Goal: Task Accomplishment & Management: Use online tool/utility

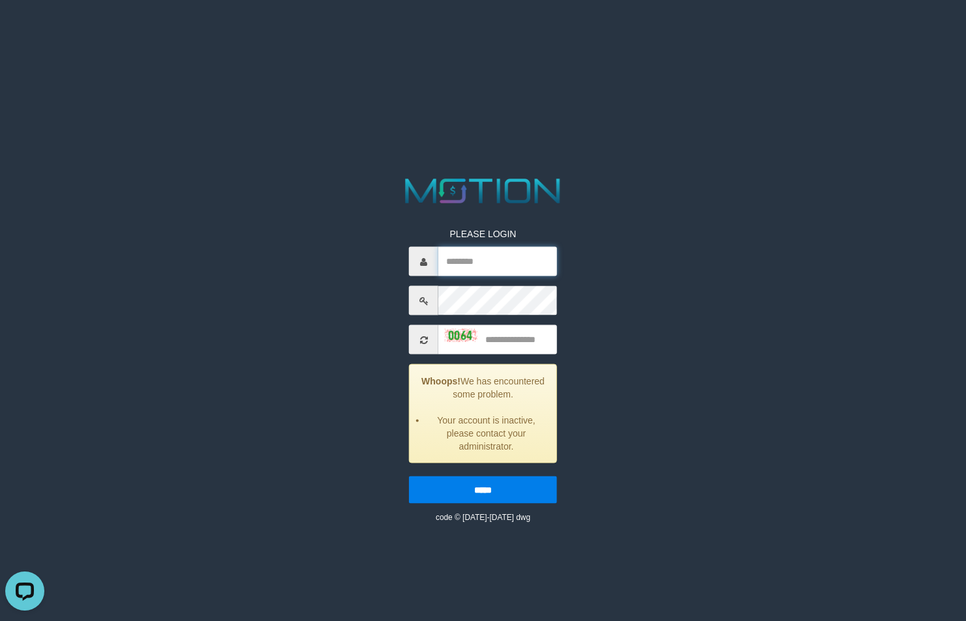
click at [515, 255] on input "text" at bounding box center [497, 261] width 119 height 29
type input "**********"
type input "****"
click at [409, 477] on input "*****" at bounding box center [483, 490] width 148 height 27
click at [494, 271] on input "text" at bounding box center [497, 261] width 119 height 29
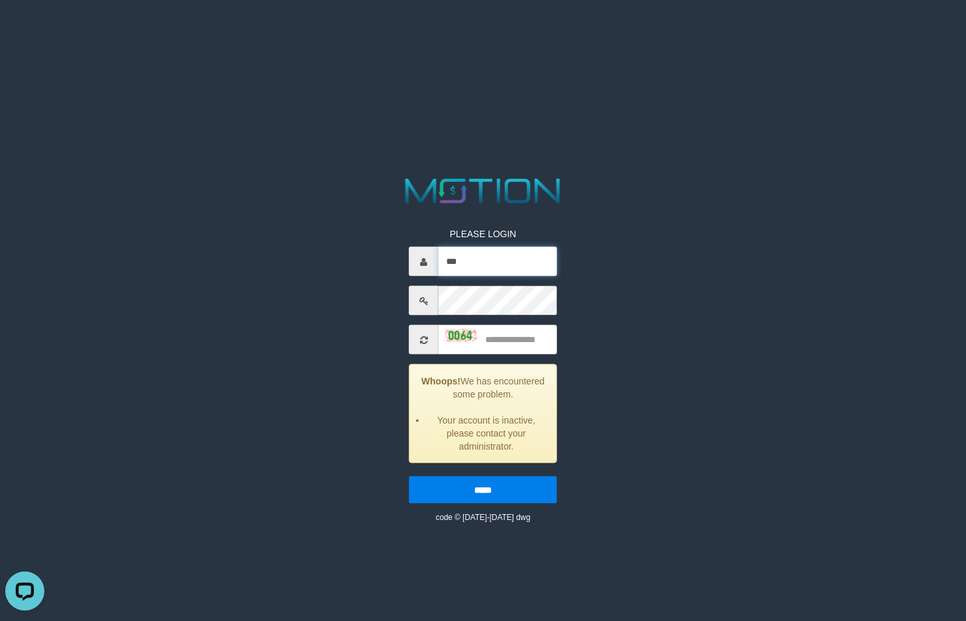
click at [509, 265] on input "***" at bounding box center [497, 261] width 119 height 29
type input "**********"
type input "****"
click at [409, 477] on input "*****" at bounding box center [483, 490] width 148 height 27
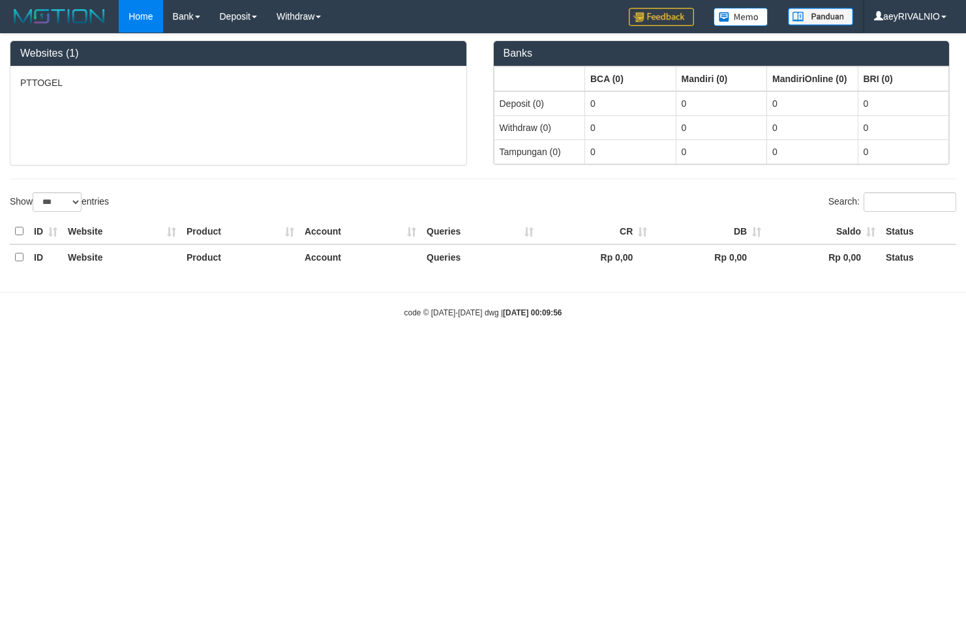
select select "***"
click at [220, 353] on html "Toggle navigation Home Bank Account List Load By Website Group [ITOTO] PTTOGEL …" at bounding box center [483, 176] width 966 height 353
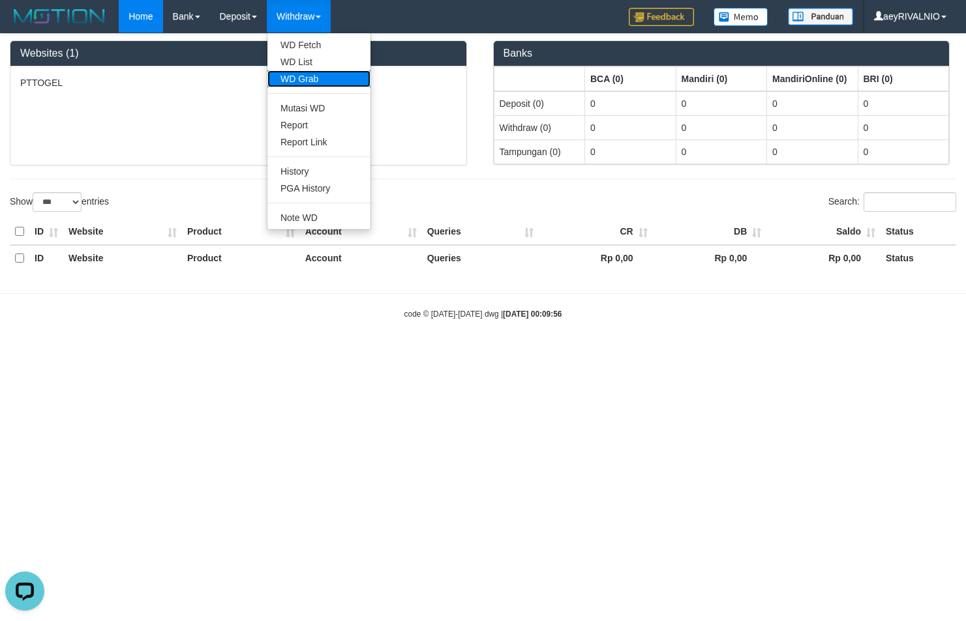
click at [312, 77] on link "WD Grab" at bounding box center [318, 78] width 103 height 17
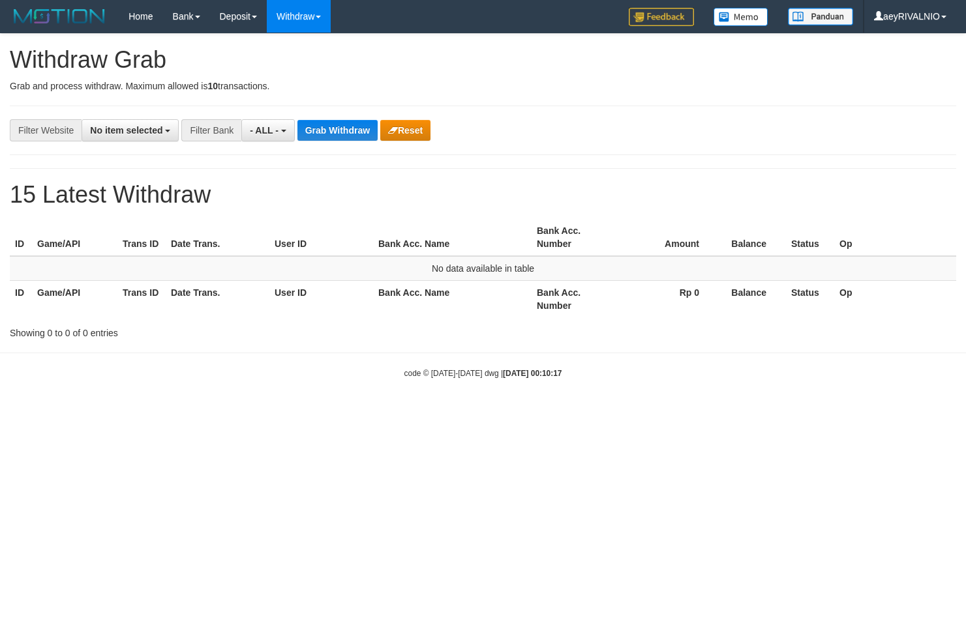
select select
drag, startPoint x: 531, startPoint y: 552, endPoint x: 391, endPoint y: 621, distance: 156.9
click at [531, 412] on html "Toggle navigation Home Bank Account List Load By Website Group [ITOTO] PTTOGEL …" at bounding box center [483, 206] width 966 height 412
click at [284, 129] on button "- ALL -" at bounding box center [267, 130] width 53 height 22
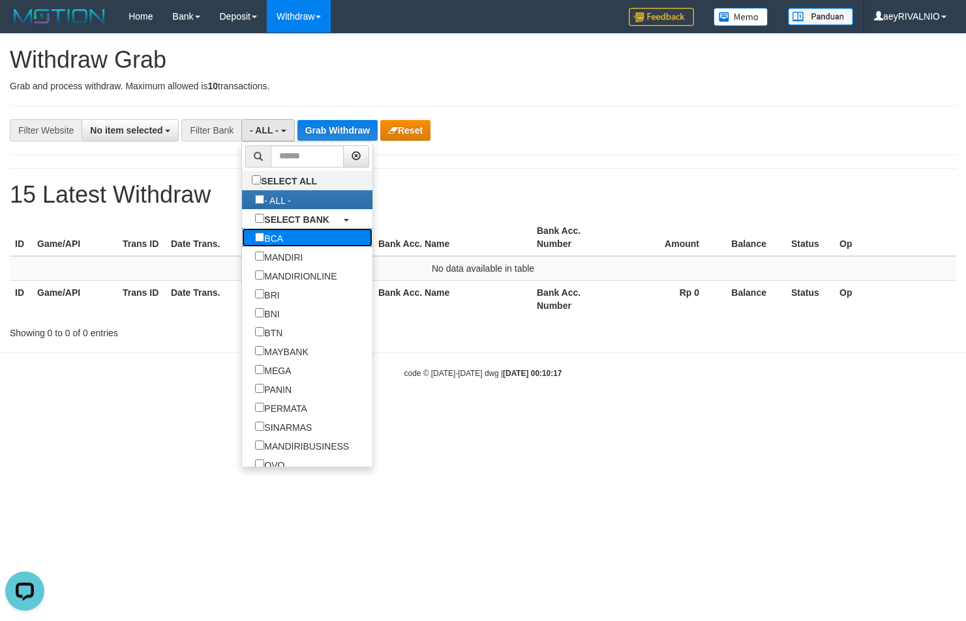
click at [242, 239] on label "BCA" at bounding box center [269, 237] width 54 height 19
select select "***"
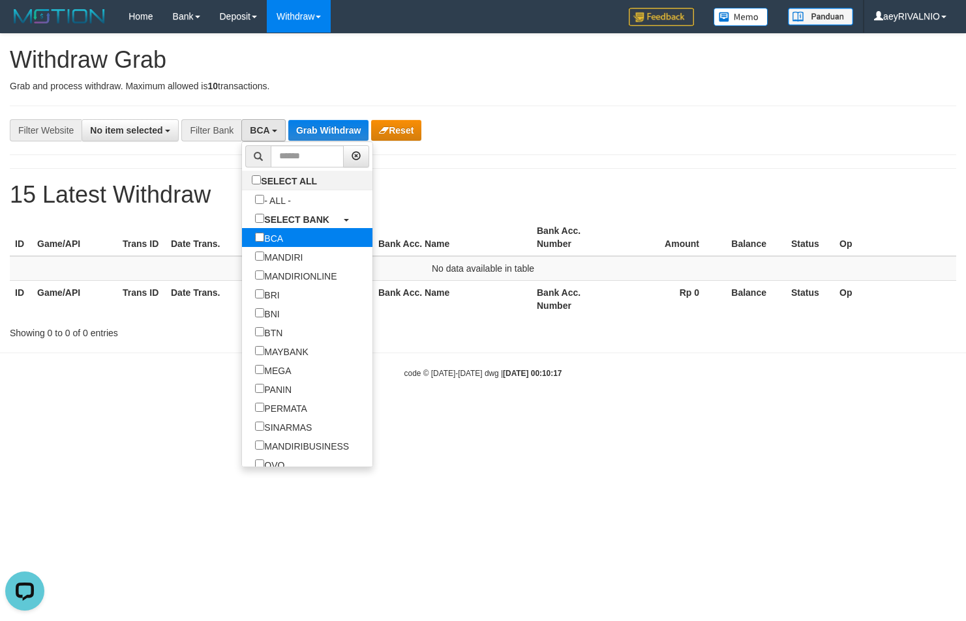
click at [242, 232] on label "BCA" at bounding box center [269, 237] width 54 height 19
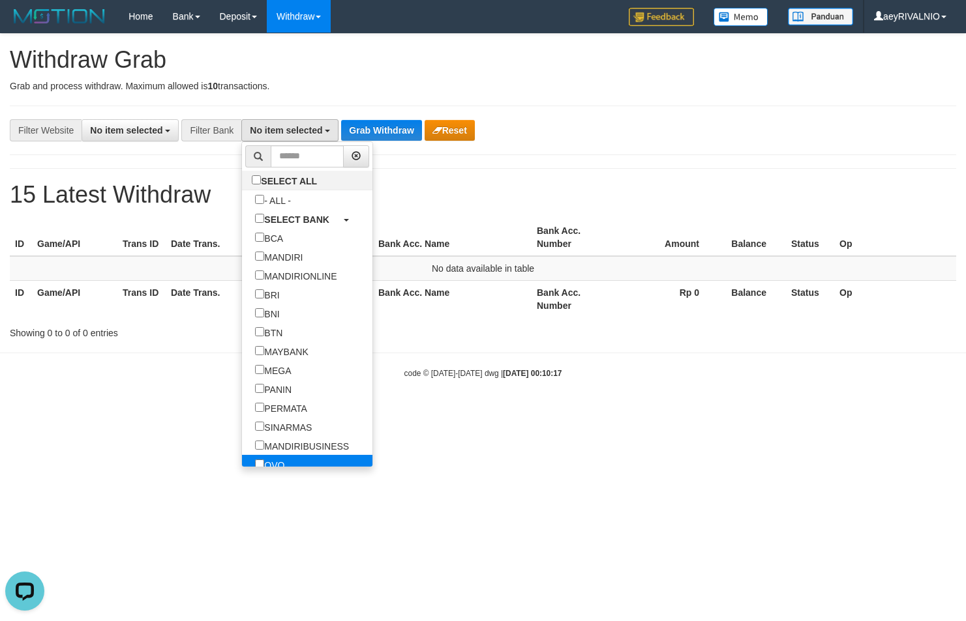
scroll to position [167, 0]
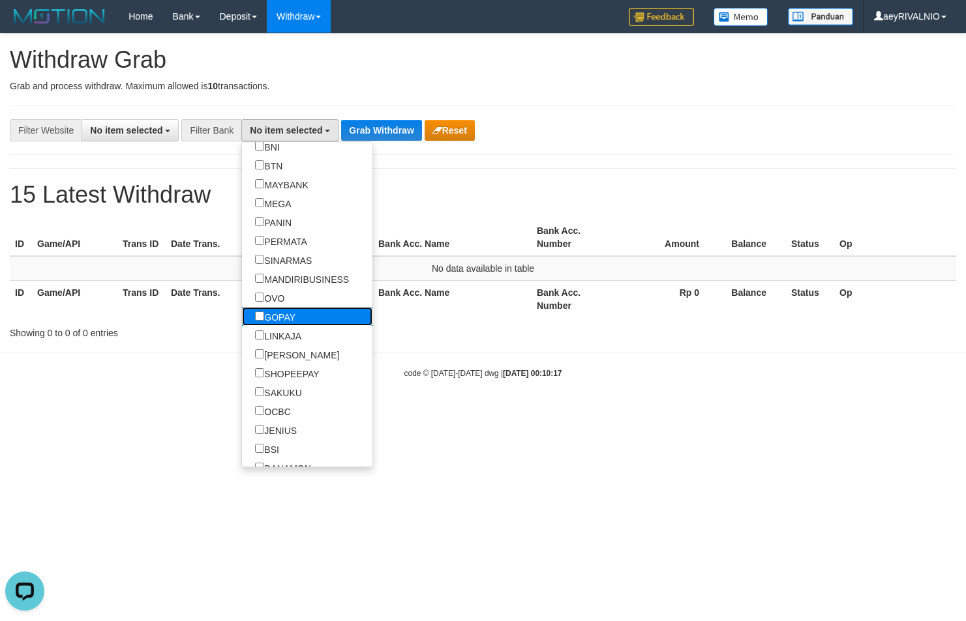
click at [242, 307] on label "GOPAY" at bounding box center [275, 316] width 67 height 19
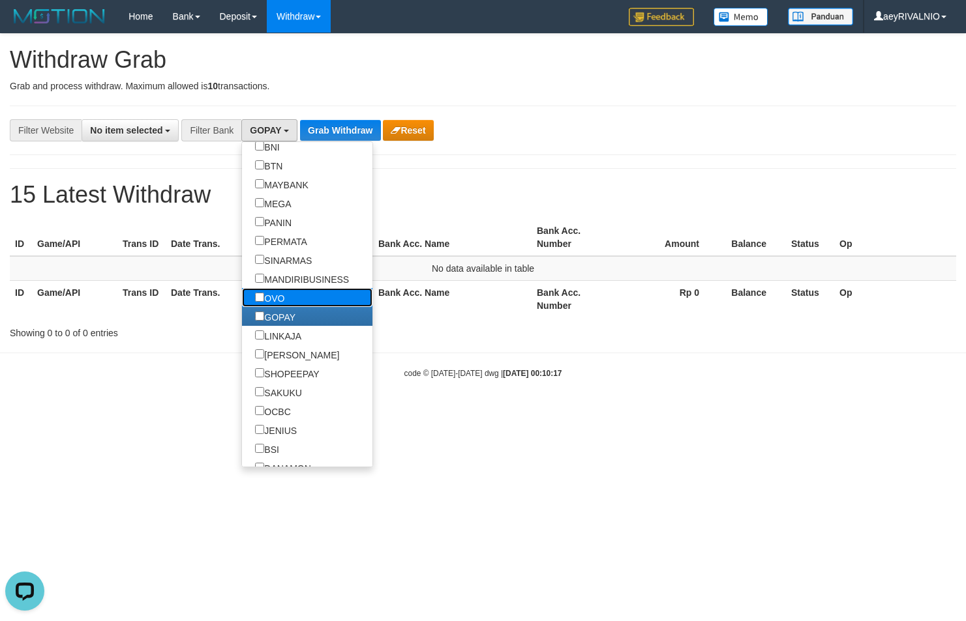
click at [242, 303] on label "OVO" at bounding box center [269, 297] width 55 height 19
select select "***"
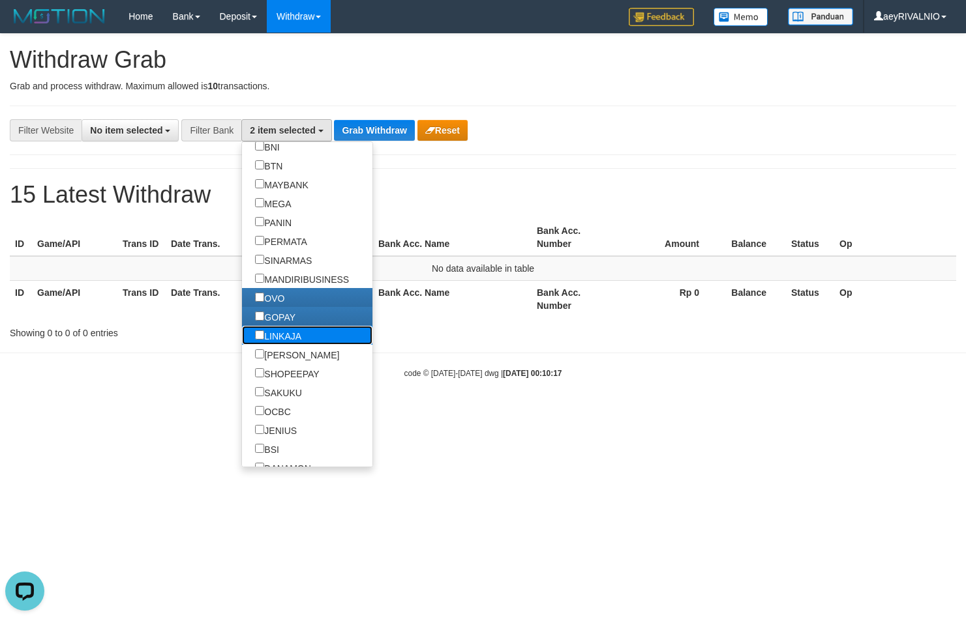
click at [242, 327] on label "LINKAJA" at bounding box center [278, 335] width 72 height 19
click at [242, 350] on label "[PERSON_NAME]" at bounding box center [297, 354] width 110 height 19
click at [145, 125] on span "No item selected" at bounding box center [126, 130] width 72 height 10
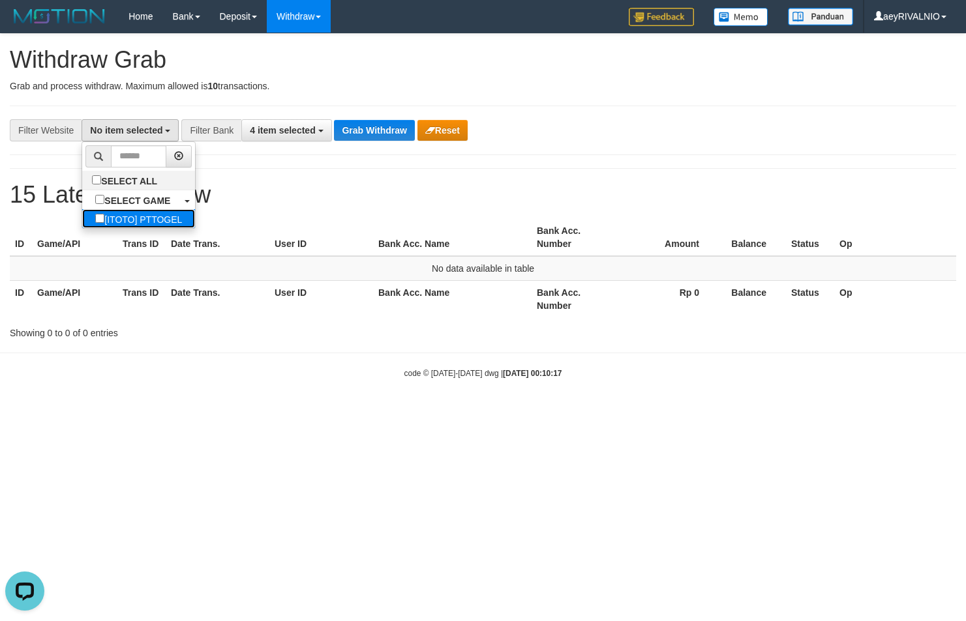
click at [114, 223] on label "[ITOTO] PTTOGEL" at bounding box center [138, 218] width 113 height 19
select select "***"
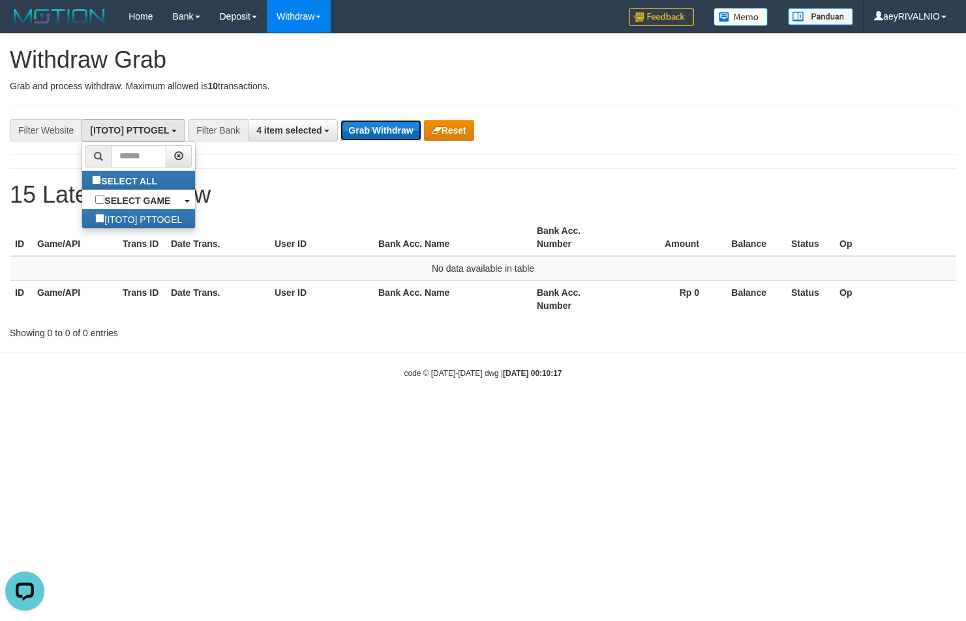
click at [401, 132] on button "Grab Withdraw" at bounding box center [380, 130] width 80 height 21
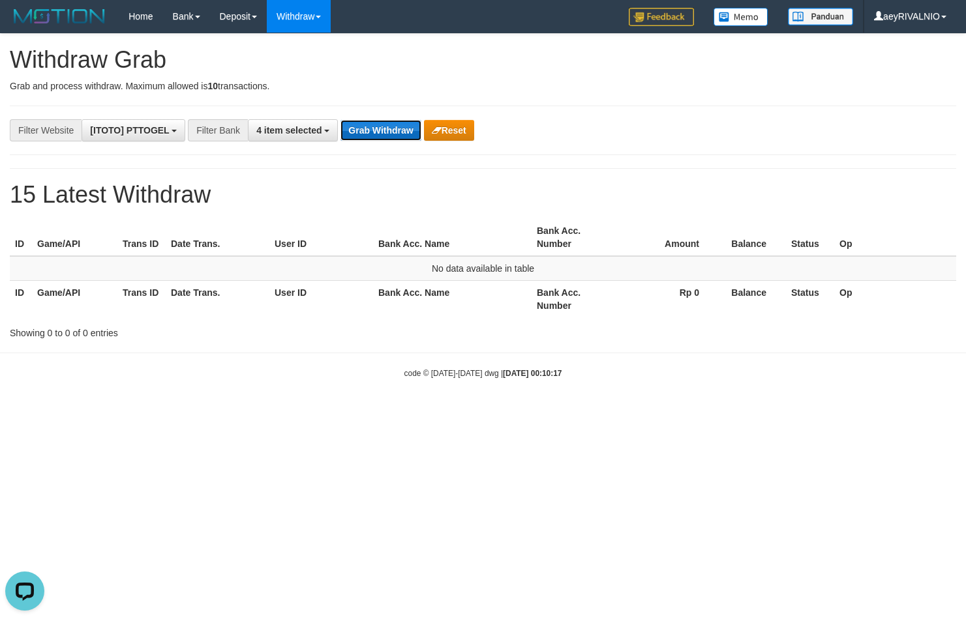
click at [401, 132] on button "Grab Withdraw" at bounding box center [380, 130] width 80 height 21
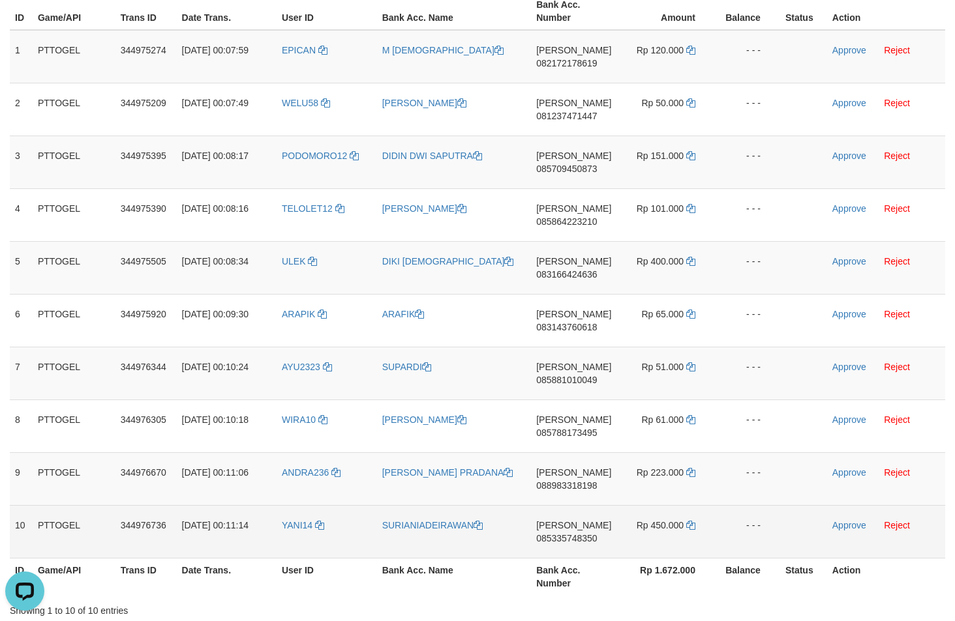
drag, startPoint x: 308, startPoint y: 239, endPoint x: 670, endPoint y: 527, distance: 461.8
click at [670, 527] on tbody "1 PTTOGEL 344975274 01/10/2025 00:07:59 EPICAN M HANAFI DANA 082172178619 Rp 12…" at bounding box center [477, 294] width 935 height 529
copy tr
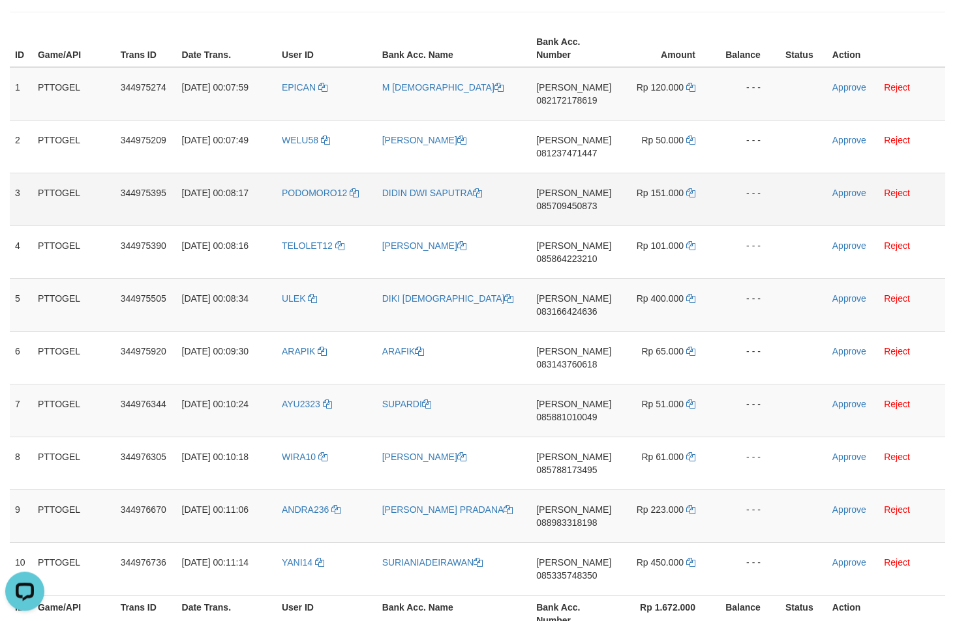
scroll to position [111, 0]
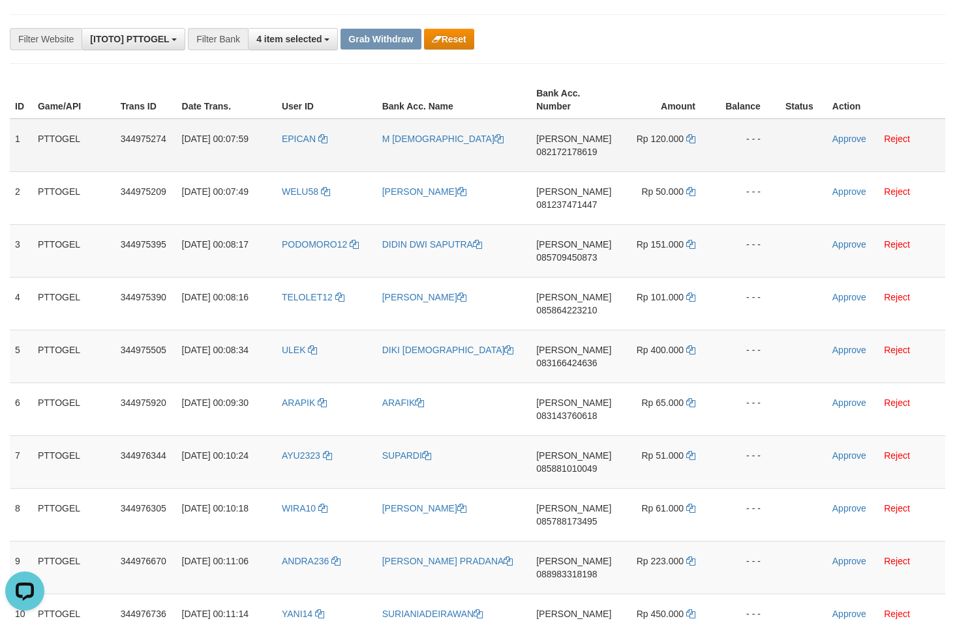
click at [583, 153] on span "082172178619" at bounding box center [566, 152] width 61 height 10
copy tr
click at [583, 153] on span "082172178619" at bounding box center [566, 152] width 61 height 10
copy span "082172178619"
click at [691, 140] on icon at bounding box center [690, 138] width 9 height 9
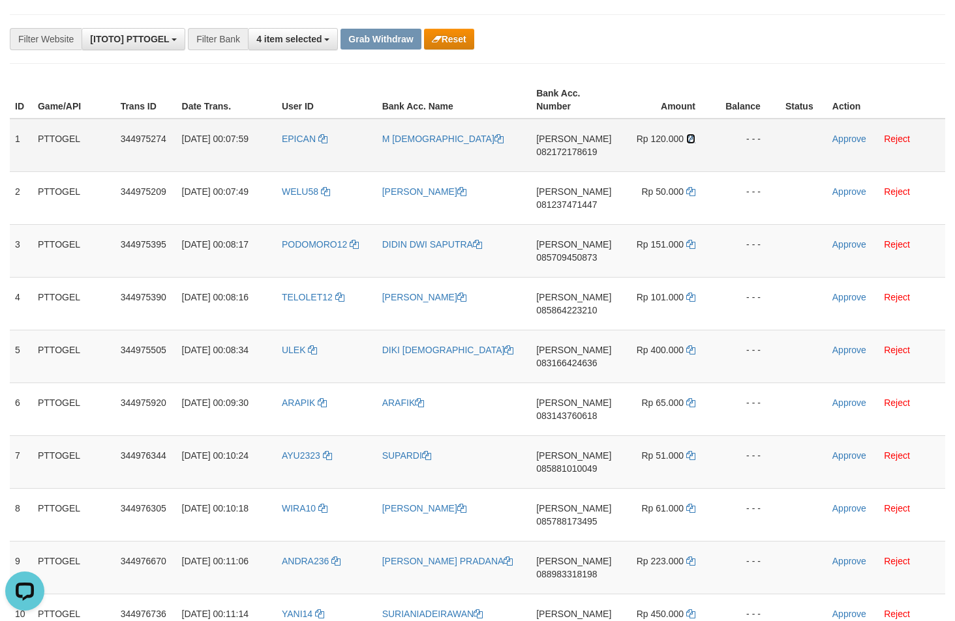
click at [691, 140] on icon at bounding box center [690, 138] width 9 height 9
click at [854, 140] on link "Approve" at bounding box center [849, 139] width 34 height 10
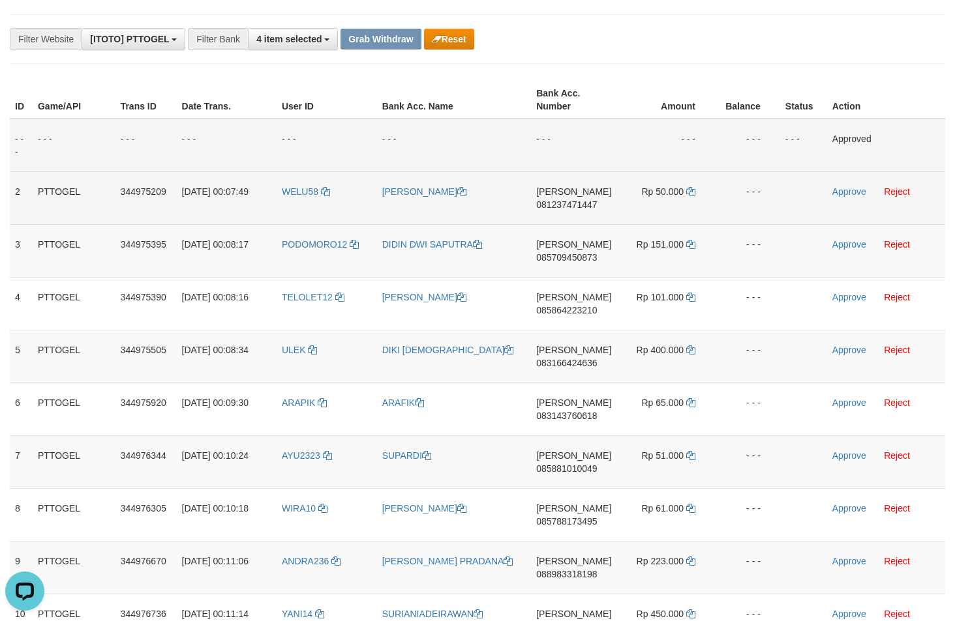
click at [554, 205] on span "081237471447" at bounding box center [566, 205] width 61 height 10
copy span "081237471447"
click at [691, 194] on icon at bounding box center [690, 191] width 9 height 9
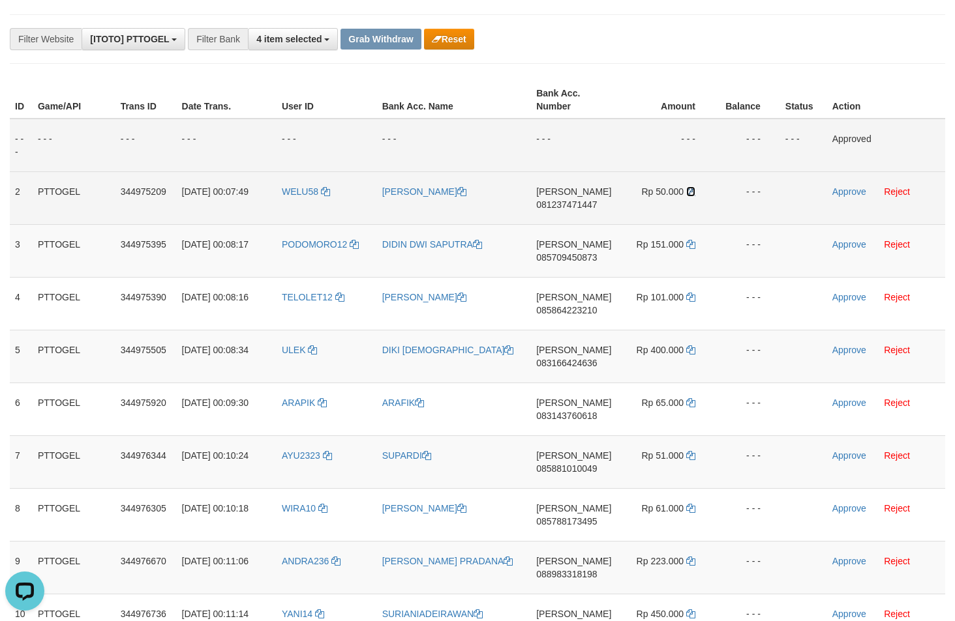
click at [691, 194] on icon at bounding box center [690, 191] width 9 height 9
click at [832, 196] on link "Approve" at bounding box center [849, 192] width 34 height 10
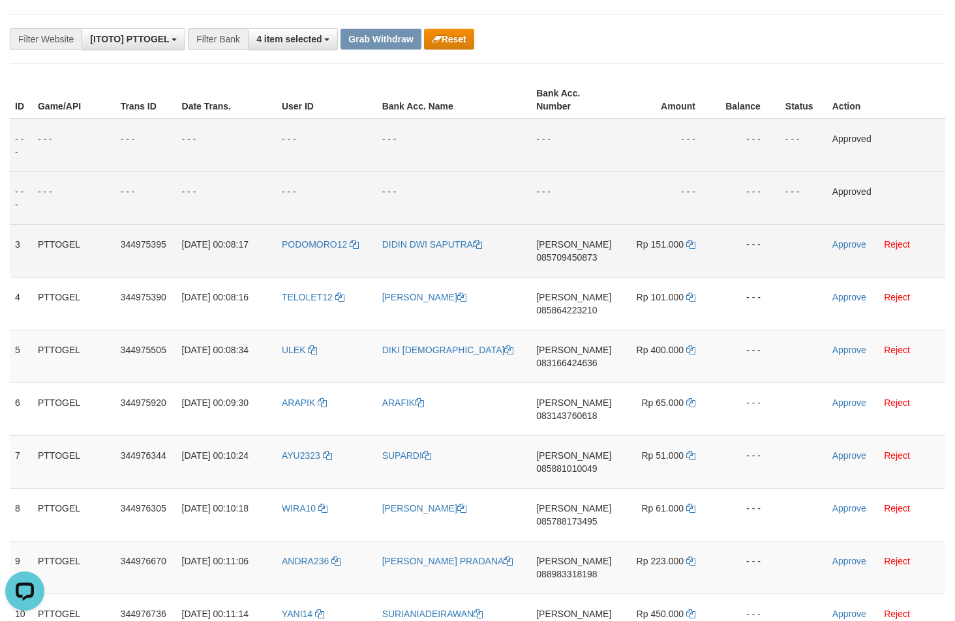
click at [567, 255] on span "085709450873" at bounding box center [566, 257] width 61 height 10
copy span "085709450873"
click at [691, 246] on icon at bounding box center [690, 244] width 9 height 9
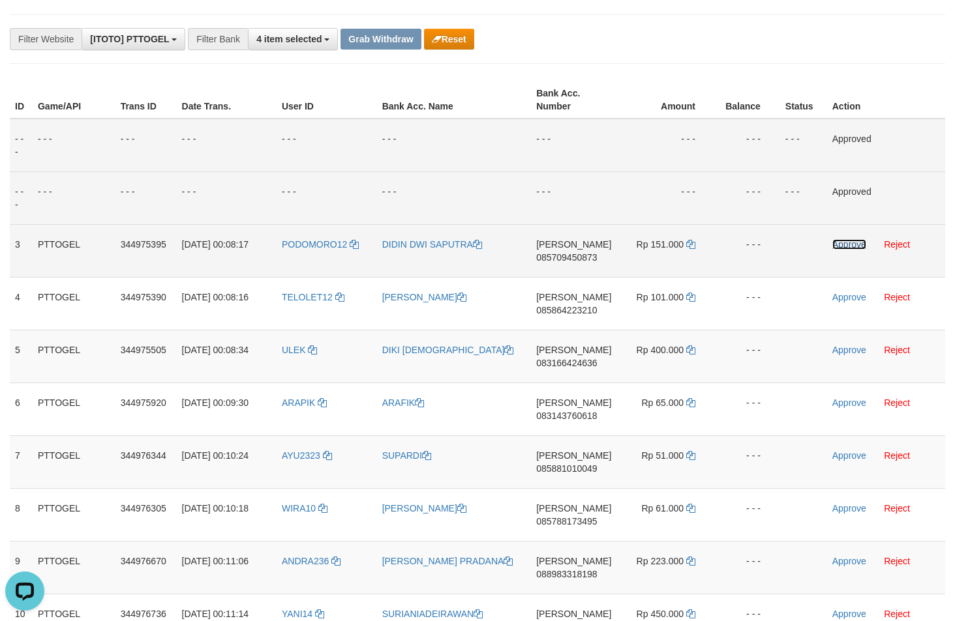
click at [861, 249] on link "Approve" at bounding box center [849, 244] width 34 height 10
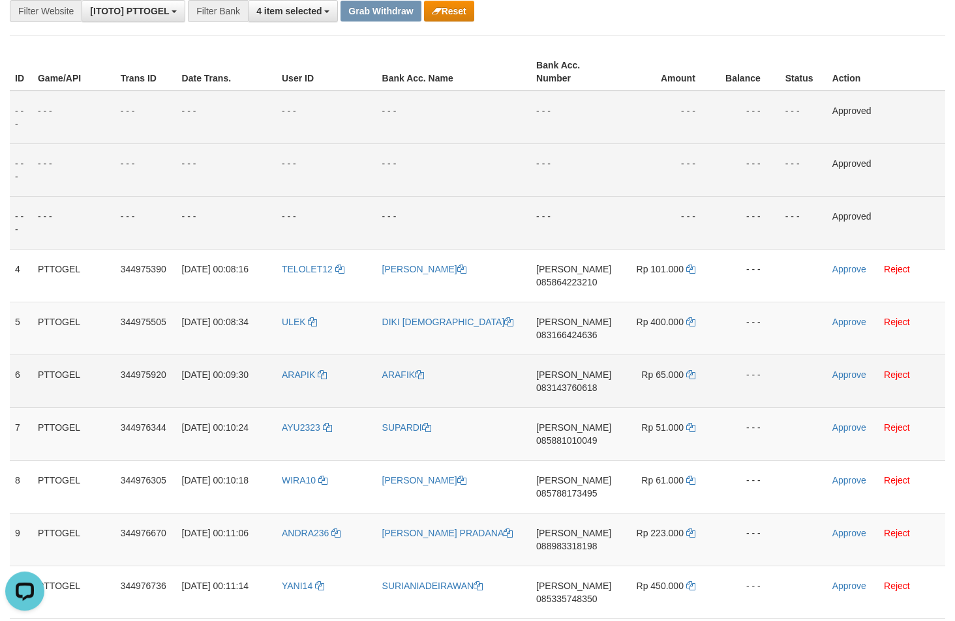
scroll to position [155, 0]
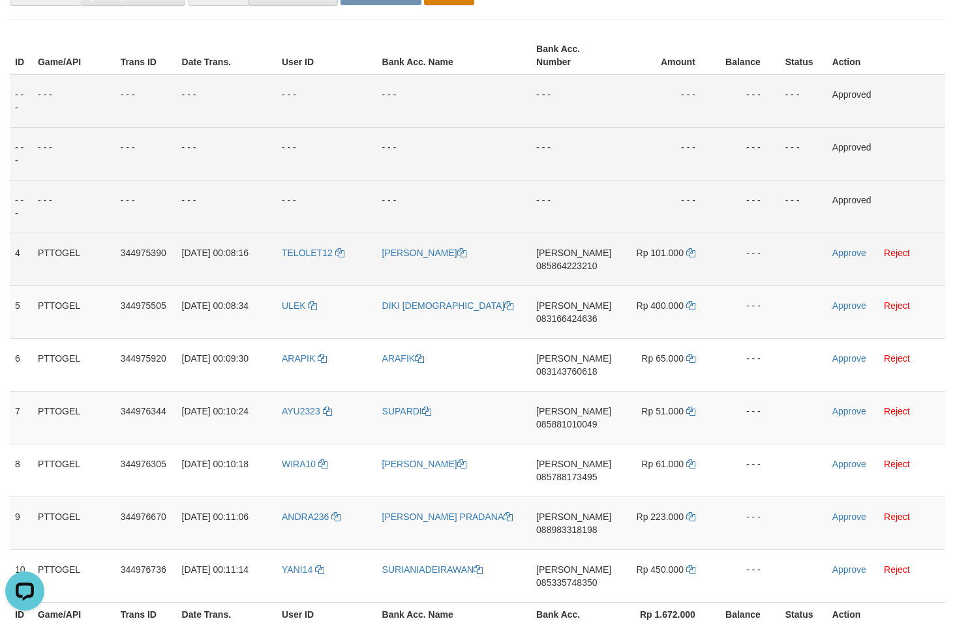
click at [560, 266] on span "085864223210" at bounding box center [566, 266] width 61 height 10
copy span "085864223210"
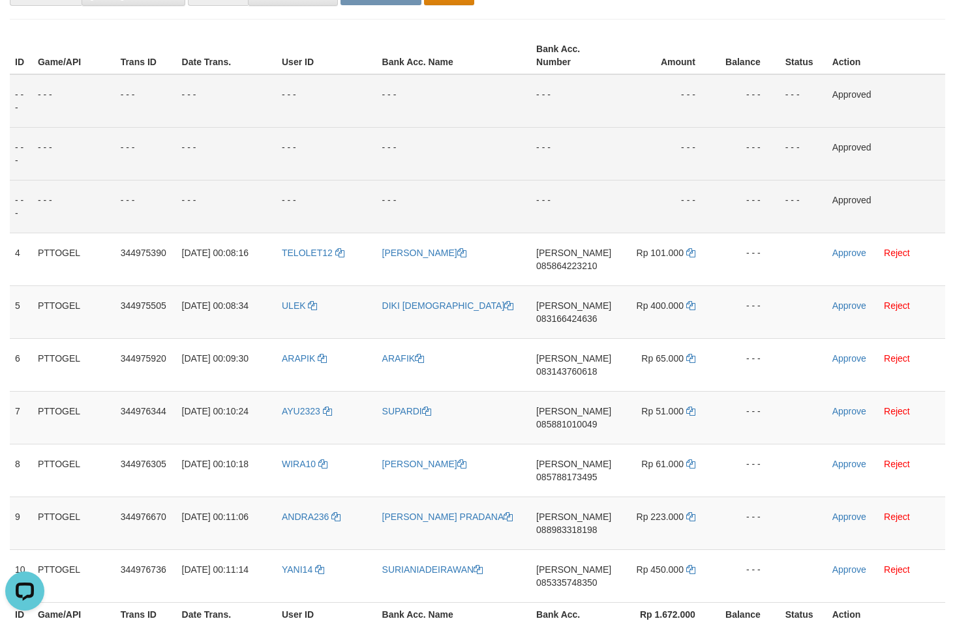
click at [916, 32] on div "**********" at bounding box center [477, 362] width 955 height 967
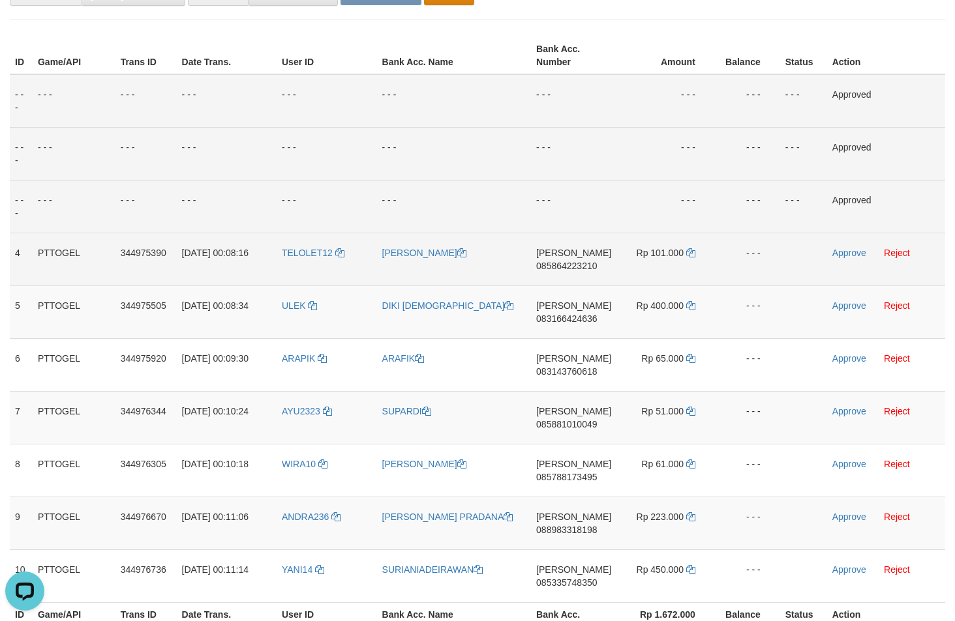
click at [557, 268] on span "085864223210" at bounding box center [566, 266] width 61 height 10
copy span "085864223210"
click at [690, 254] on icon at bounding box center [690, 252] width 9 height 9
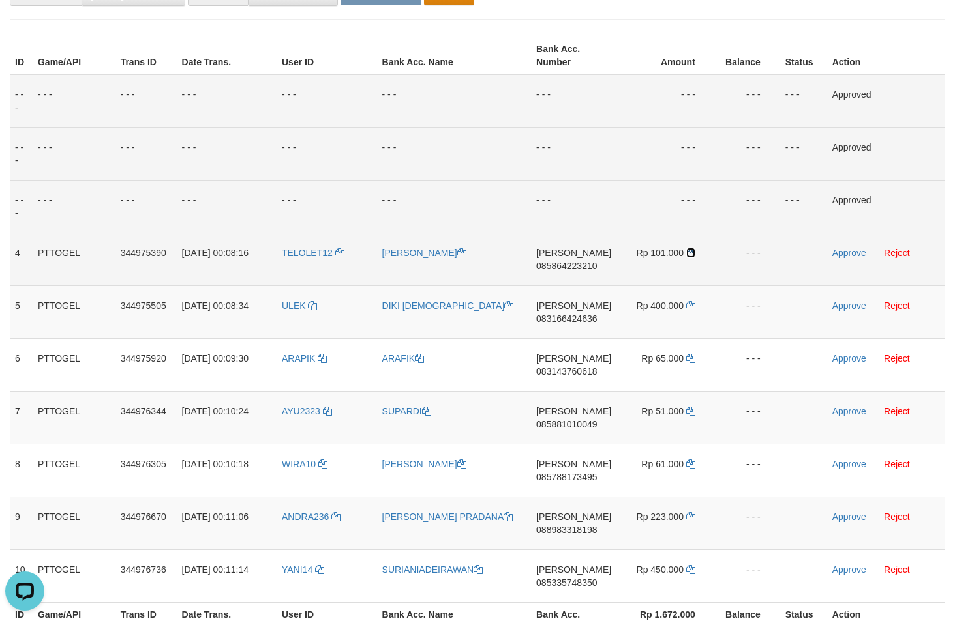
click at [690, 254] on icon at bounding box center [690, 252] width 9 height 9
click at [854, 253] on link "Approve" at bounding box center [849, 253] width 34 height 10
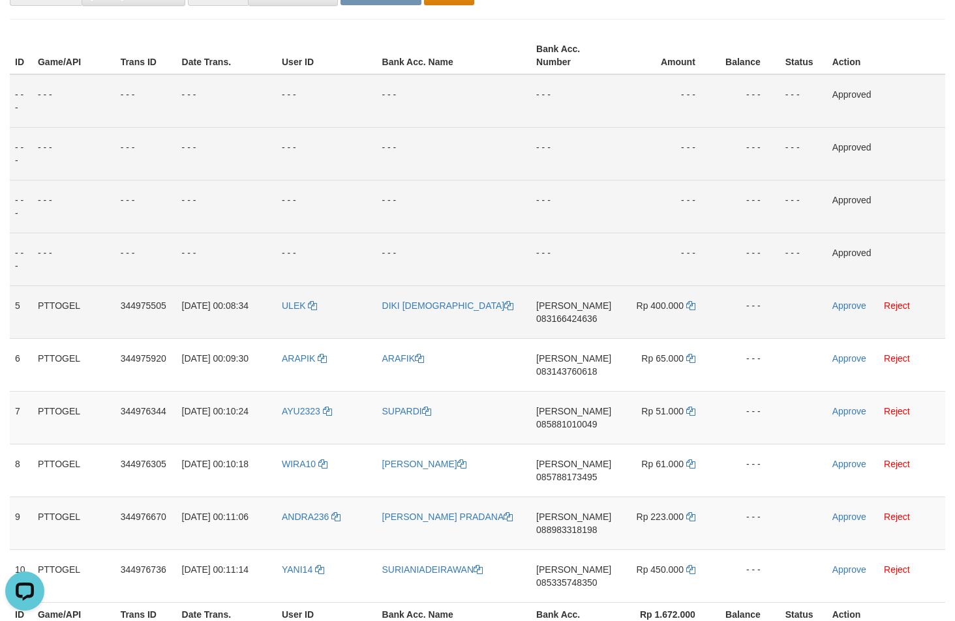
click at [591, 314] on span "083166424636" at bounding box center [566, 319] width 61 height 10
copy span "083166424636"
click at [693, 305] on icon at bounding box center [690, 305] width 9 height 9
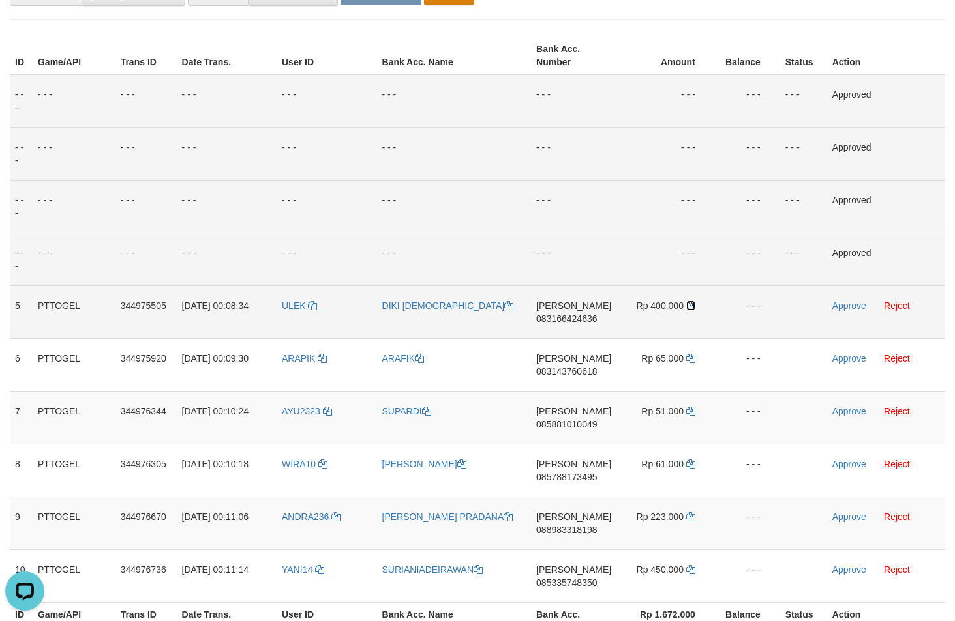
click at [693, 305] on icon at bounding box center [690, 305] width 9 height 9
click at [842, 311] on td "Approve Reject" at bounding box center [886, 312] width 118 height 53
click at [843, 305] on link "Approve" at bounding box center [849, 306] width 34 height 10
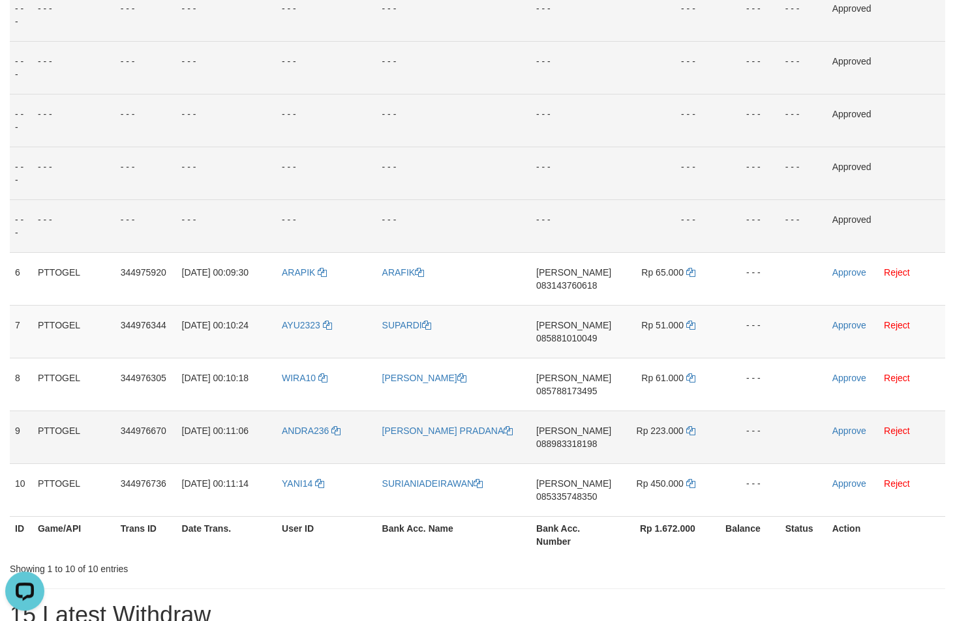
scroll to position [244, 0]
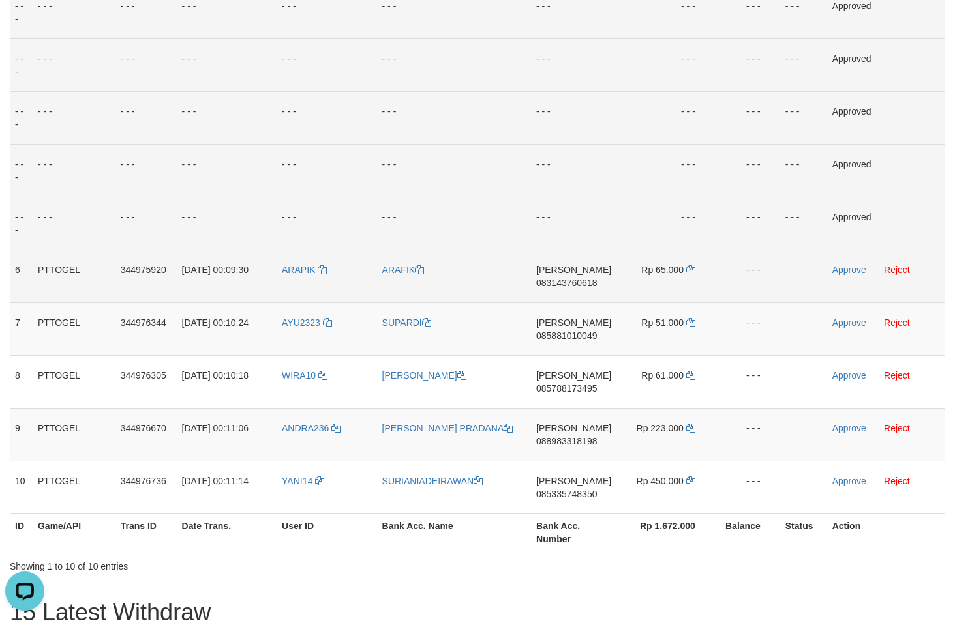
click at [575, 281] on span "083143760618" at bounding box center [566, 283] width 61 height 10
copy span "083143760618"
click at [690, 271] on icon at bounding box center [690, 269] width 9 height 9
drag, startPoint x: 690, startPoint y: 271, endPoint x: 682, endPoint y: 271, distance: 7.9
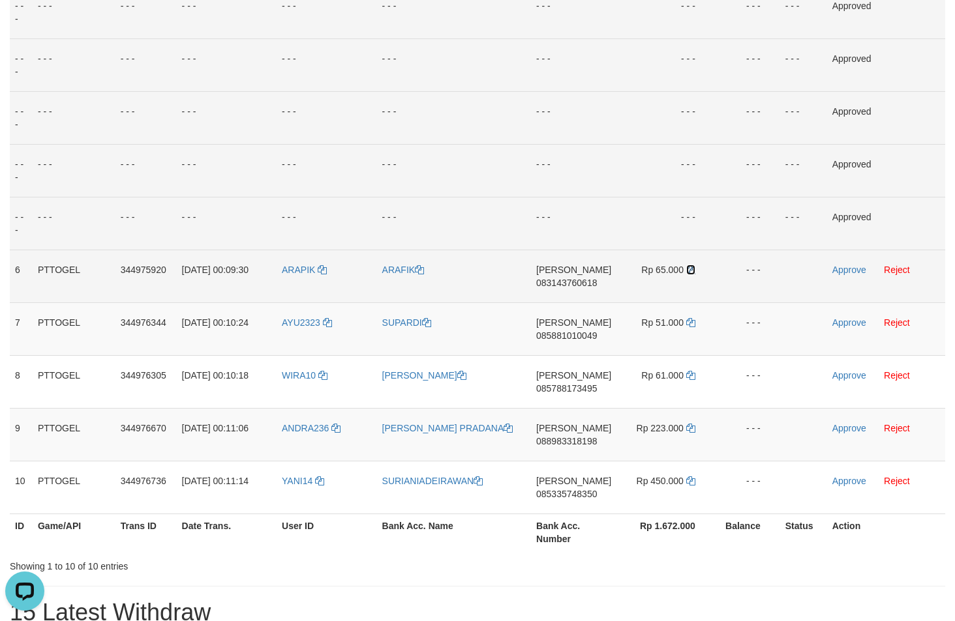
click at [690, 271] on icon at bounding box center [690, 269] width 9 height 9
click at [846, 271] on link "Approve" at bounding box center [849, 270] width 34 height 10
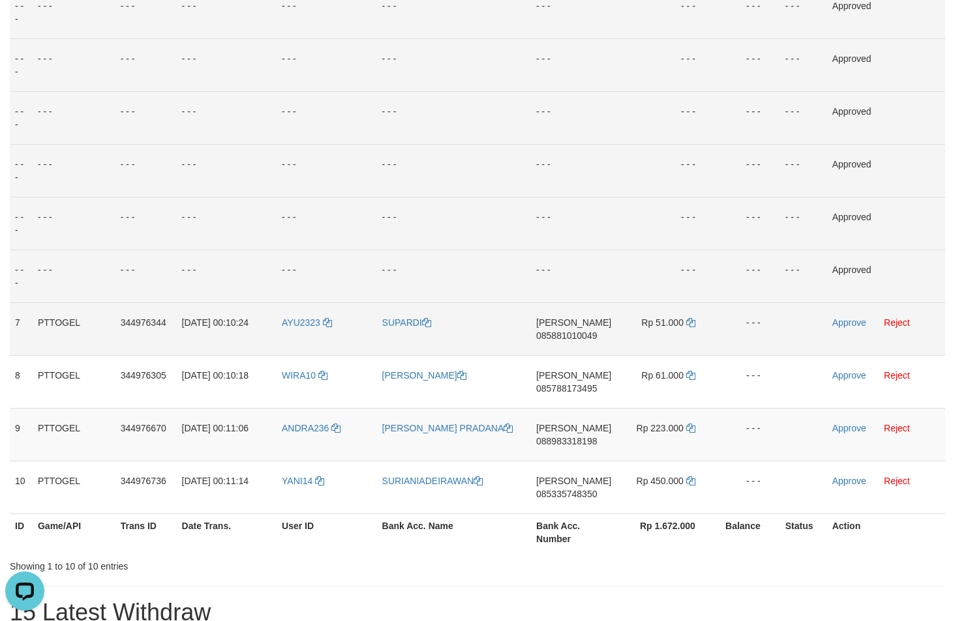
click at [590, 340] on span "085881010049" at bounding box center [566, 336] width 61 height 10
copy span "085881010049"
click at [691, 323] on icon at bounding box center [690, 322] width 9 height 9
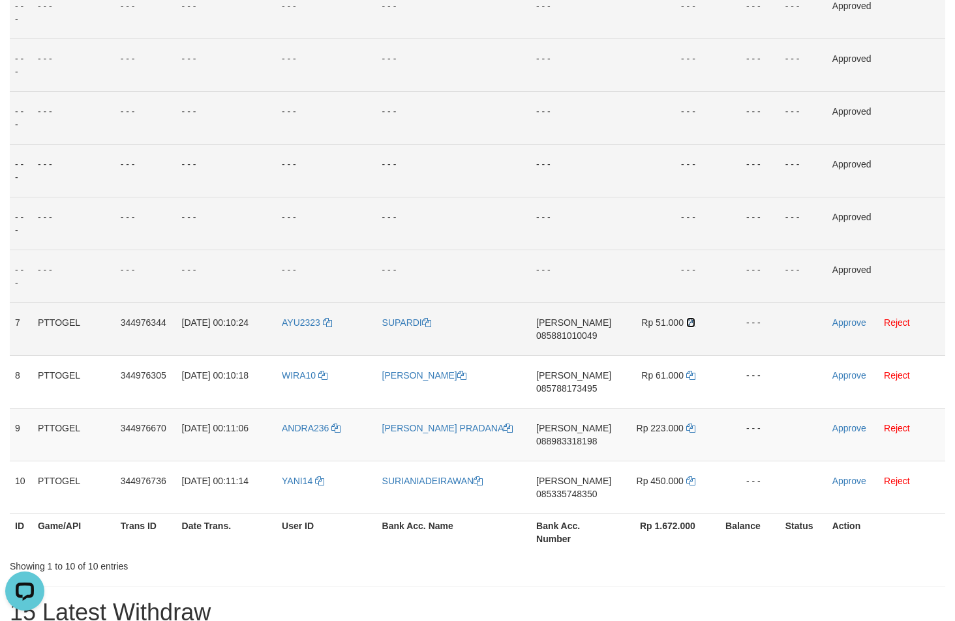
click at [691, 323] on icon at bounding box center [690, 322] width 9 height 9
click at [836, 325] on link "Approve" at bounding box center [849, 323] width 34 height 10
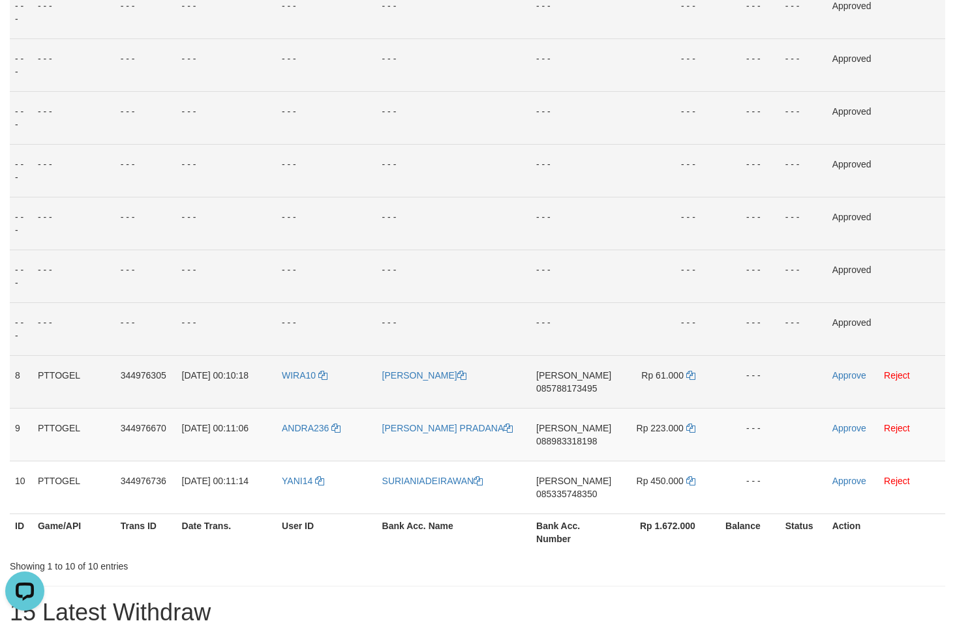
click at [556, 391] on span "085788173495" at bounding box center [566, 388] width 61 height 10
click at [557, 391] on span "085788173495" at bounding box center [566, 388] width 61 height 10
click at [694, 376] on icon at bounding box center [690, 375] width 9 height 9
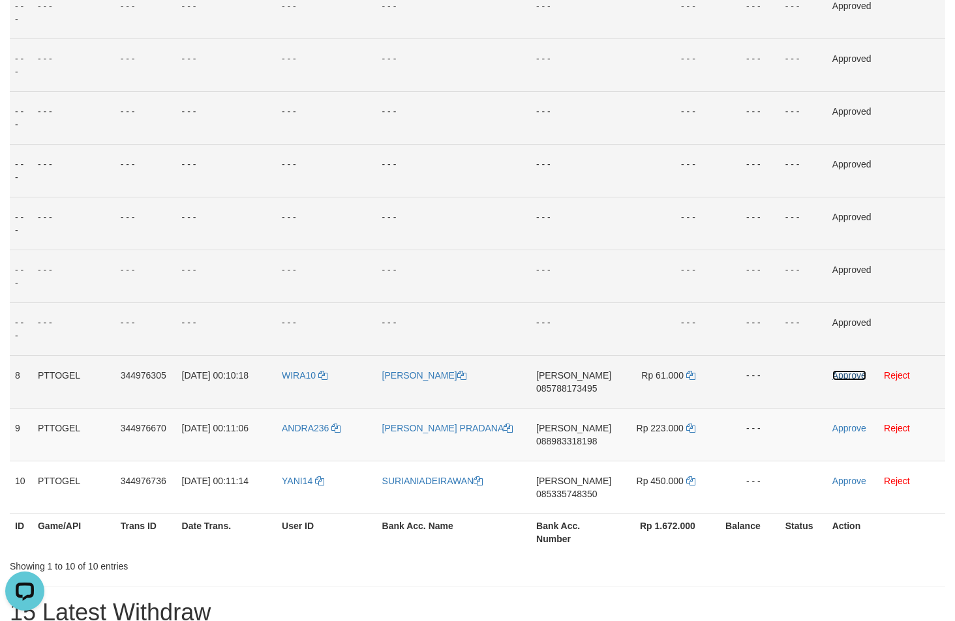
click at [846, 378] on link "Approve" at bounding box center [849, 375] width 34 height 10
click at [588, 442] on span "088983318198" at bounding box center [566, 441] width 61 height 10
click at [690, 430] on icon at bounding box center [690, 428] width 9 height 9
click at [689, 430] on icon at bounding box center [690, 428] width 9 height 9
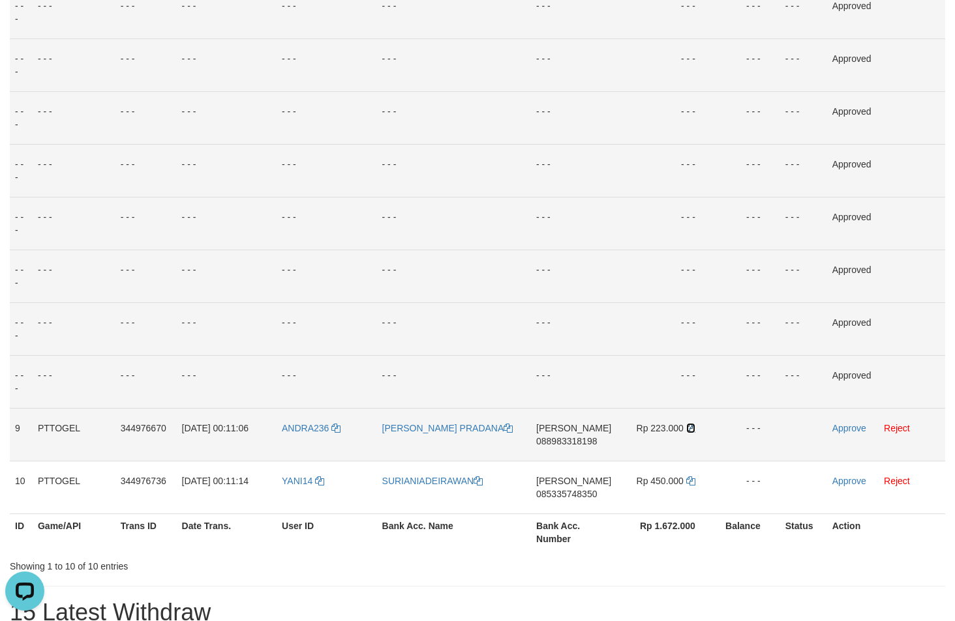
click at [689, 430] on icon at bounding box center [690, 428] width 9 height 9
click at [853, 430] on link "Approve" at bounding box center [849, 428] width 34 height 10
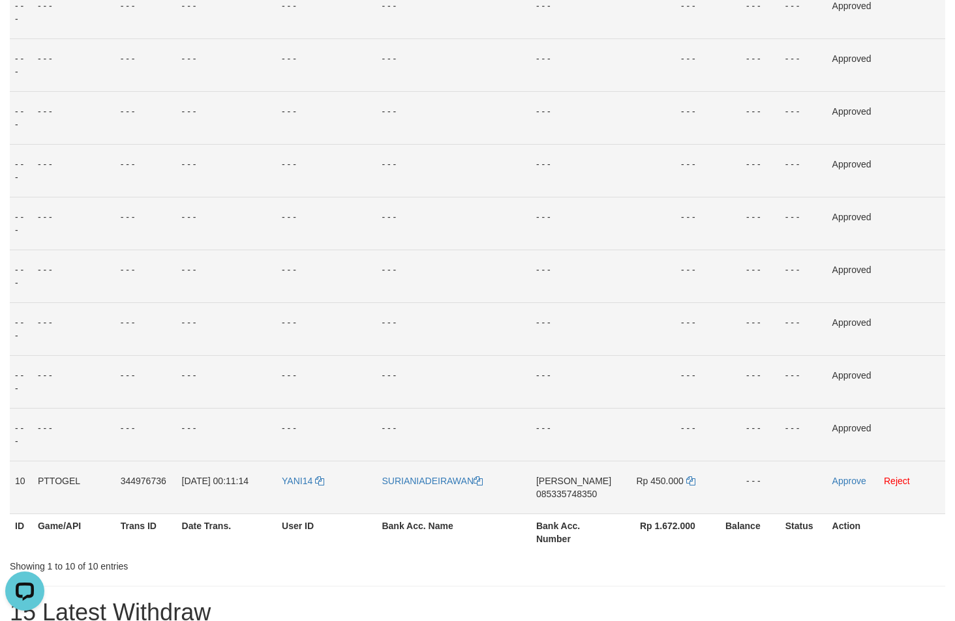
click at [558, 492] on span "085335748350" at bounding box center [566, 494] width 61 height 10
click at [696, 481] on td "Rp 450.000" at bounding box center [665, 487] width 98 height 53
click at [692, 482] on icon at bounding box center [690, 481] width 9 height 9
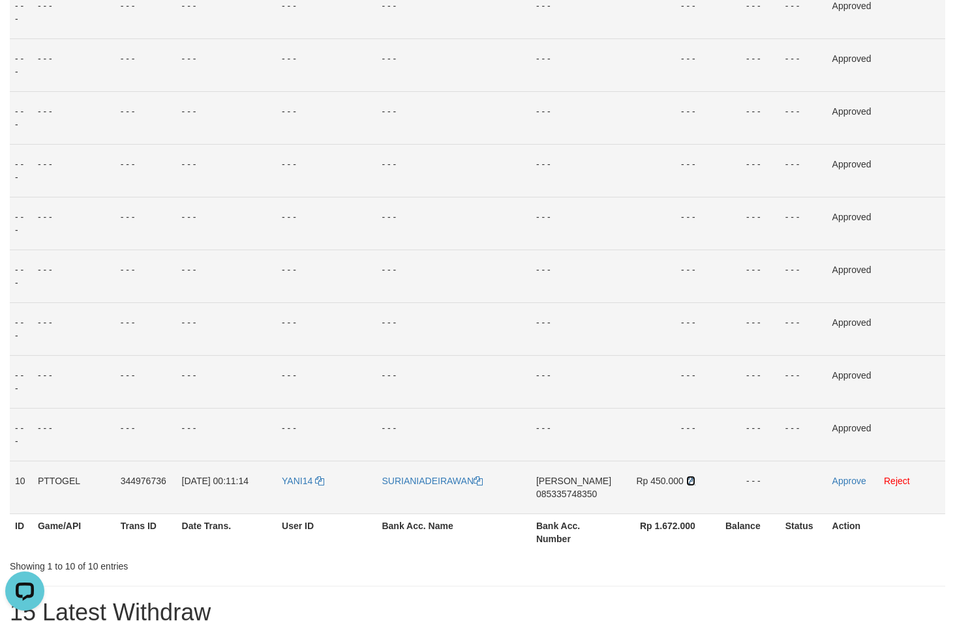
click at [692, 482] on icon at bounding box center [690, 481] width 9 height 9
click at [843, 485] on link "Approve" at bounding box center [849, 481] width 34 height 10
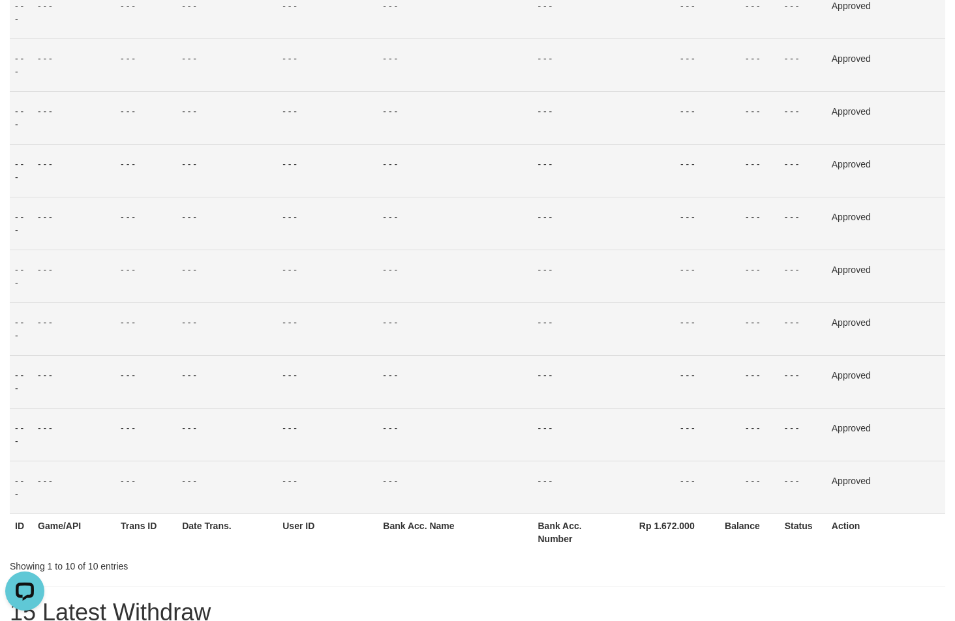
scroll to position [0, 0]
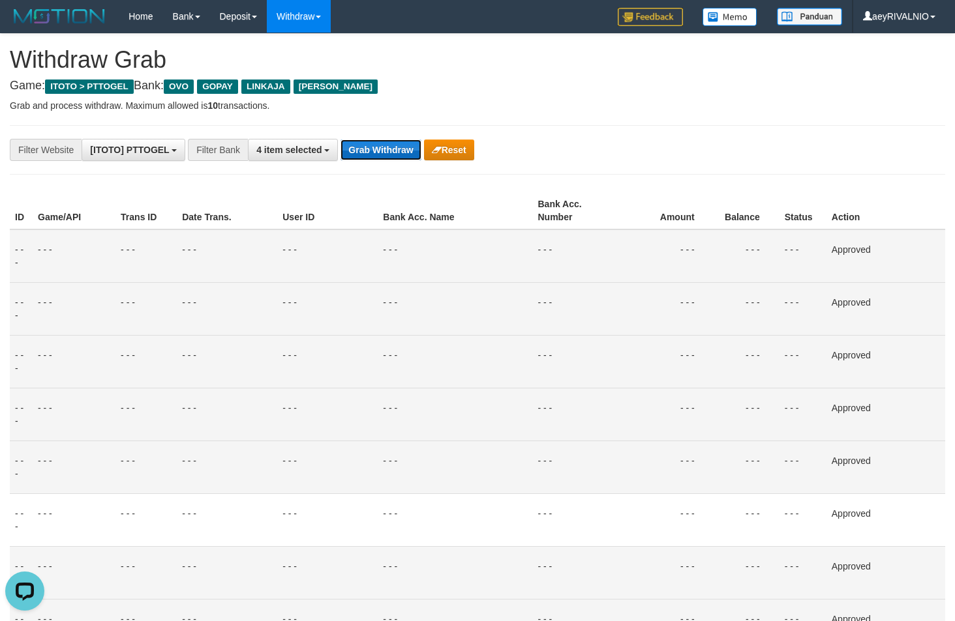
click at [370, 150] on button "Grab Withdraw" at bounding box center [380, 150] width 80 height 21
click at [370, 149] on button "Grab Withdraw" at bounding box center [380, 150] width 80 height 21
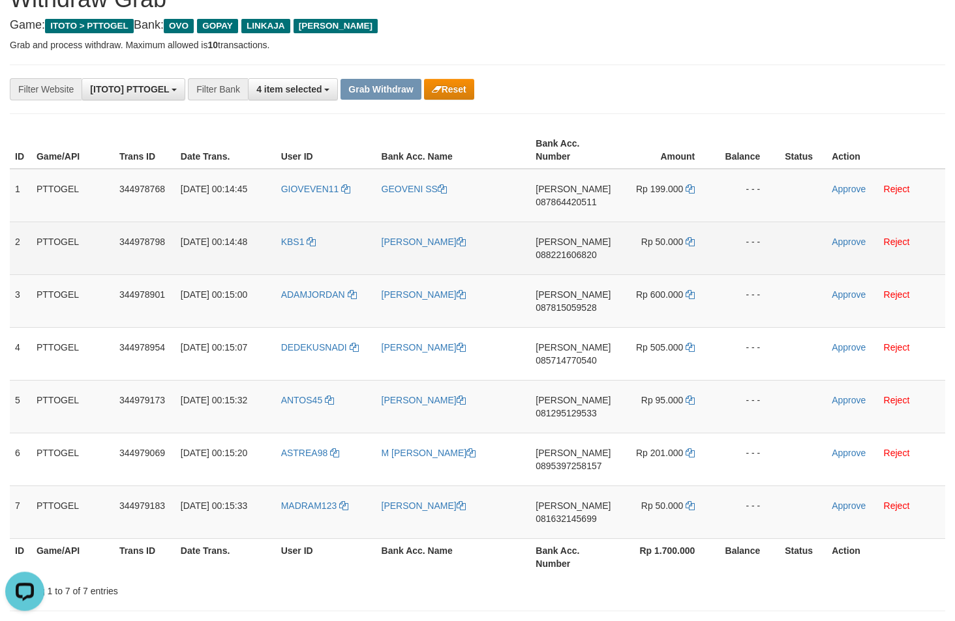
scroll to position [44, 0]
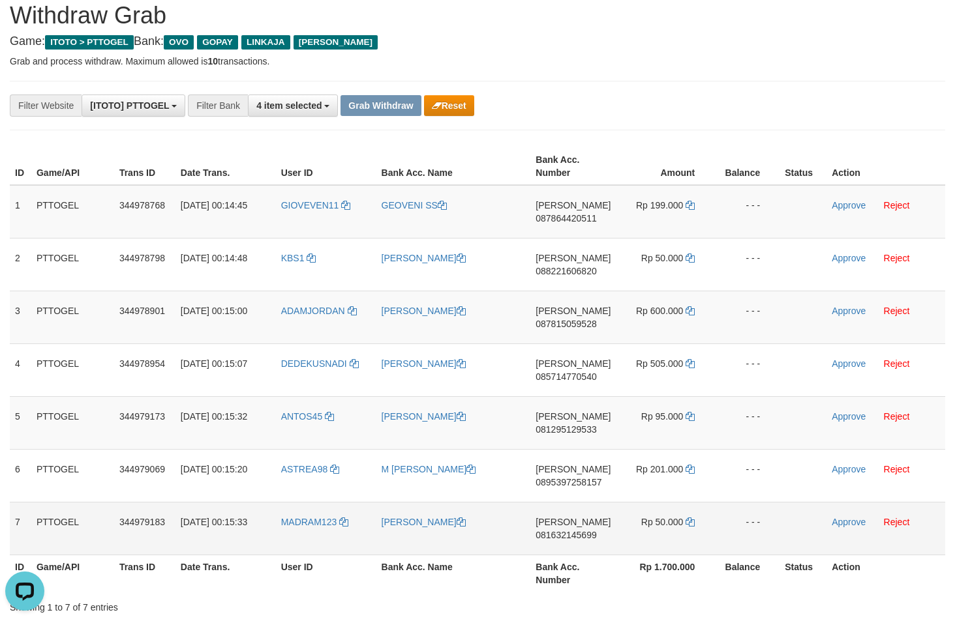
drag, startPoint x: 400, startPoint y: 227, endPoint x: 672, endPoint y: 507, distance: 390.6
click at [672, 507] on tbody "1 PTTOGEL 344978768 01/10/2025 00:14:45 GIOVEVEN11 GEOVENI SS DANA 087864420511…" at bounding box center [477, 370] width 935 height 370
click at [896, 110] on div "**********" at bounding box center [477, 106] width 955 height 22
click at [589, 222] on span "087864420511" at bounding box center [565, 218] width 61 height 10
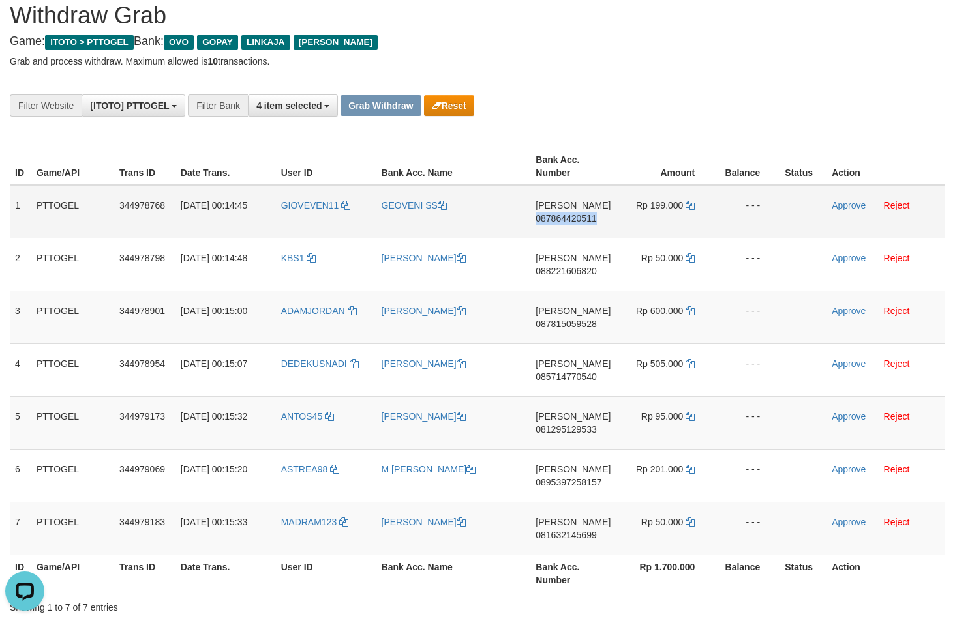
copy span "087864420511"
click at [688, 204] on icon at bounding box center [689, 205] width 9 height 9
drag, startPoint x: 688, startPoint y: 204, endPoint x: 761, endPoint y: 209, distance: 73.2
click at [689, 206] on icon at bounding box center [689, 205] width 9 height 9
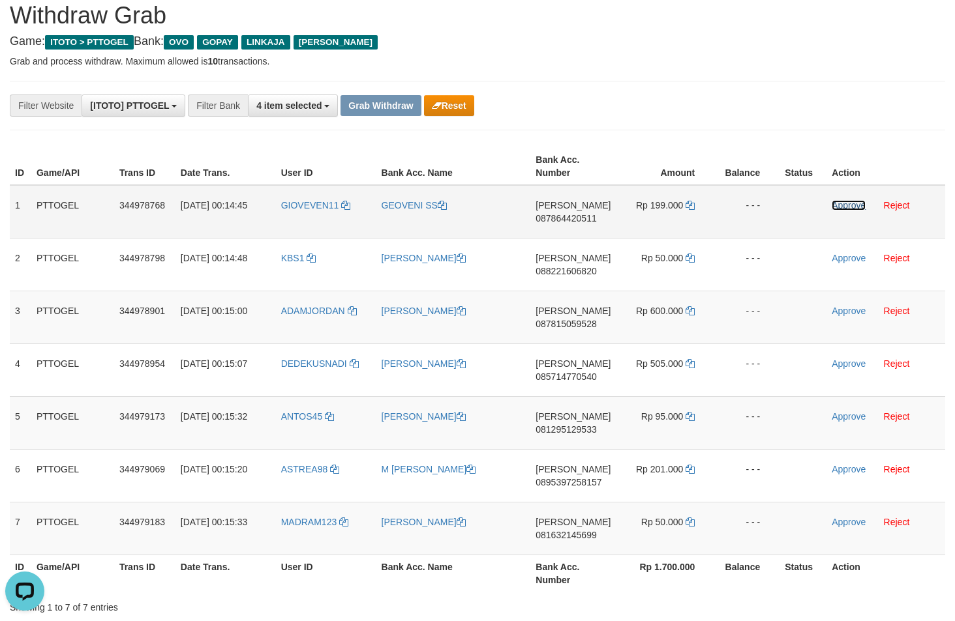
click at [831, 204] on link "Approve" at bounding box center [848, 205] width 34 height 10
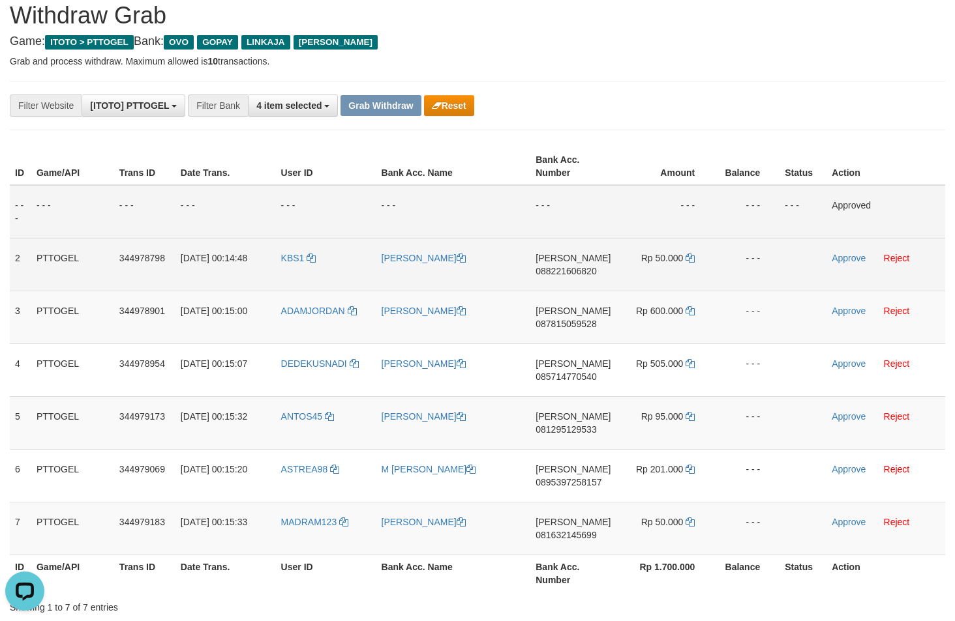
click at [569, 263] on td "DANA 088221606820" at bounding box center [572, 264] width 85 height 53
click at [576, 269] on span "088221606820" at bounding box center [565, 271] width 61 height 10
copy span "088221606820"
click at [689, 259] on icon at bounding box center [689, 258] width 9 height 9
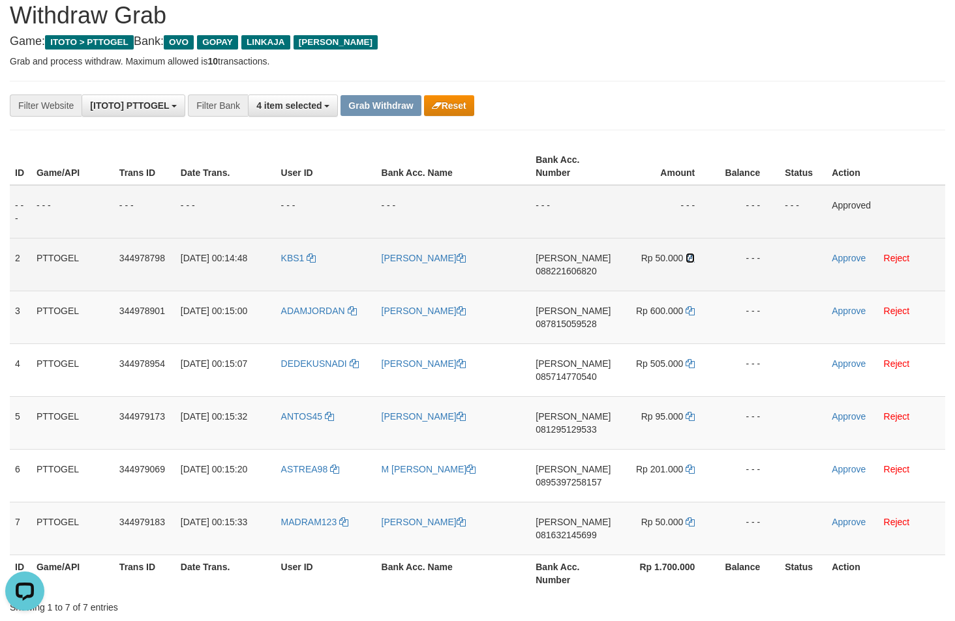
click at [689, 259] on icon at bounding box center [689, 258] width 9 height 9
click at [853, 262] on link "Approve" at bounding box center [848, 258] width 34 height 10
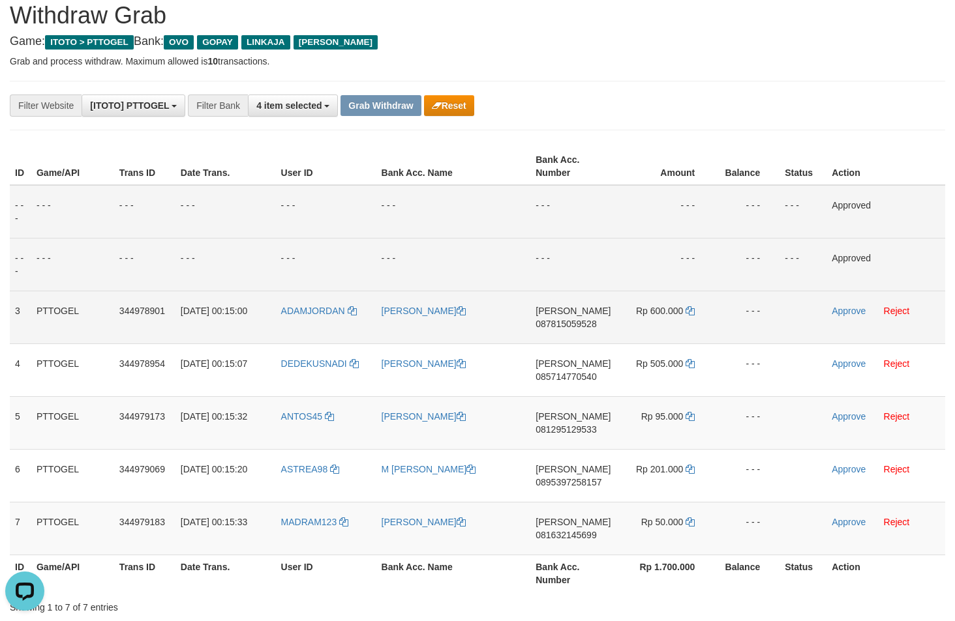
click at [569, 328] on span "087815059528" at bounding box center [565, 324] width 61 height 10
copy span "087815059528"
click at [688, 312] on icon at bounding box center [689, 310] width 9 height 9
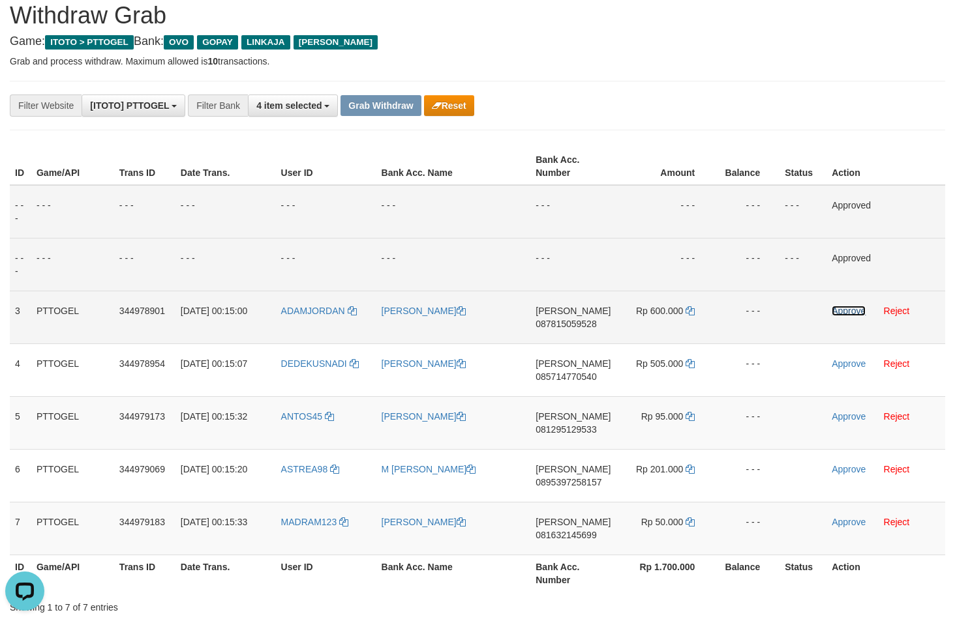
click at [859, 308] on link "Approve" at bounding box center [848, 311] width 34 height 10
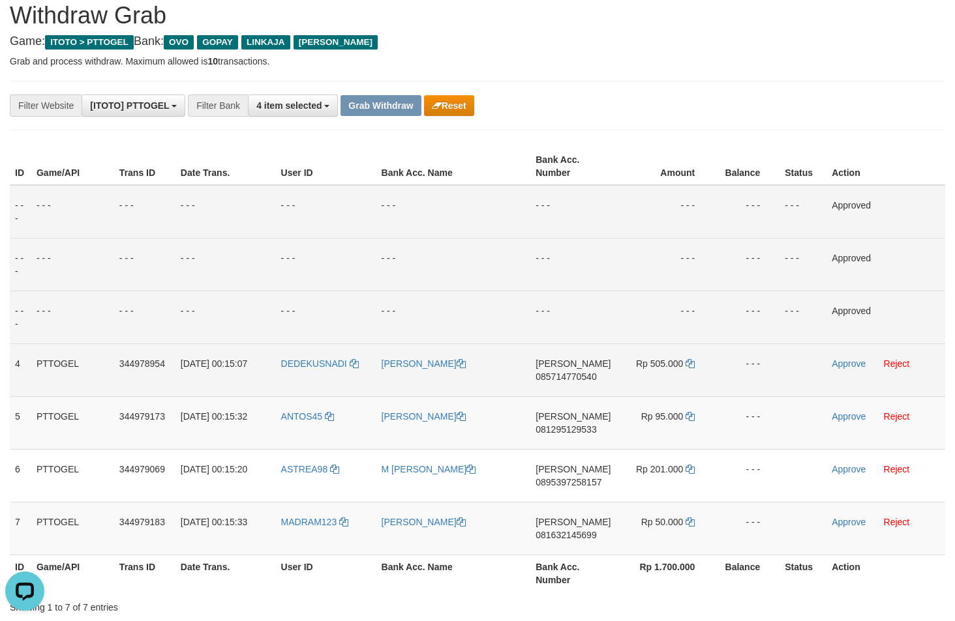
click at [573, 380] on span "085714770540" at bounding box center [565, 377] width 61 height 10
copy span "085714770540"
click at [691, 365] on icon at bounding box center [689, 363] width 9 height 9
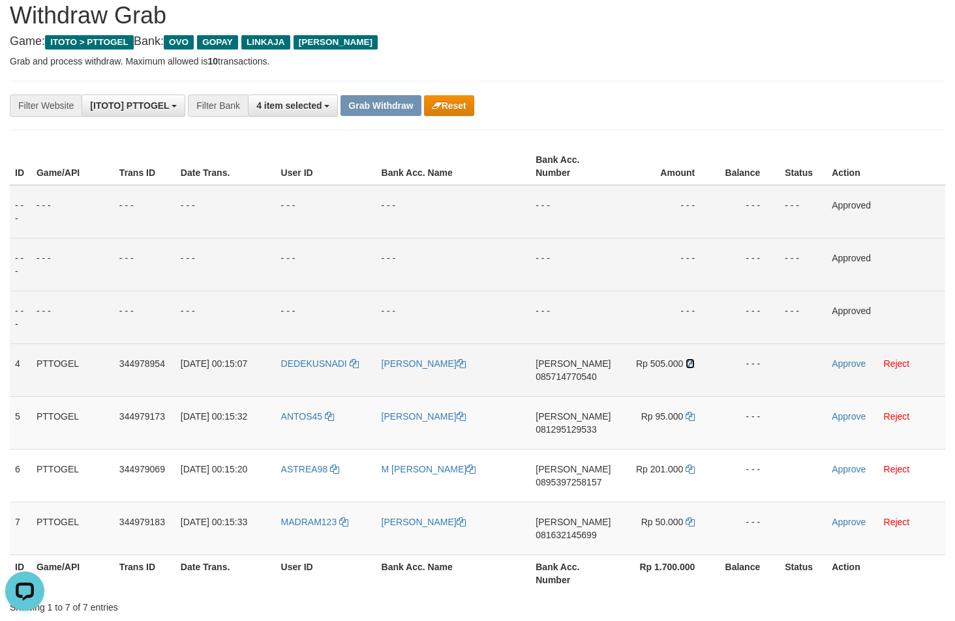
click at [691, 365] on icon at bounding box center [689, 363] width 9 height 9
click at [844, 365] on link "Approve" at bounding box center [848, 364] width 34 height 10
click at [581, 428] on span "081295129533" at bounding box center [565, 430] width 61 height 10
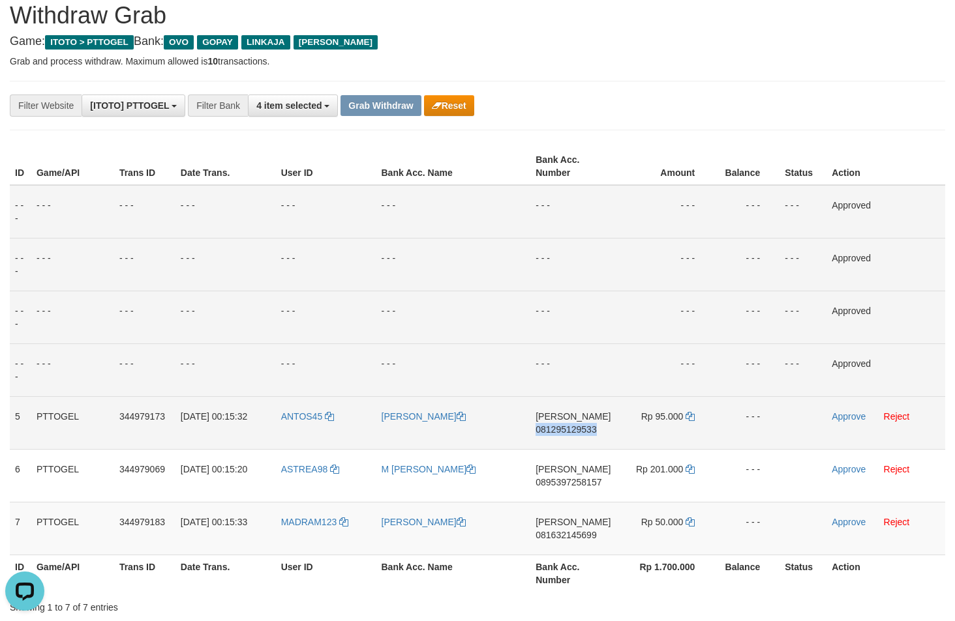
click at [581, 428] on span "081295129533" at bounding box center [565, 430] width 61 height 10
copy span "081295129533"
click at [580, 428] on span "081295129533" at bounding box center [565, 430] width 61 height 10
copy td "DANA 081295129533"
click at [694, 419] on icon at bounding box center [689, 416] width 9 height 9
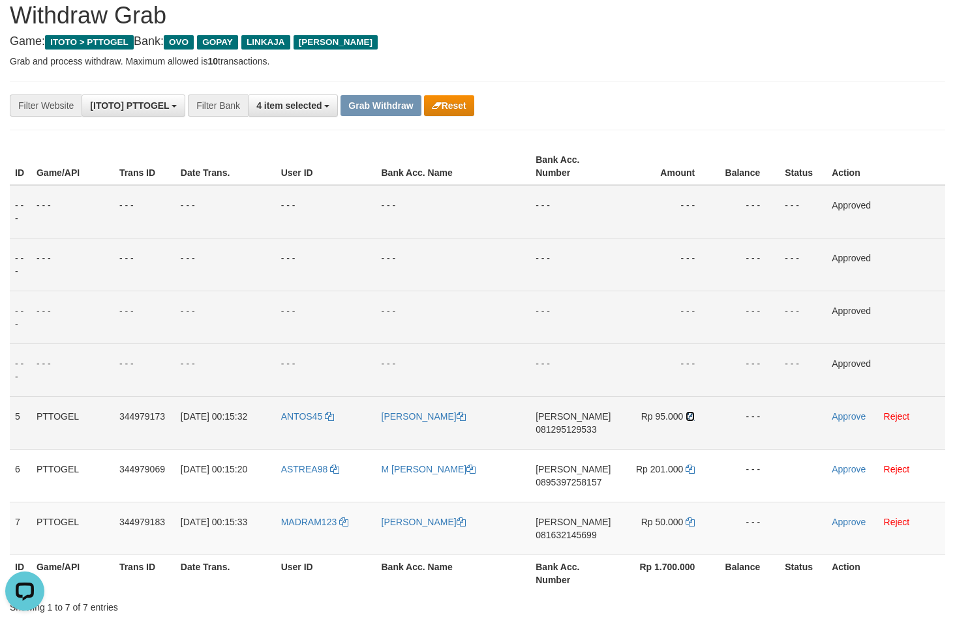
click at [694, 419] on icon at bounding box center [689, 416] width 9 height 9
click at [857, 422] on td "Approve Reject" at bounding box center [885, 422] width 119 height 53
click at [856, 418] on link "Approve" at bounding box center [848, 416] width 34 height 10
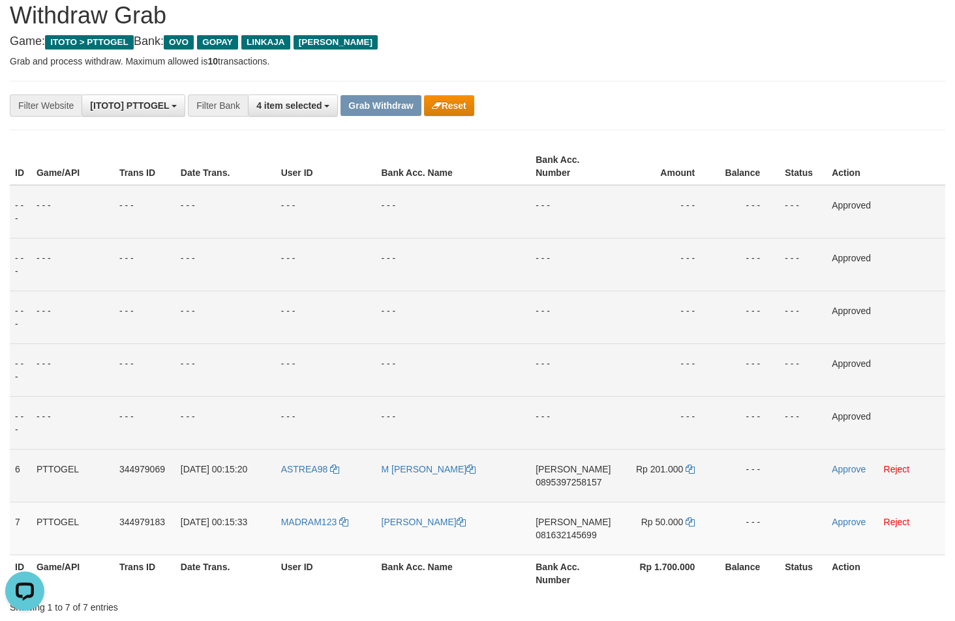
click at [570, 485] on span "0895397258157" at bounding box center [568, 482] width 66 height 10
copy span "0895397258157"
click at [686, 471] on icon at bounding box center [689, 469] width 9 height 9
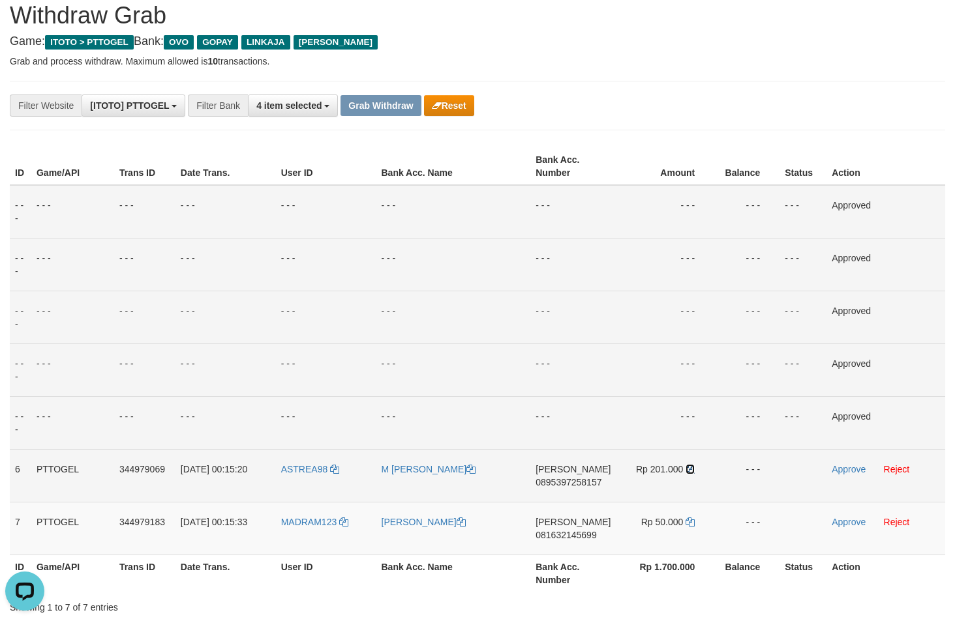
click at [686, 471] on icon at bounding box center [689, 469] width 9 height 9
click at [846, 467] on link "Approve" at bounding box center [848, 469] width 34 height 10
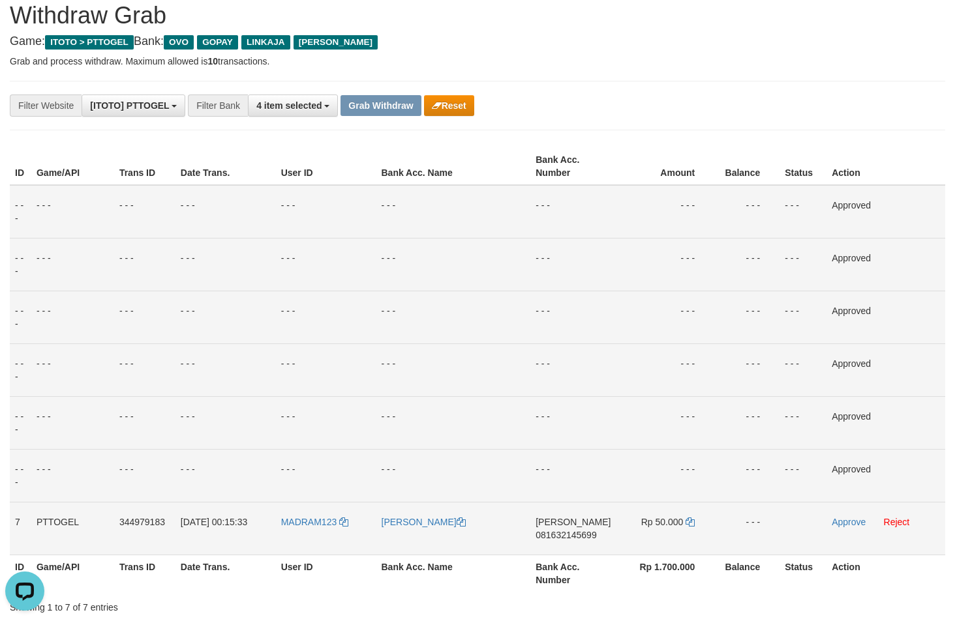
click at [578, 533] on span "081632145699" at bounding box center [565, 535] width 61 height 10
copy span "081632145699"
click at [693, 525] on icon at bounding box center [689, 522] width 9 height 9
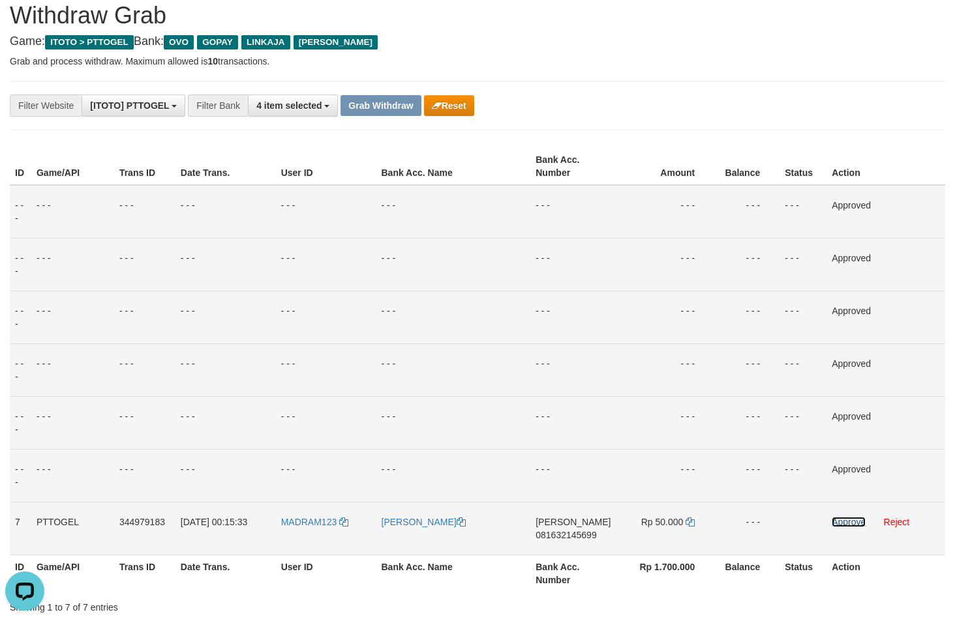
click at [835, 520] on link "Approve" at bounding box center [848, 522] width 34 height 10
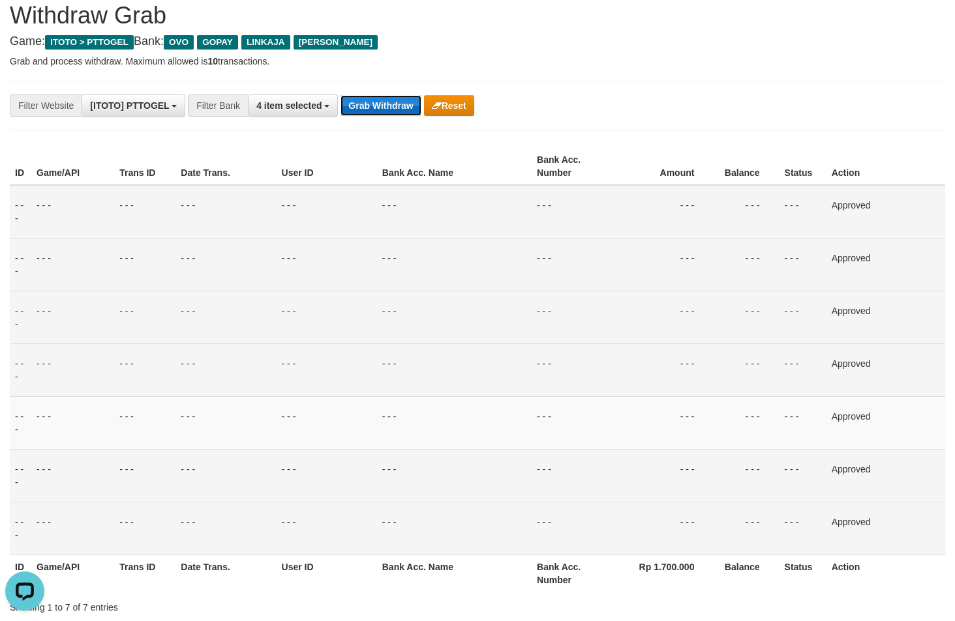
click at [378, 110] on button "Grab Withdraw" at bounding box center [380, 105] width 80 height 21
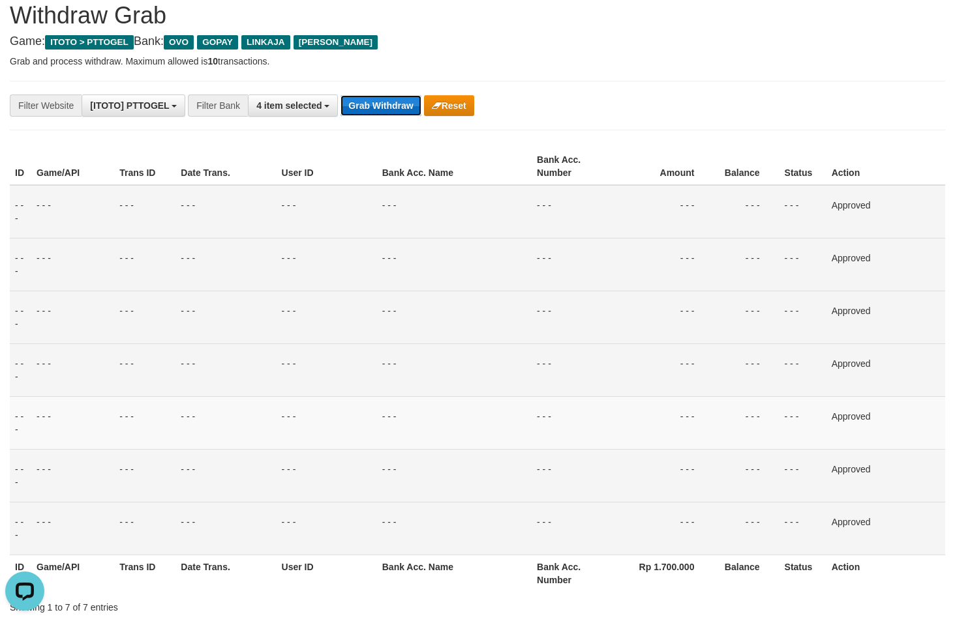
click at [378, 109] on button "Grab Withdraw" at bounding box center [380, 105] width 80 height 21
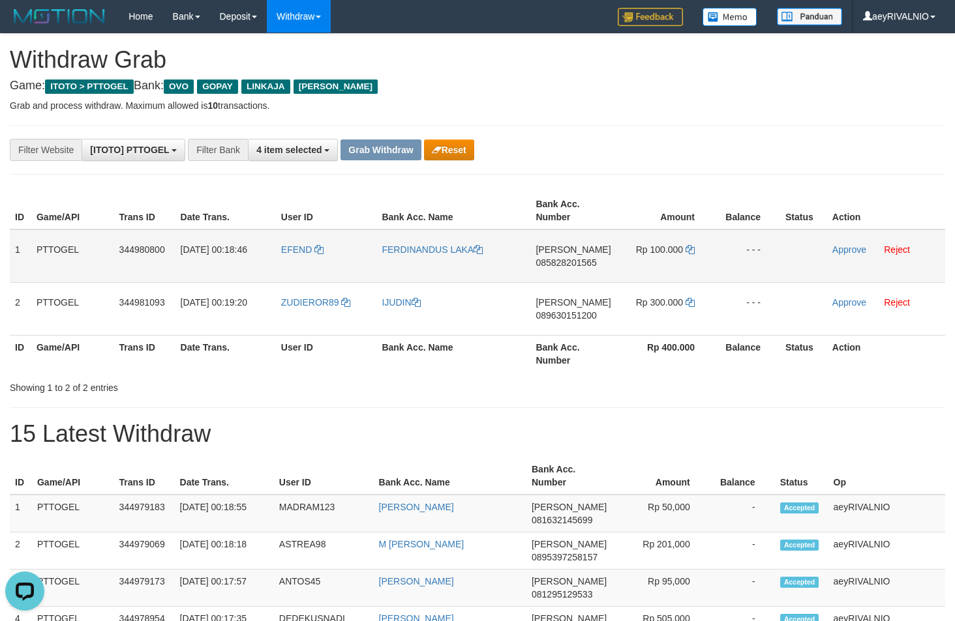
drag, startPoint x: 344, startPoint y: 318, endPoint x: 682, endPoint y: 257, distance: 343.8
click at [685, 255] on tbody "1 PTTOGEL 344980800 [DATE] 00:18:46 [GEOGRAPHIC_DATA] [PERSON_NAME] 08582820156…" at bounding box center [477, 283] width 935 height 106
click at [577, 258] on span "085828201565" at bounding box center [565, 263] width 61 height 10
copy span "085828201565"
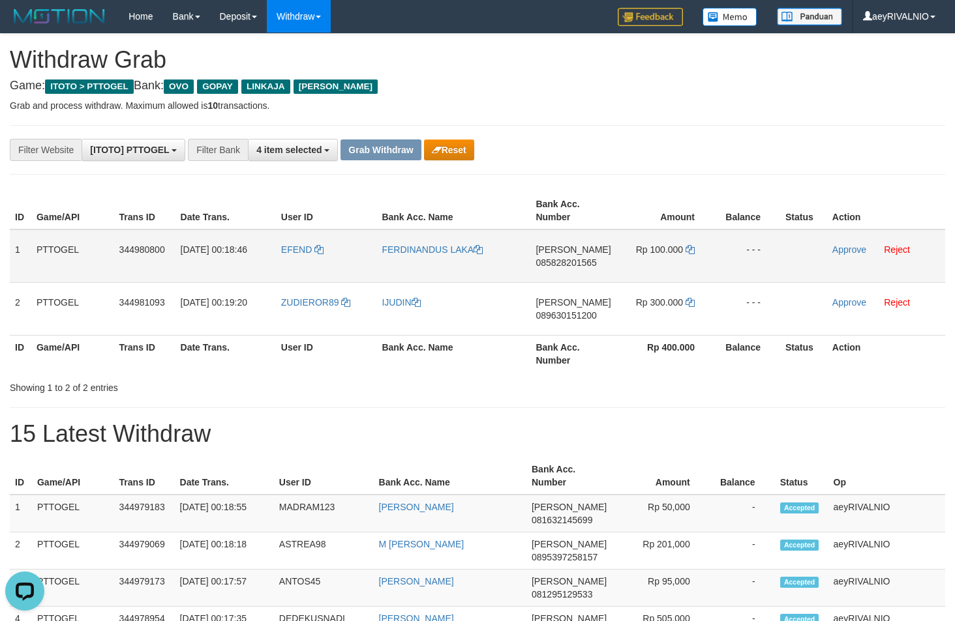
click at [695, 252] on td "Rp 100.000" at bounding box center [665, 256] width 98 height 53
click at [693, 250] on icon at bounding box center [689, 249] width 9 height 9
drag, startPoint x: 693, startPoint y: 250, endPoint x: 747, endPoint y: 251, distance: 54.1
click at [696, 250] on td "Rp 100.000" at bounding box center [665, 256] width 98 height 53
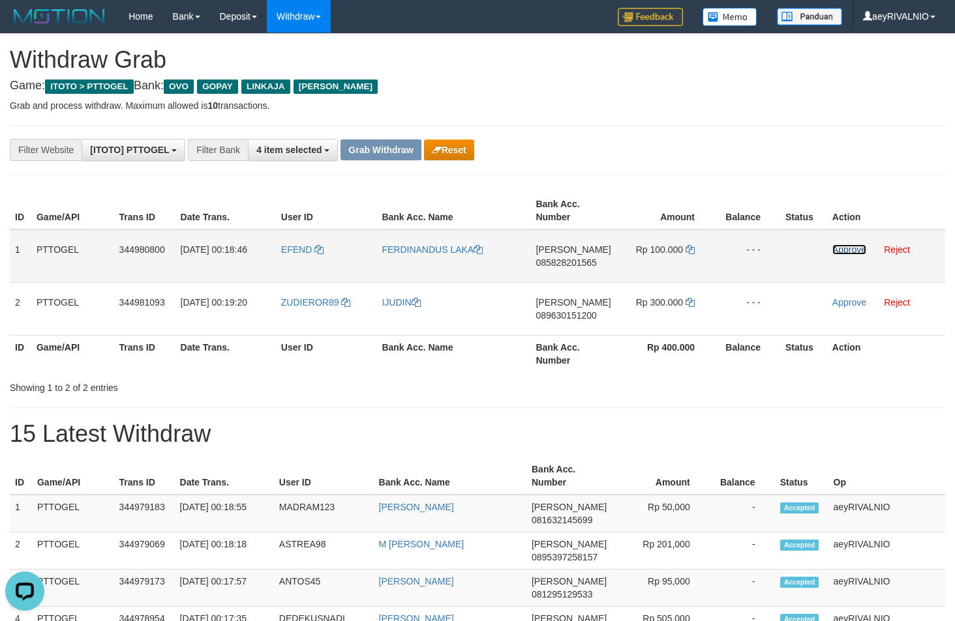
click at [857, 250] on link "Approve" at bounding box center [849, 250] width 34 height 10
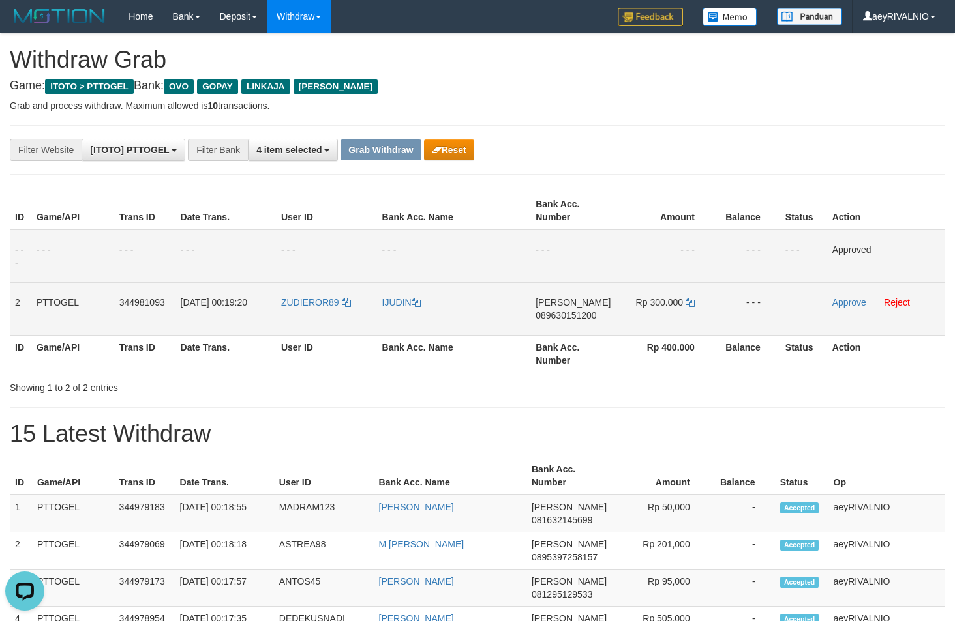
click at [576, 314] on span "089630151200" at bounding box center [565, 315] width 61 height 10
click at [577, 314] on span "089630151200" at bounding box center [565, 315] width 61 height 10
copy span "089630151200"
click at [690, 305] on icon at bounding box center [689, 302] width 9 height 9
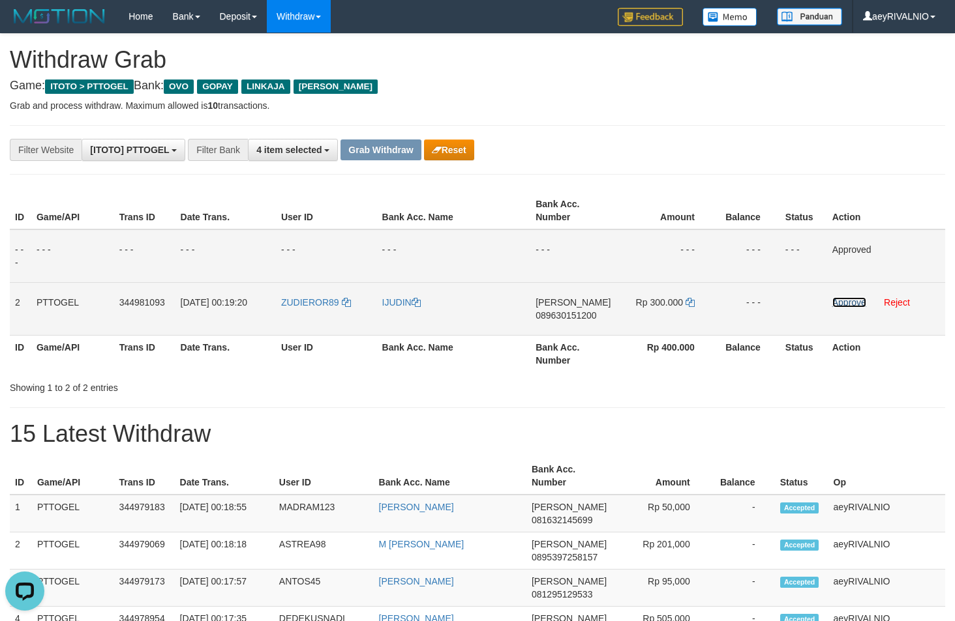
click at [837, 301] on link "Approve" at bounding box center [849, 302] width 34 height 10
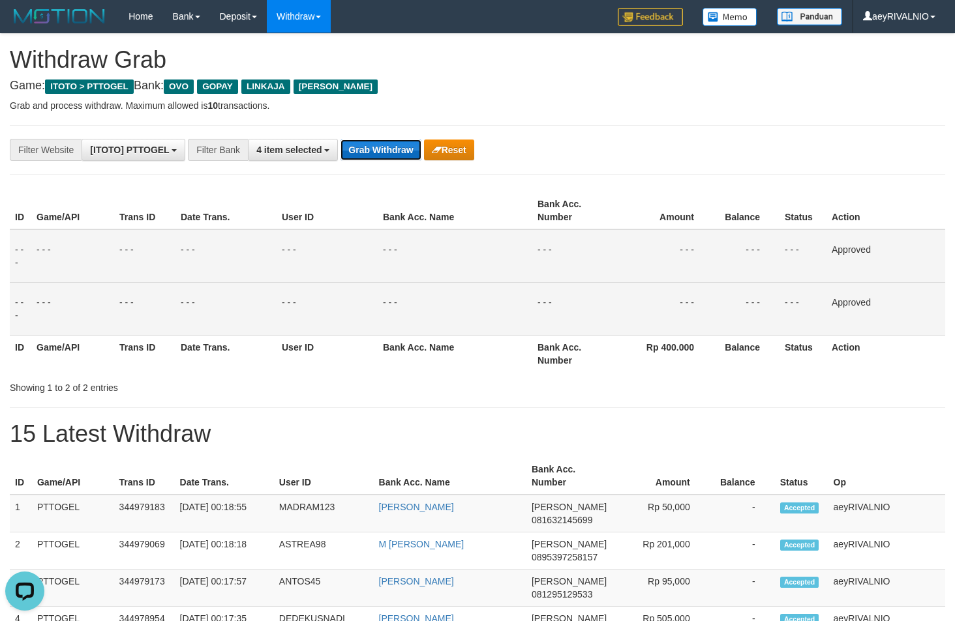
click at [372, 151] on button "Grab Withdraw" at bounding box center [380, 150] width 80 height 21
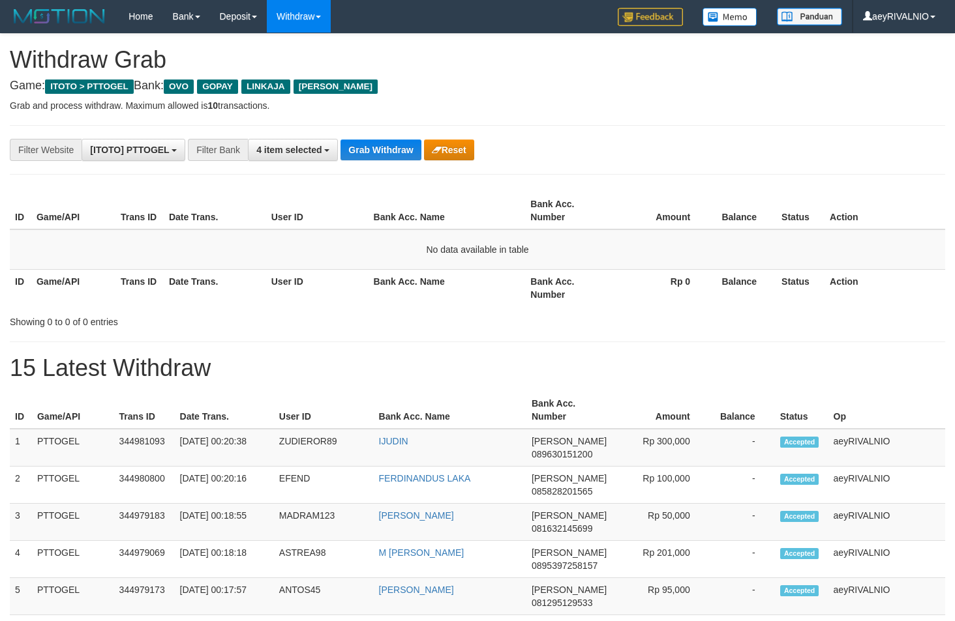
scroll to position [189, 0]
click at [658, 168] on div "**********" at bounding box center [477, 614] width 955 height 1161
click at [368, 155] on button "Grab Withdraw" at bounding box center [380, 150] width 80 height 21
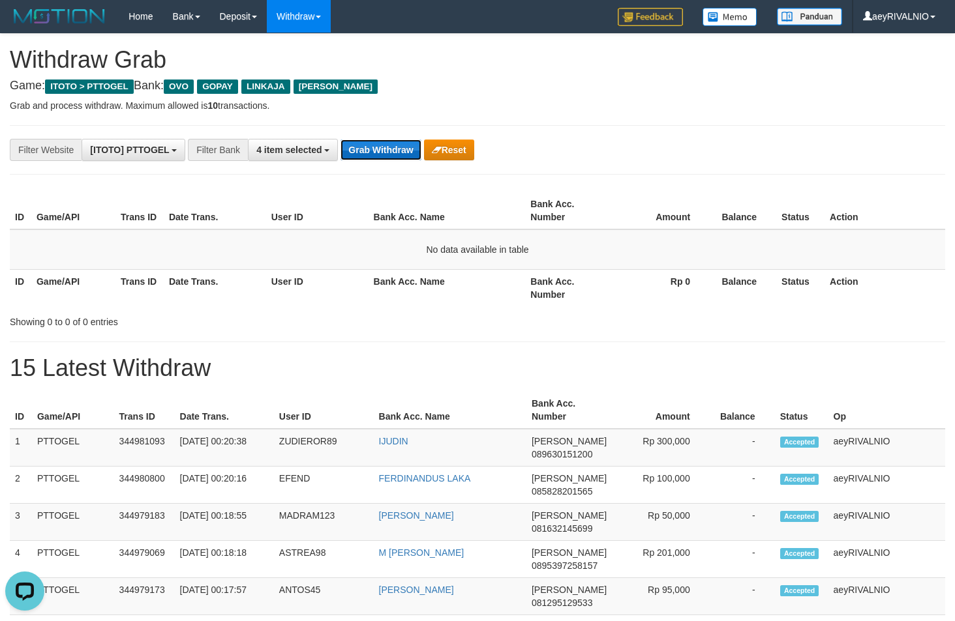
click at [368, 155] on button "Grab Withdraw" at bounding box center [380, 150] width 80 height 21
click at [394, 149] on button "Grab Withdraw" at bounding box center [380, 150] width 80 height 21
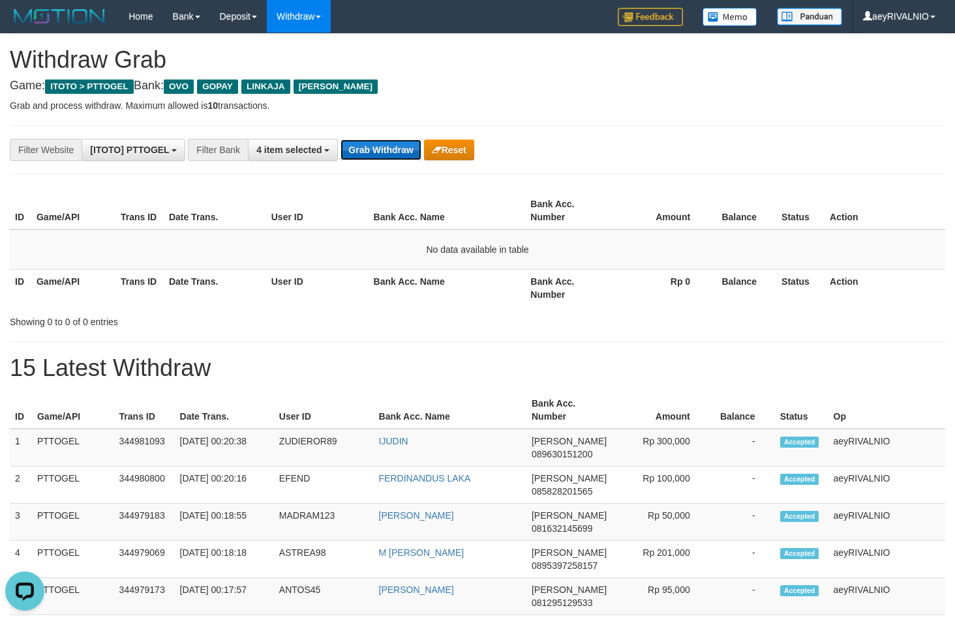
scroll to position [0, 0]
click at [370, 149] on button "Grab Withdraw" at bounding box center [380, 150] width 80 height 21
click at [370, 148] on button "Grab Withdraw" at bounding box center [380, 150] width 80 height 21
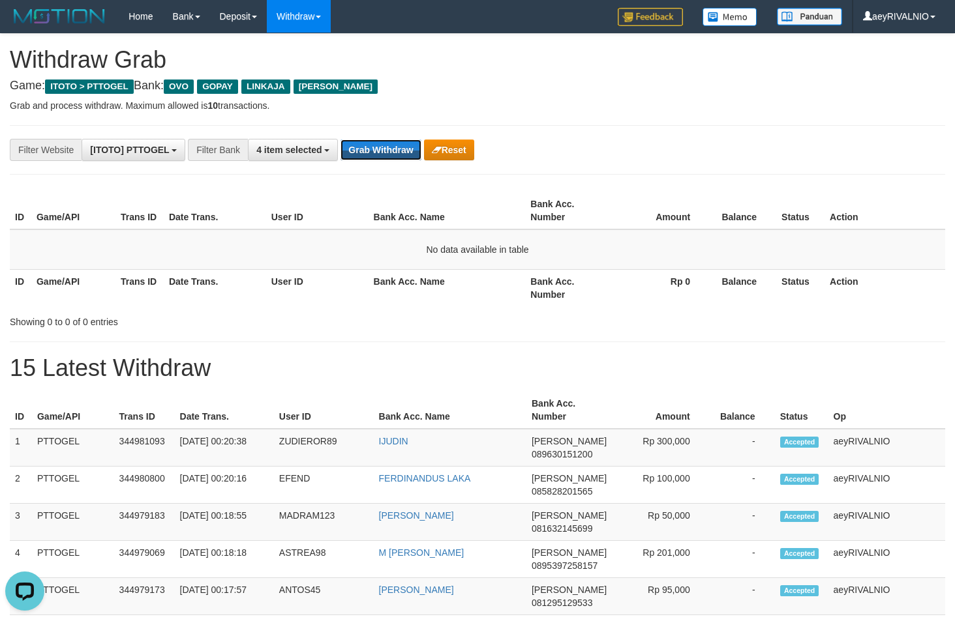
click at [370, 148] on button "Grab Withdraw" at bounding box center [380, 150] width 80 height 21
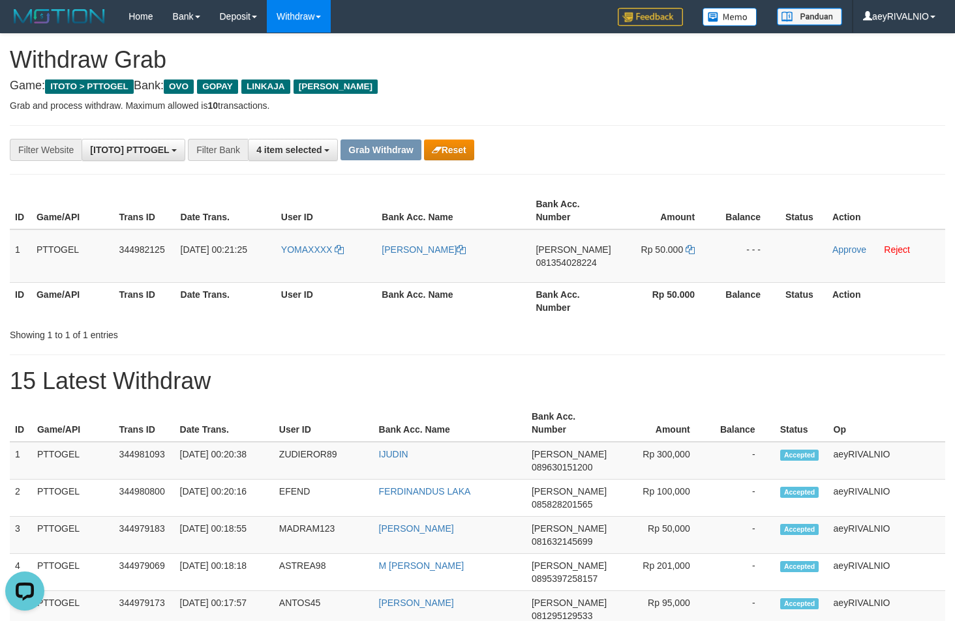
drag, startPoint x: 591, startPoint y: 162, endPoint x: 409, endPoint y: 225, distance: 192.4
click at [591, 162] on div "**********" at bounding box center [477, 621] width 955 height 1174
drag, startPoint x: 320, startPoint y: 265, endPoint x: 638, endPoint y: 282, distance: 319.3
click at [650, 276] on tr "1 PTTOGEL 344982125 [DATE] 00:21:25 YOMAXXXX [PERSON_NAME] MAJAU [PERSON_NAME] …" at bounding box center [477, 256] width 935 height 53
copy tr
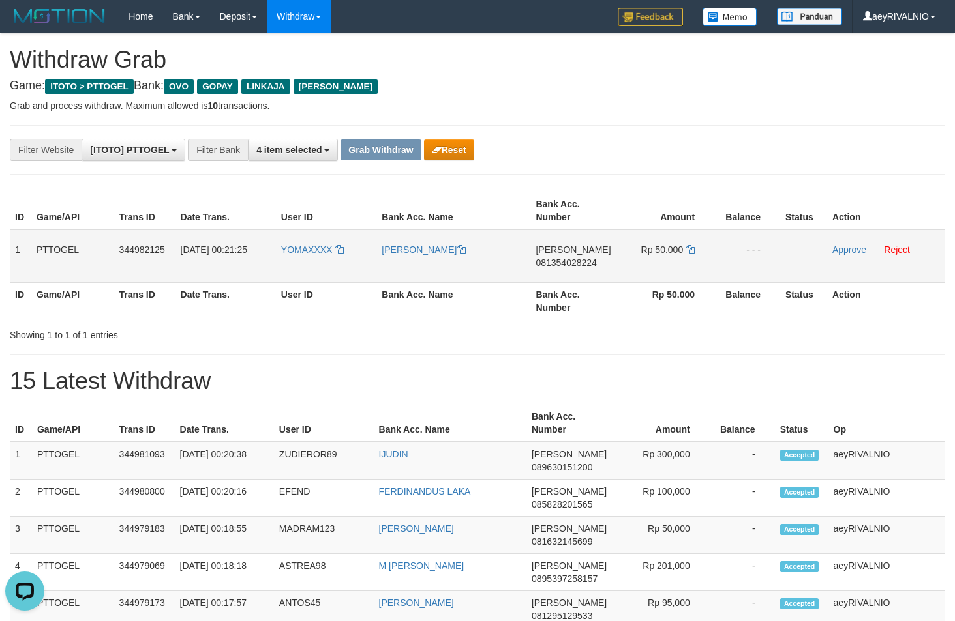
click at [571, 263] on span "081354028224" at bounding box center [565, 263] width 61 height 10
copy tr
click at [571, 263] on span "081354028224" at bounding box center [565, 263] width 61 height 10
copy span "081354028224"
click at [693, 250] on icon at bounding box center [689, 249] width 9 height 9
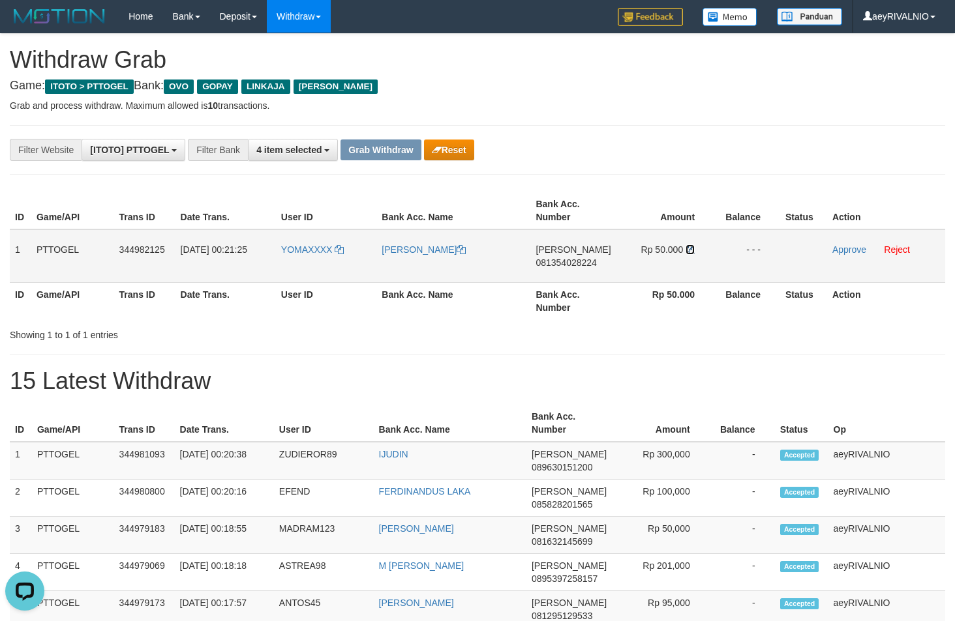
click at [693, 250] on icon at bounding box center [689, 249] width 9 height 9
click at [848, 251] on link "Approve" at bounding box center [849, 250] width 34 height 10
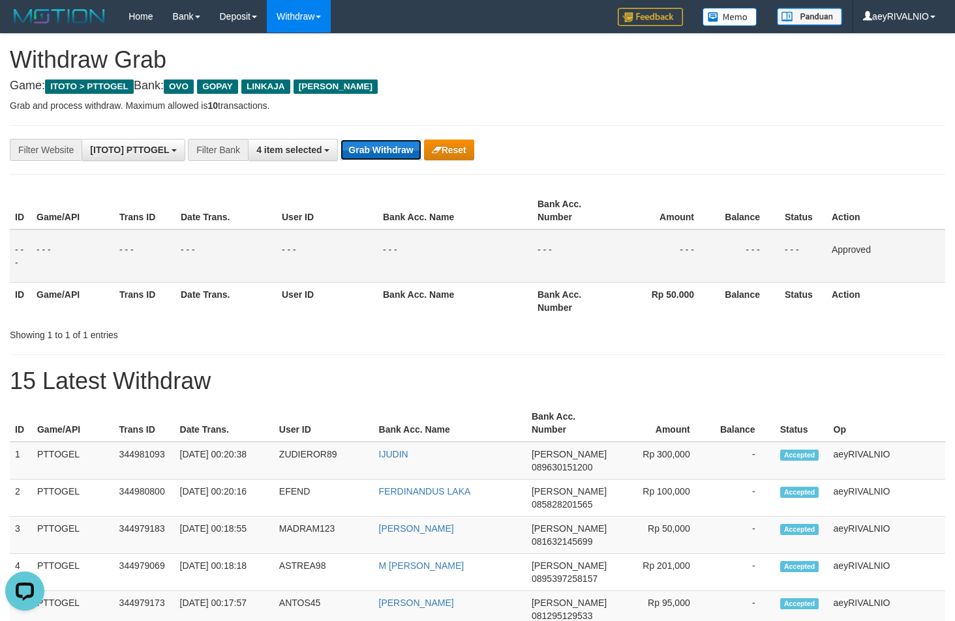
click at [372, 149] on button "Grab Withdraw" at bounding box center [380, 150] width 80 height 21
click at [374, 150] on button "Grab Withdraw" at bounding box center [380, 150] width 80 height 21
click at [374, 149] on button "Grab Withdraw" at bounding box center [380, 150] width 80 height 21
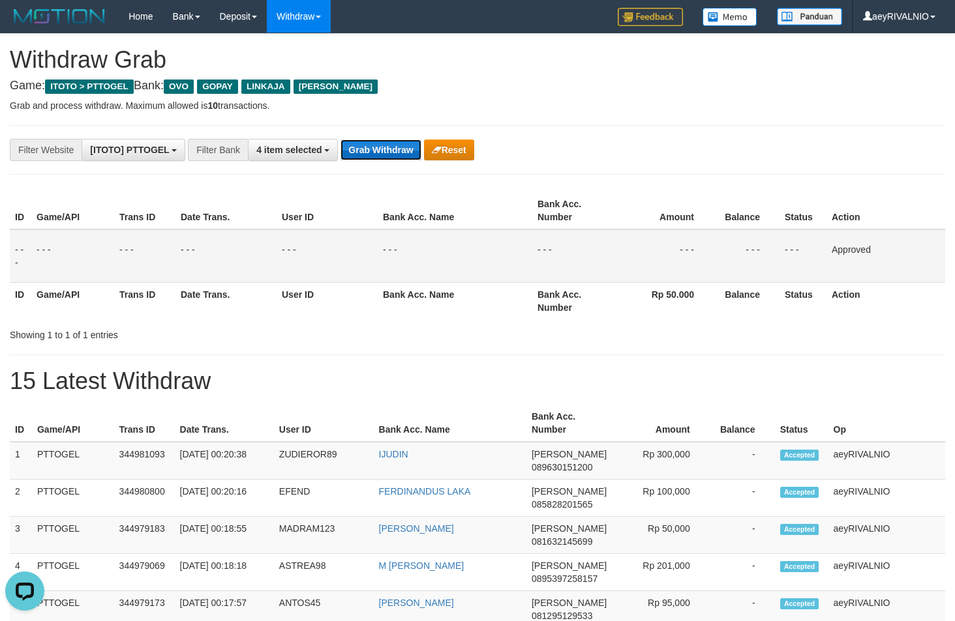
click at [374, 149] on button "Grab Withdraw" at bounding box center [380, 150] width 80 height 21
click at [374, 147] on button "Grab Withdraw" at bounding box center [380, 150] width 80 height 21
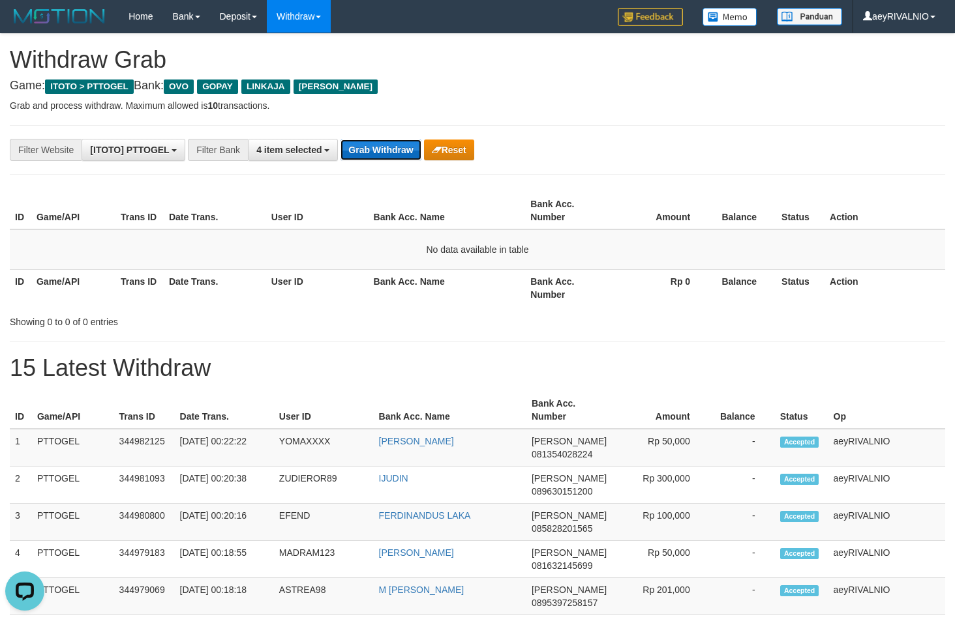
click at [366, 152] on button "Grab Withdraw" at bounding box center [380, 150] width 80 height 21
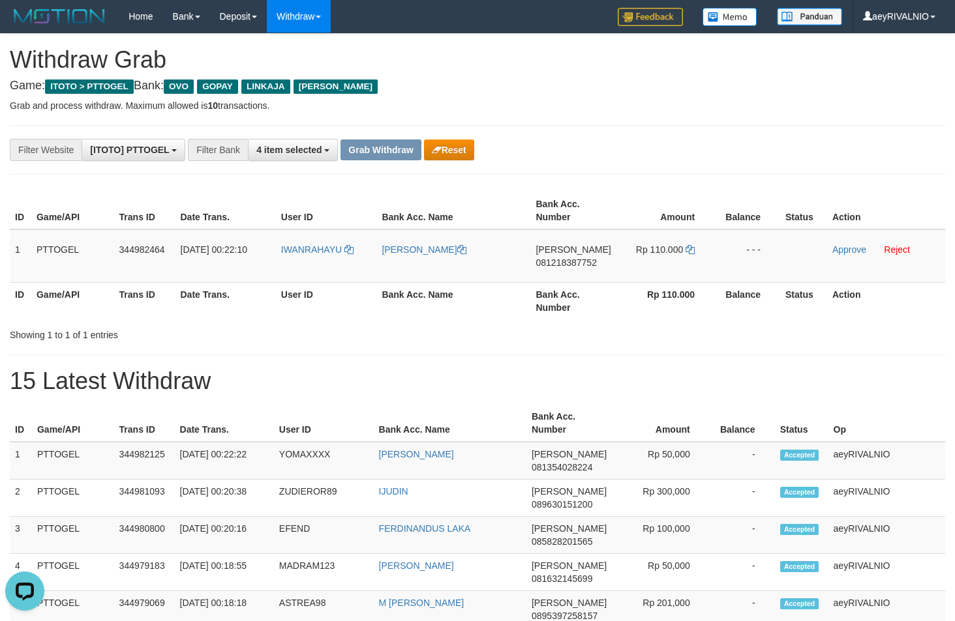
click at [485, 316] on th "Bank Acc. Name" at bounding box center [453, 300] width 154 height 37
drag, startPoint x: 336, startPoint y: 274, endPoint x: 685, endPoint y: 274, distance: 348.2
click at [685, 274] on tr "1 PTTOGEL 344982464 01/10/2025 00:22:10 IWANRAHAYU IWAN RIDWAN DANA 08121838775…" at bounding box center [477, 256] width 935 height 53
copy tr
click at [906, 388] on h1 "15 Latest Withdraw" at bounding box center [477, 381] width 935 height 26
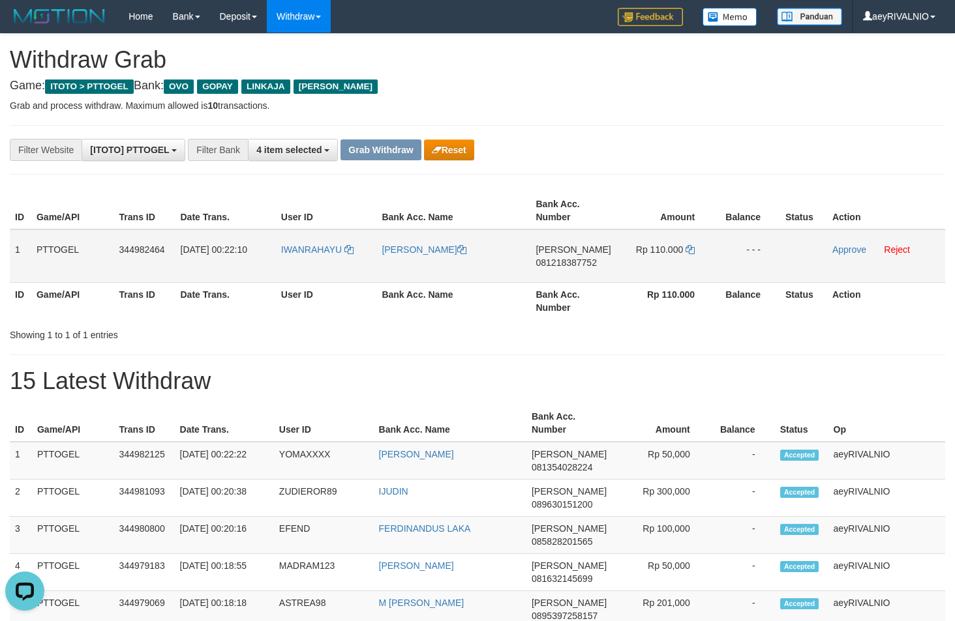
click at [565, 262] on span "081218387752" at bounding box center [565, 263] width 61 height 10
copy span "081218387752"
click at [690, 250] on icon at bounding box center [689, 249] width 9 height 9
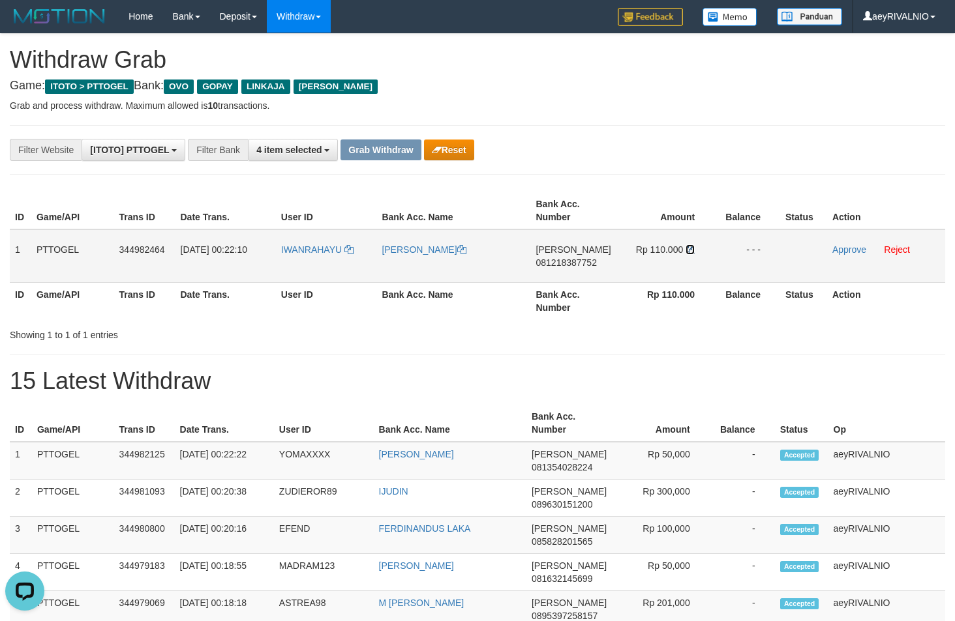
click at [690, 250] on icon at bounding box center [689, 249] width 9 height 9
click at [849, 246] on link "Approve" at bounding box center [849, 250] width 34 height 10
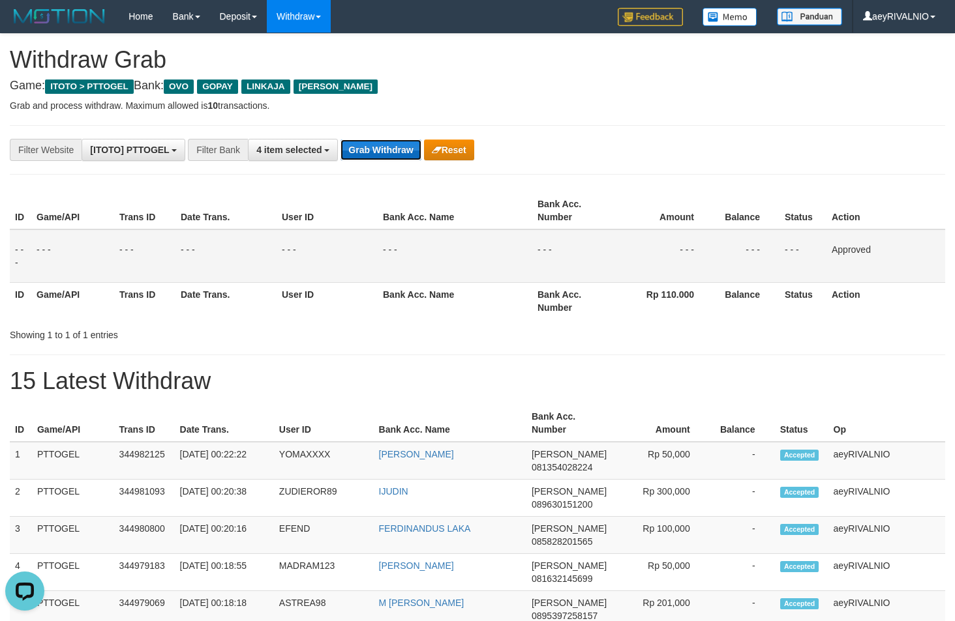
click at [402, 147] on button "Grab Withdraw" at bounding box center [380, 150] width 80 height 21
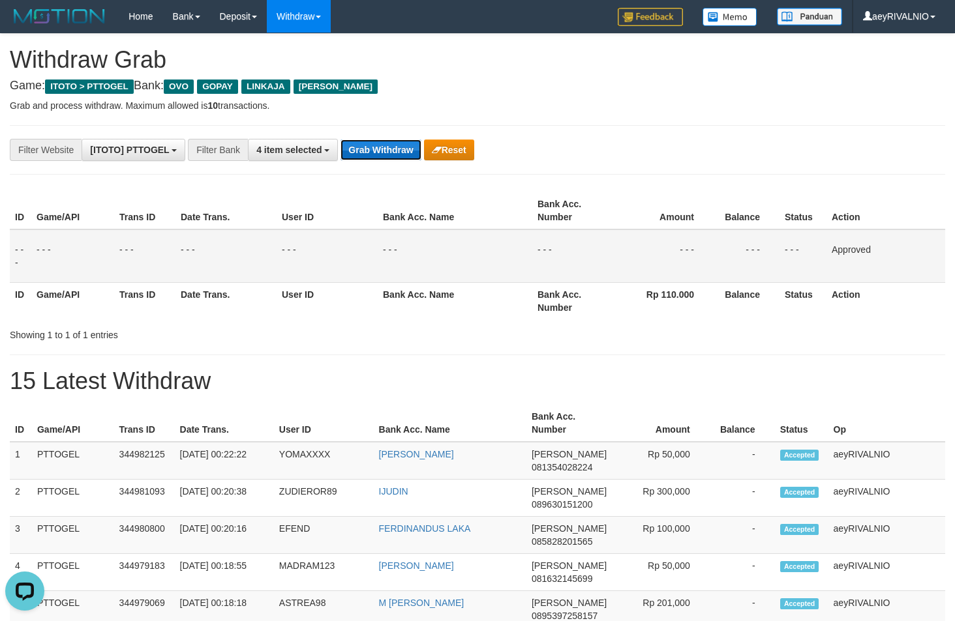
click at [402, 147] on button "Grab Withdraw" at bounding box center [380, 150] width 80 height 21
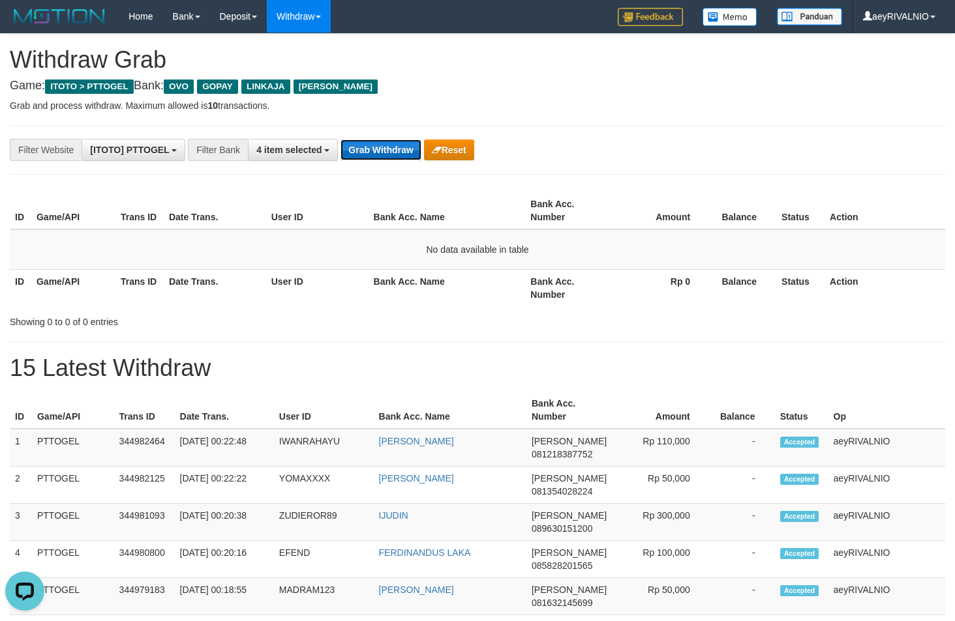
click at [389, 149] on button "Grab Withdraw" at bounding box center [380, 150] width 80 height 21
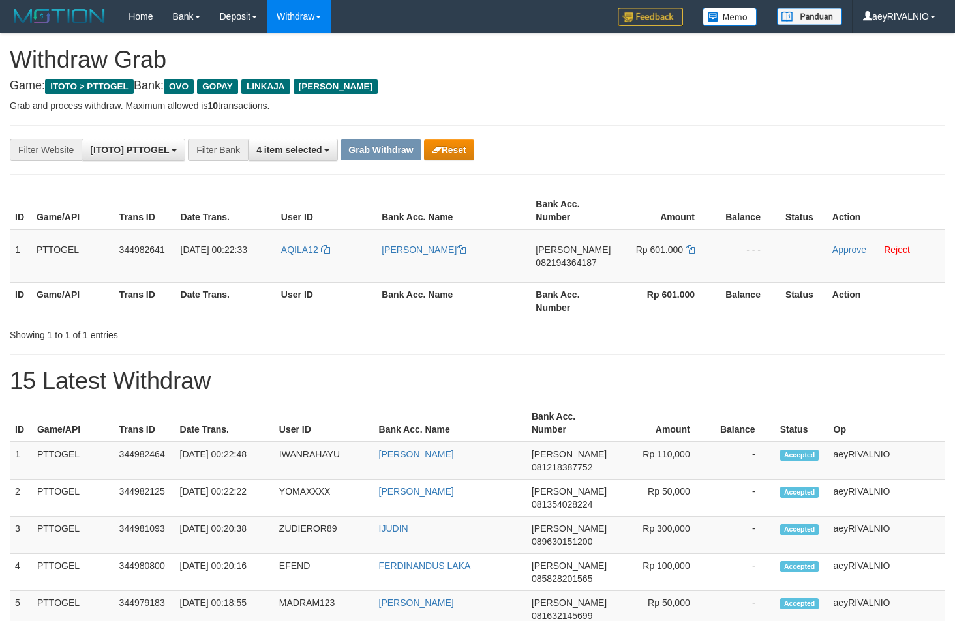
click at [679, 157] on div "**********" at bounding box center [398, 150] width 796 height 22
drag, startPoint x: 321, startPoint y: 276, endPoint x: 662, endPoint y: 275, distance: 340.4
click at [662, 275] on tr "1 PTTOGEL 344982641 01/10/2025 00:22:33 AQILA12 NOVAL KAIRUPAN DANA 08219436418…" at bounding box center [477, 256] width 935 height 53
copy tr
click at [574, 269] on td "DANA 082194364187" at bounding box center [572, 256] width 85 height 53
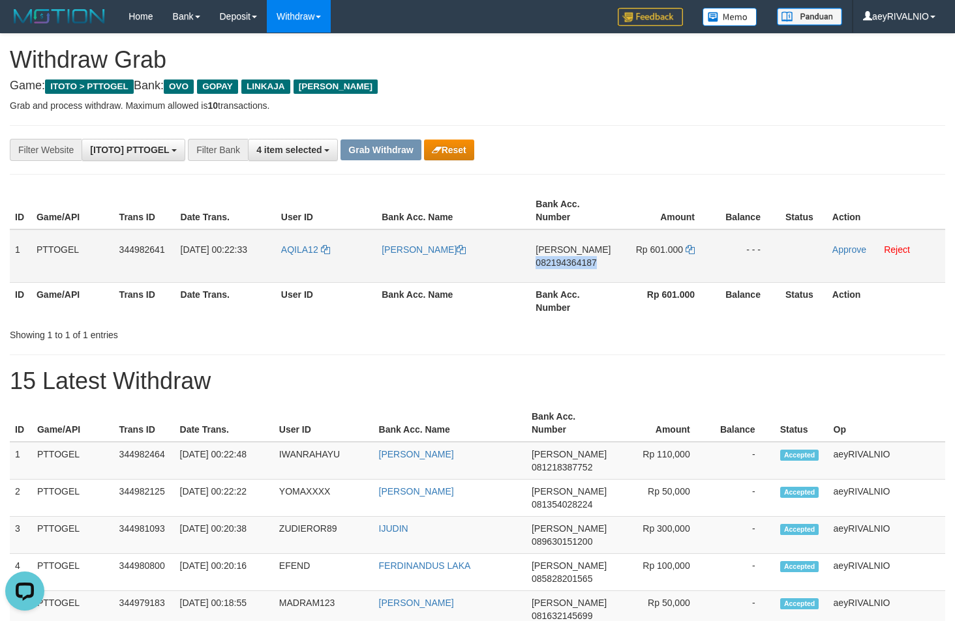
click at [574, 269] on td "DANA 082194364187" at bounding box center [572, 256] width 85 height 53
click at [579, 263] on span "082194364187" at bounding box center [565, 263] width 61 height 10
copy span "082194364187"
click at [579, 263] on span "082194364187" at bounding box center [565, 263] width 61 height 10
copy span "082194364187"
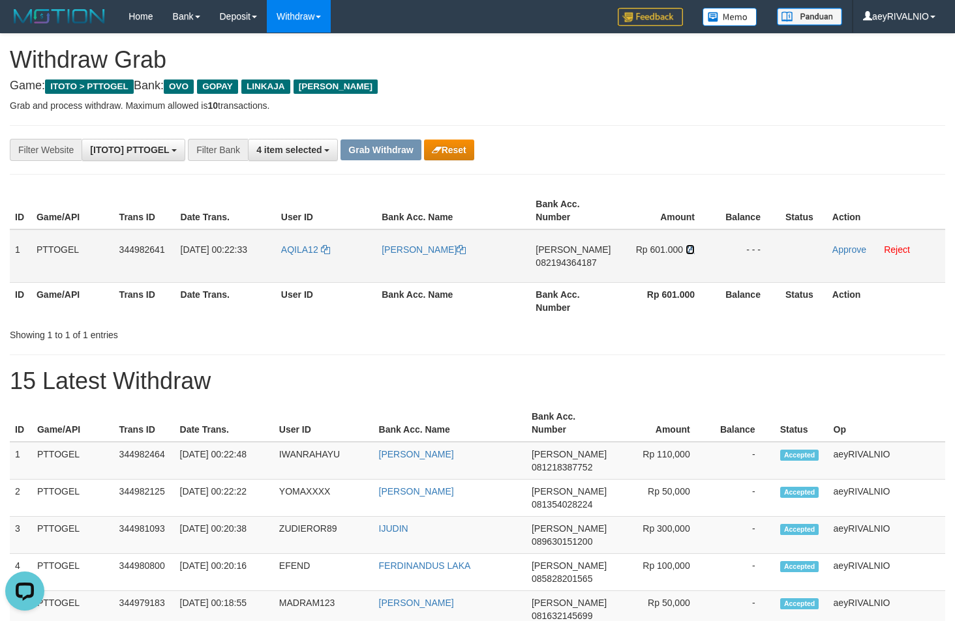
click at [692, 250] on icon at bounding box center [689, 249] width 9 height 9
drag, startPoint x: 692, startPoint y: 250, endPoint x: 705, endPoint y: 249, distance: 13.1
click at [692, 249] on icon at bounding box center [689, 249] width 9 height 9
click at [839, 248] on link "Approve" at bounding box center [849, 250] width 34 height 10
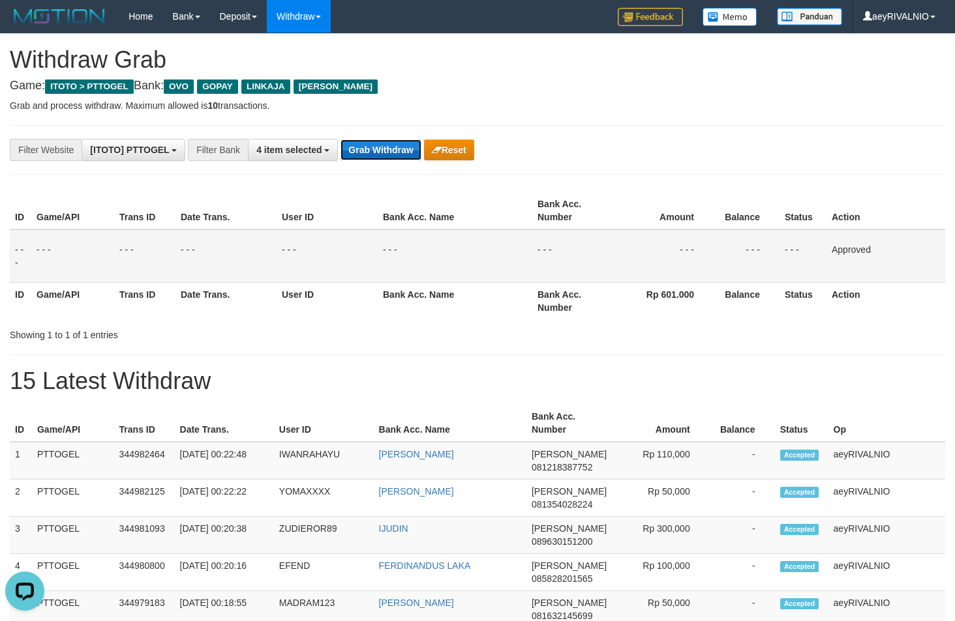
click at [372, 151] on button "Grab Withdraw" at bounding box center [380, 150] width 80 height 21
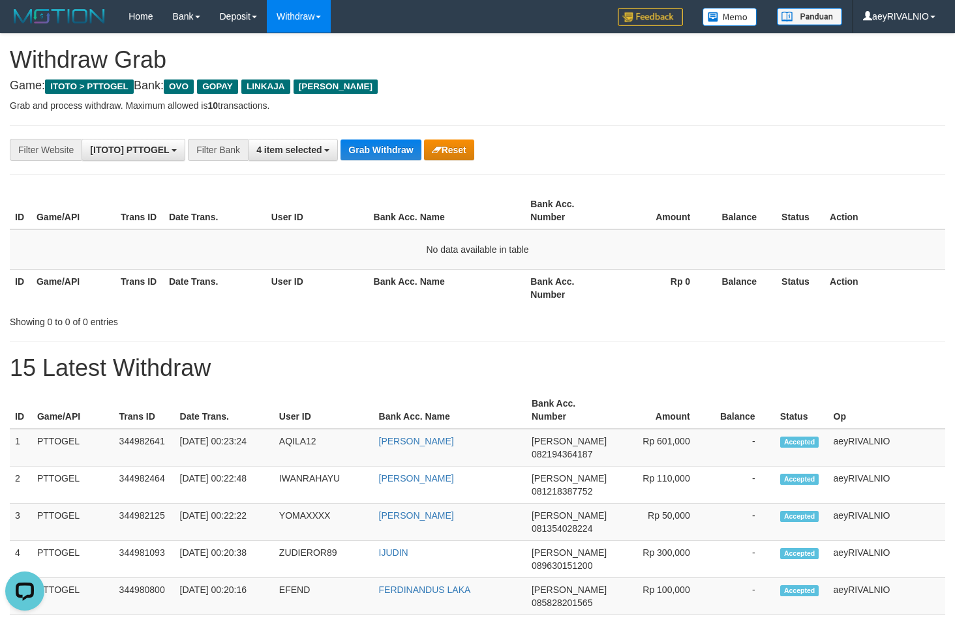
drag, startPoint x: 894, startPoint y: 348, endPoint x: 874, endPoint y: 331, distance: 25.5
click at [385, 145] on button "Grab Withdraw" at bounding box center [380, 150] width 80 height 21
click at [386, 145] on button "Grab Withdraw" at bounding box center [380, 150] width 80 height 21
click at [302, 359] on h1 "15 Latest Withdraw" at bounding box center [477, 368] width 935 height 26
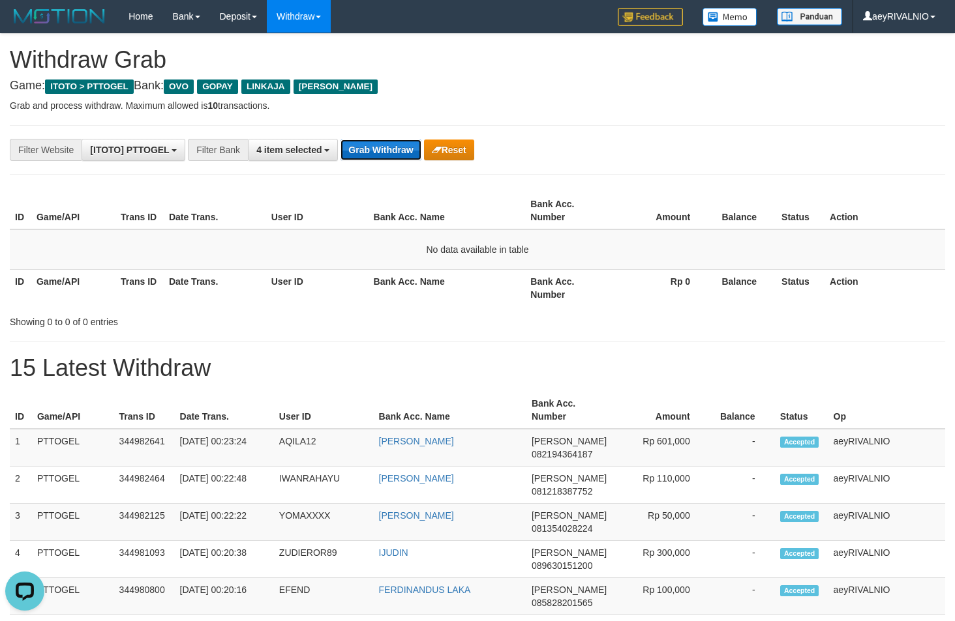
click at [393, 157] on button "Grab Withdraw" at bounding box center [380, 150] width 80 height 21
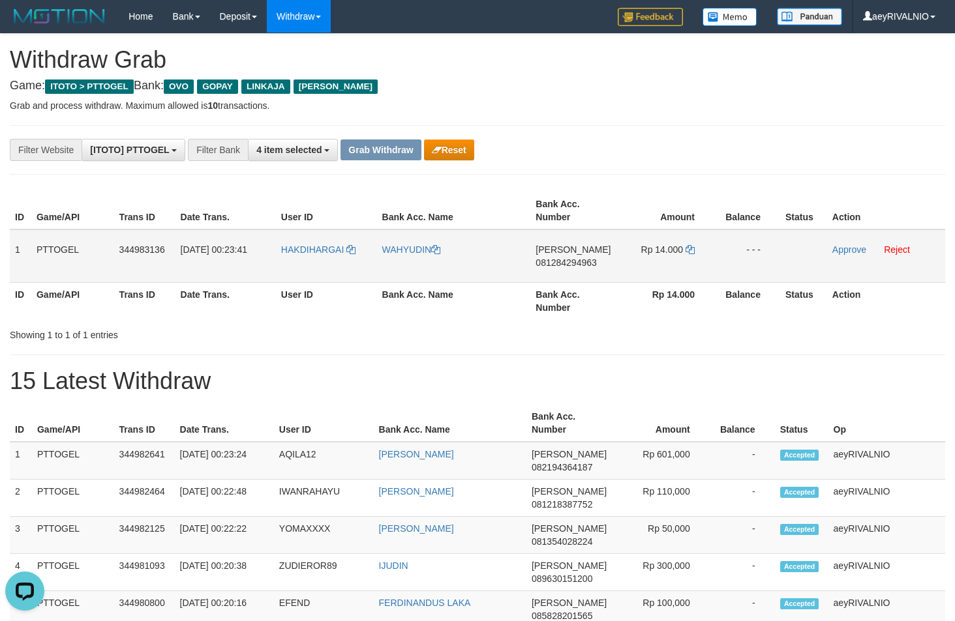
drag, startPoint x: 338, startPoint y: 270, endPoint x: 616, endPoint y: 274, distance: 278.5
click at [626, 269] on tr "1 PTTOGEL 344983136 [DATE] 00:23:41 [GEOGRAPHIC_DATA] [PERSON_NAME] 08128429496…" at bounding box center [477, 256] width 935 height 53
click at [461, 151] on button "Reset" at bounding box center [449, 150] width 50 height 21
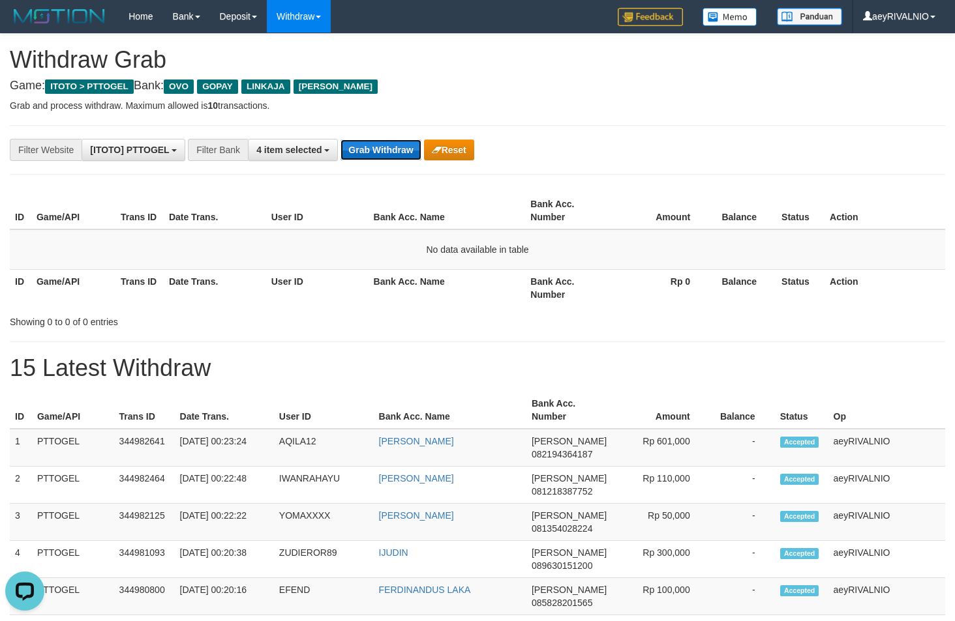
click at [372, 156] on button "Grab Withdraw" at bounding box center [380, 150] width 80 height 21
click at [373, 156] on button "Grab Withdraw" at bounding box center [380, 150] width 80 height 21
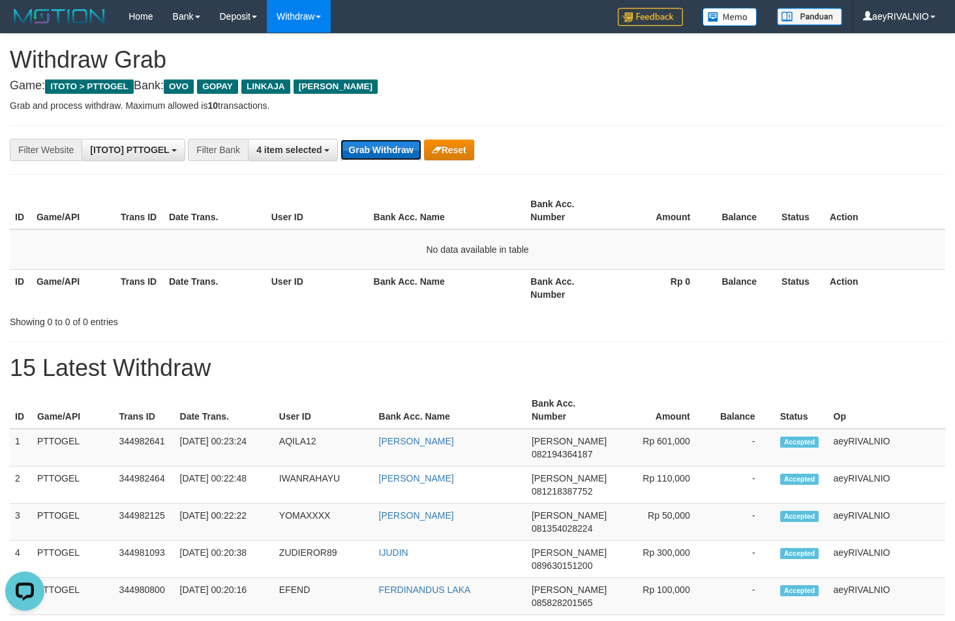
click at [373, 156] on button "Grab Withdraw" at bounding box center [380, 150] width 80 height 21
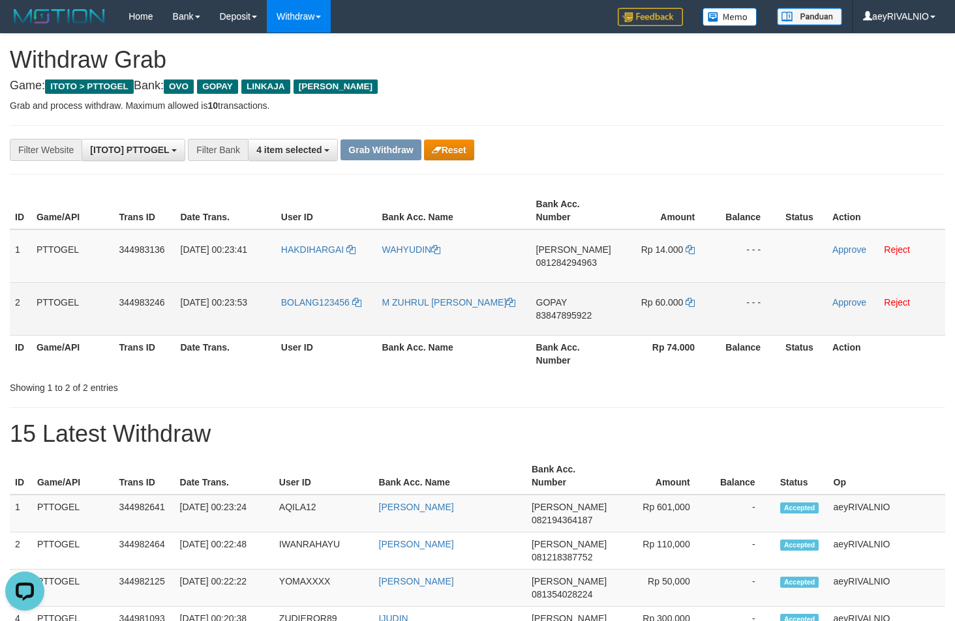
drag, startPoint x: 338, startPoint y: 321, endPoint x: 640, endPoint y: 320, distance: 301.9
click at [640, 320] on tr "2 PTTOGEL 344983246 01/10/2025 00:23:53 BOLANG123456 M ZUHRUL ANAM HAUFAL GOPAY…" at bounding box center [477, 308] width 935 height 53
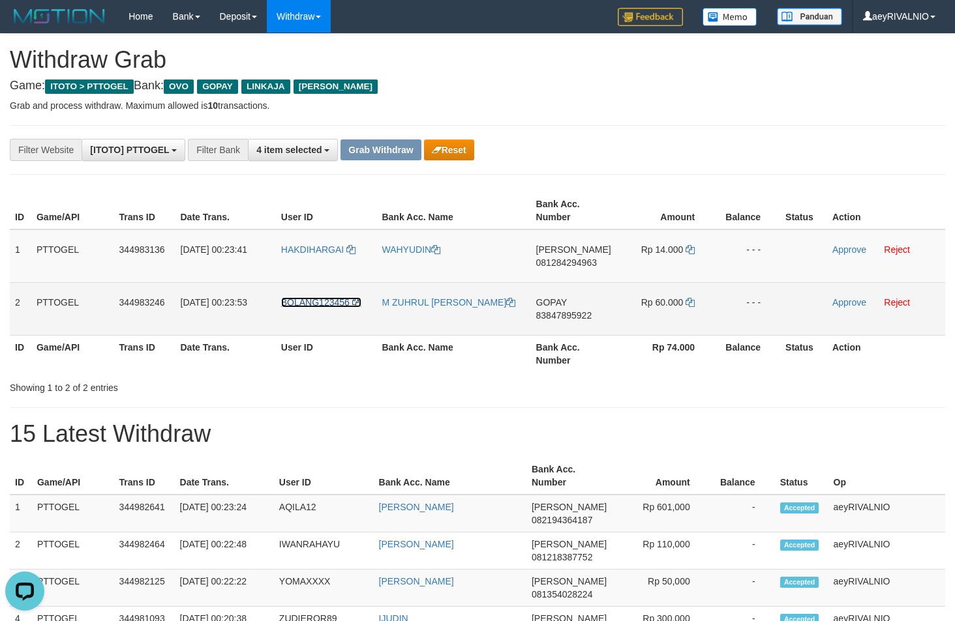
click at [327, 302] on span "BOLANG123456" at bounding box center [315, 302] width 68 height 10
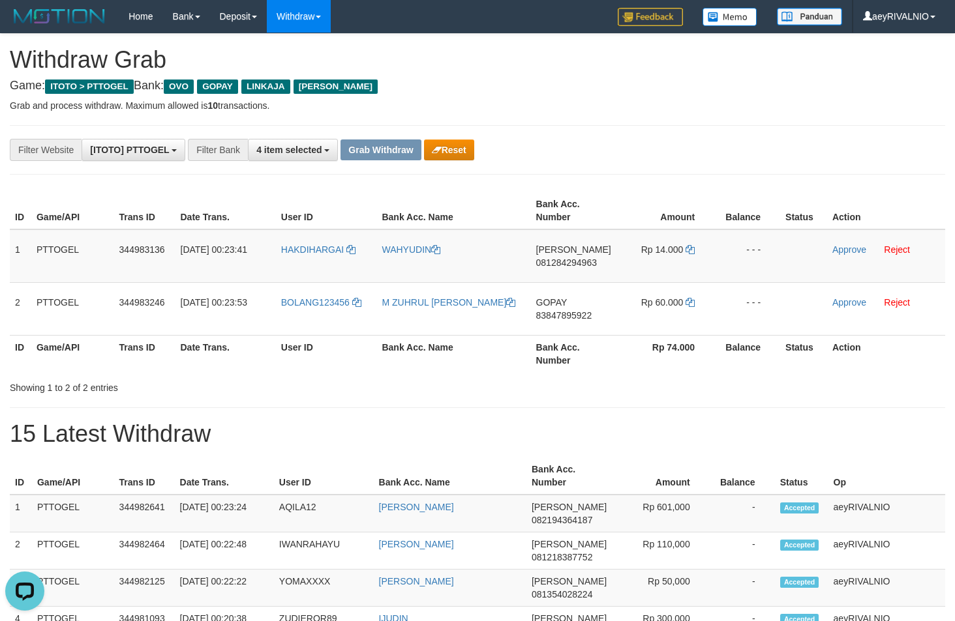
click at [295, 438] on h1 "15 Latest Withdraw" at bounding box center [477, 434] width 935 height 26
click at [541, 441] on h1 "15 Latest Withdraw" at bounding box center [477, 434] width 935 height 26
click at [850, 443] on h1 "15 Latest Withdraw" at bounding box center [477, 434] width 935 height 26
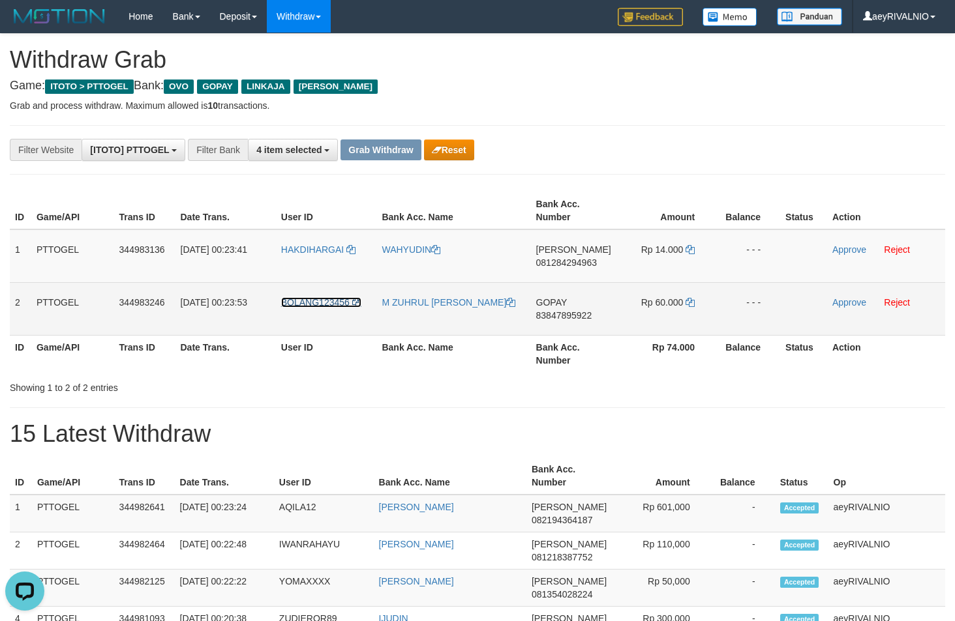
click at [334, 305] on span "BOLANG123456" at bounding box center [315, 302] width 68 height 10
click at [335, 305] on span "BOLANG123456" at bounding box center [315, 302] width 68 height 10
click at [903, 299] on link "Reject" at bounding box center [897, 302] width 26 height 10
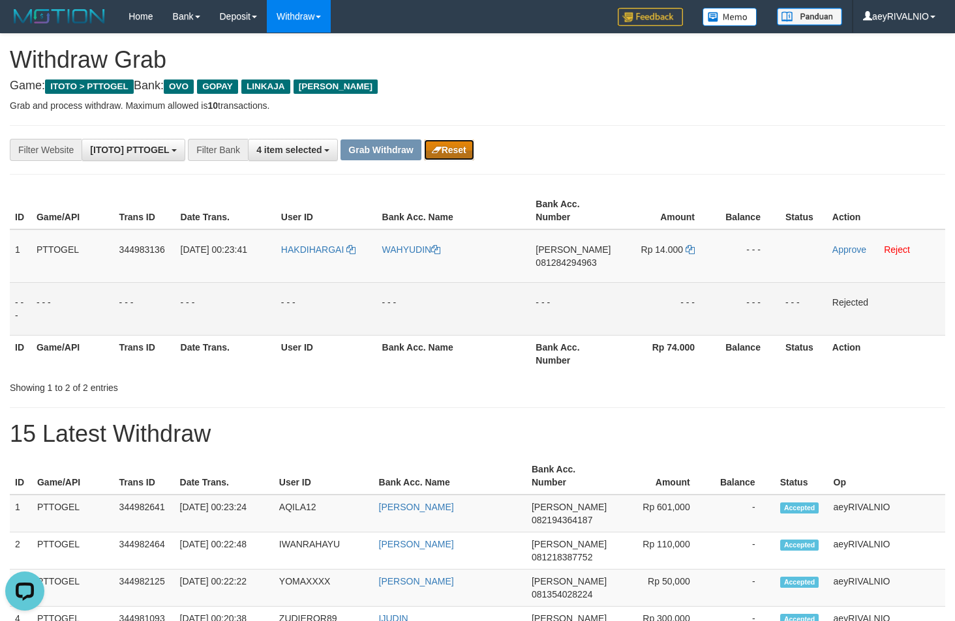
click at [461, 153] on button "Reset" at bounding box center [449, 150] width 50 height 21
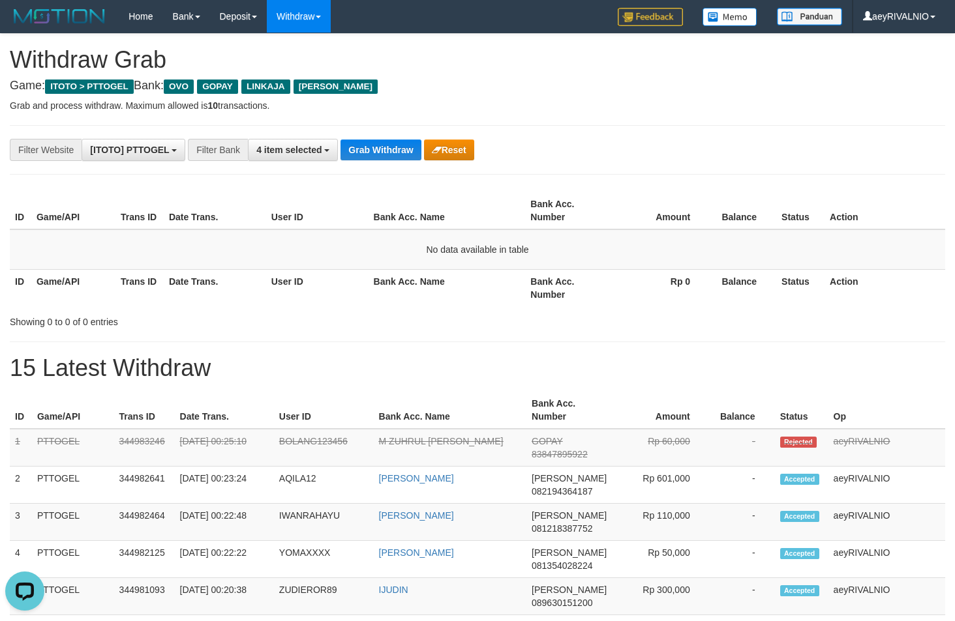
click at [579, 459] on span "83847895922" at bounding box center [559, 454] width 56 height 10
click at [579, 458] on span "83847895922" at bounding box center [559, 454] width 56 height 10
copy span "83847895922"
click at [550, 456] on span "83847895922" at bounding box center [559, 454] width 56 height 10
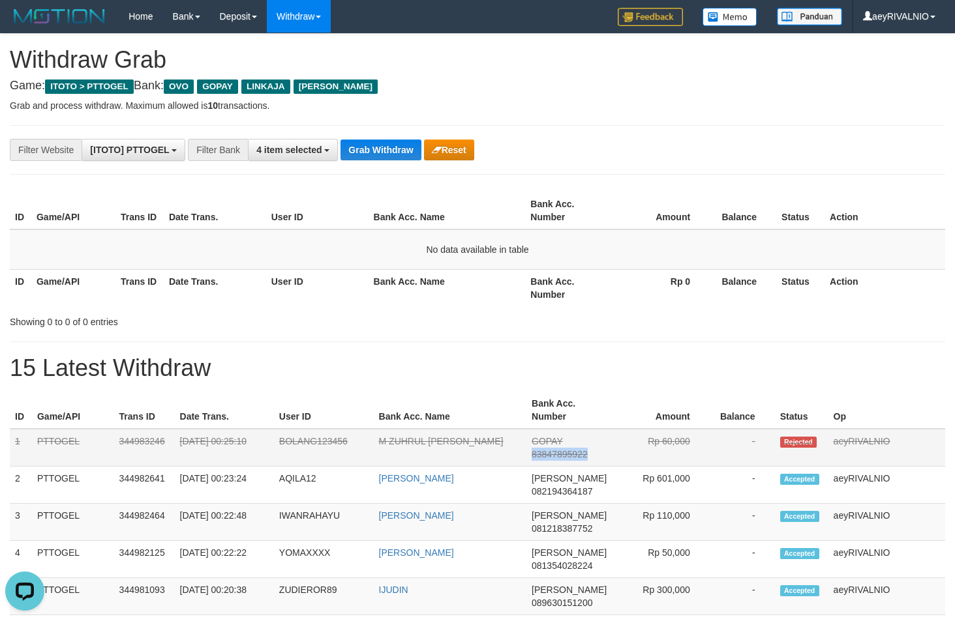
click at [550, 456] on span "83847895922" at bounding box center [559, 454] width 56 height 10
copy span "83847895922"
click at [376, 153] on button "Grab Withdraw" at bounding box center [380, 150] width 80 height 21
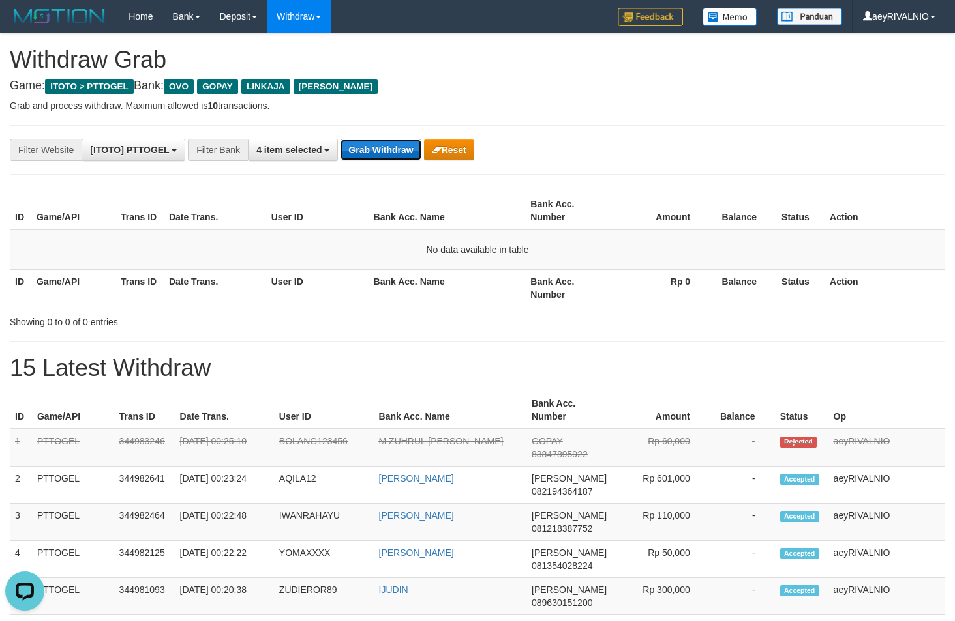
click at [376, 153] on button "Grab Withdraw" at bounding box center [380, 150] width 80 height 21
click at [393, 149] on button "Grab Withdraw" at bounding box center [380, 150] width 80 height 21
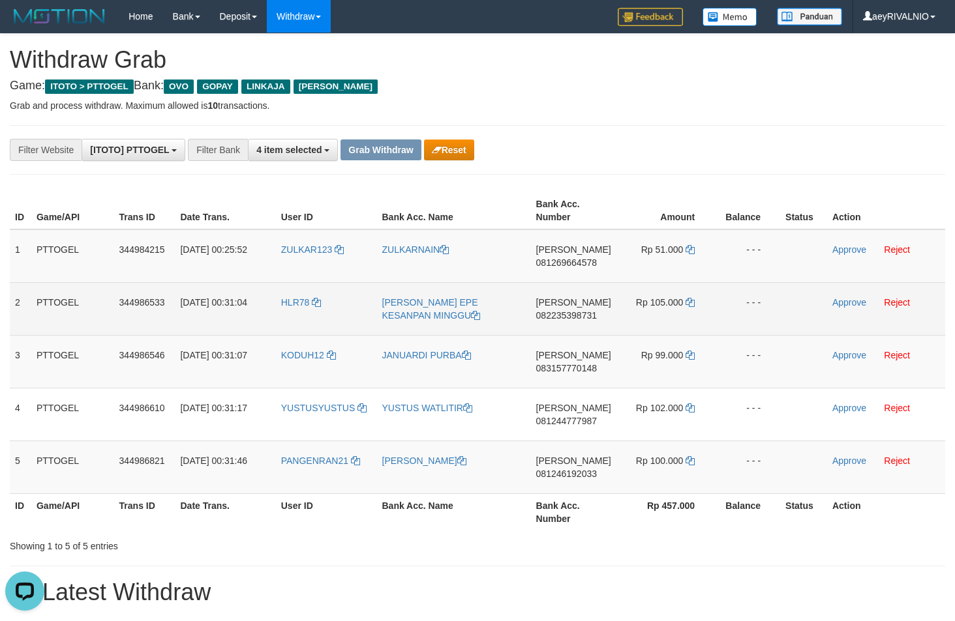
drag, startPoint x: 317, startPoint y: 481, endPoint x: 666, endPoint y: 293, distance: 396.5
click at [666, 293] on tbody "1 PTTOGEL 344984215 01/10/2025 00:25:52 ZULKAR123 ZULKARNAIN DANA 081269664578 …" at bounding box center [477, 362] width 935 height 265
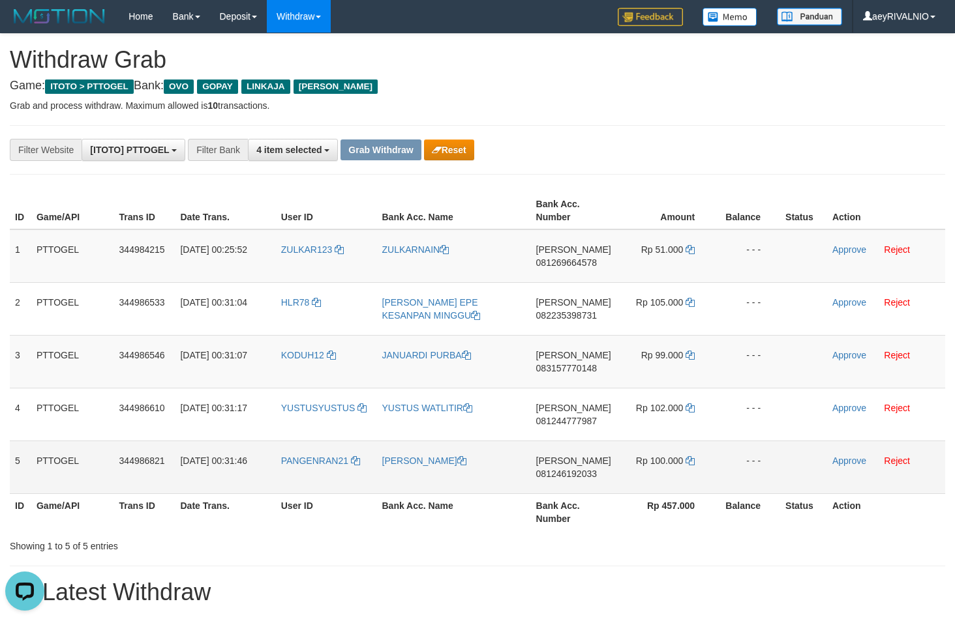
drag, startPoint x: 331, startPoint y: 231, endPoint x: 658, endPoint y: 459, distance: 399.1
click at [658, 459] on tbody "1 PTTOGEL 344984215 01/10/2025 00:25:52 ZULKAR123 ZULKARNAIN DANA 081269664578 …" at bounding box center [477, 362] width 935 height 265
click at [557, 264] on span "081269664578" at bounding box center [566, 263] width 61 height 10
copy span "081269664578"
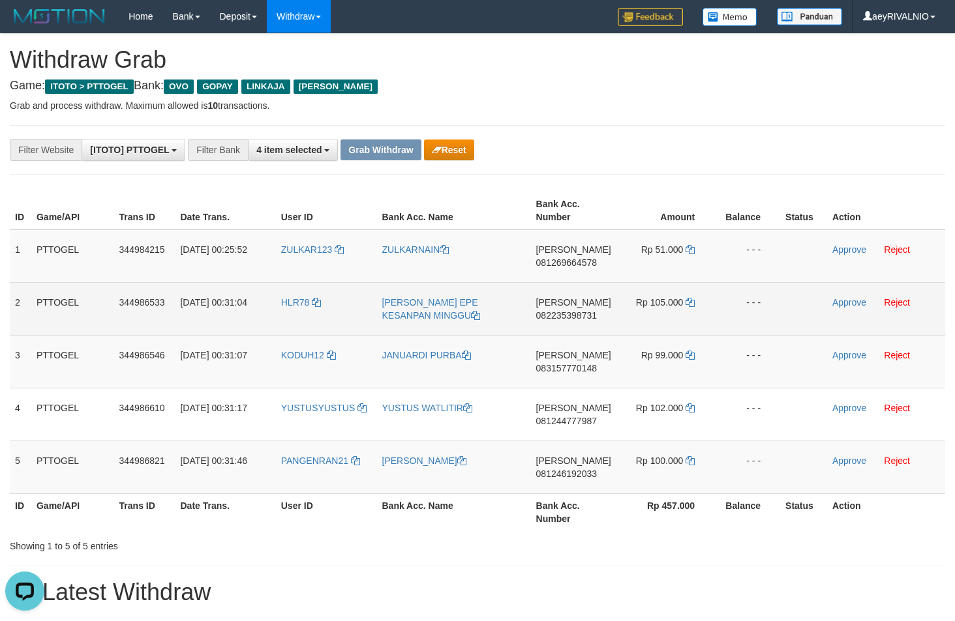
click at [589, 321] on td "DANA 082235398731" at bounding box center [573, 308] width 85 height 53
click at [586, 316] on span "082235398731" at bounding box center [566, 315] width 61 height 10
copy span "082235398731"
click at [586, 316] on span "082235398731" at bounding box center [566, 315] width 61 height 10
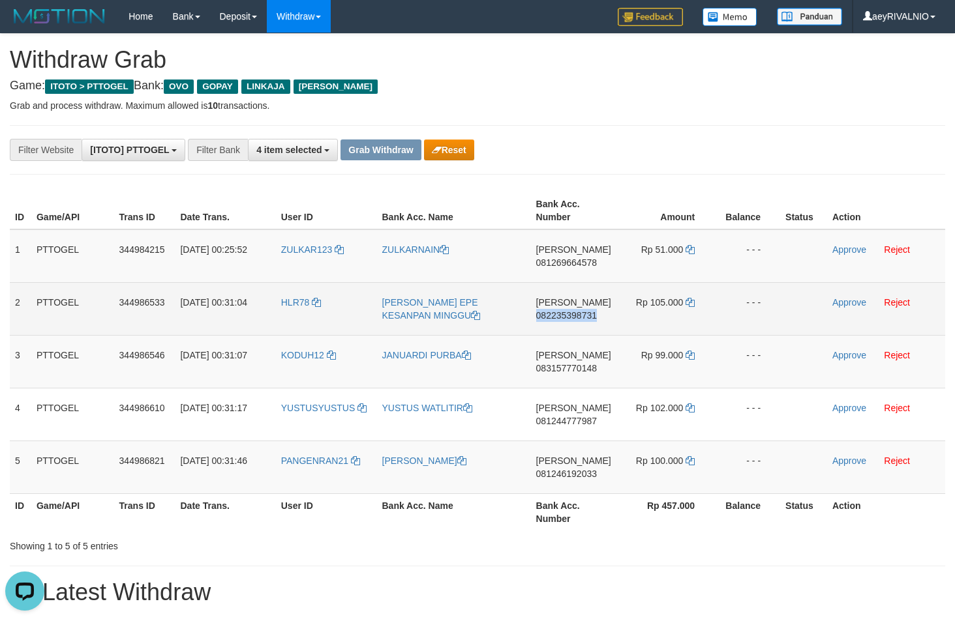
copy span "082235398731"
click at [688, 302] on icon at bounding box center [689, 302] width 9 height 9
drag, startPoint x: 688, startPoint y: 302, endPoint x: 832, endPoint y: 298, distance: 144.2
click at [691, 301] on icon at bounding box center [689, 302] width 9 height 9
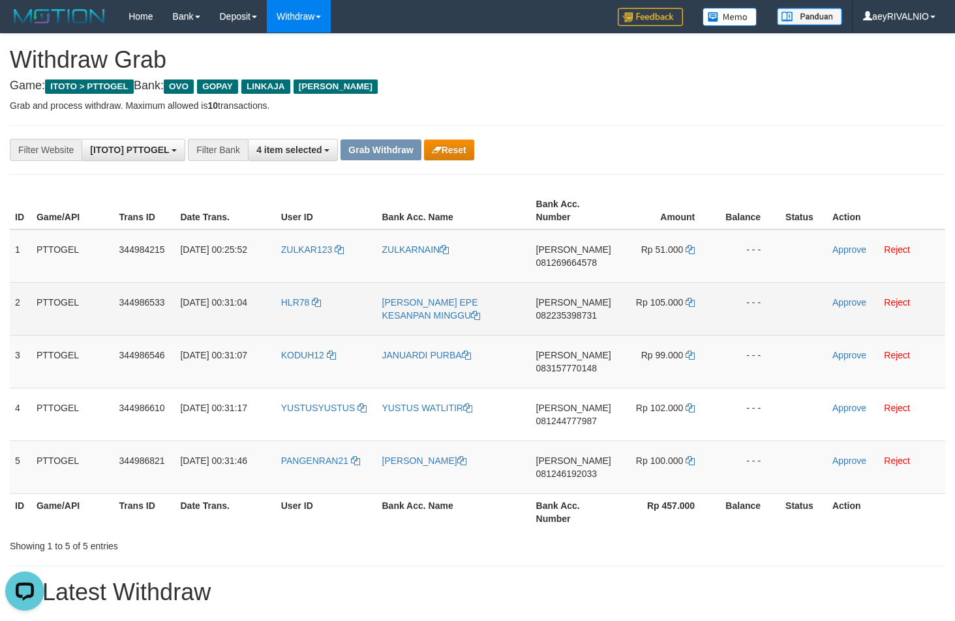
click at [827, 299] on td "Approve Reject" at bounding box center [886, 308] width 118 height 53
click at [842, 299] on link "Approve" at bounding box center [849, 302] width 34 height 10
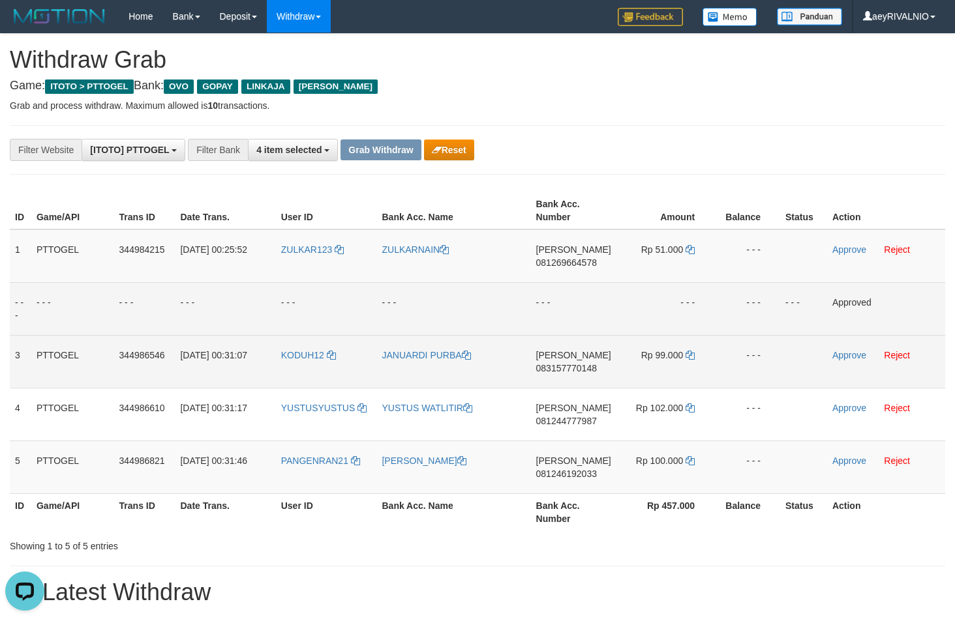
click at [546, 368] on span "083157770148" at bounding box center [566, 368] width 61 height 10
copy span "083157770148"
click at [519, 291] on td "- - -" at bounding box center [453, 308] width 154 height 53
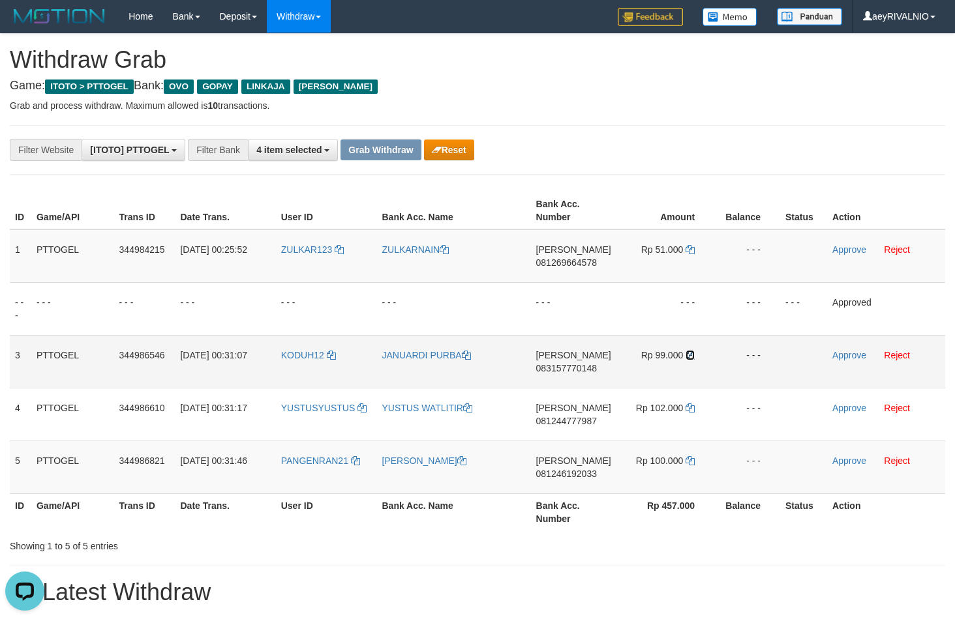
click at [691, 355] on icon at bounding box center [689, 355] width 9 height 9
click at [839, 357] on link "Approve" at bounding box center [849, 355] width 34 height 10
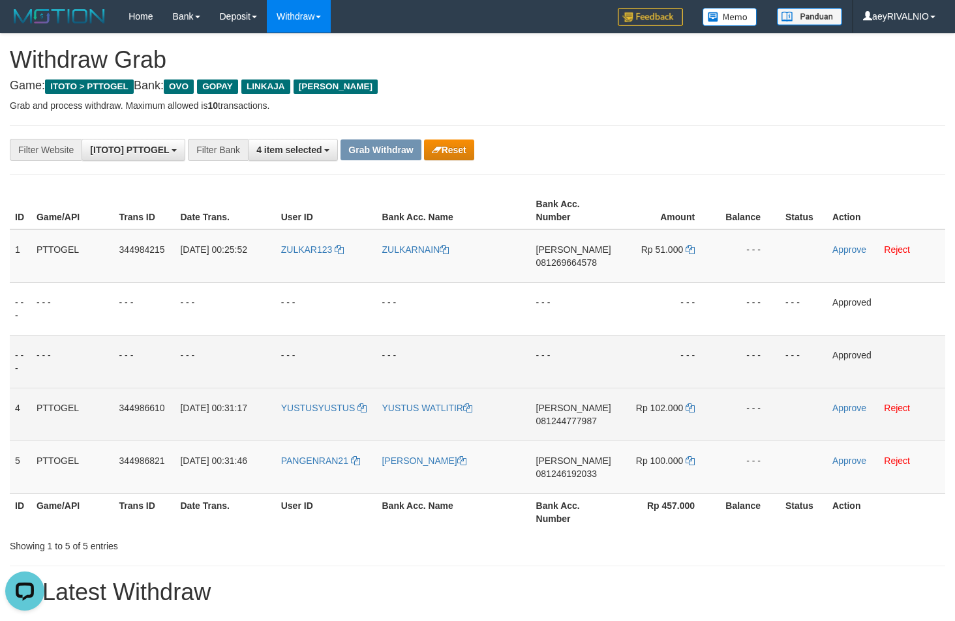
click at [591, 422] on span "081244777987" at bounding box center [566, 421] width 61 height 10
copy span "081244777987"
click at [689, 407] on icon at bounding box center [689, 408] width 9 height 9
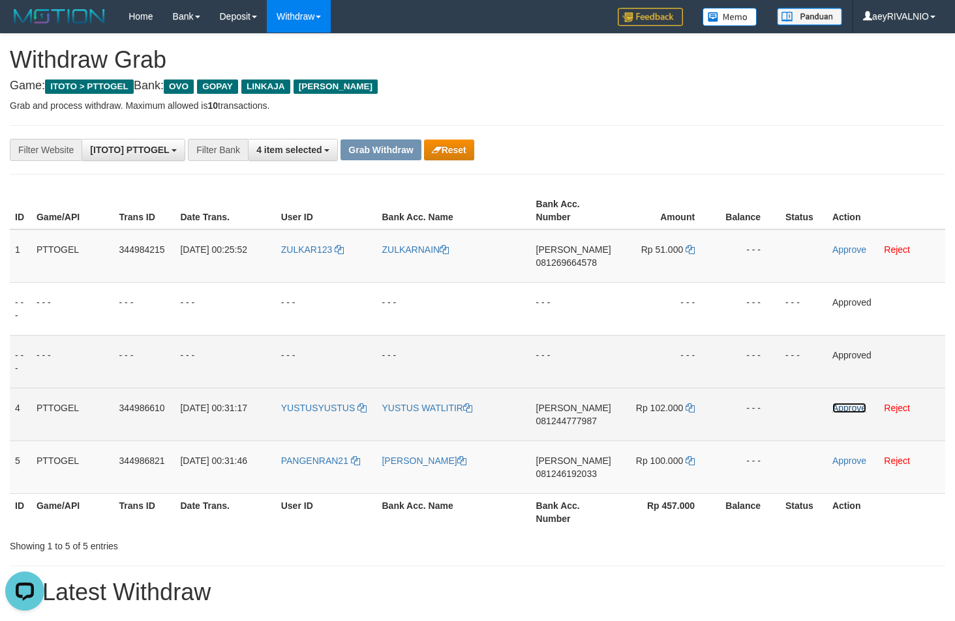
click at [843, 410] on link "Approve" at bounding box center [849, 408] width 34 height 10
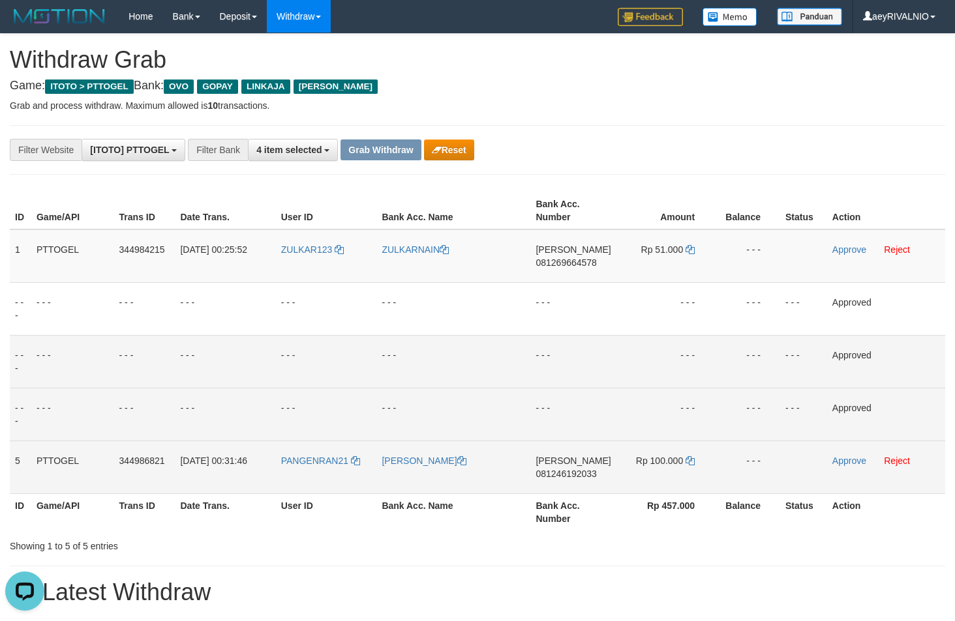
click at [586, 471] on span "081246192033" at bounding box center [565, 474] width 61 height 10
copy span "081246192033"
click at [690, 457] on icon at bounding box center [689, 460] width 9 height 9
click at [690, 456] on icon at bounding box center [689, 460] width 9 height 9
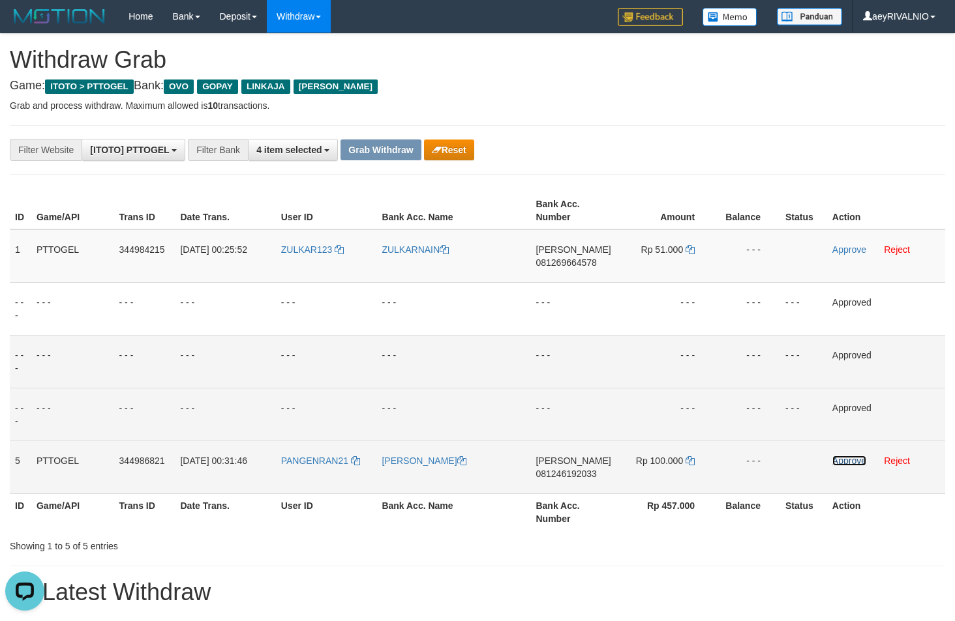
click at [851, 461] on link "Approve" at bounding box center [849, 461] width 34 height 10
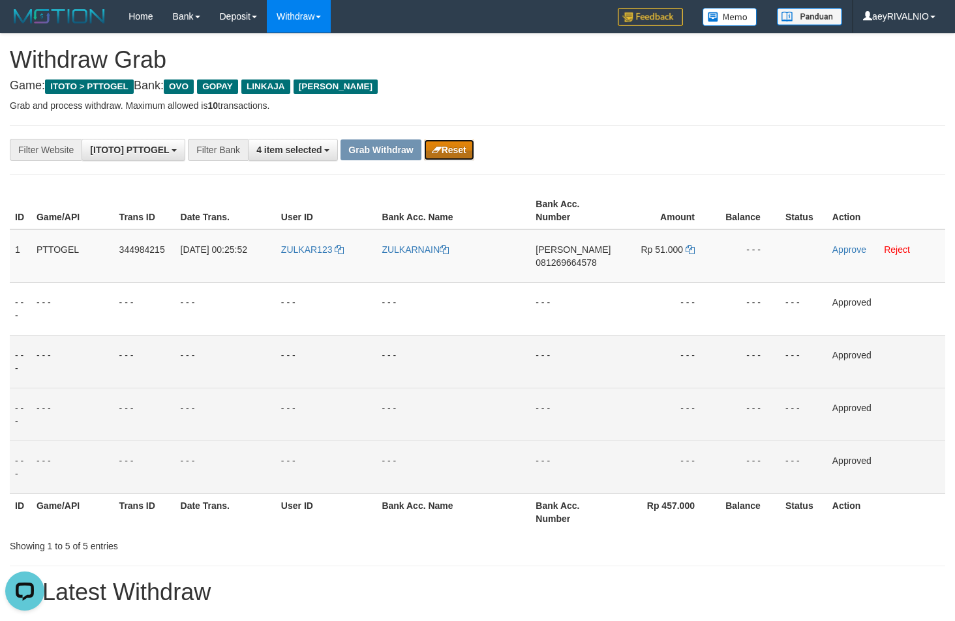
click at [461, 155] on button "Reset" at bounding box center [449, 150] width 50 height 21
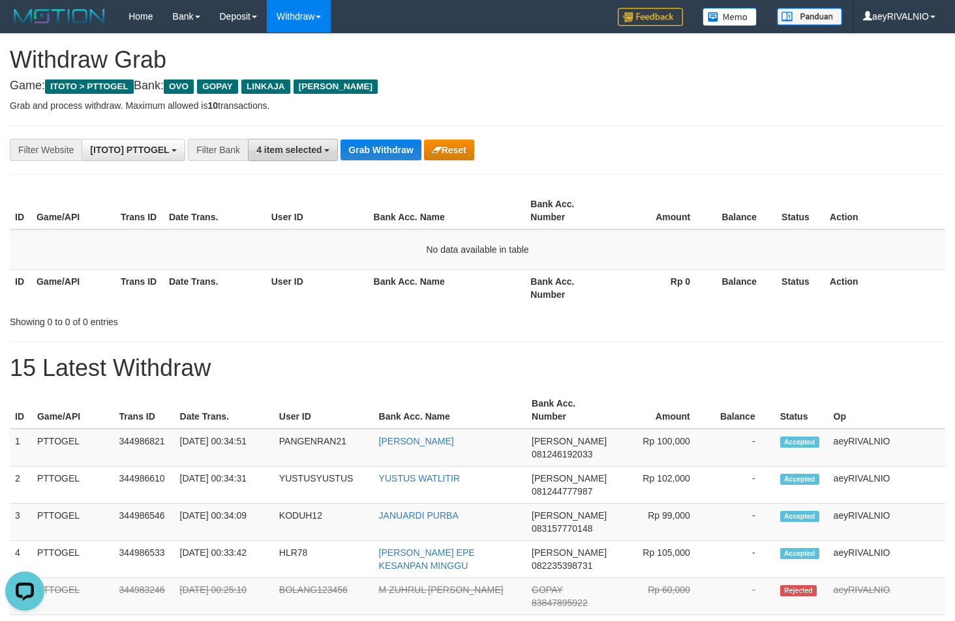
click at [270, 151] on span "4 item selected" at bounding box center [288, 150] width 65 height 10
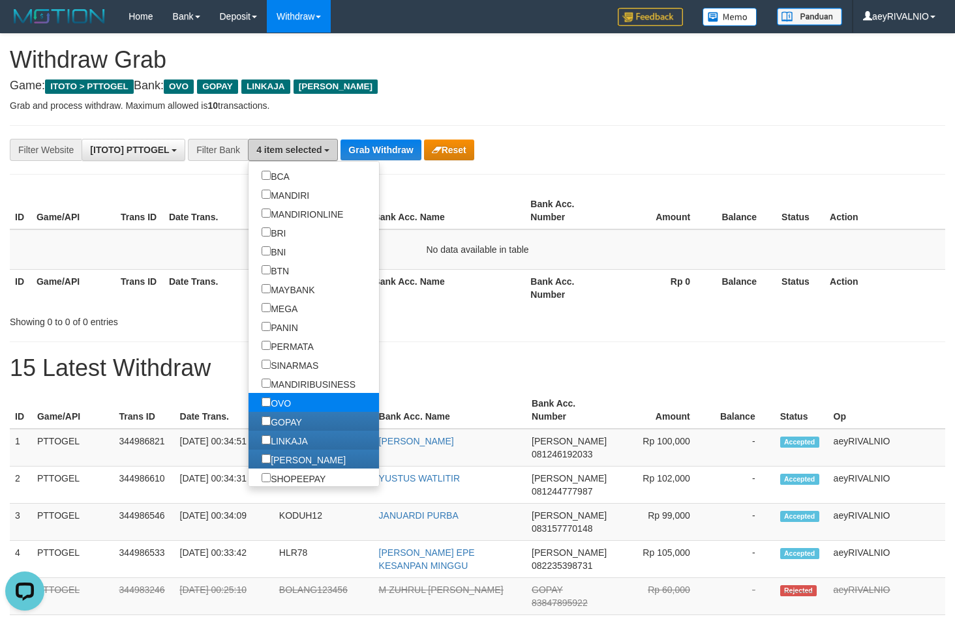
scroll to position [167, 0]
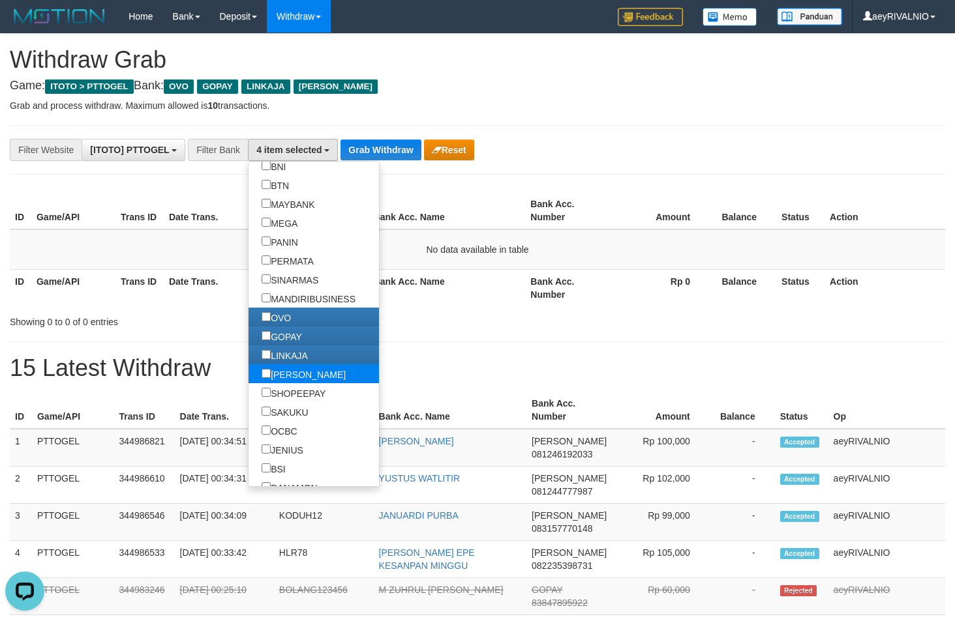
click at [248, 376] on label "[PERSON_NAME]" at bounding box center [303, 374] width 110 height 19
click at [391, 151] on button "Grab Withdraw" at bounding box center [380, 150] width 80 height 21
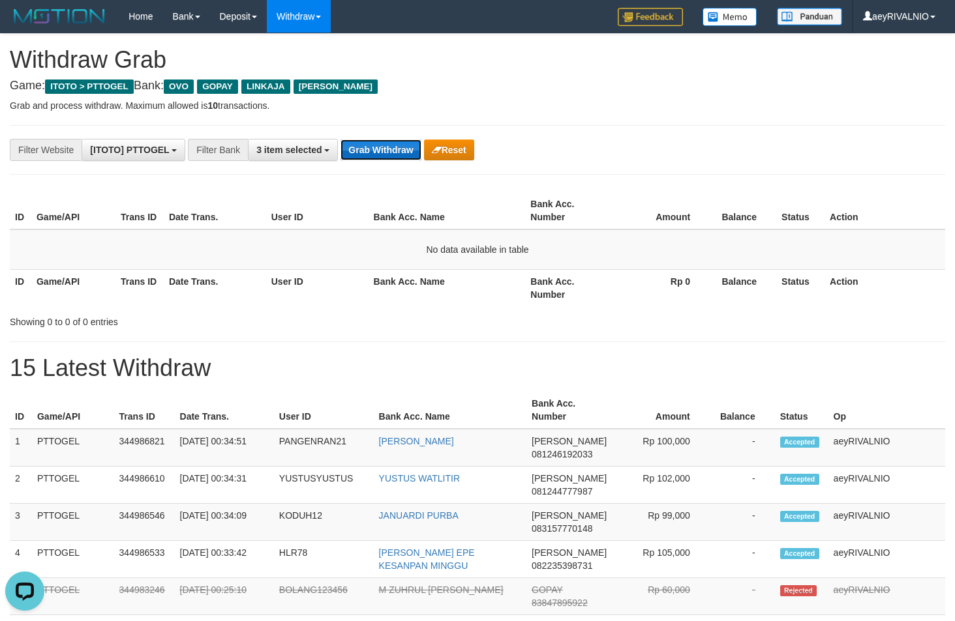
click at [391, 151] on button "Grab Withdraw" at bounding box center [380, 150] width 80 height 21
click at [393, 153] on button "Grab Withdraw" at bounding box center [380, 150] width 80 height 21
click at [376, 153] on button "Grab Withdraw" at bounding box center [380, 150] width 80 height 21
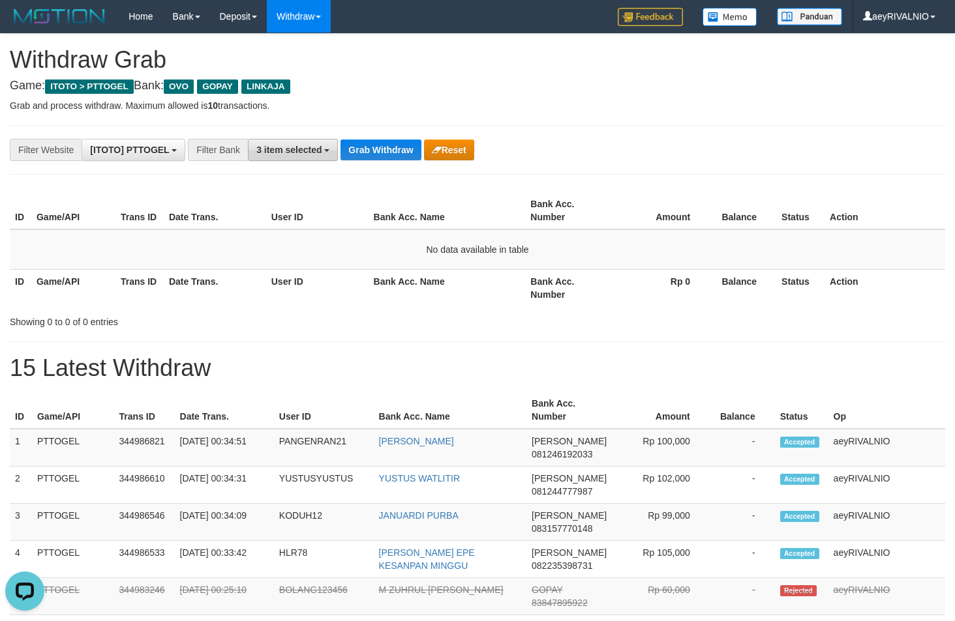
click at [298, 153] on span "3 item selected" at bounding box center [288, 150] width 65 height 10
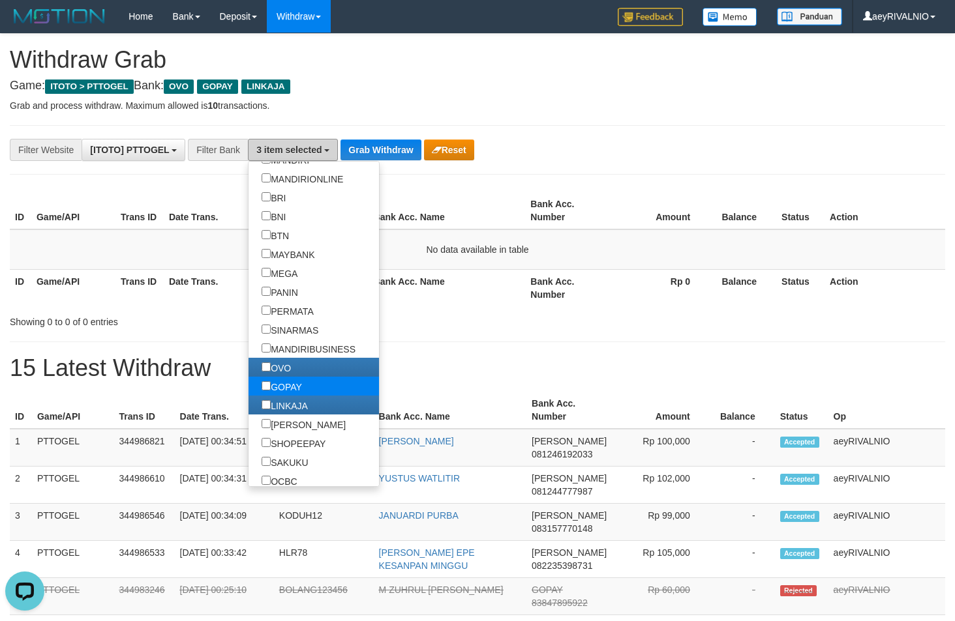
scroll to position [125, 0]
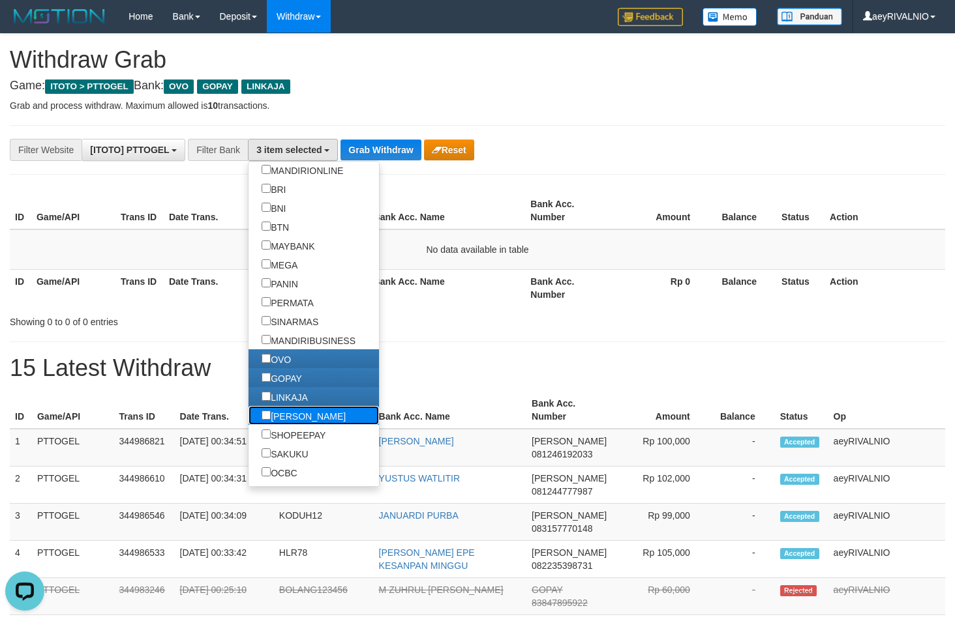
click at [248, 411] on label "[PERSON_NAME]" at bounding box center [303, 415] width 110 height 19
click at [392, 145] on button "Grab Withdraw" at bounding box center [380, 150] width 80 height 21
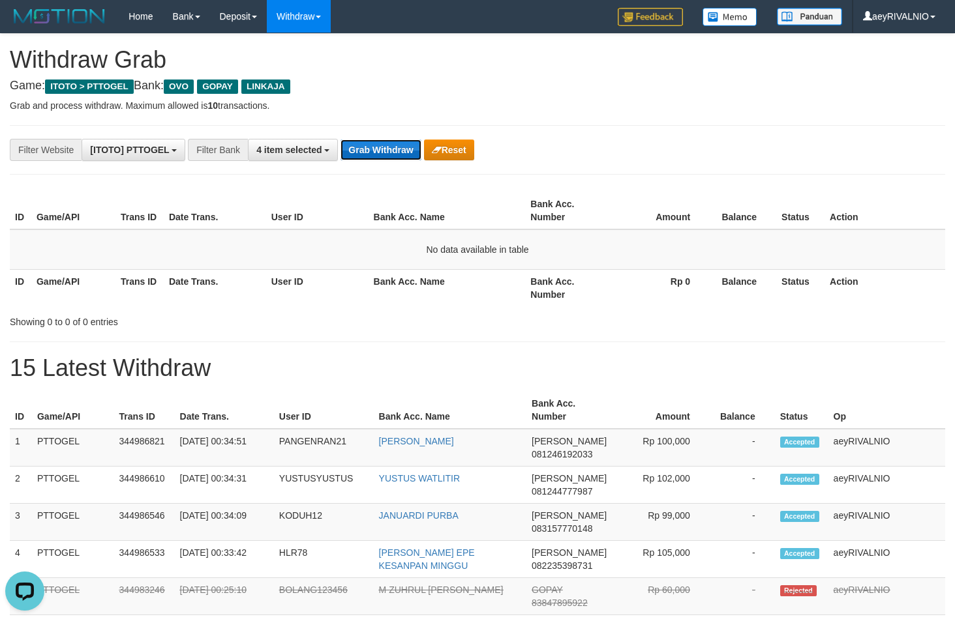
click at [392, 145] on button "Grab Withdraw" at bounding box center [380, 150] width 80 height 21
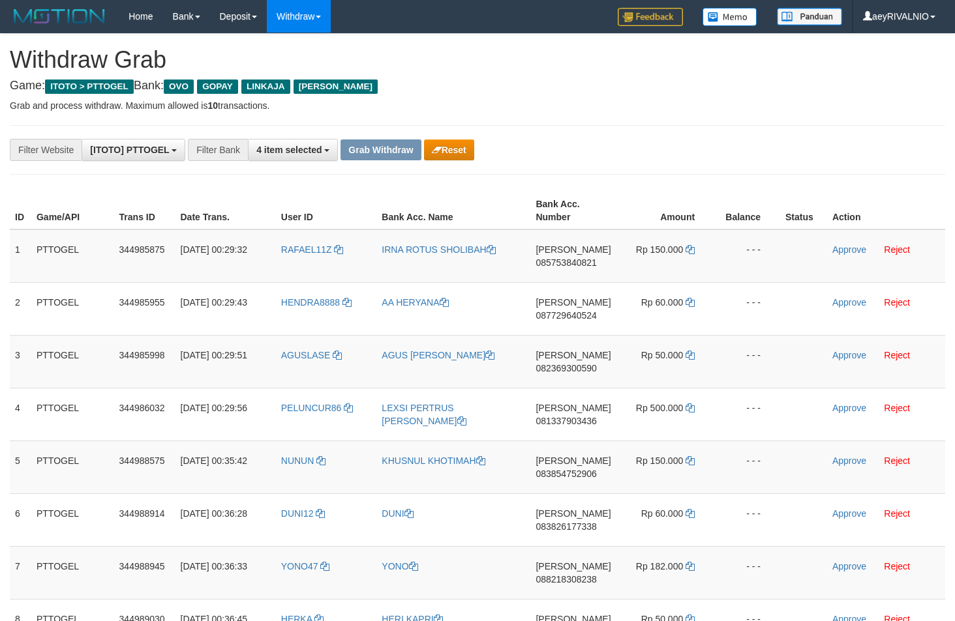
click at [609, 155] on div "**********" at bounding box center [398, 150] width 796 height 22
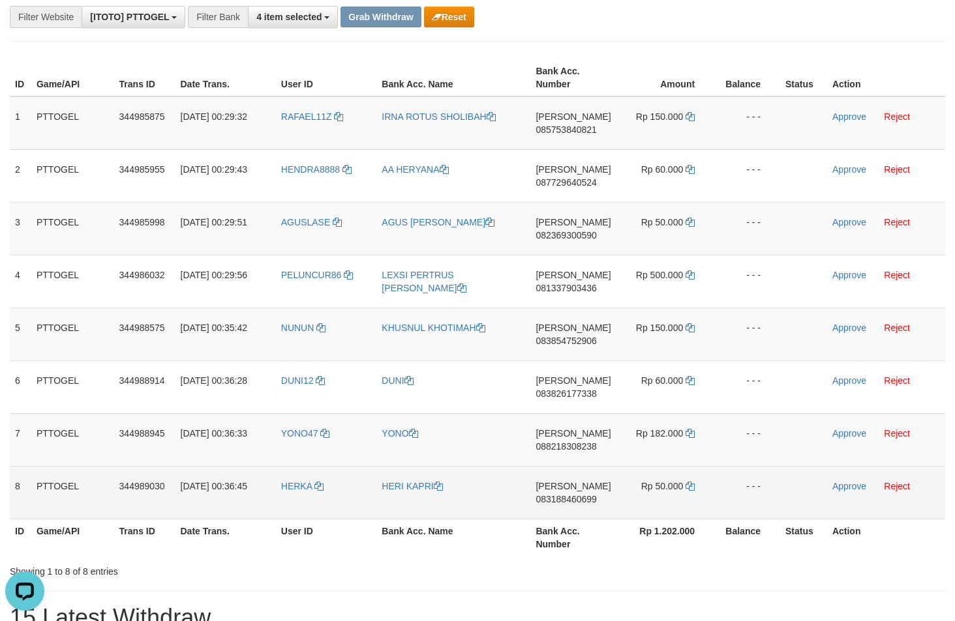
drag, startPoint x: 420, startPoint y: 128, endPoint x: 674, endPoint y: 497, distance: 448.2
click at [674, 497] on tbody "1 PTTOGEL 344985875 [DATE] 00:29:32 RAFAEL11Z IRNA ROTUS SHOLIBAH [PERSON_NAME]…" at bounding box center [477, 308] width 935 height 423
copy tr
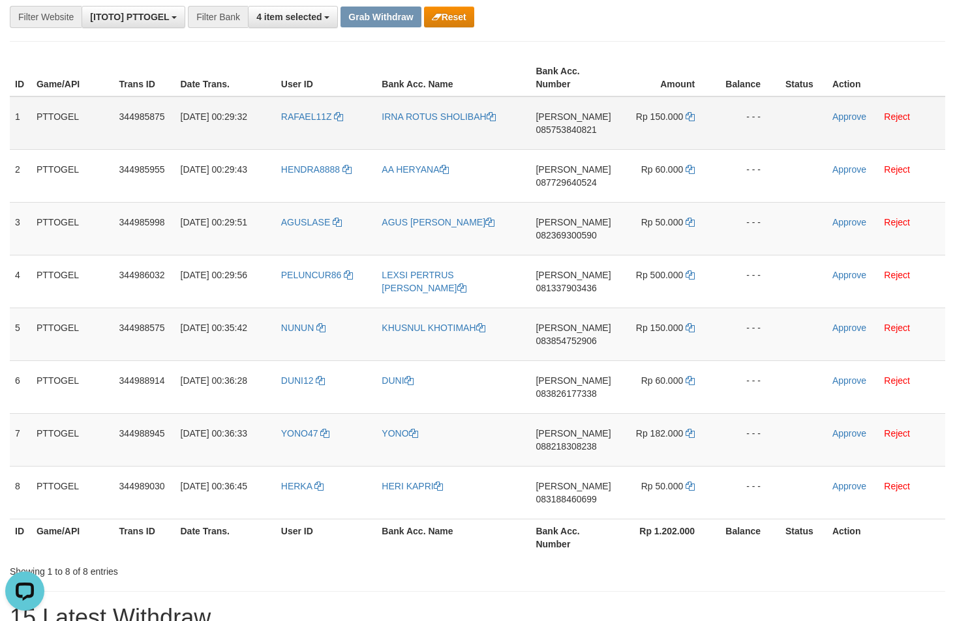
click at [571, 128] on span "085753840821" at bounding box center [565, 130] width 61 height 10
copy tr
click at [571, 128] on span "085753840821" at bounding box center [565, 130] width 61 height 10
copy span "085753840821"
click at [690, 115] on icon at bounding box center [689, 116] width 9 height 9
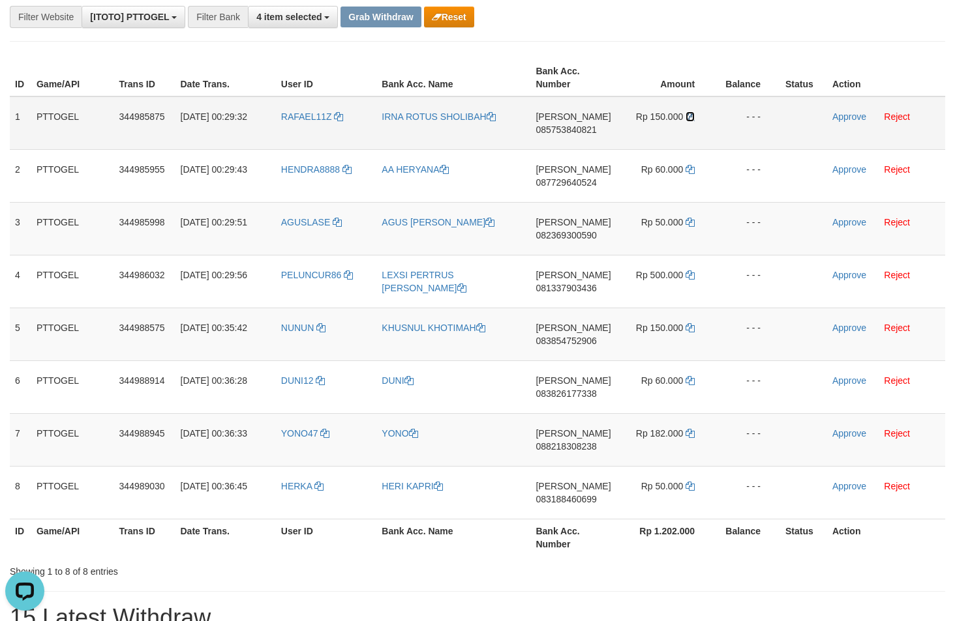
click at [690, 115] on icon at bounding box center [689, 116] width 9 height 9
click at [847, 117] on link "Approve" at bounding box center [849, 117] width 34 height 10
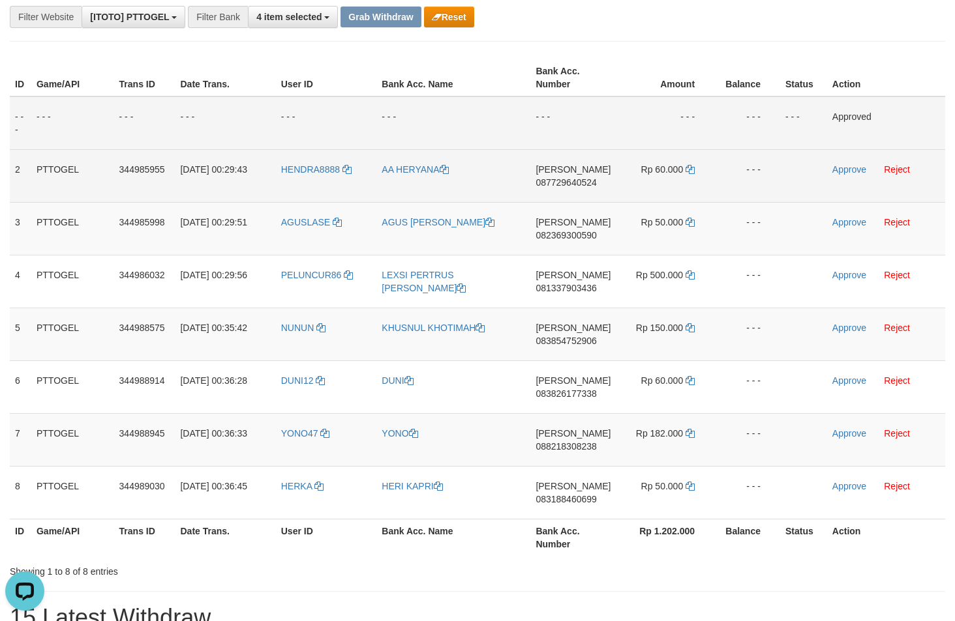
click at [546, 179] on span "087729640524" at bounding box center [565, 182] width 61 height 10
copy span "087729640524"
click at [689, 167] on icon at bounding box center [689, 169] width 9 height 9
click at [689, 170] on icon at bounding box center [689, 169] width 9 height 9
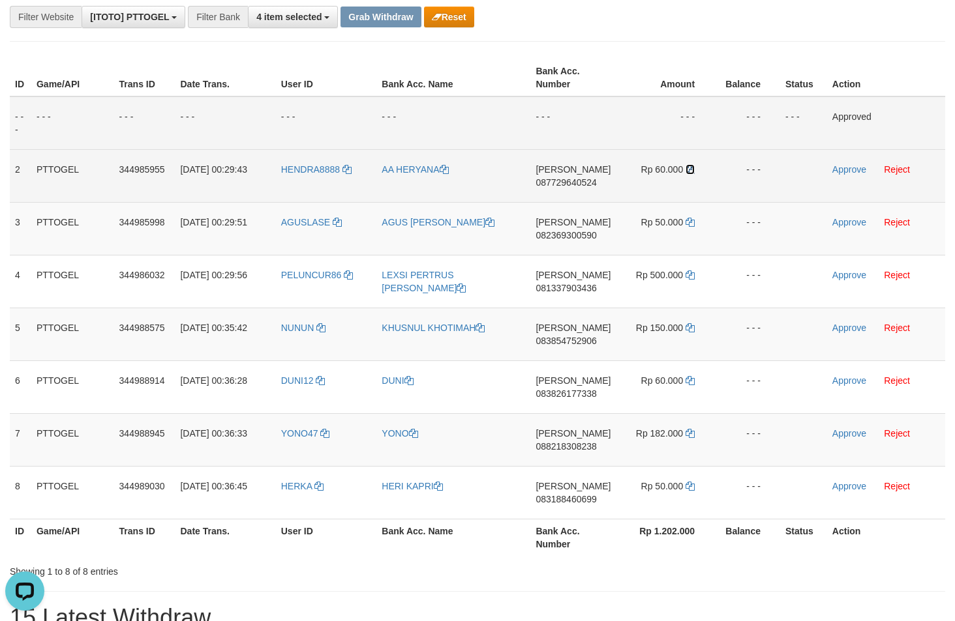
click at [689, 170] on icon at bounding box center [689, 169] width 9 height 9
click at [841, 162] on td "Approve Reject" at bounding box center [886, 175] width 118 height 53
click at [843, 164] on link "Approve" at bounding box center [849, 169] width 34 height 10
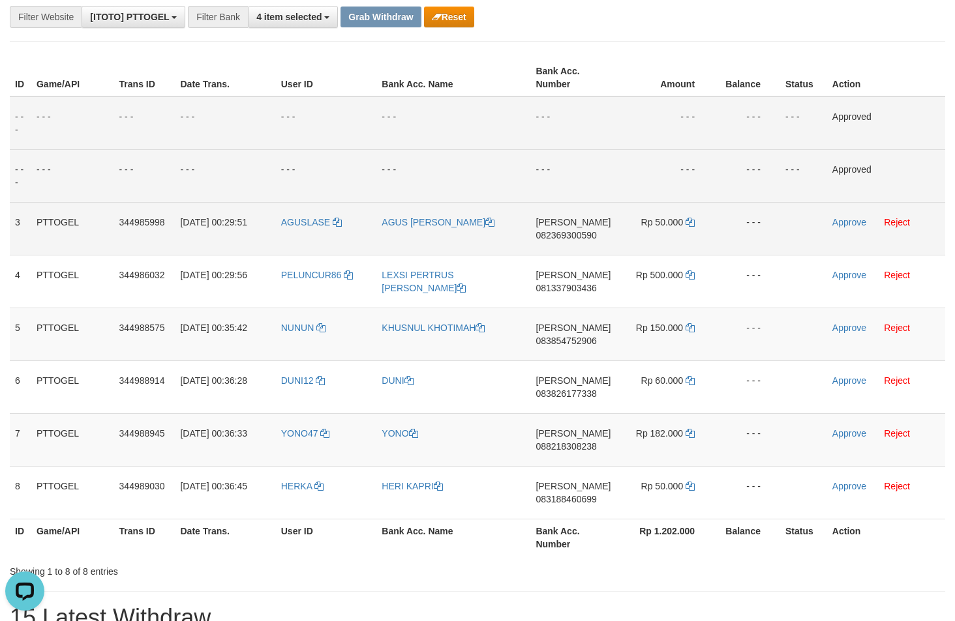
click at [580, 233] on span "082369300590" at bounding box center [565, 235] width 61 height 10
copy span "082369300590"
click at [689, 220] on icon at bounding box center [689, 222] width 9 height 9
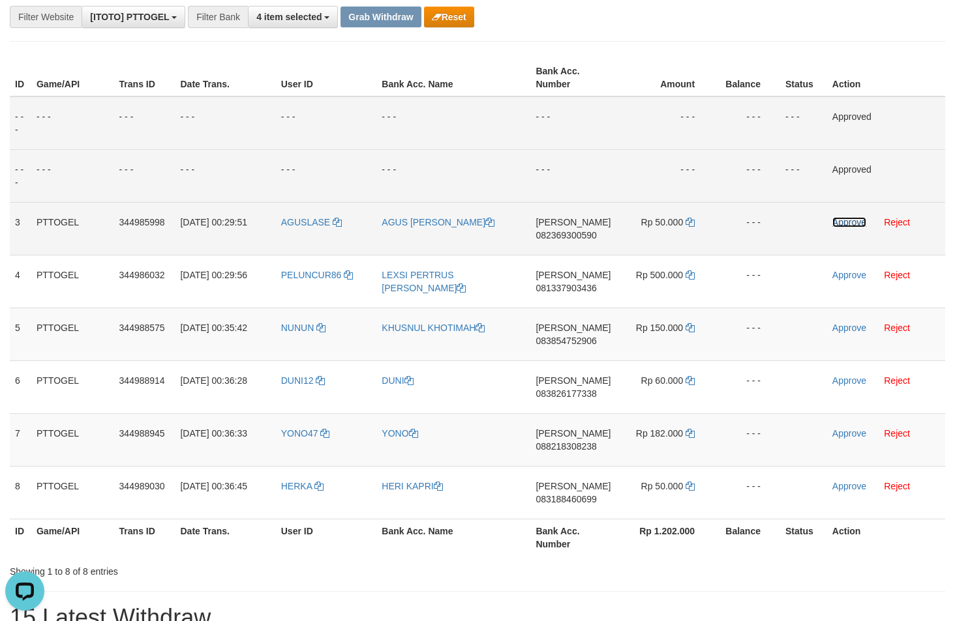
click at [835, 222] on link "Approve" at bounding box center [849, 222] width 34 height 10
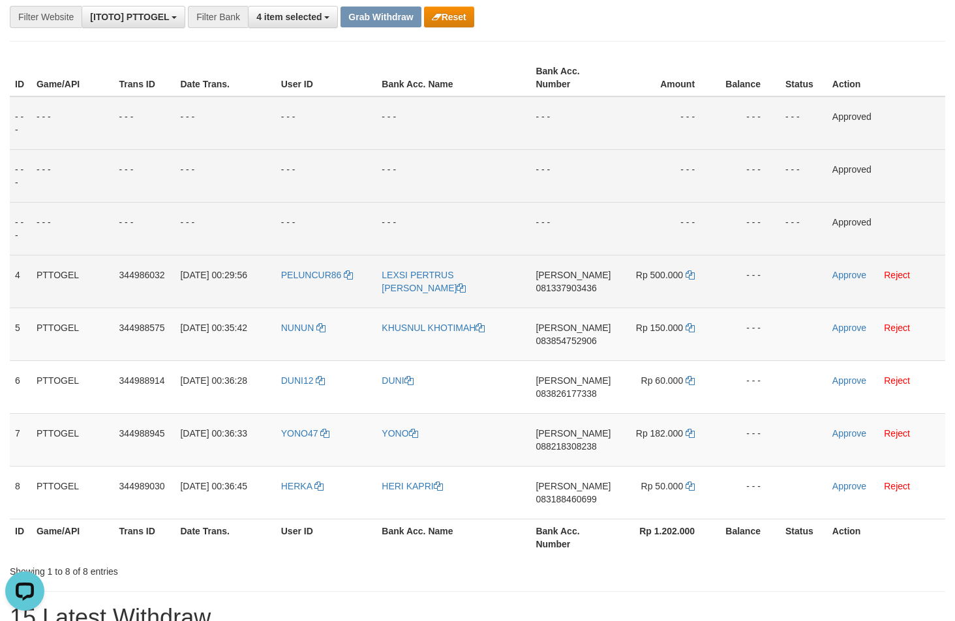
click at [586, 291] on span "081337903436" at bounding box center [565, 288] width 61 height 10
click at [587, 290] on span "081337903436" at bounding box center [565, 288] width 61 height 10
copy span "081337903436"
click at [690, 275] on icon at bounding box center [689, 275] width 9 height 9
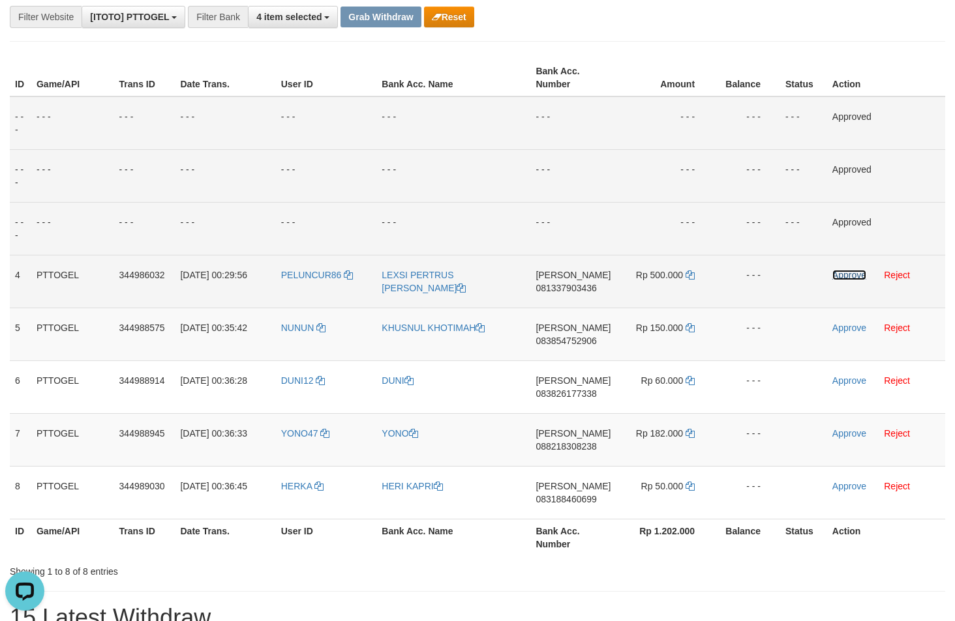
click at [855, 276] on link "Approve" at bounding box center [849, 275] width 34 height 10
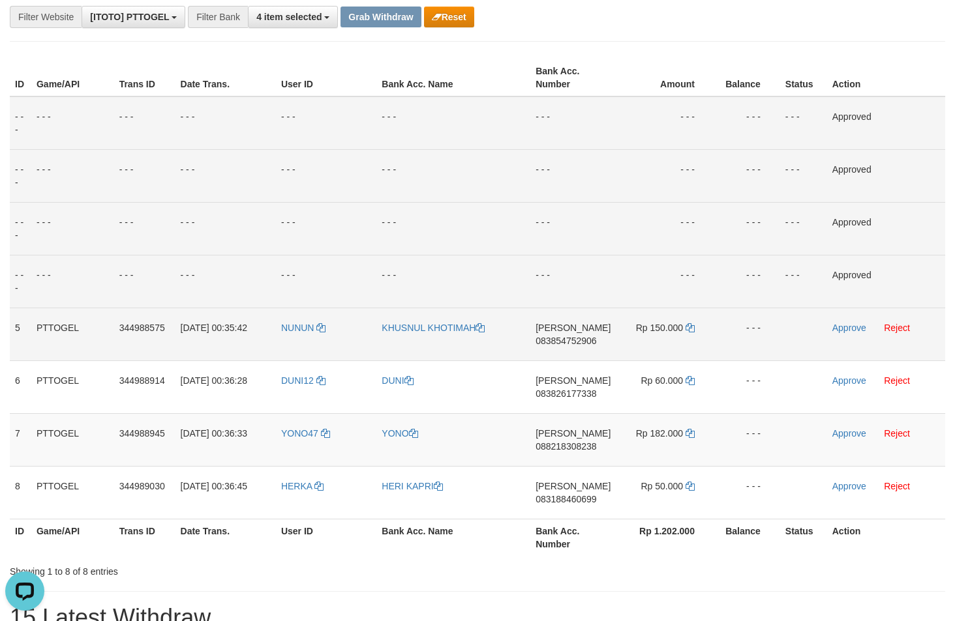
click at [558, 340] on span "083854752906" at bounding box center [565, 341] width 61 height 10
copy span "083854752906"
click at [689, 327] on icon at bounding box center [689, 327] width 9 height 9
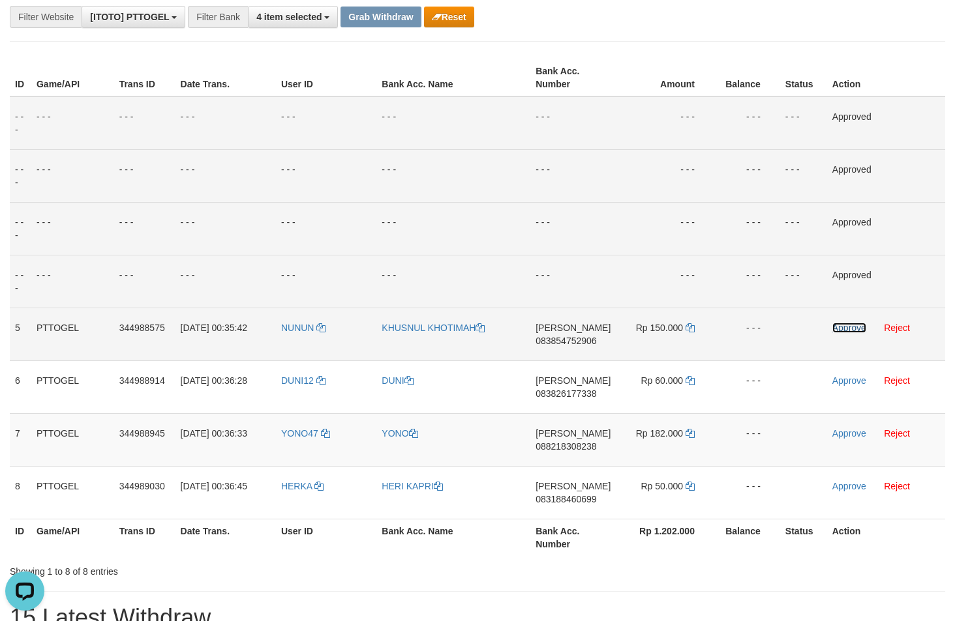
click at [837, 329] on link "Approve" at bounding box center [849, 328] width 34 height 10
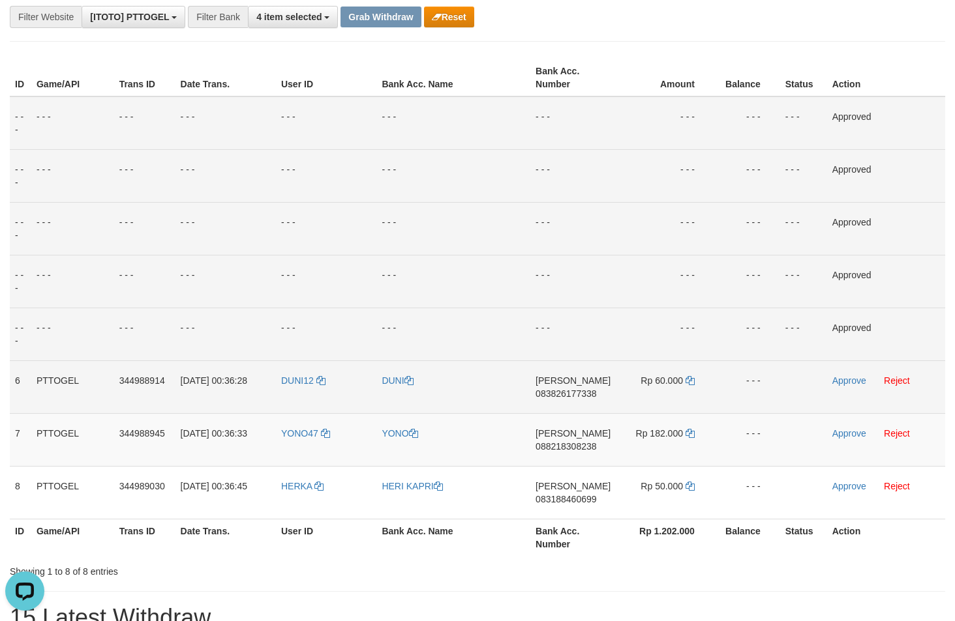
click at [567, 394] on span "083826177338" at bounding box center [565, 394] width 61 height 10
copy span "083826177338"
click at [693, 380] on icon at bounding box center [689, 380] width 9 height 9
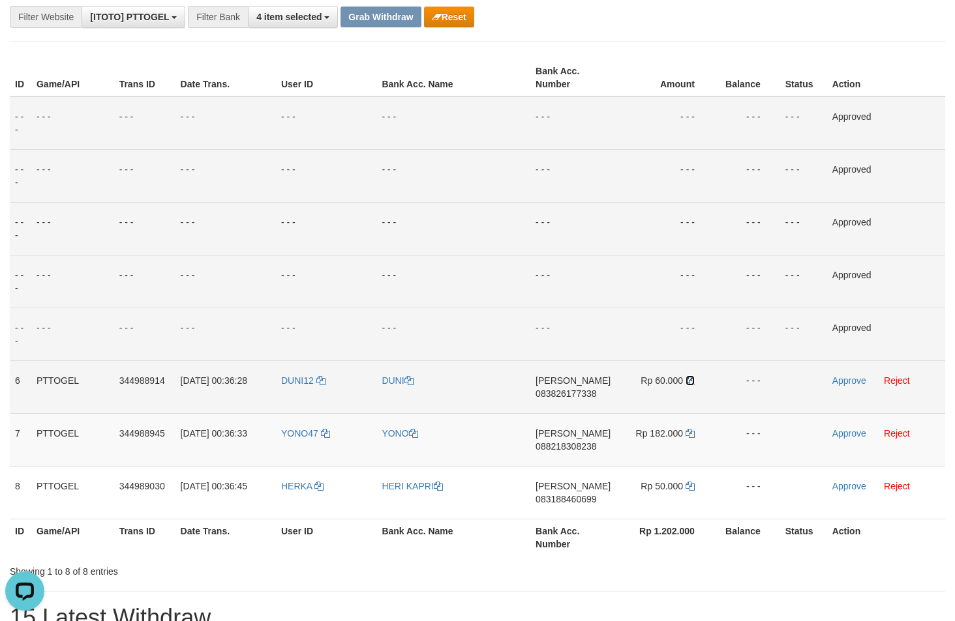
click at [693, 380] on icon at bounding box center [689, 380] width 9 height 9
click at [844, 380] on link "Approve" at bounding box center [849, 381] width 34 height 10
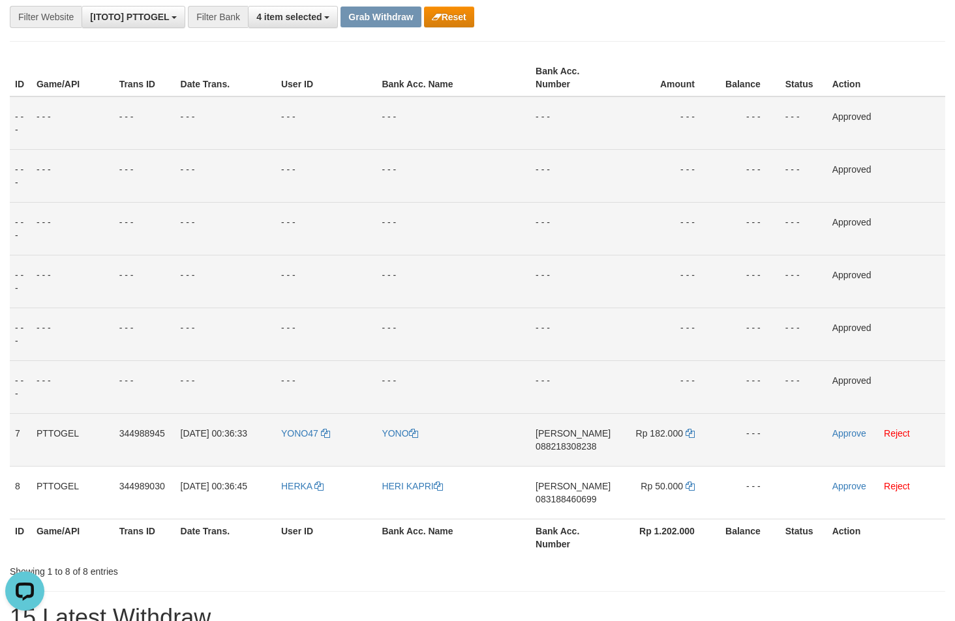
click at [558, 448] on span "088218308238" at bounding box center [565, 446] width 61 height 10
copy span "088218308238"
click at [685, 433] on icon at bounding box center [689, 433] width 9 height 9
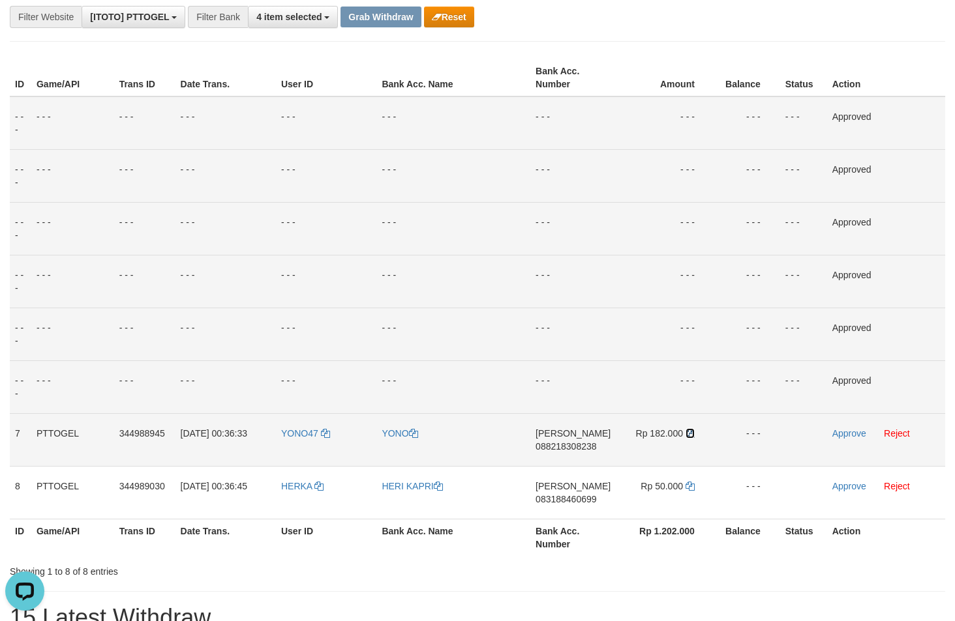
click at [685, 433] on icon at bounding box center [689, 433] width 9 height 9
click at [854, 437] on link "Approve" at bounding box center [849, 433] width 34 height 10
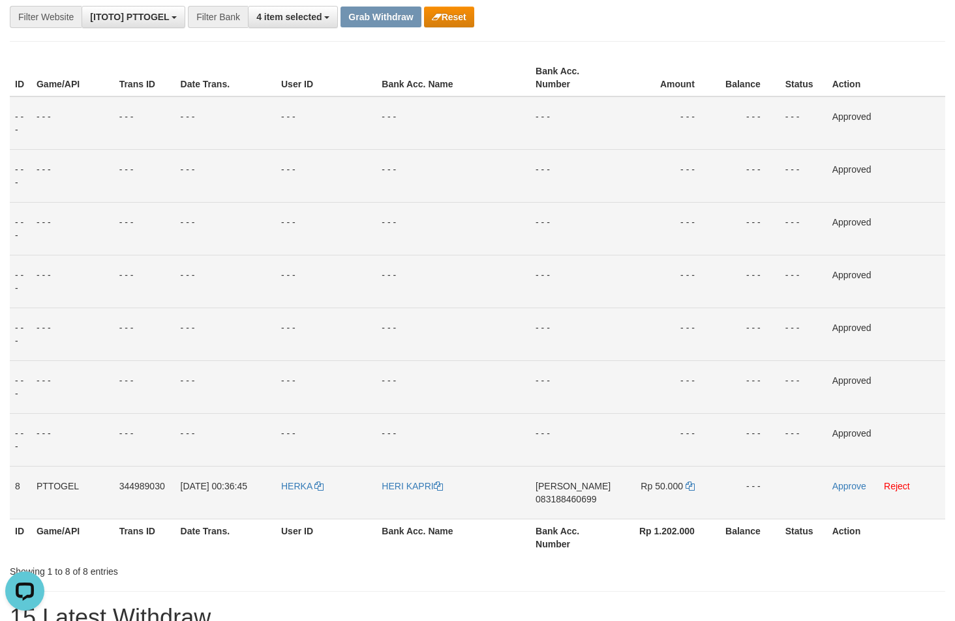
click at [576, 498] on span "083188460699" at bounding box center [565, 499] width 61 height 10
copy span "083188460699"
click at [585, 498] on span "083188460699" at bounding box center [565, 499] width 61 height 10
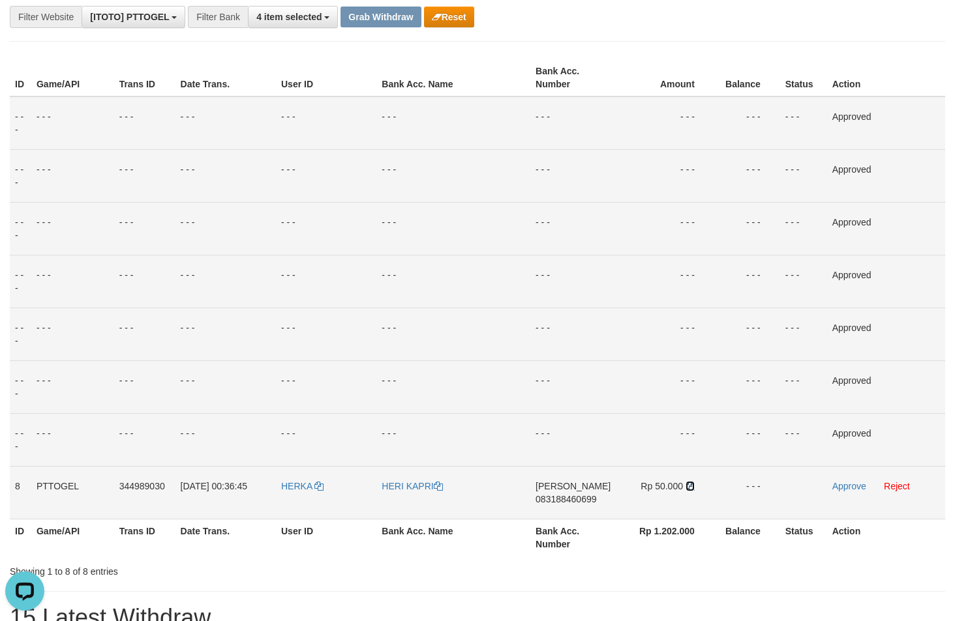
click at [693, 483] on icon at bounding box center [689, 486] width 9 height 9
click at [693, 484] on icon at bounding box center [689, 486] width 9 height 9
click at [856, 488] on link "Approve" at bounding box center [849, 486] width 34 height 10
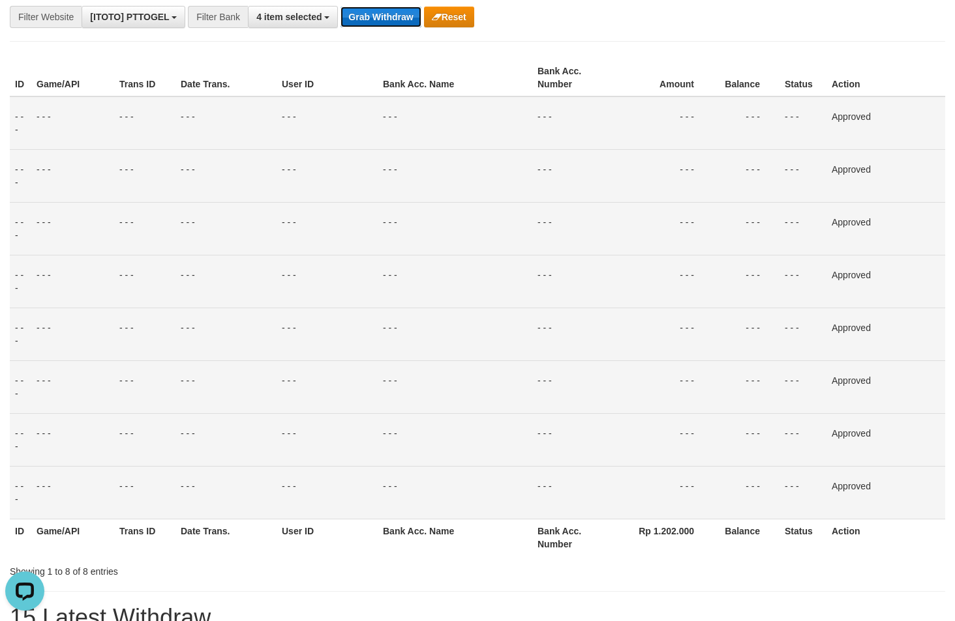
click at [362, 23] on button "Grab Withdraw" at bounding box center [380, 17] width 80 height 21
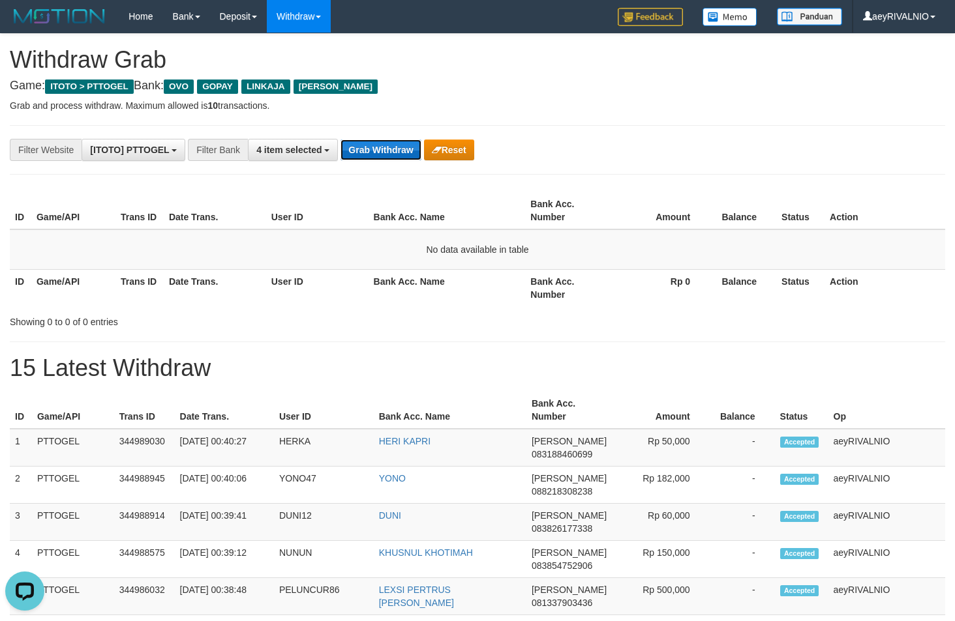
click at [408, 149] on button "Grab Withdraw" at bounding box center [380, 150] width 80 height 21
click at [646, 149] on div "**********" at bounding box center [398, 150] width 796 height 22
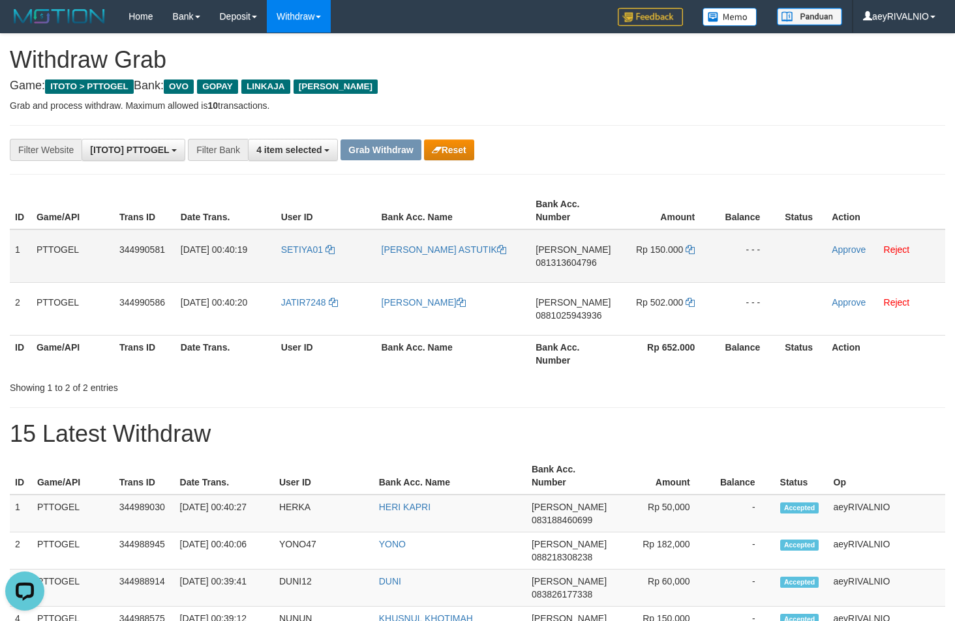
drag, startPoint x: 320, startPoint y: 321, endPoint x: 650, endPoint y: 253, distance: 336.9
click at [650, 253] on tbody "1 PTTOGEL 344990581 01/10/2025 00:40:19 SETIYA01 DIAN ASTUTIK DANA 081313604796…" at bounding box center [477, 283] width 935 height 106
click at [577, 263] on span "081313604796" at bounding box center [565, 263] width 61 height 10
copy span "081313604796"
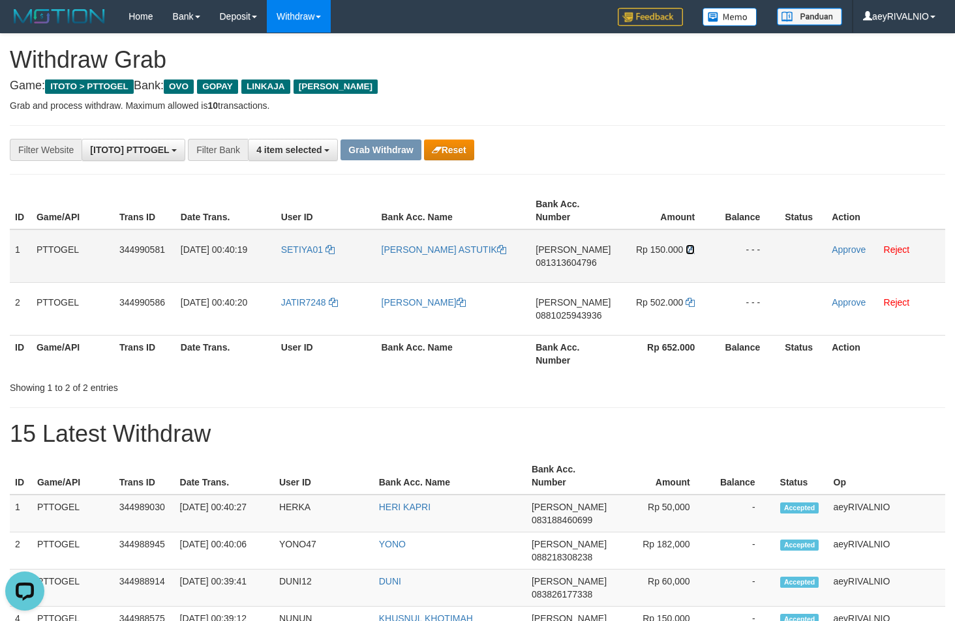
click at [687, 248] on icon at bounding box center [689, 249] width 9 height 9
click at [844, 247] on link "Approve" at bounding box center [848, 250] width 34 height 10
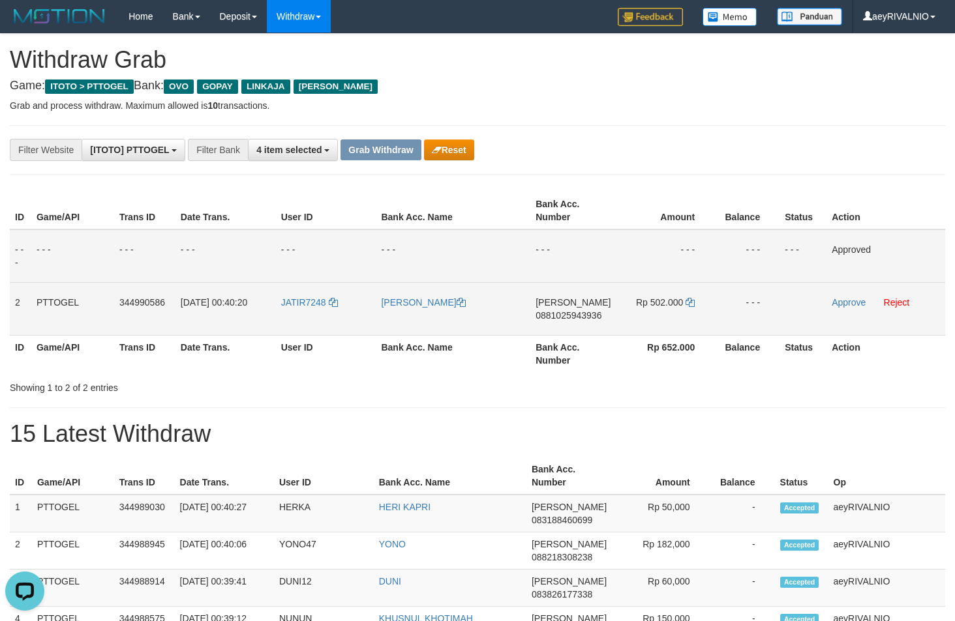
click at [587, 319] on span "0881025943936" at bounding box center [568, 315] width 66 height 10
copy span "0881025943936"
click at [686, 300] on icon at bounding box center [689, 302] width 9 height 9
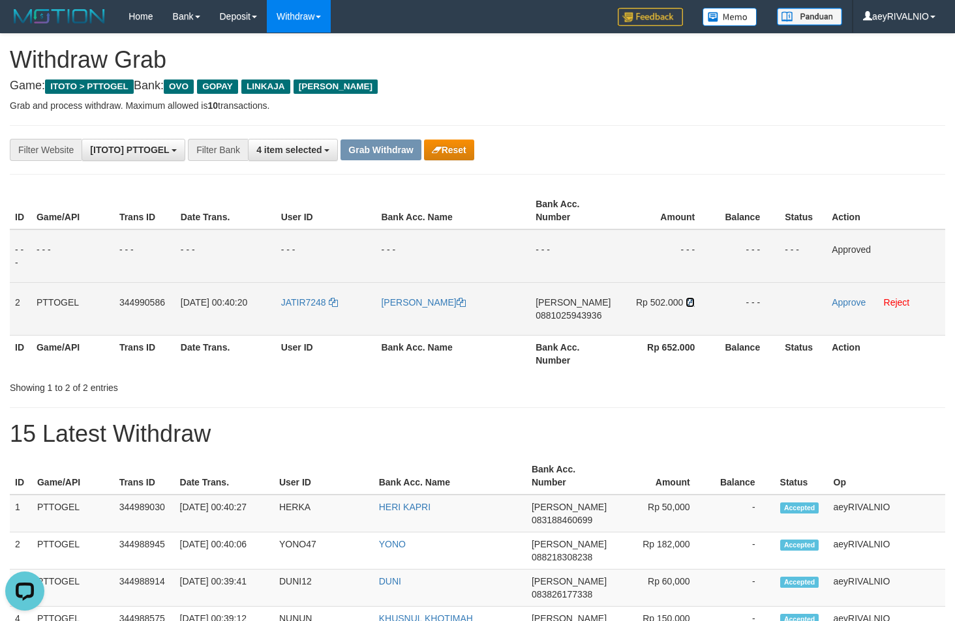
click at [686, 300] on icon at bounding box center [689, 302] width 9 height 9
click at [846, 306] on link "Approve" at bounding box center [848, 302] width 34 height 10
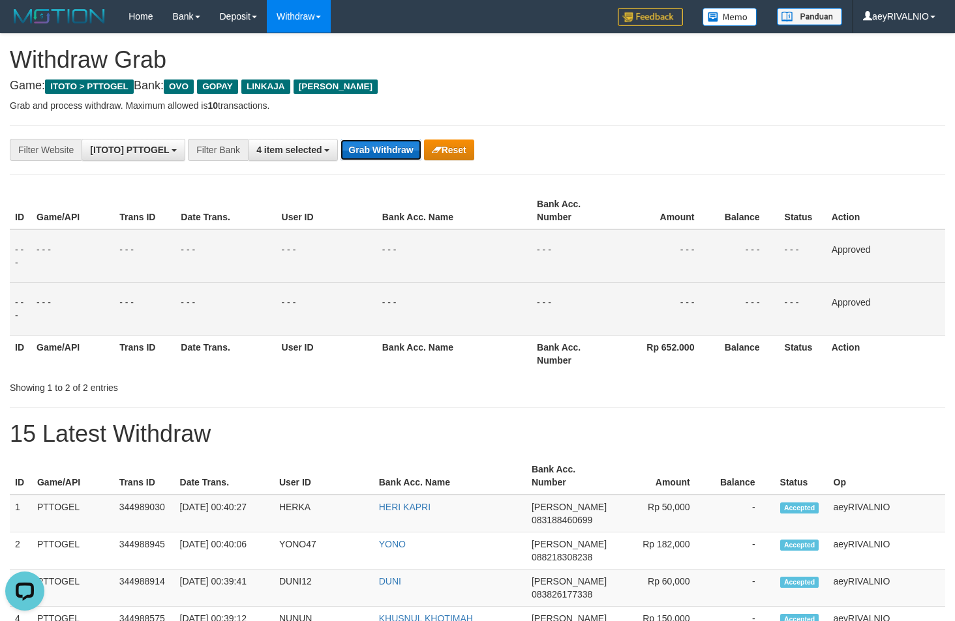
click at [368, 151] on button "Grab Withdraw" at bounding box center [380, 150] width 80 height 21
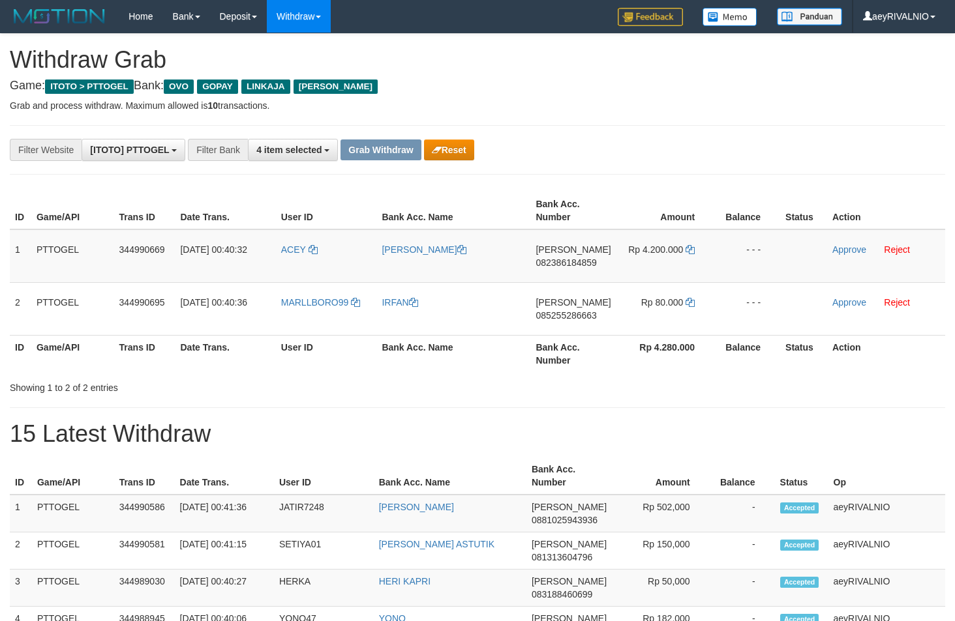
scroll to position [189, 0]
drag, startPoint x: 325, startPoint y: 321, endPoint x: 638, endPoint y: 266, distance: 317.8
click at [638, 266] on tbody "1 PTTOGEL 344990669 [DATE] 00:40:32 [PERSON_NAME] [PERSON_NAME] 082386184859 Rp…" at bounding box center [477, 283] width 935 height 106
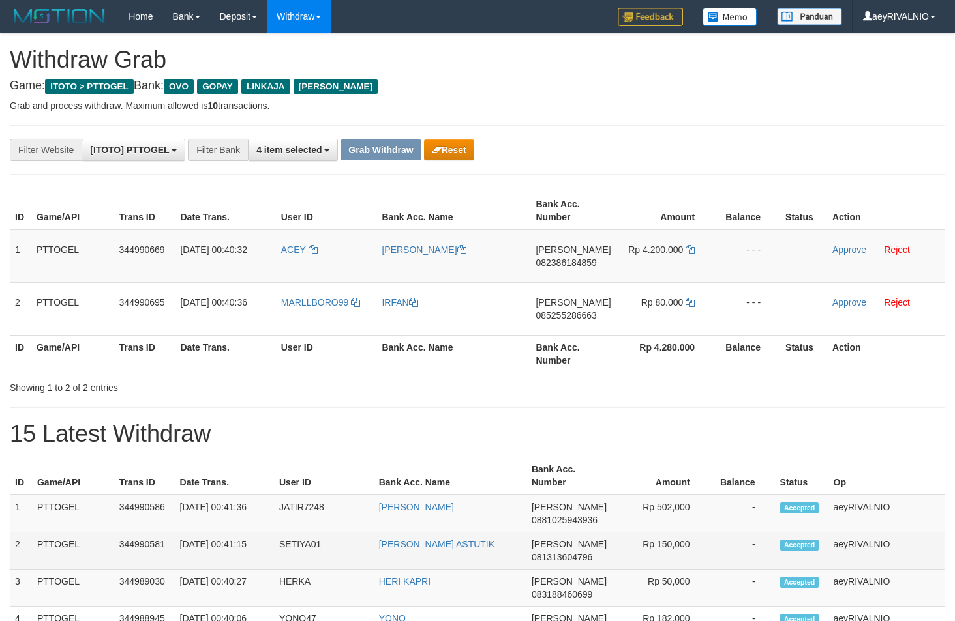
copy tr
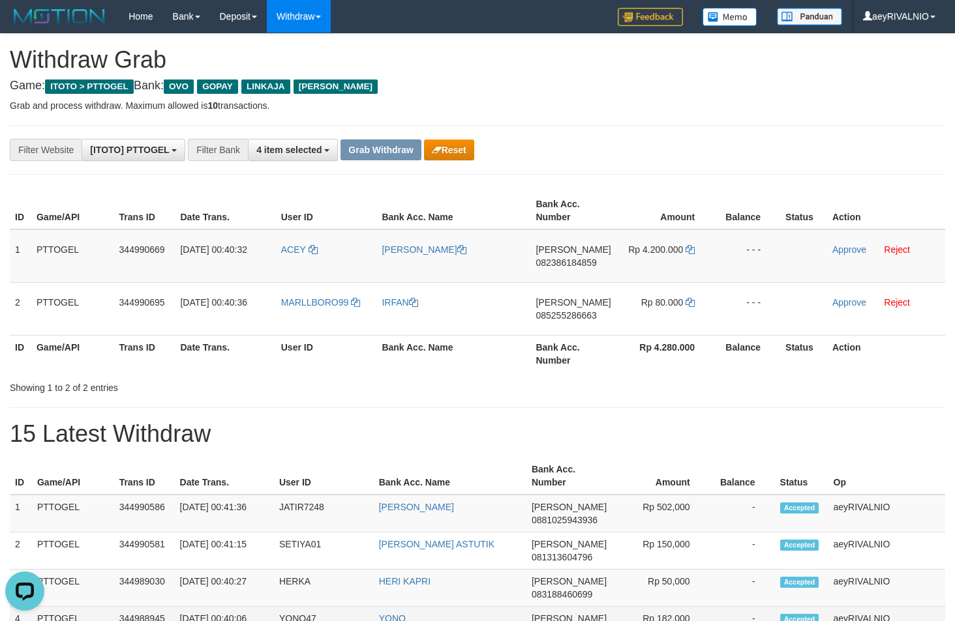
scroll to position [0, 0]
click at [585, 259] on span "082386184859" at bounding box center [565, 263] width 61 height 10
copy tr
click at [585, 259] on span "082386184859" at bounding box center [565, 263] width 61 height 10
copy span "082386184859"
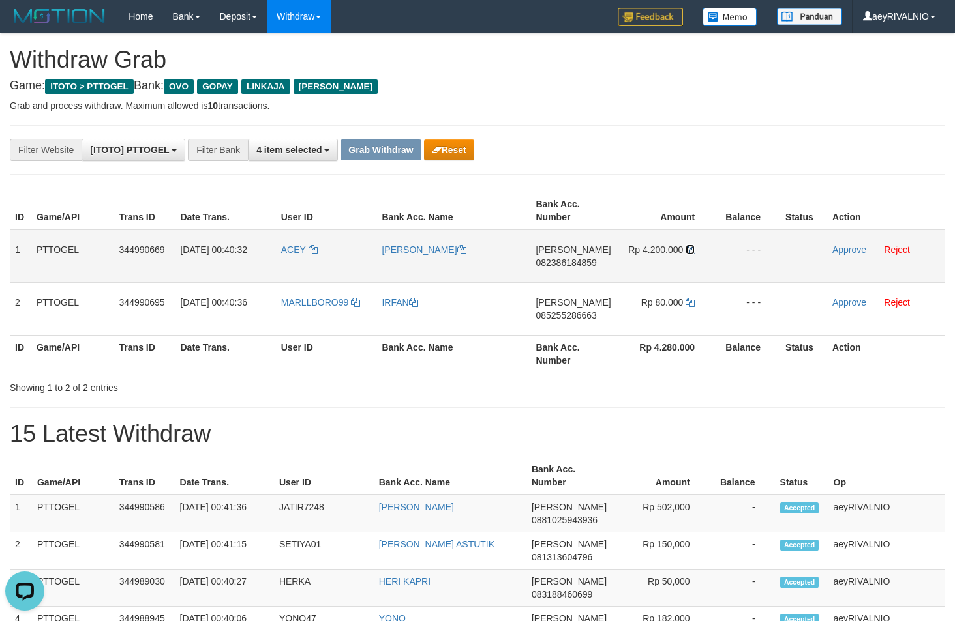
click at [687, 254] on icon at bounding box center [689, 249] width 9 height 9
click at [688, 254] on icon at bounding box center [689, 249] width 9 height 9
click at [851, 249] on link "Approve" at bounding box center [849, 250] width 34 height 10
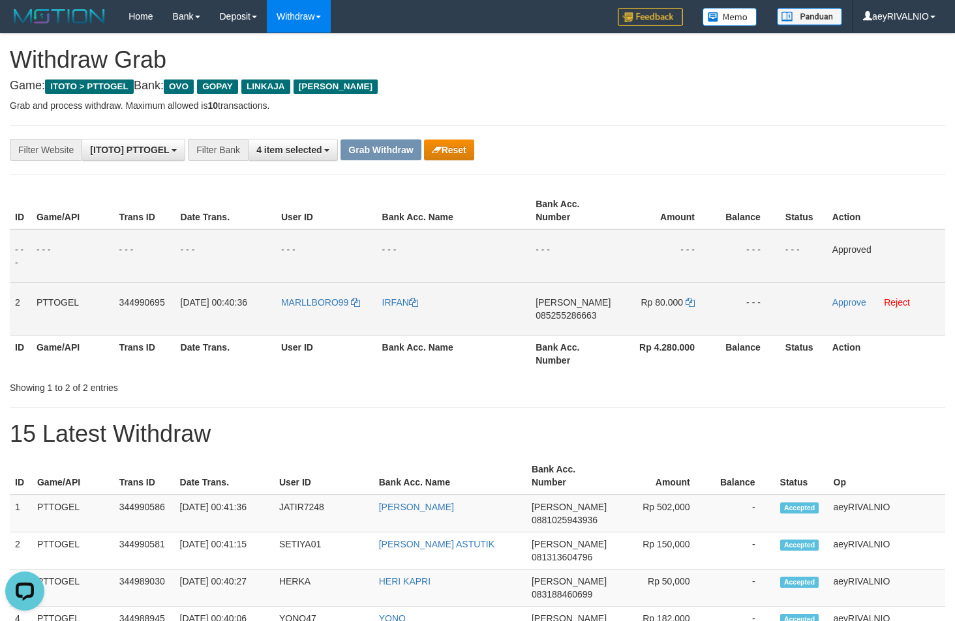
click at [555, 312] on span "085255286663" at bounding box center [565, 315] width 61 height 10
copy span "085255286663"
click at [689, 303] on icon at bounding box center [689, 302] width 9 height 9
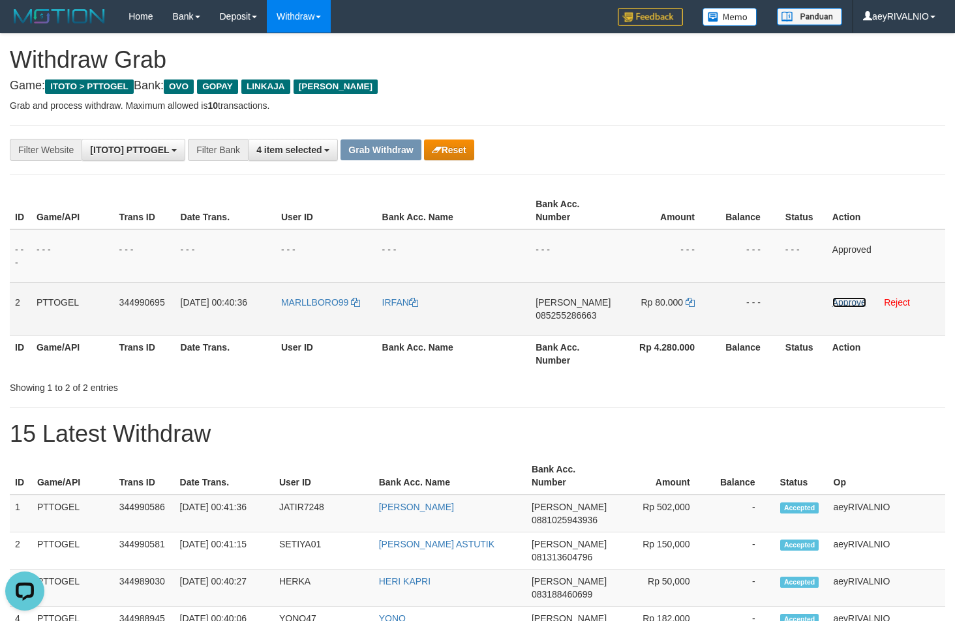
click at [842, 299] on link "Approve" at bounding box center [849, 302] width 34 height 10
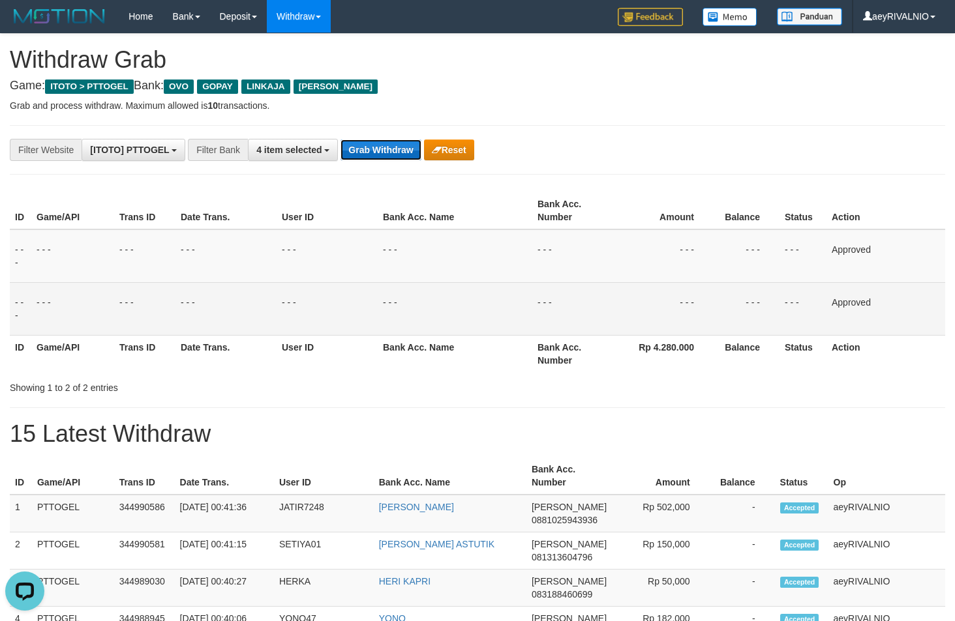
click at [366, 140] on button "Grab Withdraw" at bounding box center [380, 150] width 80 height 21
click at [371, 149] on button "Grab Withdraw" at bounding box center [380, 150] width 80 height 21
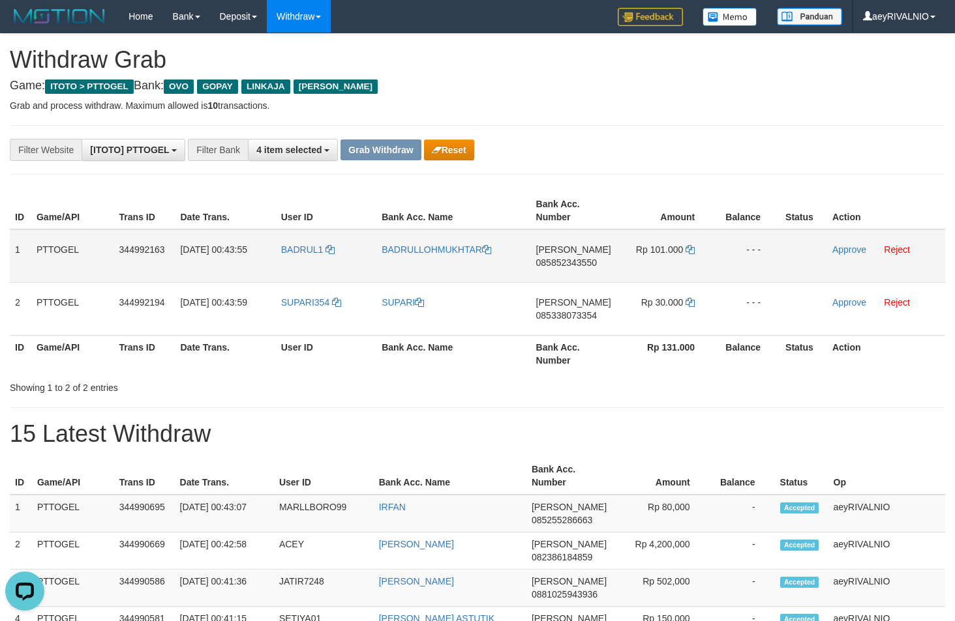
drag, startPoint x: 353, startPoint y: 320, endPoint x: 662, endPoint y: 266, distance: 313.1
click at [662, 266] on tbody "1 PTTOGEL 344992163 [DATE] 00:43:55 BADRUL1 BADRULLOHMUKHTAR [PERSON_NAME] 0858…" at bounding box center [477, 283] width 935 height 106
copy tr
click at [557, 262] on span "085852343550" at bounding box center [566, 263] width 61 height 10
copy tr
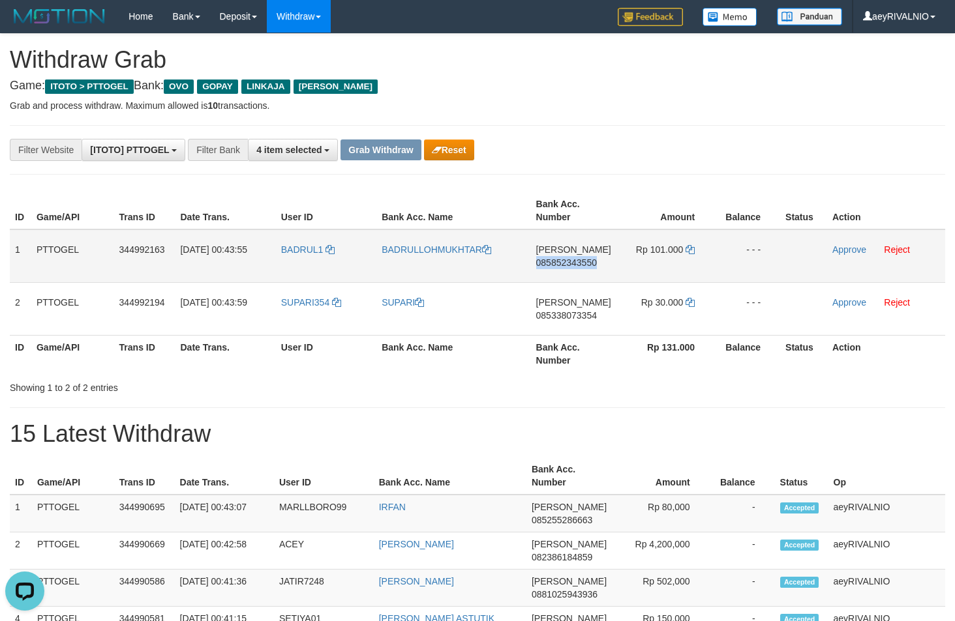
click at [557, 262] on span "085852343550" at bounding box center [566, 263] width 61 height 10
copy span "085852343550"
click at [691, 249] on icon at bounding box center [689, 249] width 9 height 9
click at [843, 251] on link "Approve" at bounding box center [849, 250] width 34 height 10
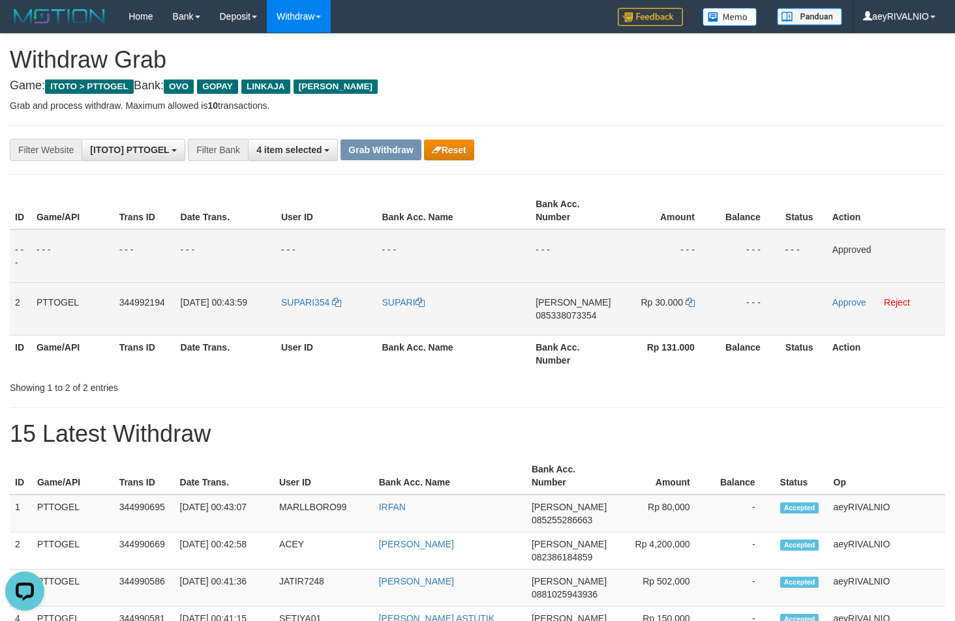
click at [561, 316] on span "085338073354" at bounding box center [565, 315] width 61 height 10
copy span "085338073354"
click at [687, 301] on icon at bounding box center [689, 302] width 9 height 9
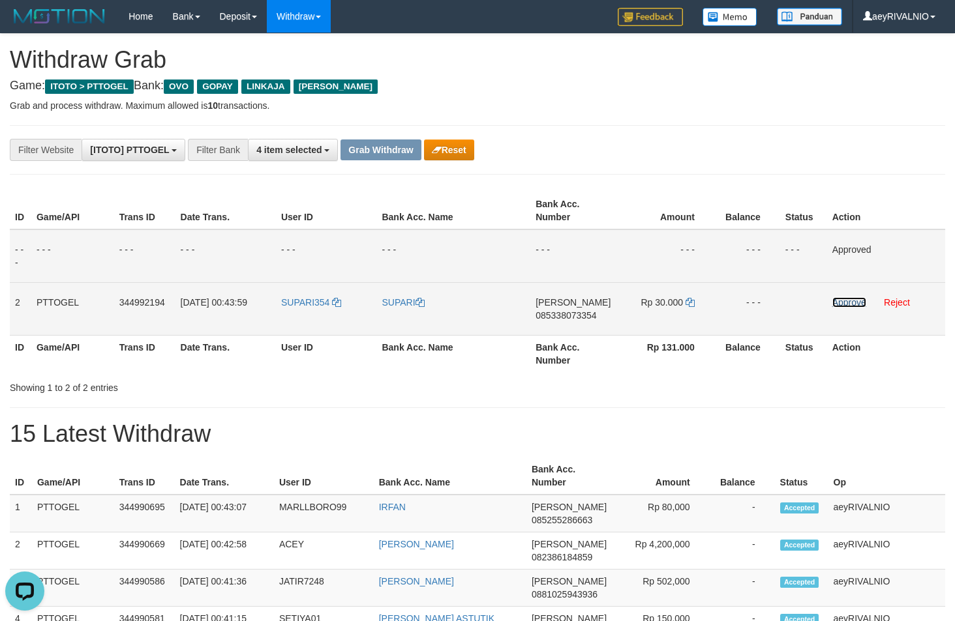
click at [844, 301] on link "Approve" at bounding box center [849, 302] width 34 height 10
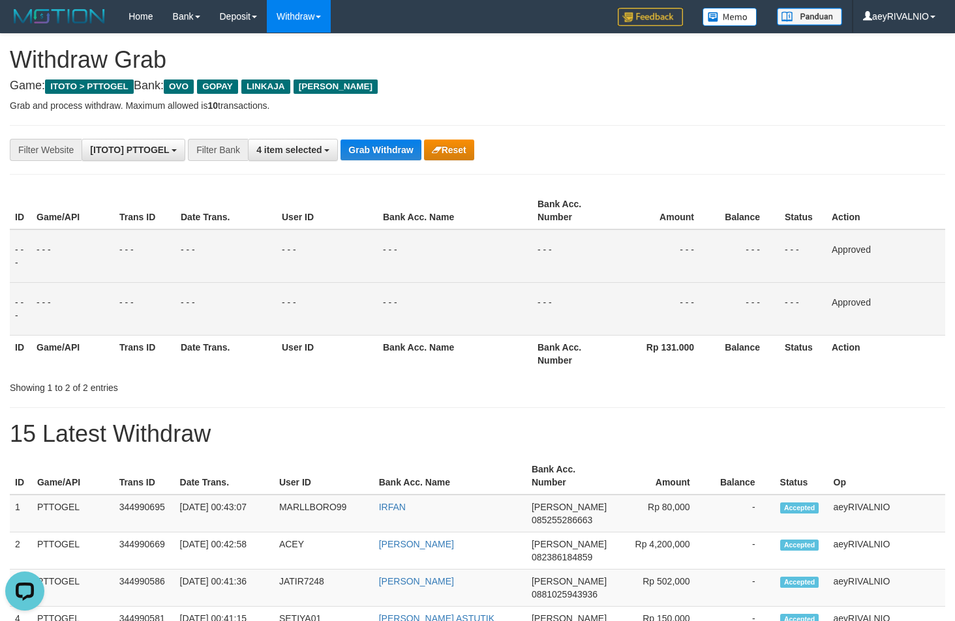
click at [389, 148] on button "Grab Withdraw" at bounding box center [380, 150] width 80 height 21
click at [388, 147] on button "Grab Withdraw" at bounding box center [380, 150] width 80 height 21
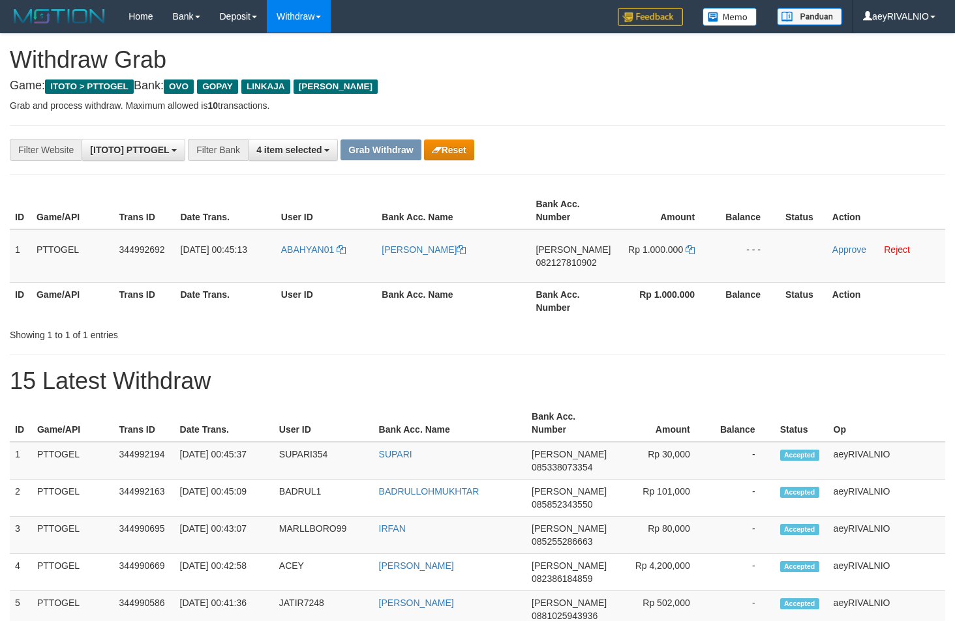
scroll to position [189, 0]
click at [666, 193] on th "Amount" at bounding box center [665, 210] width 98 height 37
click at [458, 154] on button "Reset" at bounding box center [449, 150] width 50 height 21
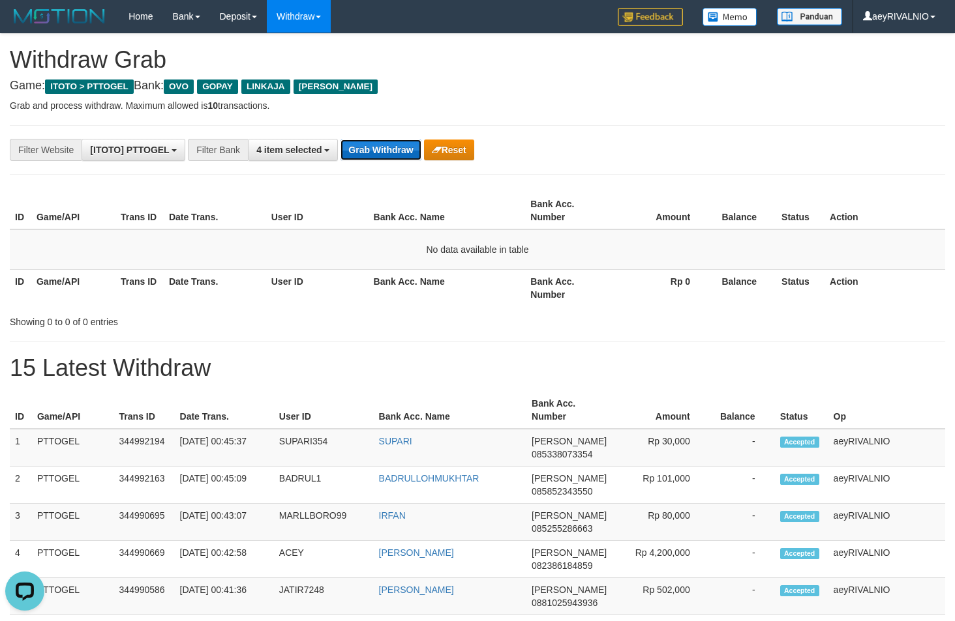
click at [376, 158] on button "Grab Withdraw" at bounding box center [380, 150] width 80 height 21
click at [376, 157] on button "Grab Withdraw" at bounding box center [380, 150] width 80 height 21
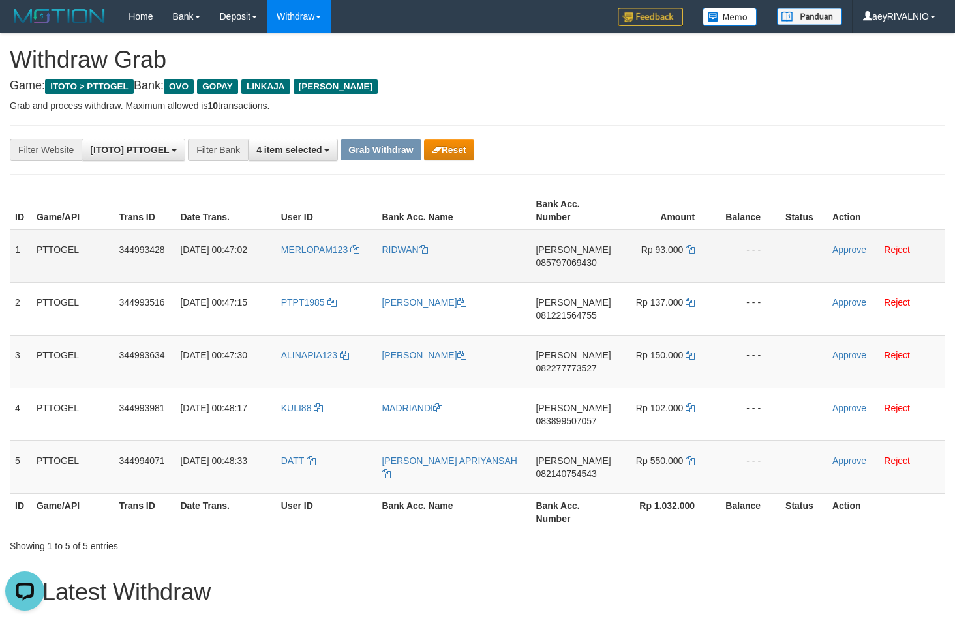
drag, startPoint x: 302, startPoint y: 470, endPoint x: 670, endPoint y: 277, distance: 415.9
click at [670, 277] on tbody "1 PTTOGEL 344993428 [DATE] 00:47:02 MERLOPAM123 [GEOGRAPHIC_DATA][PERSON_NAME] …" at bounding box center [477, 362] width 935 height 265
click at [571, 262] on span "085797069430" at bounding box center [565, 263] width 61 height 10
copy span "085797069430"
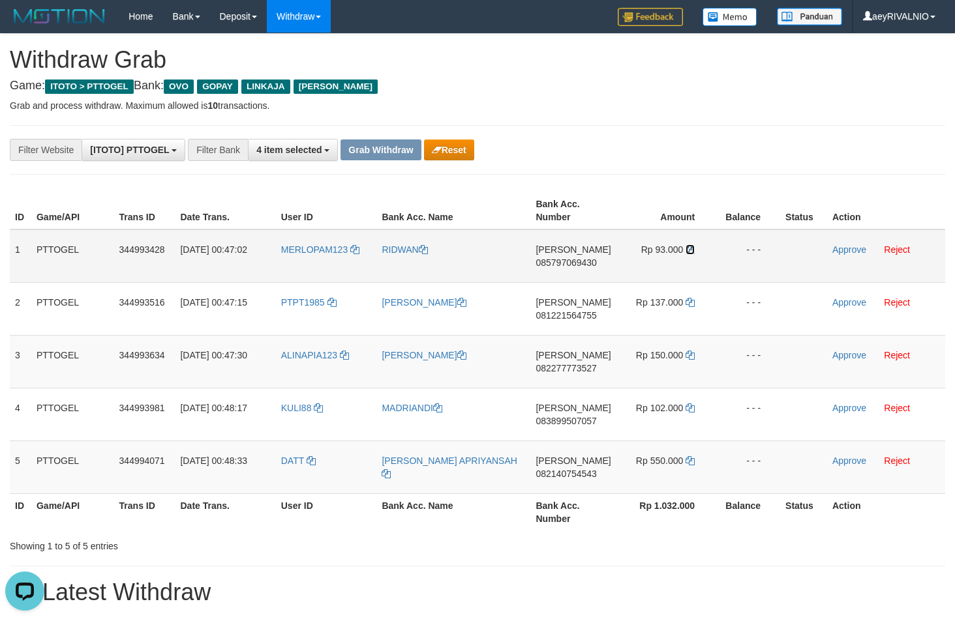
click at [693, 248] on icon at bounding box center [689, 249] width 9 height 9
click at [854, 253] on link "Approve" at bounding box center [849, 250] width 34 height 10
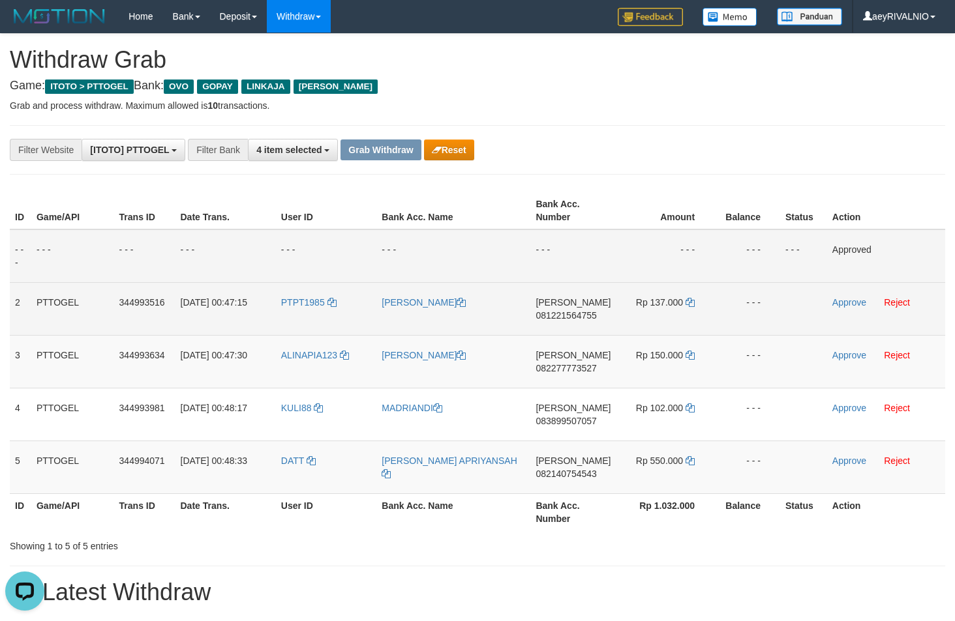
click at [584, 318] on span "081221564755" at bounding box center [565, 315] width 61 height 10
copy span "081221564755"
click at [689, 306] on icon at bounding box center [689, 302] width 9 height 9
click at [690, 306] on icon at bounding box center [689, 302] width 9 height 9
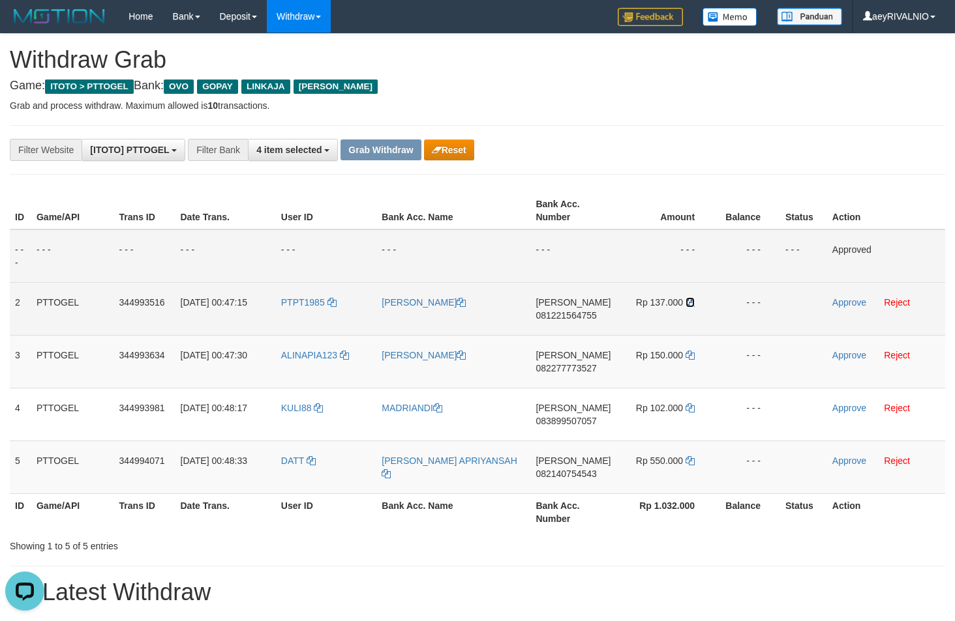
click at [690, 306] on icon at bounding box center [689, 302] width 9 height 9
click at [853, 305] on link "Approve" at bounding box center [849, 302] width 34 height 10
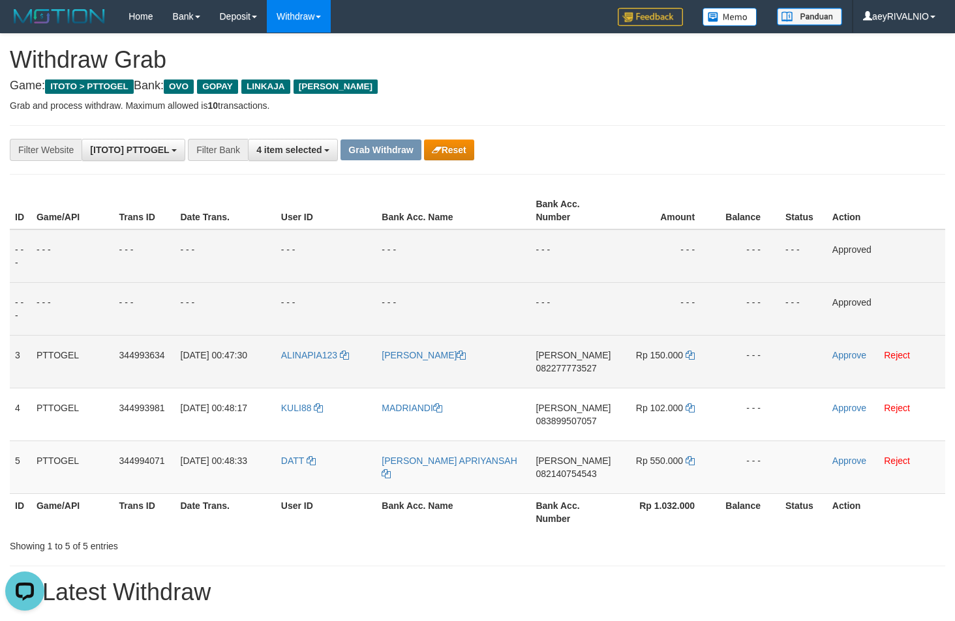
click at [579, 370] on span "082277773527" at bounding box center [565, 368] width 61 height 10
copy span "082277773527"
click at [584, 370] on span "082277773527" at bounding box center [565, 368] width 61 height 10
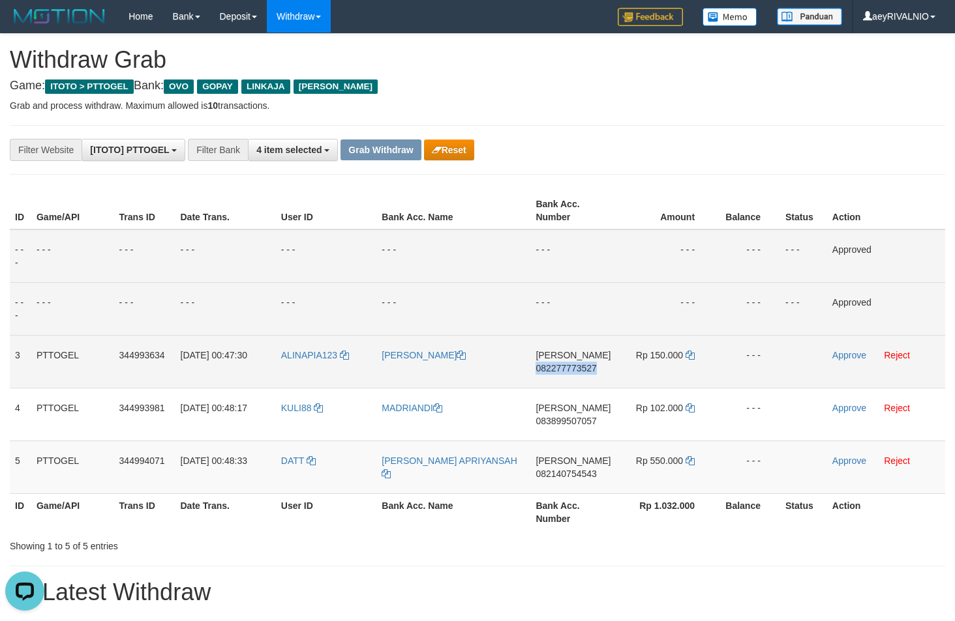
copy span "082277773527"
click at [584, 366] on span "082277773527" at bounding box center [565, 368] width 61 height 10
copy span "082277773527"
click at [690, 357] on icon at bounding box center [689, 355] width 9 height 9
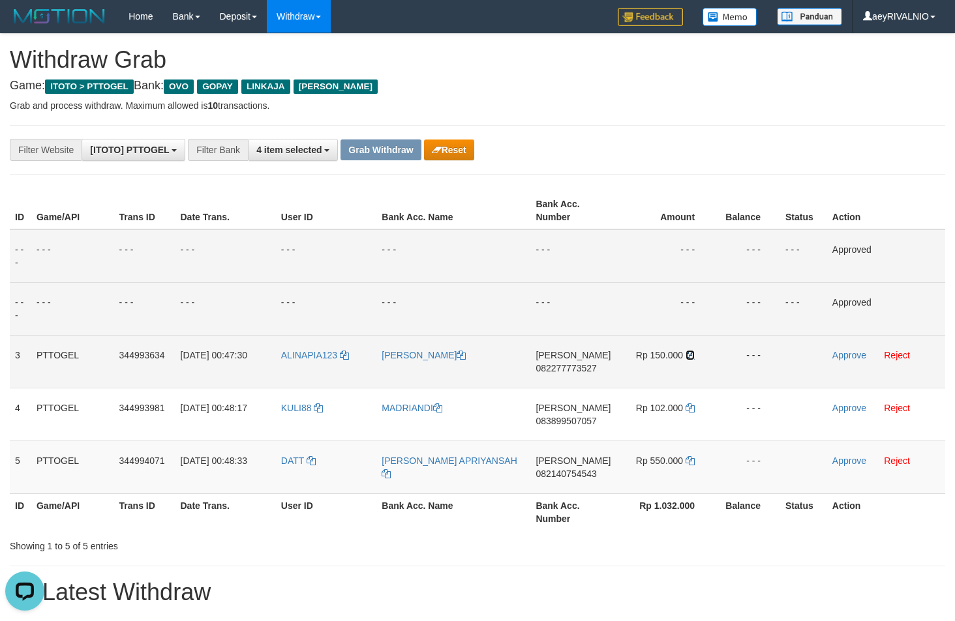
click at [690, 357] on icon at bounding box center [689, 355] width 9 height 9
click at [839, 357] on link "Approve" at bounding box center [849, 355] width 34 height 10
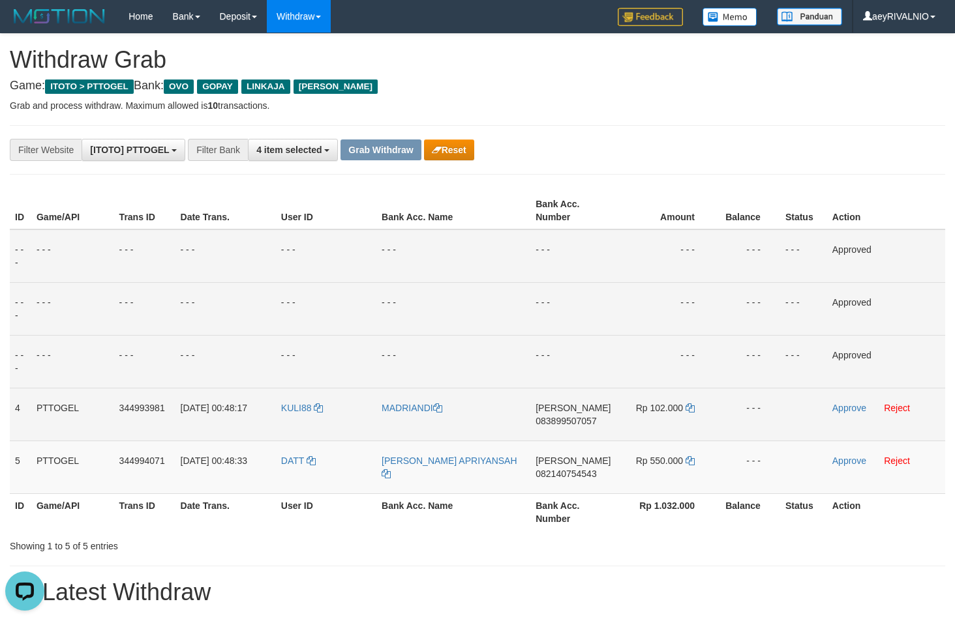
click at [570, 419] on span "083899507057" at bounding box center [565, 421] width 61 height 10
copy span "083899507057"
click at [689, 405] on icon at bounding box center [689, 408] width 9 height 9
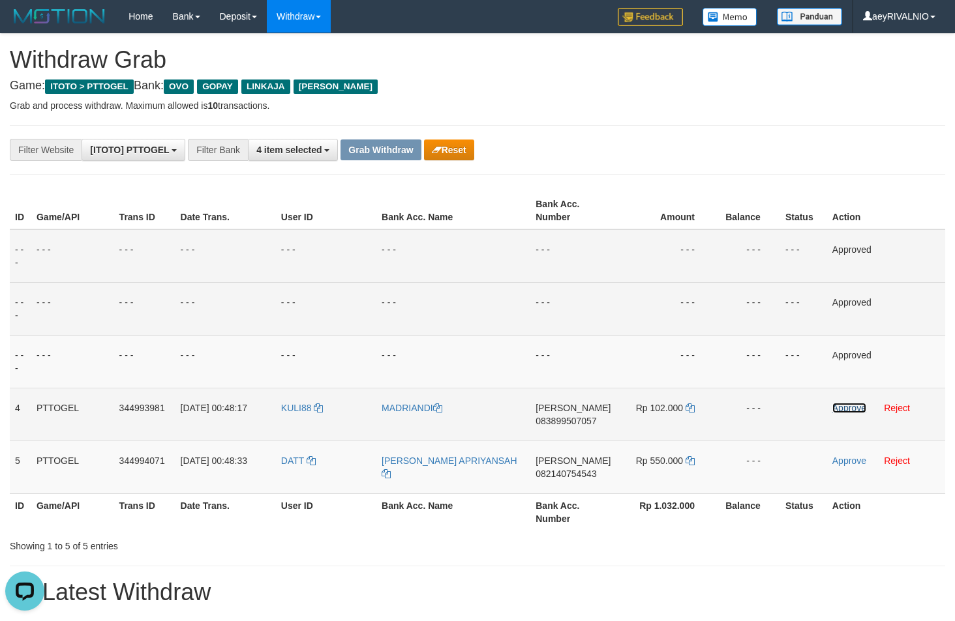
click at [837, 411] on link "Approve" at bounding box center [849, 408] width 34 height 10
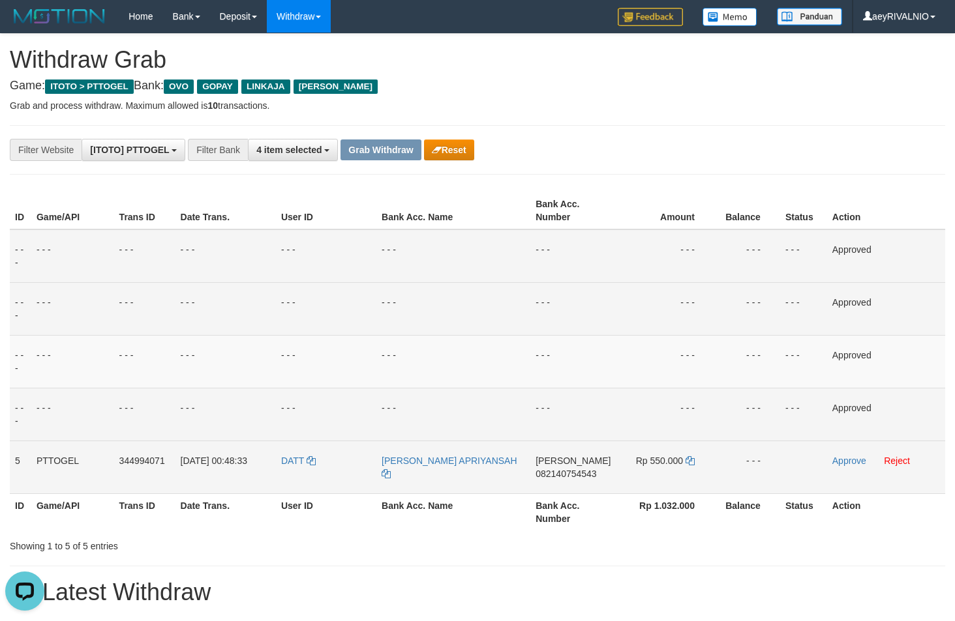
click at [574, 475] on span "082140754543" at bounding box center [565, 474] width 61 height 10
copy span "082140754543"
click at [691, 461] on icon at bounding box center [689, 460] width 9 height 9
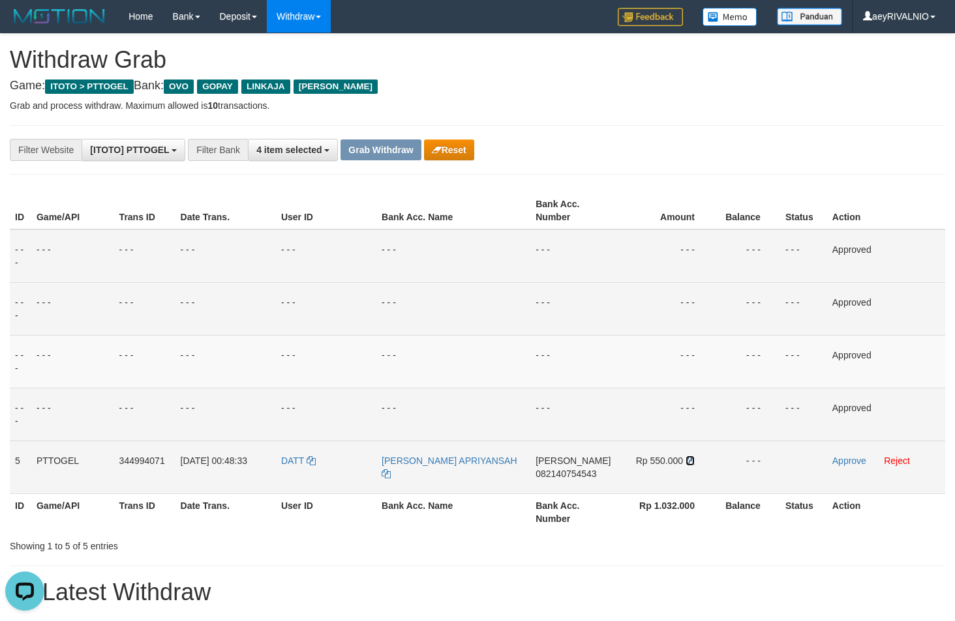
click at [691, 461] on icon at bounding box center [689, 460] width 9 height 9
click at [855, 462] on link "Approve" at bounding box center [849, 461] width 34 height 10
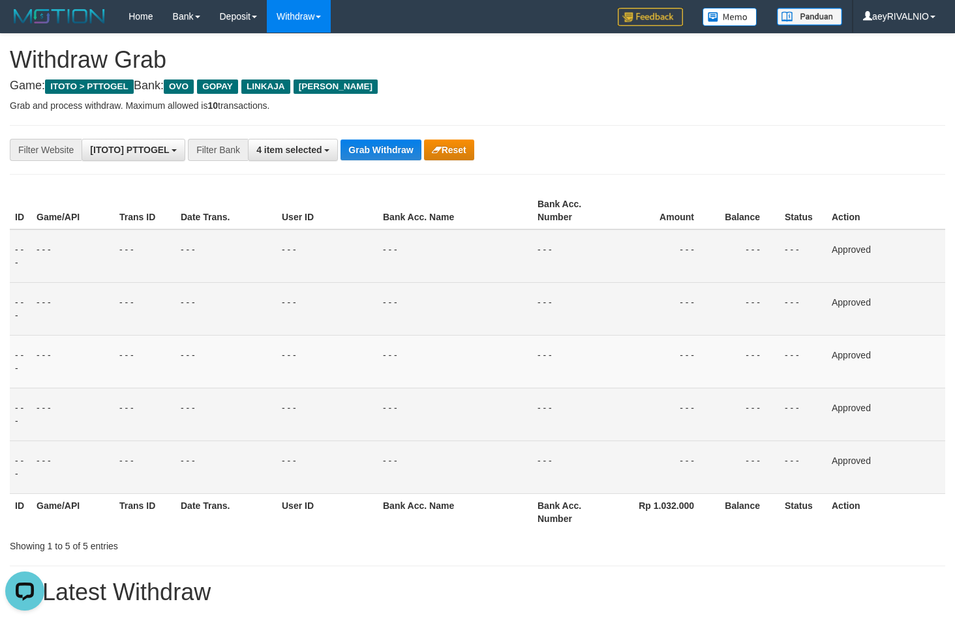
click at [557, 92] on h4 "Game: ITOTO > PTTOGEL Bank: OVO GOPAY LINKAJA DANA" at bounding box center [477, 86] width 935 height 13
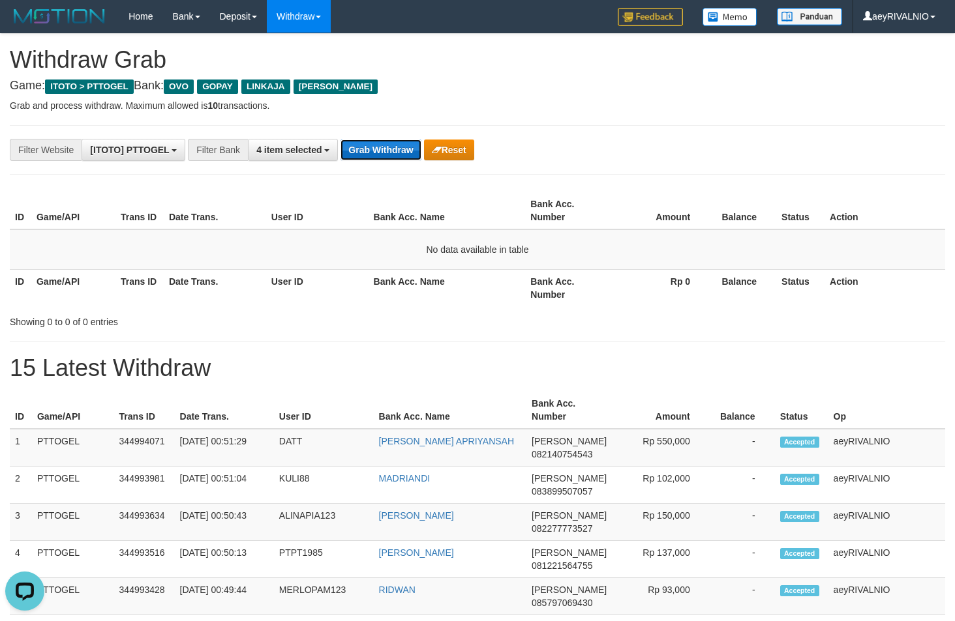
click at [391, 155] on button "Grab Withdraw" at bounding box center [380, 150] width 80 height 21
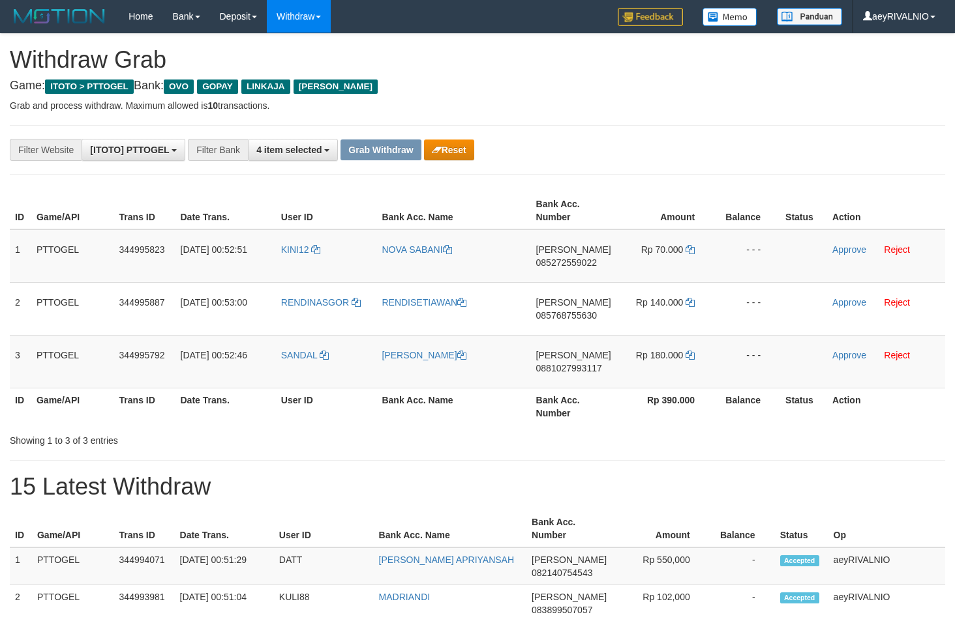
scroll to position [189, 0]
drag, startPoint x: 432, startPoint y: 369, endPoint x: 656, endPoint y: 277, distance: 242.4
click at [656, 277] on tbody "1 PTTOGEL 344995823 [DATE] 00:52:51 KINI12 [GEOGRAPHIC_DATA][PERSON_NAME] 08527…" at bounding box center [477, 309] width 935 height 159
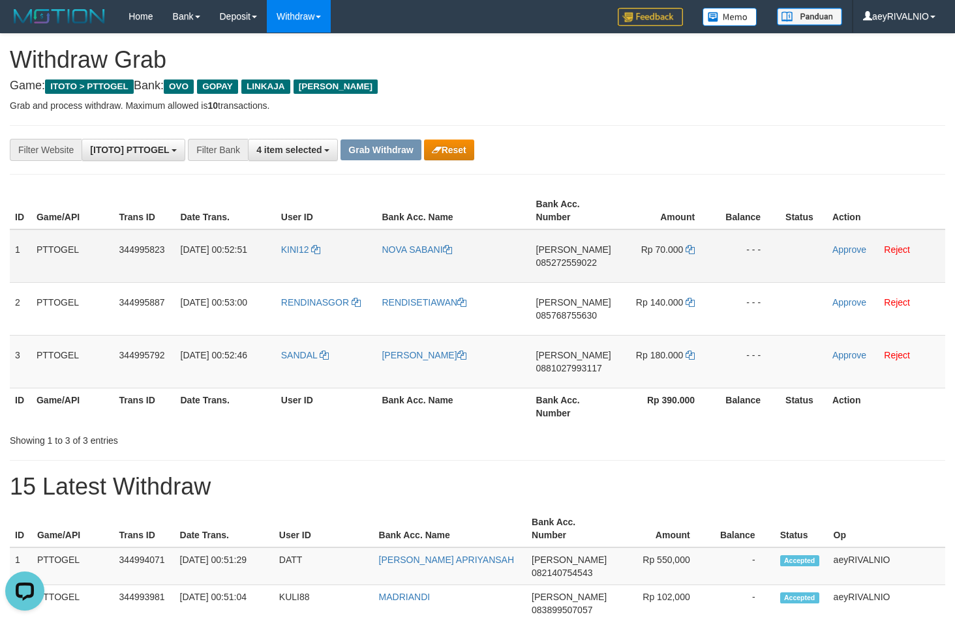
copy tr
click at [559, 265] on span "085272559022" at bounding box center [566, 263] width 61 height 10
copy tr
click at [559, 265] on span "085272559022" at bounding box center [566, 263] width 61 height 10
copy span "085272559022"
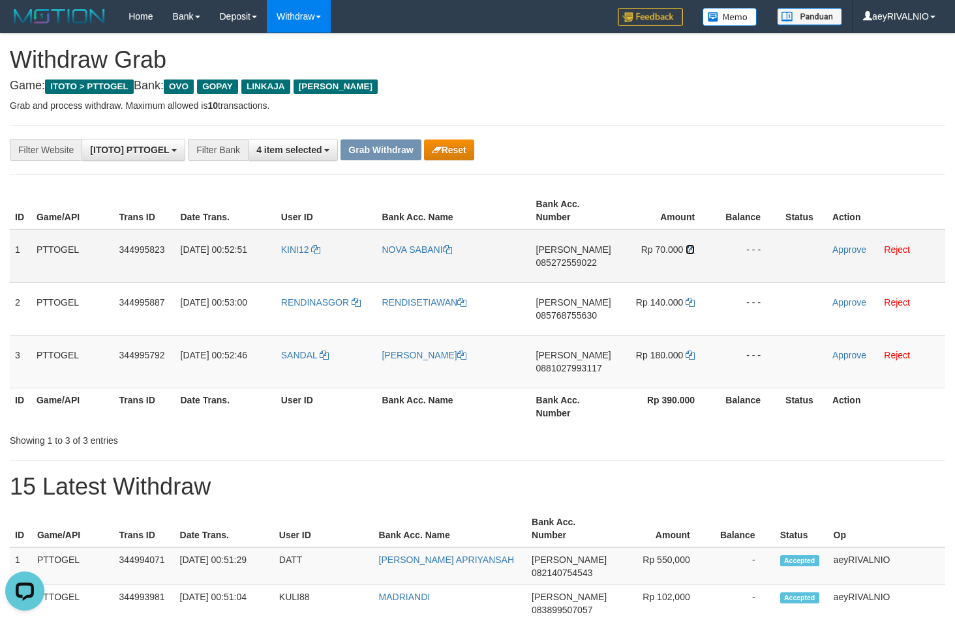
click at [690, 249] on icon at bounding box center [689, 249] width 9 height 9
click at [690, 248] on icon at bounding box center [689, 249] width 9 height 9
click at [840, 247] on link "Approve" at bounding box center [849, 250] width 34 height 10
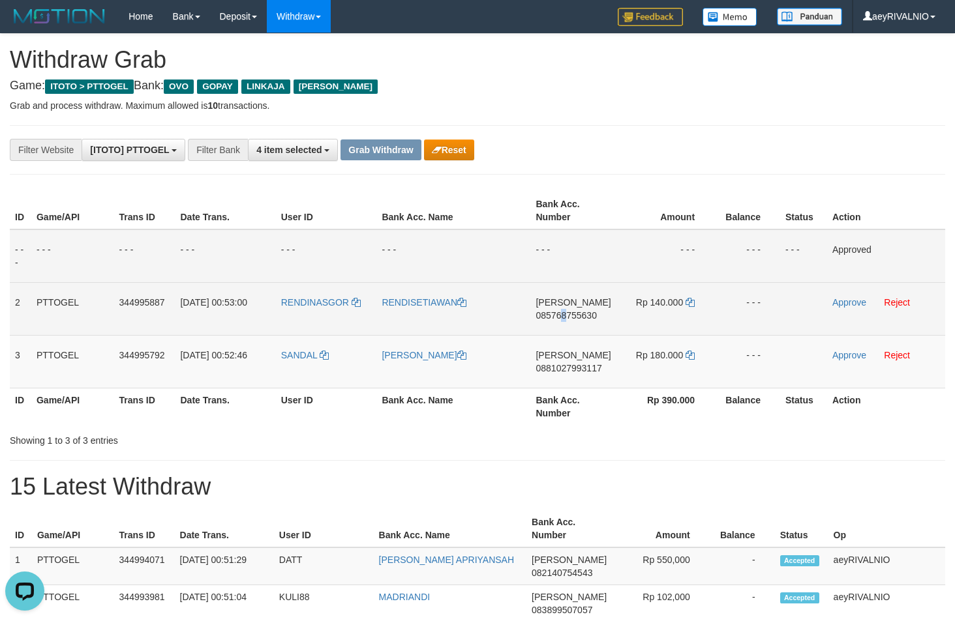
click at [565, 315] on span "085768755630" at bounding box center [565, 315] width 61 height 10
copy span "8"
click at [565, 315] on span "085768755630" at bounding box center [565, 315] width 61 height 10
click at [560, 318] on span "085768755630" at bounding box center [565, 315] width 61 height 10
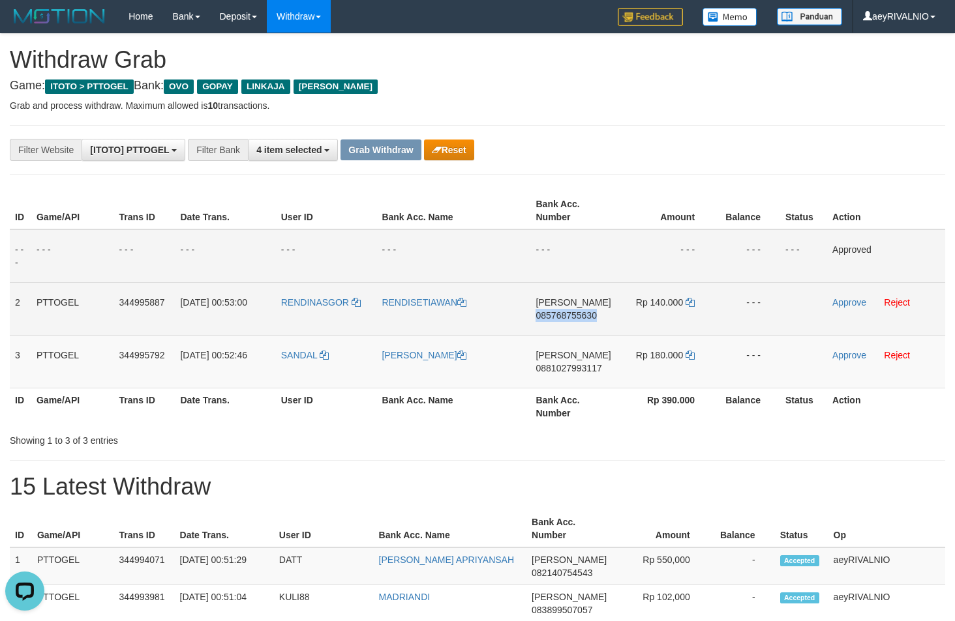
copy span "085768755630"
click at [687, 303] on icon at bounding box center [689, 302] width 9 height 9
drag, startPoint x: 687, startPoint y: 303, endPoint x: 806, endPoint y: 303, distance: 118.7
click at [689, 303] on icon at bounding box center [689, 302] width 9 height 9
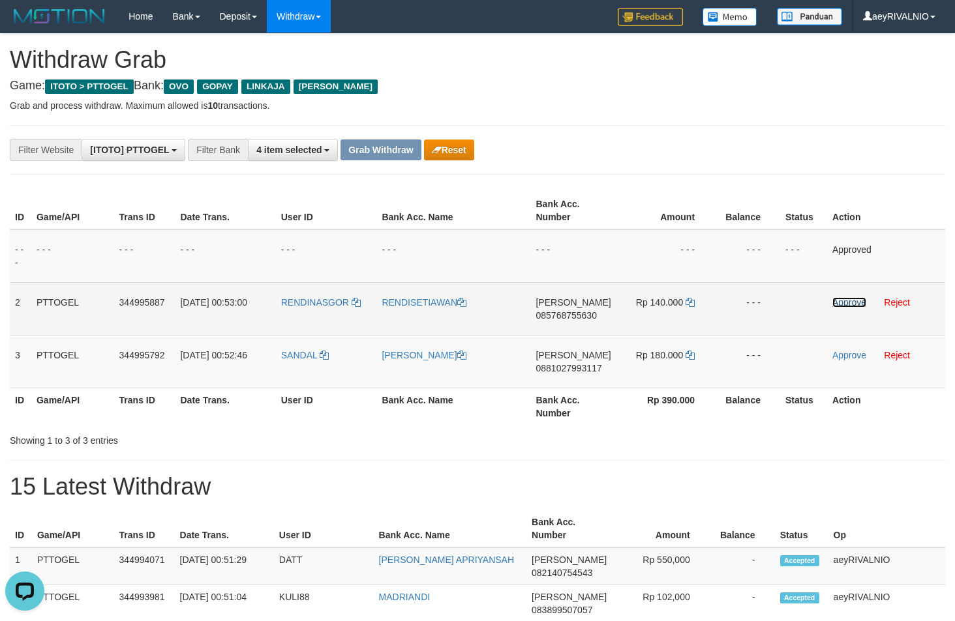
click at [852, 303] on link "Approve" at bounding box center [849, 302] width 34 height 10
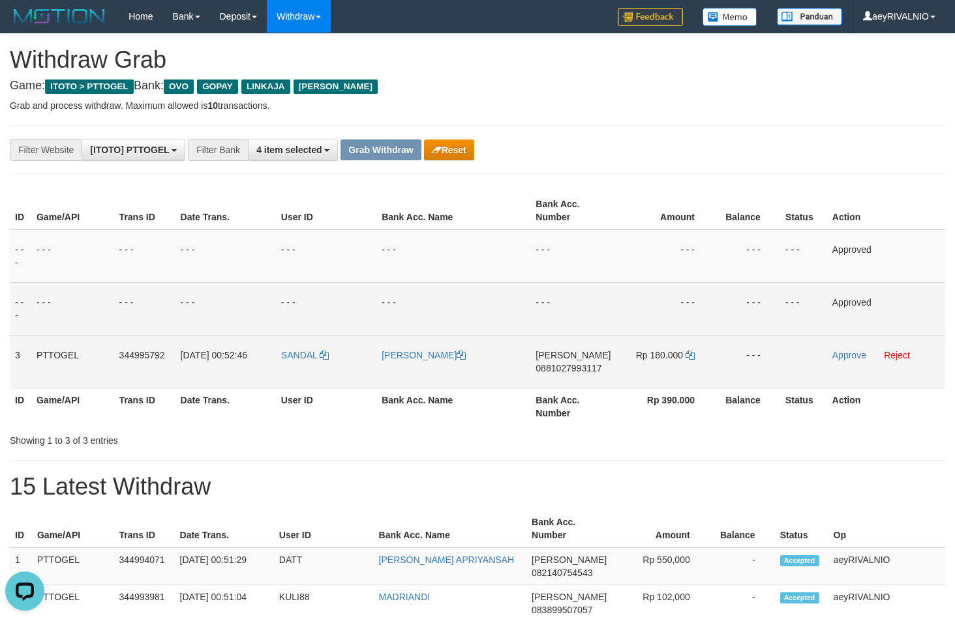
click at [581, 373] on span "0881027993117" at bounding box center [568, 368] width 66 height 10
copy span "0881027993117"
click at [691, 357] on icon at bounding box center [689, 355] width 9 height 9
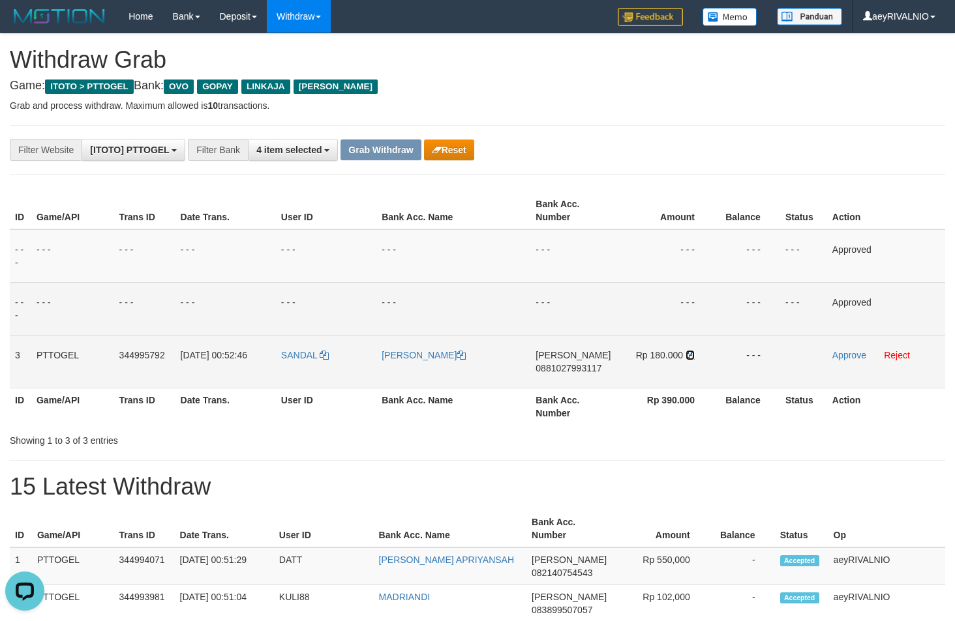
click at [691, 357] on icon at bounding box center [689, 355] width 9 height 9
click at [852, 358] on link "Approve" at bounding box center [849, 355] width 34 height 10
click at [379, 151] on button "Grab Withdraw" at bounding box center [380, 150] width 80 height 21
click at [379, 150] on button "Grab Withdraw" at bounding box center [380, 150] width 80 height 21
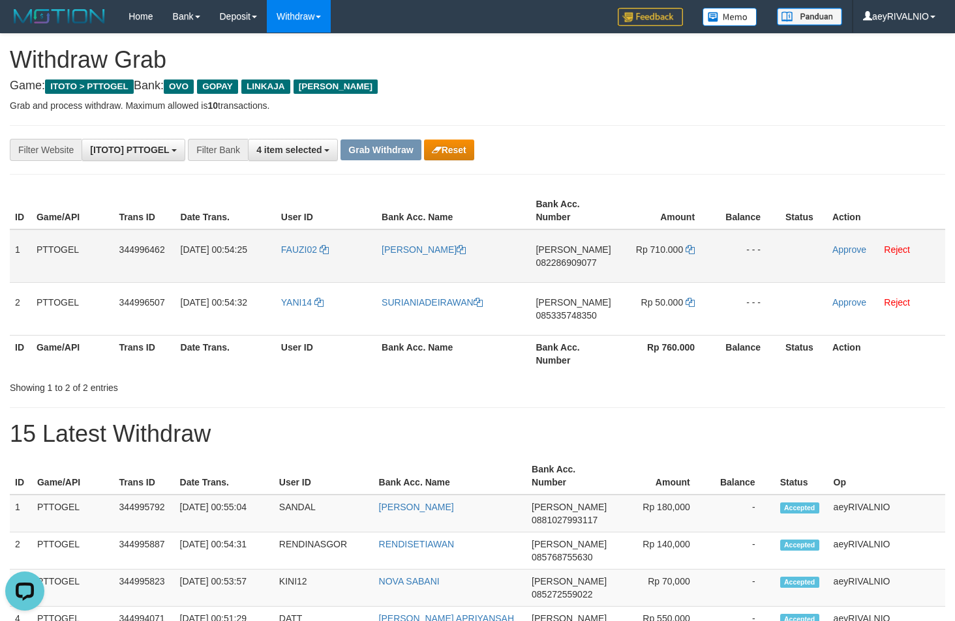
drag, startPoint x: 466, startPoint y: 301, endPoint x: 648, endPoint y: 263, distance: 185.7
click at [648, 263] on tbody "1 PTTOGEL 344996462 [DATE] 00:54:25 FAUZI02 [PERSON_NAME] [PERSON_NAME] 0822869…" at bounding box center [477, 283] width 935 height 106
click at [579, 262] on span "082286909077" at bounding box center [565, 263] width 61 height 10
copy span "082286909077"
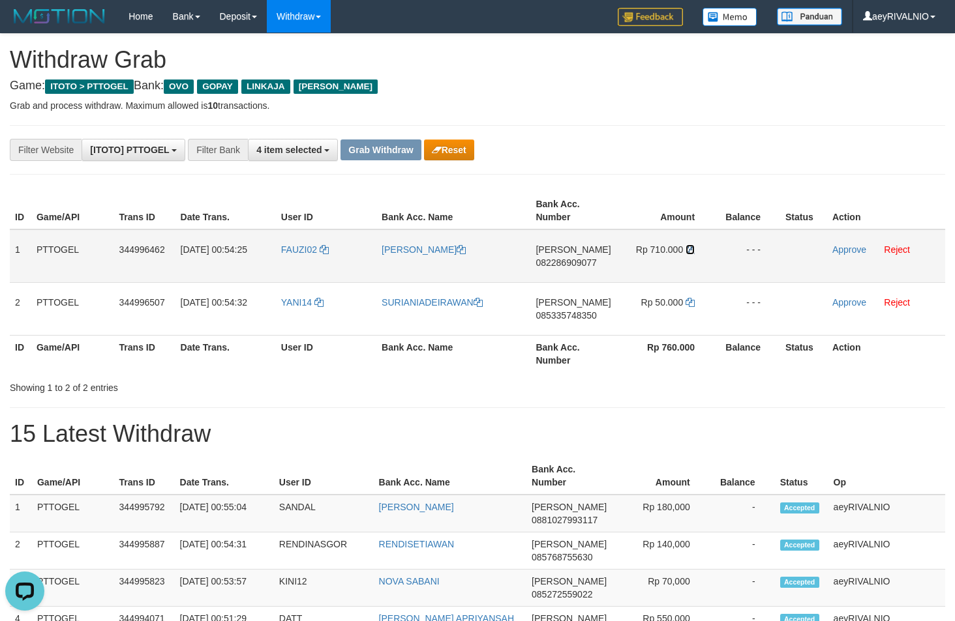
click at [691, 251] on icon at bounding box center [689, 249] width 9 height 9
click at [691, 250] on icon at bounding box center [689, 249] width 9 height 9
click at [846, 252] on link "Approve" at bounding box center [849, 250] width 34 height 10
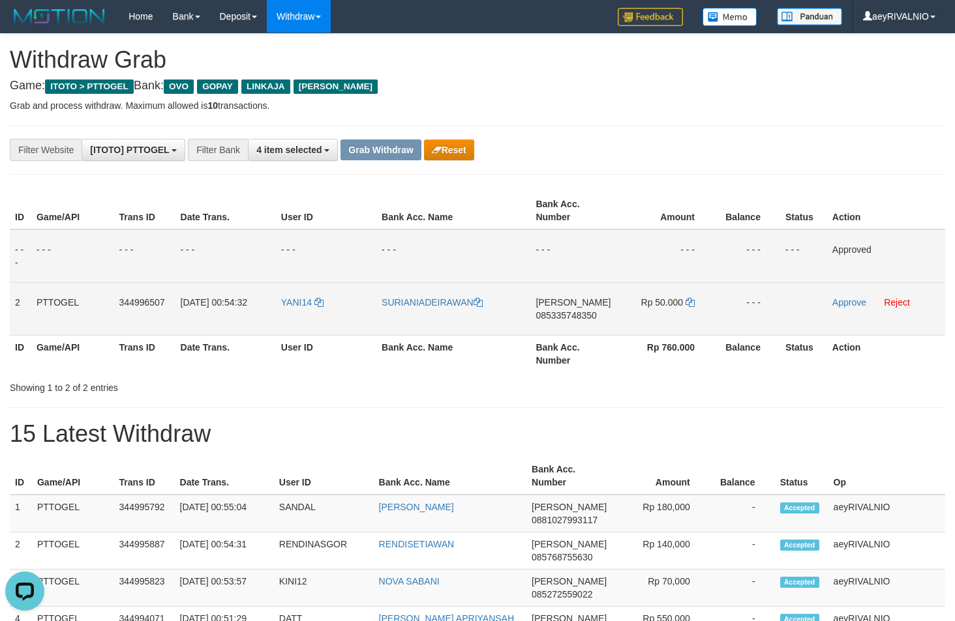
click at [584, 316] on span "085335748350" at bounding box center [565, 315] width 61 height 10
copy span "085335748350"
click at [688, 303] on icon at bounding box center [689, 302] width 9 height 9
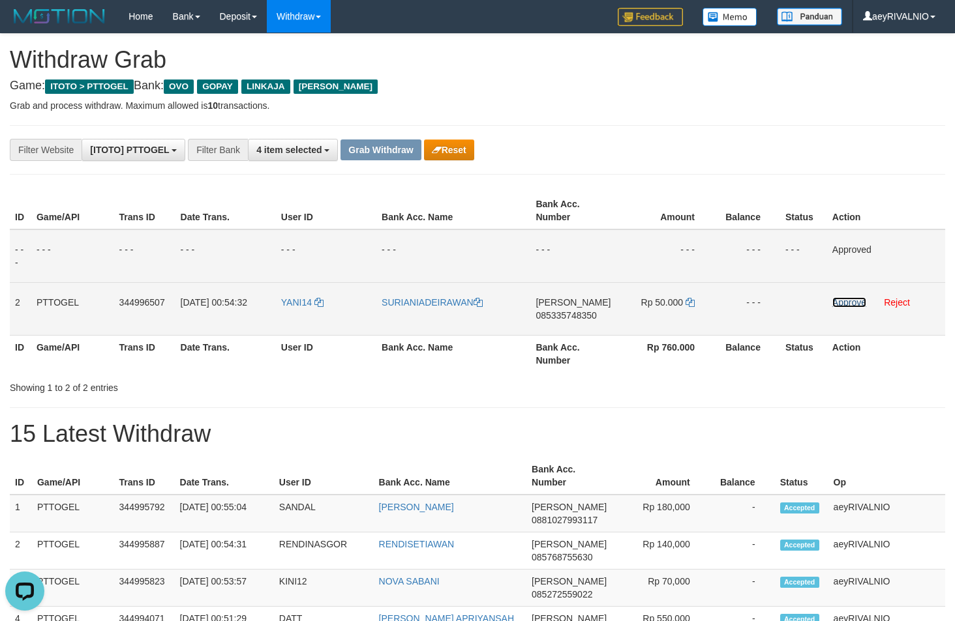
click at [847, 306] on link "Approve" at bounding box center [849, 302] width 34 height 10
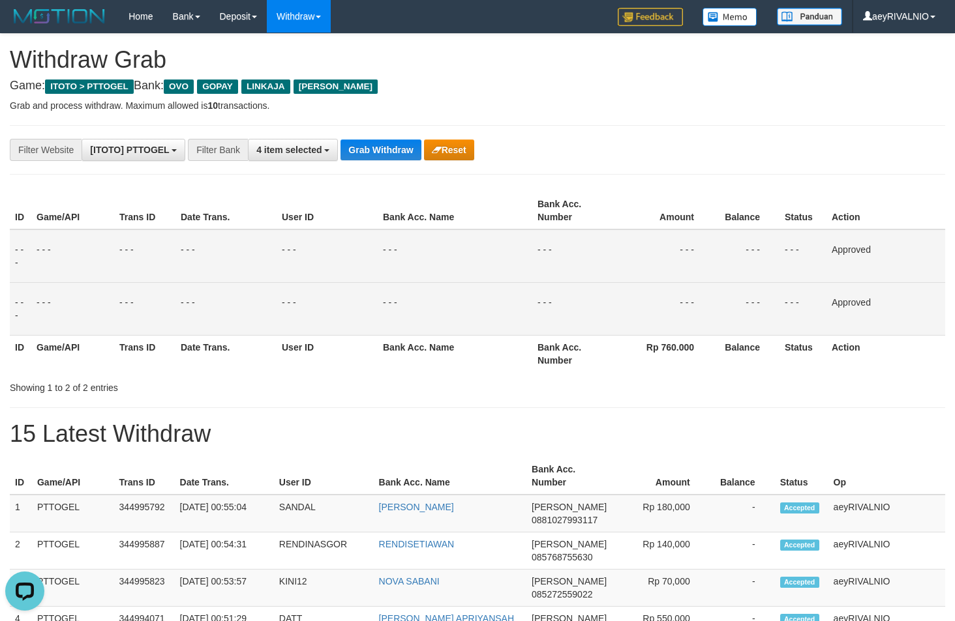
click at [939, 434] on h1 "15 Latest Withdraw" at bounding box center [477, 434] width 935 height 26
click at [404, 149] on button "Grab Withdraw" at bounding box center [380, 150] width 80 height 21
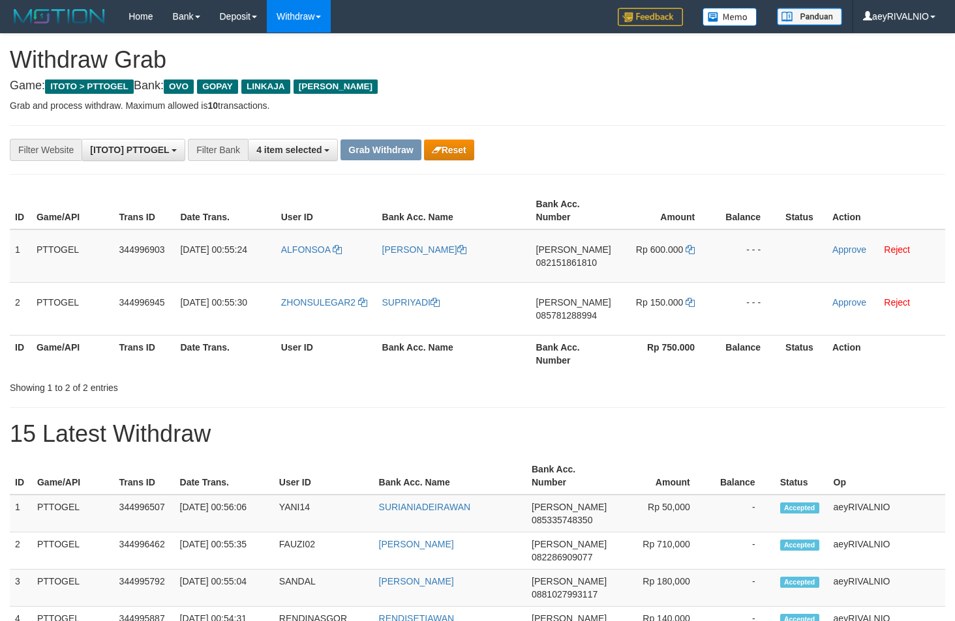
click at [657, 144] on div "**********" at bounding box center [398, 150] width 796 height 22
drag, startPoint x: 332, startPoint y: 316, endPoint x: 700, endPoint y: 262, distance: 371.9
click at [700, 262] on tbody "1 PTTOGEL 344996903 [DATE] 00:55:24 ALFONSOA [PERSON_NAME] [PERSON_NAME] 082151…" at bounding box center [477, 283] width 935 height 106
copy tr
click at [578, 261] on span "082151861810" at bounding box center [566, 263] width 61 height 10
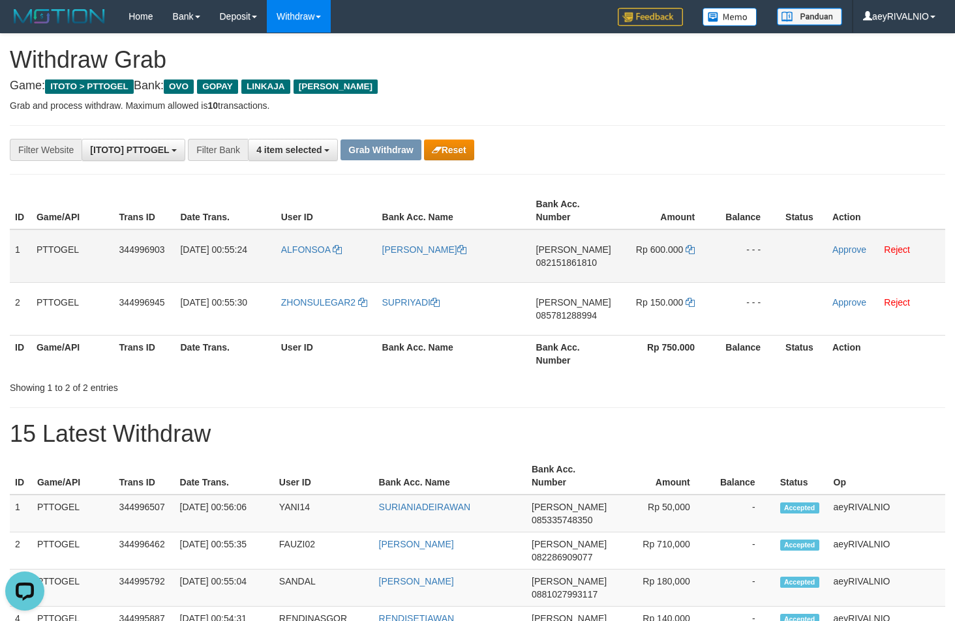
copy tr
click at [578, 261] on span "082151861810" at bounding box center [566, 263] width 61 height 10
copy span "082151861810"
click at [689, 246] on icon at bounding box center [689, 249] width 9 height 9
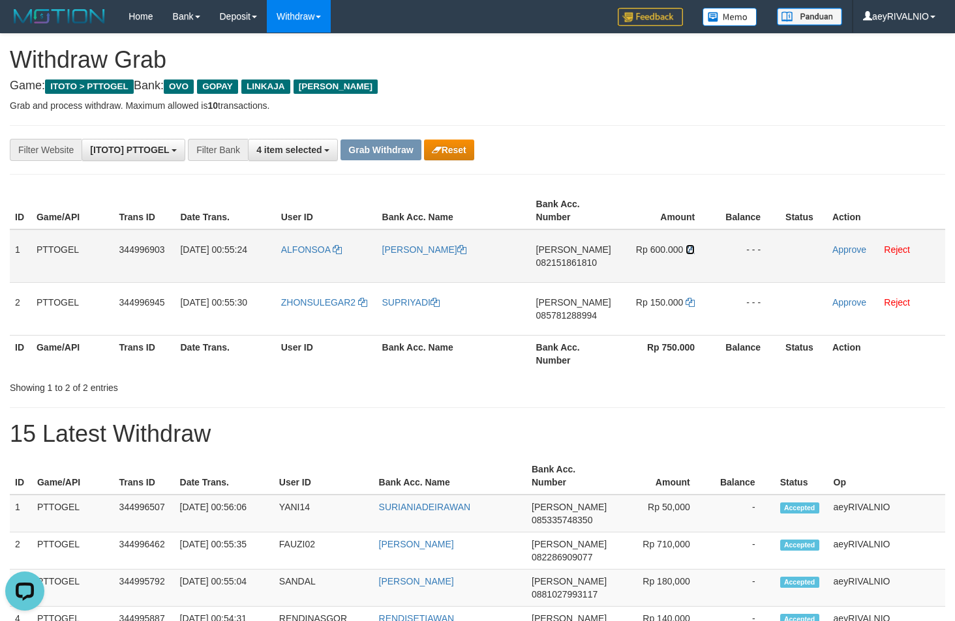
click at [689, 246] on icon at bounding box center [689, 249] width 9 height 9
click at [847, 254] on link "Approve" at bounding box center [849, 250] width 34 height 10
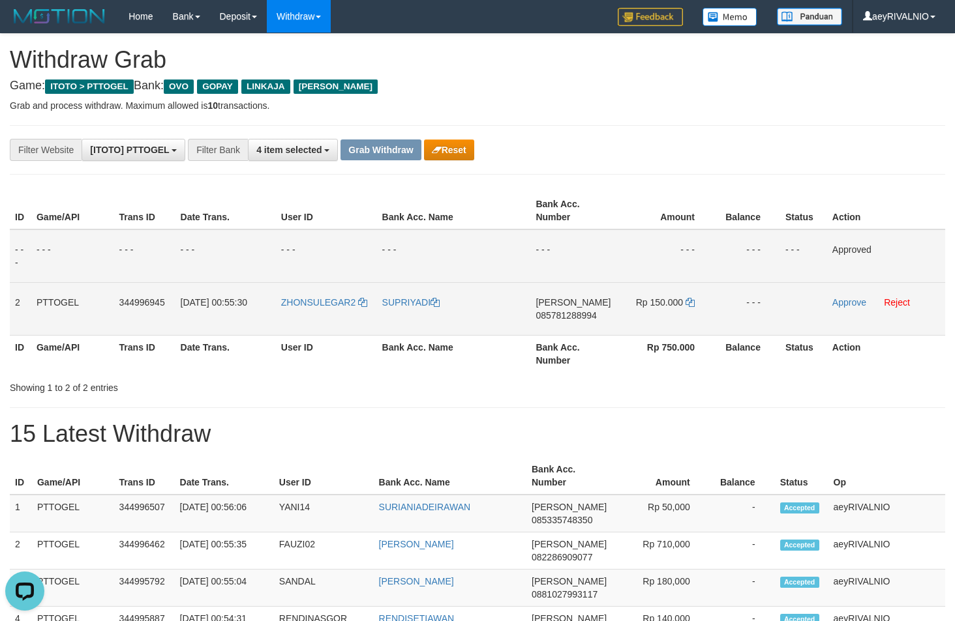
click at [563, 315] on span "085781288994" at bounding box center [565, 315] width 61 height 10
copy span "085781288994"
click at [689, 305] on icon at bounding box center [689, 302] width 9 height 9
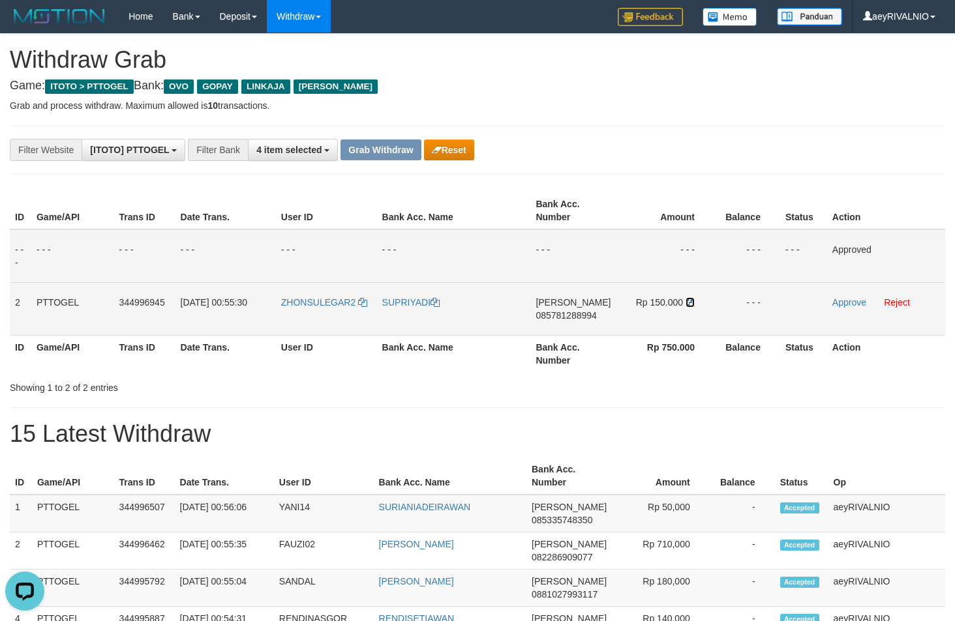
click at [689, 305] on icon at bounding box center [689, 302] width 9 height 9
click at [856, 302] on link "Approve" at bounding box center [849, 302] width 34 height 10
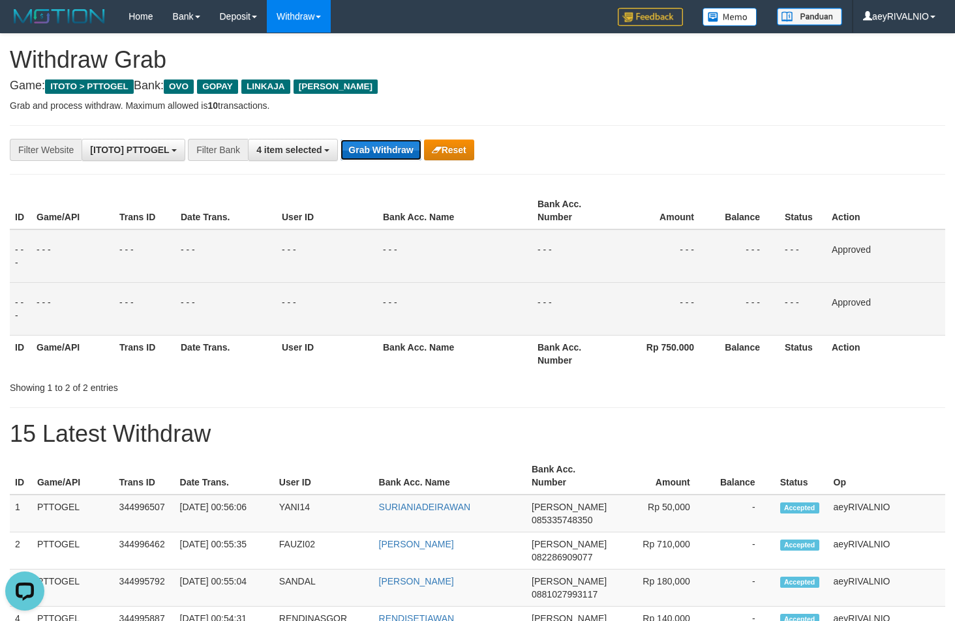
click at [378, 147] on button "Grab Withdraw" at bounding box center [380, 150] width 80 height 21
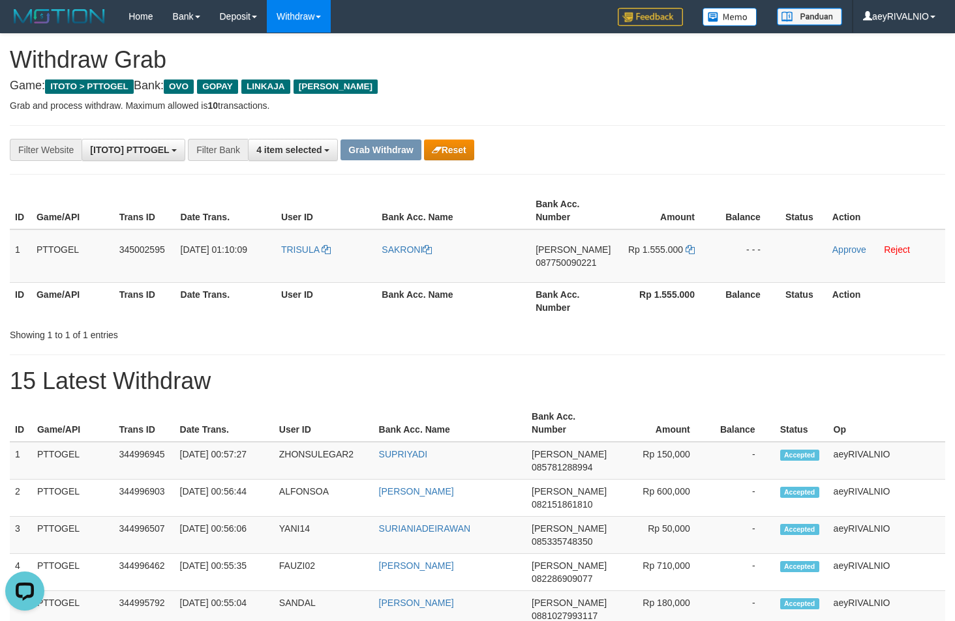
drag, startPoint x: 375, startPoint y: 398, endPoint x: 377, endPoint y: 389, distance: 9.3
drag, startPoint x: 306, startPoint y: 265, endPoint x: 645, endPoint y: 263, distance: 338.5
click at [645, 263] on tr "1 PTTOGEL 345002595 01/10/2025 01:10:09 TRISULA SAKRONI DANA 087750090221 Rp 1.…" at bounding box center [477, 256] width 935 height 53
click at [906, 383] on h1 "15 Latest Withdraw" at bounding box center [477, 381] width 935 height 26
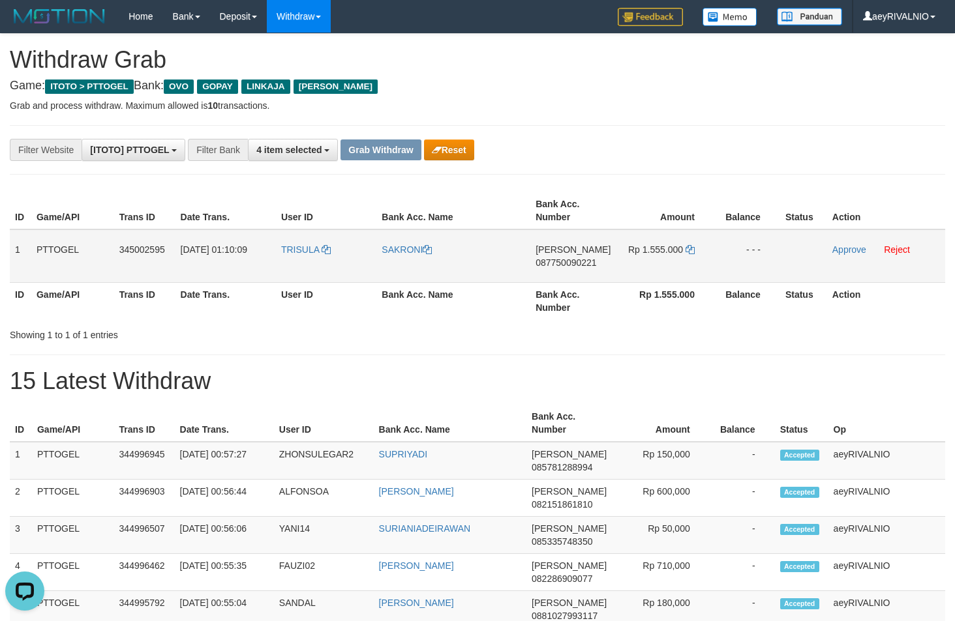
drag, startPoint x: 321, startPoint y: 276, endPoint x: 631, endPoint y: 267, distance: 309.2
click at [631, 267] on tr "1 PTTOGEL 345002595 01/10/2025 01:10:09 TRISULA SAKRONI DANA 087750090221 Rp 1.…" at bounding box center [477, 256] width 935 height 53
copy tr
click at [580, 260] on span "087750090221" at bounding box center [565, 263] width 61 height 10
copy tr
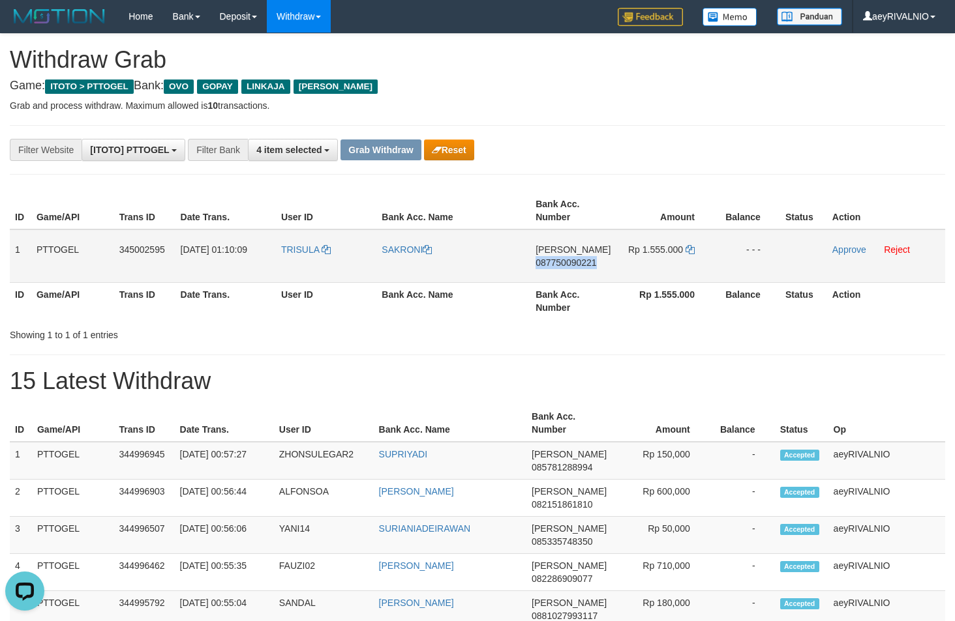
click at [581, 260] on span "087750090221" at bounding box center [565, 263] width 61 height 10
copy span "087750090221"
click at [693, 247] on icon at bounding box center [689, 249] width 9 height 9
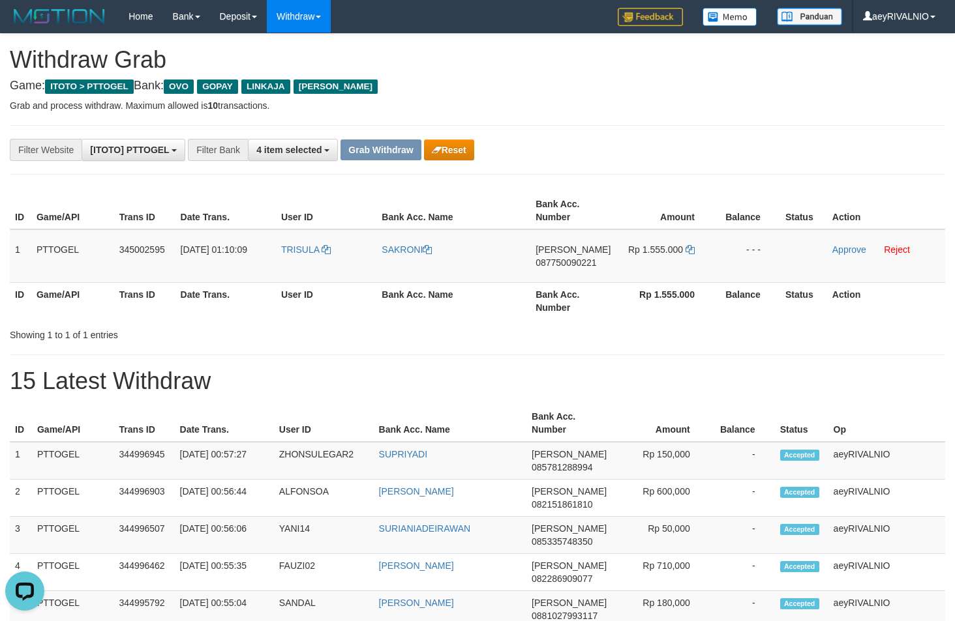
click at [798, 372] on h1 "15 Latest Withdraw" at bounding box center [477, 381] width 935 height 26
click at [846, 246] on link "Approve" at bounding box center [849, 250] width 34 height 10
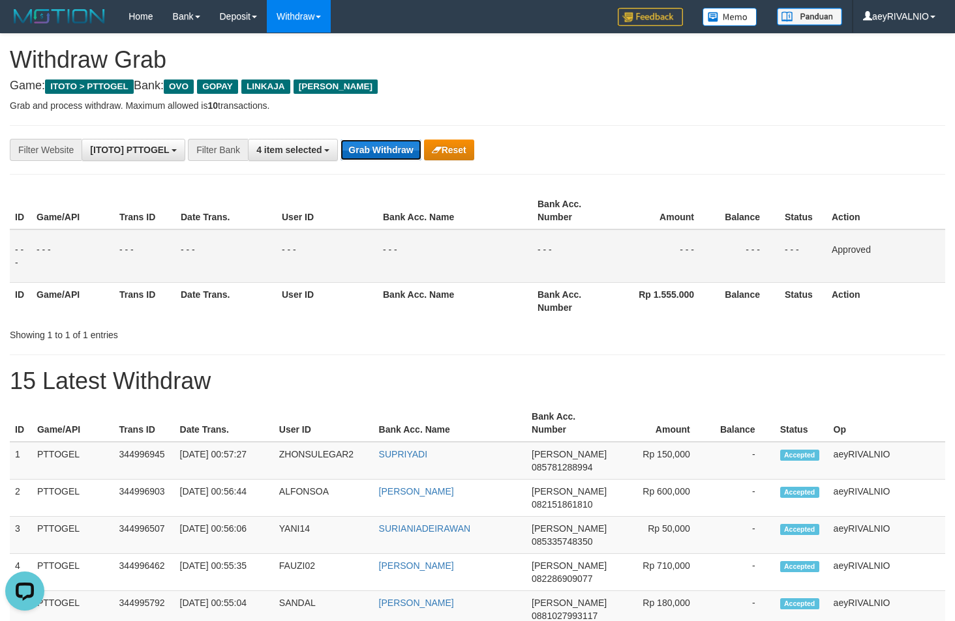
click at [383, 151] on button "Grab Withdraw" at bounding box center [380, 150] width 80 height 21
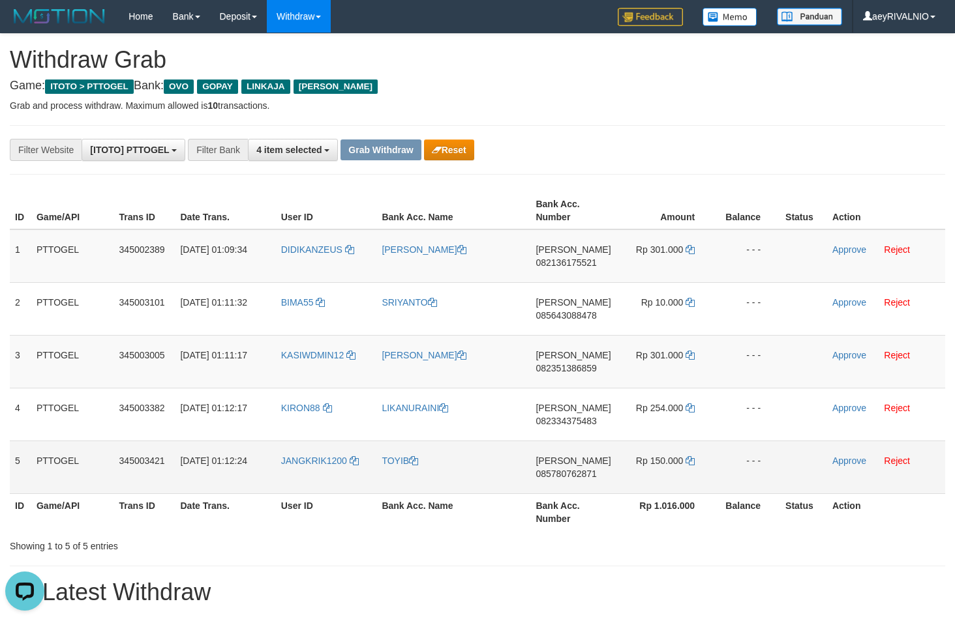
drag, startPoint x: 312, startPoint y: 235, endPoint x: 651, endPoint y: 458, distance: 405.9
click at [651, 458] on tbody "1 PTTOGEL 345002389 [DATE] 01:09:34 DIDIKANZEUS BUDI [PERSON_NAME] 082136175521…" at bounding box center [477, 362] width 935 height 265
click at [582, 258] on span "082136175521" at bounding box center [565, 263] width 61 height 10
copy span "082136175521"
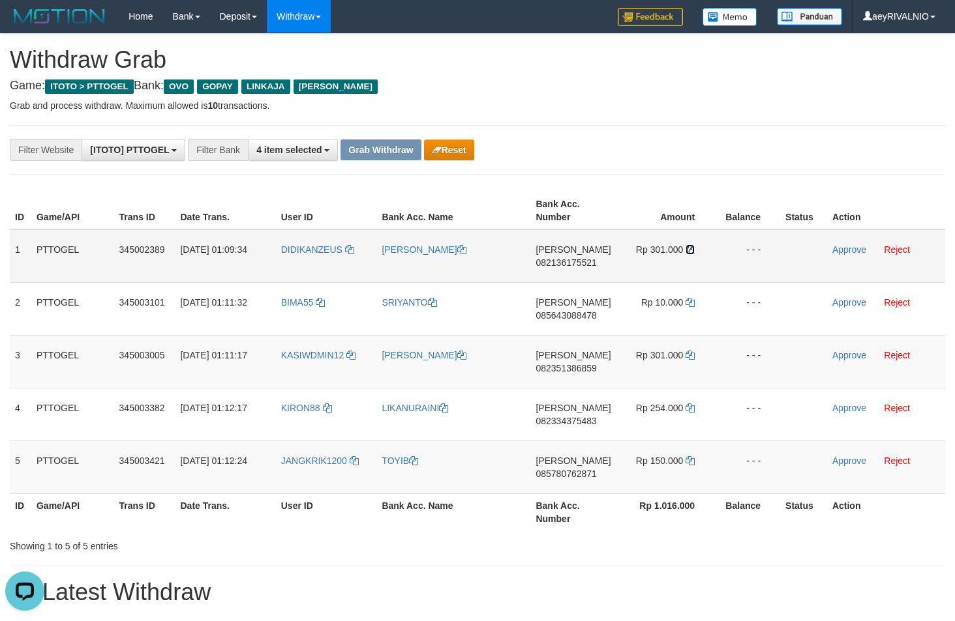
click at [688, 246] on icon at bounding box center [689, 249] width 9 height 9
click at [852, 245] on link "Approve" at bounding box center [849, 250] width 34 height 10
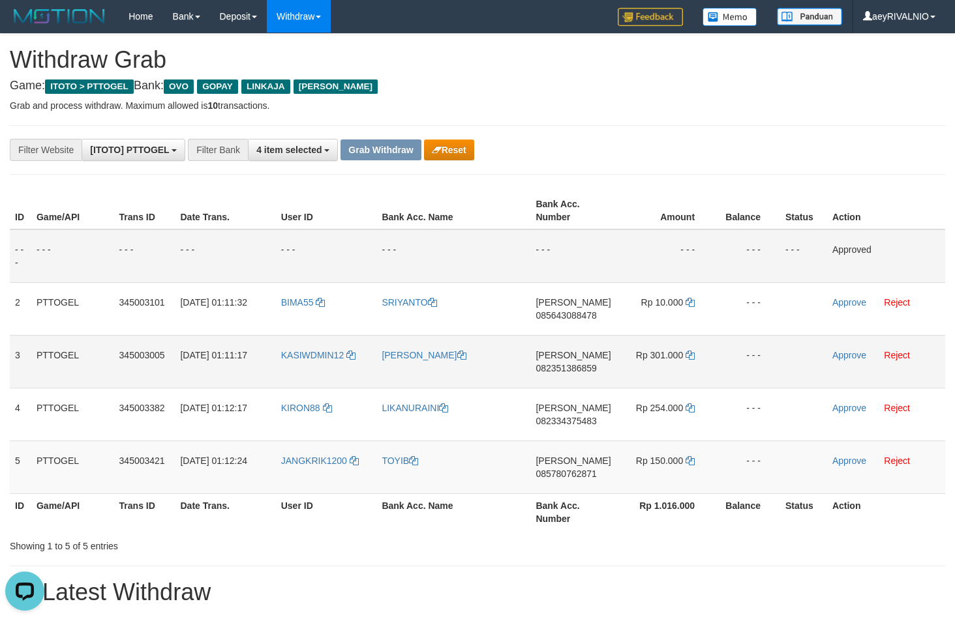
click at [558, 370] on span "082351386859" at bounding box center [565, 368] width 61 height 10
copy span "082351386859"
click at [578, 369] on span "082351386859" at bounding box center [565, 368] width 61 height 10
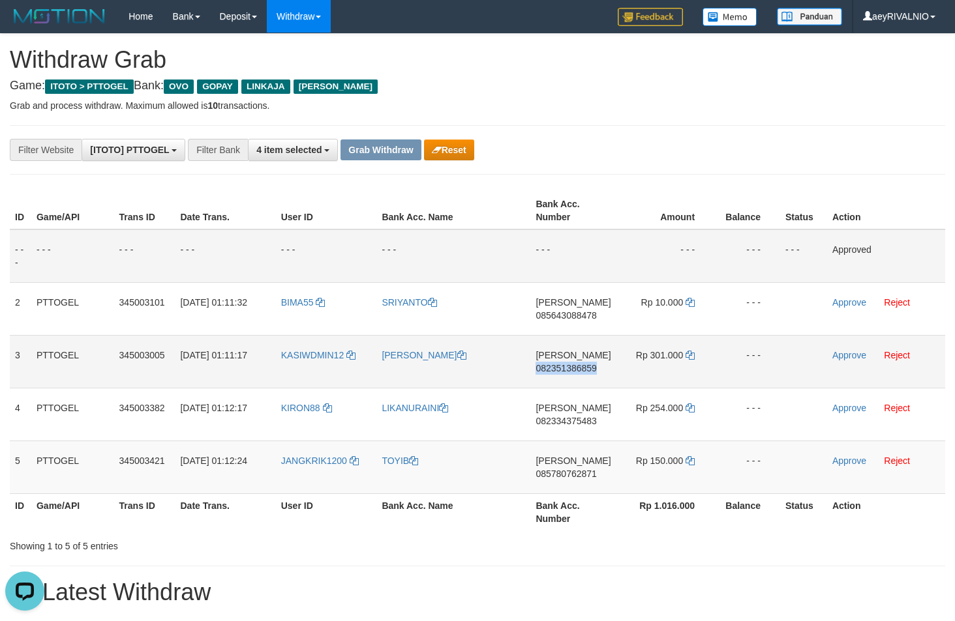
copy span "082351386859"
click at [689, 356] on icon at bounding box center [689, 355] width 9 height 9
click at [841, 353] on link "Approve" at bounding box center [849, 355] width 34 height 10
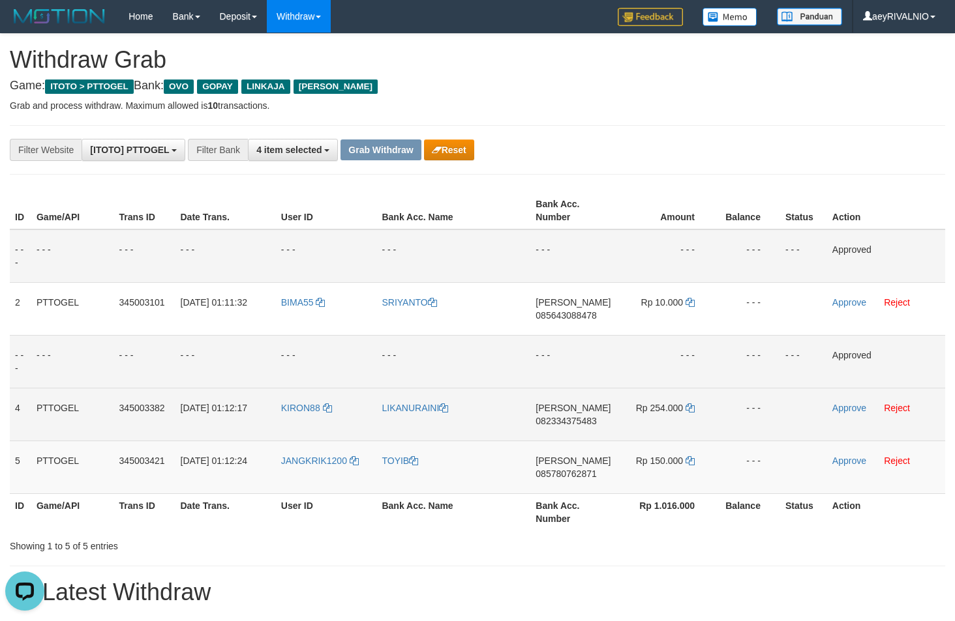
click at [564, 420] on span "082334375483" at bounding box center [565, 421] width 61 height 10
copy span "082334375483"
click at [689, 410] on icon at bounding box center [689, 408] width 9 height 9
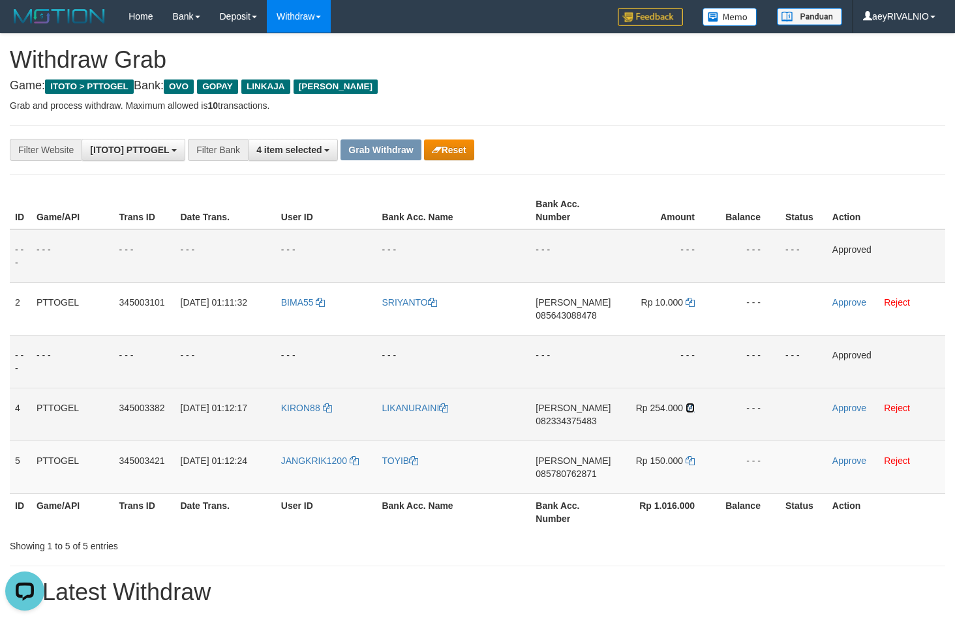
click at [689, 410] on icon at bounding box center [689, 408] width 9 height 9
click at [857, 407] on link "Approve" at bounding box center [849, 408] width 34 height 10
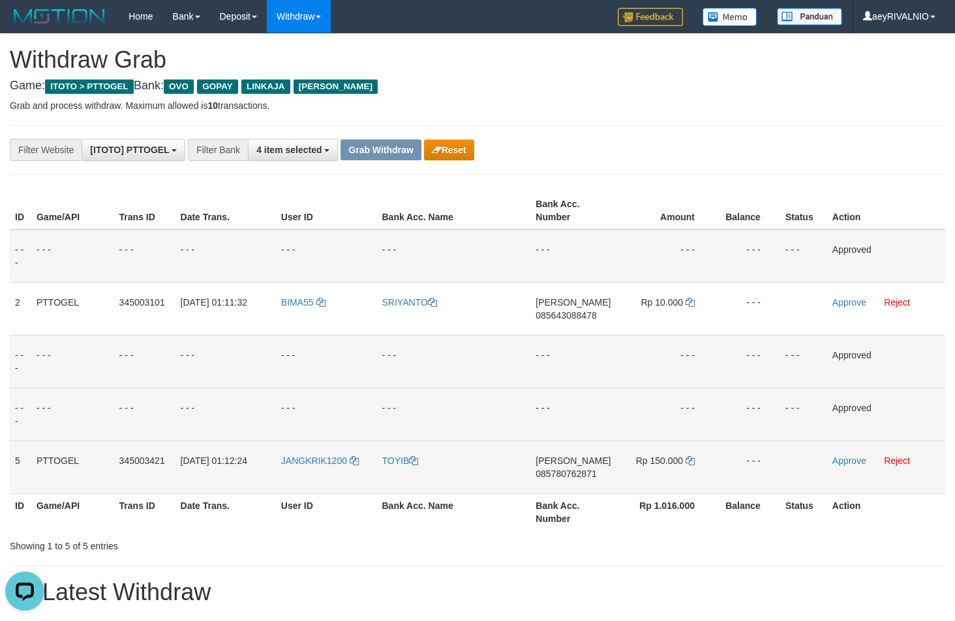
click at [586, 473] on span "085780762871" at bounding box center [565, 474] width 61 height 10
copy span "085780762871"
click at [692, 466] on link at bounding box center [689, 461] width 9 height 10
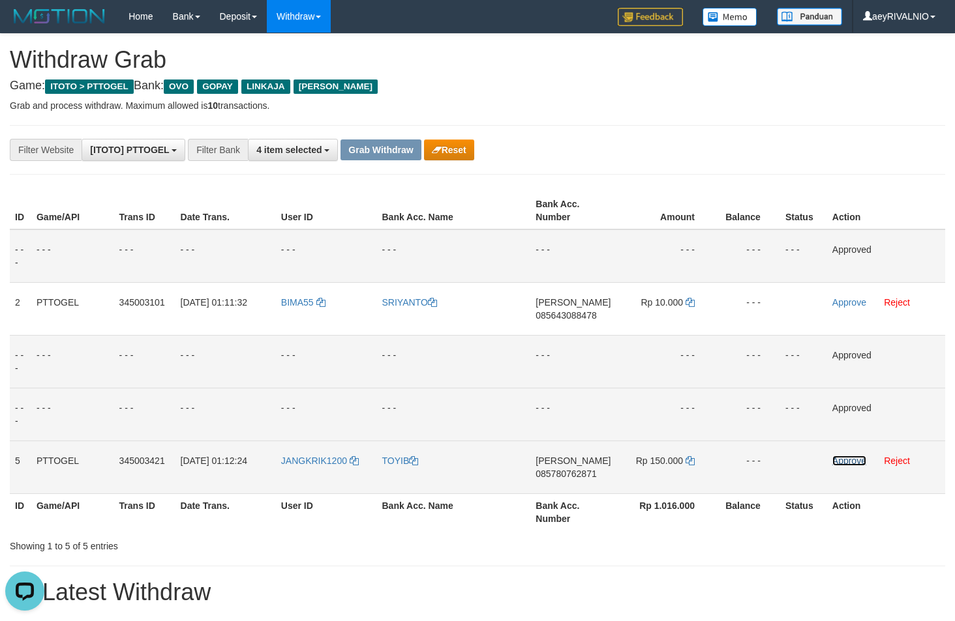
click at [839, 456] on link "Approve" at bounding box center [849, 461] width 34 height 10
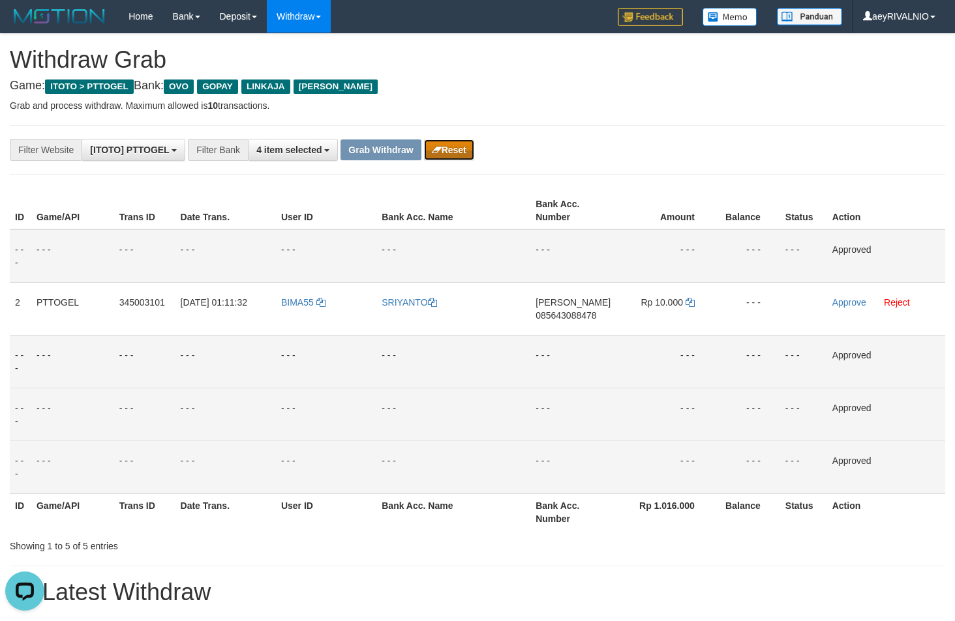
click at [449, 143] on button "Reset" at bounding box center [449, 150] width 50 height 21
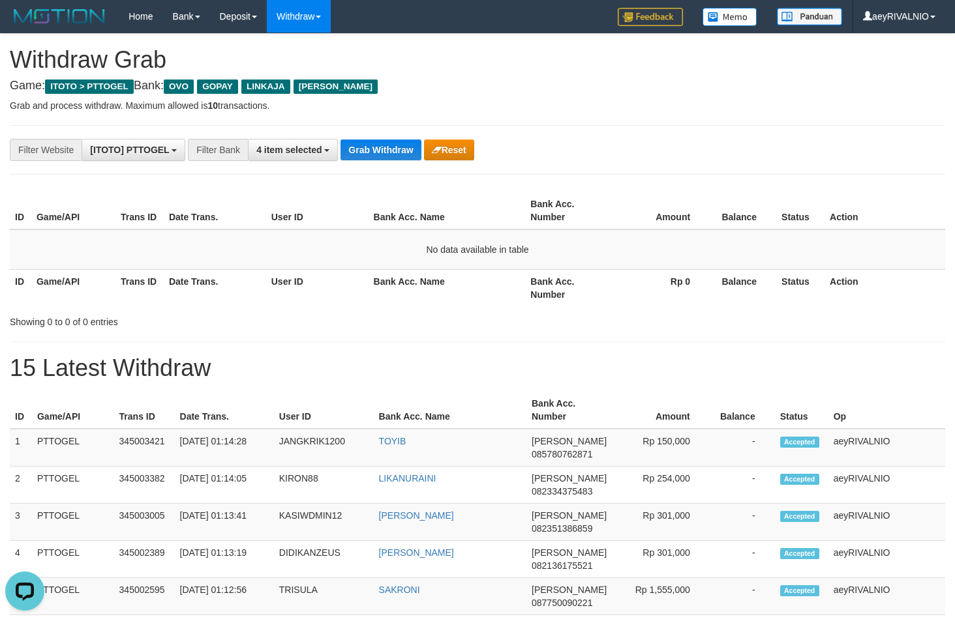
click at [908, 393] on th "Op" at bounding box center [886, 410] width 117 height 37
click at [372, 150] on button "Grab Withdraw" at bounding box center [380, 150] width 80 height 21
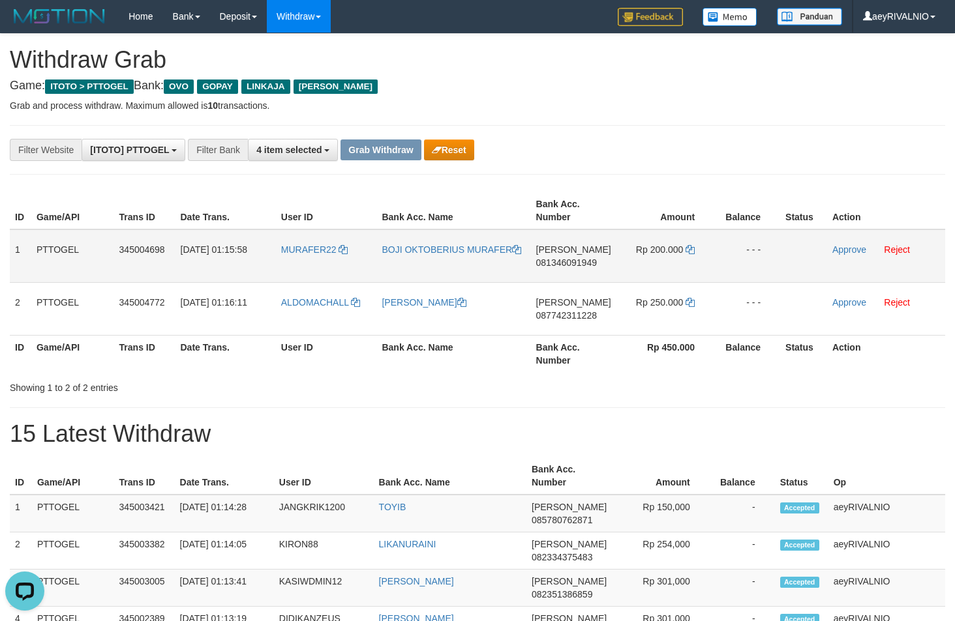
drag, startPoint x: 346, startPoint y: 316, endPoint x: 659, endPoint y: 247, distance: 319.8
click at [659, 247] on tbody "1 PTTOGEL 345004698 01/10/2025 01:15:58 MURAFER22 BOJI OKTOBERIUS MURAFER DANA …" at bounding box center [477, 283] width 935 height 106
copy tr
click at [565, 259] on span "081346091949" at bounding box center [566, 263] width 61 height 10
copy tr
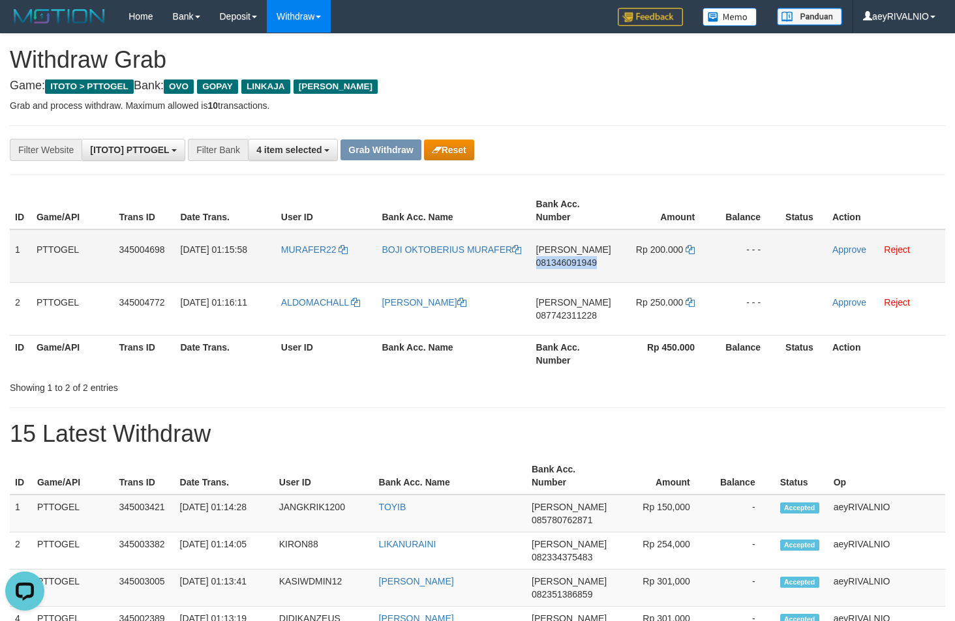
click at [565, 259] on span "081346091949" at bounding box center [566, 263] width 61 height 10
copy span "081346091949"
click at [689, 250] on icon at bounding box center [689, 249] width 9 height 9
click at [848, 250] on link "Approve" at bounding box center [849, 250] width 34 height 10
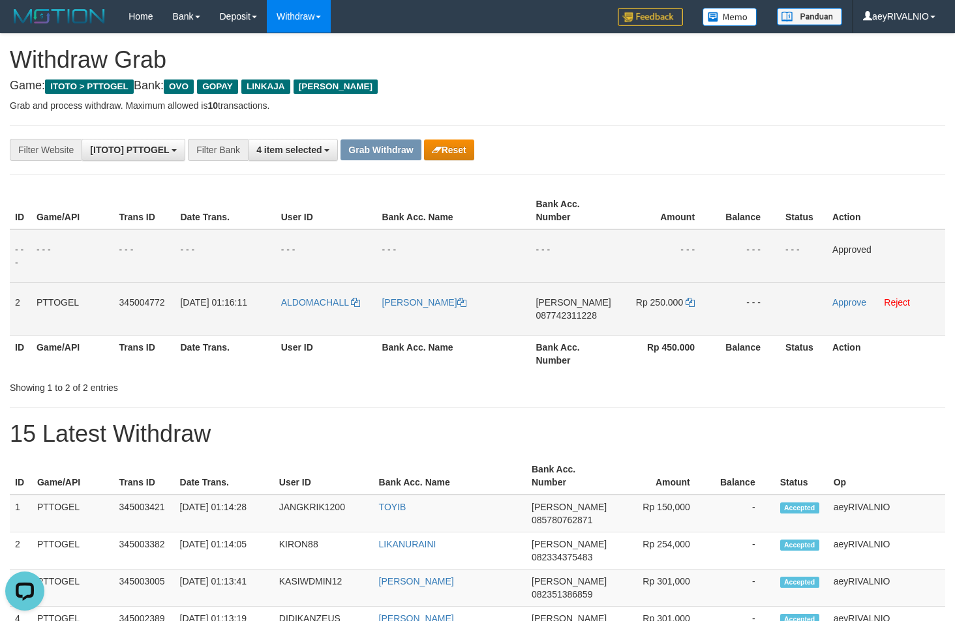
click at [565, 320] on span "087742311228" at bounding box center [565, 315] width 61 height 10
copy span "087742311228"
click at [579, 312] on span "087742311228" at bounding box center [565, 315] width 61 height 10
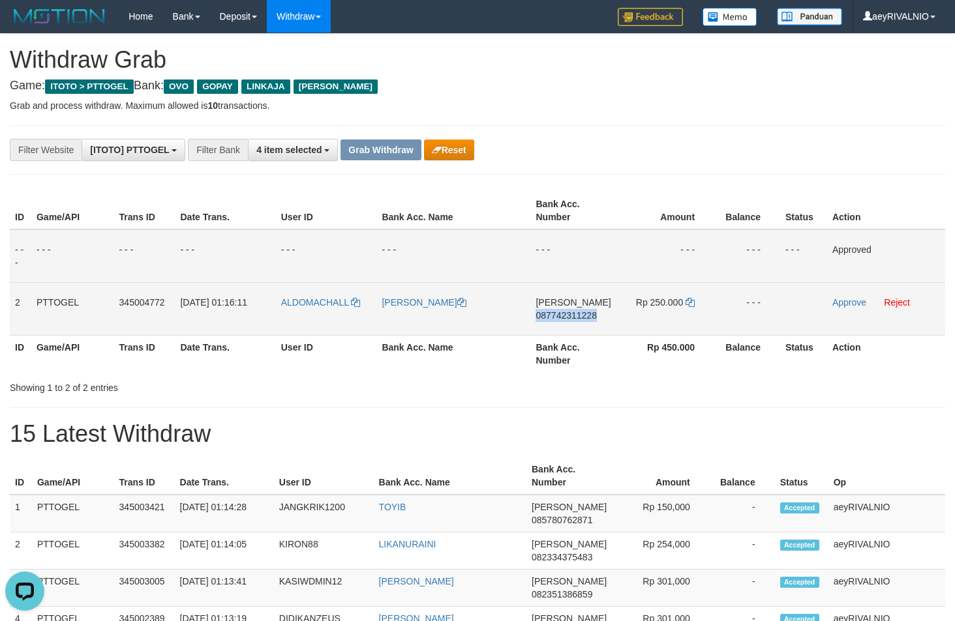
copy span "087742311228"
click at [694, 303] on td "Rp 250.000" at bounding box center [665, 308] width 98 height 53
click at [690, 304] on icon at bounding box center [689, 302] width 9 height 9
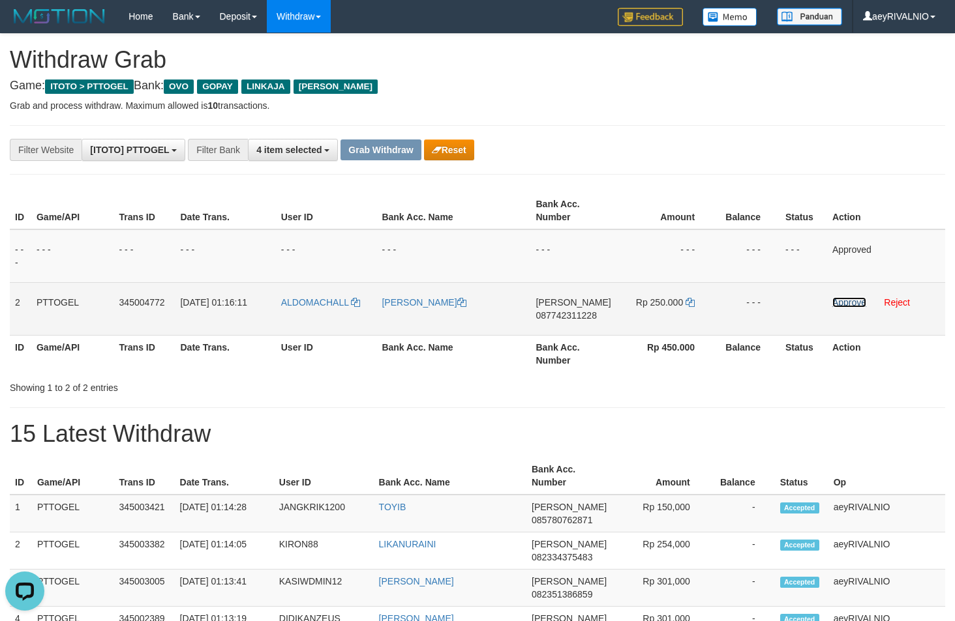
click at [833, 304] on link "Approve" at bounding box center [849, 302] width 34 height 10
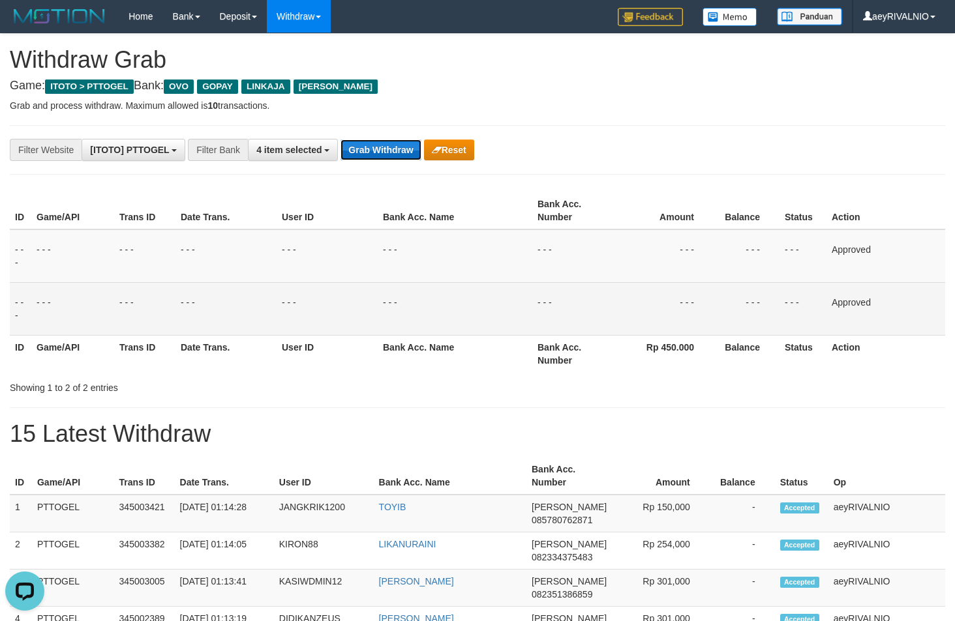
click at [353, 140] on button "Grab Withdraw" at bounding box center [380, 150] width 80 height 21
click at [354, 142] on button "Grab Withdraw" at bounding box center [380, 150] width 80 height 21
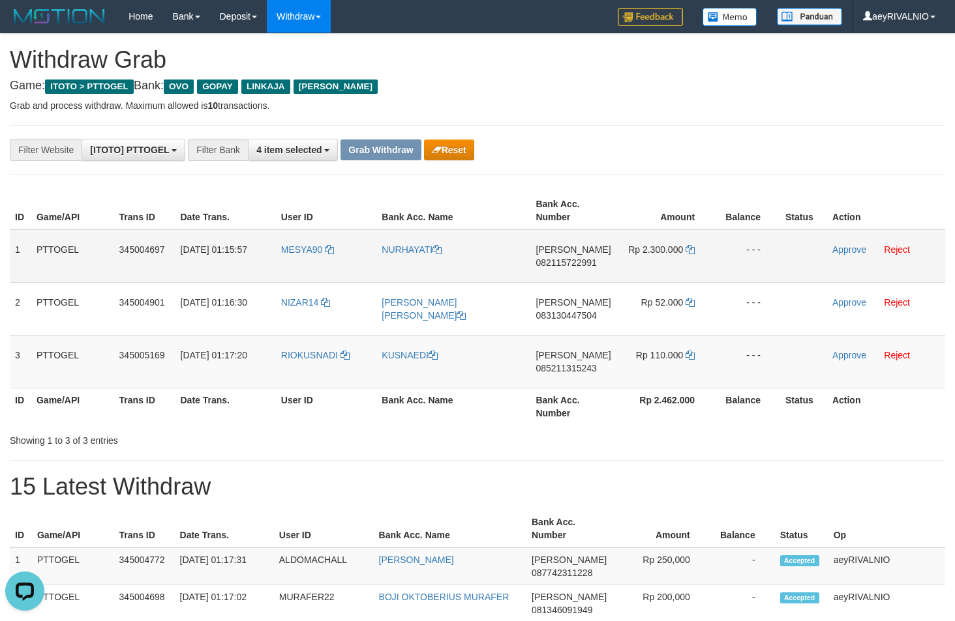
drag, startPoint x: 668, startPoint y: 332, endPoint x: 659, endPoint y: 261, distance: 71.7
click at [659, 261] on tbody "1 PTTOGEL 345004697 [DATE] 01:15:57 MESYA90 [GEOGRAPHIC_DATA][PERSON_NAME] 0821…" at bounding box center [477, 309] width 935 height 159
click at [575, 263] on span "082115722991" at bounding box center [565, 263] width 61 height 10
copy span "082115722991"
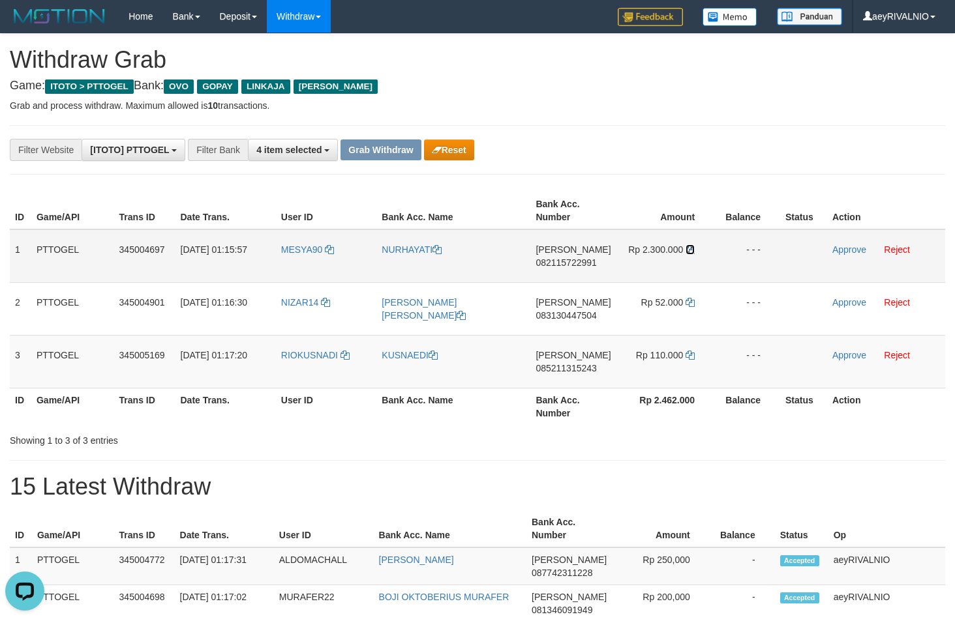
click at [693, 250] on icon at bounding box center [689, 249] width 9 height 9
click at [838, 252] on link "Approve" at bounding box center [849, 250] width 34 height 10
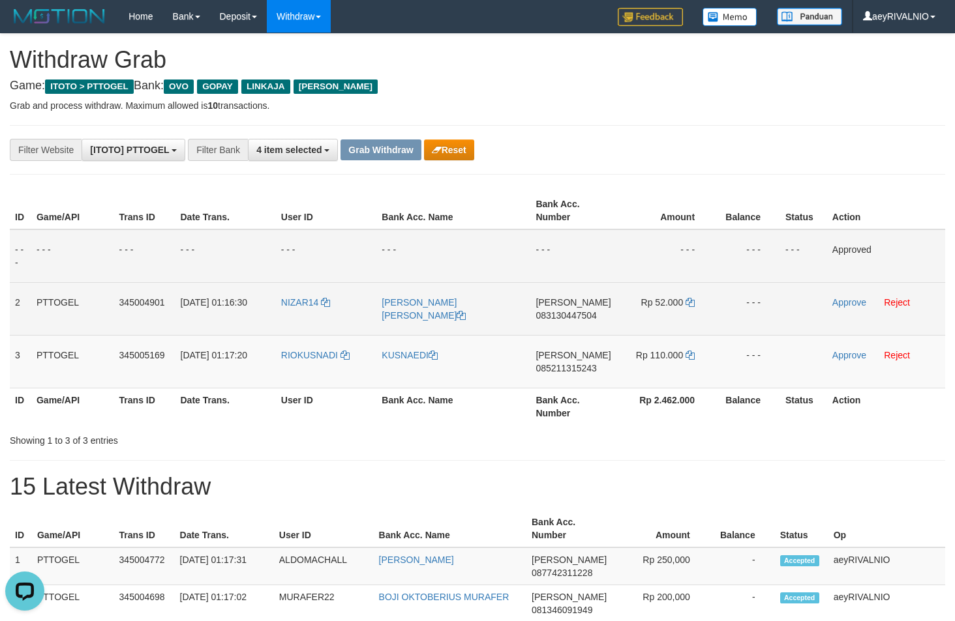
click at [574, 314] on span "083130447504" at bounding box center [565, 315] width 61 height 10
copy span "083130447504"
click at [691, 303] on icon at bounding box center [689, 302] width 9 height 9
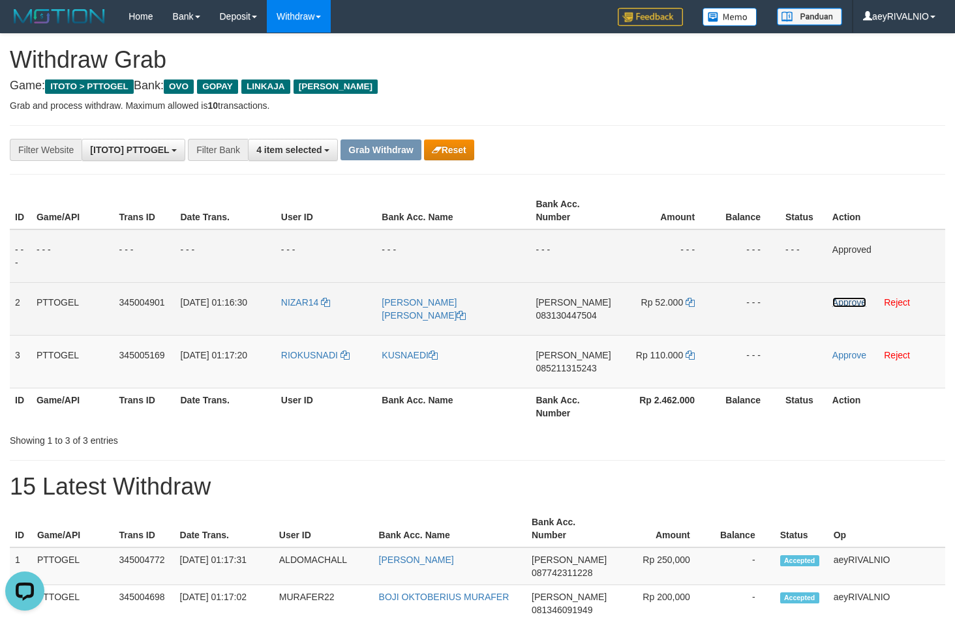
click at [839, 303] on link "Approve" at bounding box center [849, 302] width 34 height 10
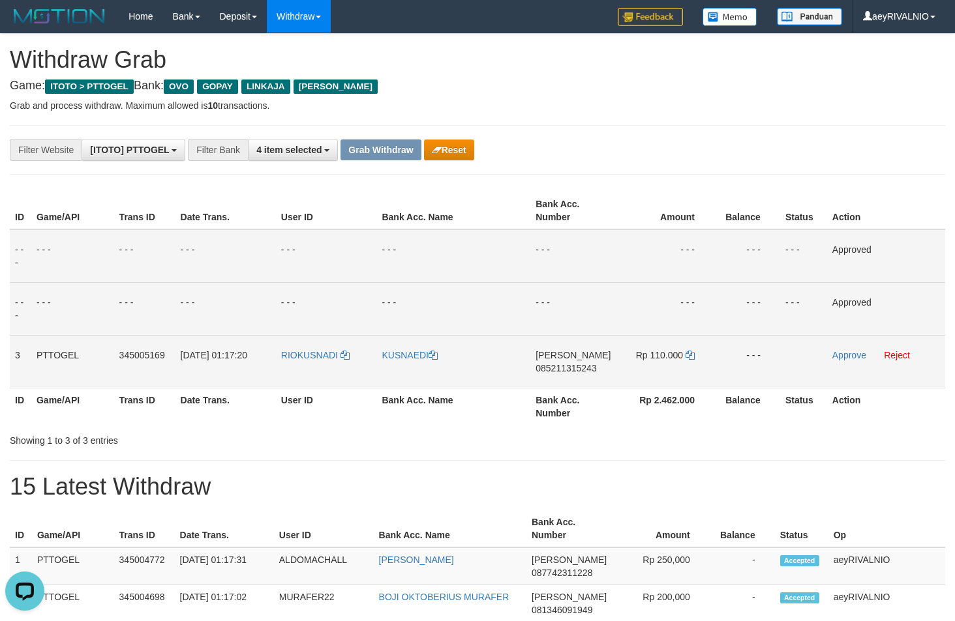
click at [554, 369] on span "085211315243" at bounding box center [565, 368] width 61 height 10
copy span "085211315243"
click at [691, 355] on icon at bounding box center [689, 355] width 9 height 9
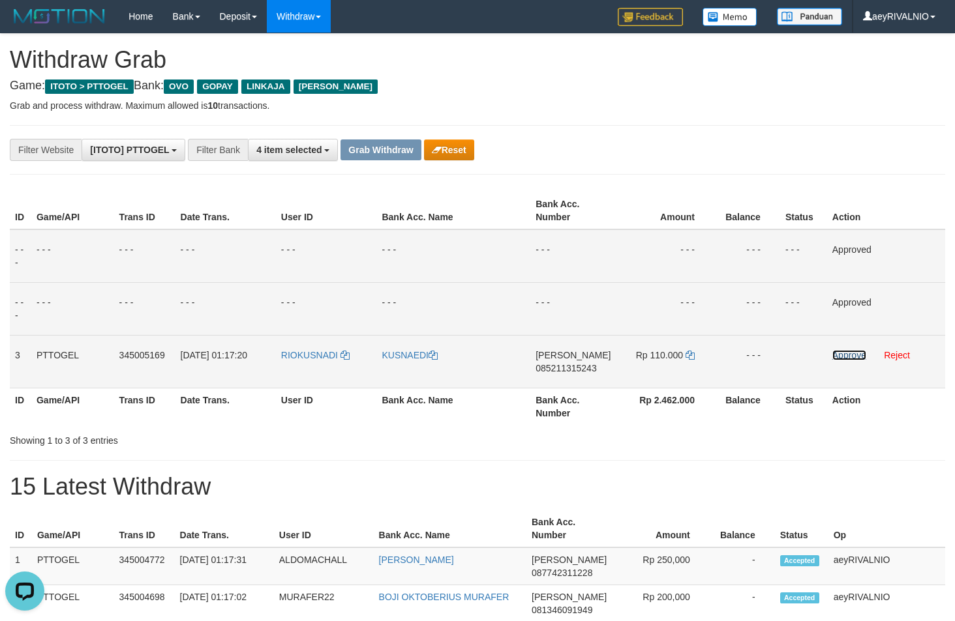
click at [852, 359] on link "Approve" at bounding box center [849, 355] width 34 height 10
click at [391, 142] on button "Grab Withdraw" at bounding box center [380, 150] width 80 height 21
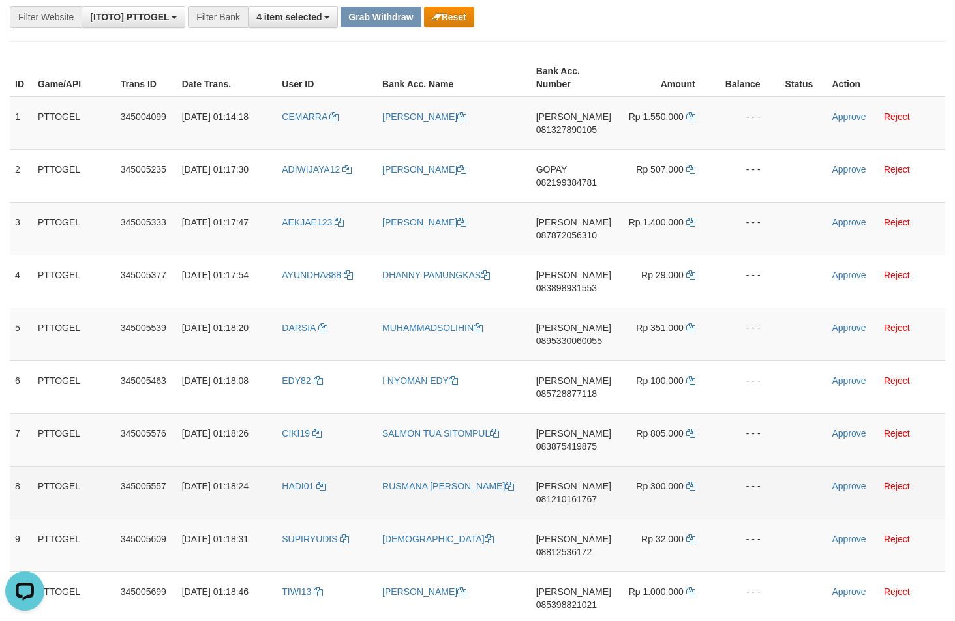
scroll to position [44, 0]
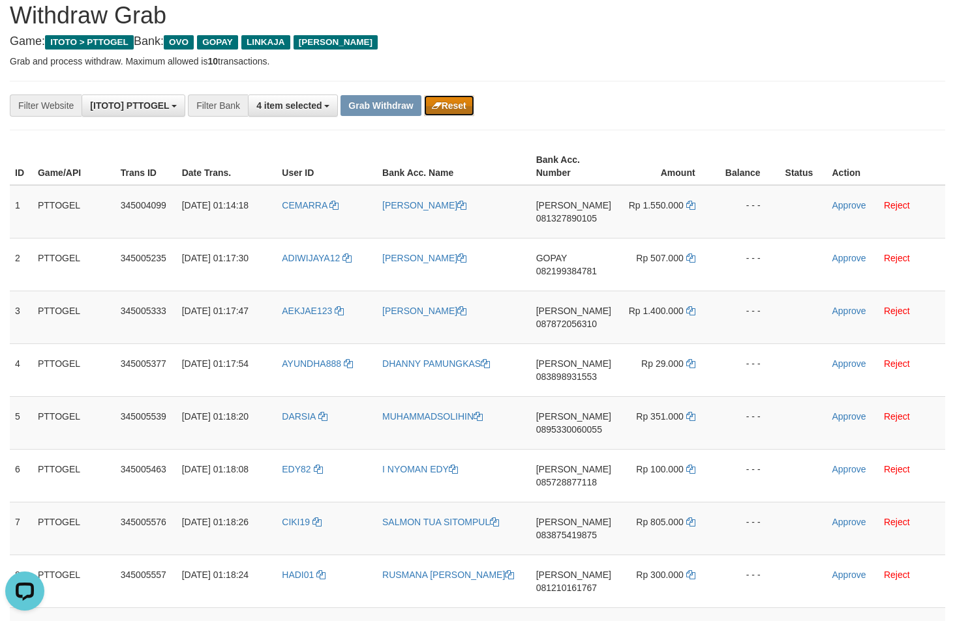
click at [463, 100] on button "Reset" at bounding box center [449, 105] width 50 height 21
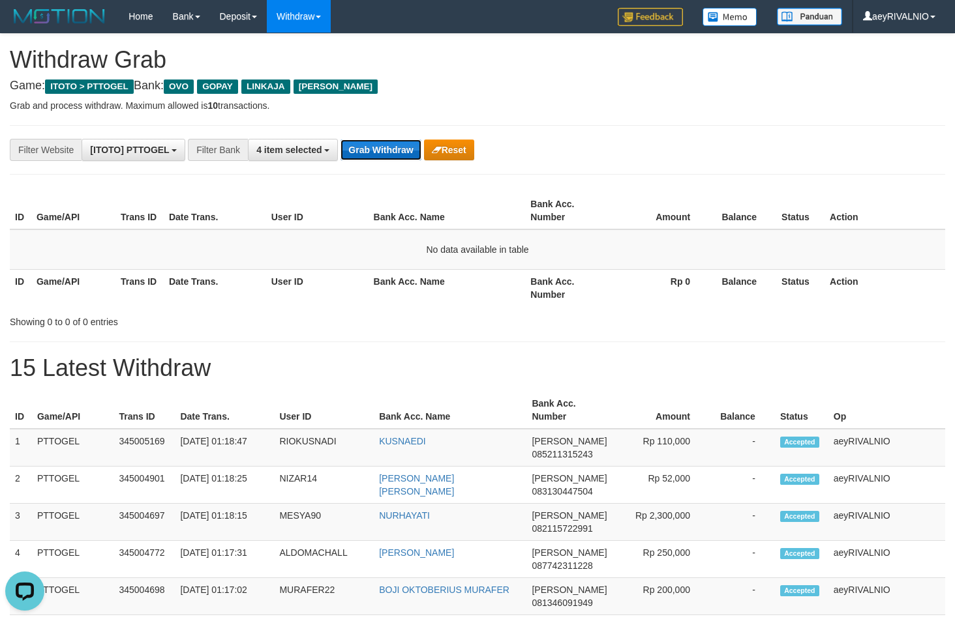
click at [383, 149] on button "Grab Withdraw" at bounding box center [380, 150] width 80 height 21
click at [410, 155] on button "Grab Withdraw" at bounding box center [380, 150] width 80 height 21
click at [368, 150] on button "Grab Withdraw" at bounding box center [380, 150] width 80 height 21
click at [378, 149] on button "Grab Withdraw" at bounding box center [380, 150] width 80 height 21
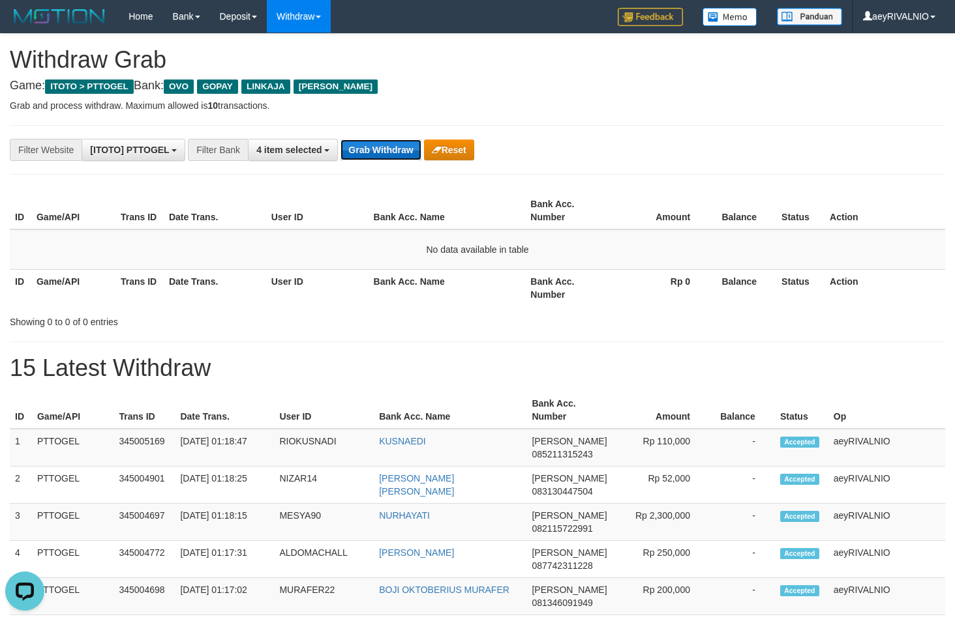
click at [378, 149] on button "Grab Withdraw" at bounding box center [380, 150] width 80 height 21
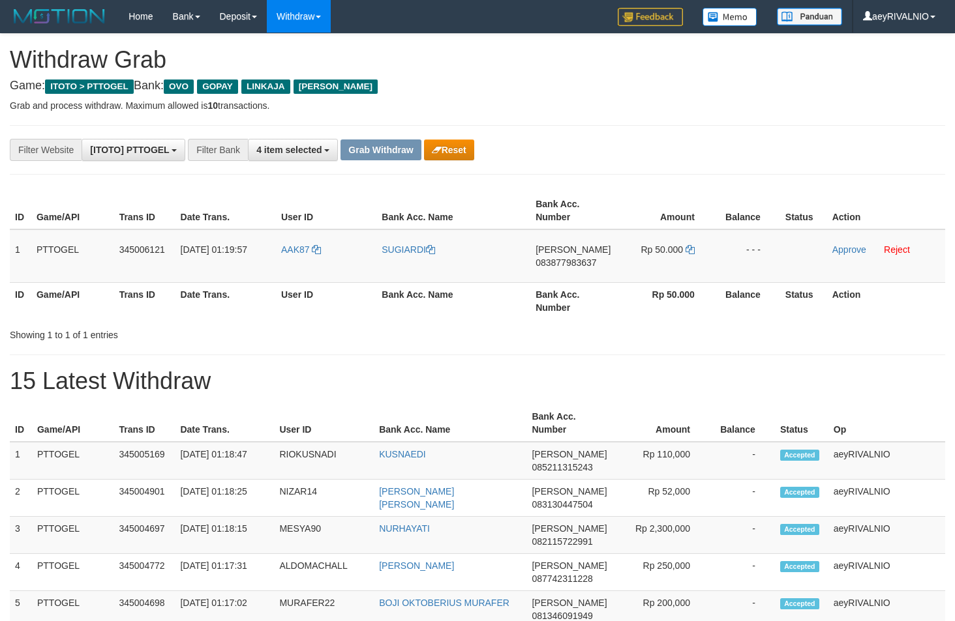
scroll to position [189, 0]
drag, startPoint x: 299, startPoint y: 269, endPoint x: 670, endPoint y: 254, distance: 370.7
click at [670, 254] on tr "1 PTTOGEL 345006121 01/10/2025 01:19:57 AAK87 SUGIARDI DANA 083877983637 Rp 50.…" at bounding box center [477, 256] width 935 height 53
copy tr
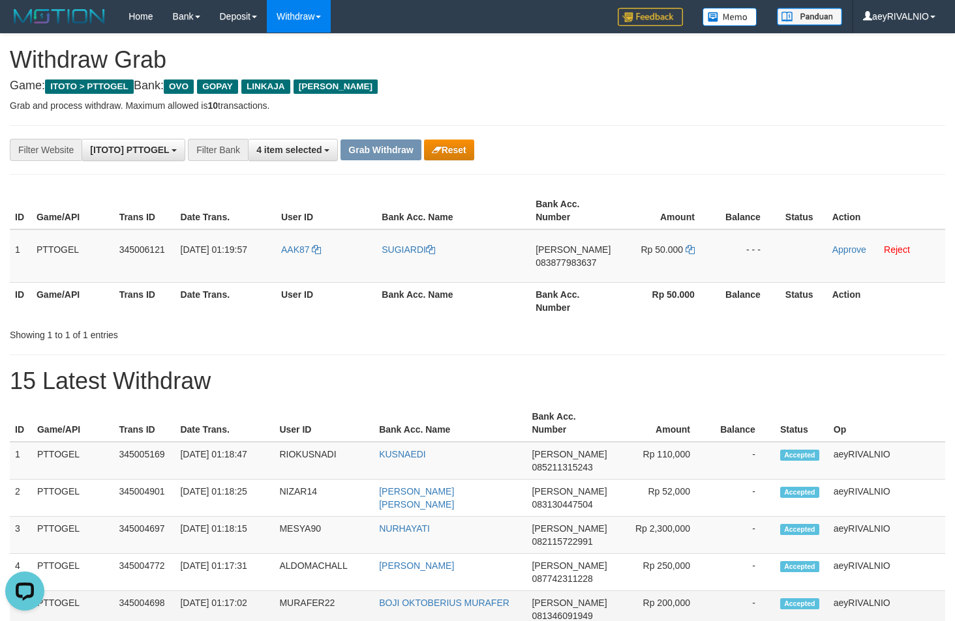
scroll to position [0, 0]
click at [583, 259] on span "083877983637" at bounding box center [565, 263] width 61 height 10
copy tr
drag, startPoint x: 583, startPoint y: 259, endPoint x: 616, endPoint y: 240, distance: 38.3
click at [584, 259] on span "083877983637" at bounding box center [565, 263] width 61 height 10
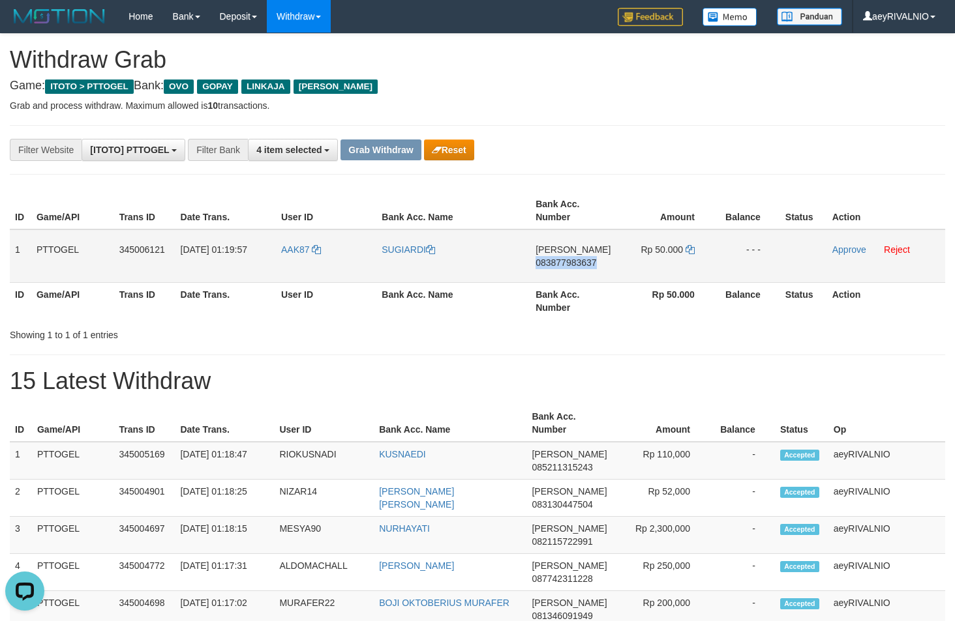
copy span "083877983637"
click at [692, 249] on icon at bounding box center [689, 249] width 9 height 9
click at [843, 252] on link "Approve" at bounding box center [849, 250] width 34 height 10
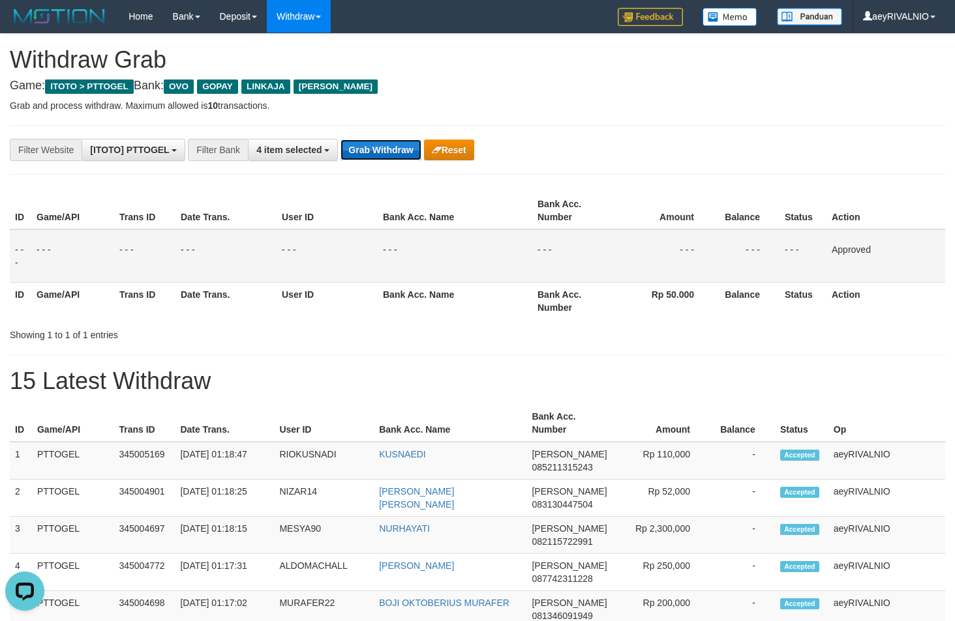
click at [363, 157] on button "Grab Withdraw" at bounding box center [380, 150] width 80 height 21
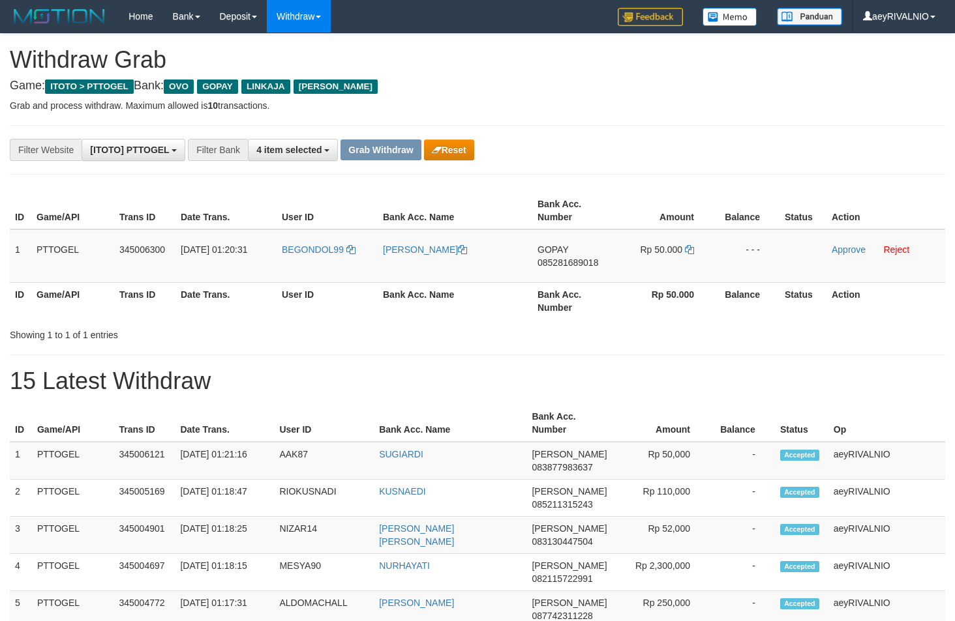
click at [625, 202] on th "Amount" at bounding box center [664, 210] width 98 height 37
drag, startPoint x: 309, startPoint y: 269, endPoint x: 659, endPoint y: 249, distance: 350.1
click at [659, 249] on tr "1 PTTOGEL 345006300 [DATE] 01:20:31 BEGONDOL99 [PERSON_NAME] GOPAY 085281689018…" at bounding box center [477, 256] width 935 height 53
copy tr
click at [557, 265] on span "085281689018" at bounding box center [567, 263] width 61 height 10
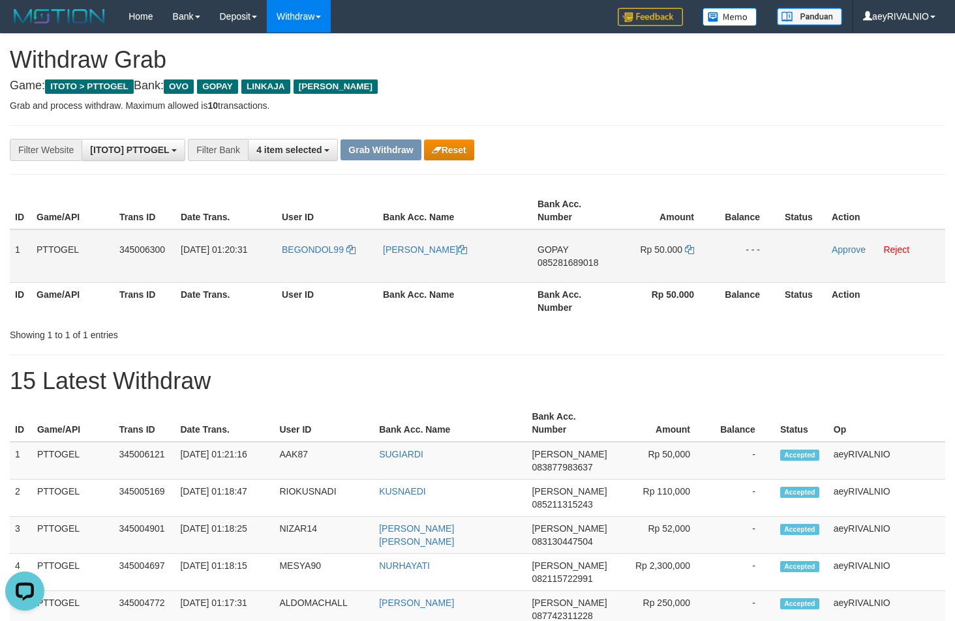
copy tr
click at [557, 265] on span "085281689018" at bounding box center [567, 263] width 61 height 10
copy span "085281689018"
click at [689, 251] on icon at bounding box center [689, 249] width 9 height 9
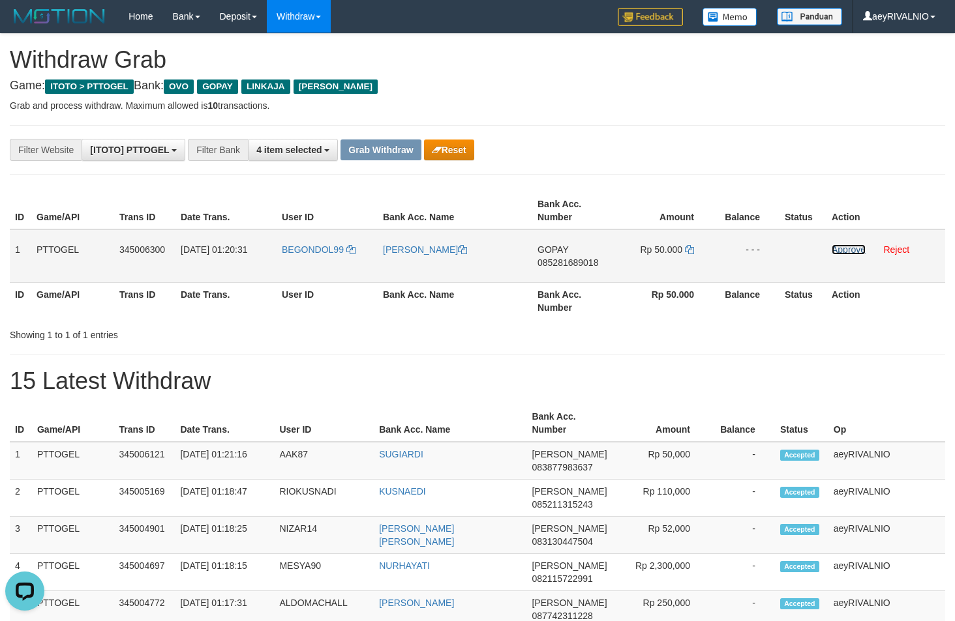
click at [844, 247] on link "Approve" at bounding box center [848, 250] width 34 height 10
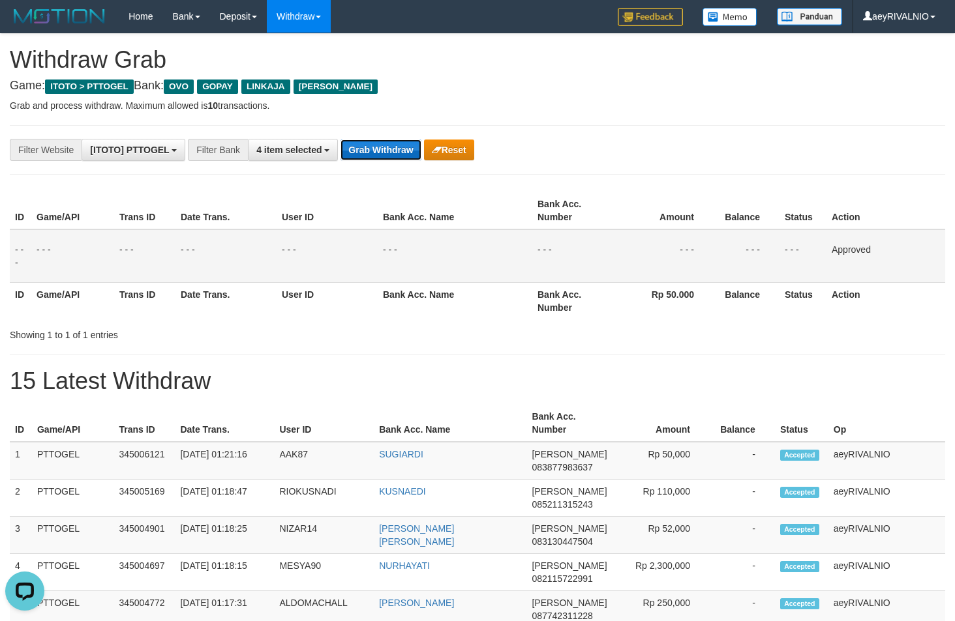
click at [394, 151] on button "Grab Withdraw" at bounding box center [380, 150] width 80 height 21
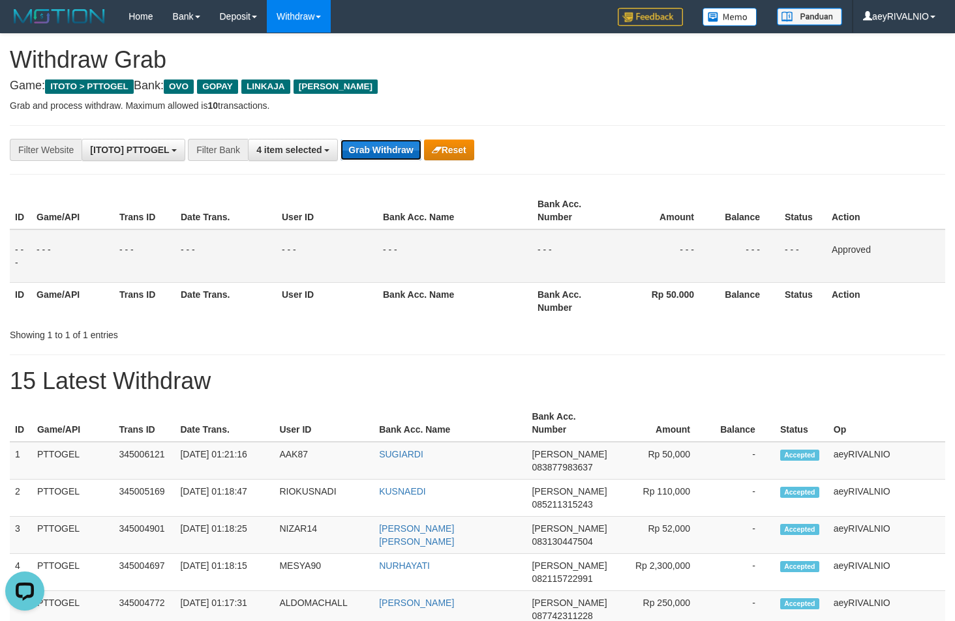
click at [394, 151] on button "Grab Withdraw" at bounding box center [380, 150] width 80 height 21
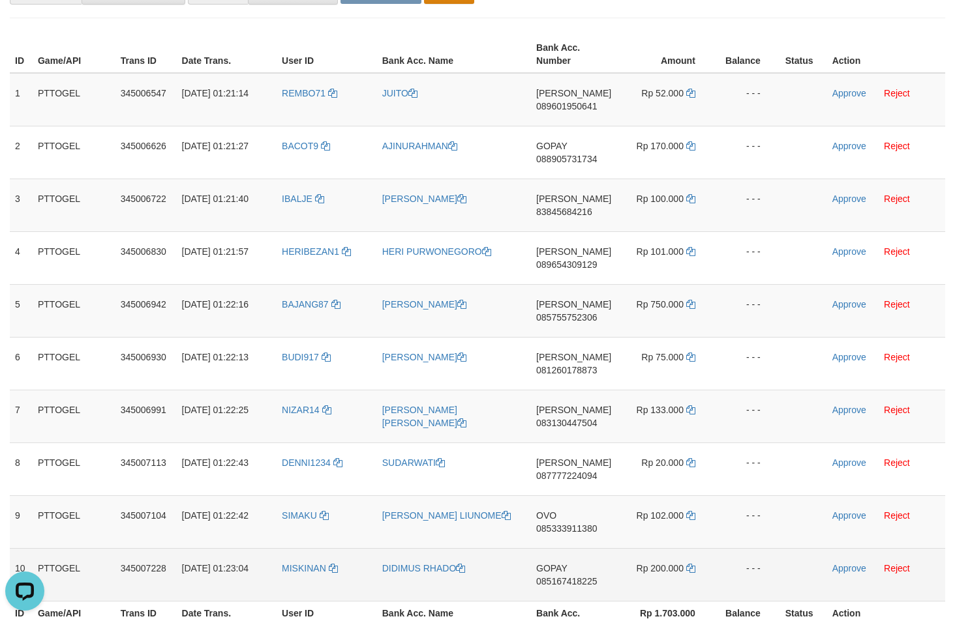
scroll to position [197, 0]
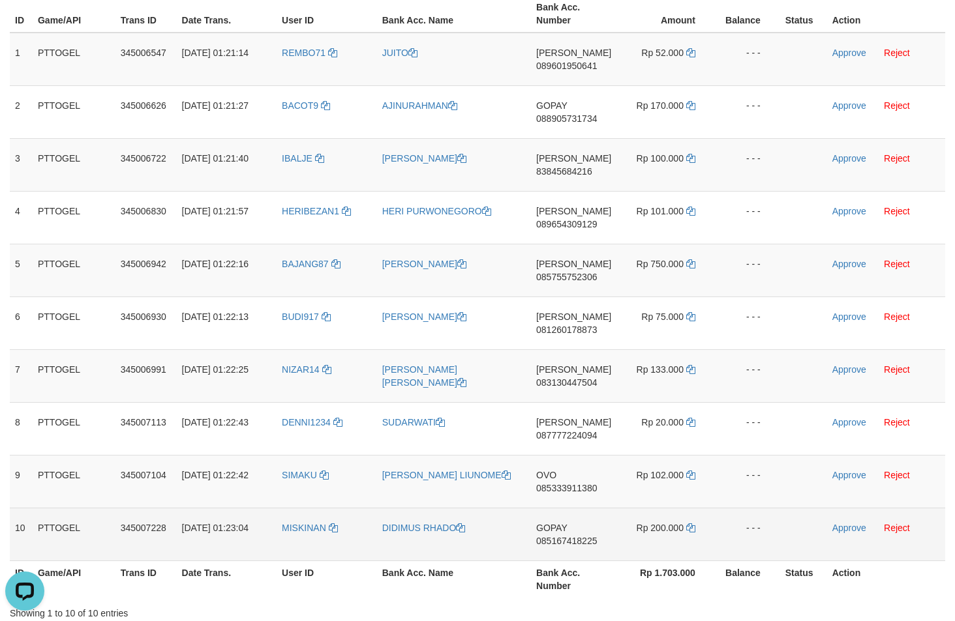
drag, startPoint x: 309, startPoint y: 236, endPoint x: 661, endPoint y: 539, distance: 464.7
click at [661, 539] on tbody "1 PTTOGEL 345006547 [DATE] 01:21:14 REMBO71 JUITO [PERSON_NAME] 089601950641 Rp…" at bounding box center [477, 297] width 935 height 529
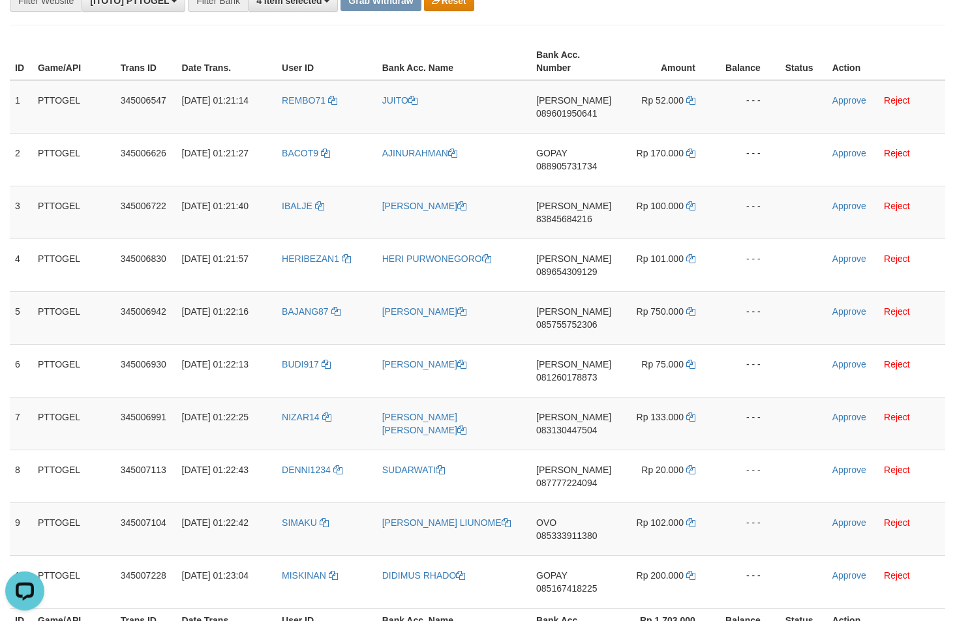
scroll to position [153, 0]
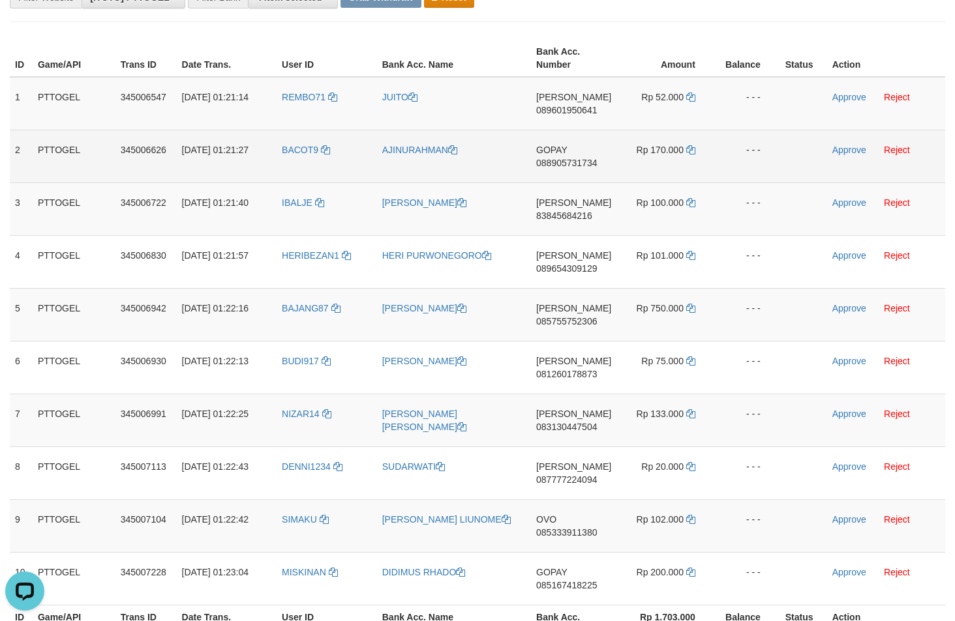
click at [569, 161] on span "088905731734" at bounding box center [566, 163] width 61 height 10
copy span "088905731734"
click at [689, 149] on icon at bounding box center [690, 149] width 9 height 9
click at [690, 149] on icon at bounding box center [690, 149] width 9 height 9
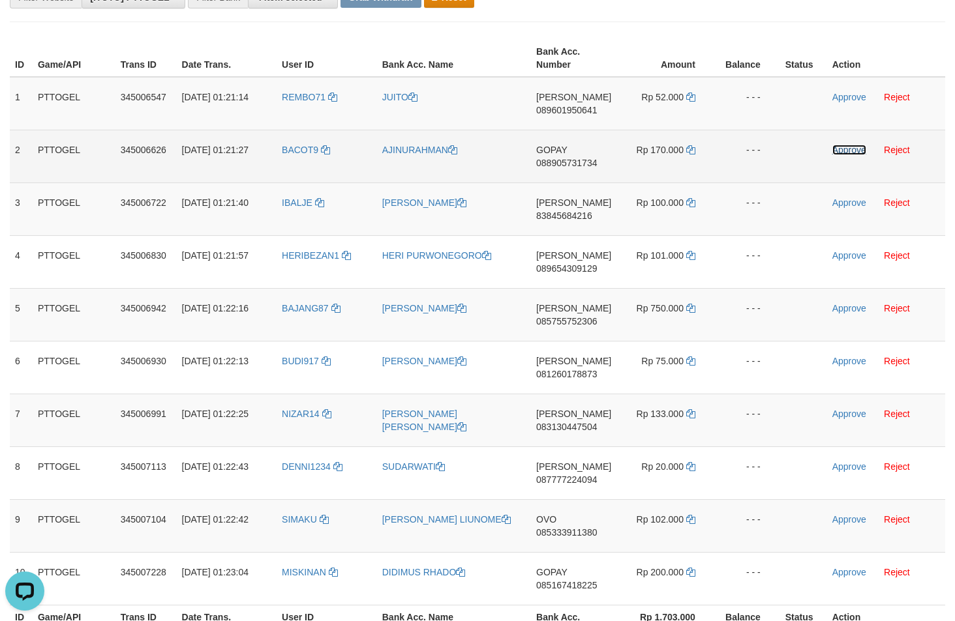
click at [859, 149] on link "Approve" at bounding box center [849, 150] width 34 height 10
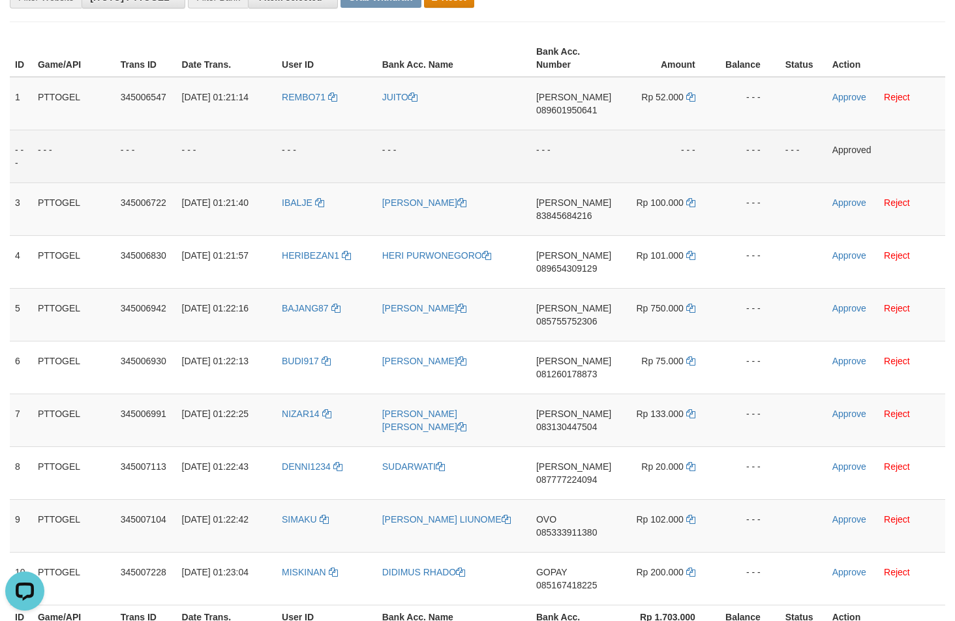
click at [608, 162] on td "- - -" at bounding box center [573, 156] width 85 height 53
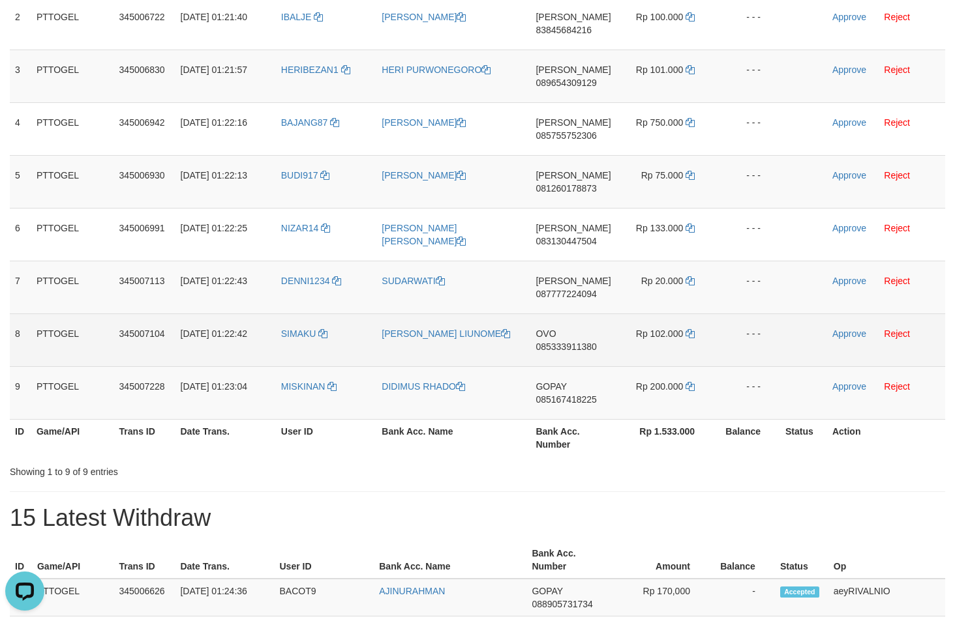
click at [571, 344] on span "085333911380" at bounding box center [565, 347] width 61 height 10
copy span "085333911380"
click at [693, 333] on icon at bounding box center [689, 333] width 9 height 9
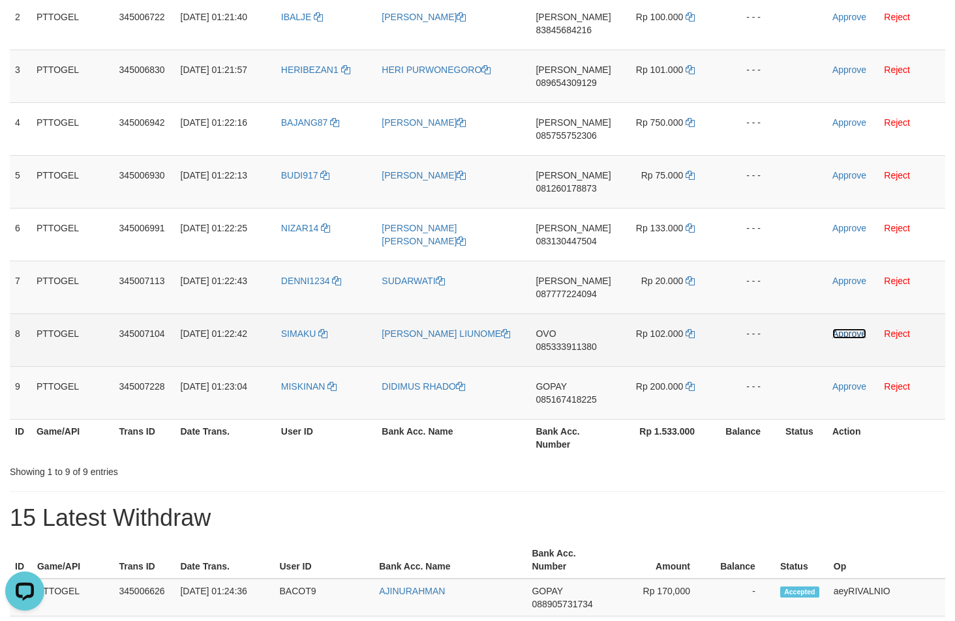
click at [846, 334] on link "Approve" at bounding box center [849, 334] width 34 height 10
click at [568, 400] on span "085167418225" at bounding box center [565, 400] width 61 height 10
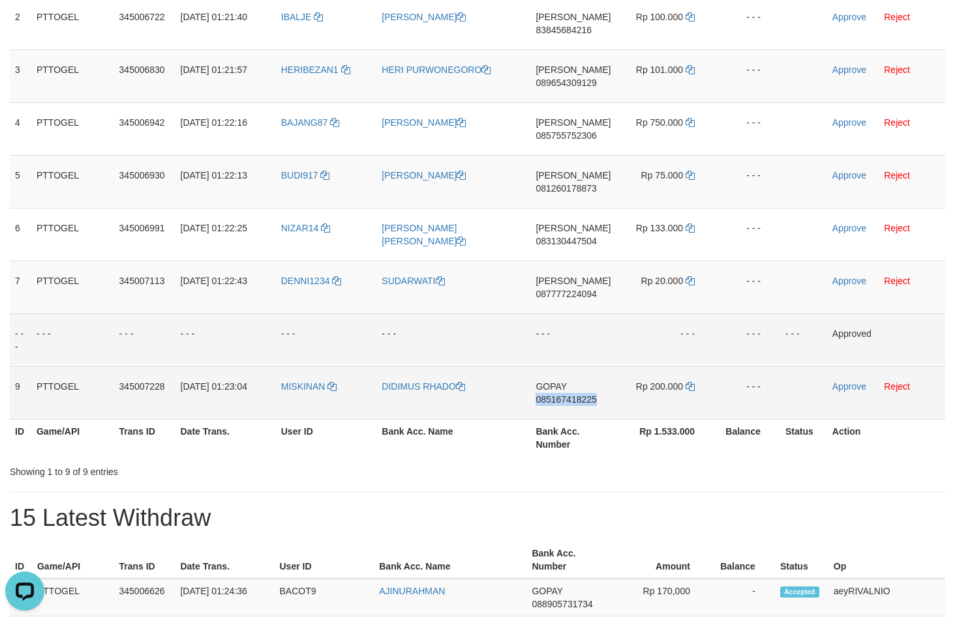
click at [568, 400] on span "085167418225" at bounding box center [565, 400] width 61 height 10
copy span "085167418225"
click at [691, 388] on icon at bounding box center [689, 386] width 9 height 9
click at [837, 387] on link "Approve" at bounding box center [849, 386] width 34 height 10
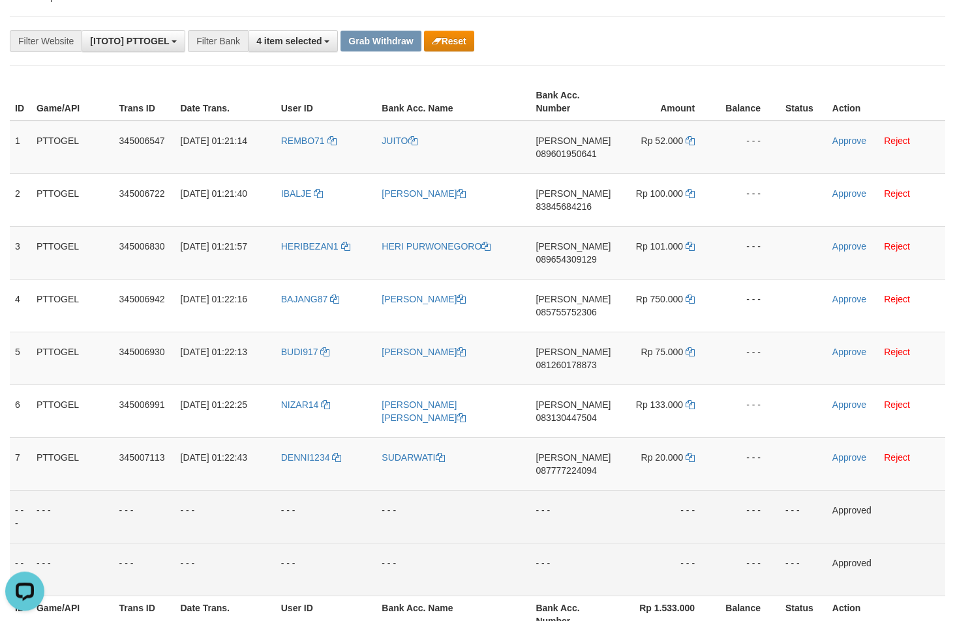
scroll to position [108, 0]
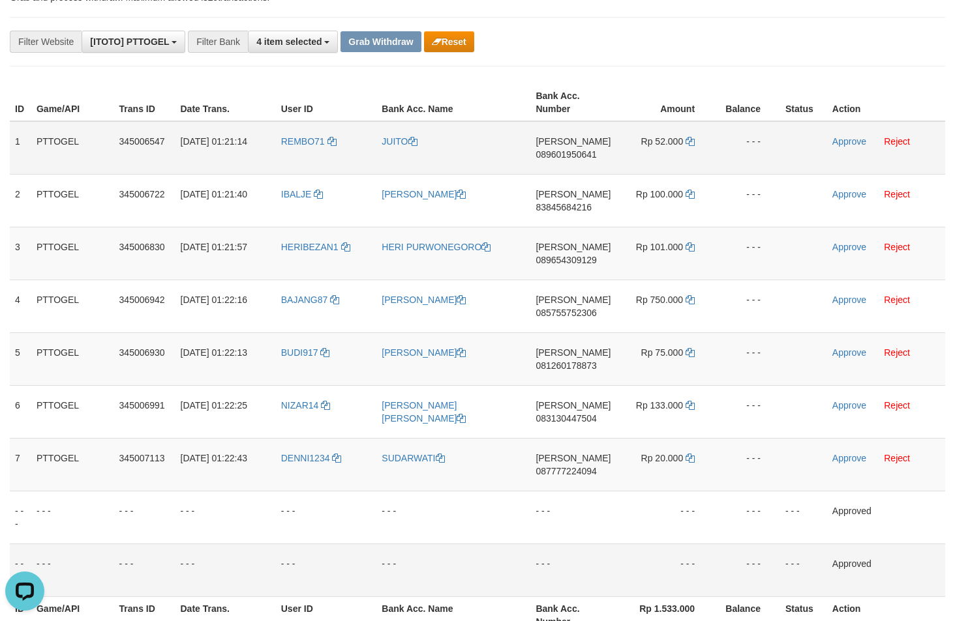
click at [544, 153] on span "089601950641" at bounding box center [565, 154] width 61 height 10
copy span "089601950641"
click at [692, 141] on icon at bounding box center [689, 141] width 9 height 9
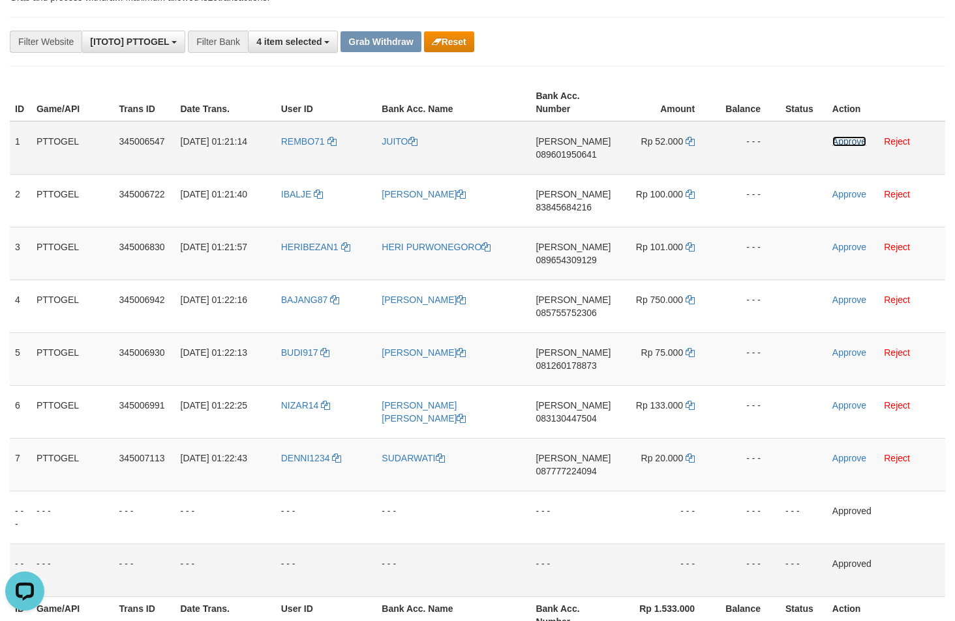
click at [850, 138] on link "Approve" at bounding box center [849, 141] width 34 height 10
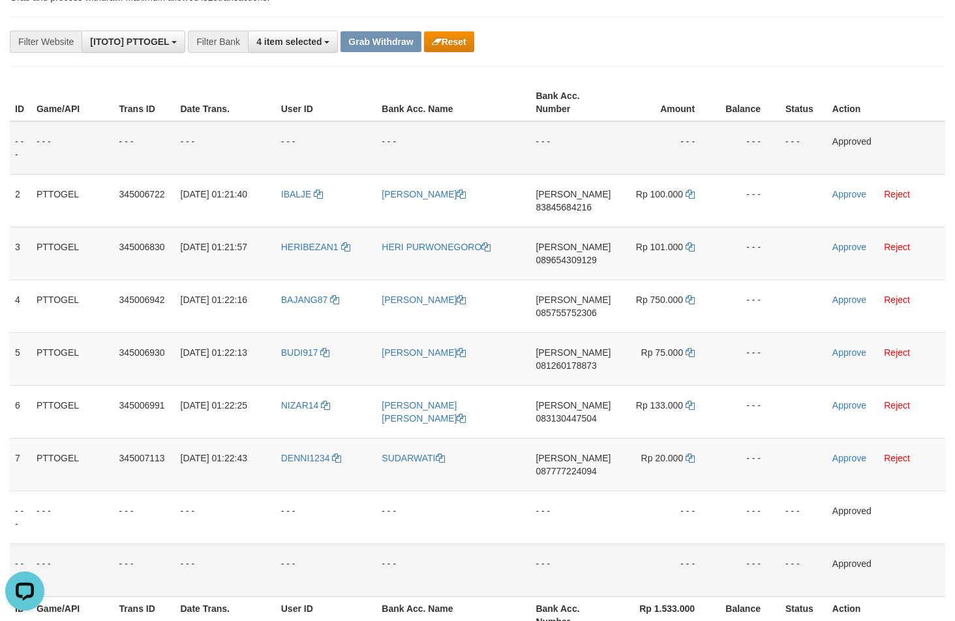
click at [580, 154] on td "- - -" at bounding box center [572, 147] width 85 height 53
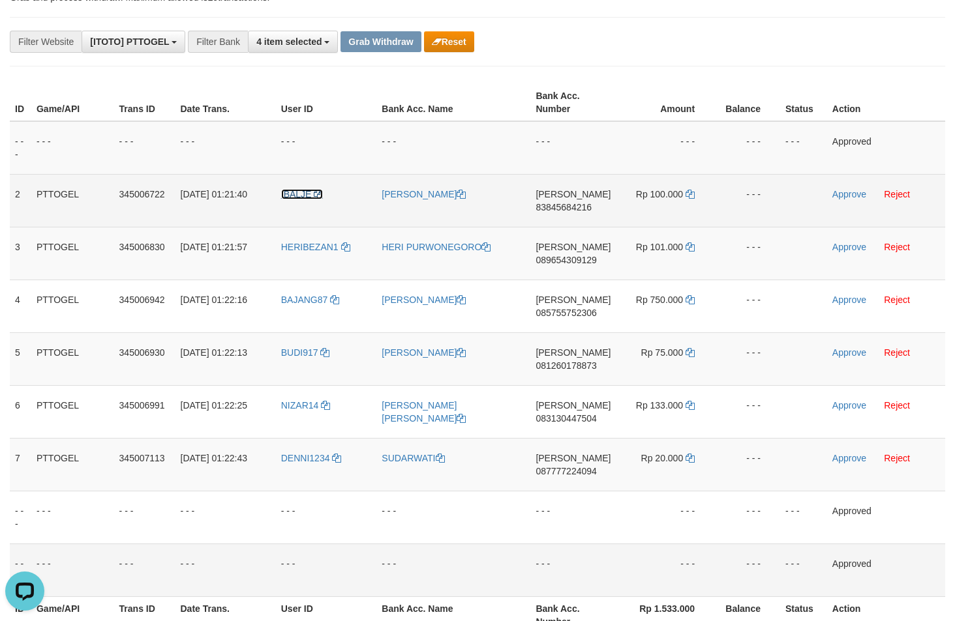
click at [309, 192] on span "IBALJE" at bounding box center [296, 194] width 31 height 10
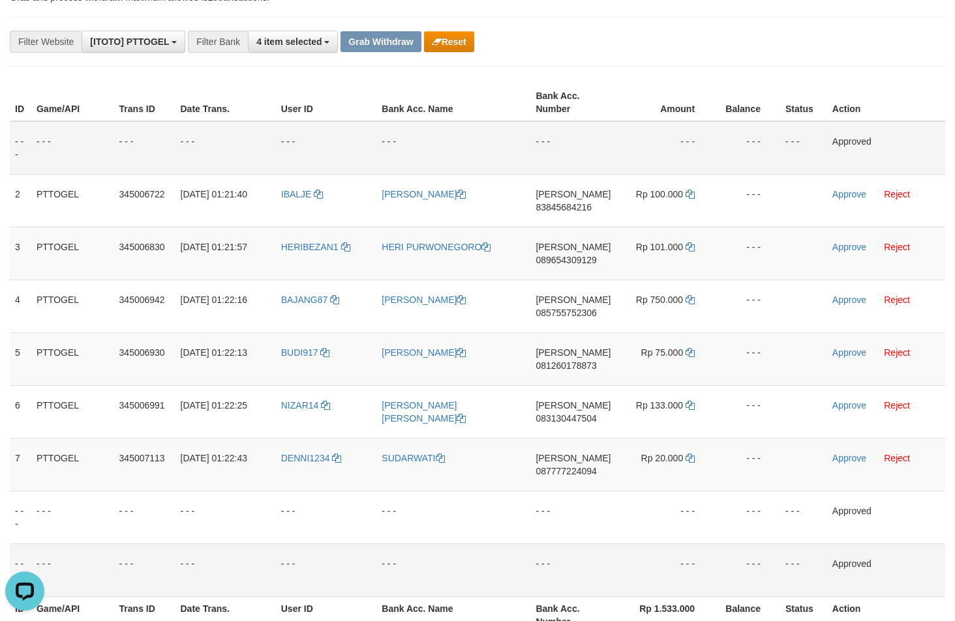
drag, startPoint x: 534, startPoint y: 149, endPoint x: 543, endPoint y: 162, distance: 15.0
click at [535, 149] on td "- - -" at bounding box center [572, 147] width 85 height 53
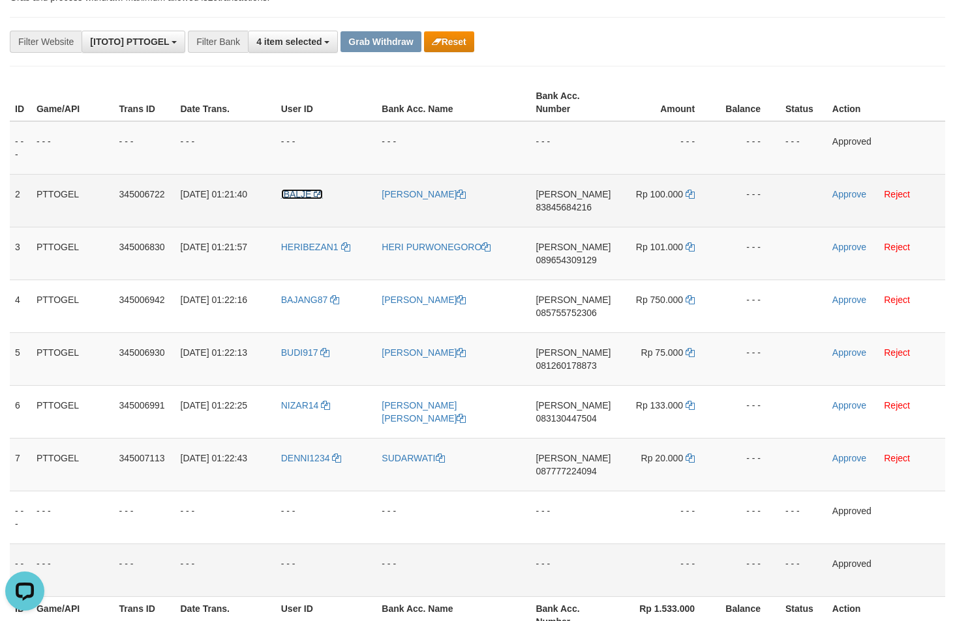
click at [291, 194] on span "IBALJE" at bounding box center [296, 194] width 31 height 10
click at [546, 207] on span "83845684216" at bounding box center [563, 207] width 56 height 10
copy span "83845684216"
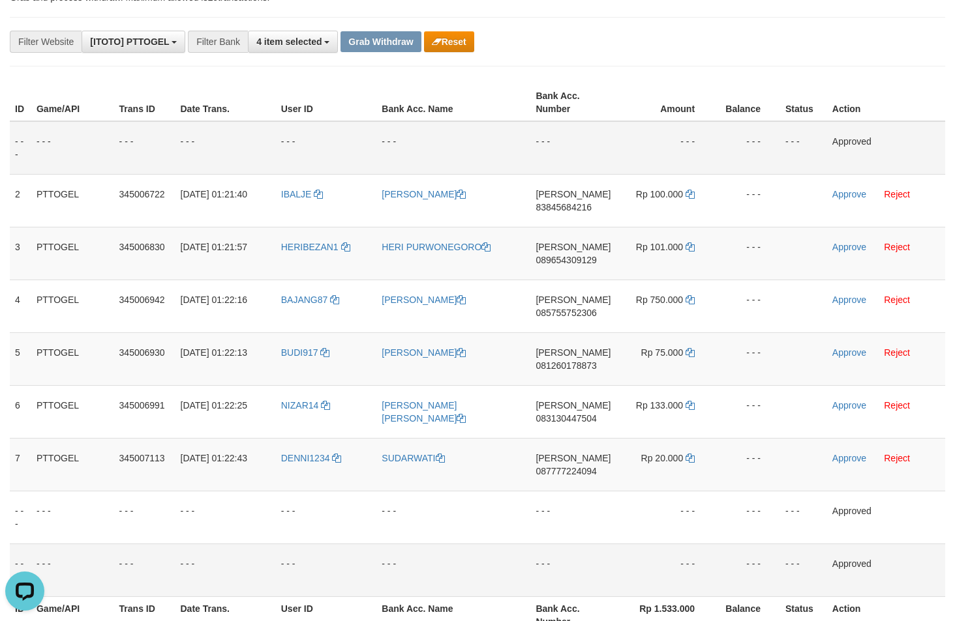
drag, startPoint x: 552, startPoint y: 149, endPoint x: 560, endPoint y: 149, distance: 7.2
click at [553, 149] on td "- - -" at bounding box center [572, 147] width 85 height 53
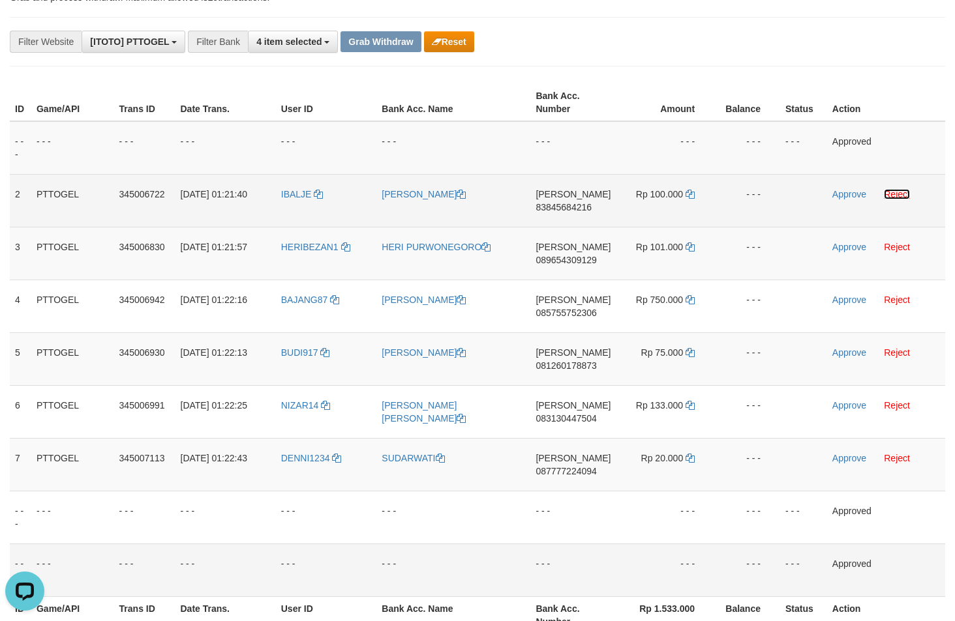
click at [900, 191] on link "Reject" at bounding box center [897, 194] width 26 height 10
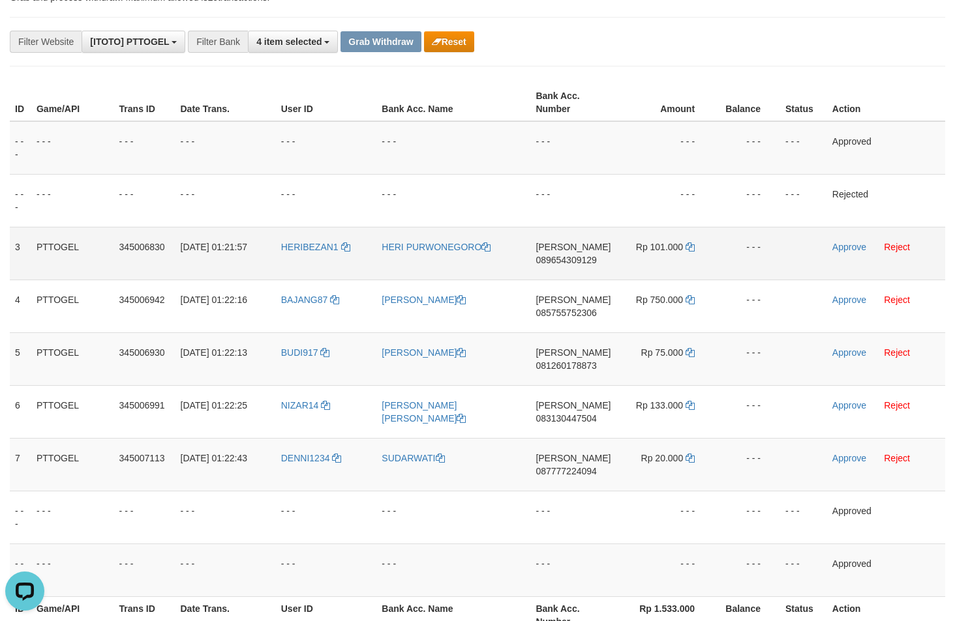
drag, startPoint x: 513, startPoint y: 188, endPoint x: 556, endPoint y: 250, distance: 75.4
click at [525, 209] on td "- - -" at bounding box center [453, 200] width 154 height 53
click at [574, 255] on span "089654309129" at bounding box center [565, 260] width 61 height 10
copy span "089654309129"
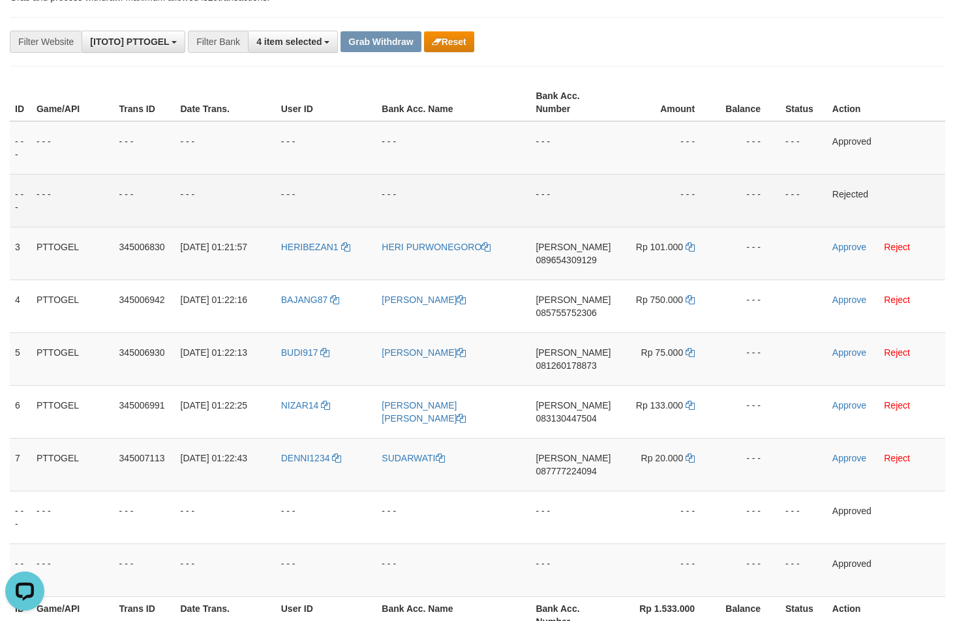
click at [644, 207] on td "- - -" at bounding box center [665, 200] width 98 height 53
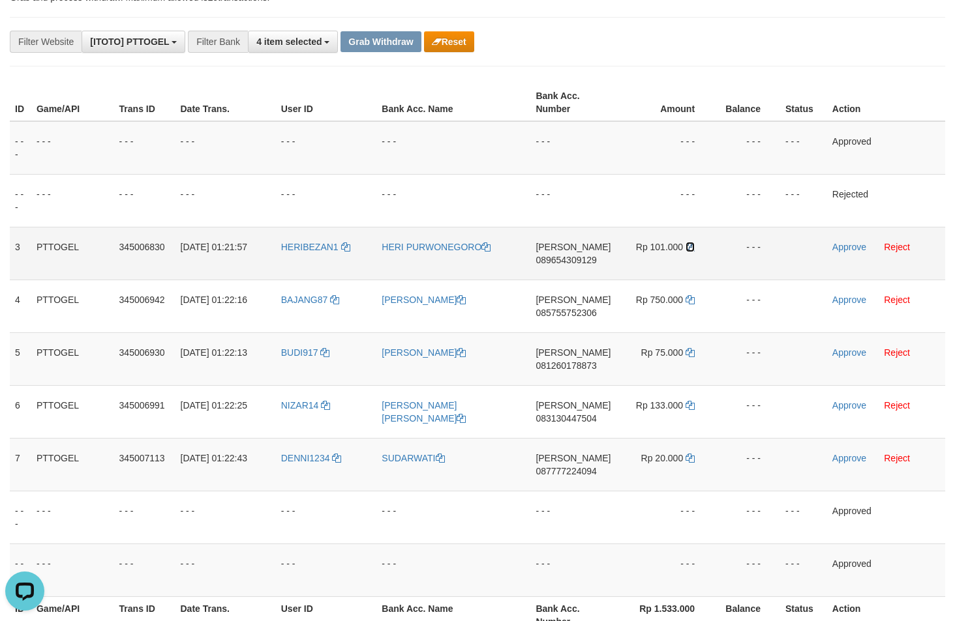
click at [690, 247] on icon at bounding box center [689, 247] width 9 height 9
click at [843, 245] on link "Approve" at bounding box center [849, 247] width 34 height 10
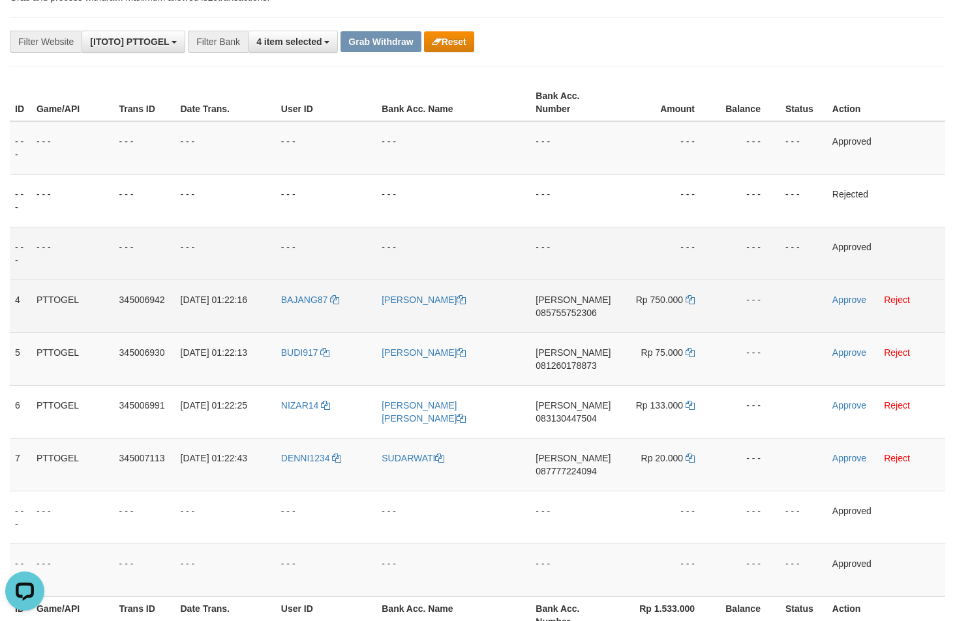
click at [588, 315] on span "085755752306" at bounding box center [565, 313] width 61 height 10
copy span "085755752306"
click at [693, 300] on icon at bounding box center [689, 299] width 9 height 9
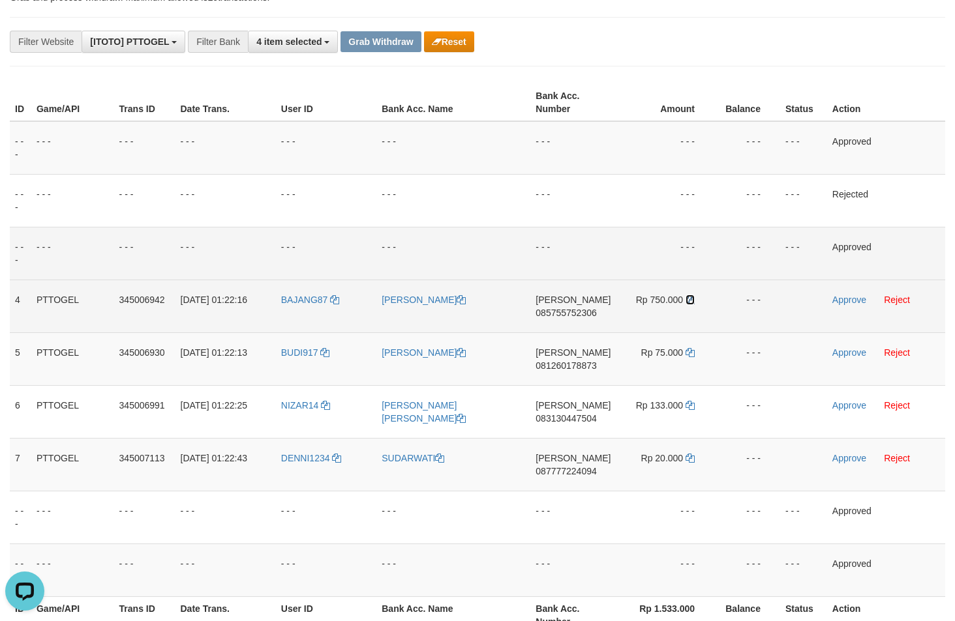
click at [693, 300] on icon at bounding box center [689, 299] width 9 height 9
click at [846, 295] on link "Approve" at bounding box center [849, 300] width 34 height 10
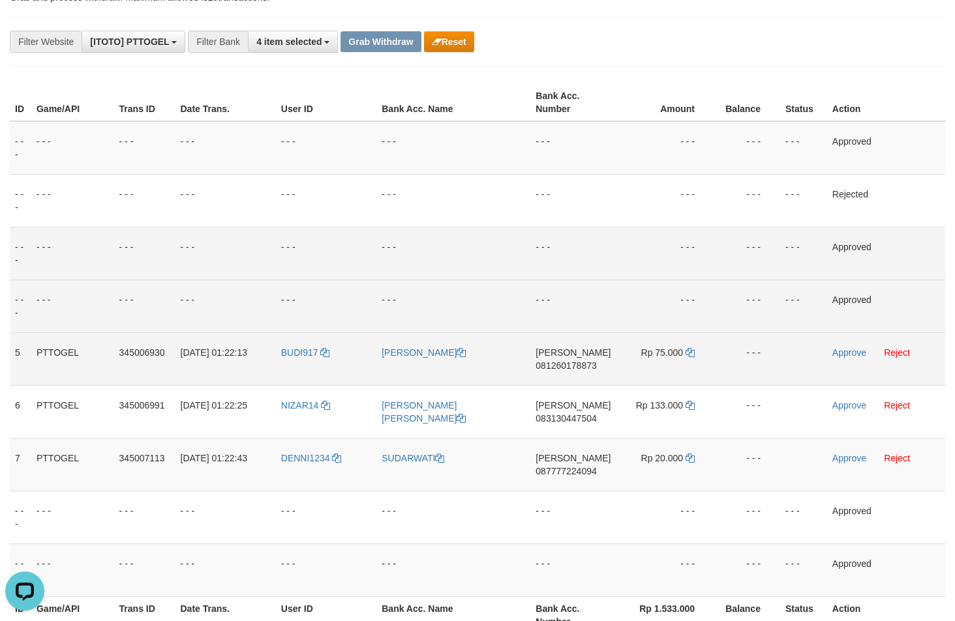
click at [580, 365] on span "081260178873" at bounding box center [565, 366] width 61 height 10
copy span "081260178873"
click at [579, 366] on span "081260178873" at bounding box center [565, 366] width 61 height 10
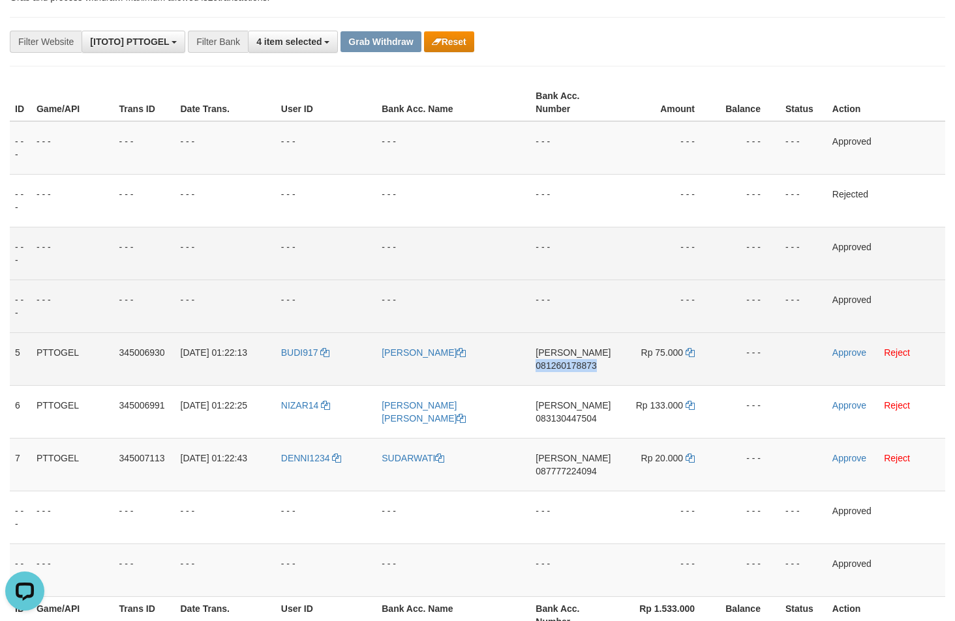
copy span "081260178873"
click at [689, 355] on icon at bounding box center [689, 352] width 9 height 9
drag, startPoint x: 689, startPoint y: 355, endPoint x: 711, endPoint y: 359, distance: 21.9
click at [689, 356] on icon at bounding box center [689, 352] width 9 height 9
click at [843, 354] on link "Approve" at bounding box center [849, 353] width 34 height 10
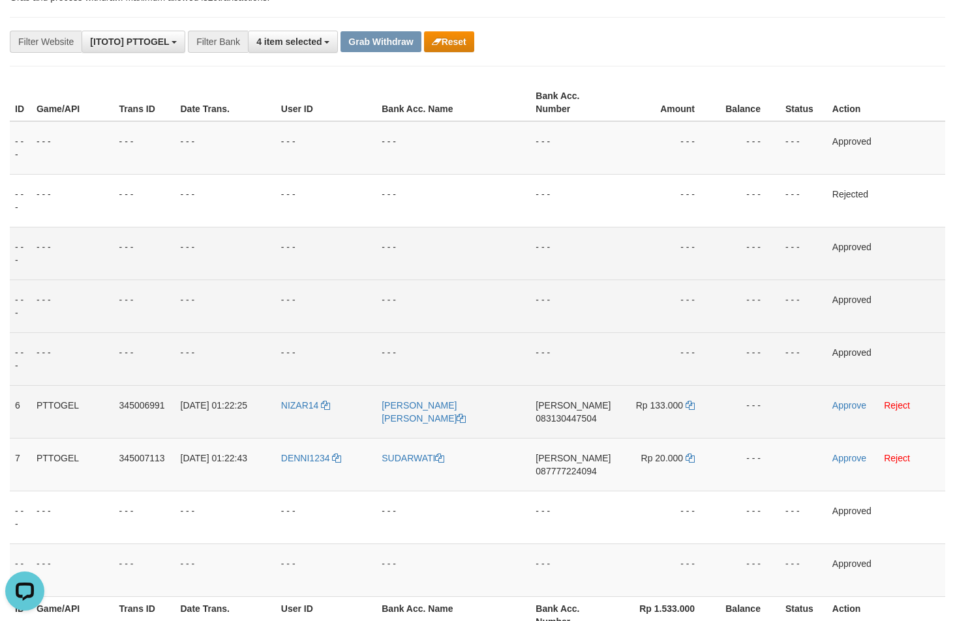
click at [590, 416] on span "083130447504" at bounding box center [565, 418] width 61 height 10
copy span "083130447504"
click at [689, 406] on icon at bounding box center [689, 405] width 9 height 9
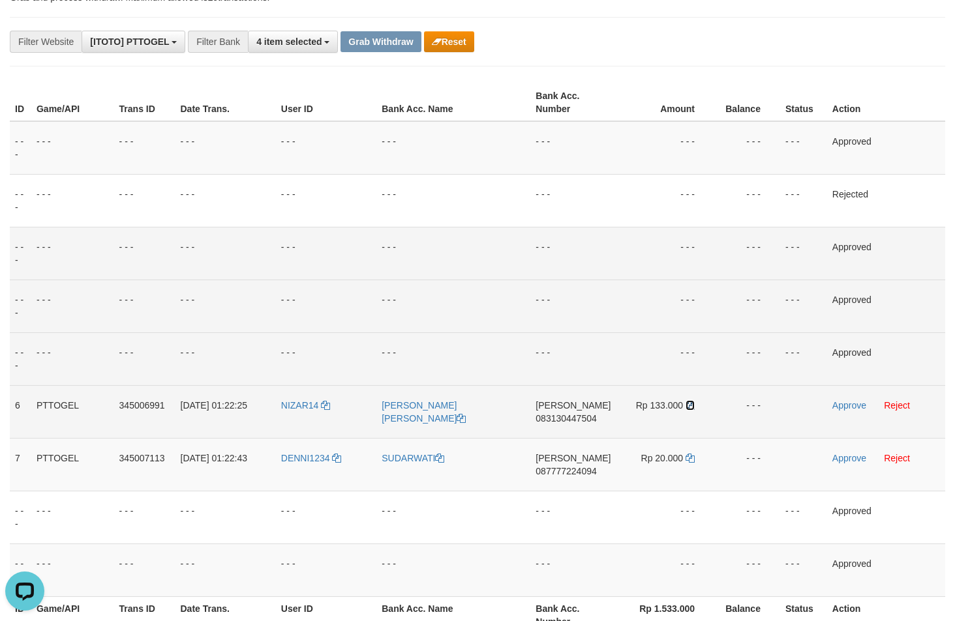
click at [689, 406] on icon at bounding box center [689, 405] width 9 height 9
click at [830, 402] on td "Approve Reject" at bounding box center [886, 411] width 118 height 53
click at [843, 405] on link "Approve" at bounding box center [849, 405] width 34 height 10
click at [568, 470] on span "087777224094" at bounding box center [565, 471] width 61 height 10
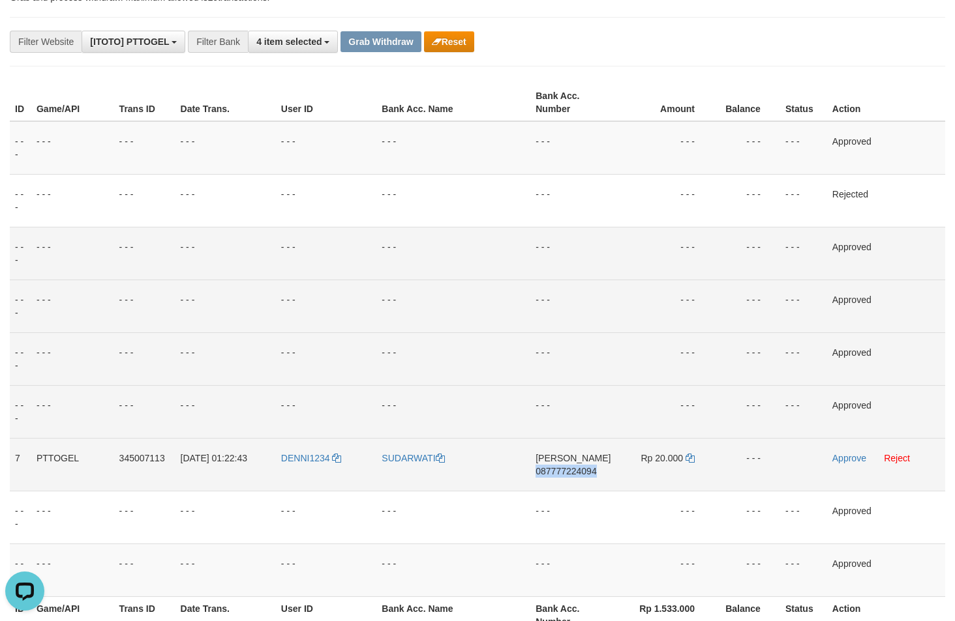
click at [568, 470] on span "087777224094" at bounding box center [565, 471] width 61 height 10
copy span "087777224094"
click at [687, 458] on icon at bounding box center [689, 458] width 9 height 9
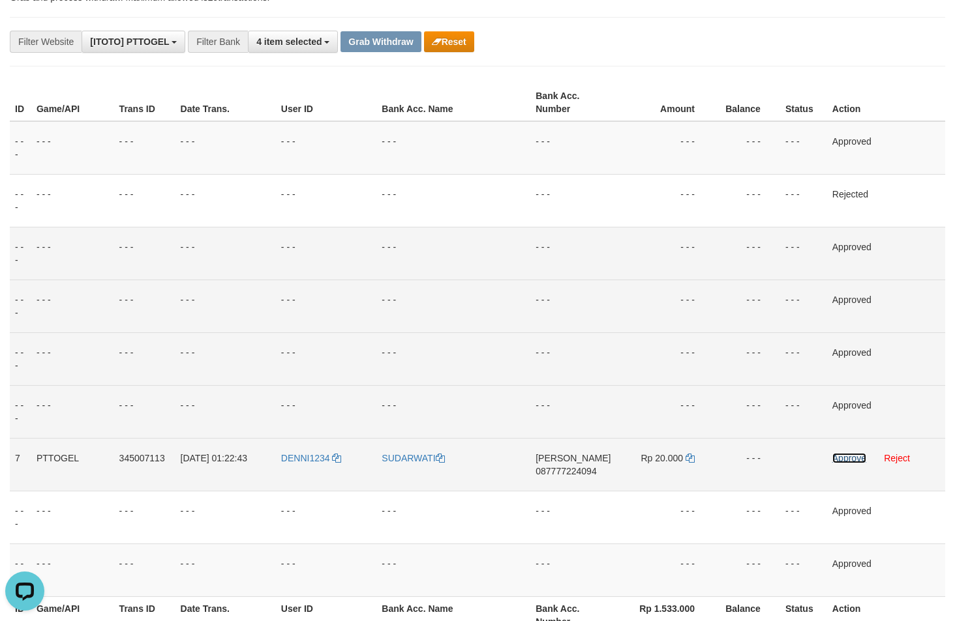
click at [851, 459] on link "Approve" at bounding box center [849, 458] width 34 height 10
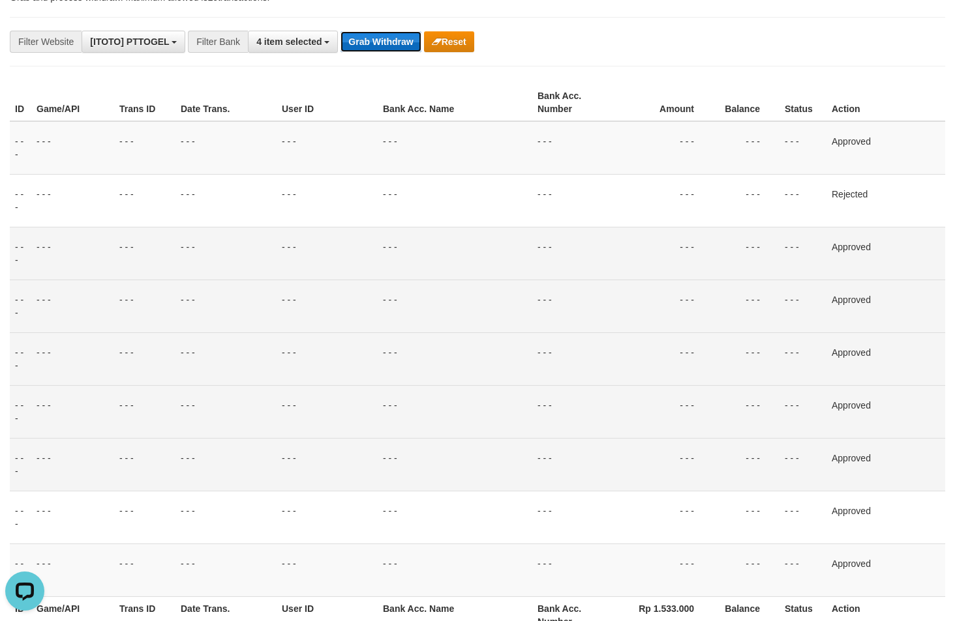
click at [373, 37] on button "Grab Withdraw" at bounding box center [380, 41] width 80 height 21
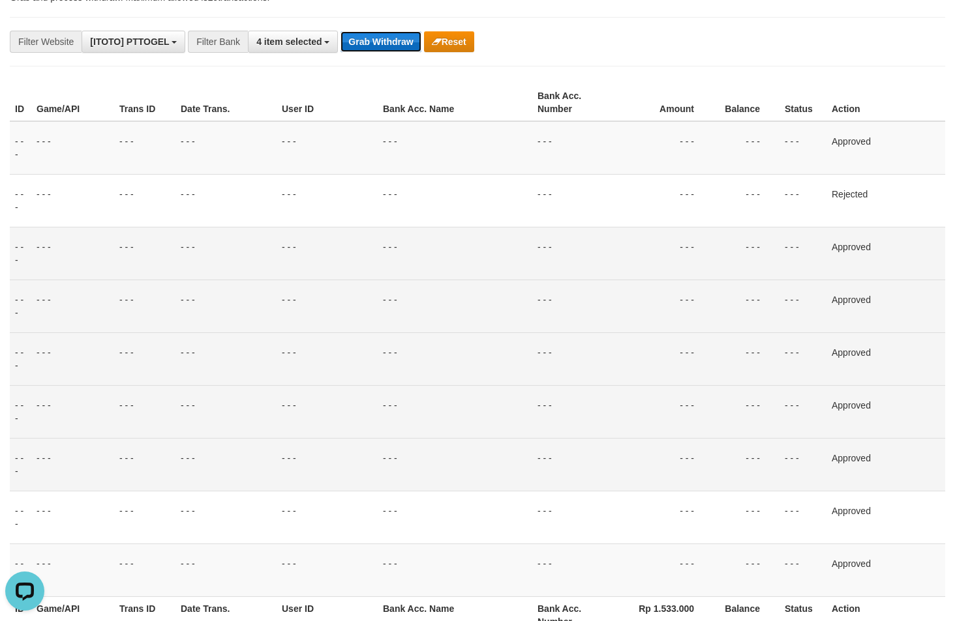
click at [373, 37] on button "Grab Withdraw" at bounding box center [380, 41] width 80 height 21
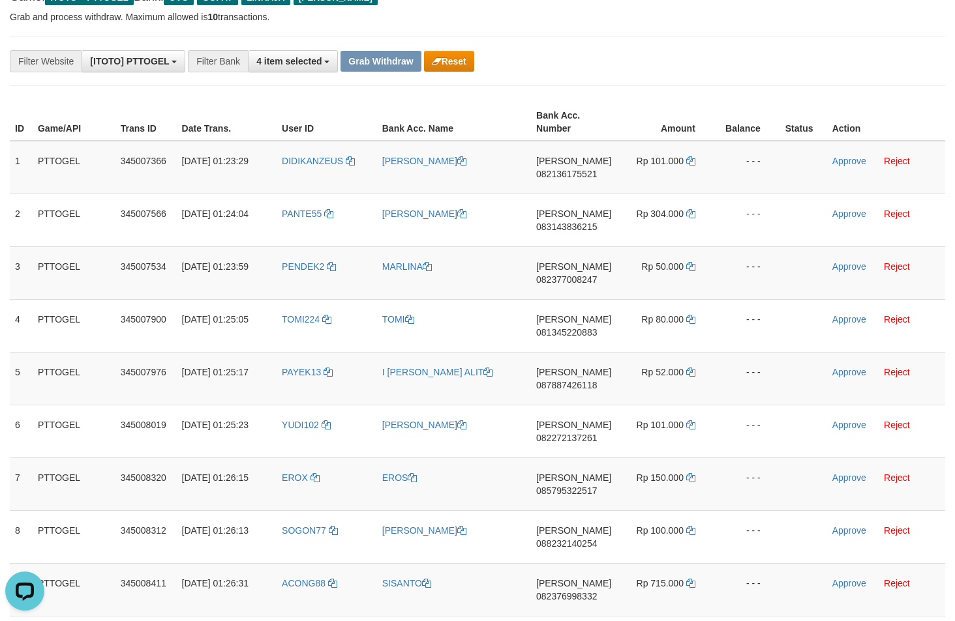
scroll to position [359, 0]
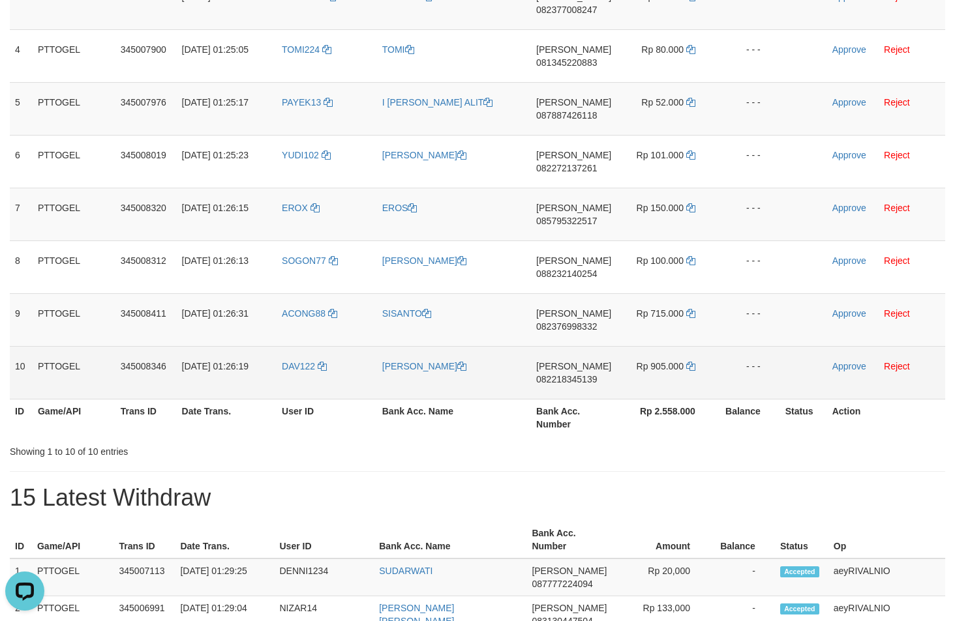
drag, startPoint x: 302, startPoint y: 149, endPoint x: 668, endPoint y: 389, distance: 438.1
click at [668, 389] on tbody "1 PTTOGEL 345007366 [DATE] 01:23:29 DIDIKANZEUS BUDI [PERSON_NAME] 082136175521…" at bounding box center [477, 135] width 935 height 529
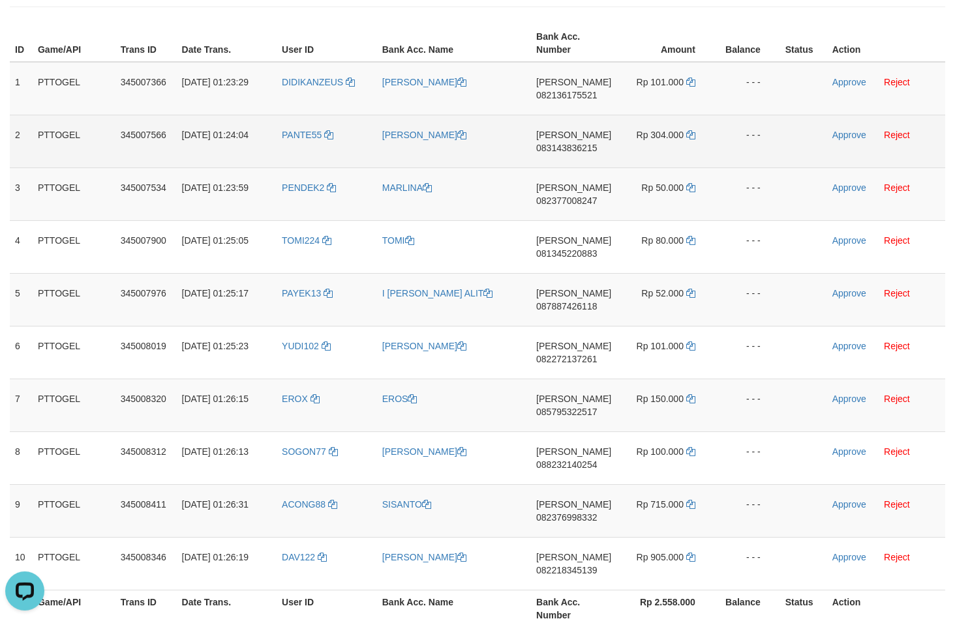
scroll to position [137, 0]
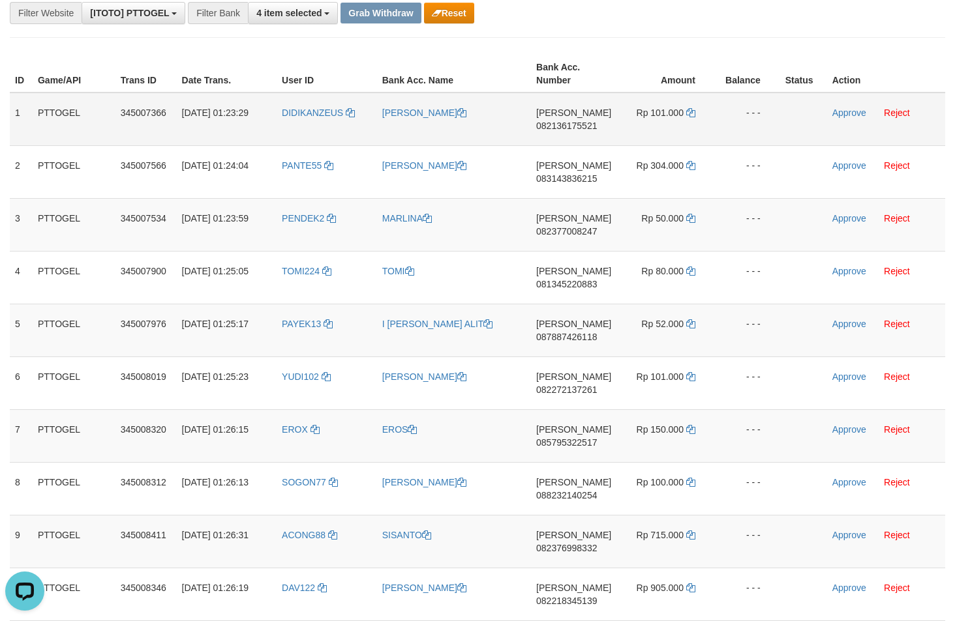
click at [577, 127] on span "082136175521" at bounding box center [566, 126] width 61 height 10
click at [576, 127] on span "082136175521" at bounding box center [566, 126] width 61 height 10
copy span "082136175521"
click at [691, 113] on icon at bounding box center [690, 112] width 9 height 9
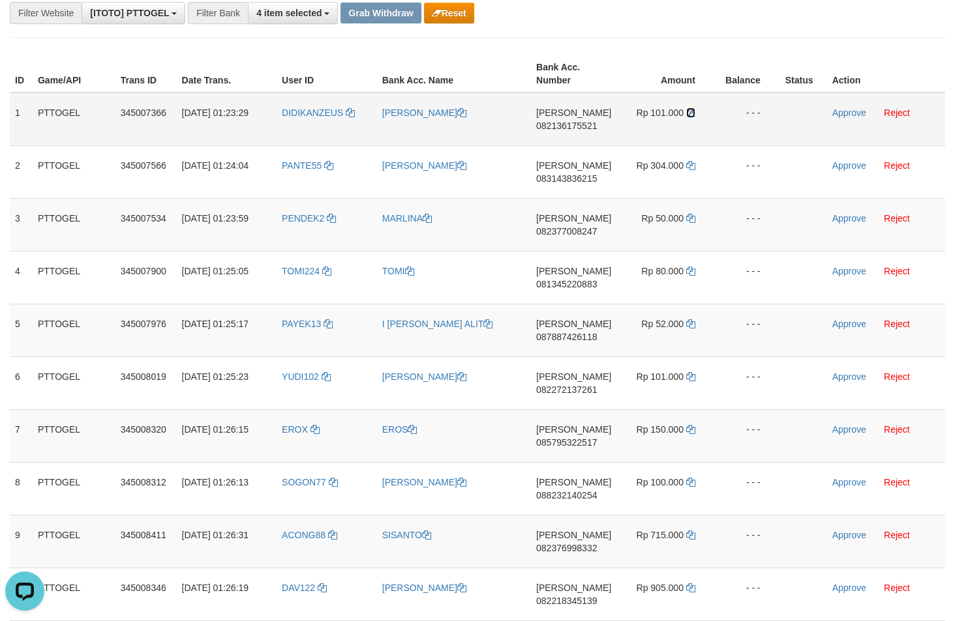
click at [691, 113] on icon at bounding box center [690, 112] width 9 height 9
click at [837, 113] on link "Approve" at bounding box center [849, 113] width 34 height 10
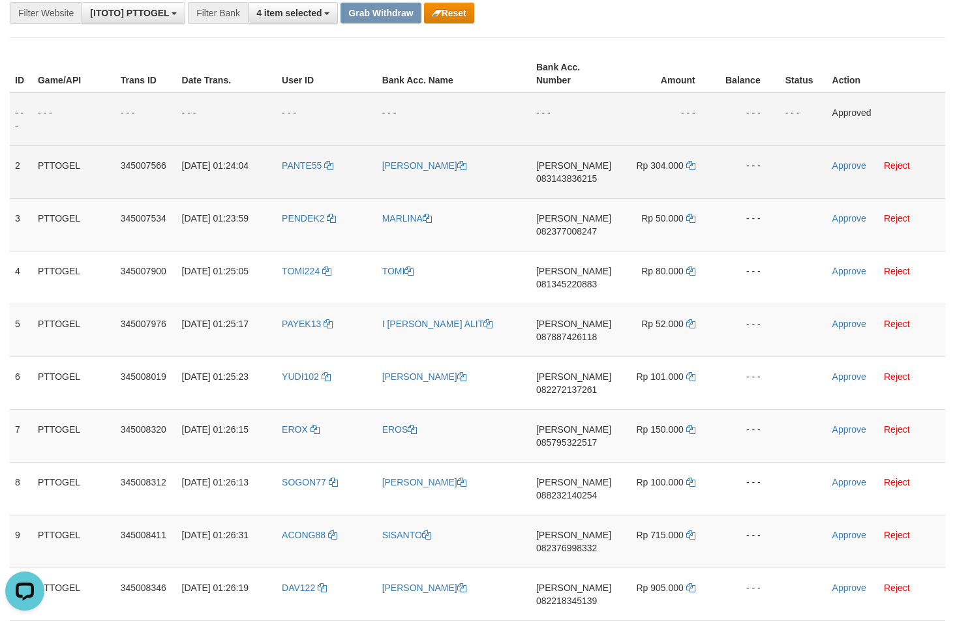
click at [572, 178] on span "083143836215" at bounding box center [566, 178] width 61 height 10
copy span "083143836215"
click at [691, 166] on icon at bounding box center [690, 165] width 9 height 9
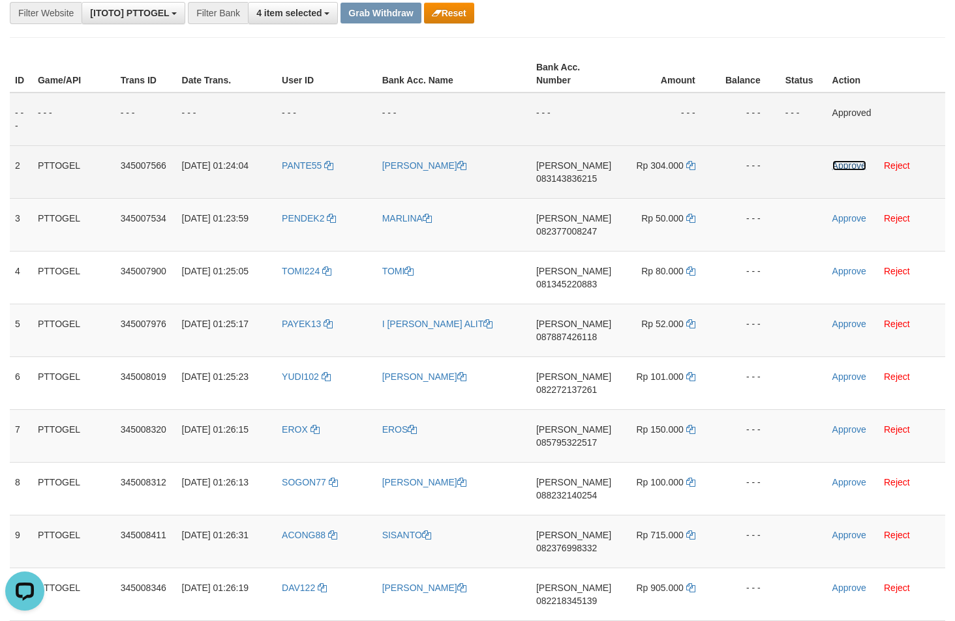
click at [854, 166] on link "Approve" at bounding box center [849, 165] width 34 height 10
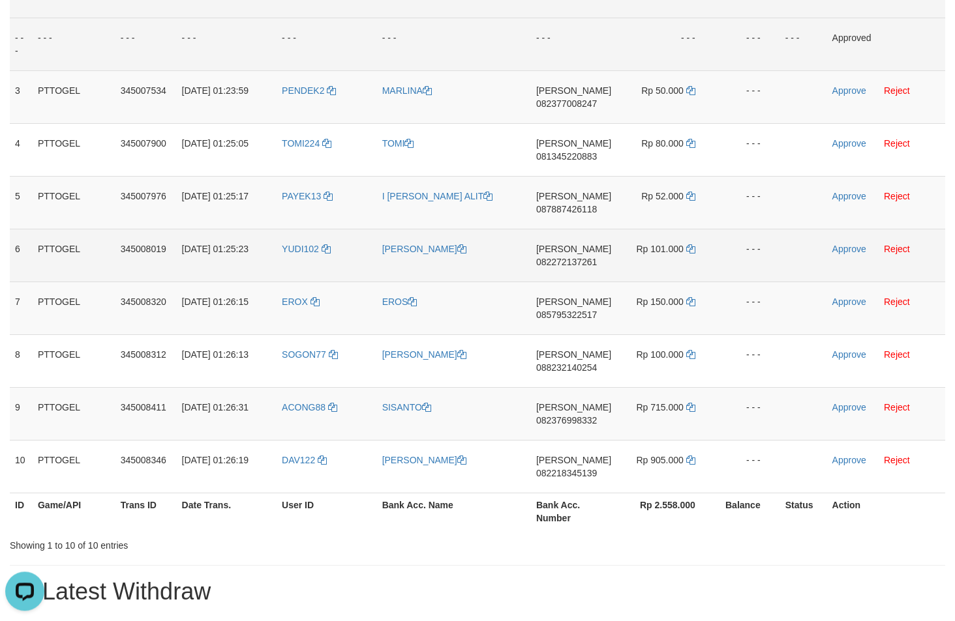
scroll to position [226, 0]
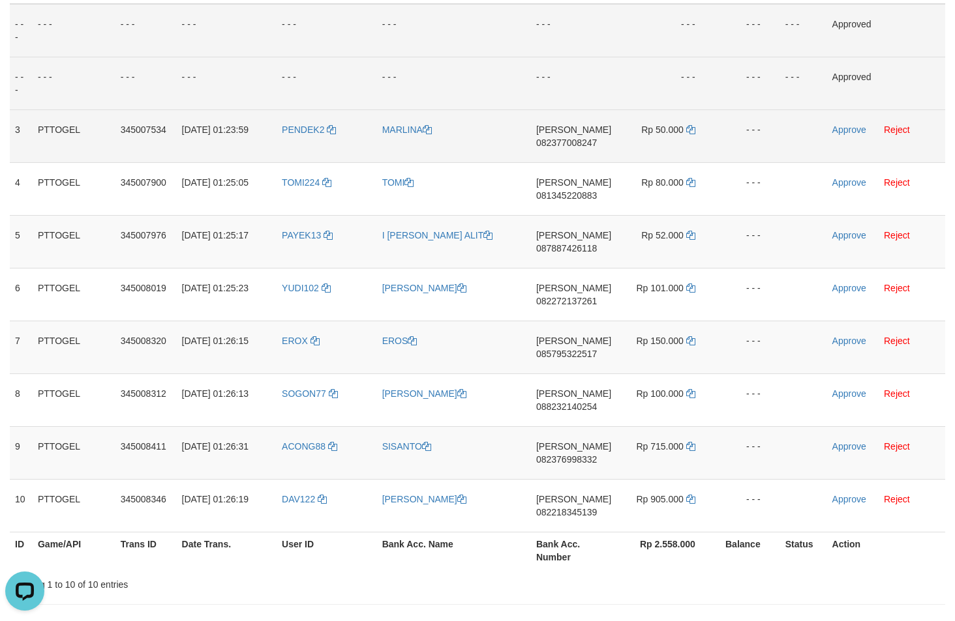
click at [567, 141] on span "082377008247" at bounding box center [566, 143] width 61 height 10
copy span "082377008247"
click at [691, 131] on icon at bounding box center [690, 129] width 9 height 9
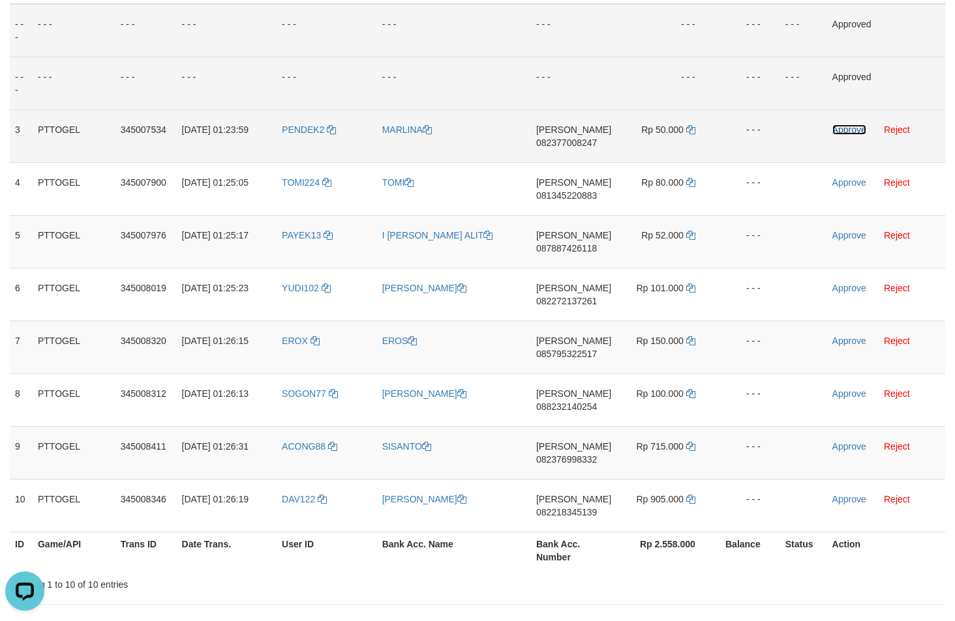
click at [854, 132] on link "Approve" at bounding box center [849, 130] width 34 height 10
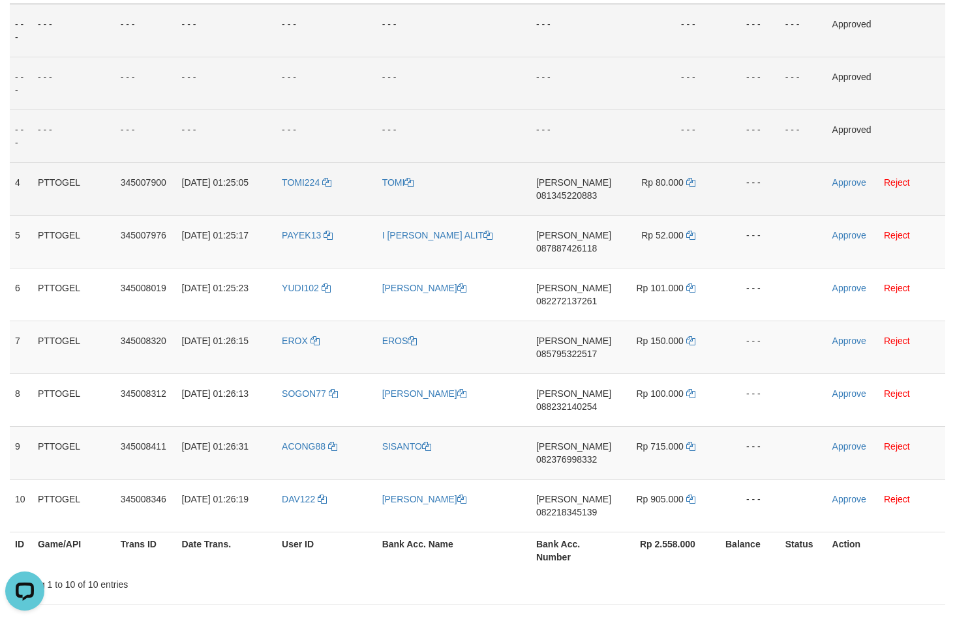
click at [582, 195] on span "081345220883" at bounding box center [566, 195] width 61 height 10
click at [581, 196] on span "081345220883" at bounding box center [566, 195] width 61 height 10
copy span "081345220883"
click at [693, 184] on icon at bounding box center [690, 182] width 9 height 9
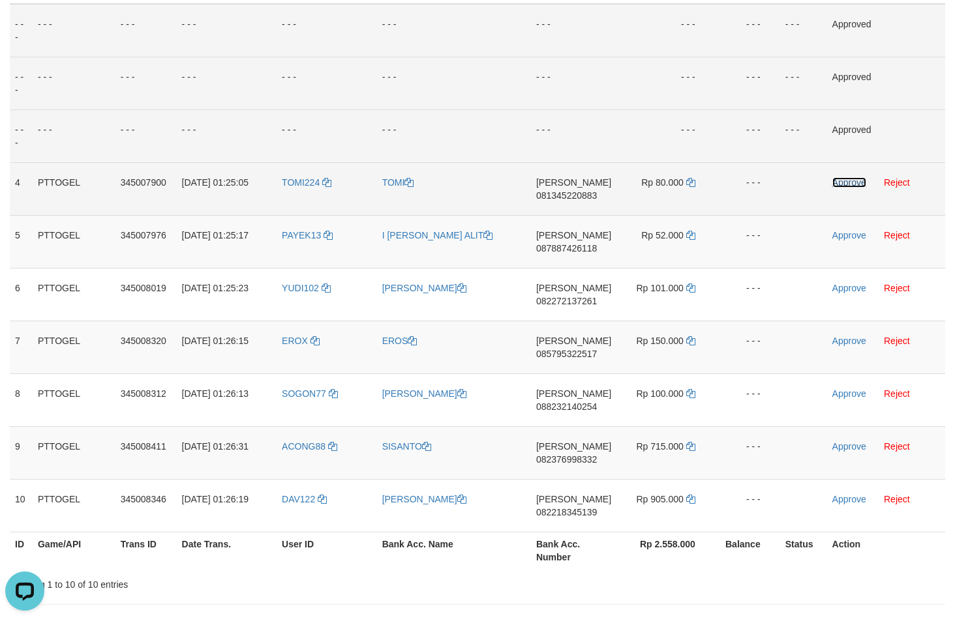
click at [856, 183] on link "Approve" at bounding box center [849, 182] width 34 height 10
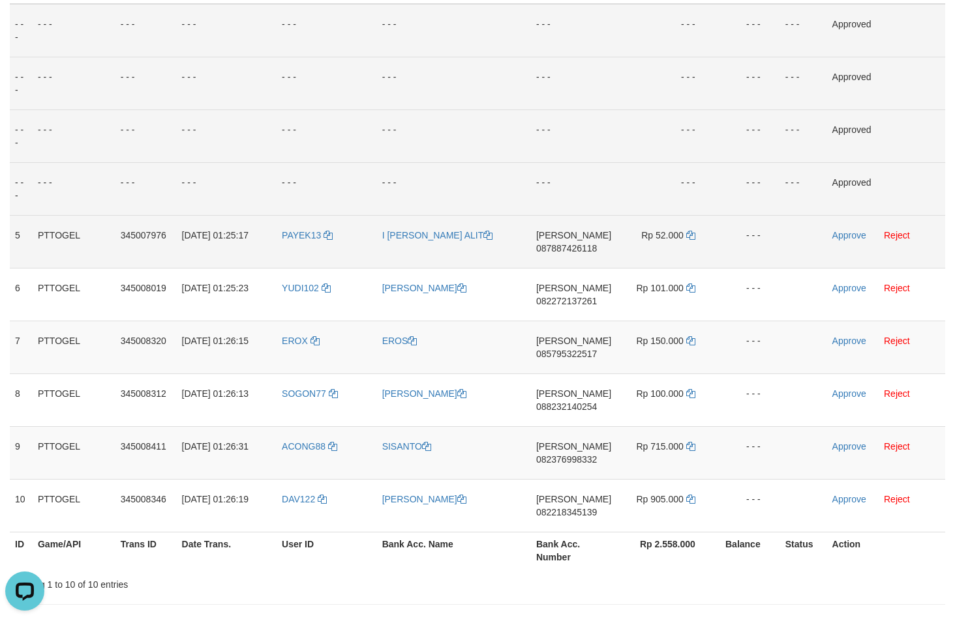
click at [545, 250] on span "087887426118" at bounding box center [566, 248] width 61 height 10
copy span "087887426118"
click at [690, 235] on icon at bounding box center [690, 235] width 9 height 9
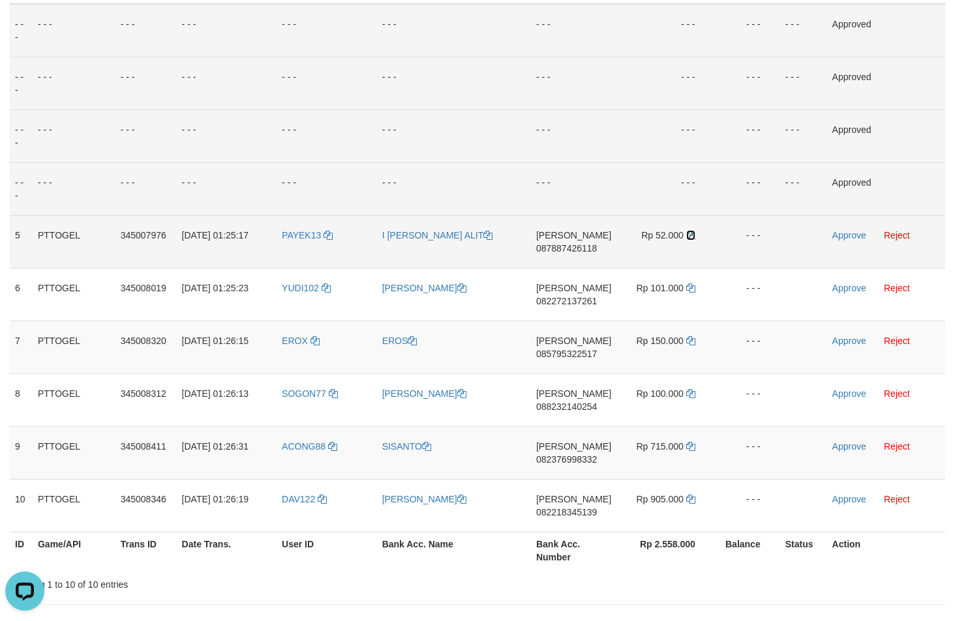
click at [690, 235] on icon at bounding box center [690, 235] width 9 height 9
click at [849, 235] on link "Approve" at bounding box center [849, 235] width 34 height 10
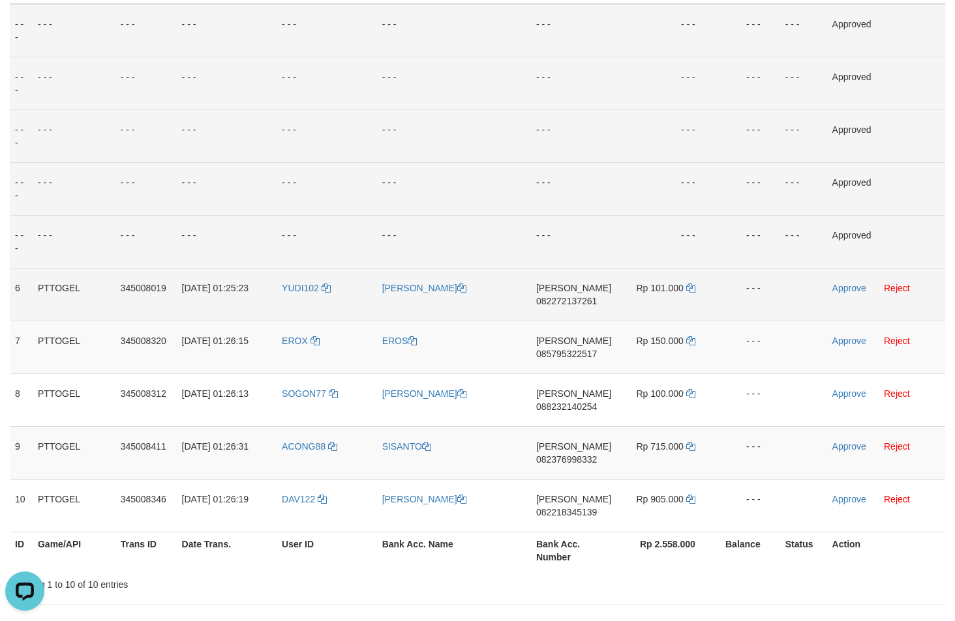
click at [554, 300] on span "082272137261" at bounding box center [566, 301] width 61 height 10
copy span "082272137261"
drag, startPoint x: 550, startPoint y: 244, endPoint x: 689, endPoint y: 280, distance: 143.6
click at [552, 242] on td "- - -" at bounding box center [573, 241] width 85 height 53
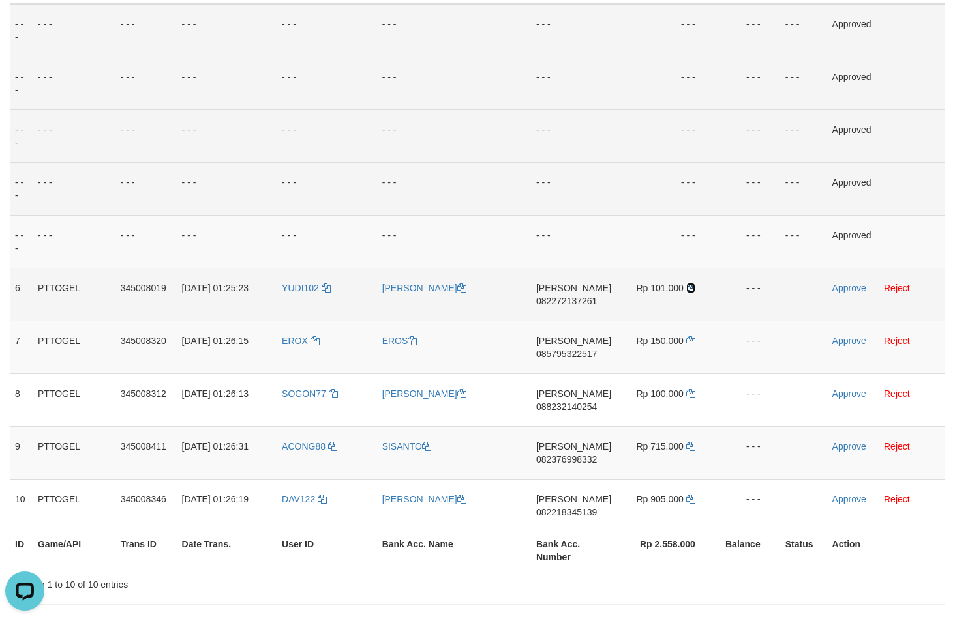
click at [689, 288] on icon at bounding box center [690, 288] width 9 height 9
click at [852, 288] on link "Approve" at bounding box center [849, 288] width 34 height 10
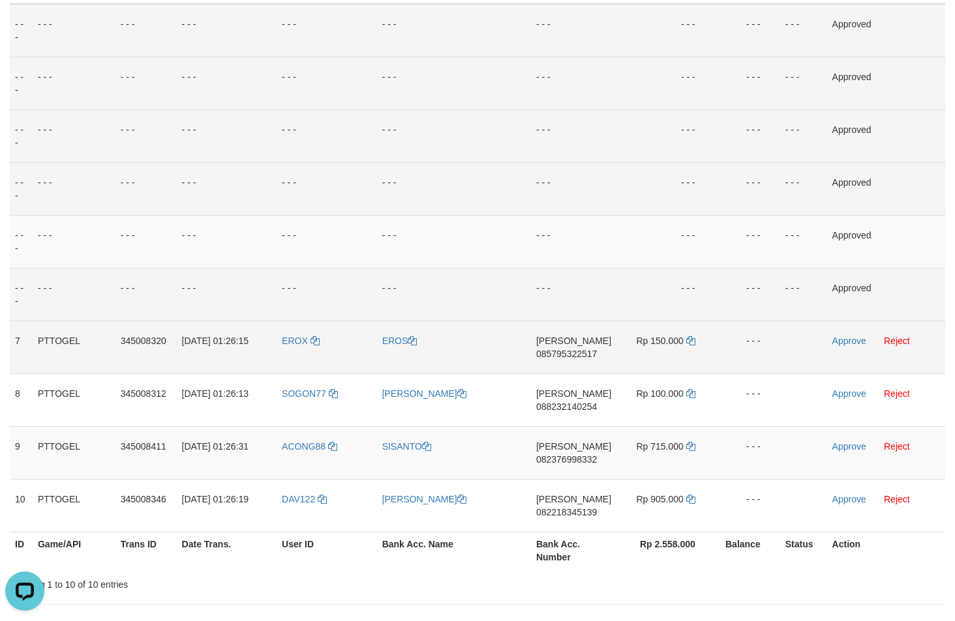
click at [575, 350] on span "085795322517" at bounding box center [566, 354] width 61 height 10
copy span "085795322517"
click at [574, 350] on span "085795322517" at bounding box center [566, 354] width 61 height 10
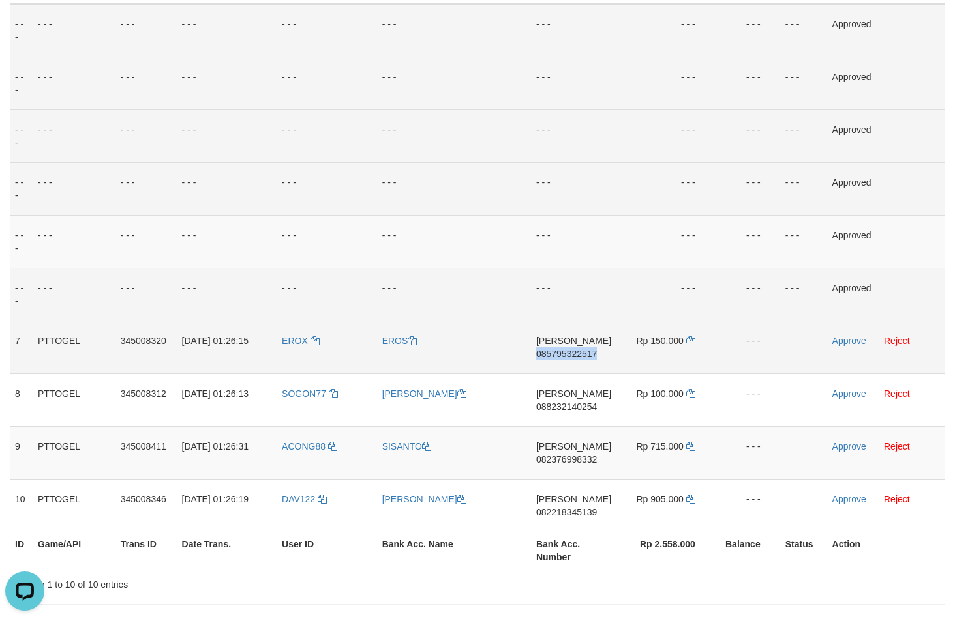
copy span "085795322517"
click at [694, 340] on icon at bounding box center [690, 340] width 9 height 9
click at [842, 342] on link "Approve" at bounding box center [849, 341] width 34 height 10
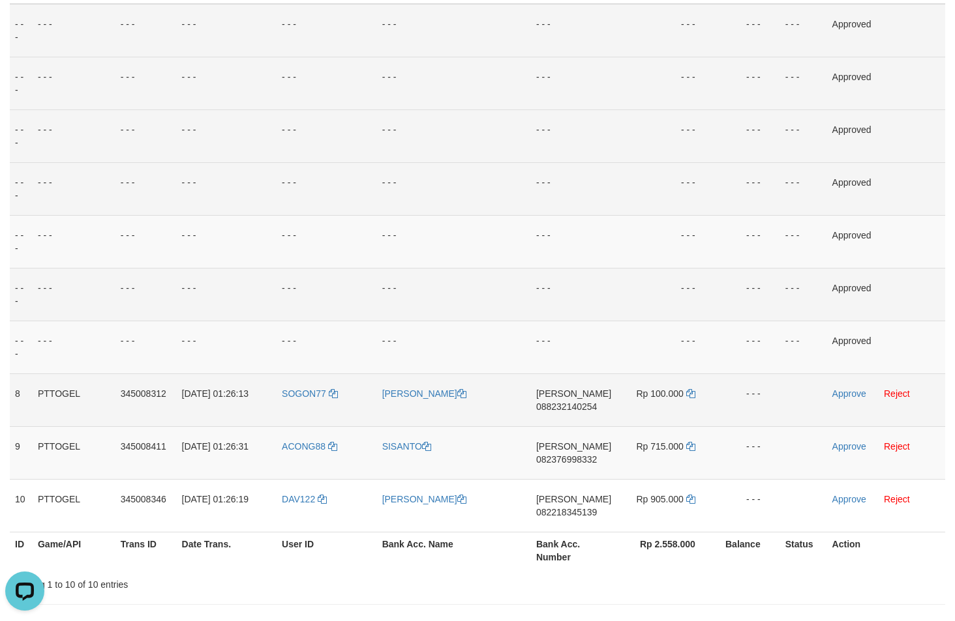
click at [569, 406] on span "088232140254" at bounding box center [566, 407] width 61 height 10
click at [569, 405] on span "088232140254" at bounding box center [566, 407] width 61 height 10
copy span "088232140254"
click at [690, 396] on icon at bounding box center [690, 393] width 9 height 9
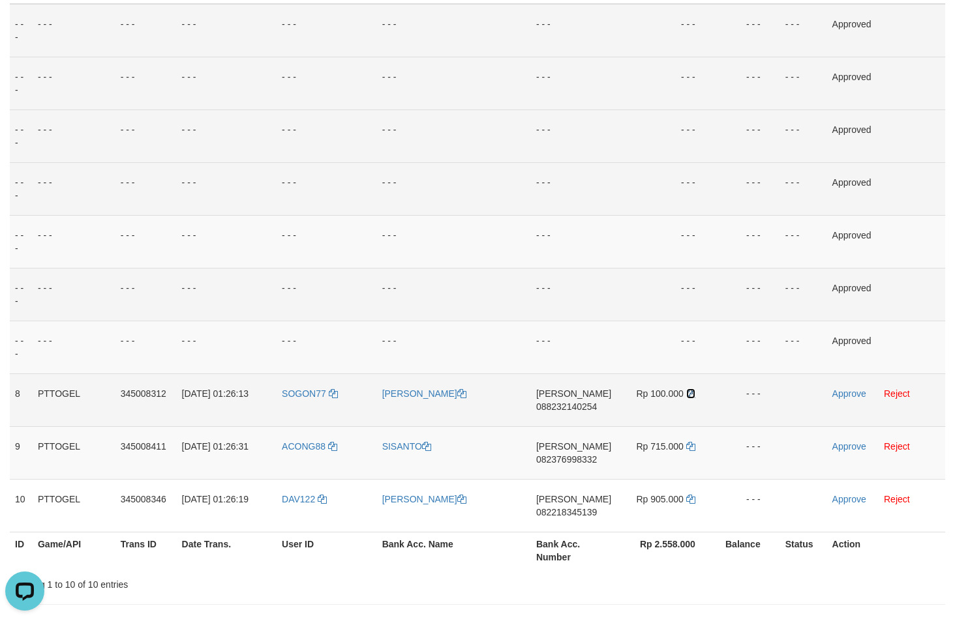
click at [690, 396] on icon at bounding box center [690, 393] width 9 height 9
click at [843, 396] on link "Approve" at bounding box center [849, 394] width 34 height 10
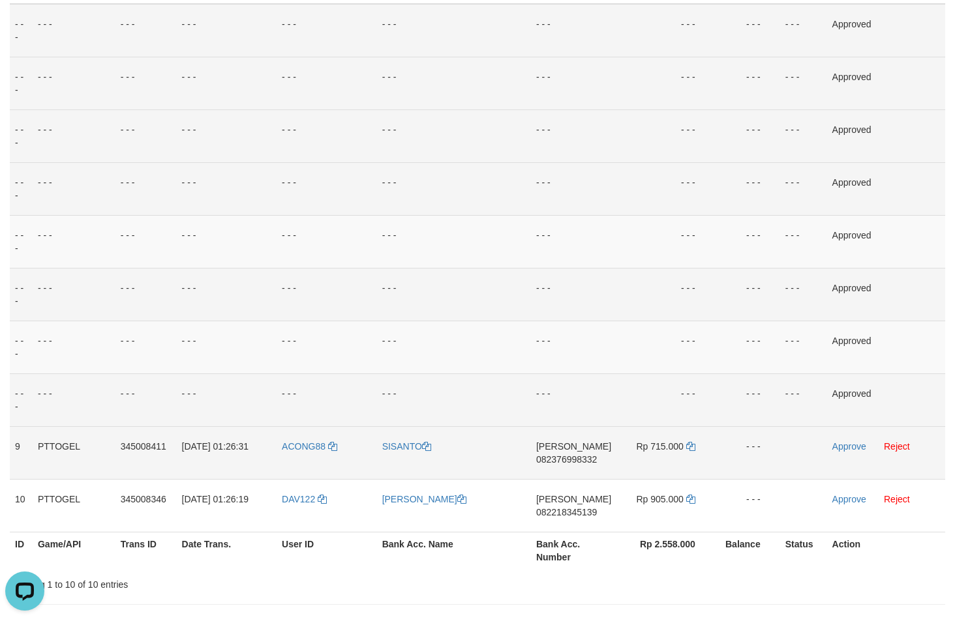
click at [563, 460] on span "082376998332" at bounding box center [566, 460] width 61 height 10
copy span "082376998332"
click at [687, 447] on icon at bounding box center [690, 446] width 9 height 9
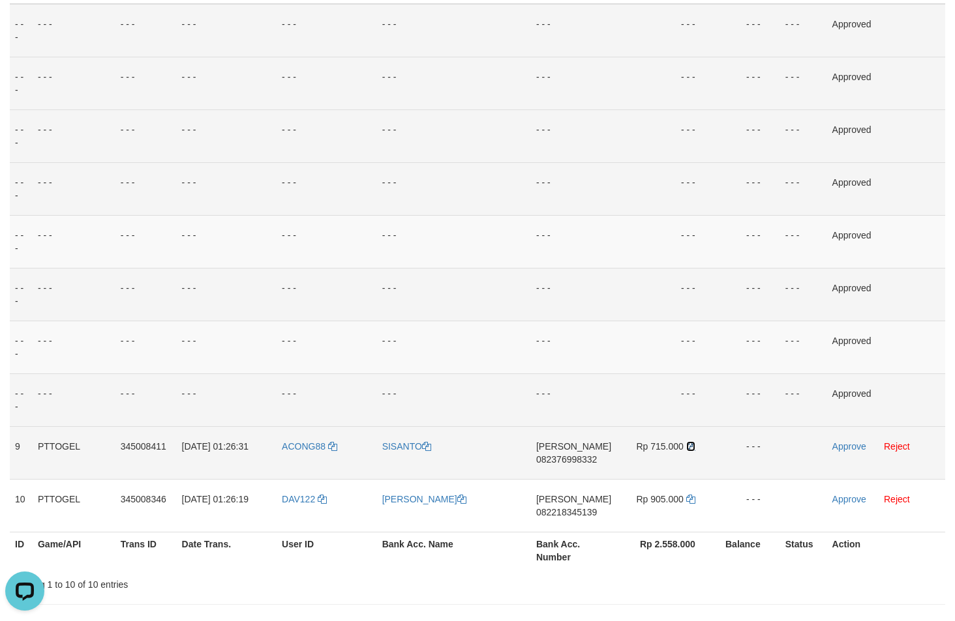
click at [687, 447] on icon at bounding box center [690, 446] width 9 height 9
click at [854, 445] on link "Approve" at bounding box center [849, 446] width 34 height 10
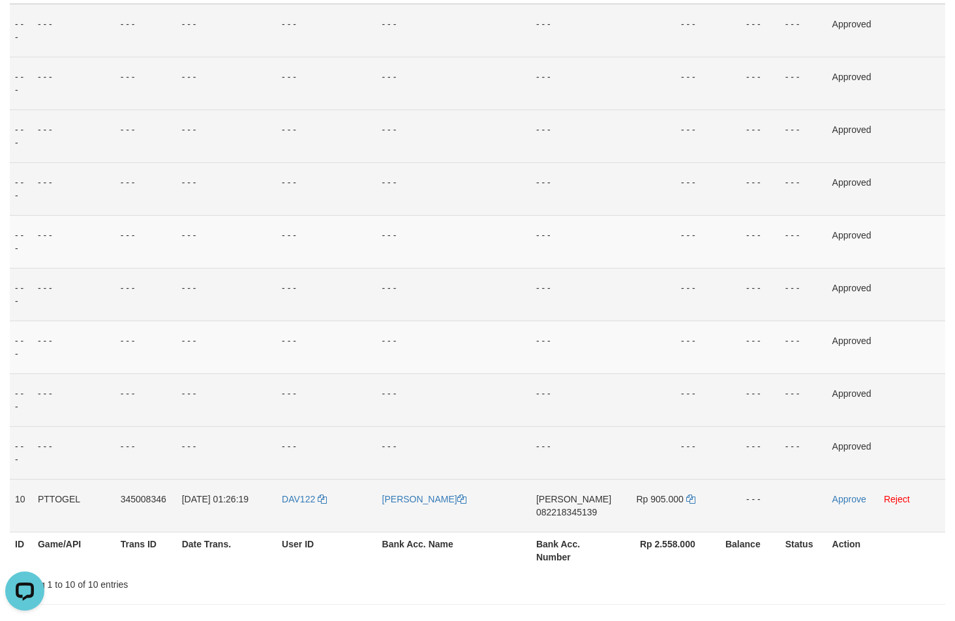
click at [576, 513] on span "082218345139" at bounding box center [566, 512] width 61 height 10
click at [691, 497] on icon at bounding box center [690, 499] width 9 height 9
click at [692, 497] on icon at bounding box center [690, 499] width 9 height 9
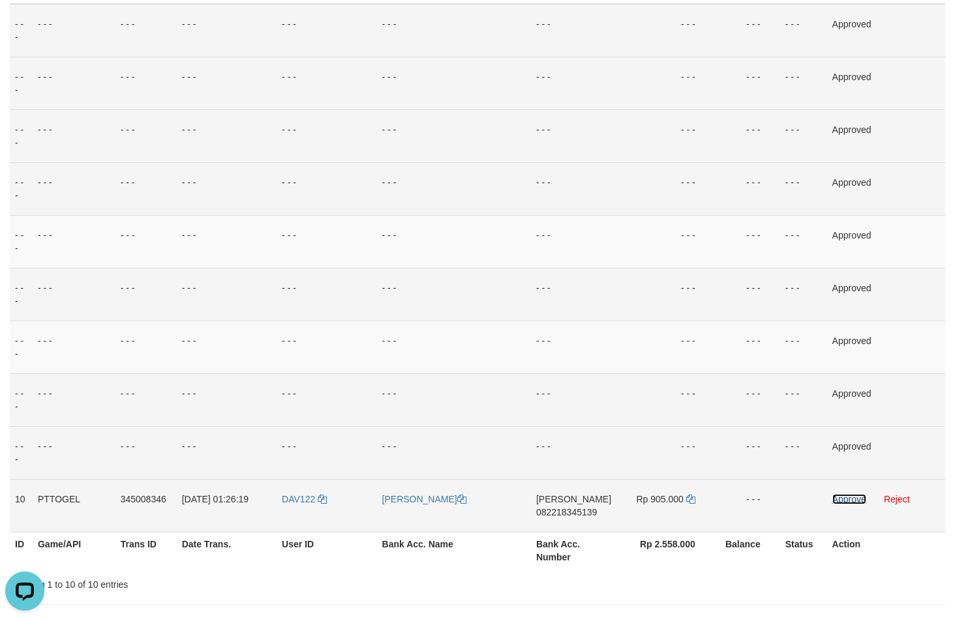
click at [844, 500] on link "Approve" at bounding box center [849, 499] width 34 height 10
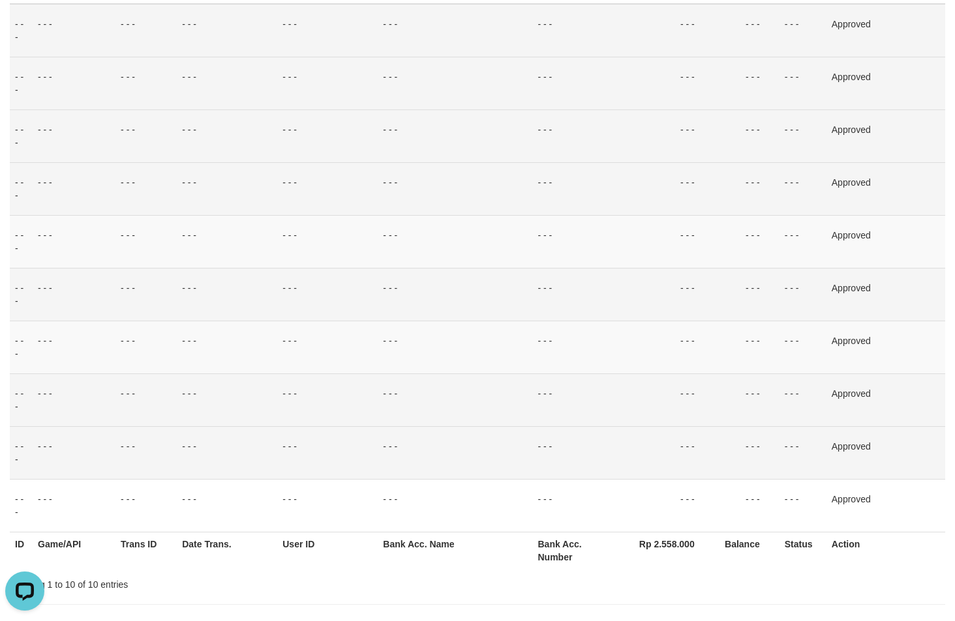
scroll to position [0, 0]
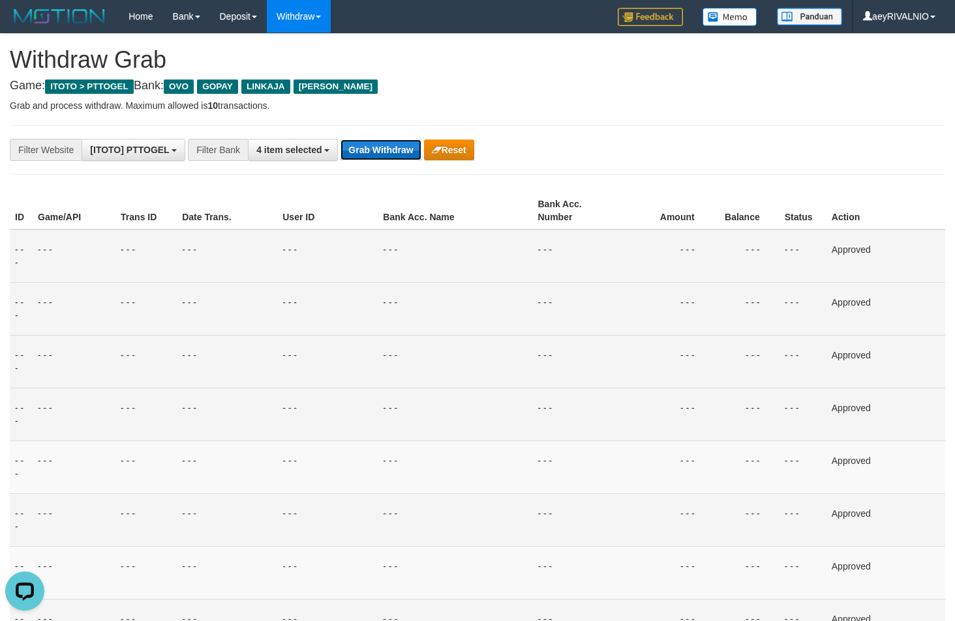
click at [394, 148] on button "Grab Withdraw" at bounding box center [380, 150] width 80 height 21
click at [393, 147] on button "Grab Withdraw" at bounding box center [380, 150] width 80 height 21
click at [392, 147] on button "Grab Withdraw" at bounding box center [380, 150] width 80 height 21
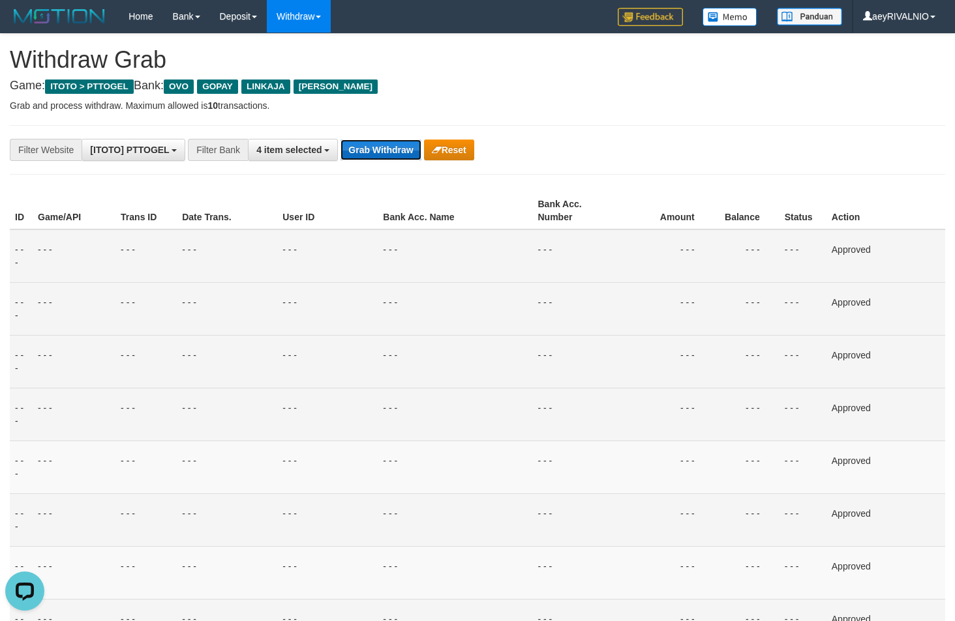
click at [392, 147] on button "Grab Withdraw" at bounding box center [380, 150] width 80 height 21
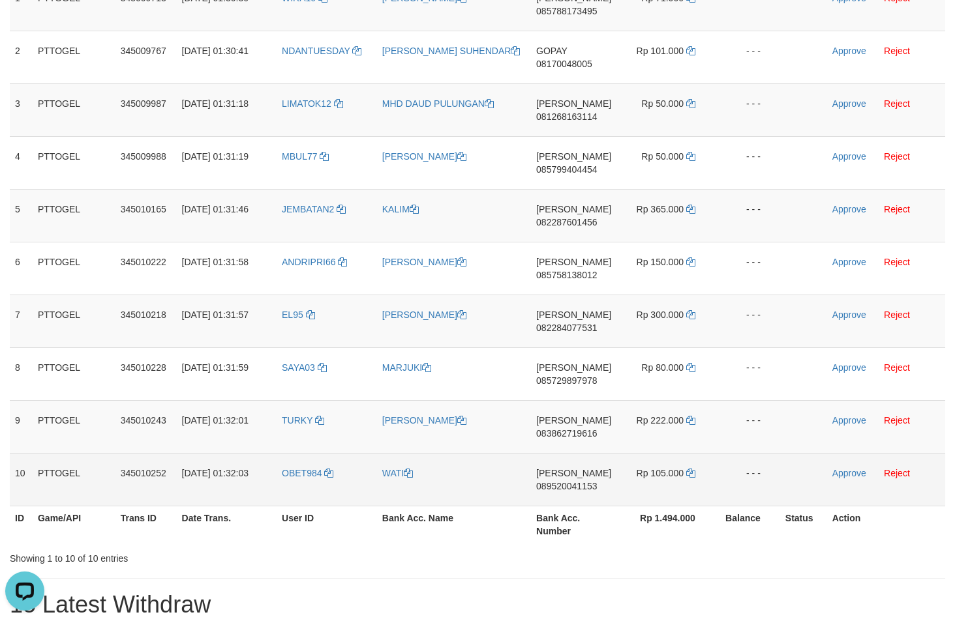
scroll to position [266, 0]
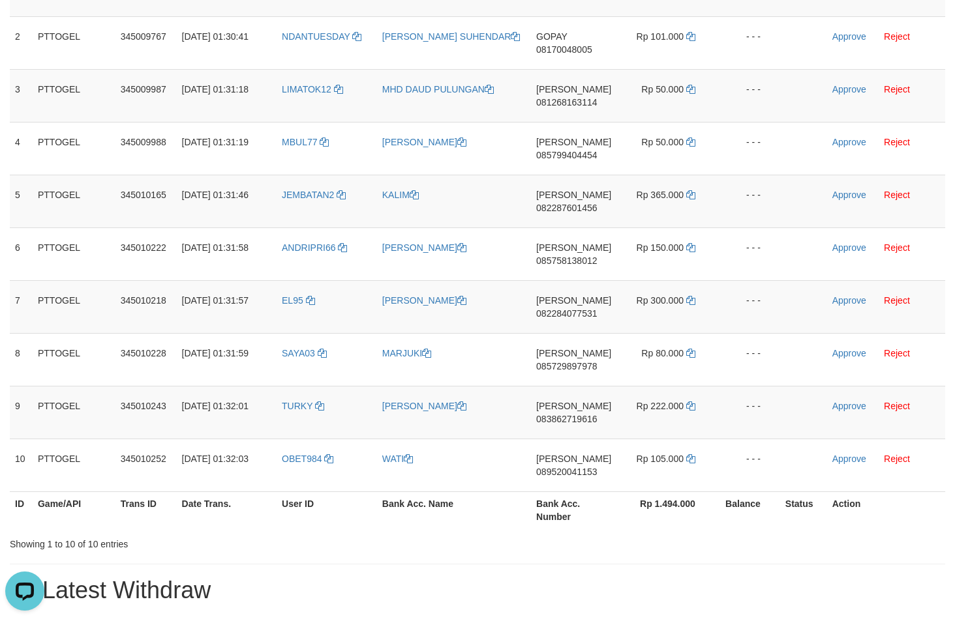
click at [850, 596] on h1 "15 Latest Withdraw" at bounding box center [477, 591] width 935 height 26
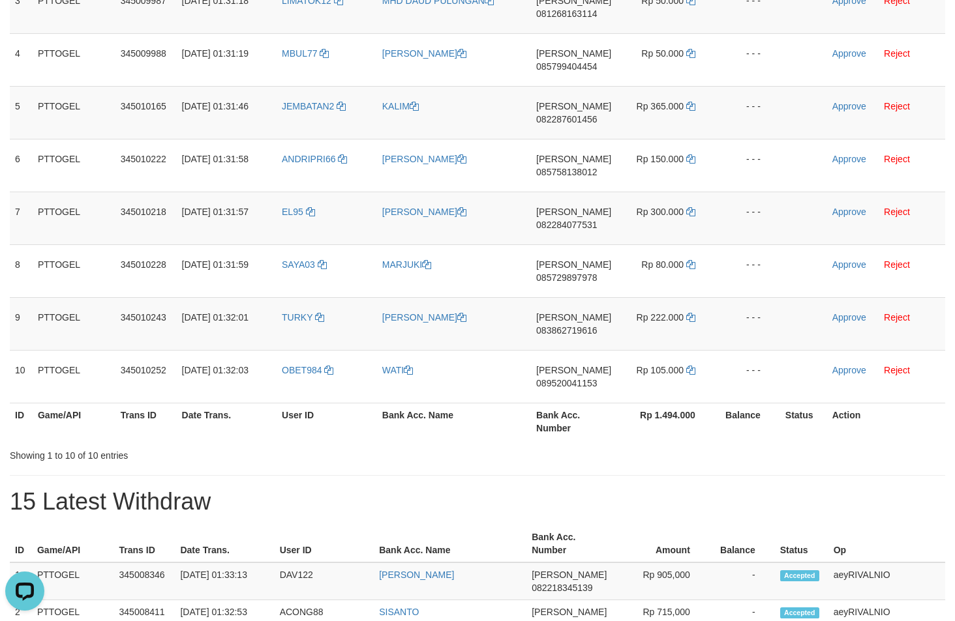
scroll to position [177, 0]
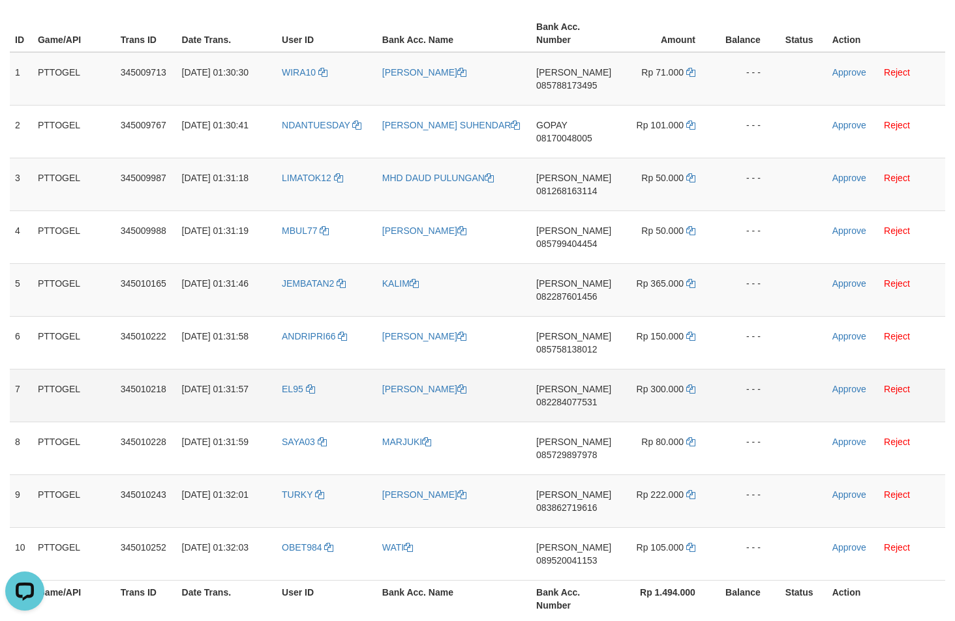
click at [809, 413] on td at bounding box center [803, 395] width 47 height 53
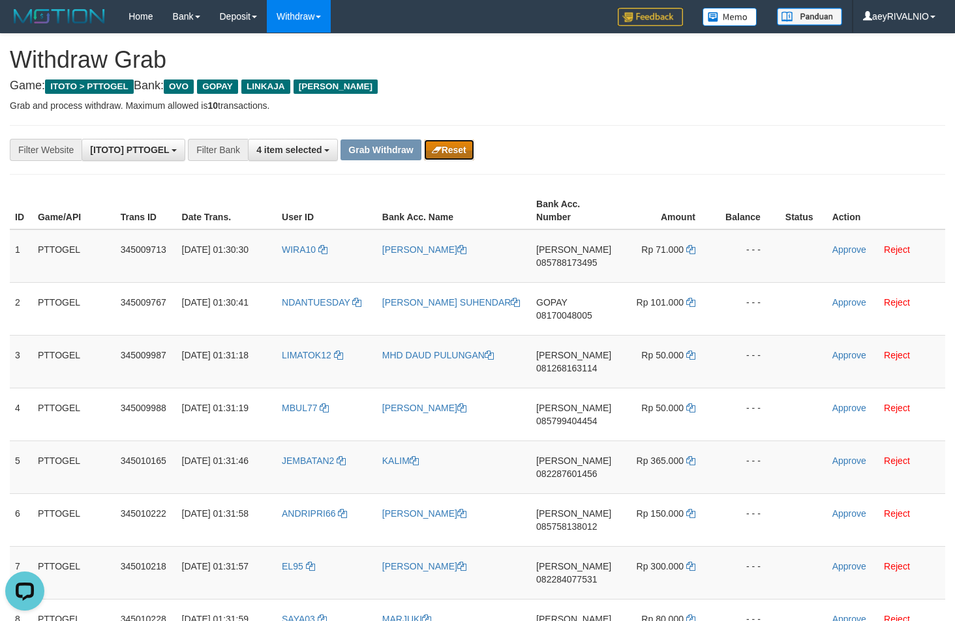
click at [458, 150] on button "Reset" at bounding box center [449, 150] width 50 height 21
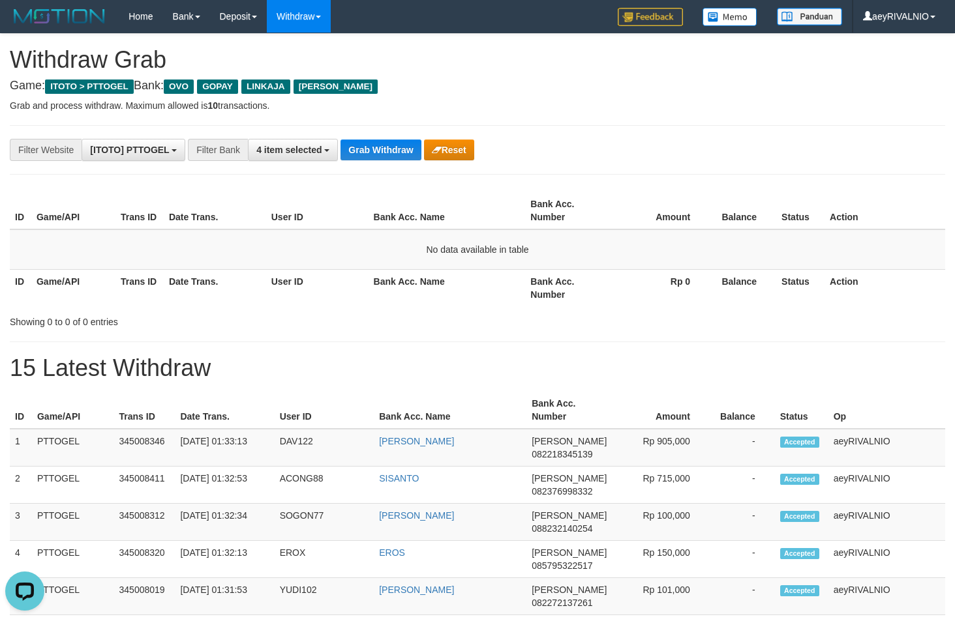
click at [842, 365] on h1 "15 Latest Withdraw" at bounding box center [477, 368] width 935 height 26
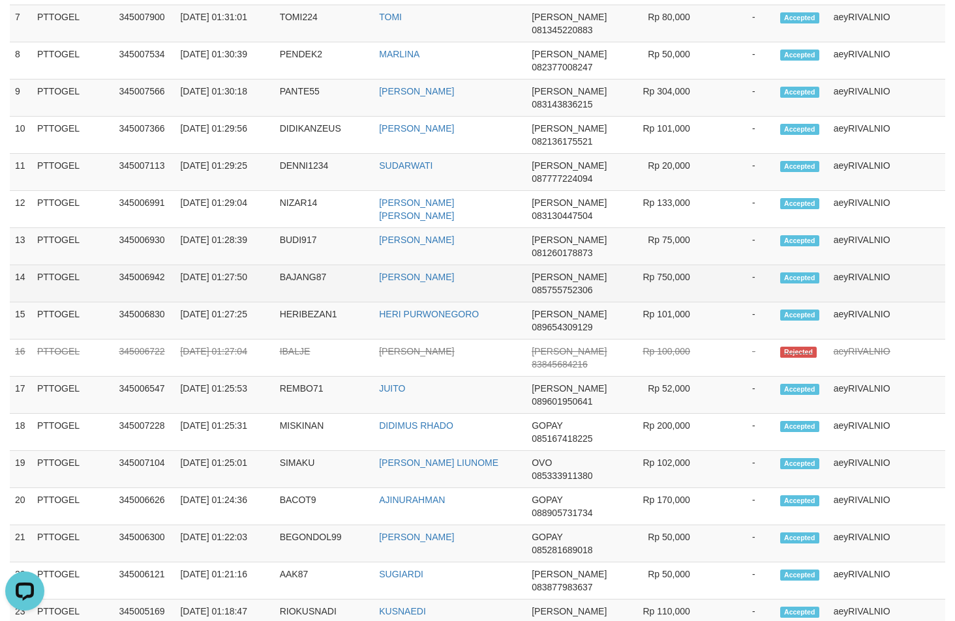
scroll to position [665, 0]
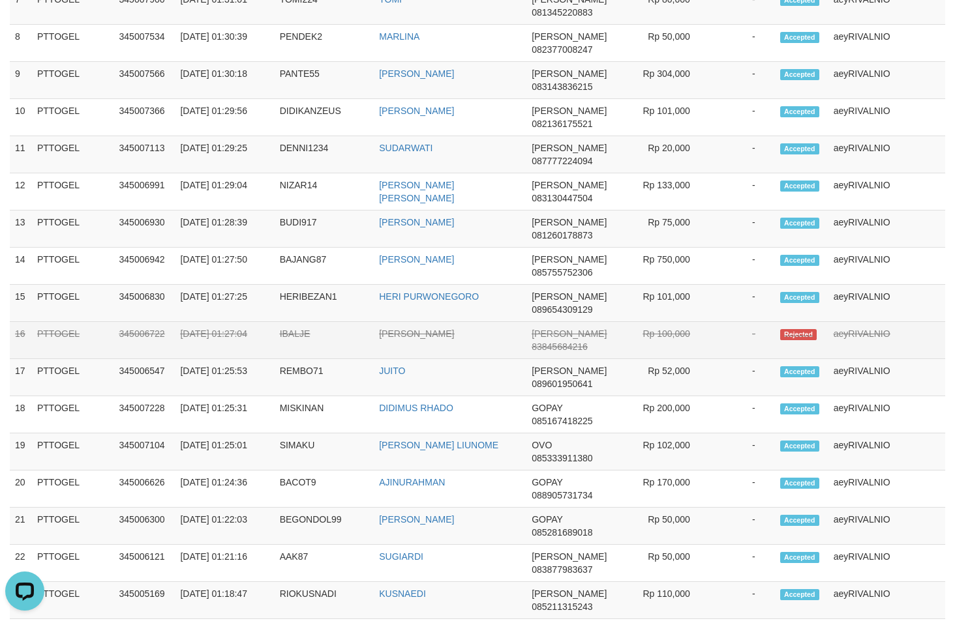
drag, startPoint x: 265, startPoint y: 333, endPoint x: 717, endPoint y: 343, distance: 452.0
click at [717, 343] on tr "16 PTTOGEL 345006722 [DATE] 01:27:04 [GEOGRAPHIC_DATA] [PERSON_NAME] 8384568421…" at bounding box center [477, 340] width 935 height 37
click at [303, 333] on td "IBALJE" at bounding box center [325, 340] width 100 height 37
copy td "IBALJE"
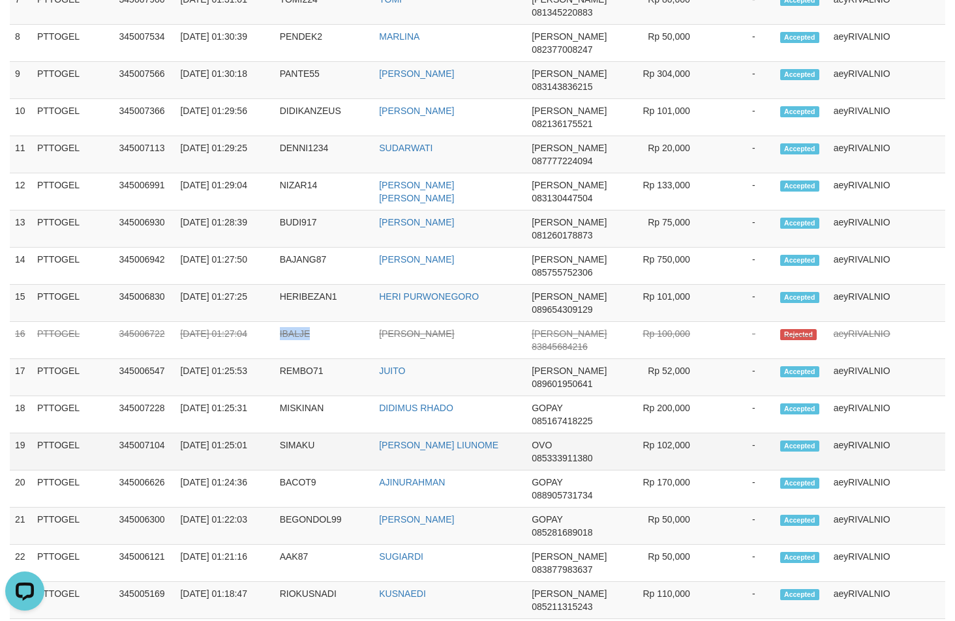
click at [942, 462] on td "aeyRIVALNIO" at bounding box center [886, 452] width 117 height 37
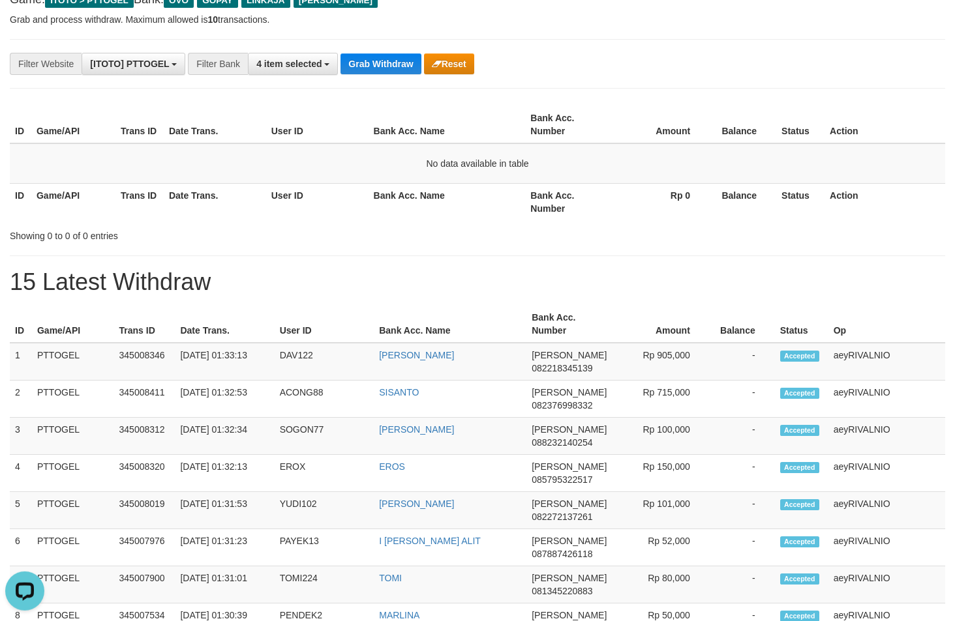
scroll to position [0, 0]
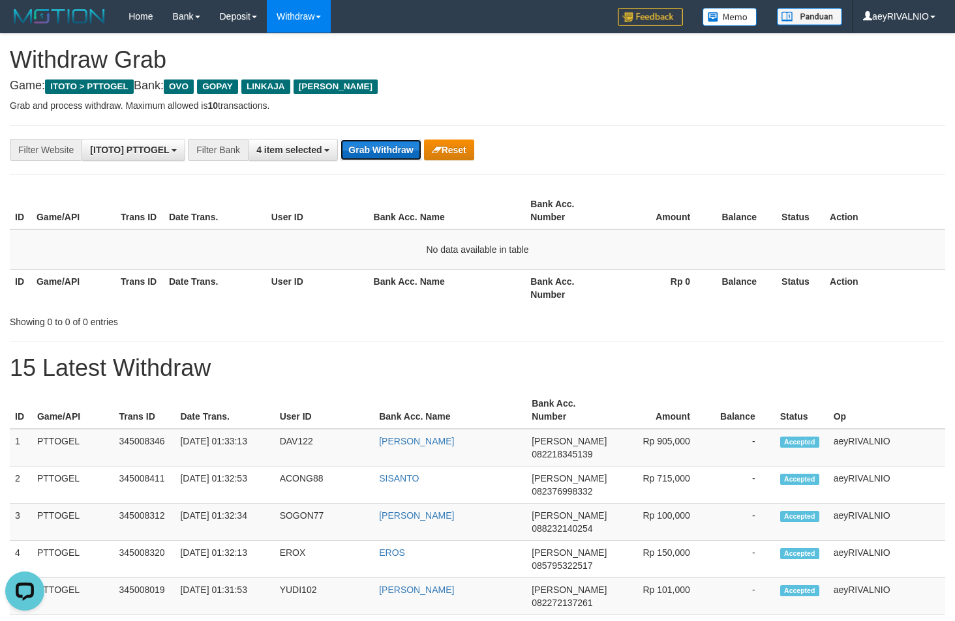
click at [389, 156] on button "Grab Withdraw" at bounding box center [380, 150] width 80 height 21
click at [389, 155] on button "Grab Withdraw" at bounding box center [380, 150] width 80 height 21
click at [389, 154] on button "Grab Withdraw" at bounding box center [380, 150] width 80 height 21
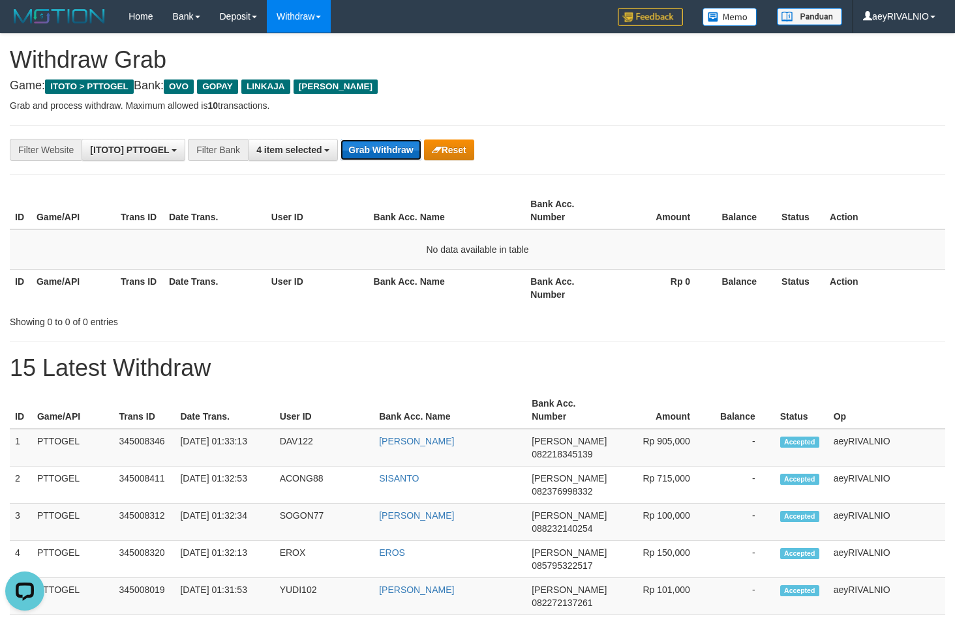
click at [389, 154] on button "Grab Withdraw" at bounding box center [380, 150] width 80 height 21
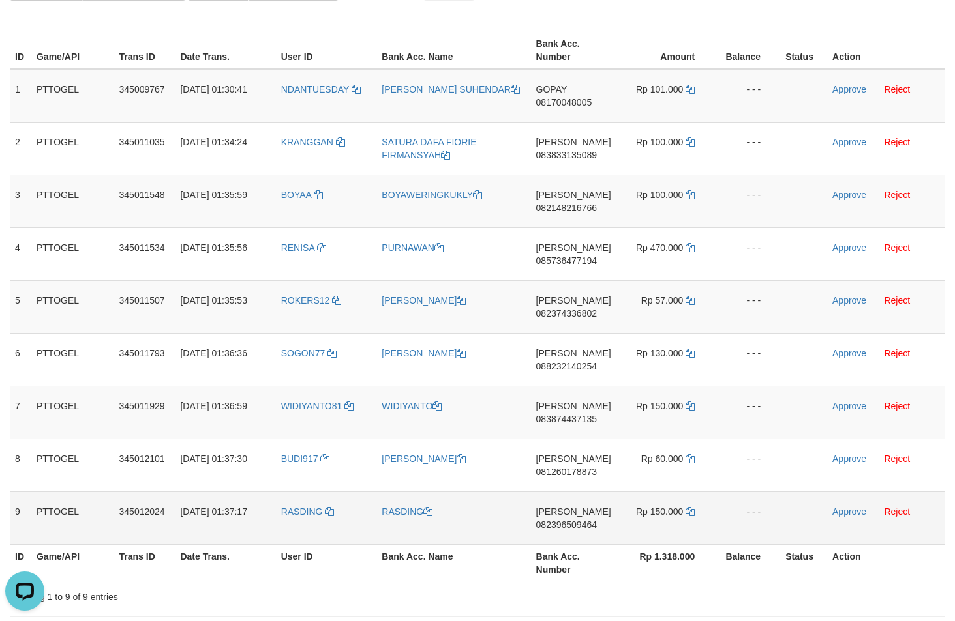
drag, startPoint x: 314, startPoint y: 238, endPoint x: 646, endPoint y: 511, distance: 429.9
click at [646, 511] on tbody "1 PTTOGEL 345009767 [DATE] 01:30:41 [GEOGRAPHIC_DATA] [PERSON_NAME] GOPAY 08170…" at bounding box center [477, 307] width 935 height 476
click at [552, 103] on span "08170048005" at bounding box center [564, 102] width 56 height 10
copy span "08170048005"
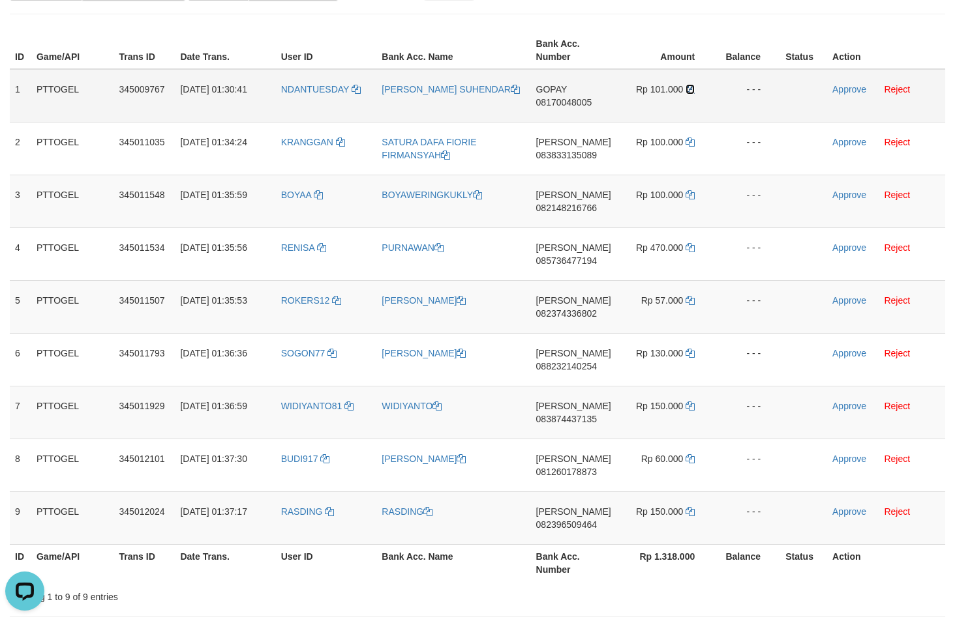
click at [688, 87] on icon at bounding box center [689, 89] width 9 height 9
click at [846, 92] on link "Approve" at bounding box center [849, 89] width 34 height 10
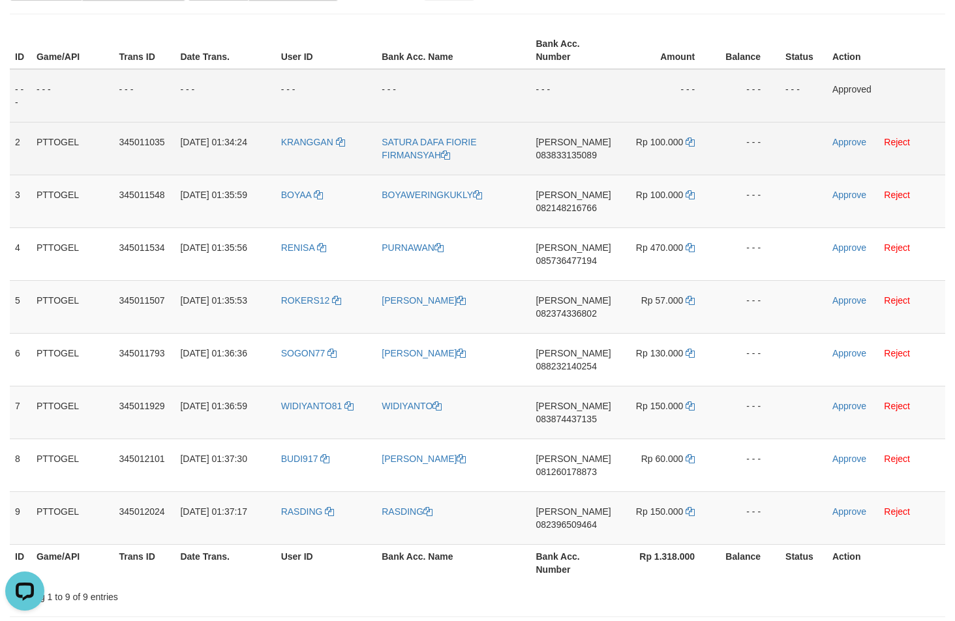
click at [564, 156] on span "083833135089" at bounding box center [565, 155] width 61 height 10
copy span "083833135089"
click at [689, 140] on icon at bounding box center [689, 142] width 9 height 9
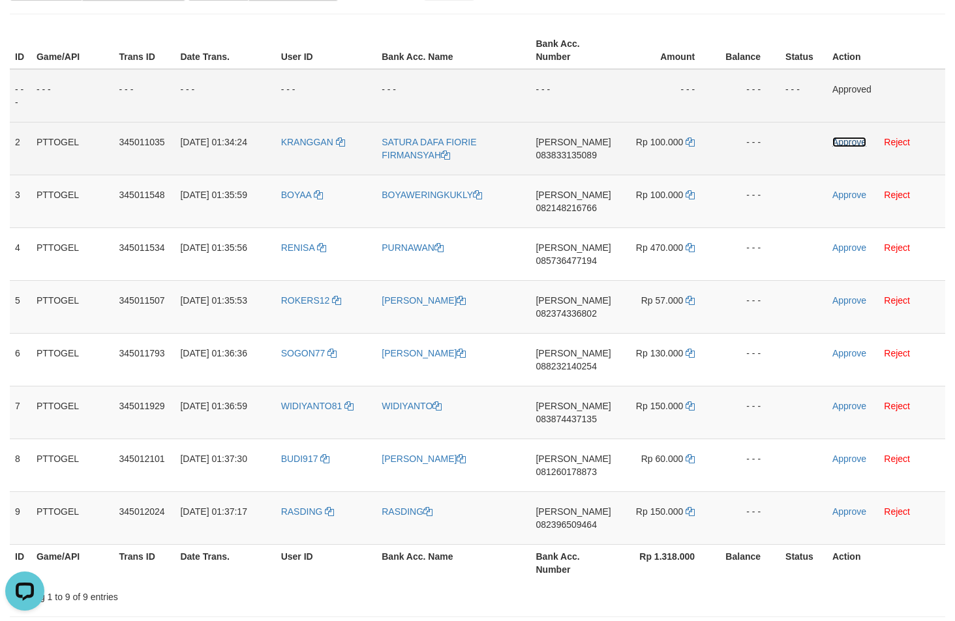
click at [843, 140] on link "Approve" at bounding box center [849, 142] width 34 height 10
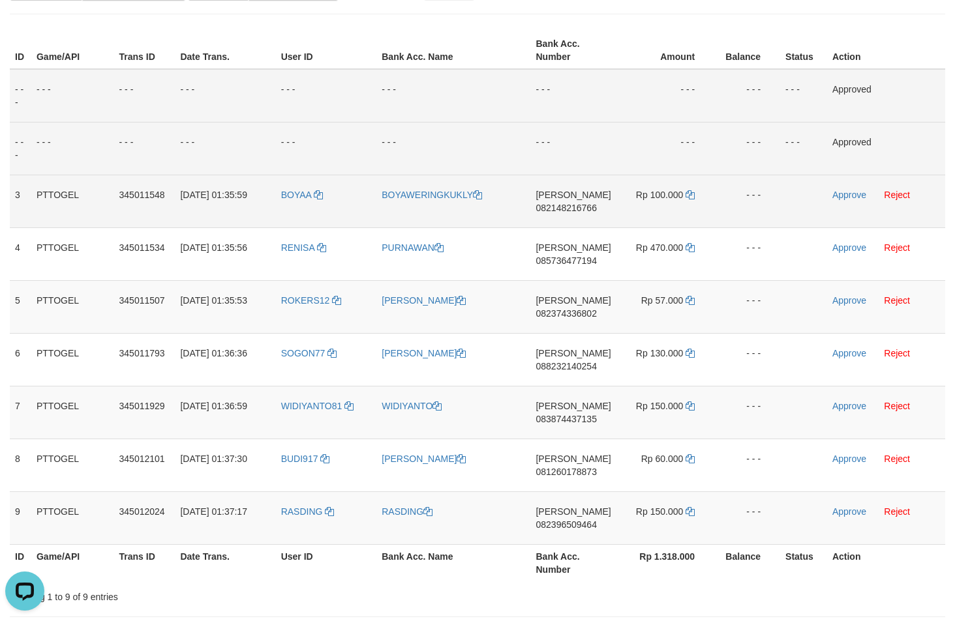
click at [560, 204] on span "082148216766" at bounding box center [565, 208] width 61 height 10
copy span "082148216766"
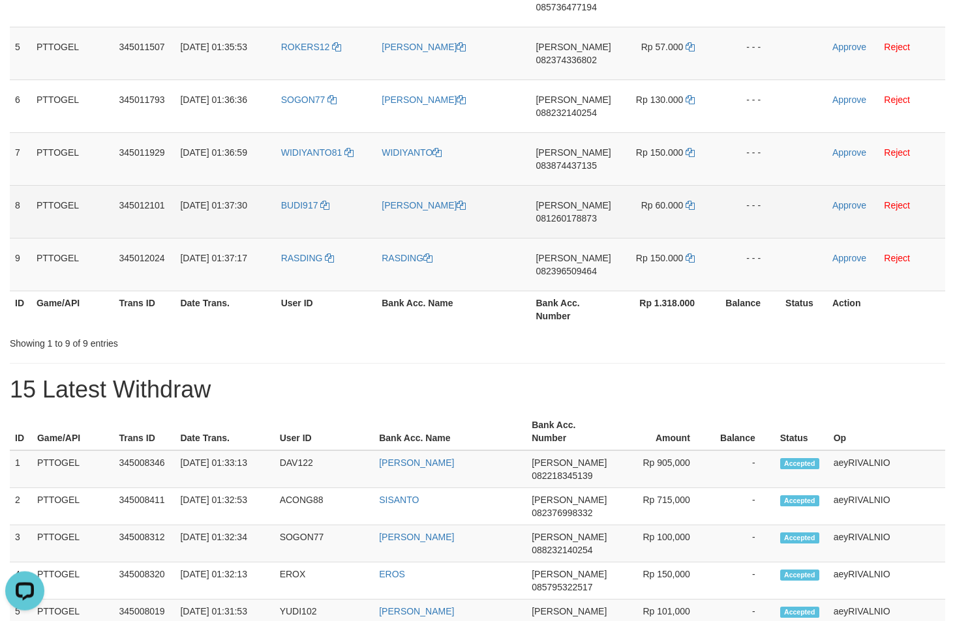
scroll to position [116, 0]
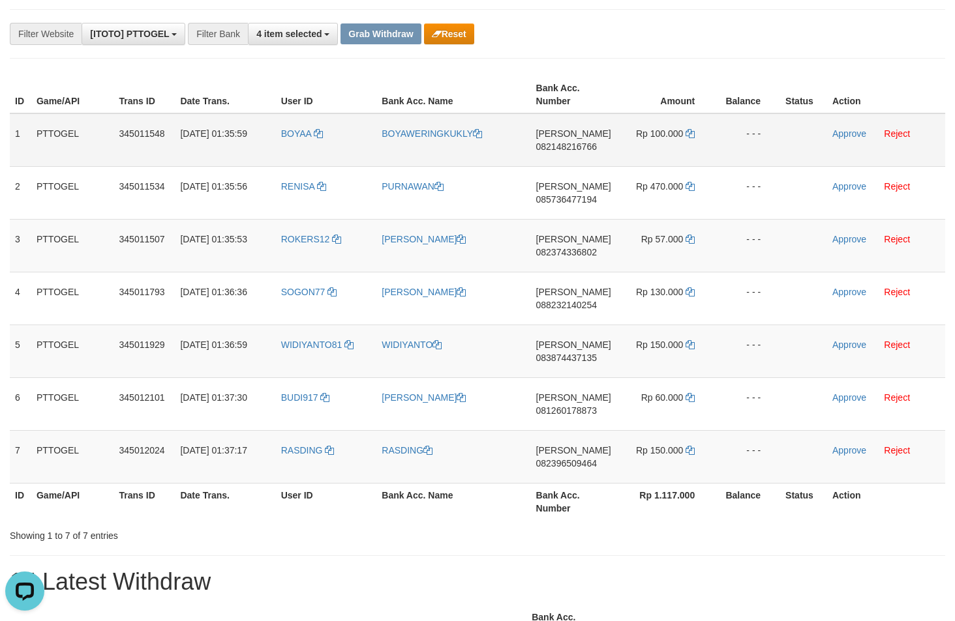
click at [581, 149] on span "082148216766" at bounding box center [566, 147] width 61 height 10
copy span "082148216766"
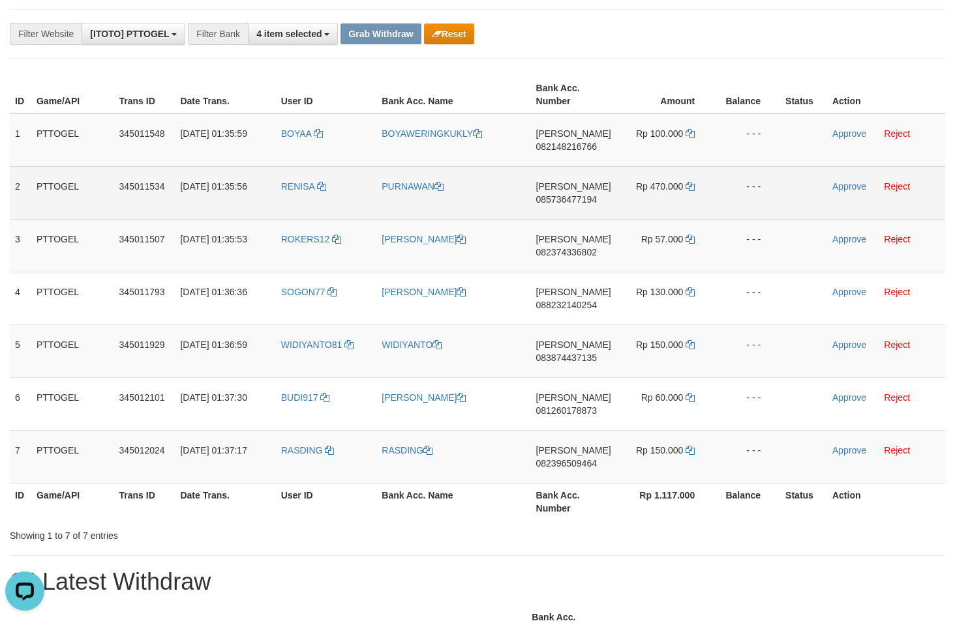
click at [564, 203] on span "085736477194" at bounding box center [566, 199] width 61 height 10
click at [565, 203] on span "085736477194" at bounding box center [566, 199] width 61 height 10
copy span "085736477194"
click at [691, 185] on icon at bounding box center [689, 186] width 9 height 9
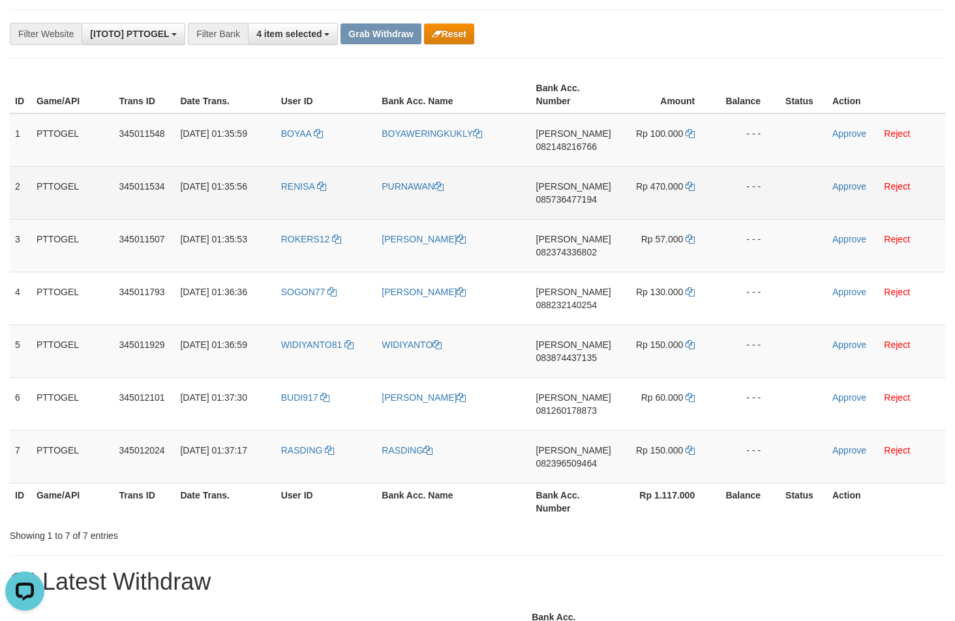
click at [837, 192] on td "Approve Reject" at bounding box center [886, 192] width 118 height 53
click at [849, 187] on link "Approve" at bounding box center [849, 186] width 34 height 10
click at [573, 254] on span "082374336802" at bounding box center [565, 252] width 61 height 10
copy span "082374336802"
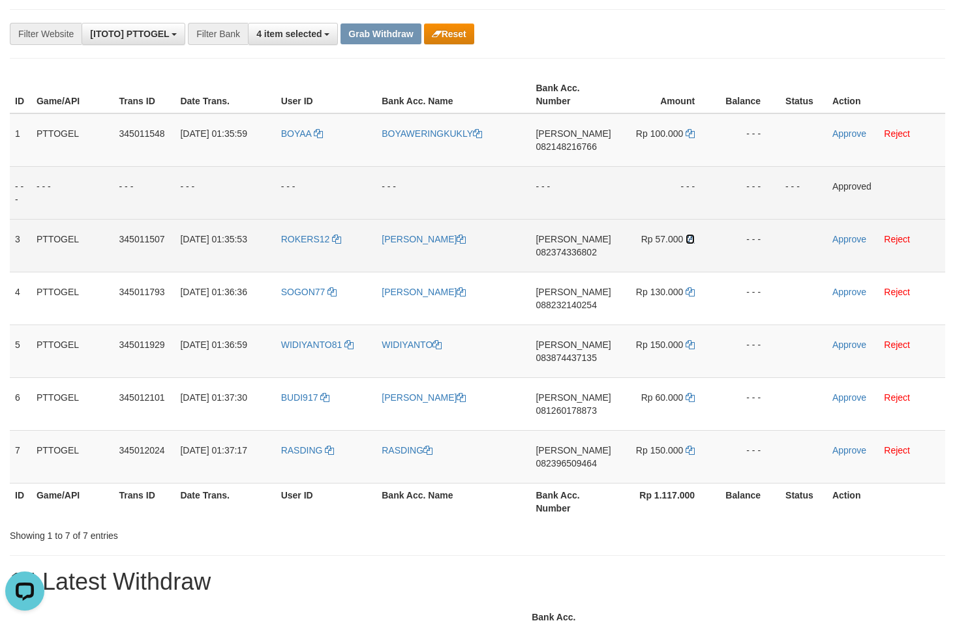
click at [690, 240] on icon at bounding box center [689, 239] width 9 height 9
click at [843, 239] on link "Approve" at bounding box center [849, 239] width 34 height 10
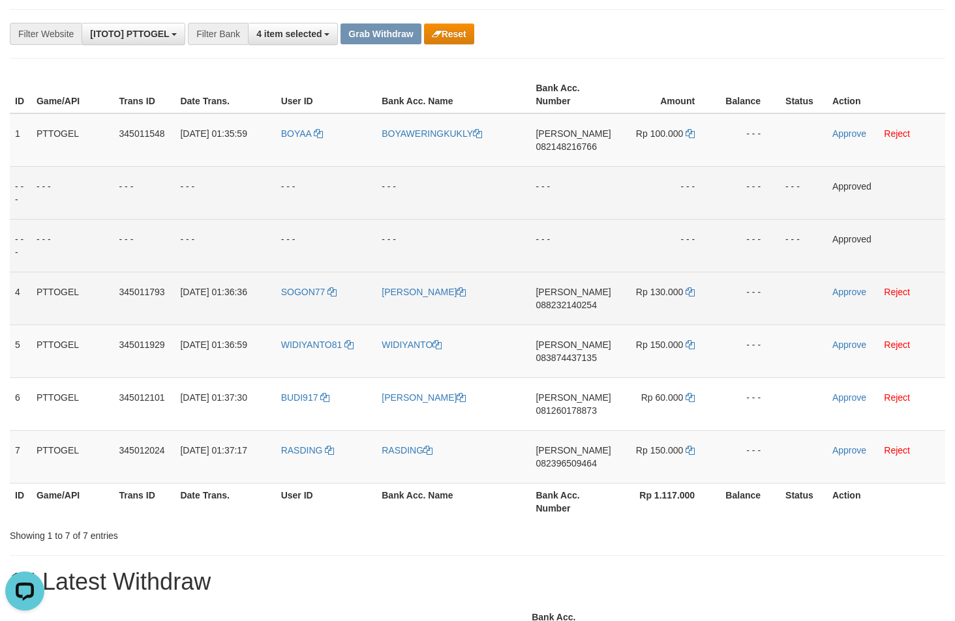
click at [555, 306] on span "088232140254" at bounding box center [565, 305] width 61 height 10
copy span "088232140254"
click at [693, 293] on icon at bounding box center [689, 292] width 9 height 9
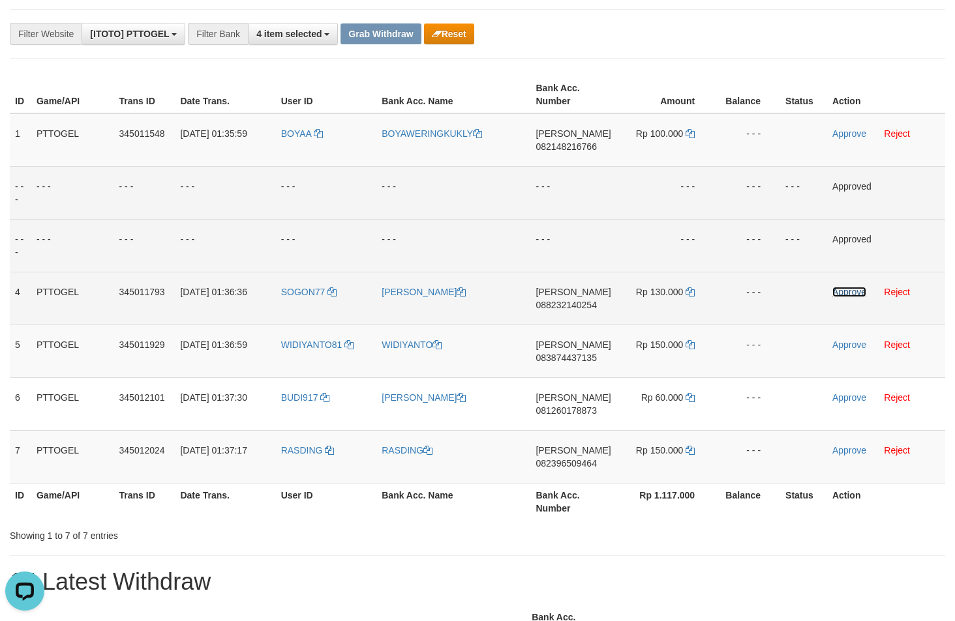
click at [865, 294] on link "Approve" at bounding box center [849, 292] width 34 height 10
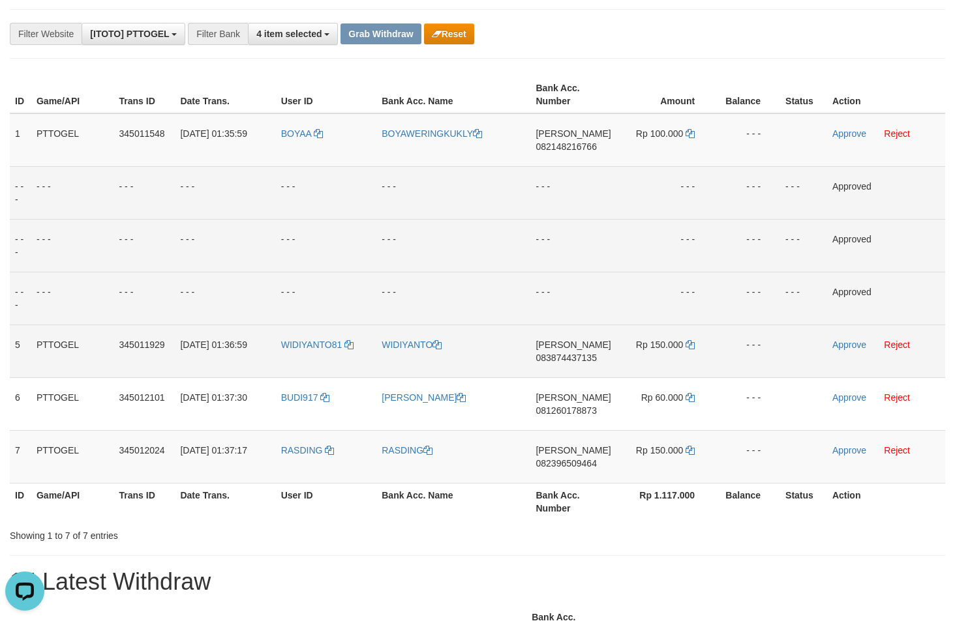
click at [574, 357] on span "083874437135" at bounding box center [565, 358] width 61 height 10
copy span "083874437135"
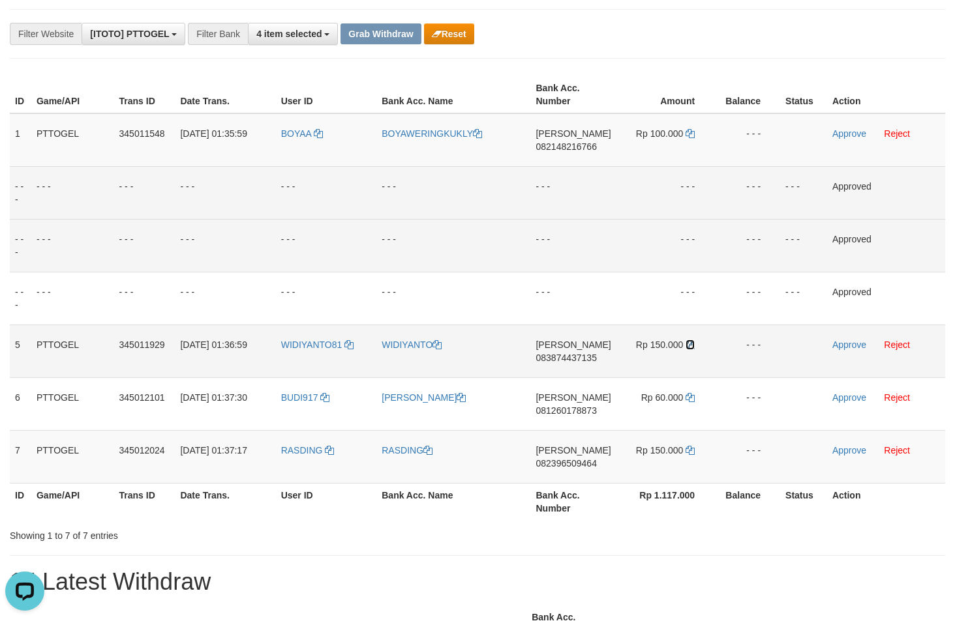
click at [691, 344] on icon at bounding box center [689, 344] width 9 height 9
click at [837, 340] on link "Approve" at bounding box center [849, 345] width 34 height 10
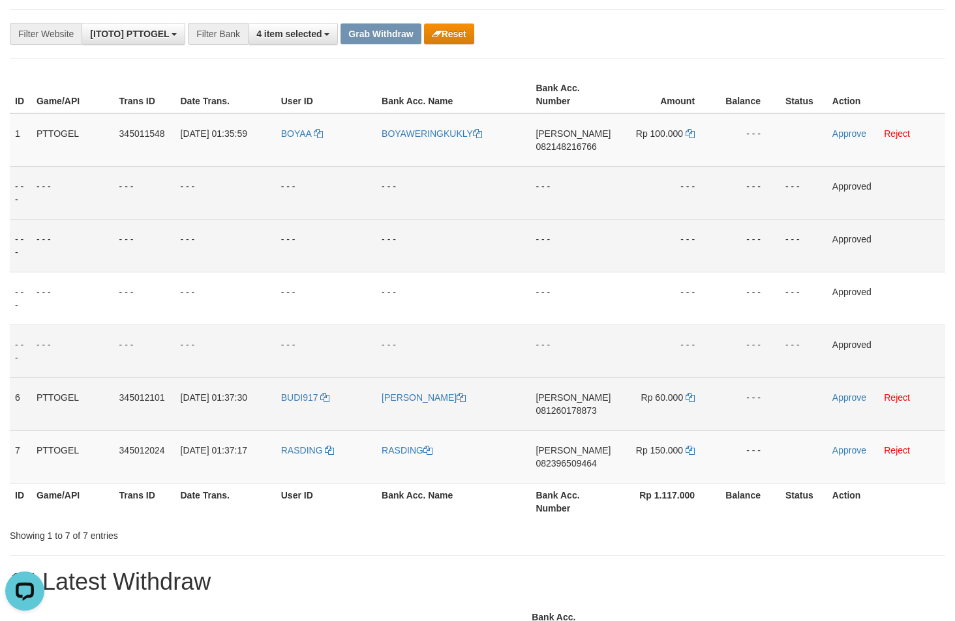
click at [571, 404] on td "DANA 081260178873" at bounding box center [572, 404] width 85 height 53
click at [571, 411] on span "081260178873" at bounding box center [565, 411] width 61 height 10
copy span "081260178873"
click at [571, 411] on span "081260178873" at bounding box center [565, 411] width 61 height 10
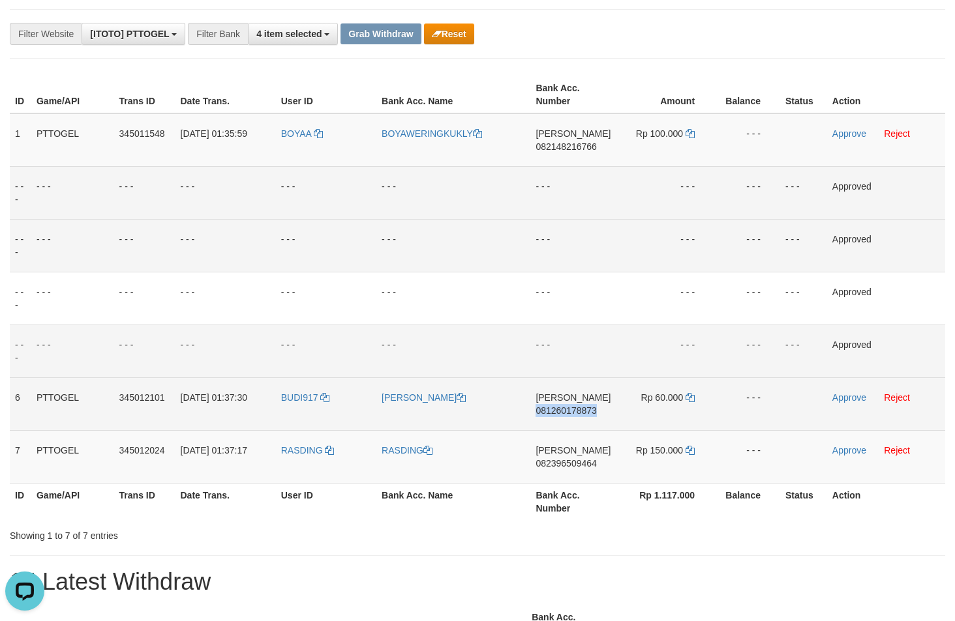
copy span "081260178873"
click at [689, 399] on icon at bounding box center [689, 397] width 9 height 9
click at [844, 399] on link "Approve" at bounding box center [849, 398] width 34 height 10
click at [577, 461] on span "082396509464" at bounding box center [565, 463] width 61 height 10
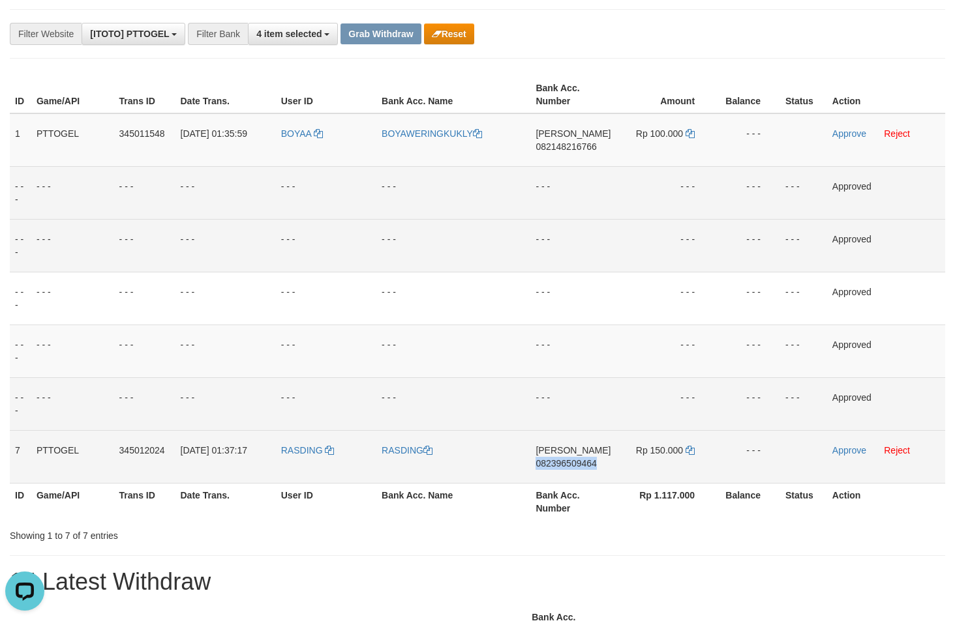
click at [577, 461] on span "082396509464" at bounding box center [565, 463] width 61 height 10
copy span "082396509464"
click at [689, 447] on icon at bounding box center [689, 450] width 9 height 9
click at [850, 452] on link "Approve" at bounding box center [849, 450] width 34 height 10
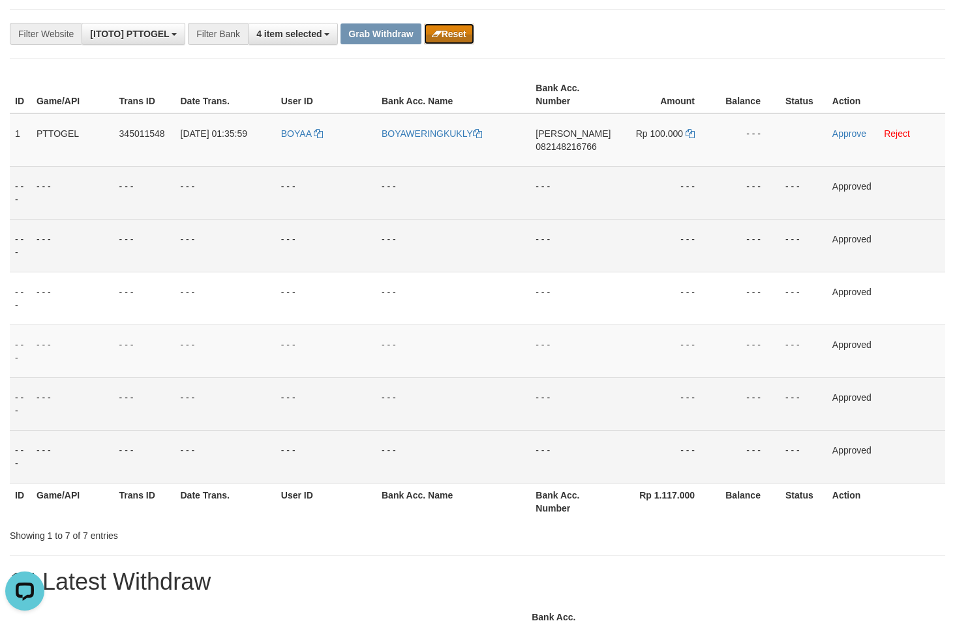
click at [460, 38] on button "Reset" at bounding box center [449, 33] width 50 height 21
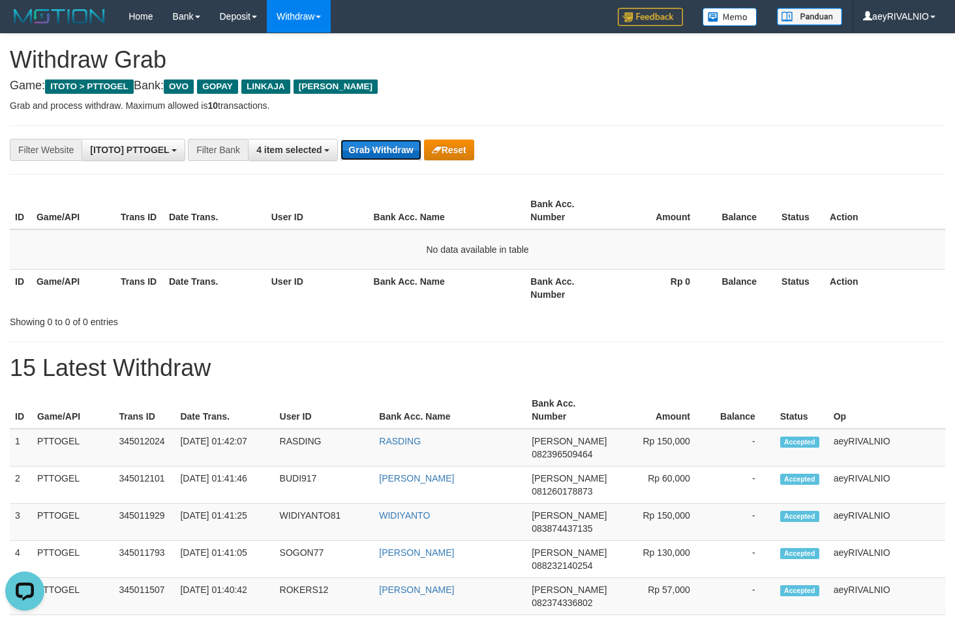
click at [362, 159] on button "Grab Withdraw" at bounding box center [380, 150] width 80 height 21
click at [362, 158] on button "Grab Withdraw" at bounding box center [380, 150] width 80 height 21
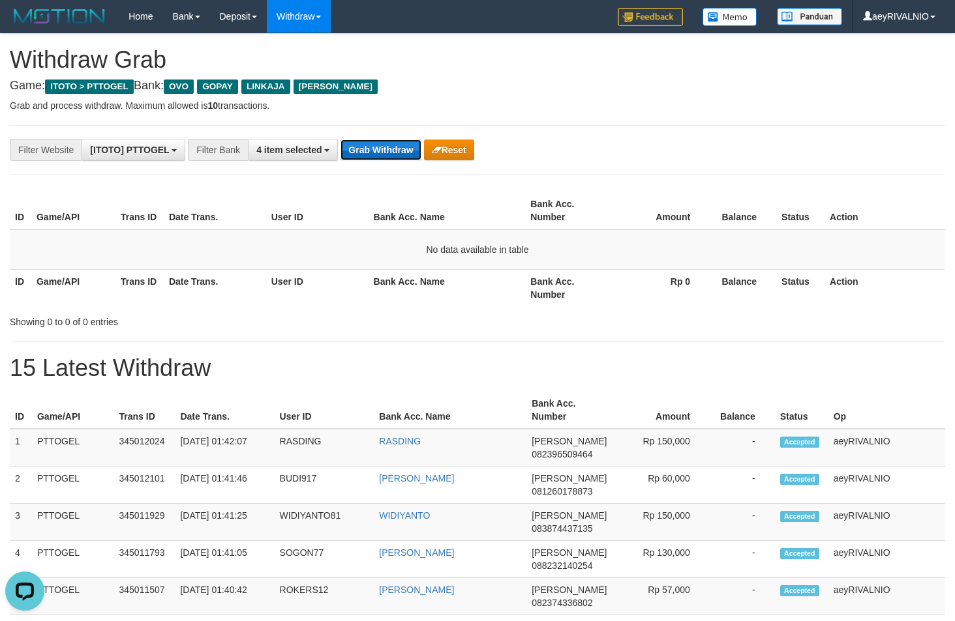
click at [362, 157] on button "Grab Withdraw" at bounding box center [380, 150] width 80 height 21
click at [398, 147] on button "Grab Withdraw" at bounding box center [380, 150] width 80 height 21
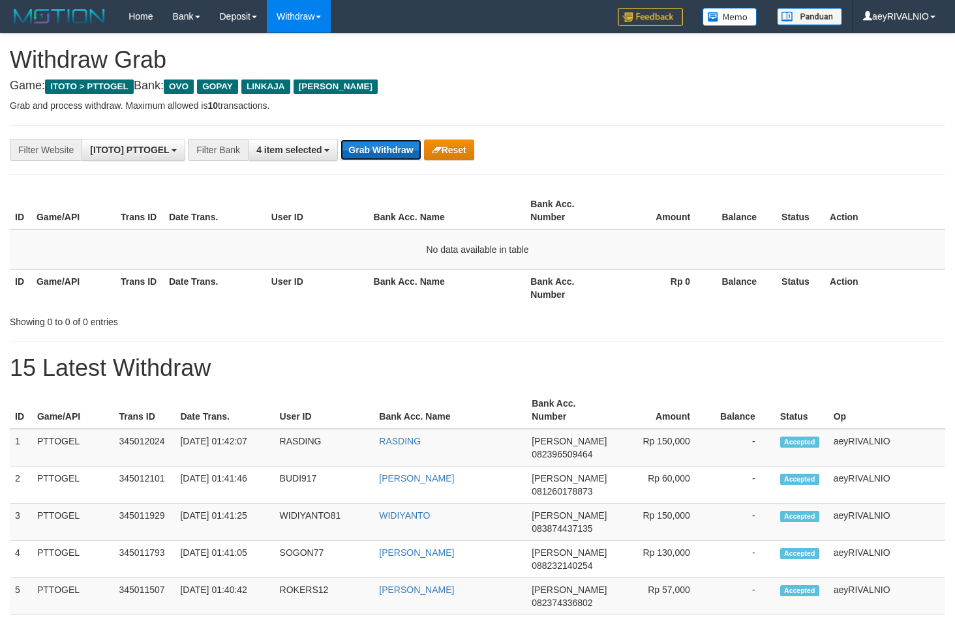
click at [398, 147] on button "Grab Withdraw" at bounding box center [380, 150] width 80 height 21
click at [895, 153] on div "**********" at bounding box center [477, 150] width 955 height 22
drag, startPoint x: 608, startPoint y: 106, endPoint x: 423, endPoint y: 161, distance: 193.8
click at [605, 106] on p "Grab and process withdraw. Maximum allowed is 10 transactions." at bounding box center [477, 105] width 935 height 13
click at [390, 149] on button "Grab Withdraw" at bounding box center [380, 150] width 80 height 21
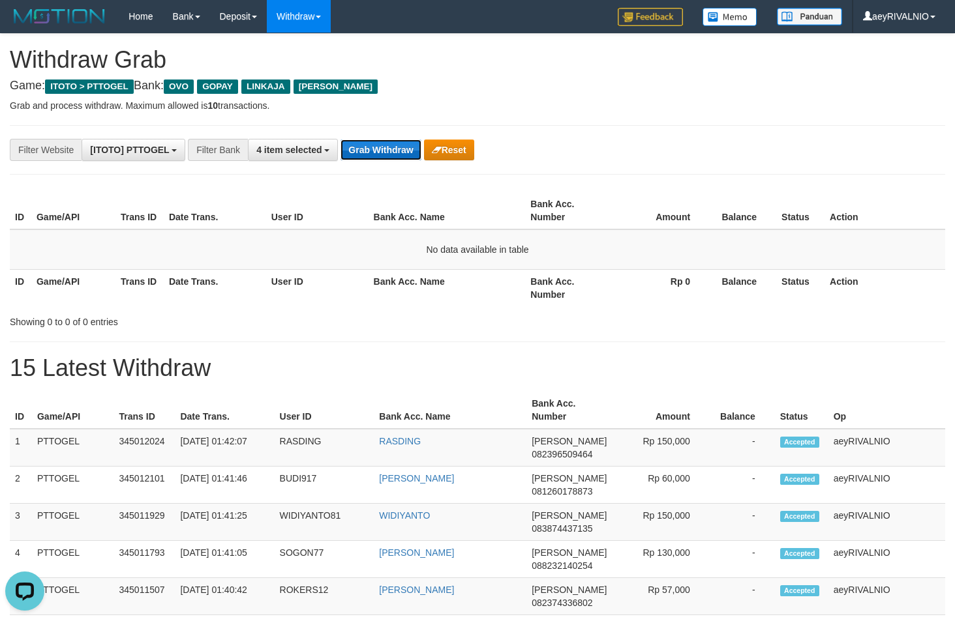
click at [390, 149] on button "Grab Withdraw" at bounding box center [380, 150] width 80 height 21
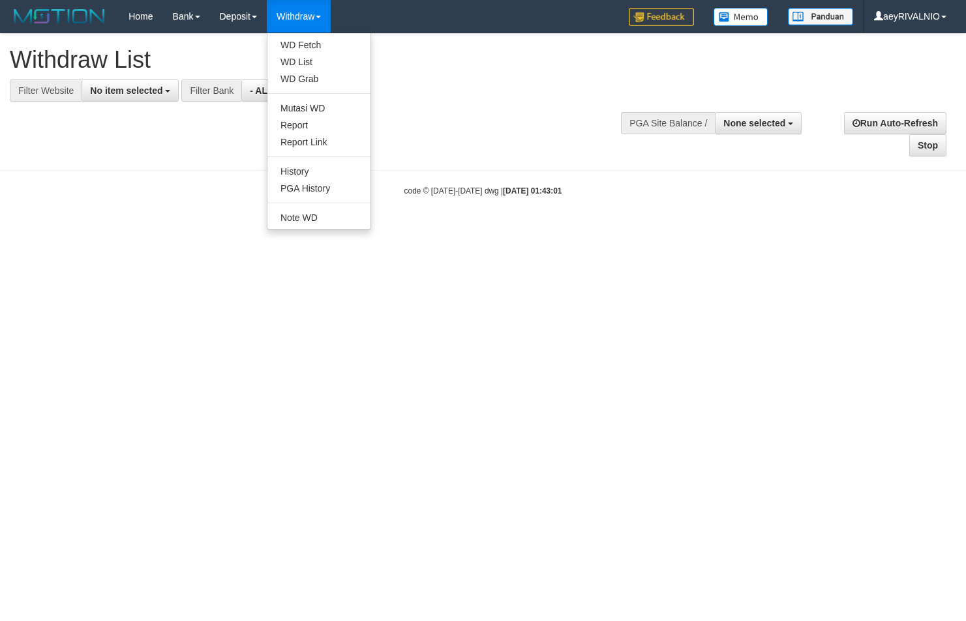
select select
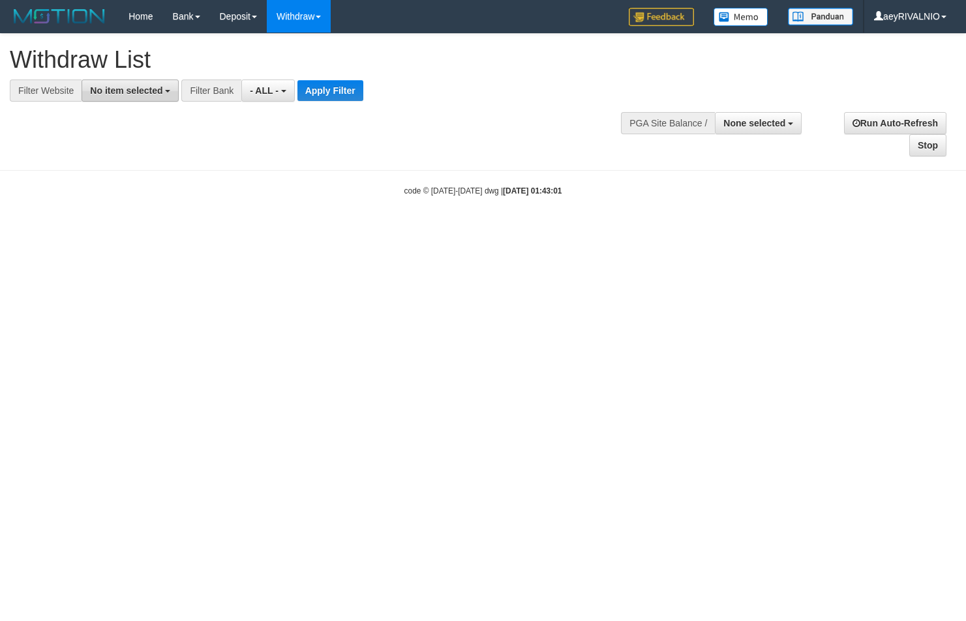
click at [136, 91] on span "No item selected" at bounding box center [126, 90] width 72 height 10
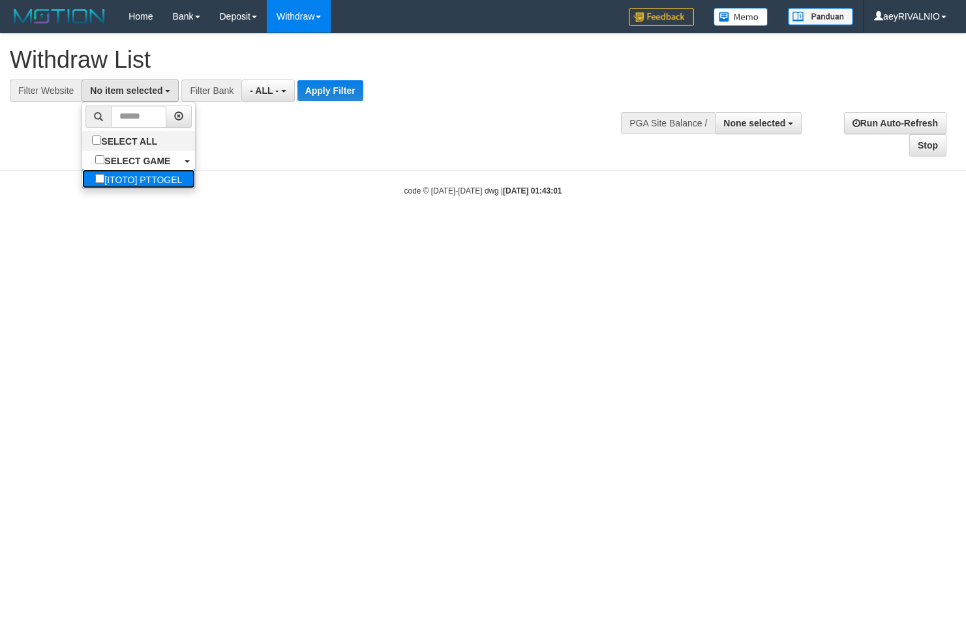
click at [91, 185] on label "[ITOTO] PTTOGEL" at bounding box center [138, 179] width 113 height 19
select select "***"
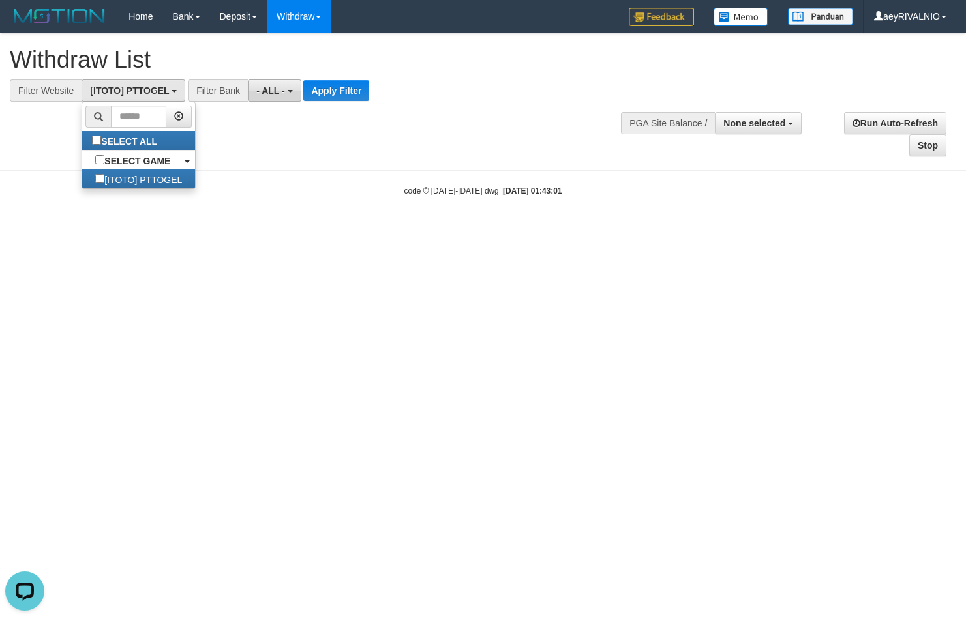
click at [276, 94] on span "- ALL -" at bounding box center [270, 90] width 29 height 10
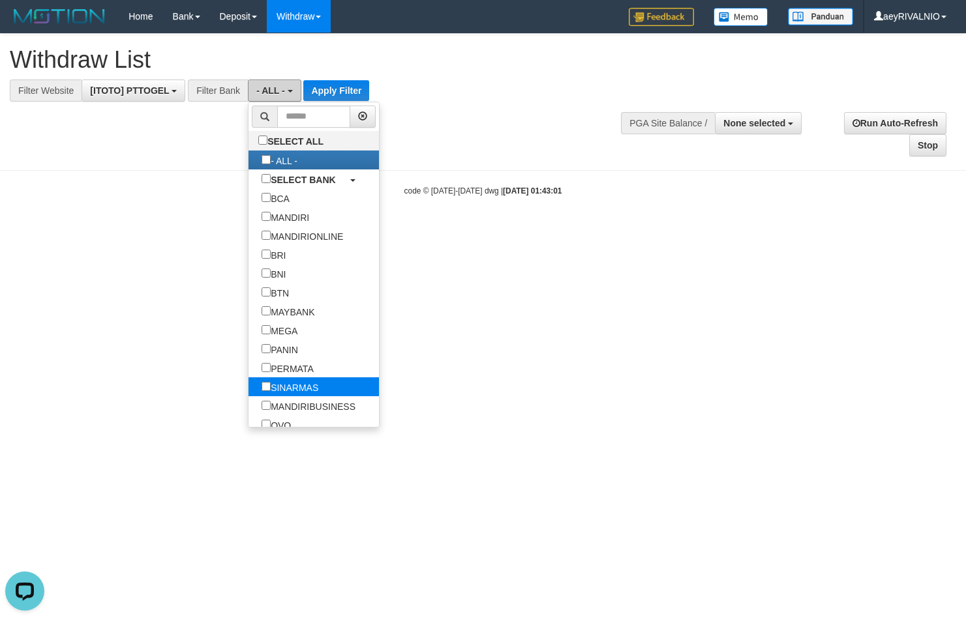
scroll to position [167, 0]
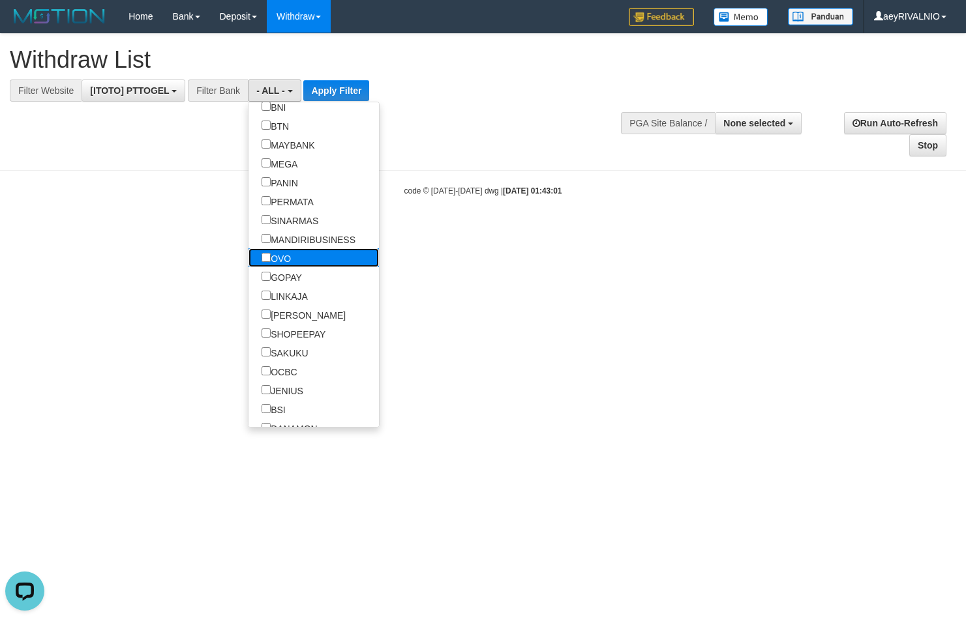
drag, startPoint x: 230, startPoint y: 252, endPoint x: 224, endPoint y: 269, distance: 18.8
click at [248, 252] on label "OVO" at bounding box center [275, 257] width 55 height 19
select select "***"
click at [248, 275] on label "GOPAY" at bounding box center [281, 276] width 67 height 19
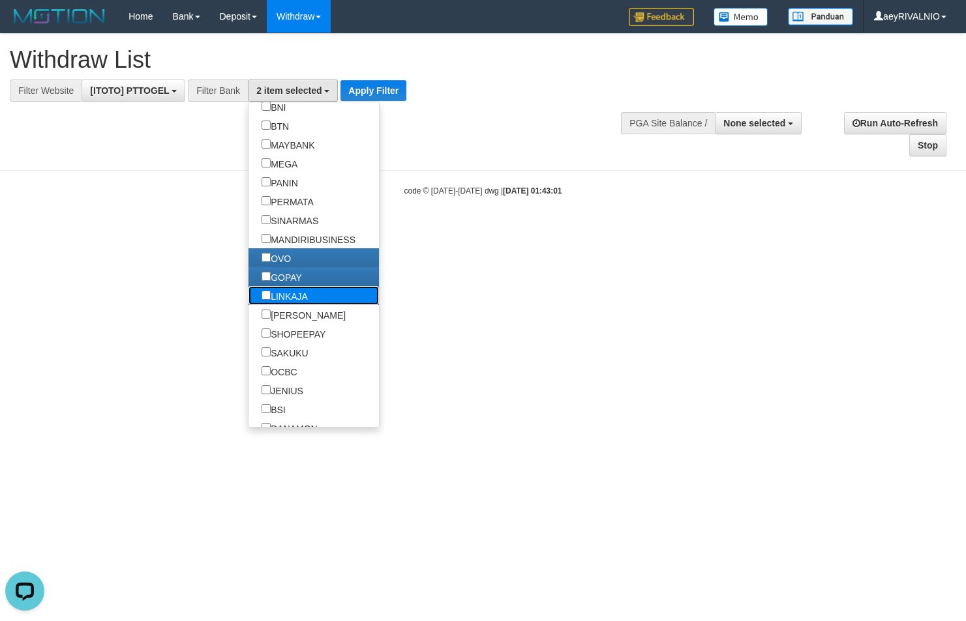
click at [248, 291] on label "LINKAJA" at bounding box center [284, 295] width 72 height 19
click at [248, 311] on label "[PERSON_NAME]" at bounding box center [303, 314] width 110 height 19
click at [377, 91] on button "Apply Filter" at bounding box center [373, 90] width 66 height 21
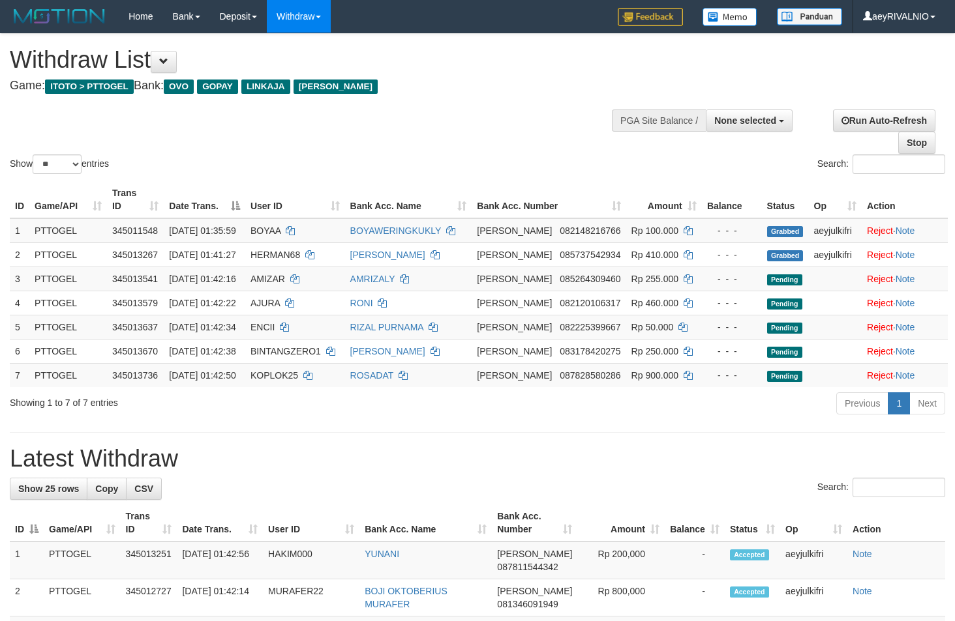
select select
select select "**"
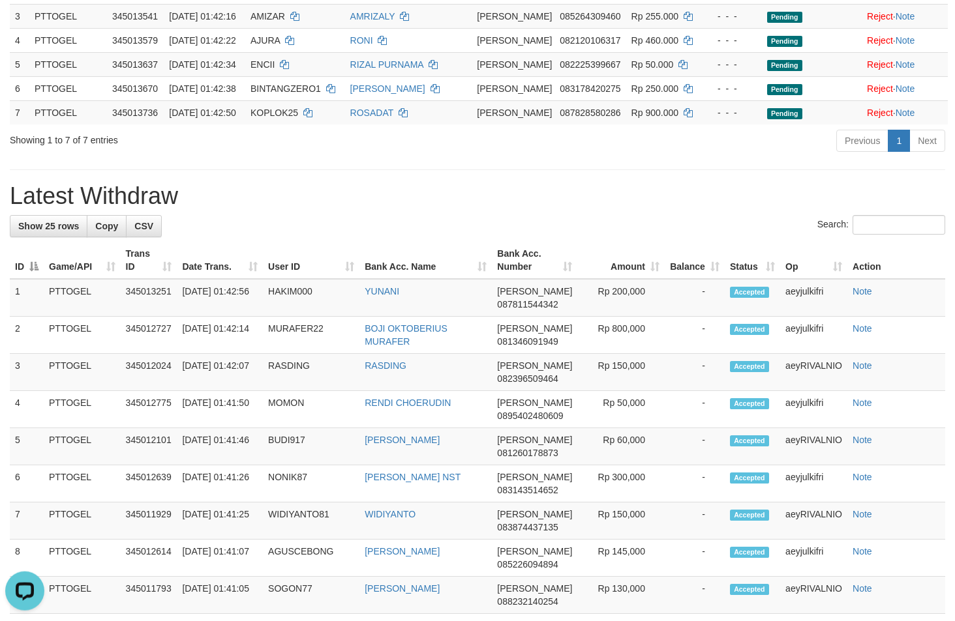
scroll to position [266, 0]
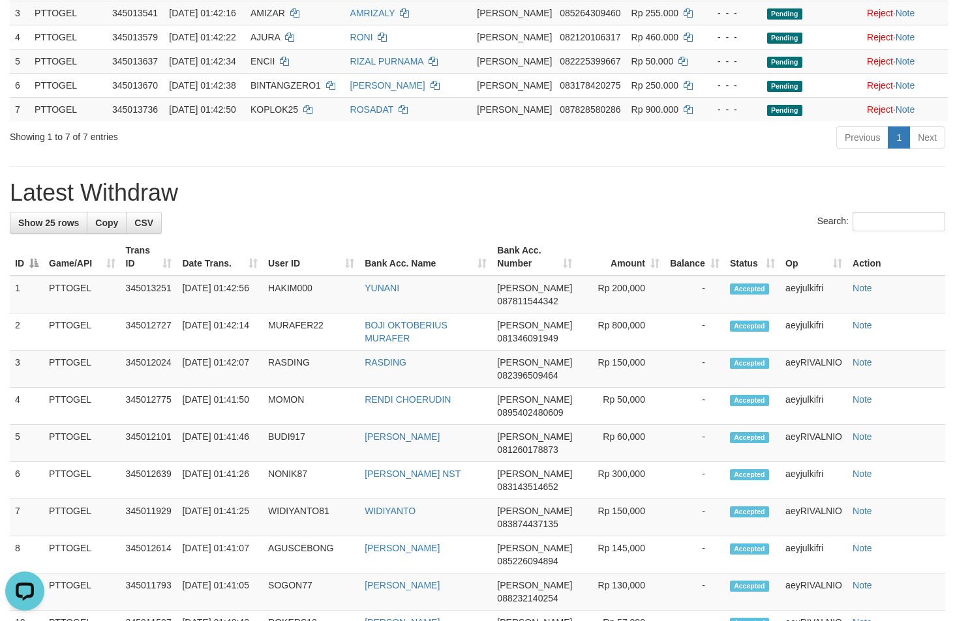
click at [338, 168] on div "**********" at bounding box center [477, 530] width 955 height 1525
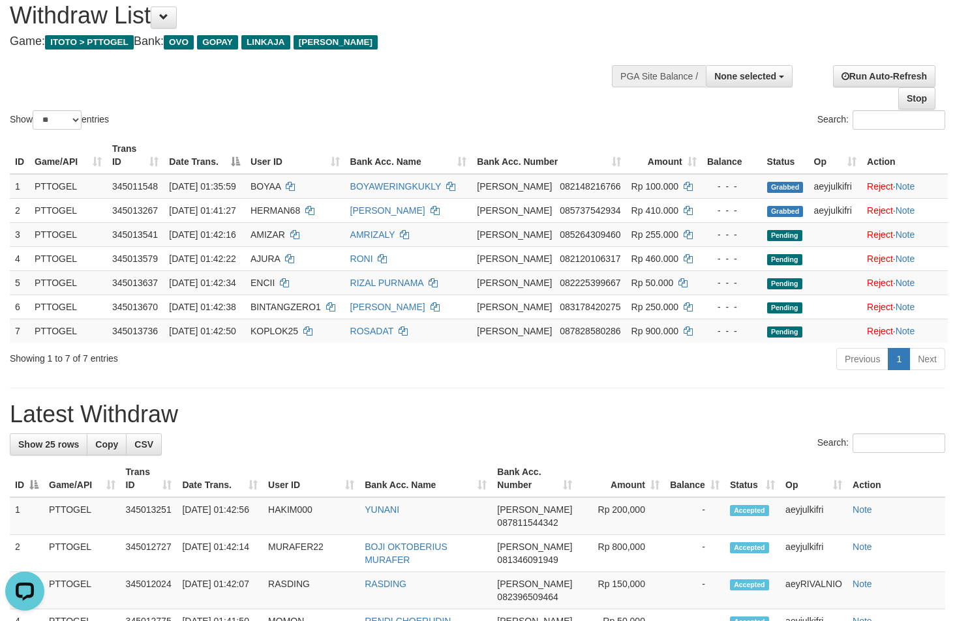
scroll to position [222, 0]
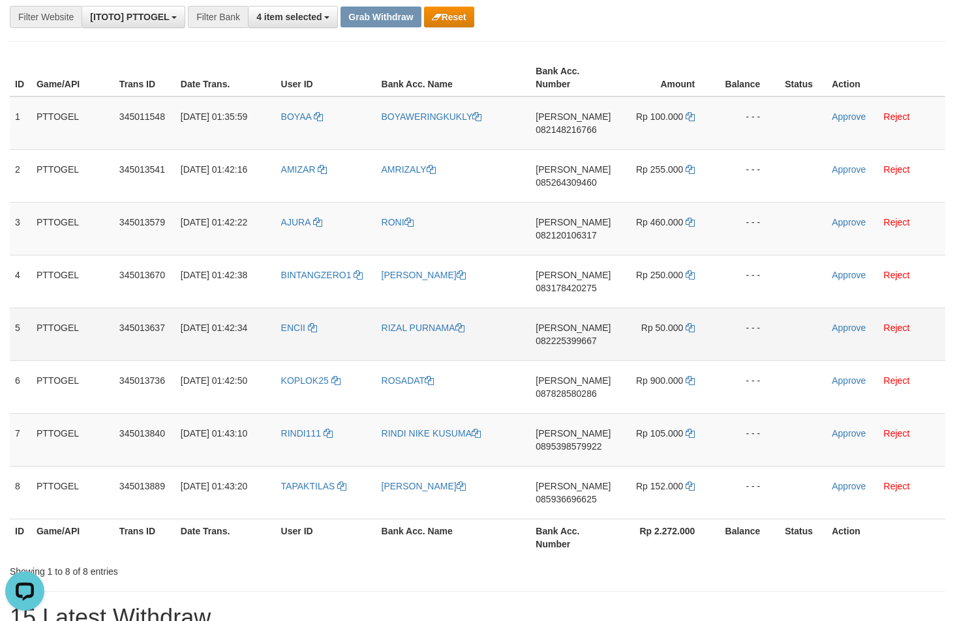
drag, startPoint x: 308, startPoint y: 500, endPoint x: 595, endPoint y: 342, distance: 326.6
click at [680, 121] on tbody "1 PTTOGEL 345011548 [DATE] 01:35:59 BOYAA BOYAWERINGKUKLY [PERSON_NAME] 0821482…" at bounding box center [477, 308] width 935 height 423
copy tr
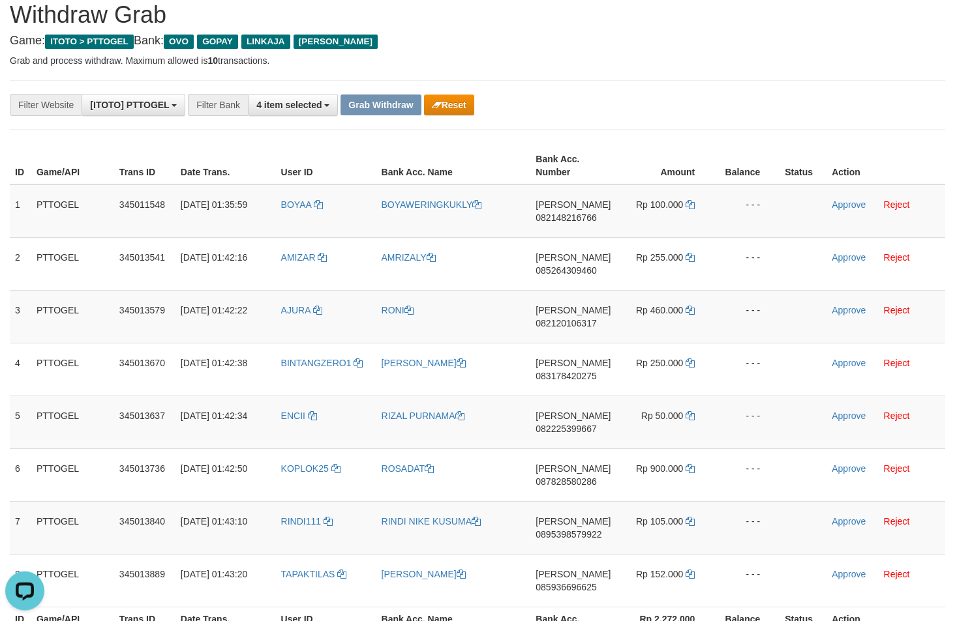
scroll to position [44, 0]
click at [567, 221] on span "082148216766" at bounding box center [565, 218] width 61 height 10
copy tr
click at [567, 221] on span "082148216766" at bounding box center [565, 218] width 61 height 10
copy span "082148216766"
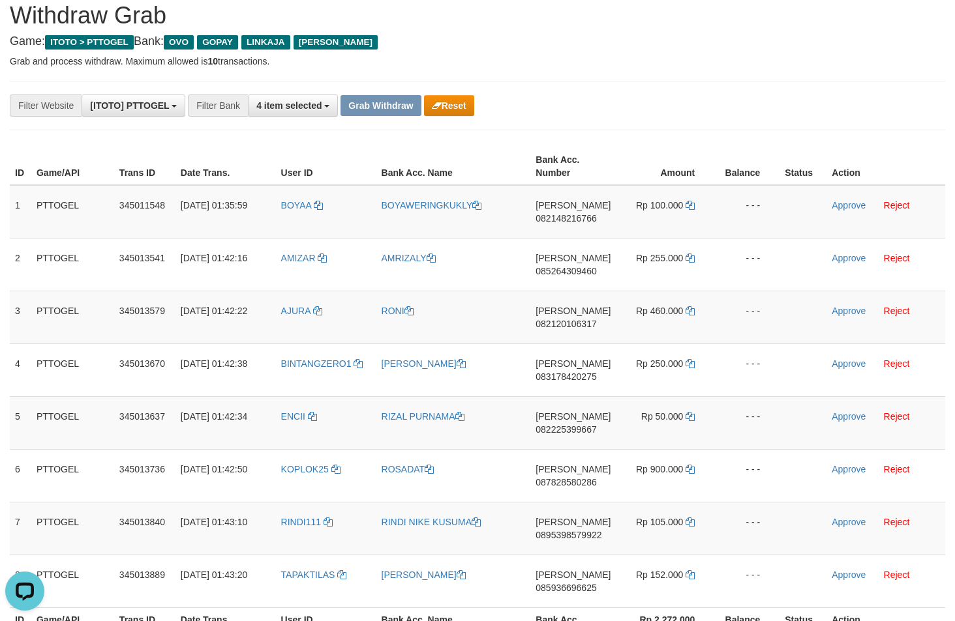
click at [659, 116] on div "**********" at bounding box center [398, 106] width 796 height 22
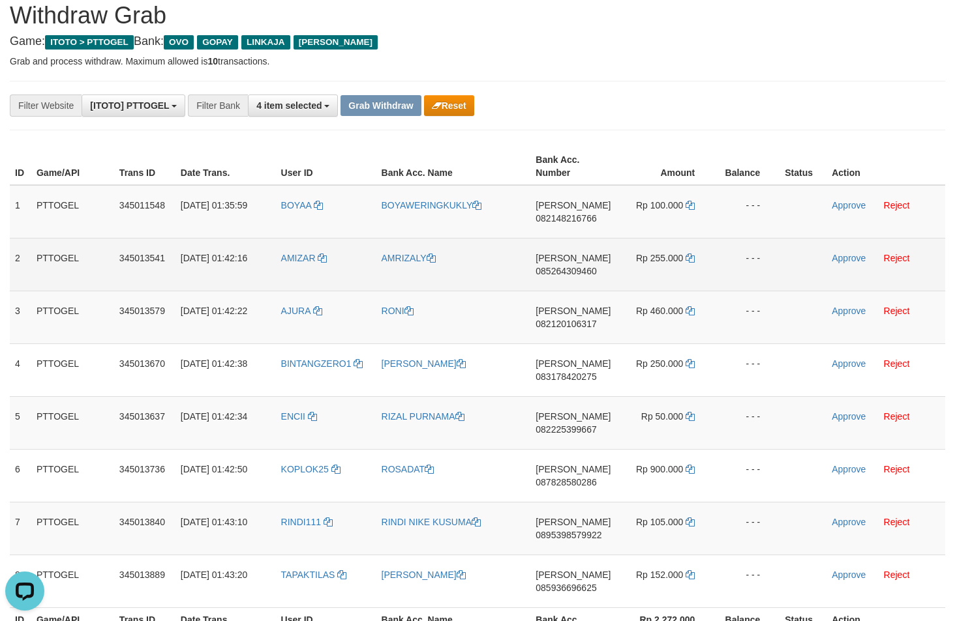
click at [568, 273] on span "085264309460" at bounding box center [565, 271] width 61 height 10
copy span "085264309460"
click at [687, 258] on icon at bounding box center [689, 258] width 9 height 9
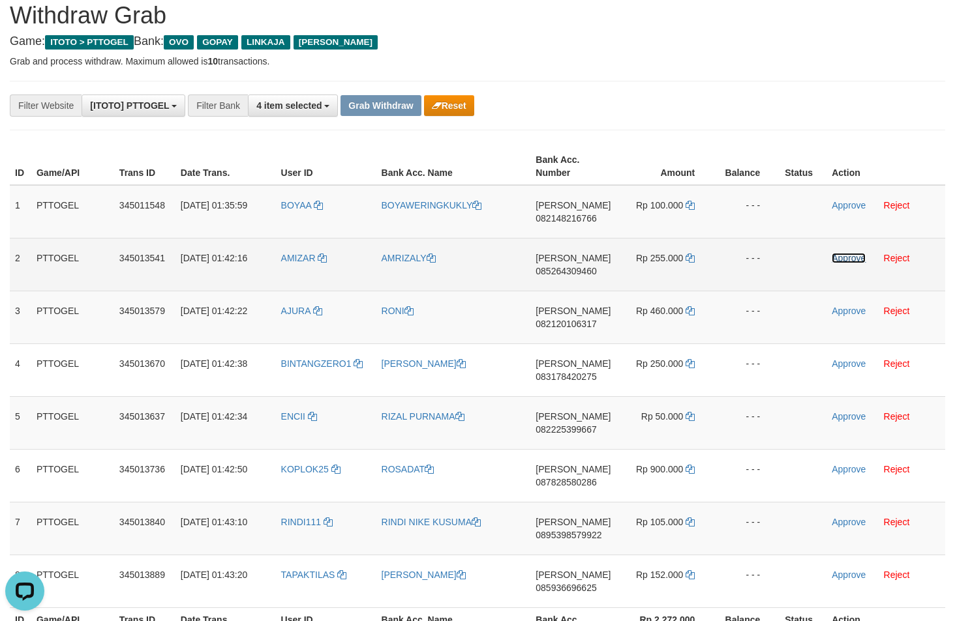
click at [850, 260] on link "Approve" at bounding box center [848, 258] width 34 height 10
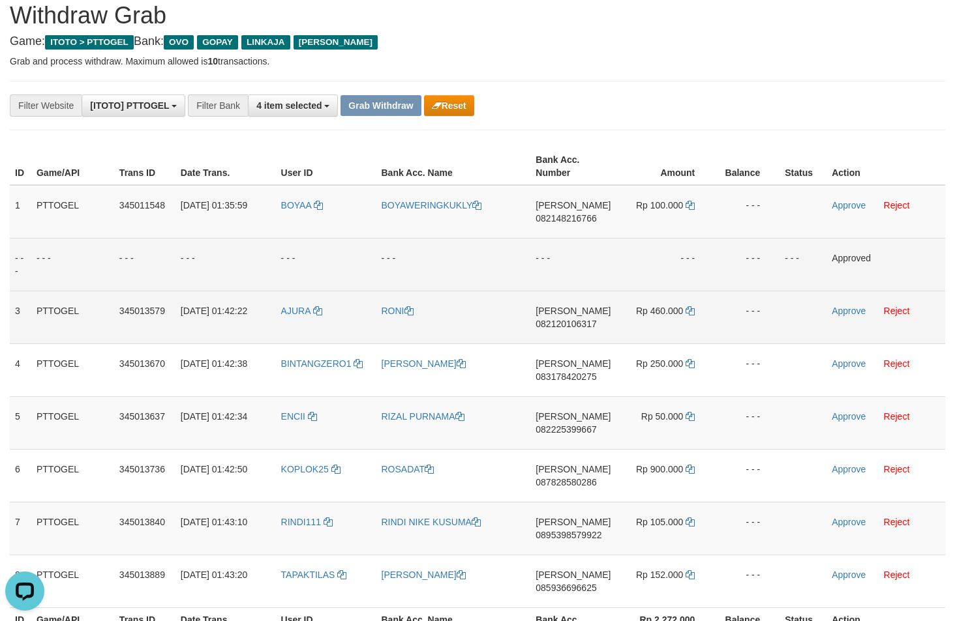
click at [571, 327] on span "082120106317" at bounding box center [565, 324] width 61 height 10
copy span "082120106317"
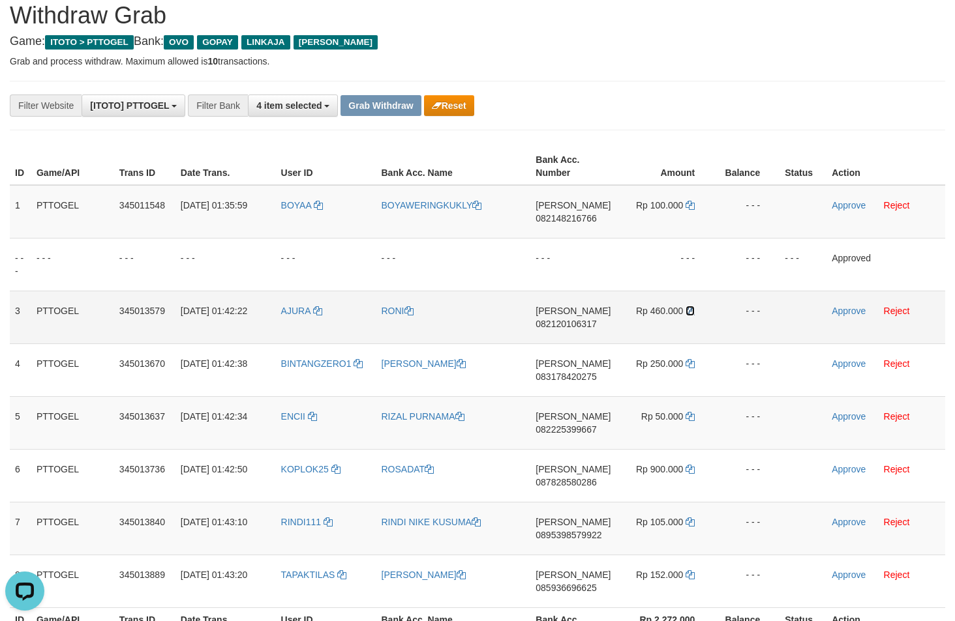
click at [687, 311] on icon at bounding box center [689, 310] width 9 height 9
click at [689, 311] on icon at bounding box center [689, 310] width 9 height 9
click at [843, 310] on link "Approve" at bounding box center [848, 311] width 34 height 10
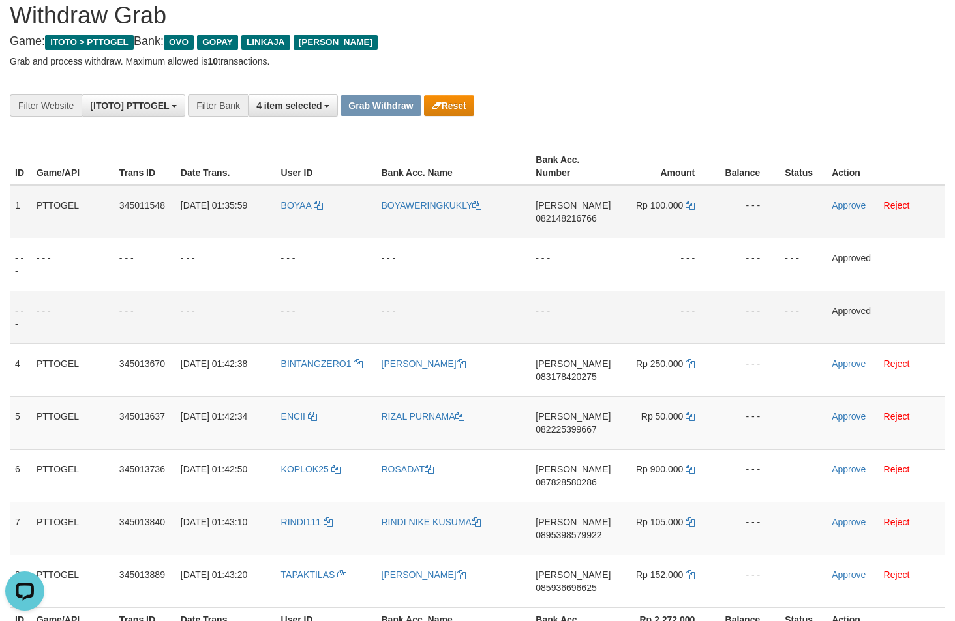
click at [564, 220] on span "082148216766" at bounding box center [565, 218] width 61 height 10
copy span "082148216766"
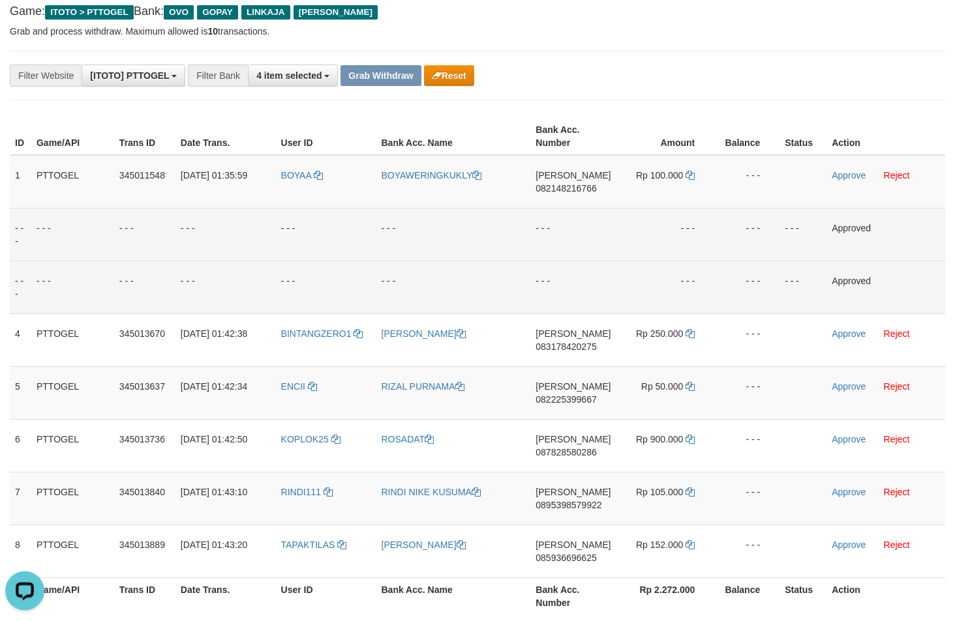
scroll to position [89, 0]
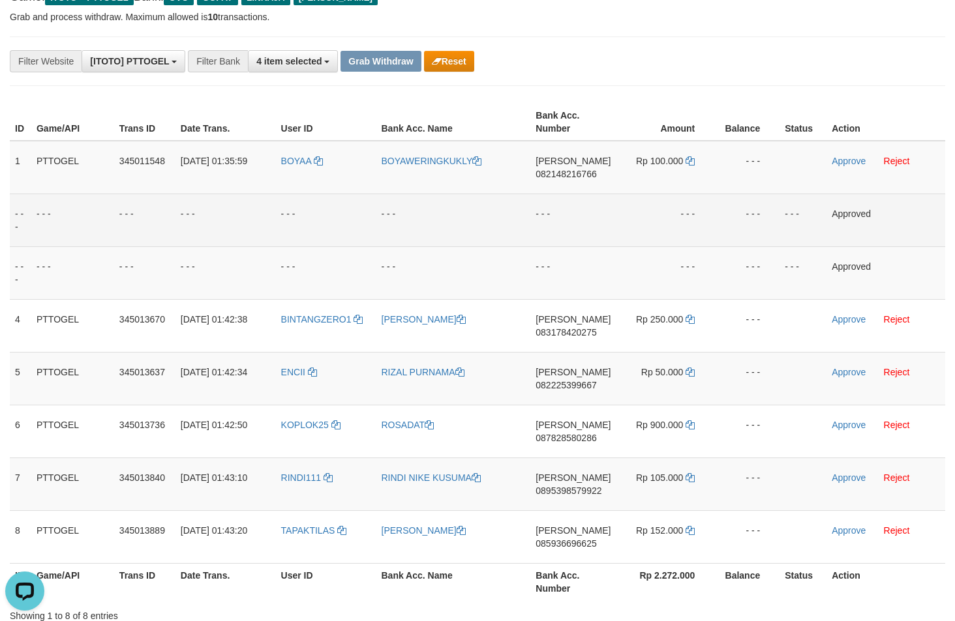
drag, startPoint x: 649, startPoint y: 253, endPoint x: 722, endPoint y: 237, distance: 74.8
click at [654, 251] on td "- - -" at bounding box center [665, 273] width 98 height 53
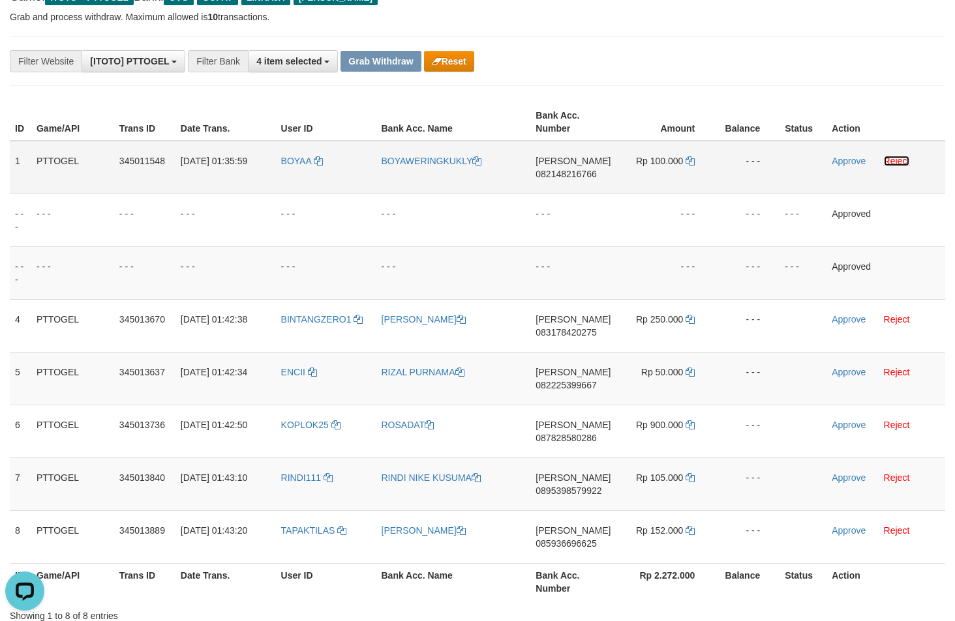
click at [895, 163] on link "Reject" at bounding box center [897, 161] width 26 height 10
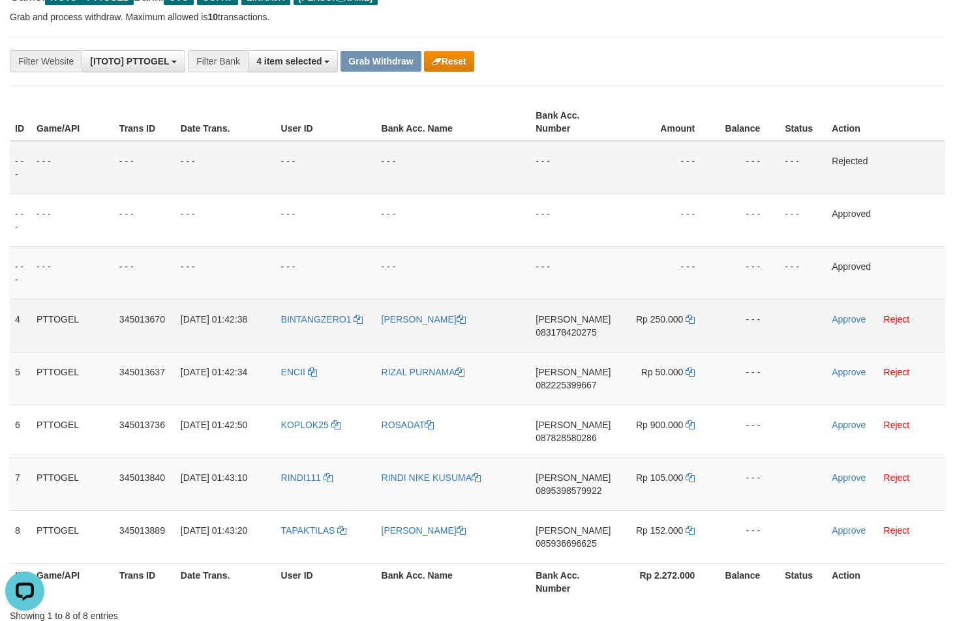
click at [566, 335] on span "083178420275" at bounding box center [565, 332] width 61 height 10
copy span "083178420275"
click at [695, 319] on td "Rp 250.000" at bounding box center [665, 325] width 98 height 53
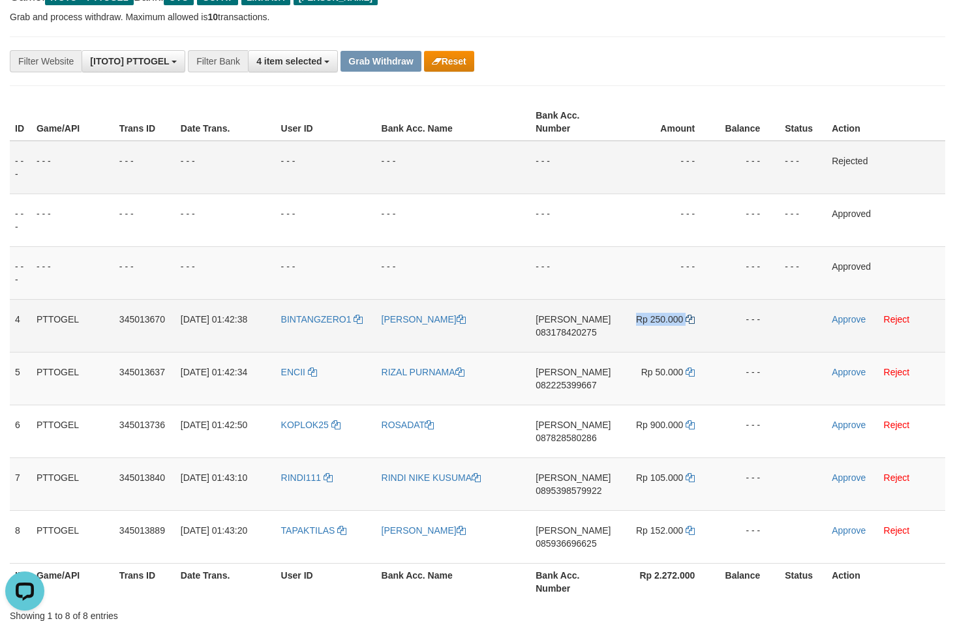
click at [693, 320] on td "Rp 250.000" at bounding box center [665, 325] width 98 height 53
click at [691, 321] on icon at bounding box center [689, 319] width 9 height 9
copy td "Rp 250.000"
click at [691, 321] on icon at bounding box center [689, 319] width 9 height 9
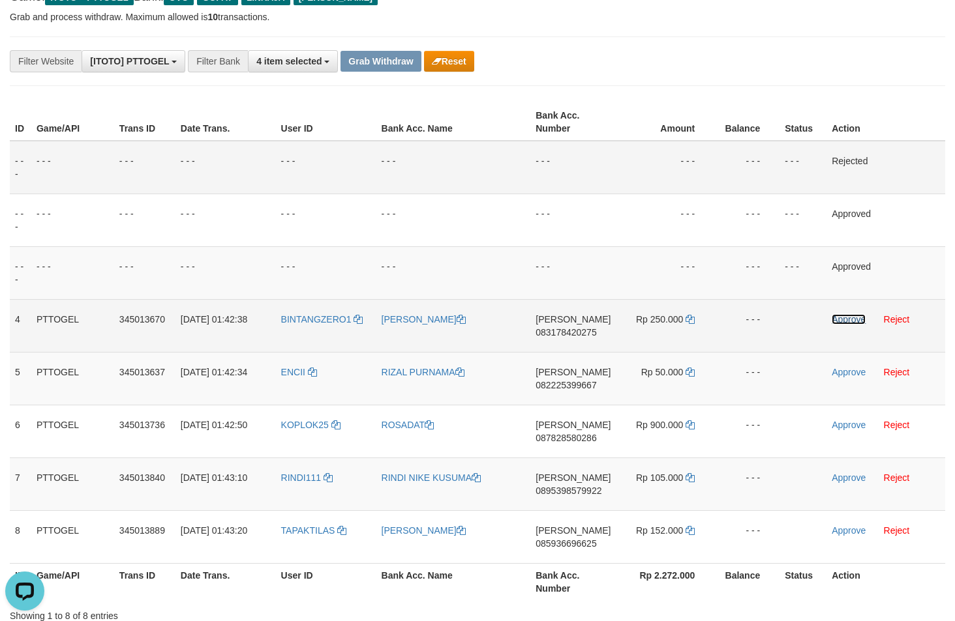
click at [835, 317] on link "Approve" at bounding box center [848, 319] width 34 height 10
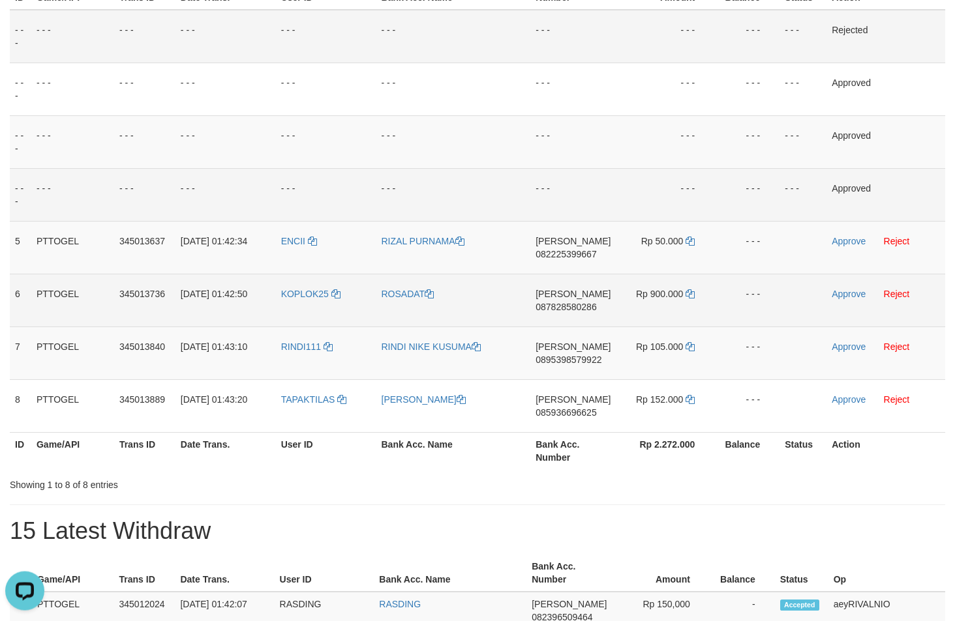
scroll to position [222, 0]
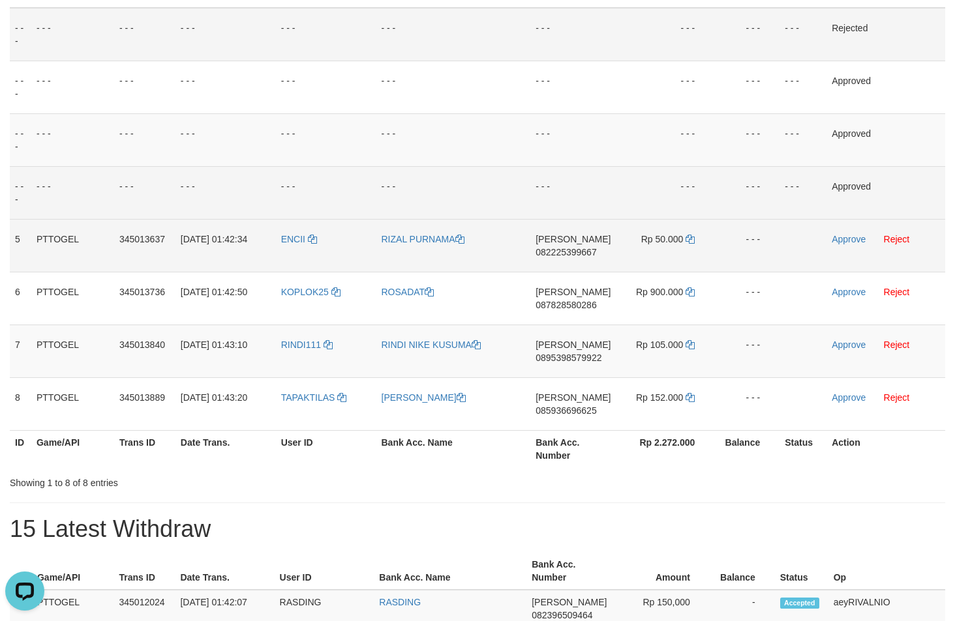
click at [588, 253] on span "082225399667" at bounding box center [565, 252] width 61 height 10
copy span "082225399667"
click at [691, 240] on icon at bounding box center [689, 239] width 9 height 9
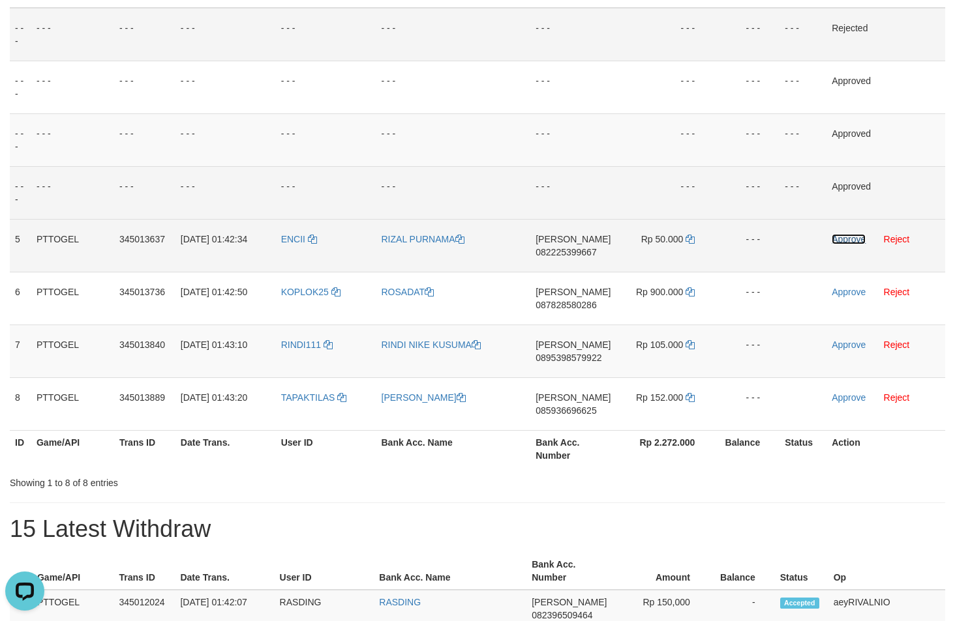
click at [851, 238] on link "Approve" at bounding box center [848, 239] width 34 height 10
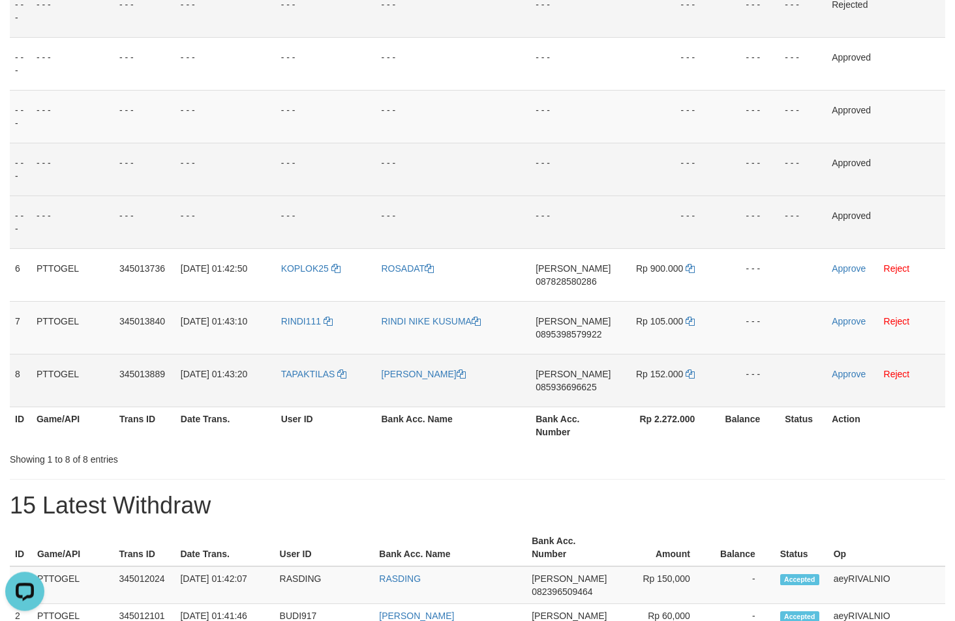
scroll to position [266, 0]
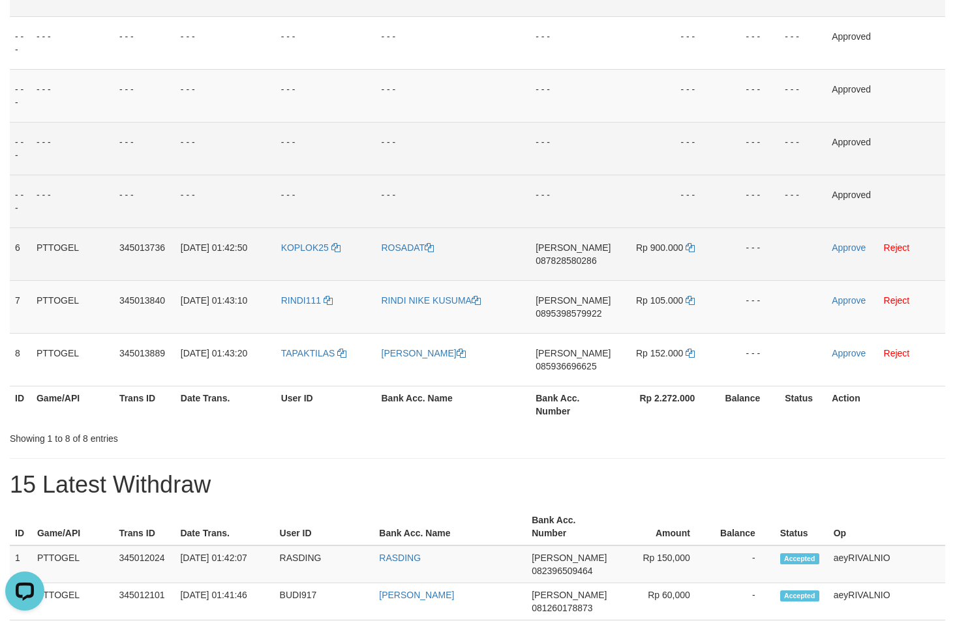
click at [586, 263] on span "087828580286" at bounding box center [565, 261] width 61 height 10
copy span "087828580286"
click at [689, 249] on icon at bounding box center [689, 247] width 9 height 9
click at [689, 248] on icon at bounding box center [689, 247] width 9 height 9
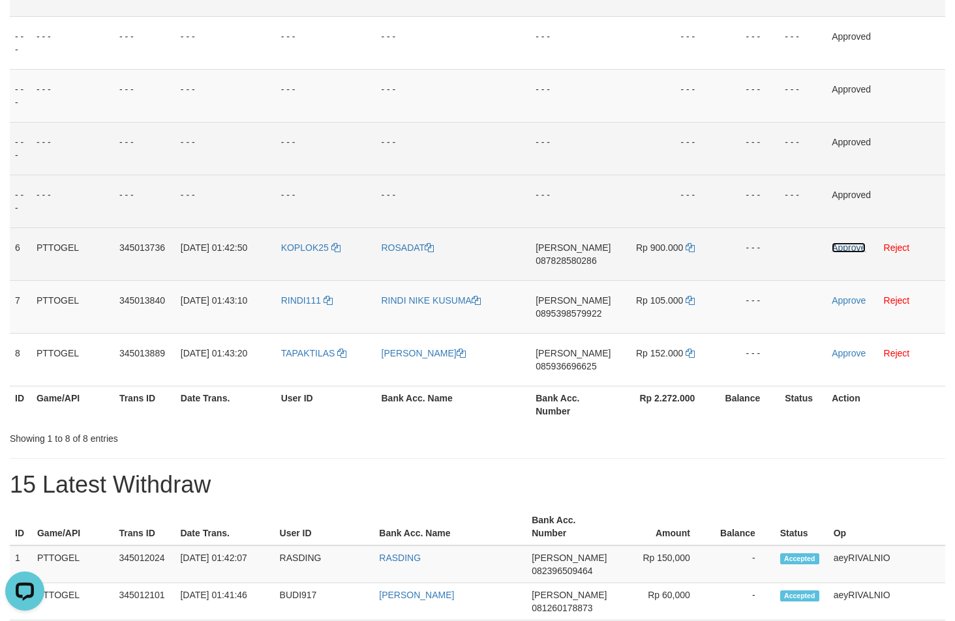
click at [846, 251] on link "Approve" at bounding box center [848, 248] width 34 height 10
click at [565, 309] on span "0895398579922" at bounding box center [568, 313] width 66 height 10
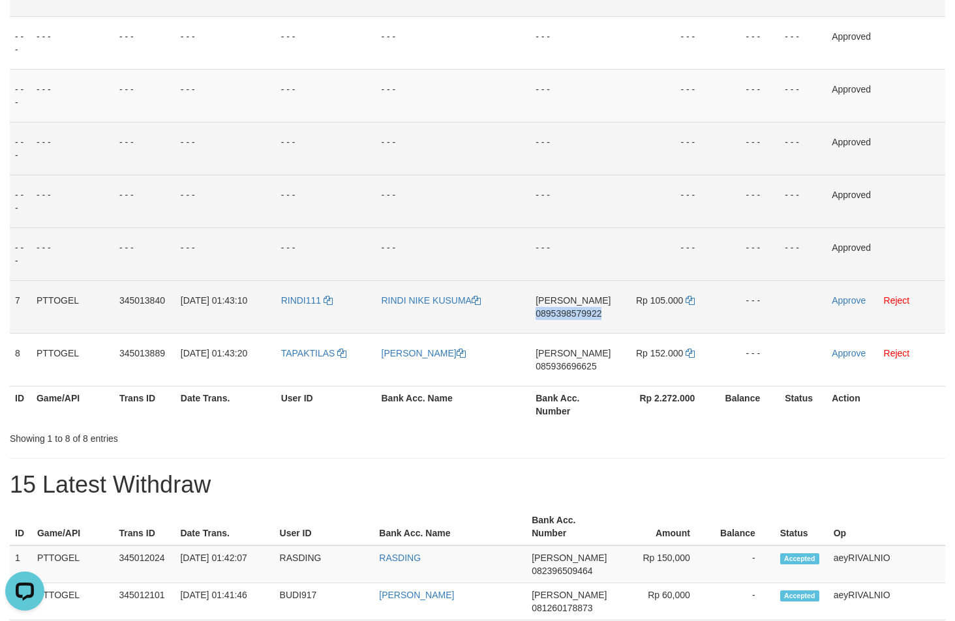
click at [566, 309] on span "0895398579922" at bounding box center [568, 313] width 66 height 10
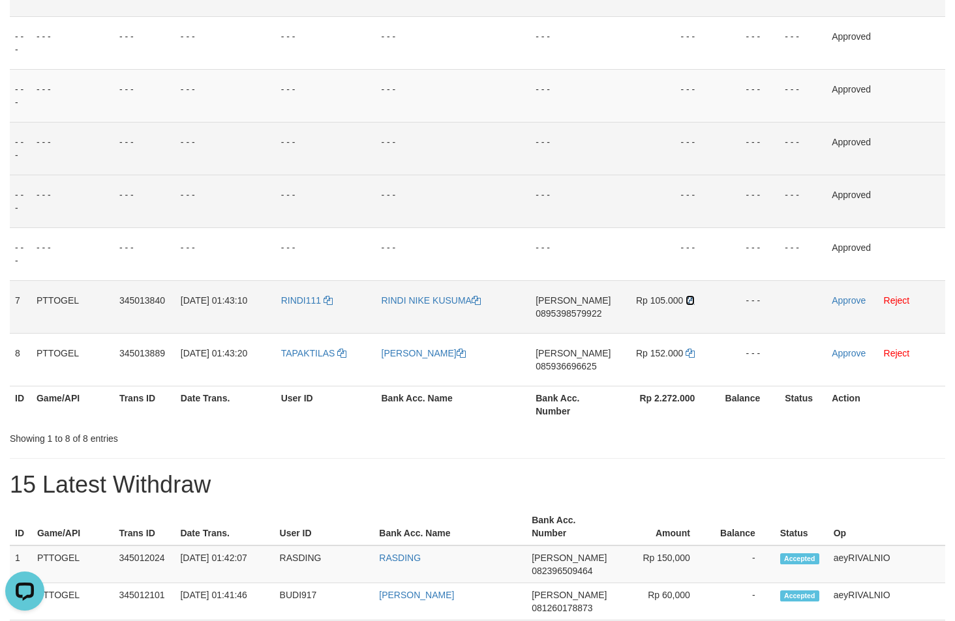
click at [689, 300] on icon at bounding box center [689, 300] width 9 height 9
click at [864, 301] on link "Approve" at bounding box center [848, 300] width 34 height 10
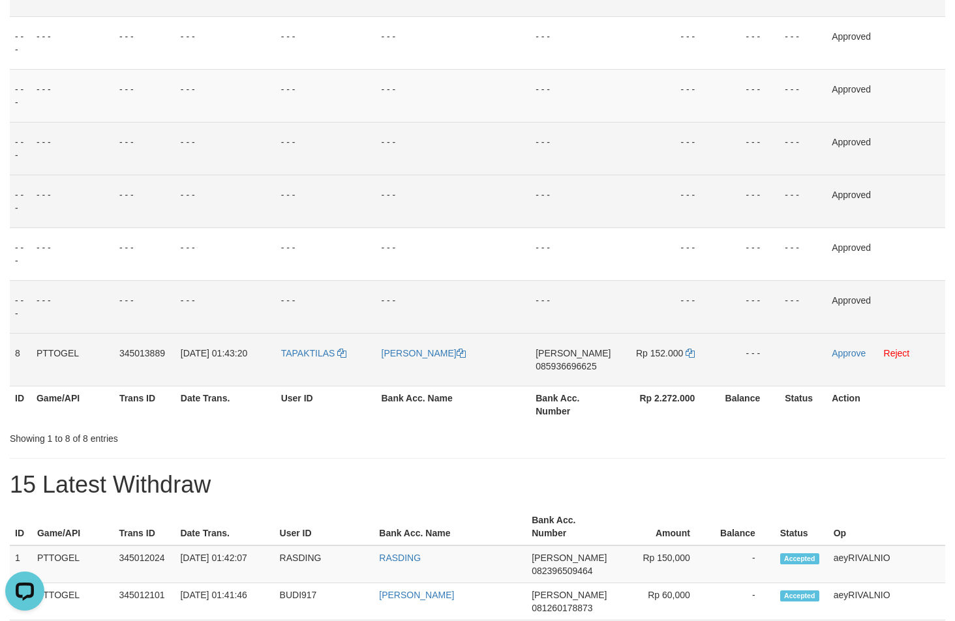
click at [584, 369] on span "085936696625" at bounding box center [565, 366] width 61 height 10
click at [693, 357] on icon at bounding box center [689, 353] width 9 height 9
click at [844, 359] on td "Approve Reject" at bounding box center [885, 359] width 119 height 53
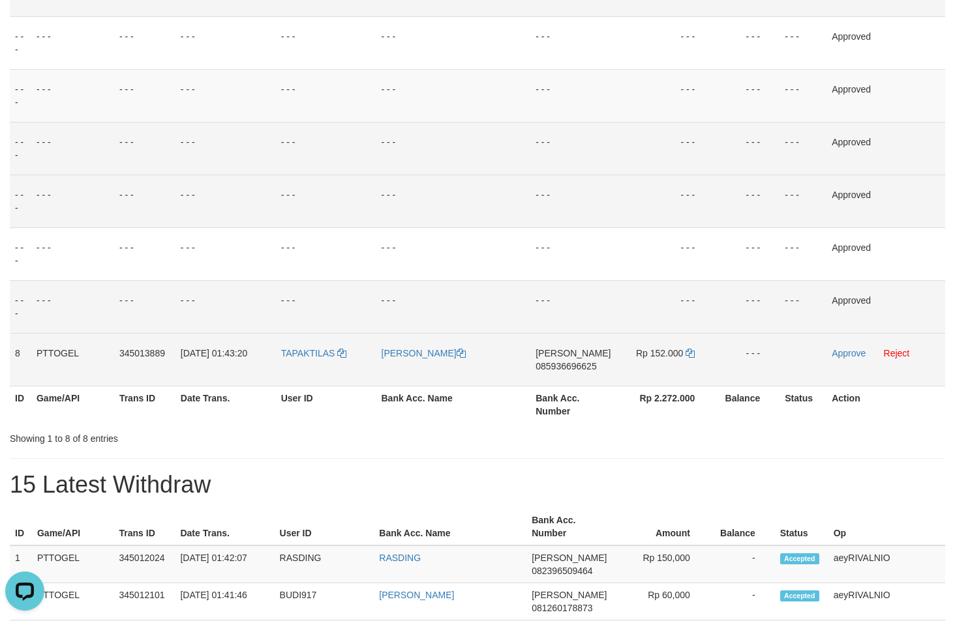
click at [844, 359] on td "Approve Reject" at bounding box center [885, 359] width 119 height 53
click at [841, 353] on link "Approve" at bounding box center [848, 353] width 34 height 10
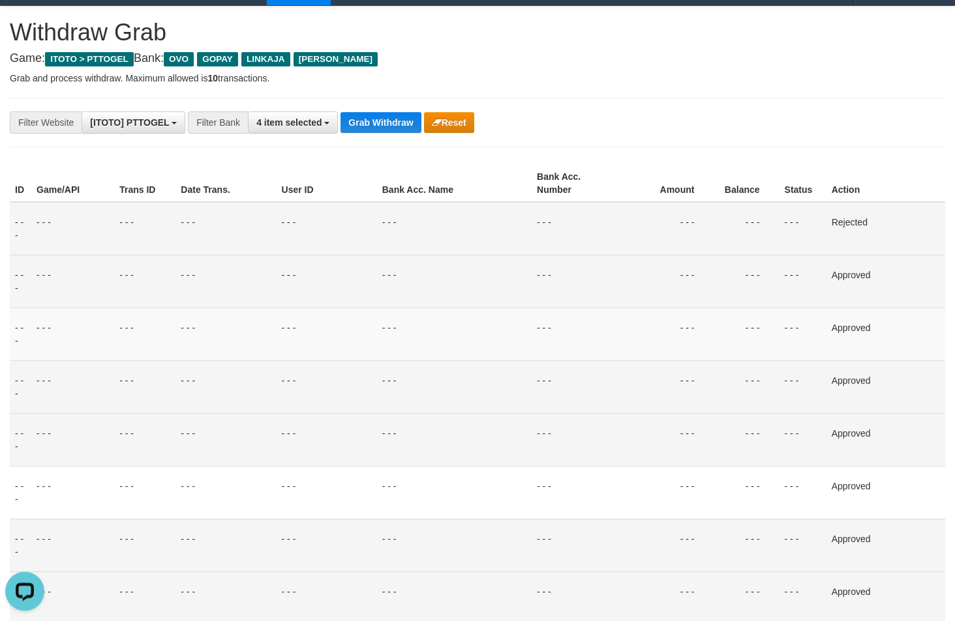
scroll to position [0, 0]
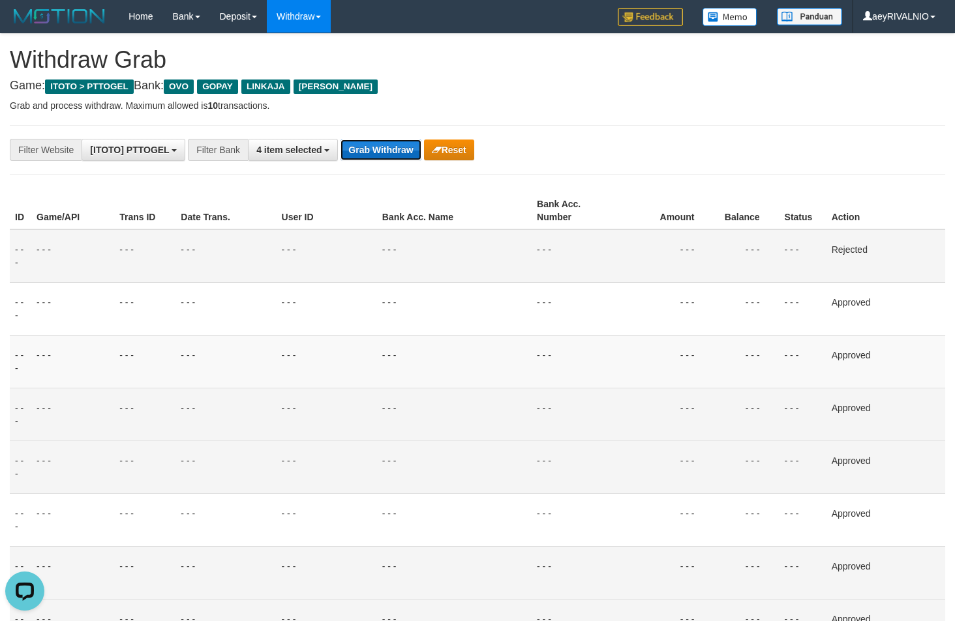
click at [395, 153] on button "Grab Withdraw" at bounding box center [380, 150] width 80 height 21
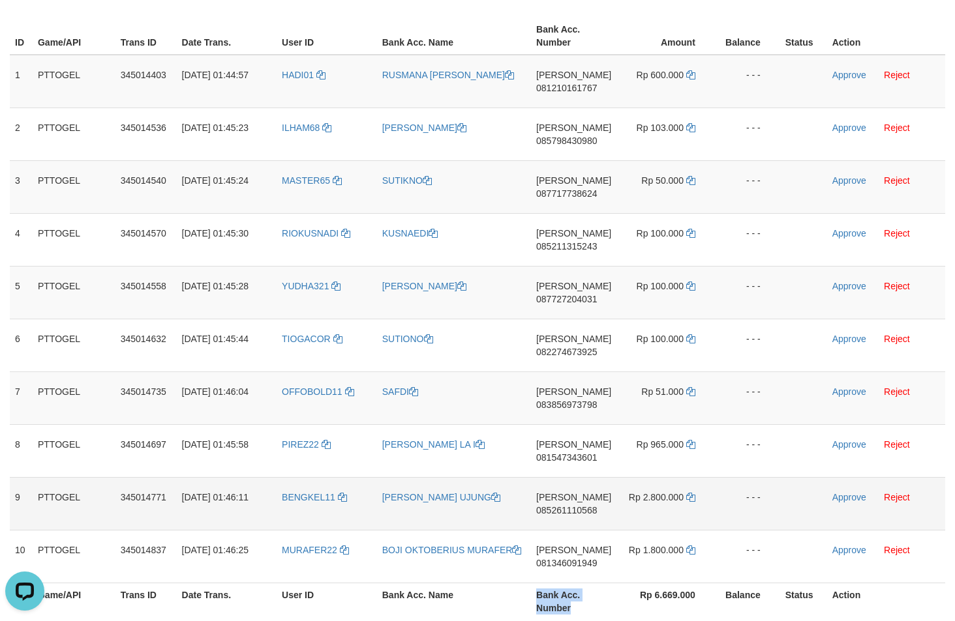
scroll to position [220, 0]
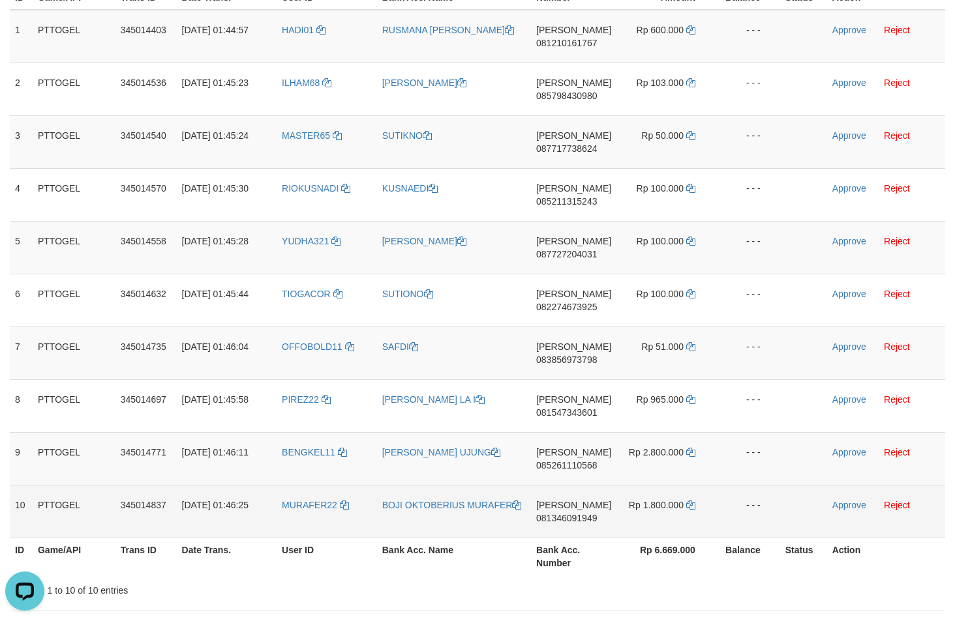
drag, startPoint x: 309, startPoint y: 235, endPoint x: 652, endPoint y: 507, distance: 438.1
click at [652, 507] on tbody "1 PTTOGEL 345014403 [DATE] 01:44:57 HADI01 [PERSON_NAME] 081210161767 Rp 600.00…" at bounding box center [477, 274] width 935 height 529
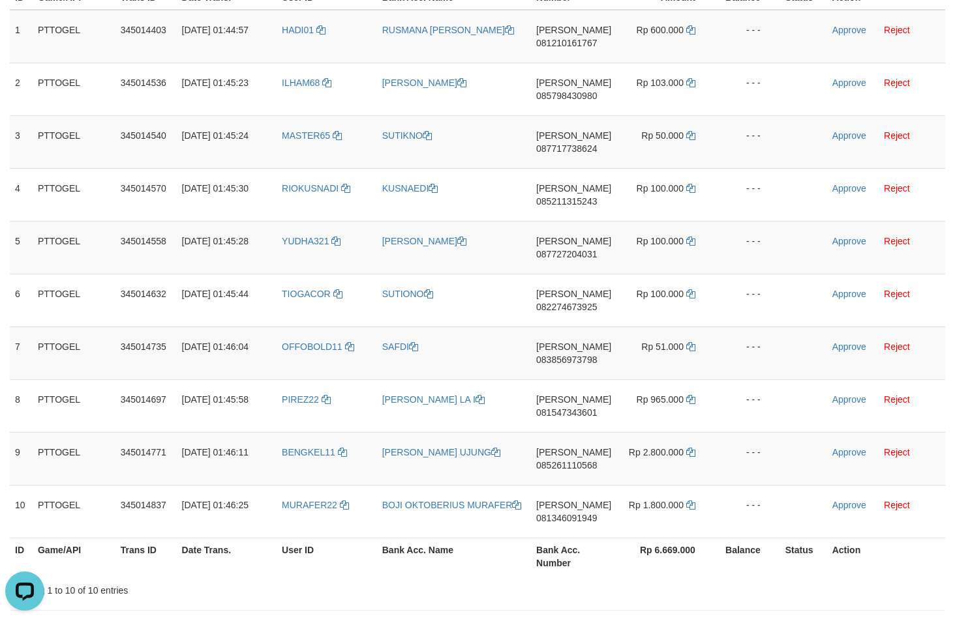
click at [895, 582] on div "Showing 1 to 10 of 10 entries" at bounding box center [477, 588] width 955 height 18
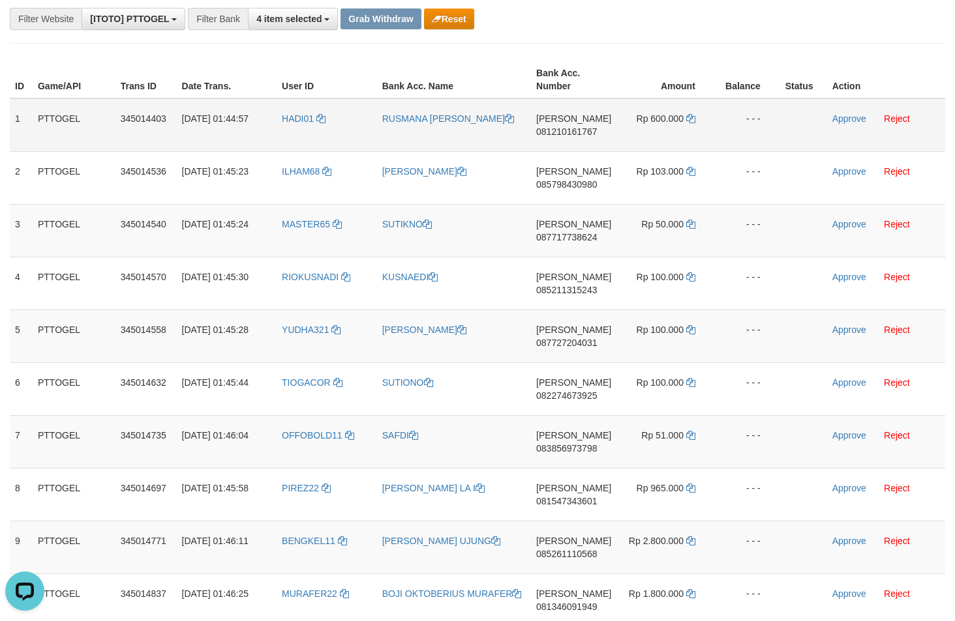
click at [553, 127] on span "081210161767" at bounding box center [566, 132] width 61 height 10
copy span "081210161767"
click at [691, 119] on icon at bounding box center [690, 118] width 9 height 9
drag, startPoint x: 691, startPoint y: 119, endPoint x: 846, endPoint y: 141, distance: 157.4
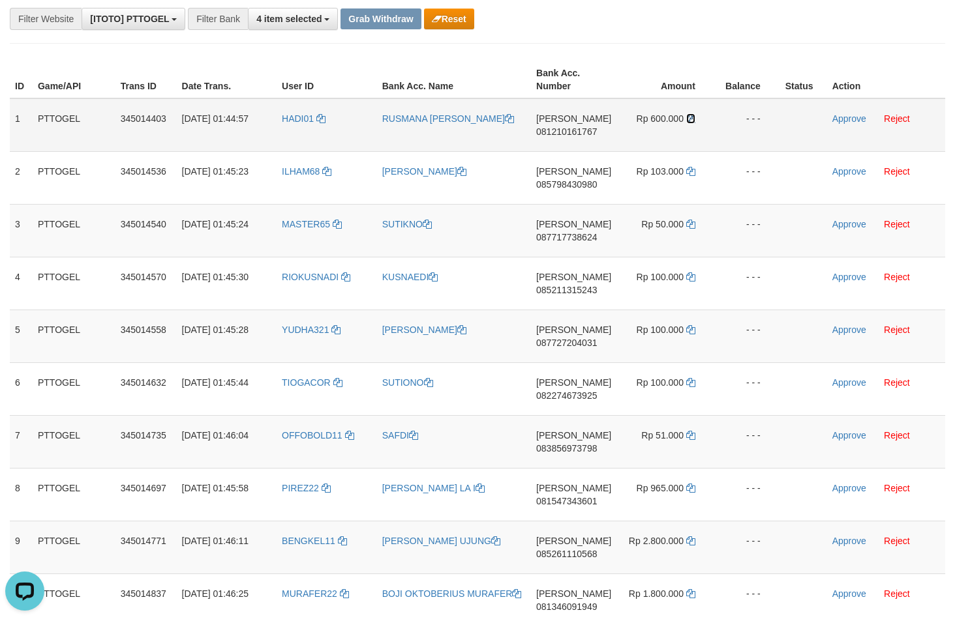
click at [691, 119] on icon at bounding box center [690, 118] width 9 height 9
click at [843, 111] on td "Approve Reject" at bounding box center [886, 124] width 118 height 53
click at [848, 115] on link "Approve" at bounding box center [849, 118] width 34 height 10
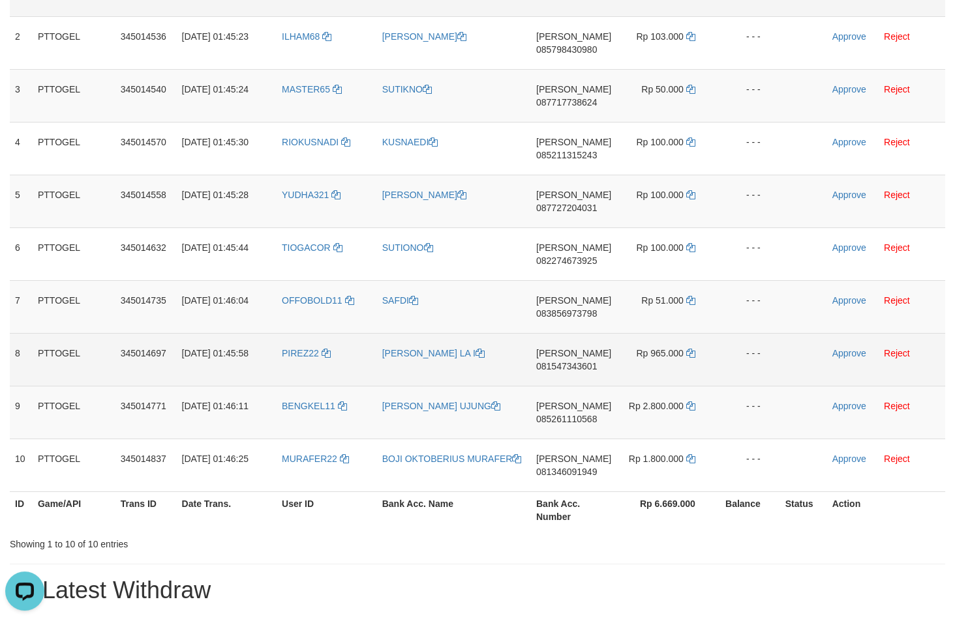
scroll to position [175, 0]
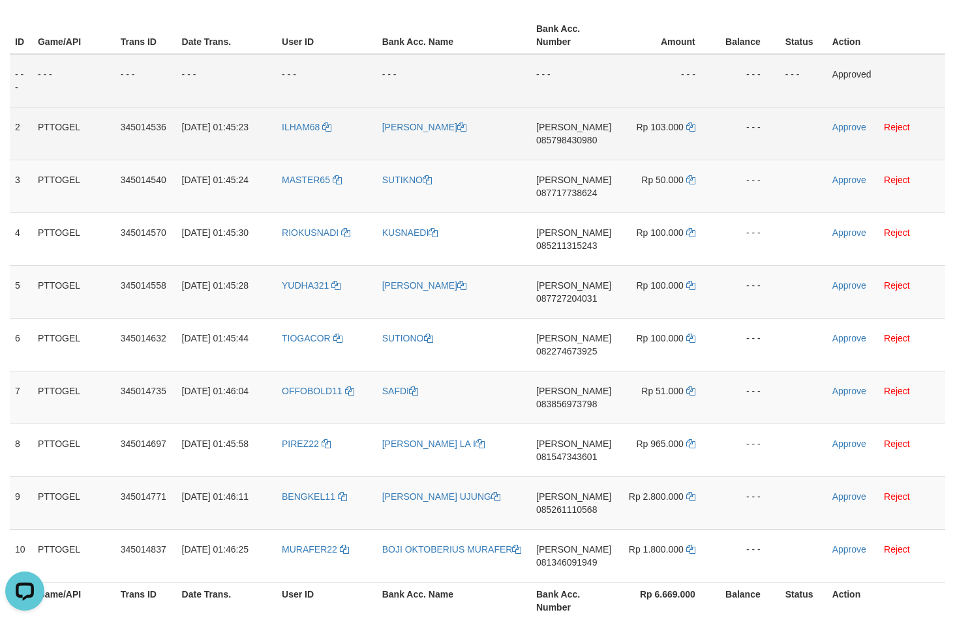
click at [596, 140] on span "085798430980" at bounding box center [566, 140] width 61 height 10
click at [595, 140] on span "085798430980" at bounding box center [566, 140] width 61 height 10
copy span "085798430980"
click at [693, 128] on icon at bounding box center [690, 127] width 9 height 9
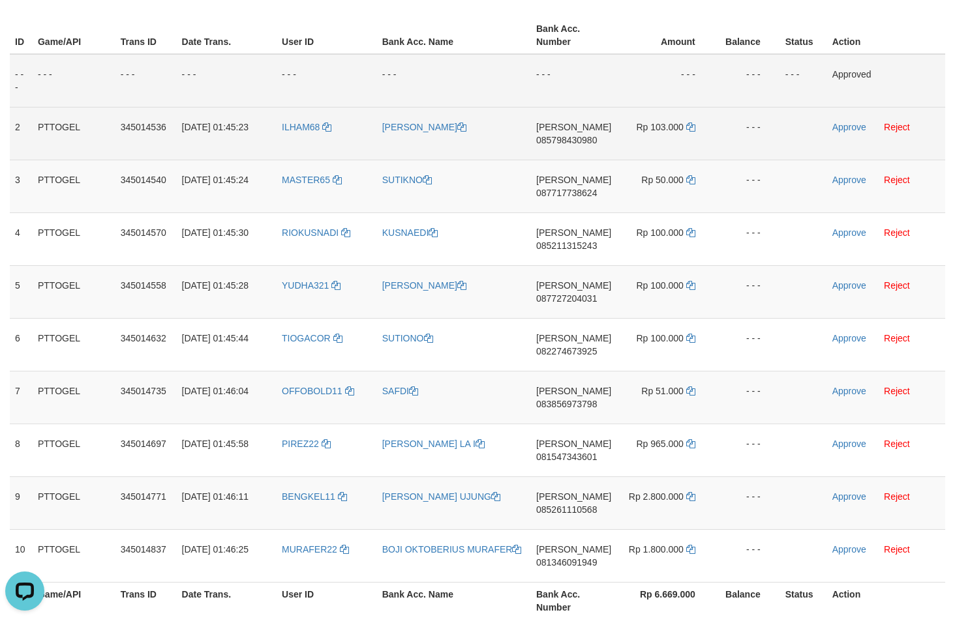
click at [851, 117] on td "Approve Reject" at bounding box center [886, 133] width 118 height 53
click at [851, 127] on link "Approve" at bounding box center [849, 127] width 34 height 10
click at [575, 192] on span "087717738624" at bounding box center [566, 193] width 61 height 10
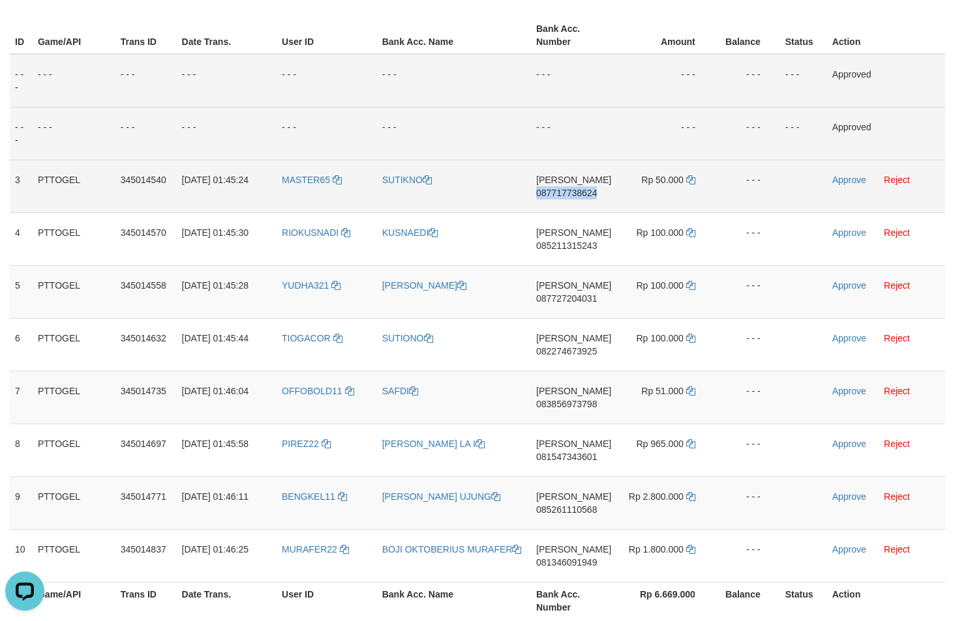
click at [575, 192] on span "087717738624" at bounding box center [566, 193] width 61 height 10
copy span "087717738624"
click at [689, 181] on icon at bounding box center [690, 179] width 9 height 9
click at [859, 176] on link "Approve" at bounding box center [849, 180] width 34 height 10
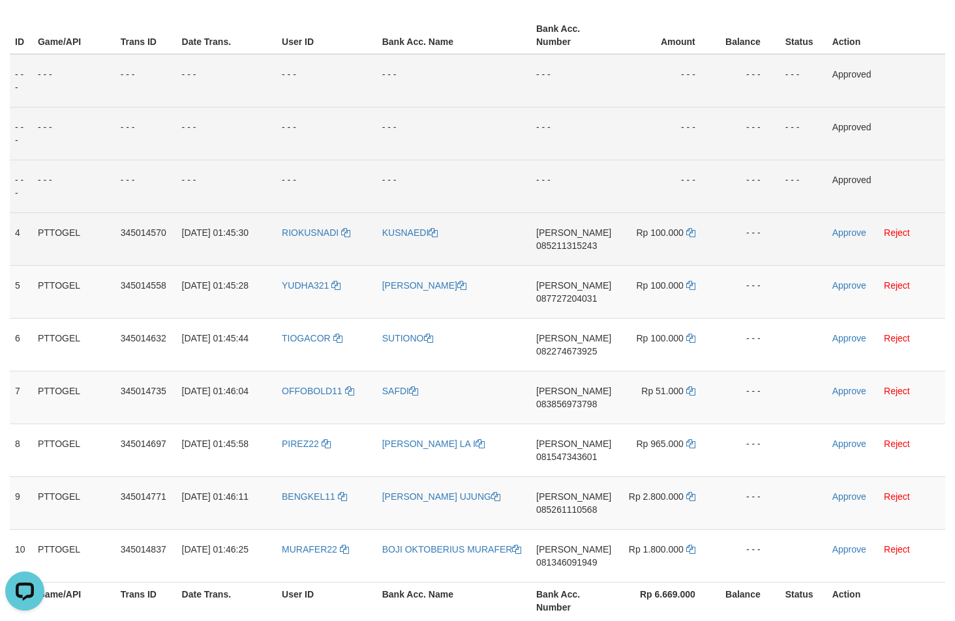
click at [572, 241] on span "085211315243" at bounding box center [566, 246] width 61 height 10
click at [573, 241] on span "085211315243" at bounding box center [566, 246] width 61 height 10
click at [688, 235] on icon at bounding box center [690, 232] width 9 height 9
click at [838, 234] on link "Approve" at bounding box center [849, 233] width 34 height 10
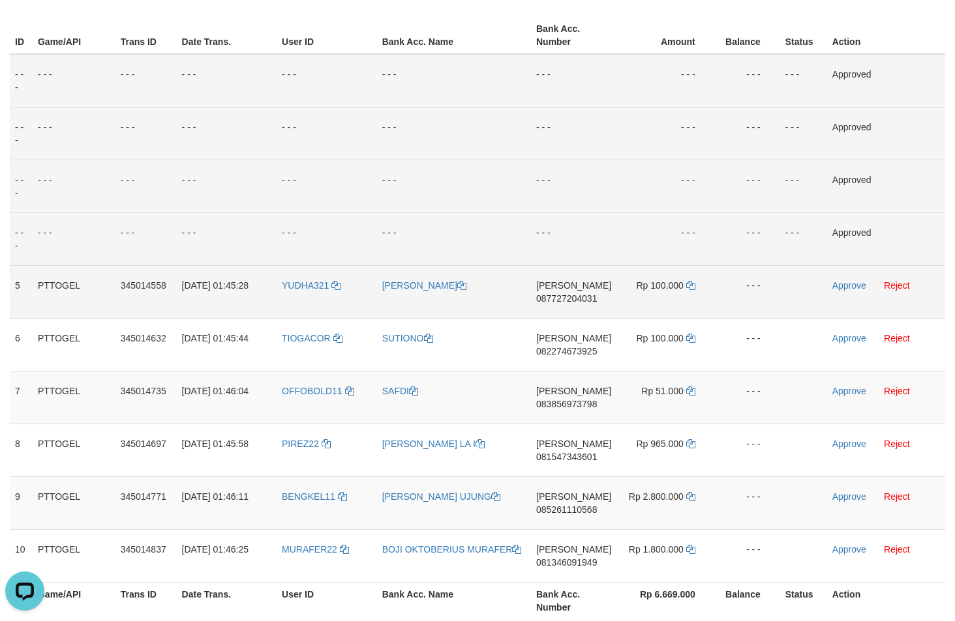
click at [576, 299] on span "087727204031" at bounding box center [566, 298] width 61 height 10
click at [577, 299] on span "087727204031" at bounding box center [566, 298] width 61 height 10
copy span "087727204031"
click at [689, 286] on icon at bounding box center [690, 285] width 9 height 9
click at [690, 285] on icon at bounding box center [690, 285] width 9 height 9
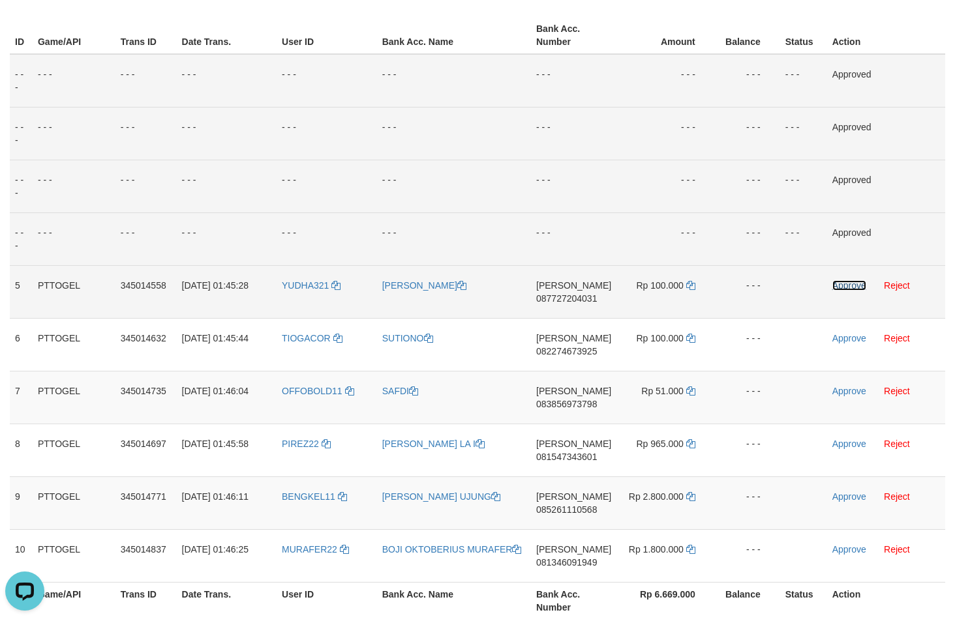
click at [854, 288] on link "Approve" at bounding box center [849, 285] width 34 height 10
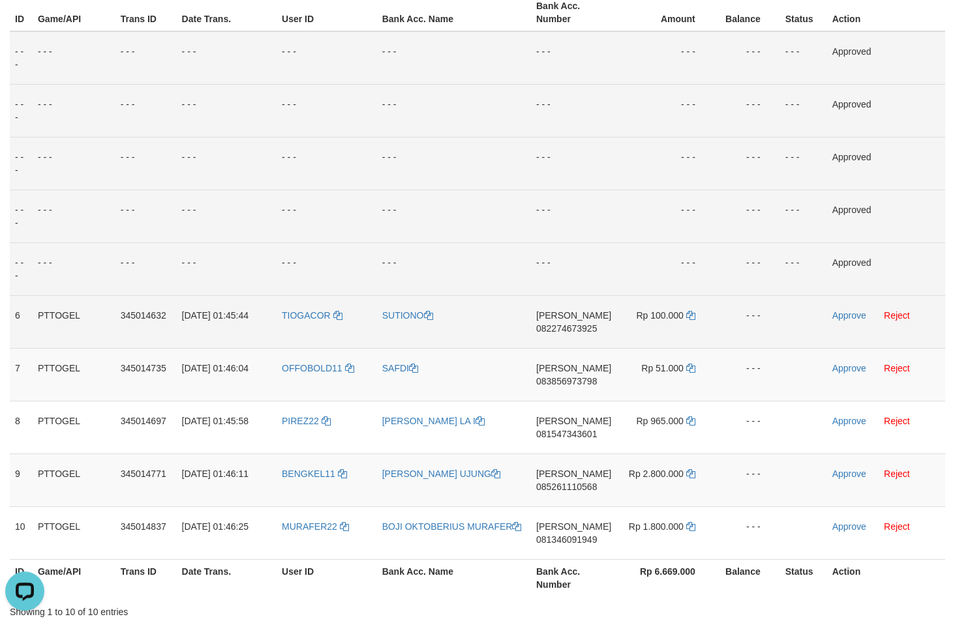
scroll to position [220, 0]
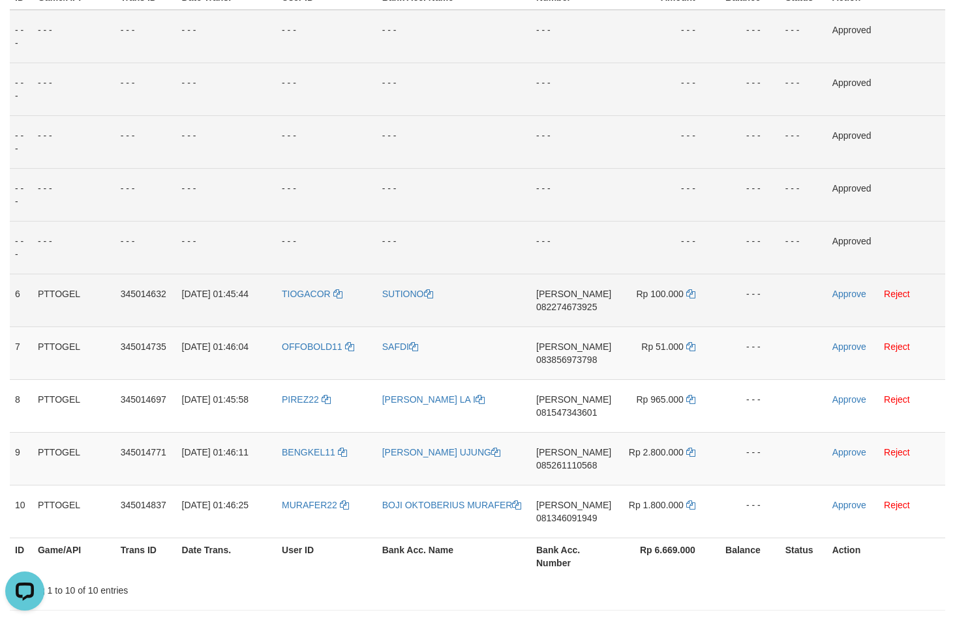
click at [565, 308] on span "082274673925" at bounding box center [566, 307] width 61 height 10
copy span "082274673925"
click at [689, 291] on icon at bounding box center [690, 294] width 9 height 9
click at [689, 290] on icon at bounding box center [690, 294] width 9 height 9
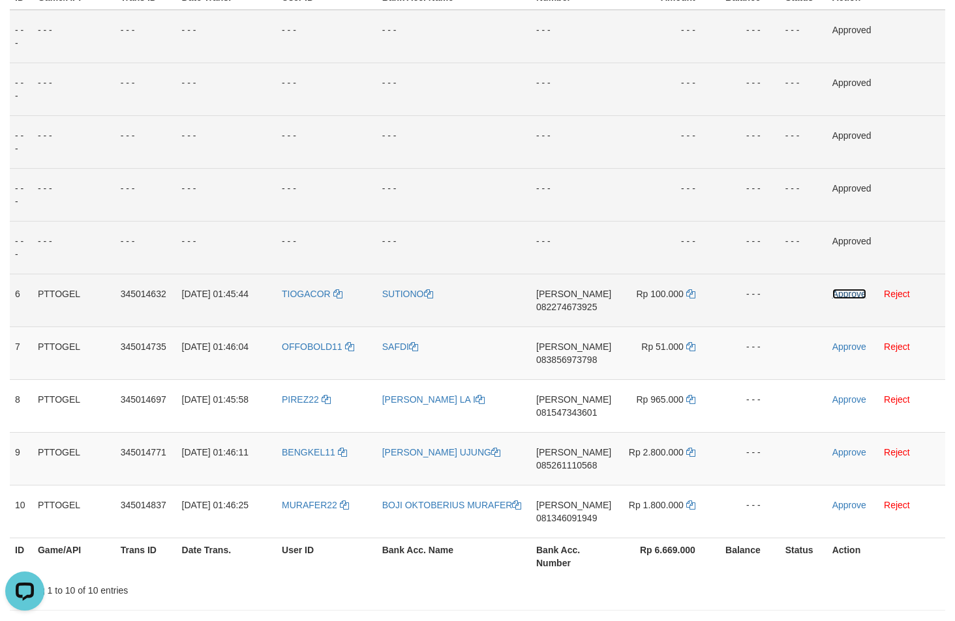
click at [844, 291] on link "Approve" at bounding box center [849, 294] width 34 height 10
click at [572, 359] on span "083856973798" at bounding box center [566, 360] width 61 height 10
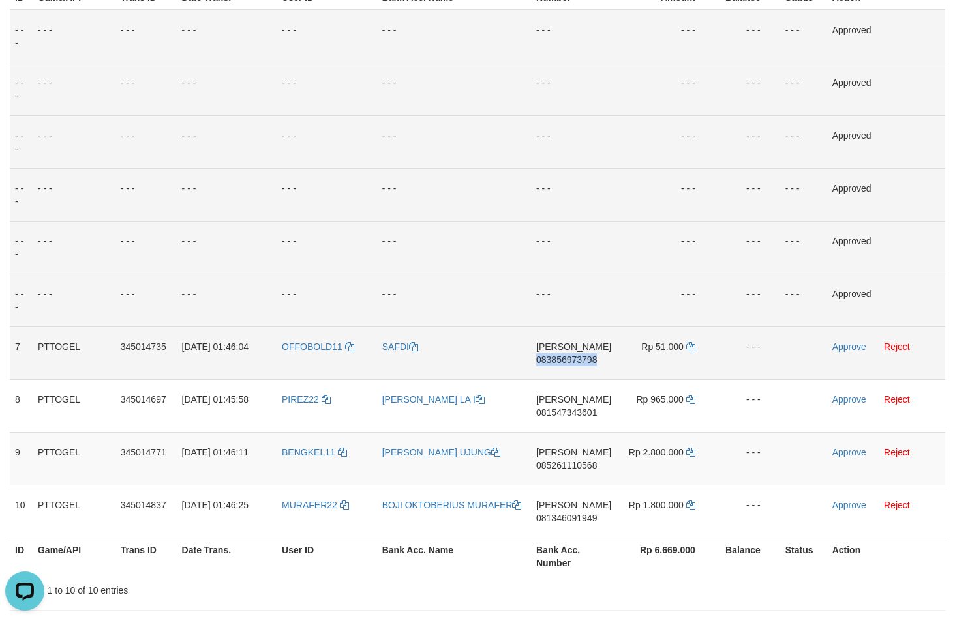
click at [572, 359] on span "083856973798" at bounding box center [566, 360] width 61 height 10
copy span "083856973798"
click at [588, 266] on td "- - -" at bounding box center [573, 247] width 85 height 53
click at [689, 345] on icon at bounding box center [690, 346] width 9 height 9
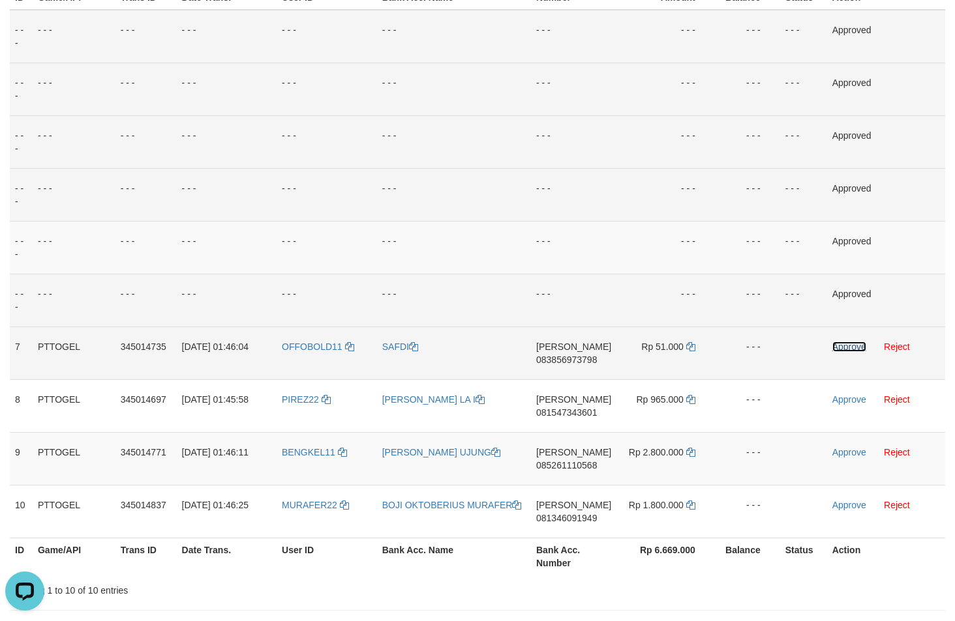
click at [850, 344] on link "Approve" at bounding box center [849, 347] width 34 height 10
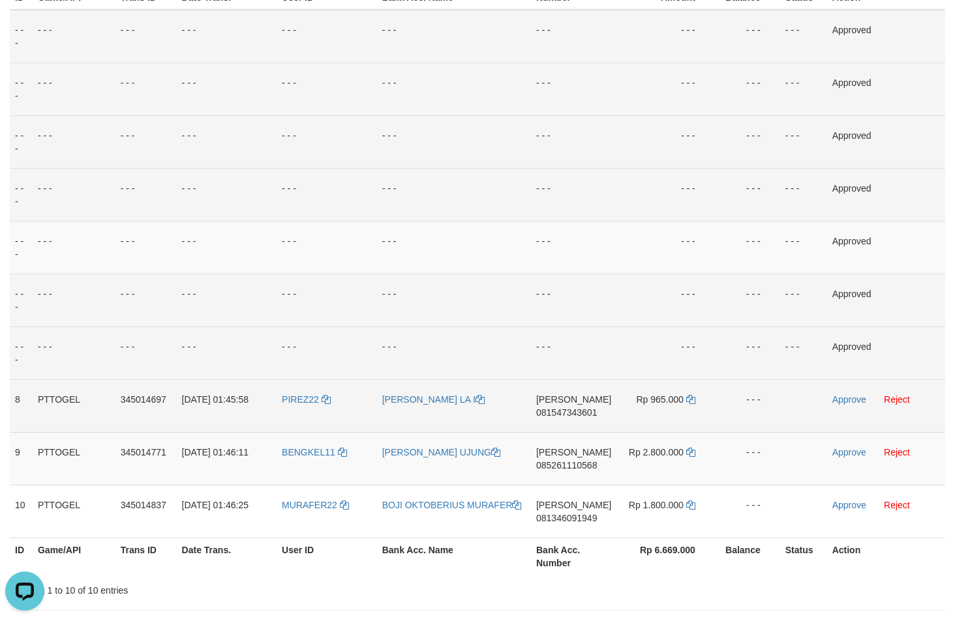
click at [584, 408] on span "081547343601" at bounding box center [566, 413] width 61 height 10
copy span "081547343601"
click at [690, 398] on icon at bounding box center [690, 399] width 9 height 9
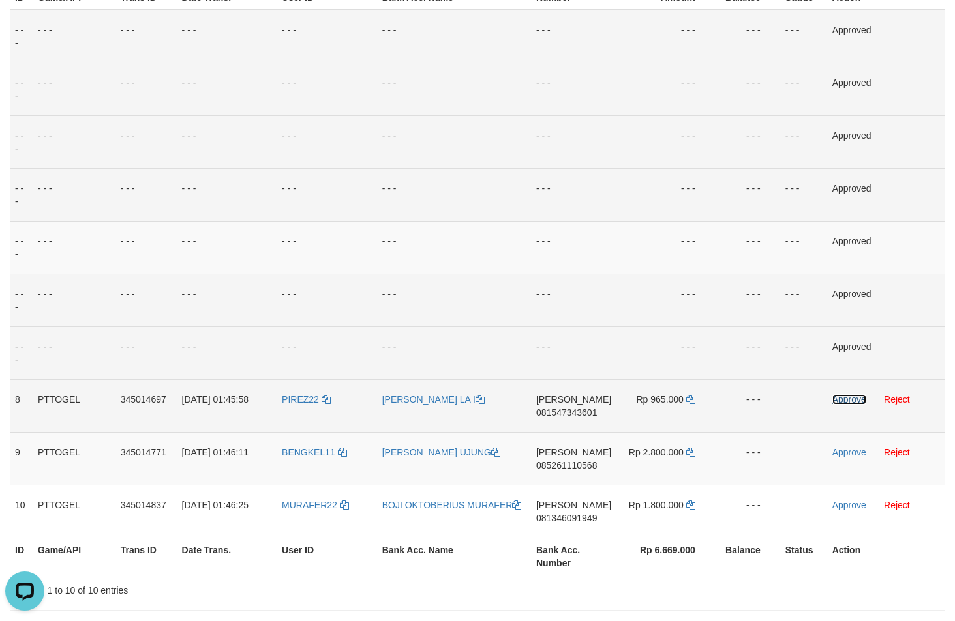
click at [844, 402] on link "Approve" at bounding box center [849, 400] width 34 height 10
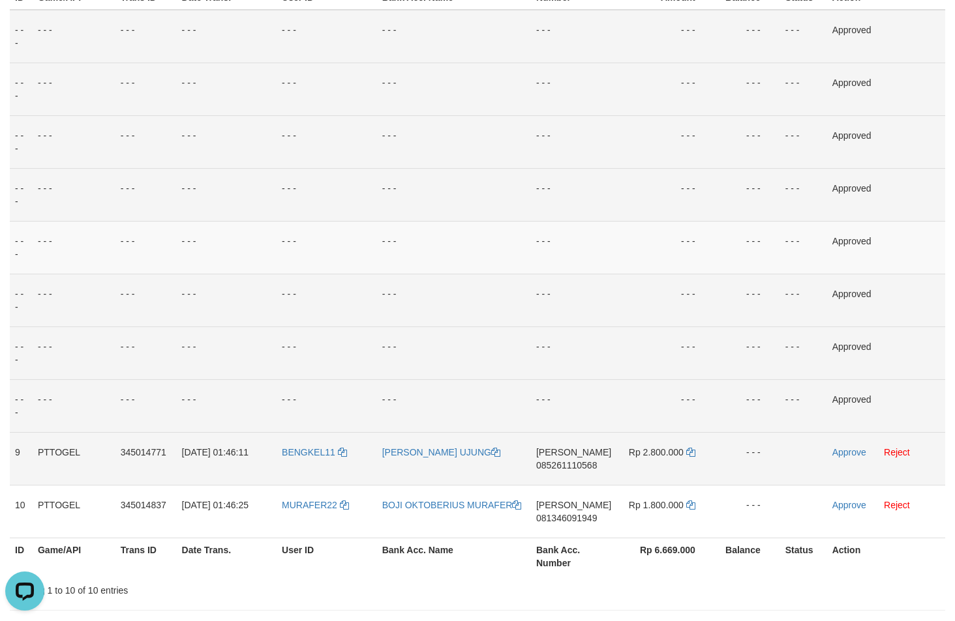
click at [573, 466] on span "085261110568" at bounding box center [566, 465] width 61 height 10
click at [572, 466] on span "085261110568" at bounding box center [566, 465] width 61 height 10
copy span "085261110568"
click at [695, 451] on td "Rp 2.800.000" at bounding box center [665, 458] width 98 height 53
click at [694, 452] on icon at bounding box center [690, 452] width 9 height 9
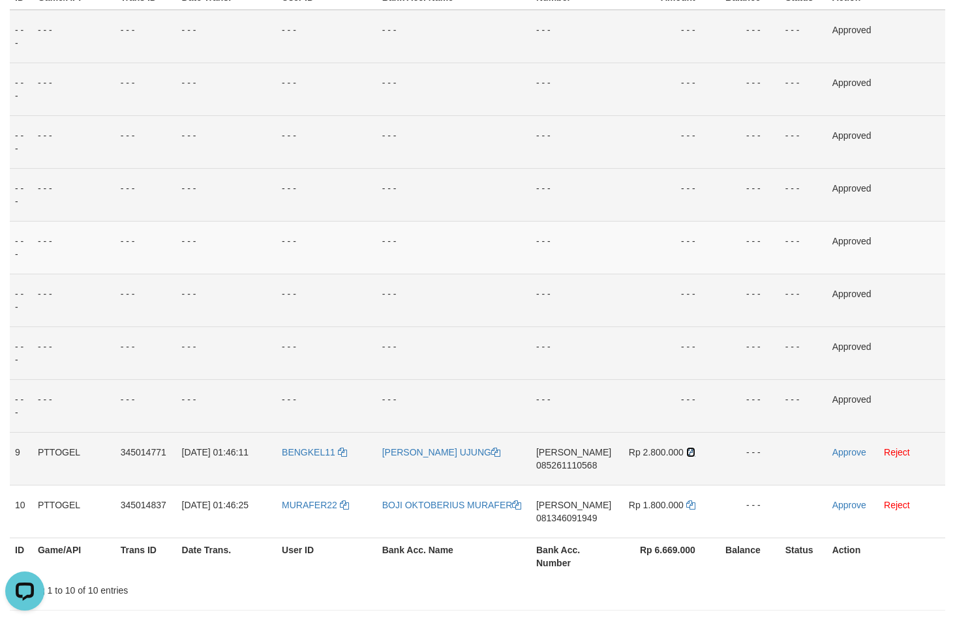
click at [694, 453] on icon at bounding box center [690, 452] width 9 height 9
click at [853, 451] on link "Approve" at bounding box center [849, 452] width 34 height 10
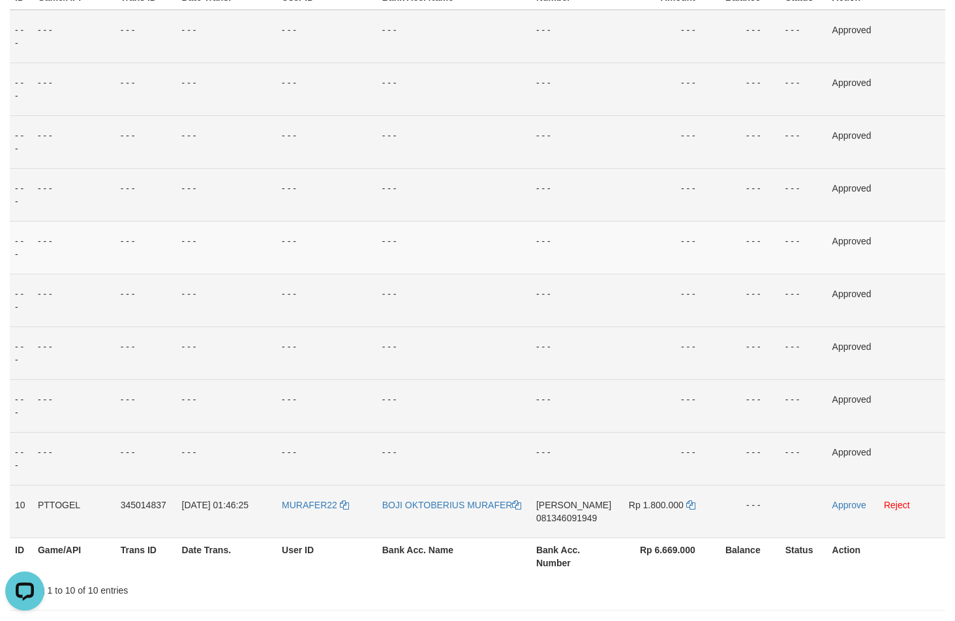
click at [560, 522] on span "081346091949" at bounding box center [566, 518] width 61 height 10
copy span "081346091949"
click at [560, 522] on span "081346091949" at bounding box center [566, 518] width 61 height 10
copy td "DANA 081346091949"
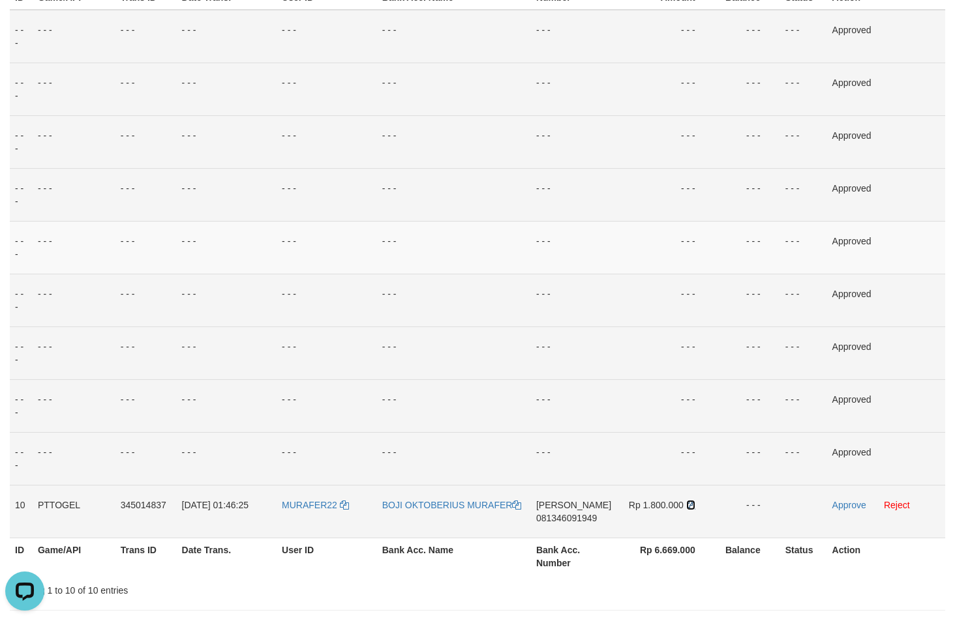
click at [689, 501] on icon at bounding box center [690, 505] width 9 height 9
click at [845, 507] on link "Approve" at bounding box center [849, 505] width 34 height 10
click at [913, 472] on td "Approved" at bounding box center [885, 458] width 119 height 53
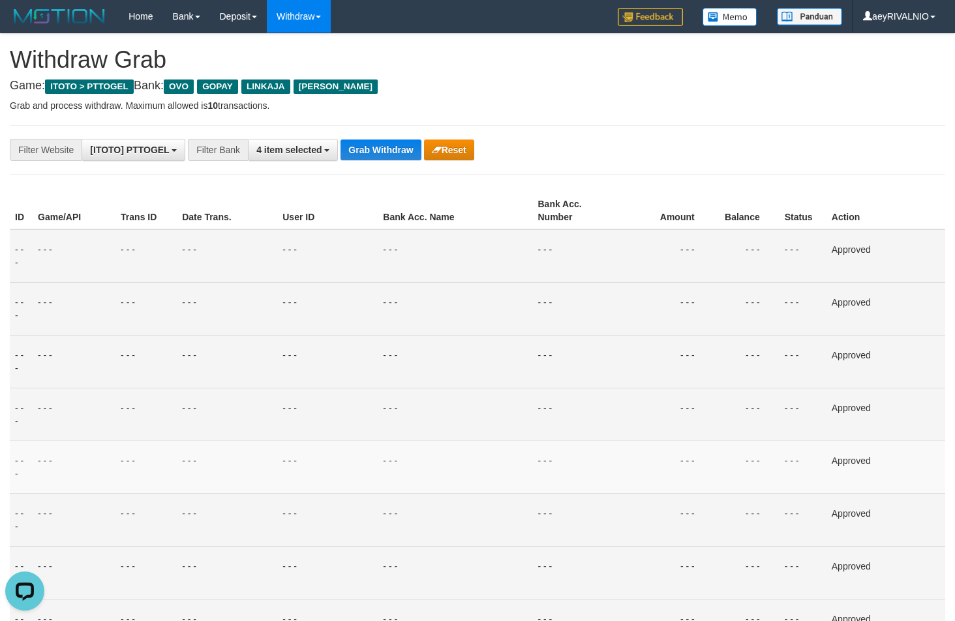
scroll to position [133, 0]
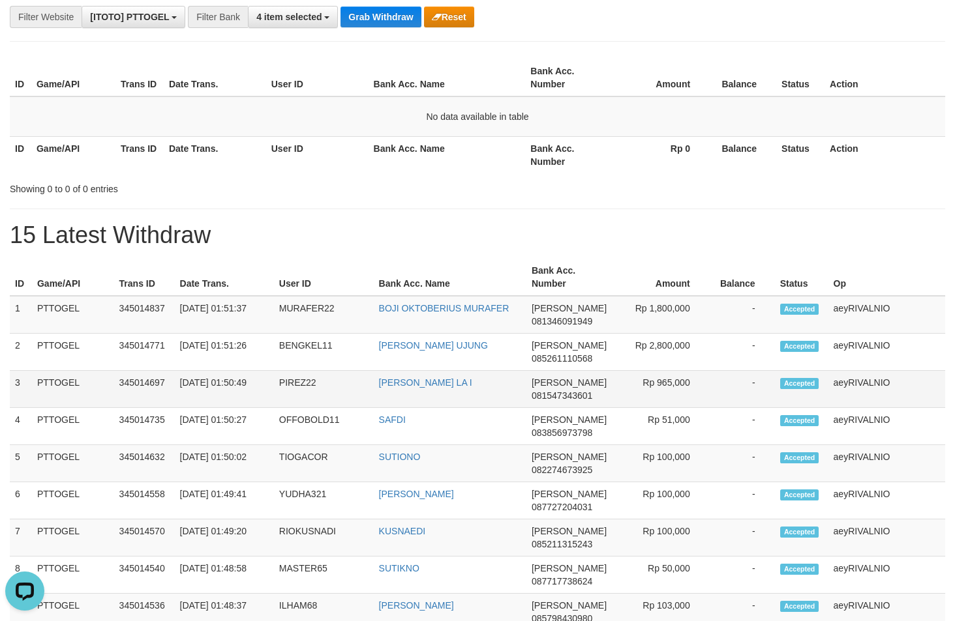
click at [925, 380] on td "aeyRIVALNIO" at bounding box center [886, 389] width 117 height 37
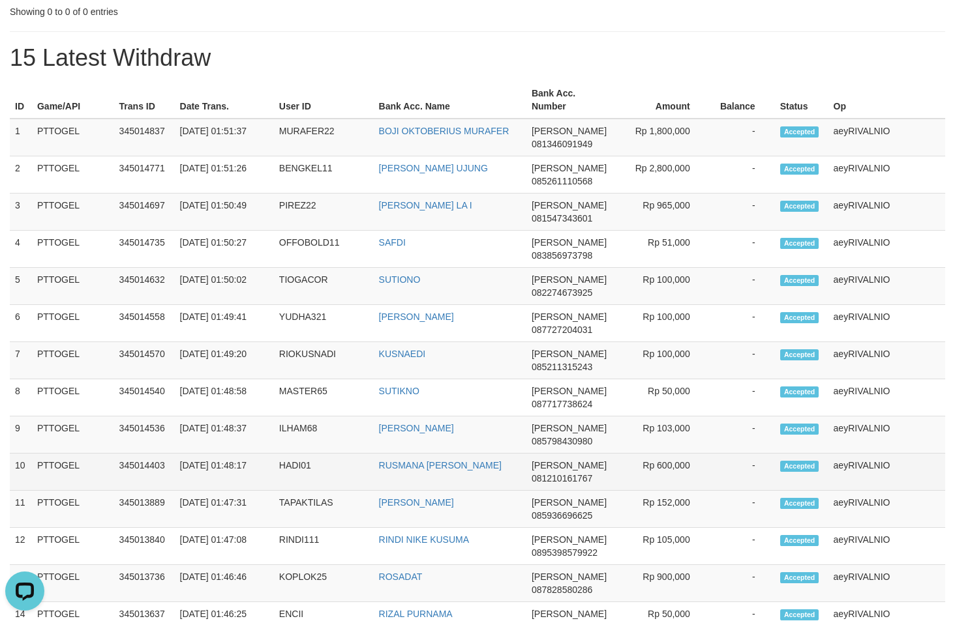
click at [571, 455] on td "[PERSON_NAME] 081210161767" at bounding box center [568, 472] width 85 height 37
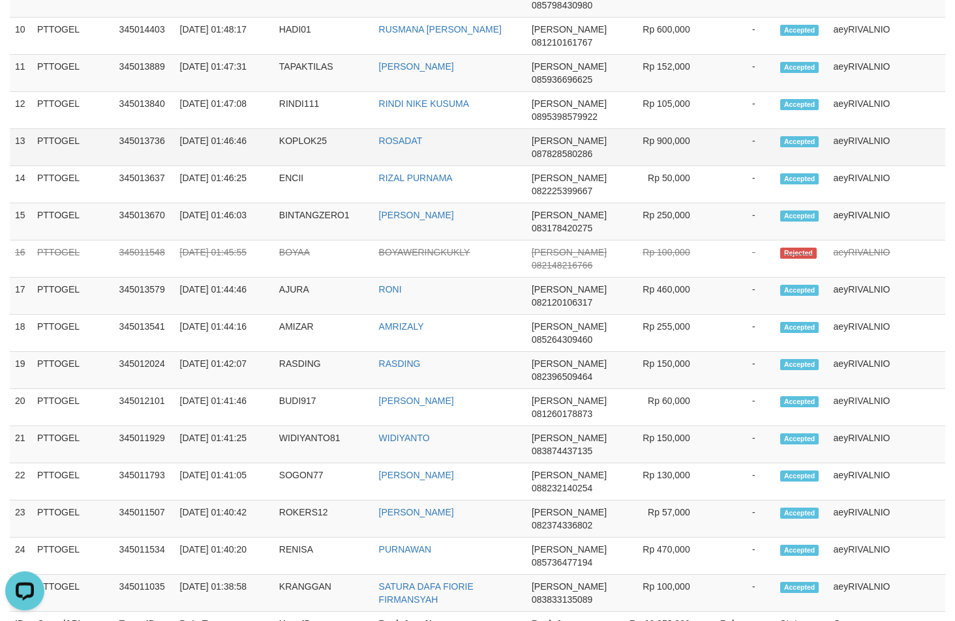
scroll to position [798, 0]
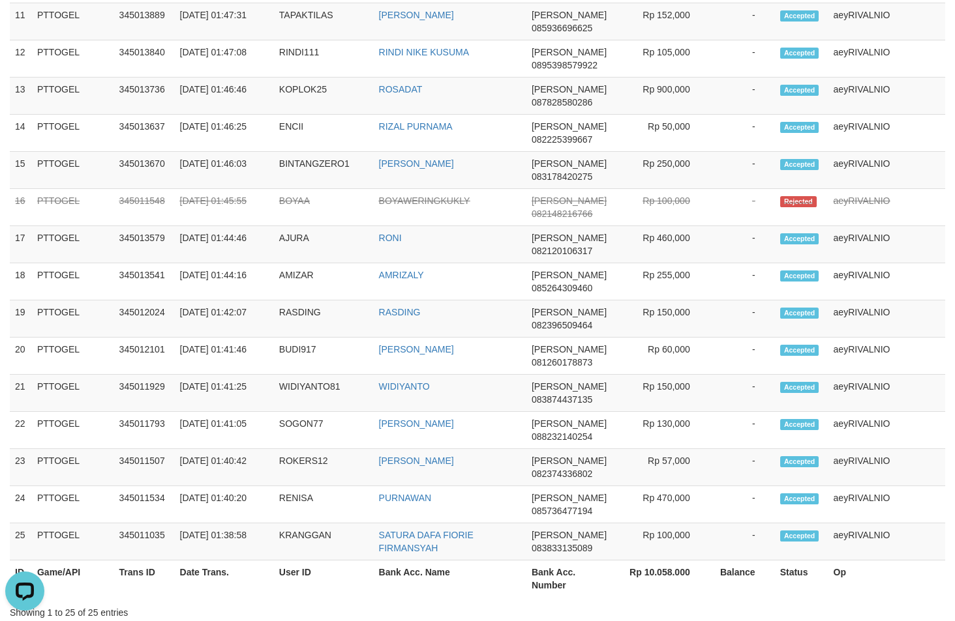
drag, startPoint x: 420, startPoint y: 585, endPoint x: 410, endPoint y: 584, distance: 10.5
click at [419, 585] on th "Bank Acc. Name" at bounding box center [450, 579] width 153 height 37
click at [907, 477] on td "aeyRIVALNIO" at bounding box center [886, 467] width 117 height 37
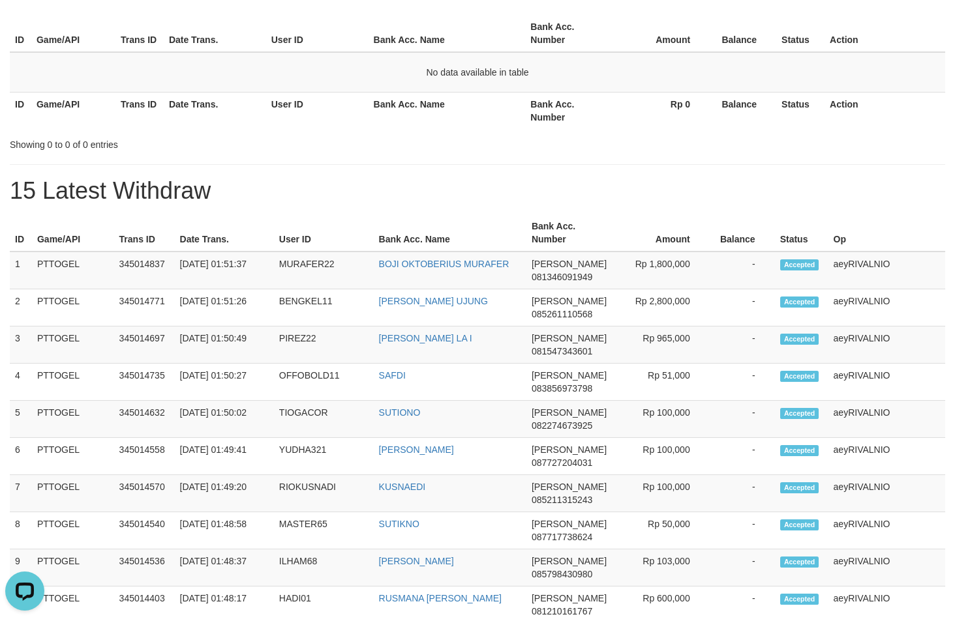
scroll to position [0, 0]
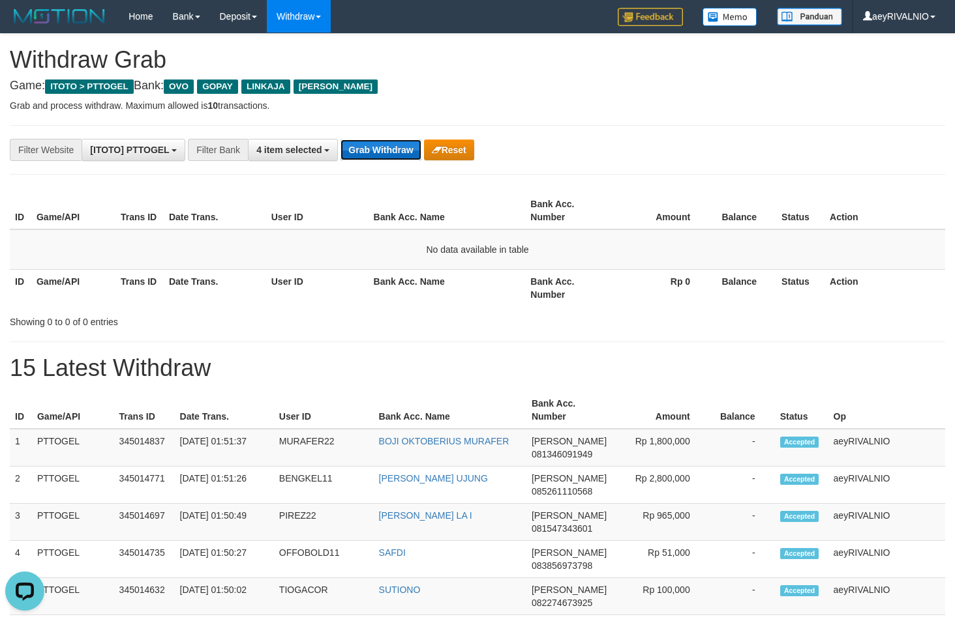
click at [371, 152] on button "Grab Withdraw" at bounding box center [380, 150] width 80 height 21
click at [372, 152] on button "Grab Withdraw" at bounding box center [380, 150] width 80 height 21
click at [754, 150] on div "**********" at bounding box center [398, 150] width 796 height 22
click at [376, 158] on button "Grab Withdraw" at bounding box center [380, 150] width 80 height 21
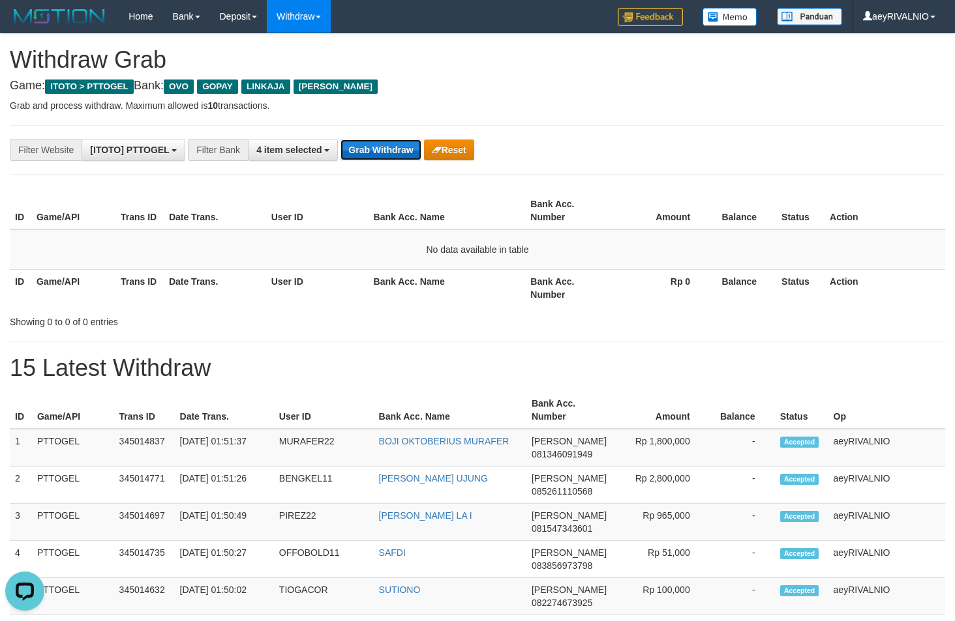
click at [376, 158] on button "Grab Withdraw" at bounding box center [380, 150] width 80 height 21
drag, startPoint x: 636, startPoint y: 130, endPoint x: 492, endPoint y: 177, distance: 151.8
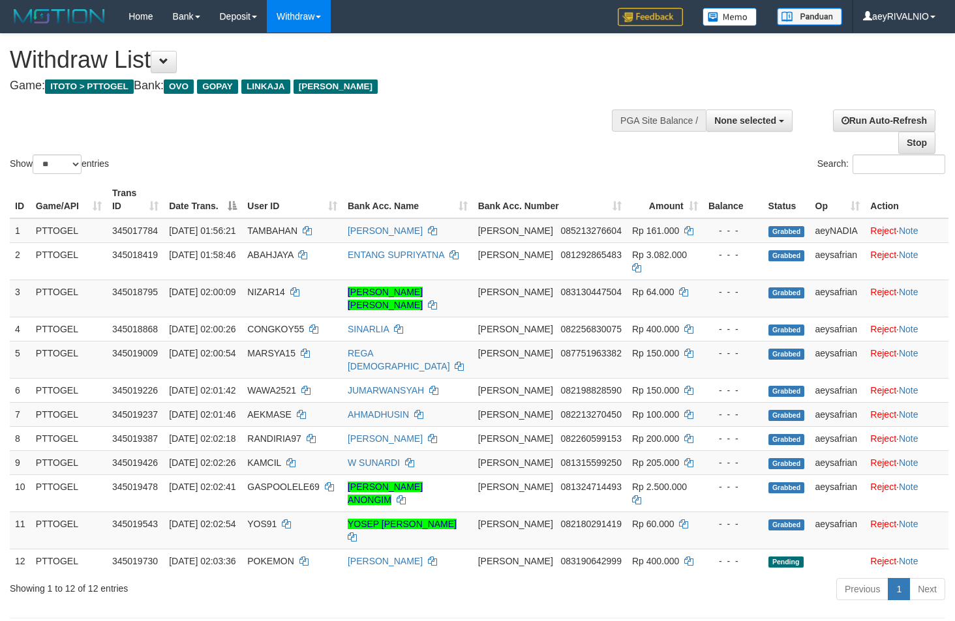
select select
select select "**"
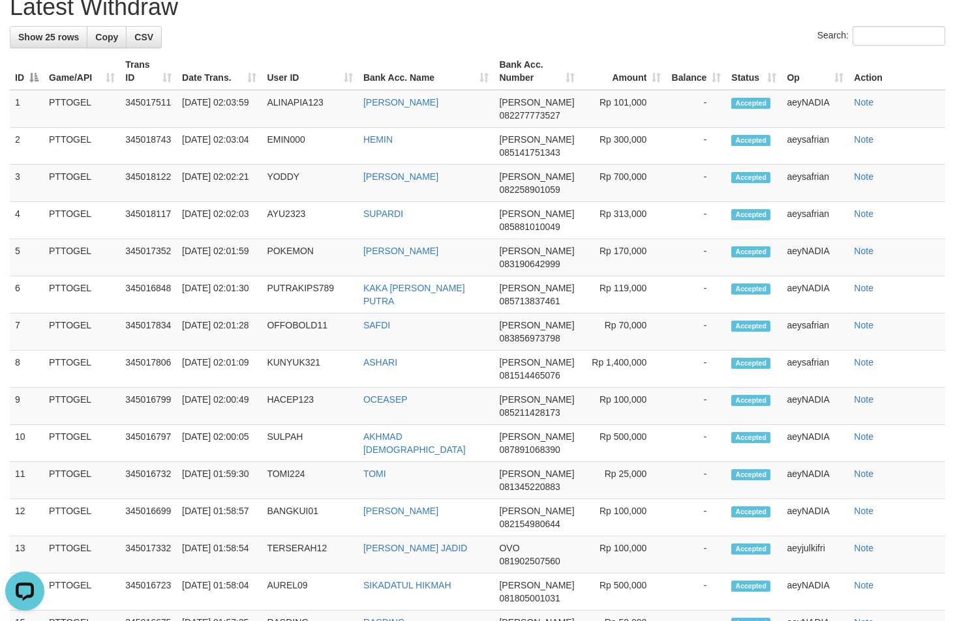
scroll to position [771, 0]
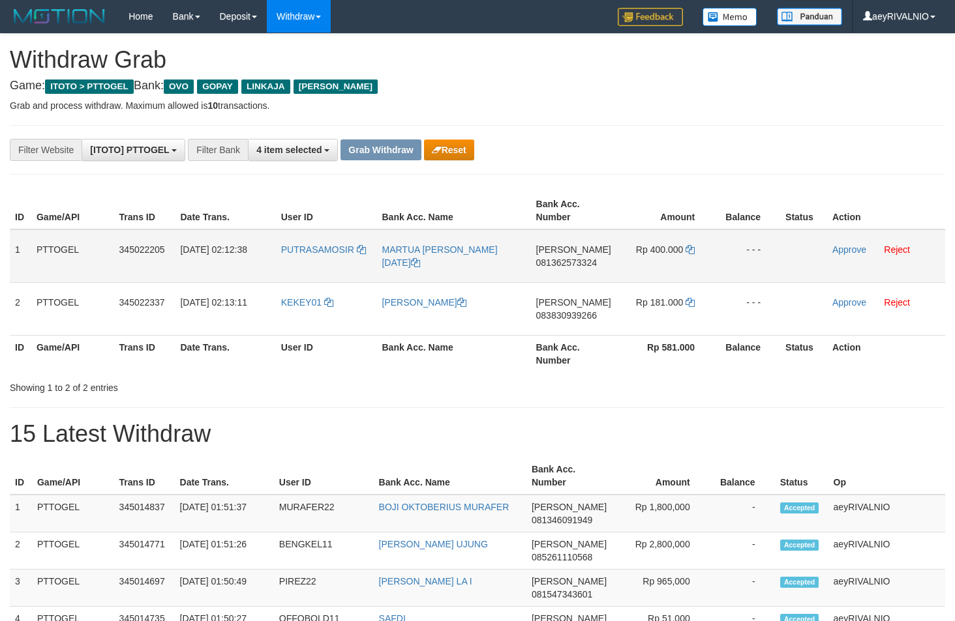
scroll to position [189, 0]
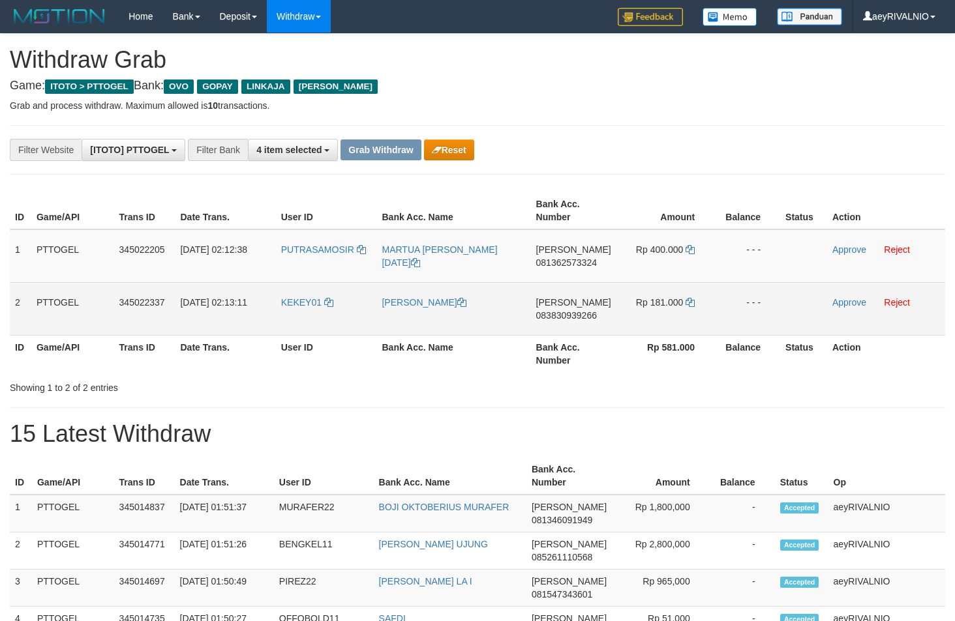
drag, startPoint x: 336, startPoint y: 241, endPoint x: 670, endPoint y: 313, distance: 340.9
click at [670, 313] on tbody "1 PTTOGEL 345022205 [DATE] 02:12:38 PUTRASAMOSIR [PERSON_NAME][DATE] 0813625733…" at bounding box center [477, 283] width 935 height 106
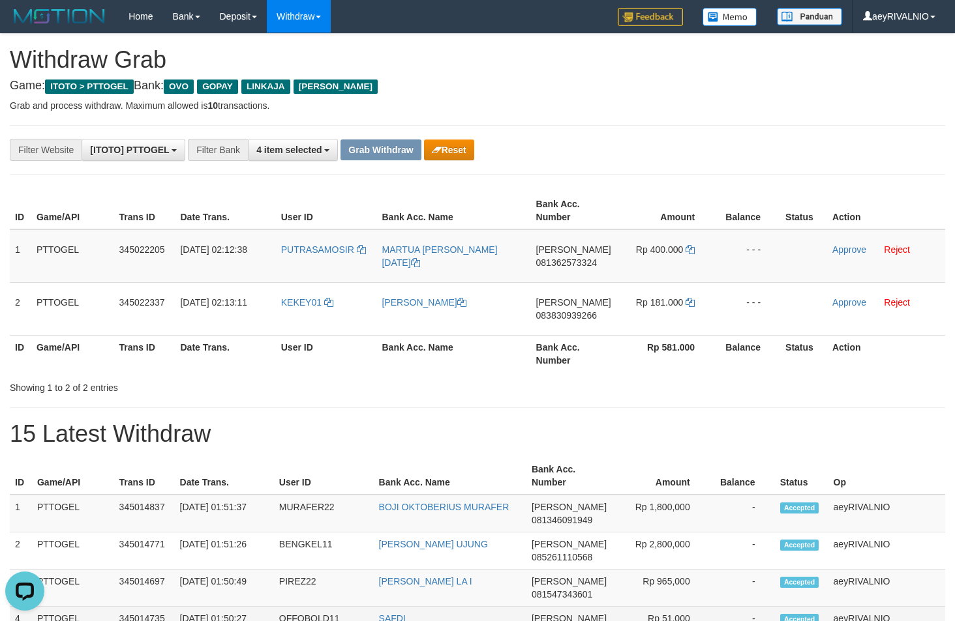
scroll to position [0, 0]
click at [558, 262] on span "081362573324" at bounding box center [566, 263] width 61 height 10
copy span "081362573324"
click at [691, 251] on icon at bounding box center [689, 249] width 9 height 9
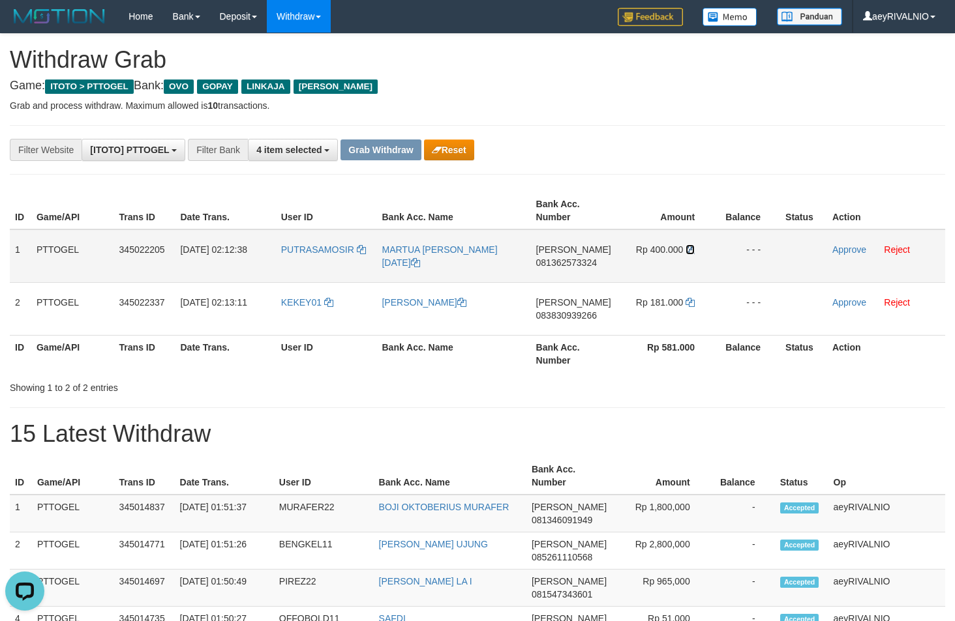
click at [691, 251] on icon at bounding box center [689, 249] width 9 height 9
click at [844, 251] on link "Approve" at bounding box center [849, 250] width 34 height 10
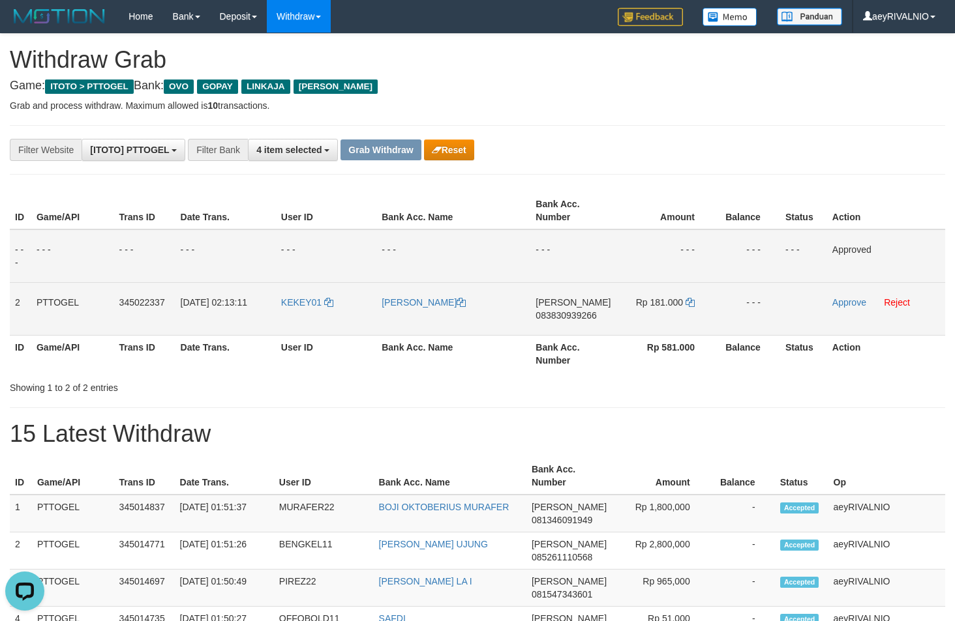
click at [577, 310] on td "DANA 083830939266" at bounding box center [572, 308] width 85 height 53
click at [577, 310] on span "083830939266" at bounding box center [565, 315] width 61 height 10
copy span "083830939266"
click at [590, 314] on span "083830939266" at bounding box center [565, 315] width 61 height 10
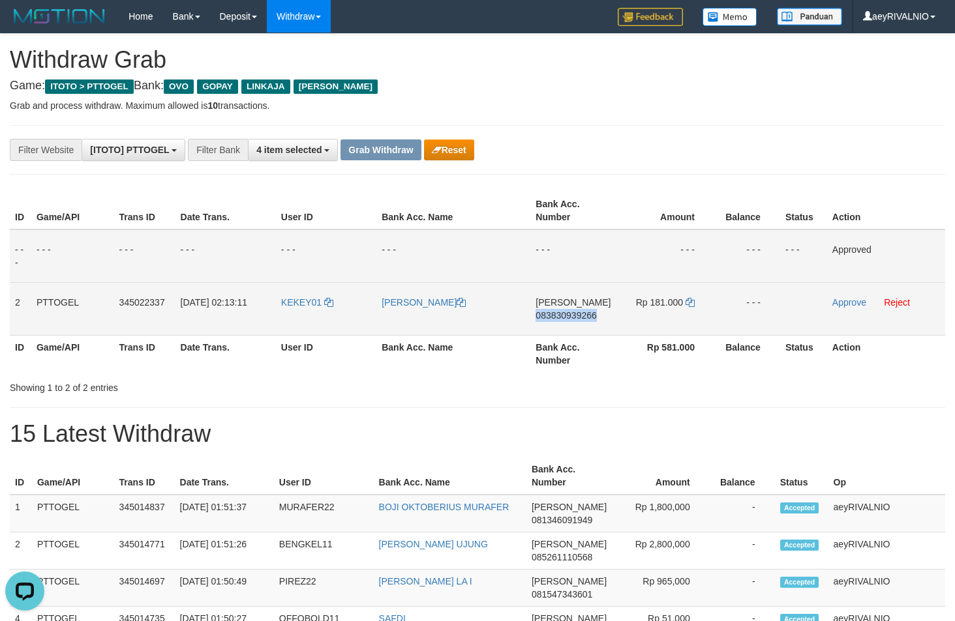
copy span "083830939266"
click at [690, 306] on icon at bounding box center [689, 302] width 9 height 9
click at [858, 305] on link "Approve" at bounding box center [849, 302] width 34 height 10
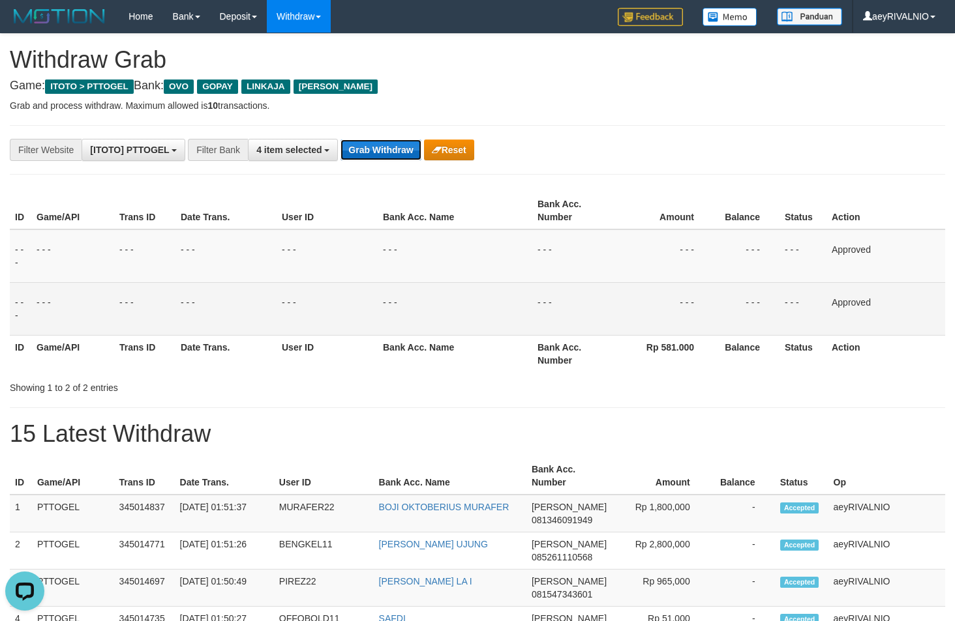
click at [401, 141] on button "Grab Withdraw" at bounding box center [380, 150] width 80 height 21
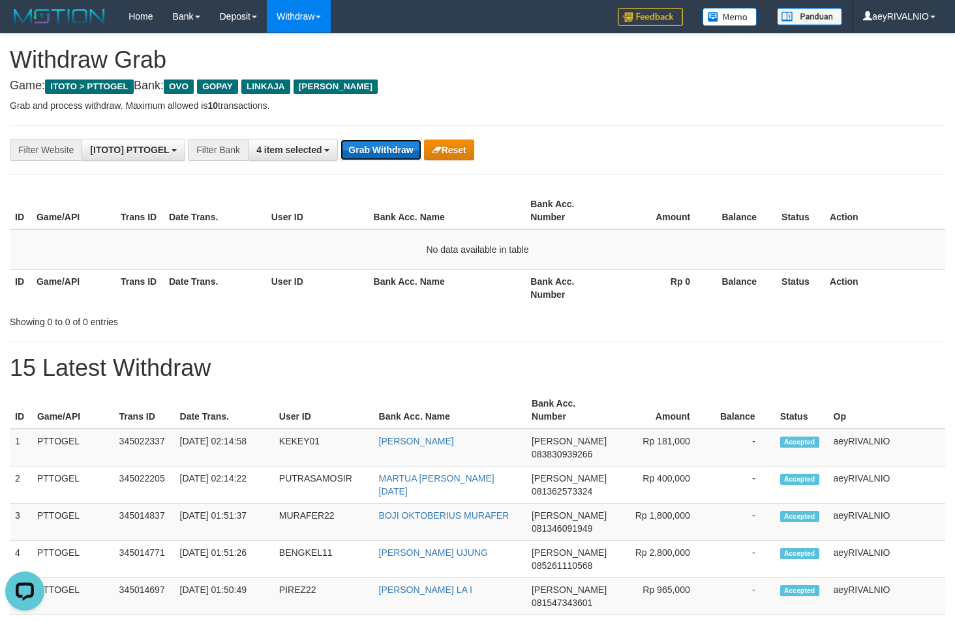
click at [387, 144] on button "Grab Withdraw" at bounding box center [380, 150] width 80 height 21
click at [916, 397] on th "Op" at bounding box center [886, 410] width 117 height 37
click at [370, 151] on button "Grab Withdraw" at bounding box center [380, 150] width 80 height 21
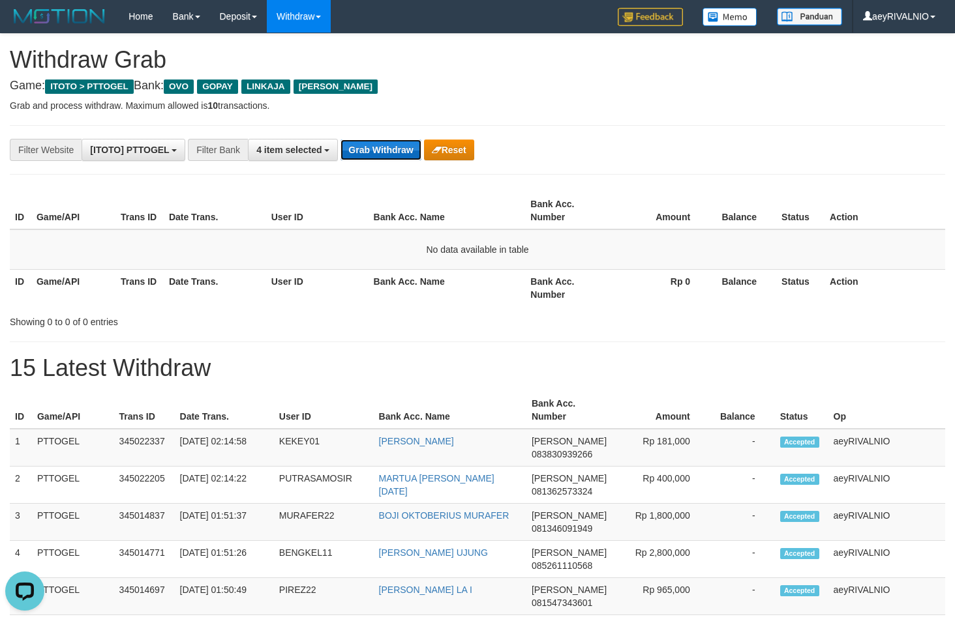
click at [370, 151] on button "Grab Withdraw" at bounding box center [380, 150] width 80 height 21
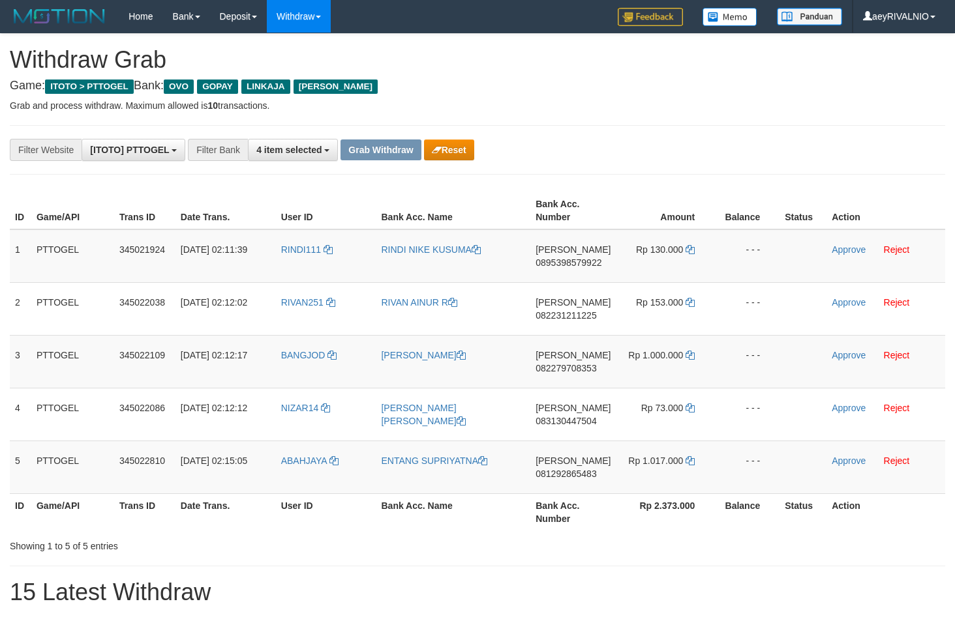
click at [614, 160] on div "**********" at bounding box center [398, 150] width 796 height 22
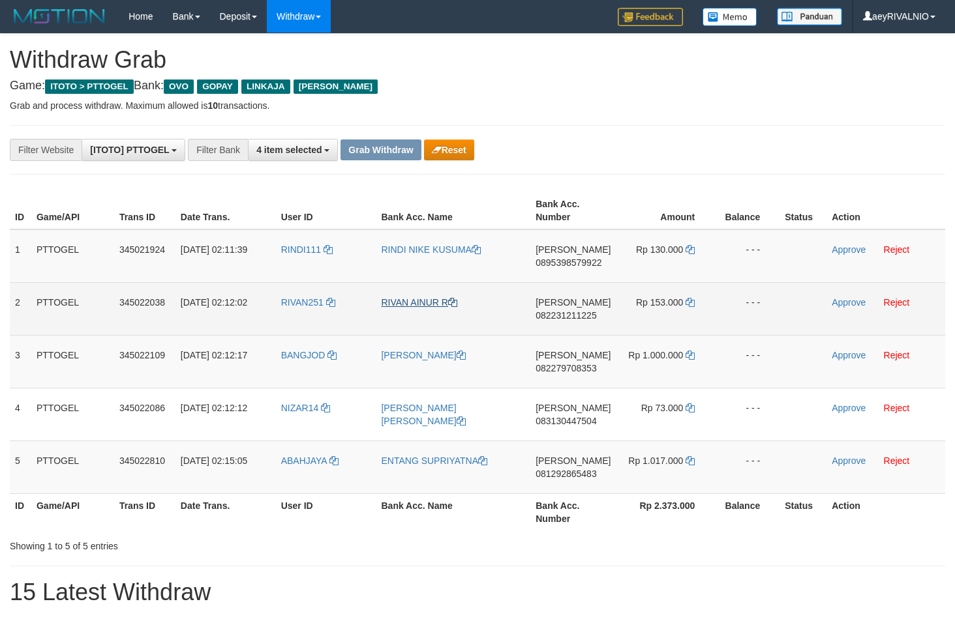
scroll to position [189, 0]
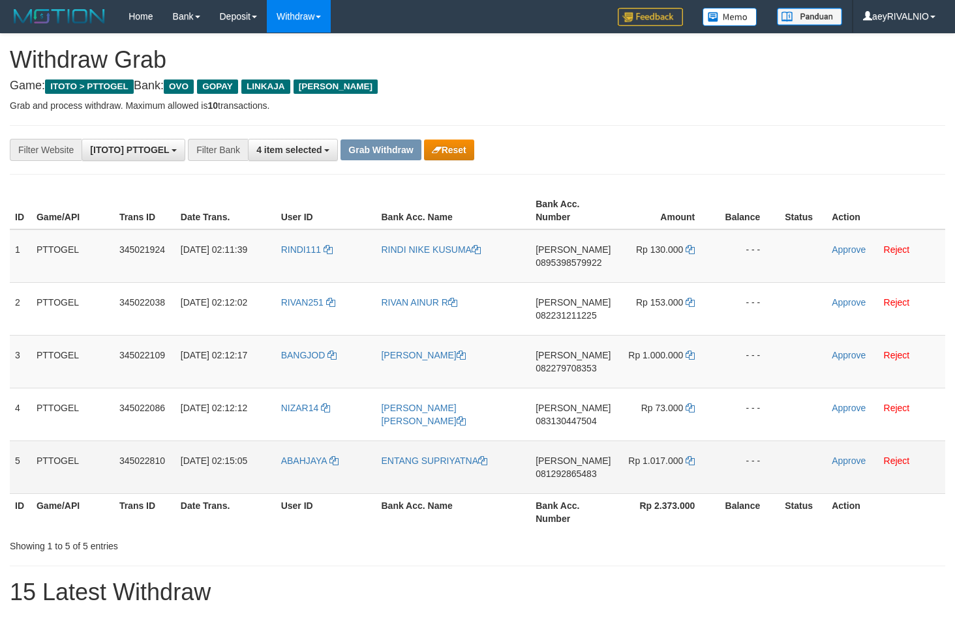
drag, startPoint x: 342, startPoint y: 273, endPoint x: 681, endPoint y: 481, distance: 397.8
click at [681, 481] on tbody "1 PTTOGEL 345021924 01/10/2025 02:11:39 RINDI111 RINDI NIKE KUSUMA DANA 0895398…" at bounding box center [477, 362] width 935 height 265
copy tr
click at [574, 265] on span "0895398579922" at bounding box center [568, 263] width 66 height 10
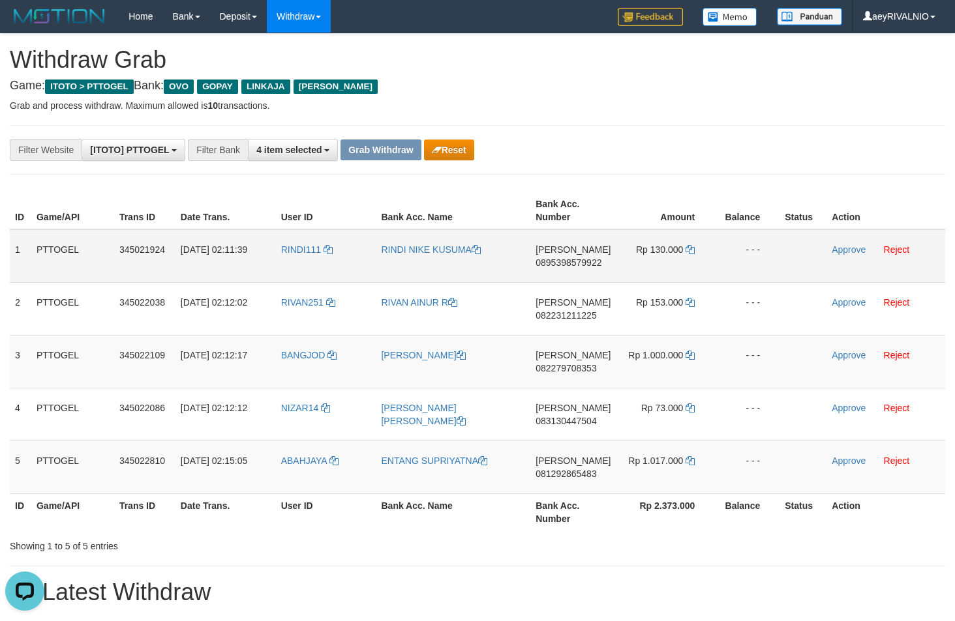
copy tr
click at [574, 265] on span "0895398579922" at bounding box center [568, 263] width 66 height 10
copy span "0895398579922"
click at [695, 252] on td "Rp 130.000" at bounding box center [665, 256] width 98 height 53
click at [692, 252] on icon at bounding box center [689, 249] width 9 height 9
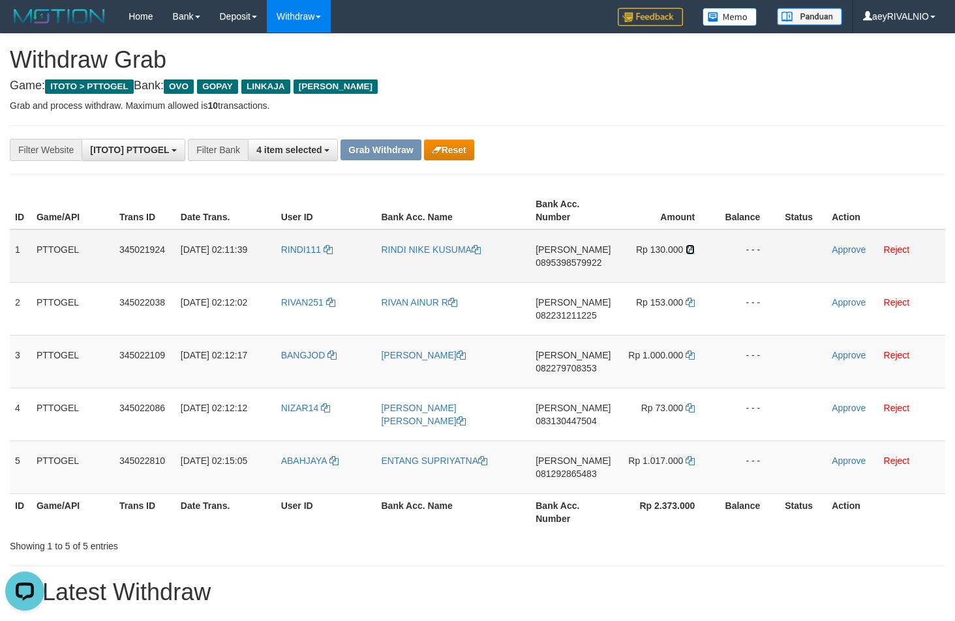
click at [692, 252] on icon at bounding box center [689, 249] width 9 height 9
click at [858, 249] on link "Approve" at bounding box center [848, 250] width 34 height 10
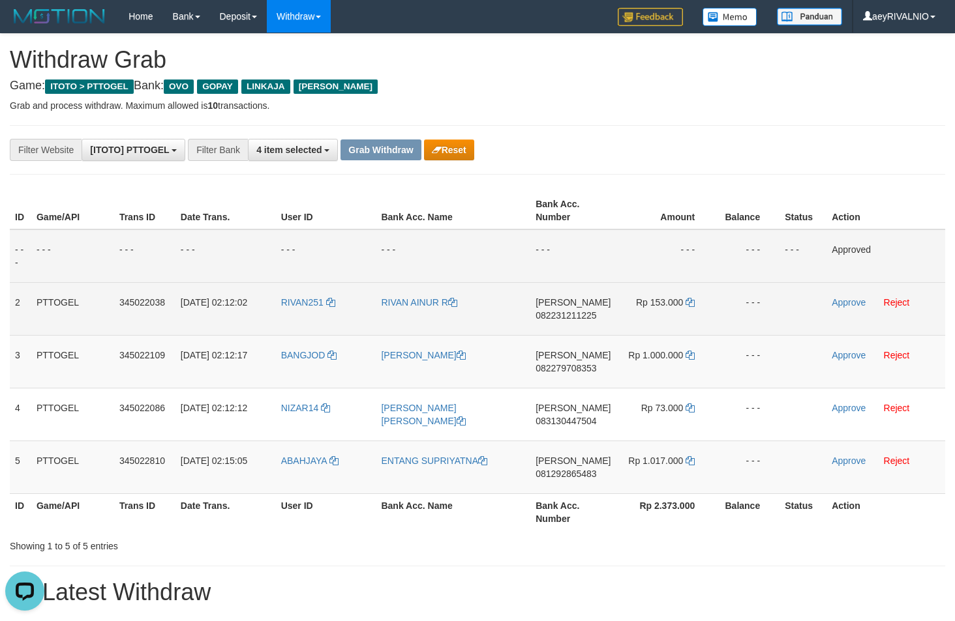
click at [582, 316] on span "082231211225" at bounding box center [565, 315] width 61 height 10
copy span "082231211225"
click at [689, 301] on icon at bounding box center [689, 302] width 9 height 9
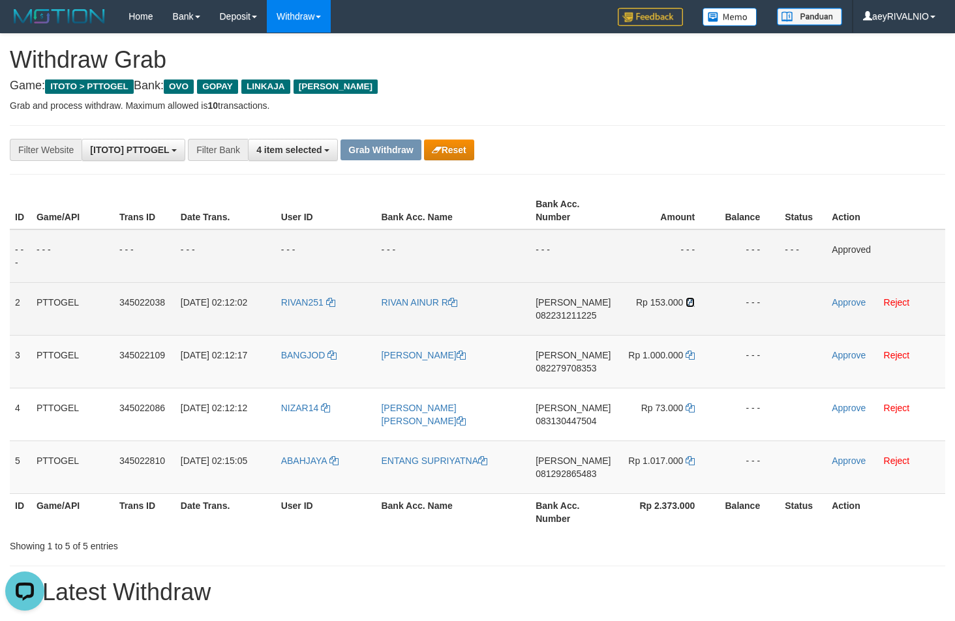
click at [689, 301] on icon at bounding box center [689, 302] width 9 height 9
click at [848, 306] on link "Approve" at bounding box center [848, 302] width 34 height 10
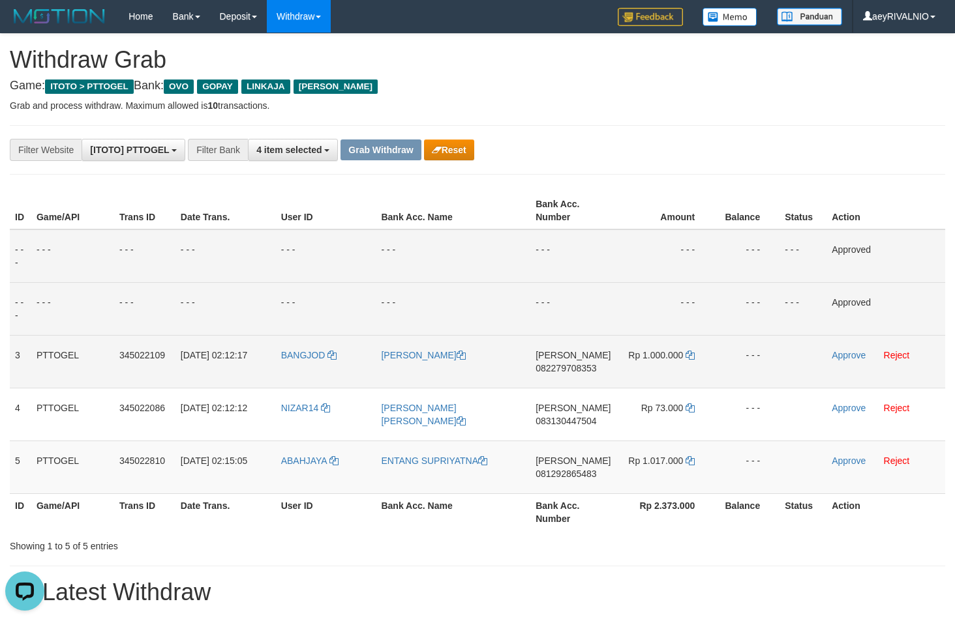
click at [558, 372] on span "082279708353" at bounding box center [565, 368] width 61 height 10
copy span "082279708353"
click at [690, 357] on icon at bounding box center [689, 355] width 9 height 9
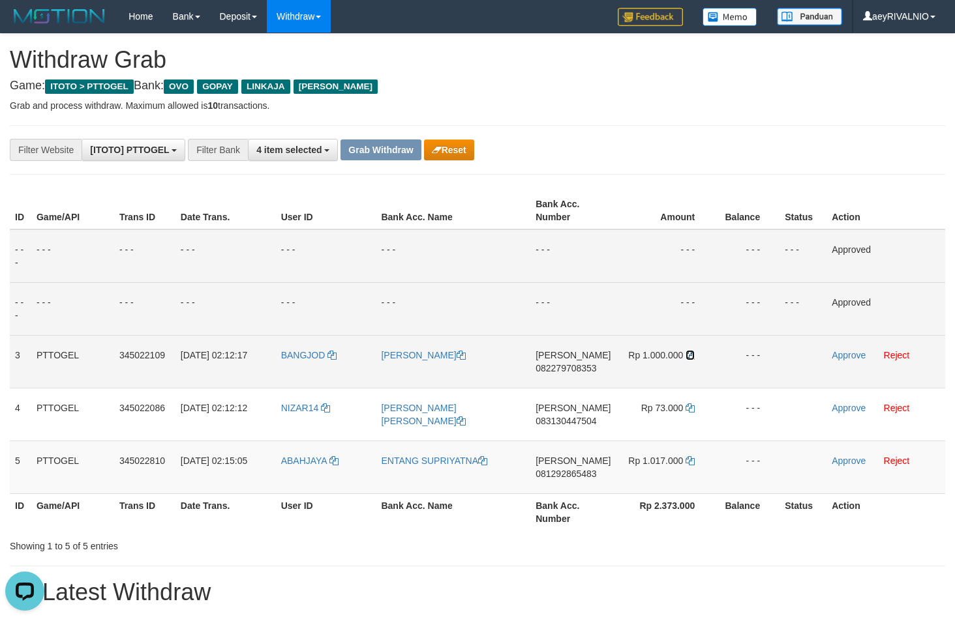
click at [690, 357] on icon at bounding box center [689, 355] width 9 height 9
click at [850, 354] on link "Approve" at bounding box center [848, 355] width 34 height 10
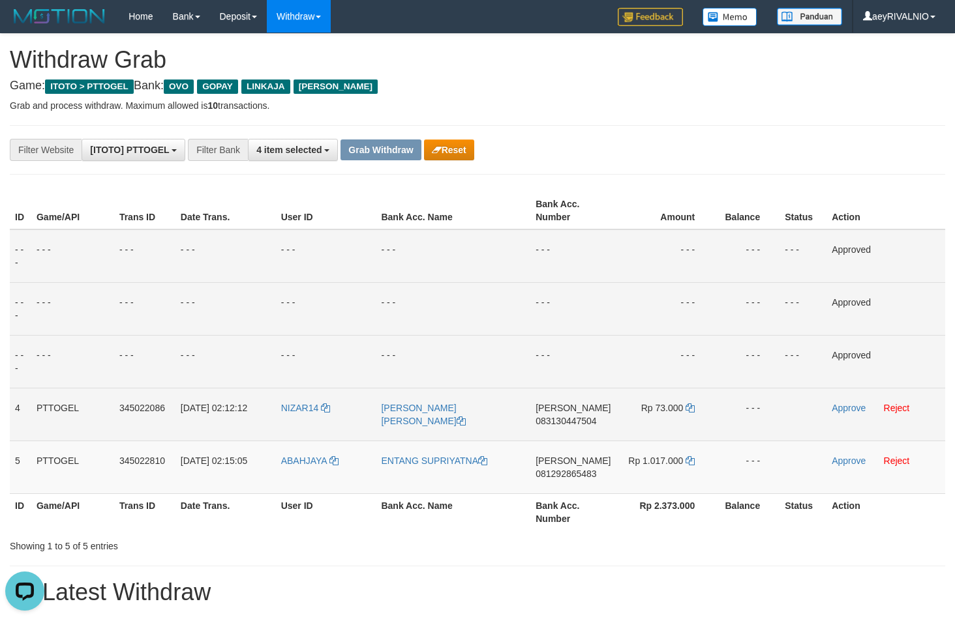
click at [562, 422] on span "083130447504" at bounding box center [565, 421] width 61 height 10
copy span "083130447504"
click at [692, 408] on icon at bounding box center [689, 408] width 9 height 9
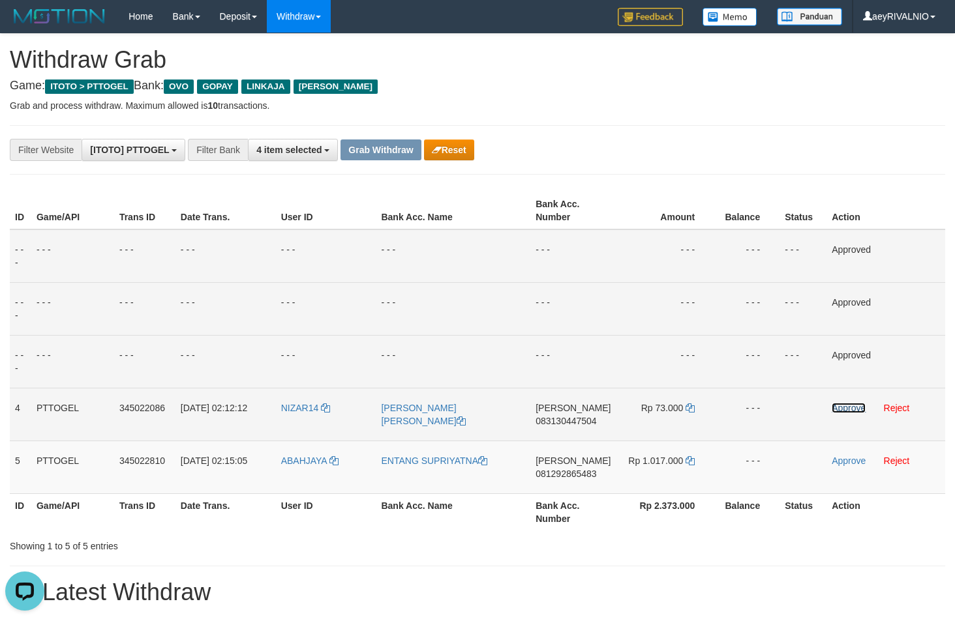
click at [837, 408] on link "Approve" at bounding box center [848, 408] width 34 height 10
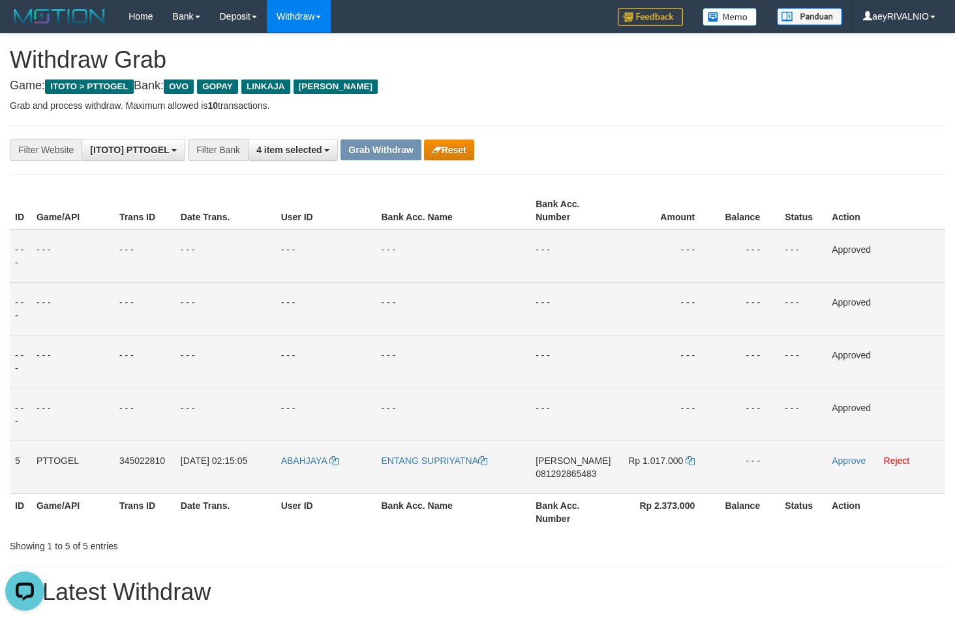
click at [578, 471] on span "081292865483" at bounding box center [565, 474] width 61 height 10
copy span "081292865483"
click at [687, 462] on icon at bounding box center [689, 460] width 9 height 9
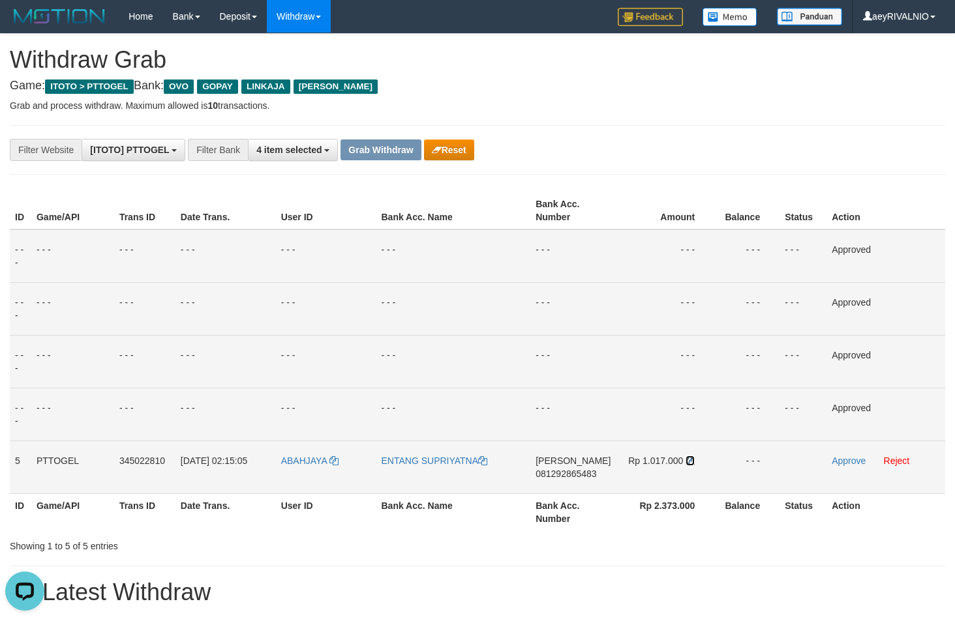
click at [687, 462] on icon at bounding box center [689, 460] width 9 height 9
click at [839, 460] on link "Approve" at bounding box center [848, 461] width 34 height 10
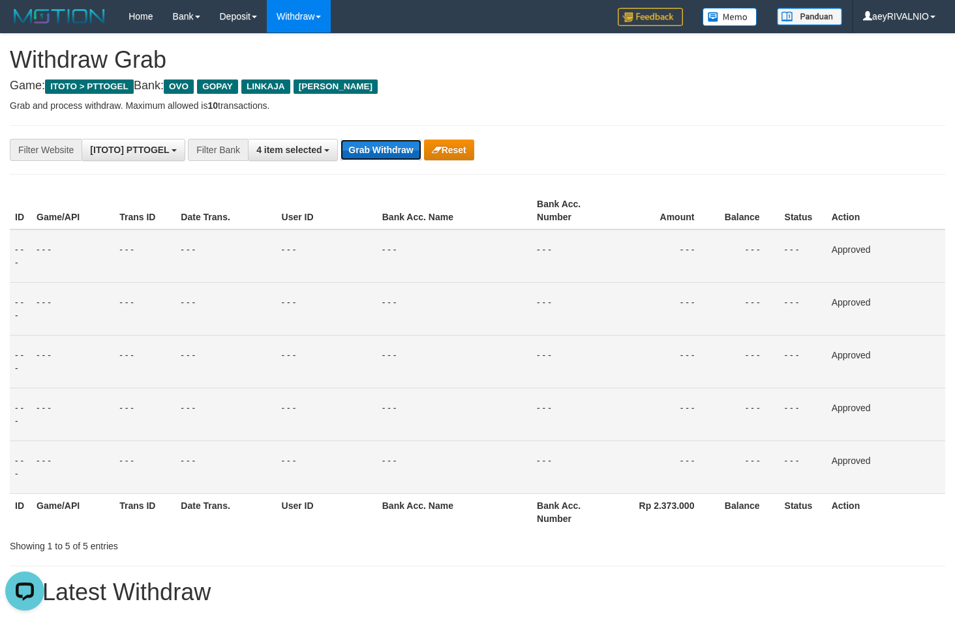
click at [395, 151] on button "Grab Withdraw" at bounding box center [380, 150] width 80 height 21
click at [395, 150] on button "Grab Withdraw" at bounding box center [380, 150] width 80 height 21
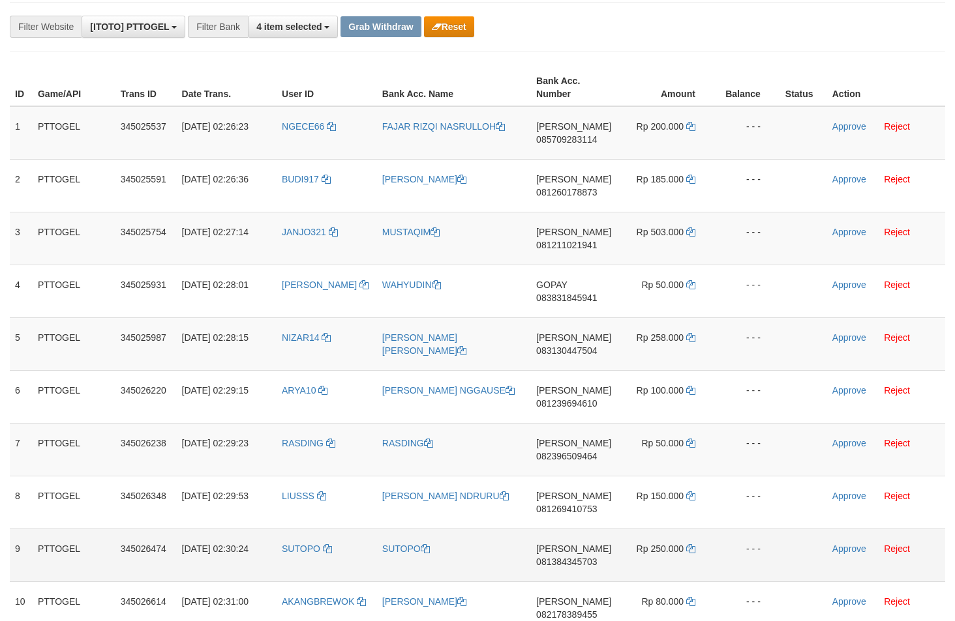
scroll to position [205, 0]
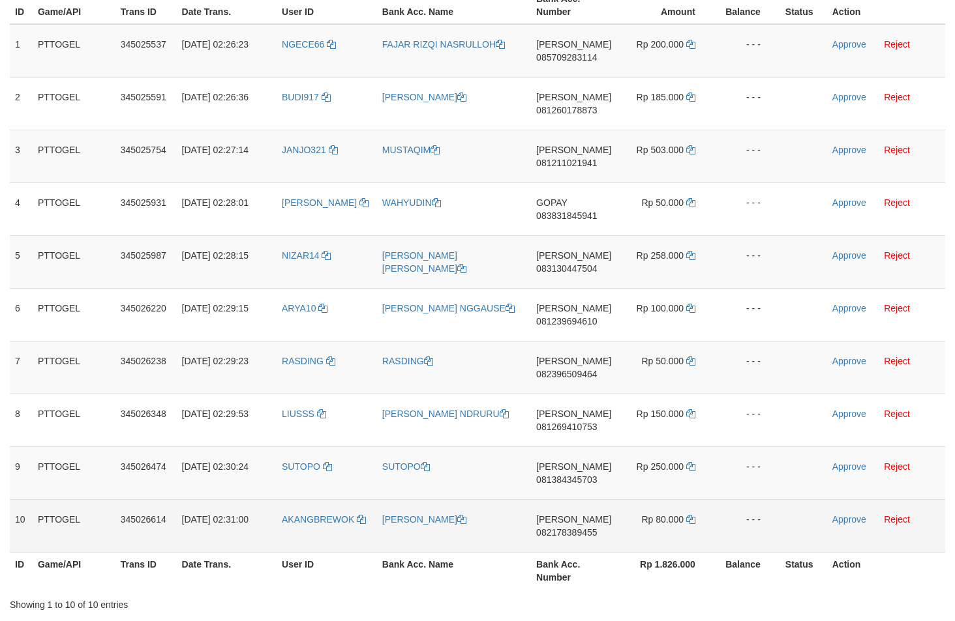
drag, startPoint x: 317, startPoint y: 239, endPoint x: 665, endPoint y: 527, distance: 452.0
click at [665, 527] on tbody "1 PTTOGEL 345025537 [DATE] 02:26:23 NGECE66 FAJAR RIZQI [PERSON_NAME] 085709283…" at bounding box center [477, 288] width 935 height 529
copy tr
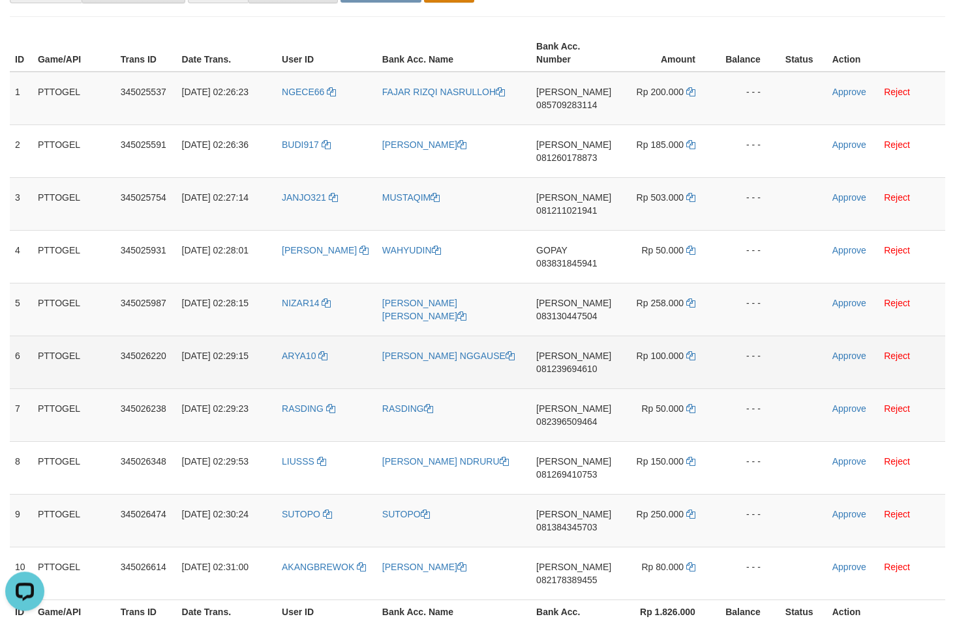
scroll to position [117, 0]
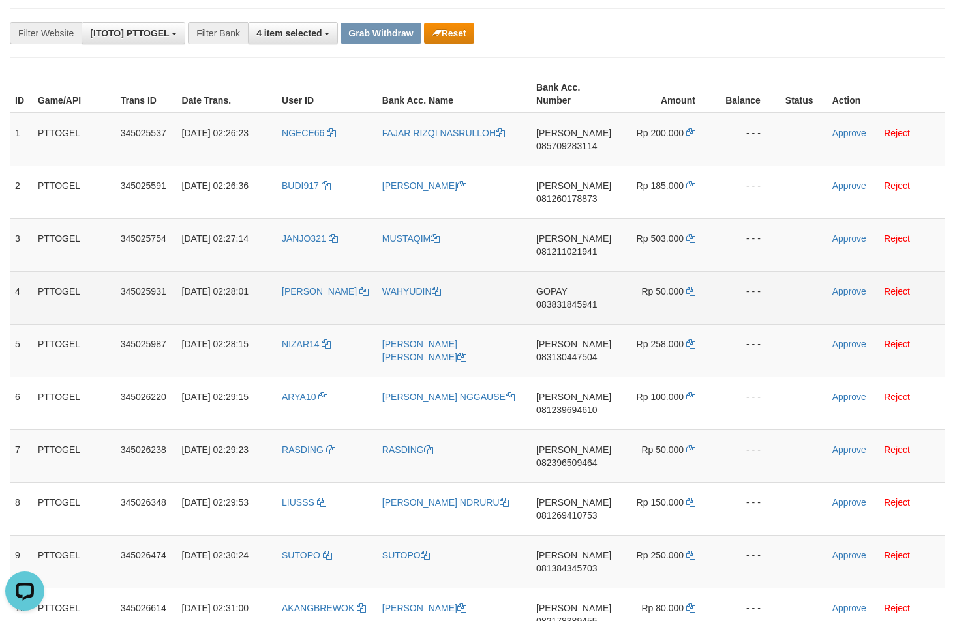
click at [574, 301] on span "083831845941" at bounding box center [566, 304] width 61 height 10
copy tr
drag, startPoint x: 574, startPoint y: 301, endPoint x: 634, endPoint y: 282, distance: 62.9
click at [573, 301] on span "083831845941" at bounding box center [566, 304] width 61 height 10
copy span "083831845941"
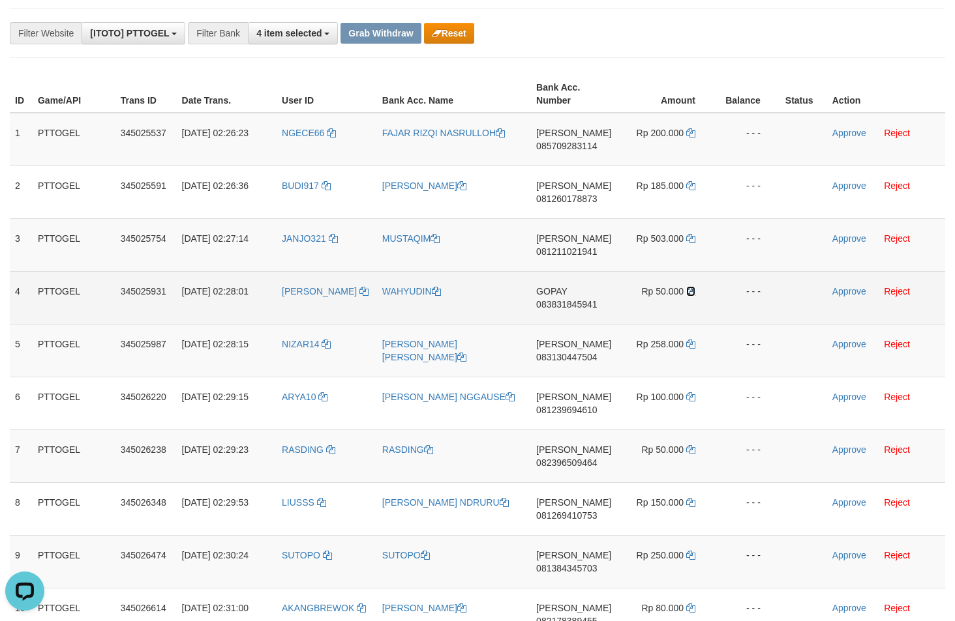
click at [691, 294] on icon at bounding box center [690, 291] width 9 height 9
drag, startPoint x: 691, startPoint y: 294, endPoint x: 896, endPoint y: 295, distance: 205.4
click at [695, 294] on td "Rp 50.000" at bounding box center [665, 297] width 98 height 53
click at [841, 290] on link "Approve" at bounding box center [849, 291] width 34 height 10
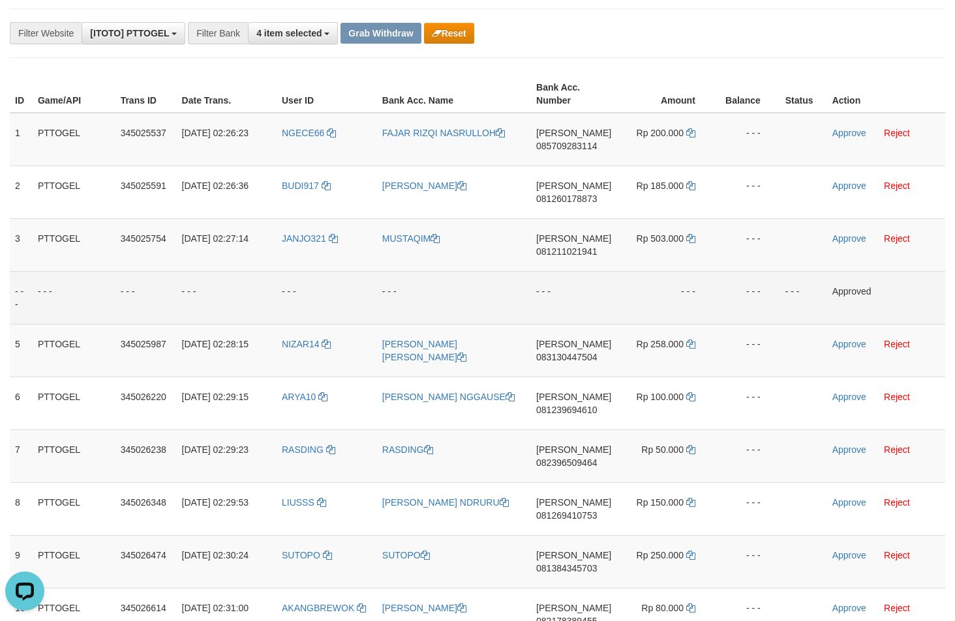
click at [480, 288] on td "- - -" at bounding box center [454, 297] width 154 height 53
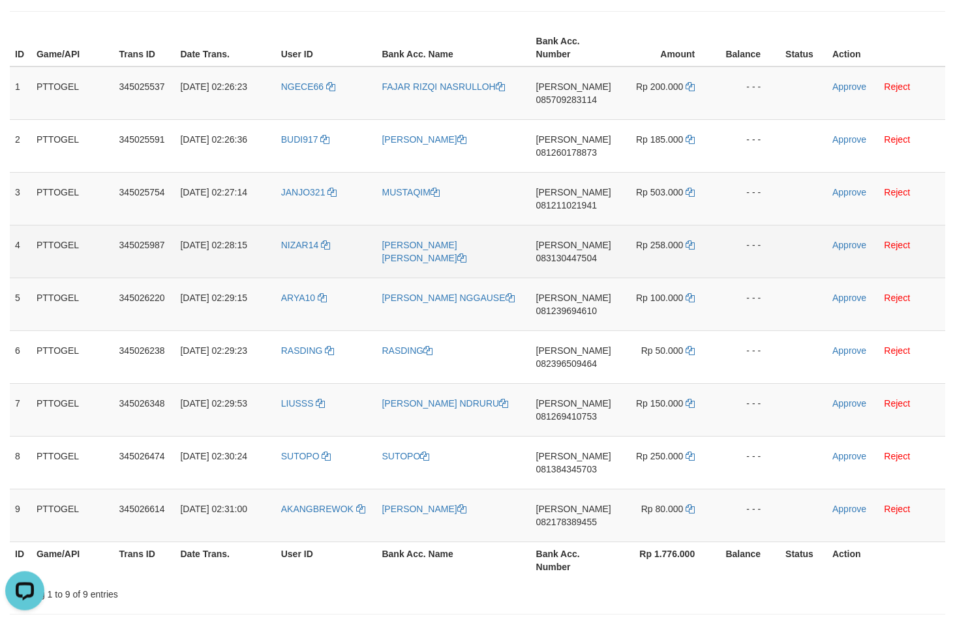
scroll to position [161, 0]
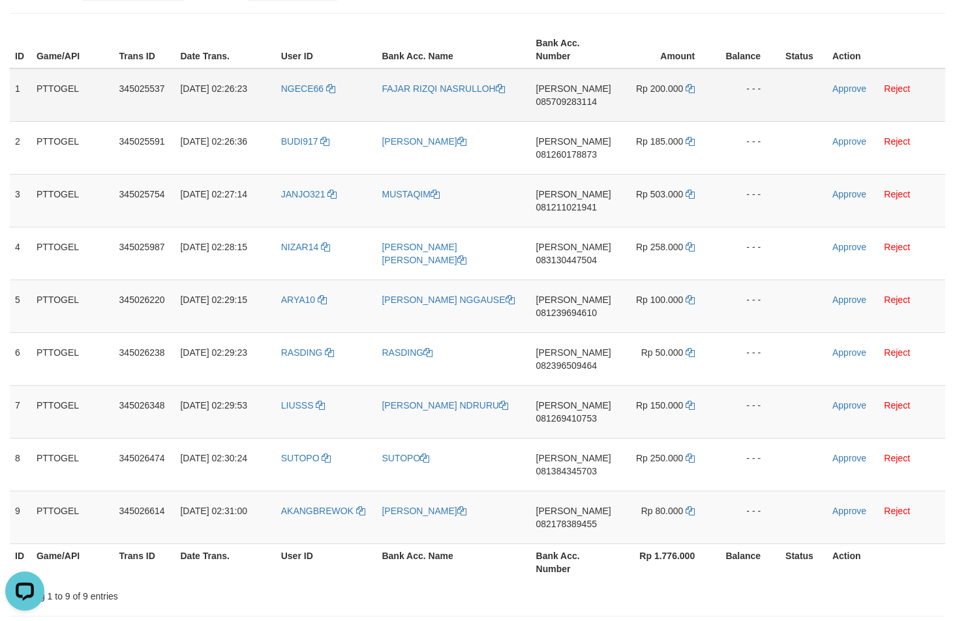
click at [571, 100] on span "085709283114" at bounding box center [566, 102] width 61 height 10
copy span "085709283114"
click at [688, 91] on icon at bounding box center [689, 88] width 9 height 9
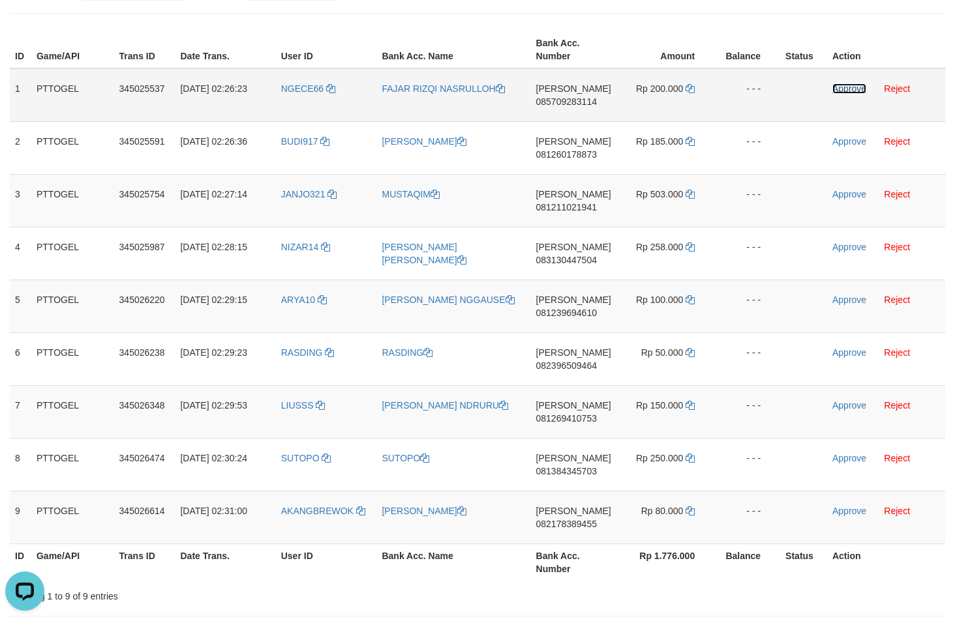
click at [846, 88] on link "Approve" at bounding box center [849, 88] width 34 height 10
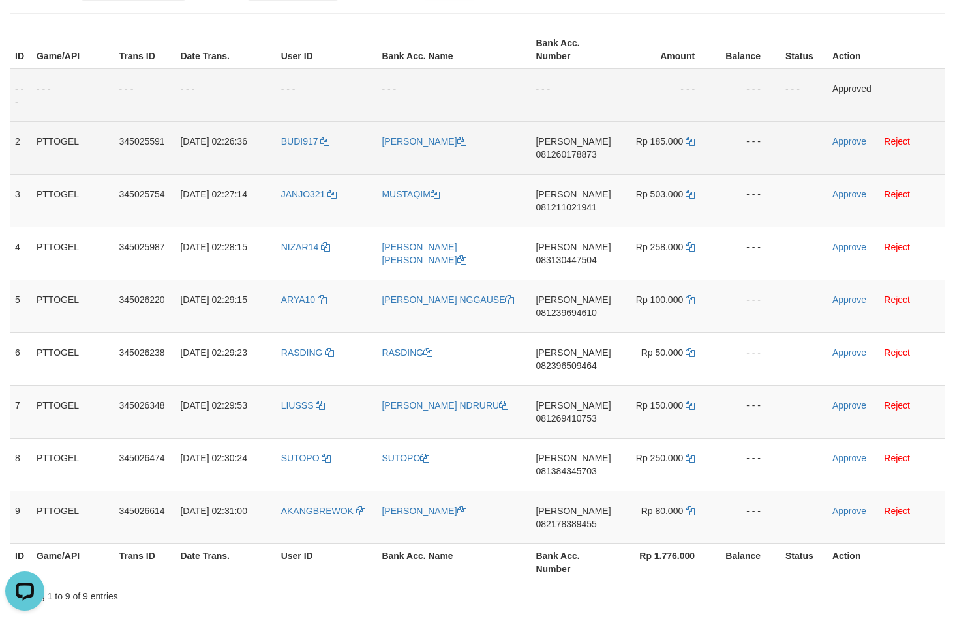
click at [579, 155] on span "081260178873" at bounding box center [565, 154] width 61 height 10
copy span "081260178873"
click at [694, 142] on td "Rp 185.000" at bounding box center [665, 147] width 98 height 53
click at [694, 141] on td "Rp 185.000" at bounding box center [665, 147] width 98 height 53
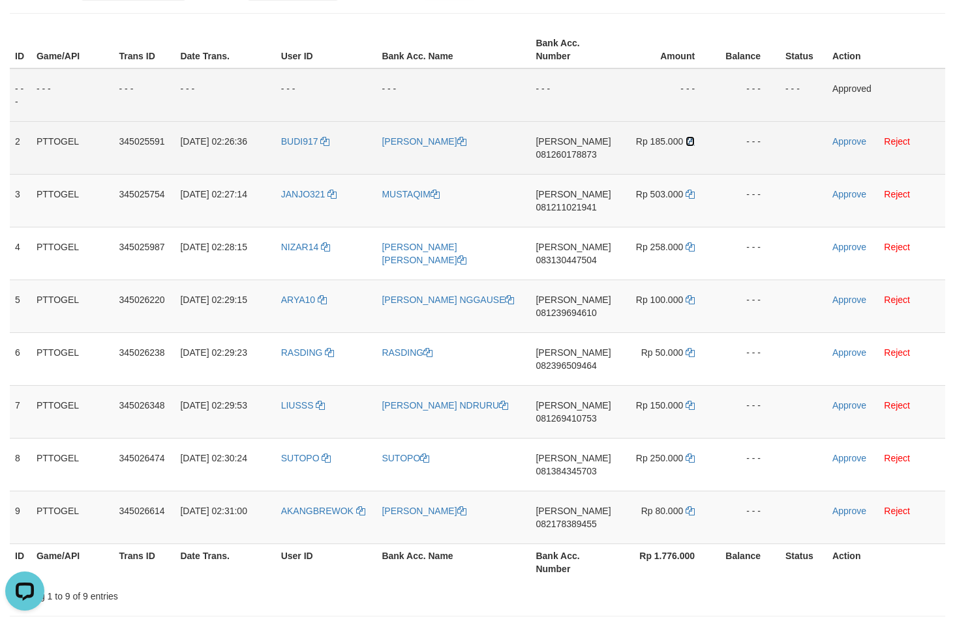
click at [693, 141] on icon at bounding box center [689, 141] width 9 height 9
click at [836, 142] on link "Approve" at bounding box center [849, 141] width 34 height 10
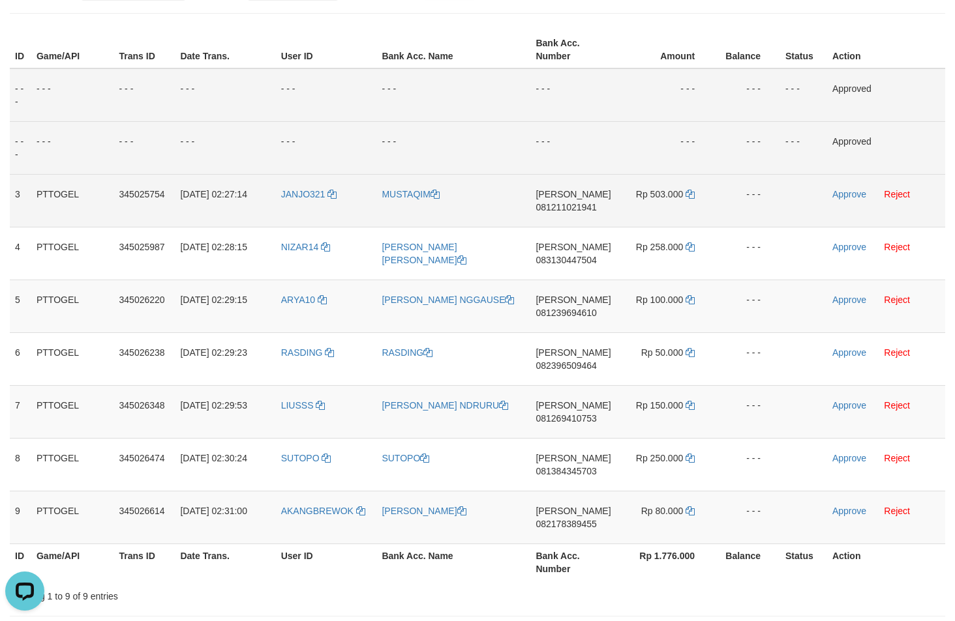
click at [586, 207] on span "081211021941" at bounding box center [565, 207] width 61 height 10
copy span "081211021941"
click at [691, 194] on icon at bounding box center [689, 194] width 9 height 9
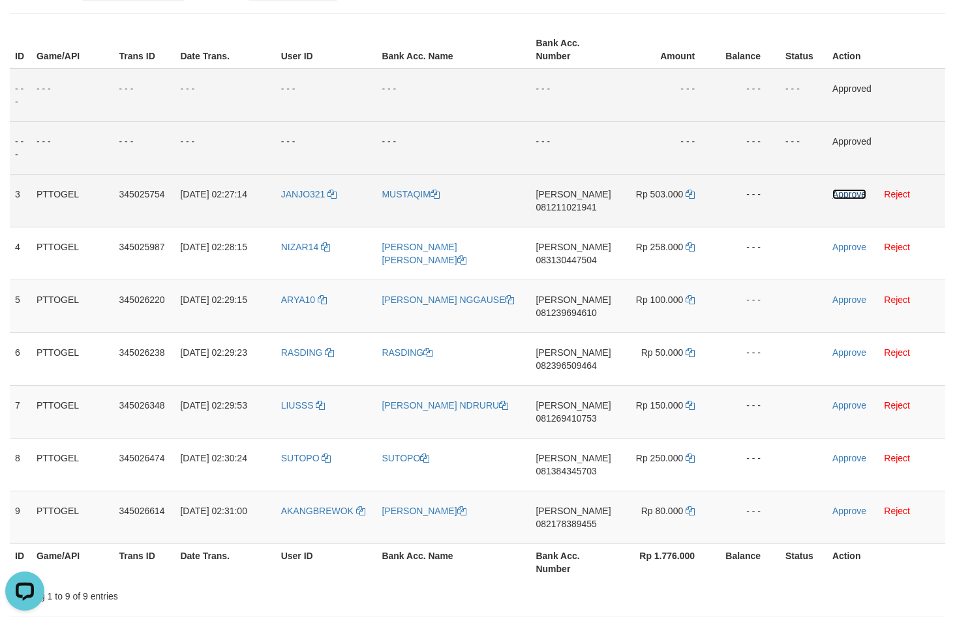
click at [844, 192] on link "Approve" at bounding box center [849, 194] width 34 height 10
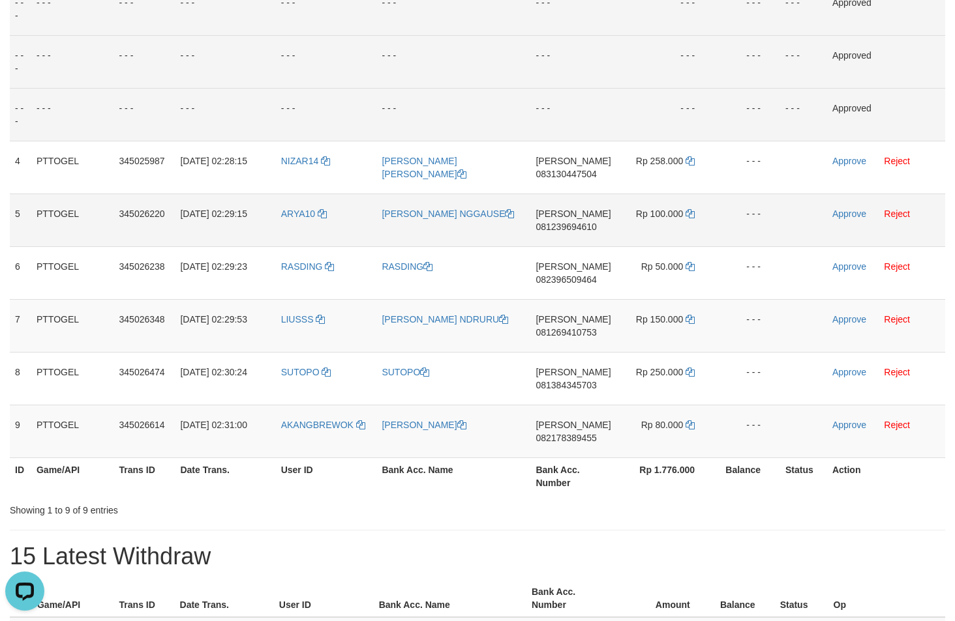
scroll to position [250, 0]
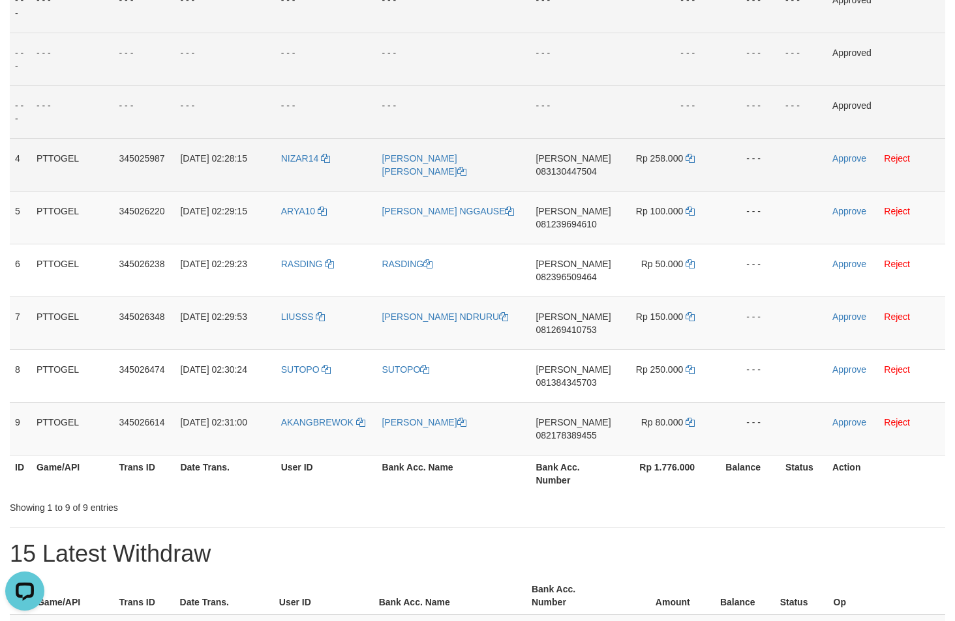
click at [564, 173] on span "083130447504" at bounding box center [565, 171] width 61 height 10
copy span "083130447504"
click at [687, 159] on icon at bounding box center [689, 158] width 9 height 9
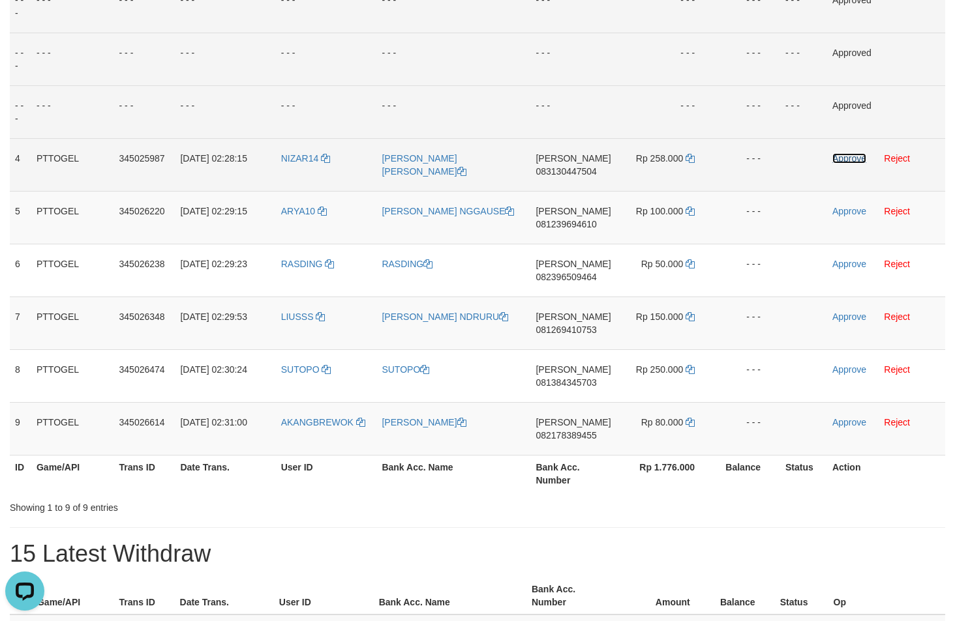
click at [856, 155] on link "Approve" at bounding box center [849, 158] width 34 height 10
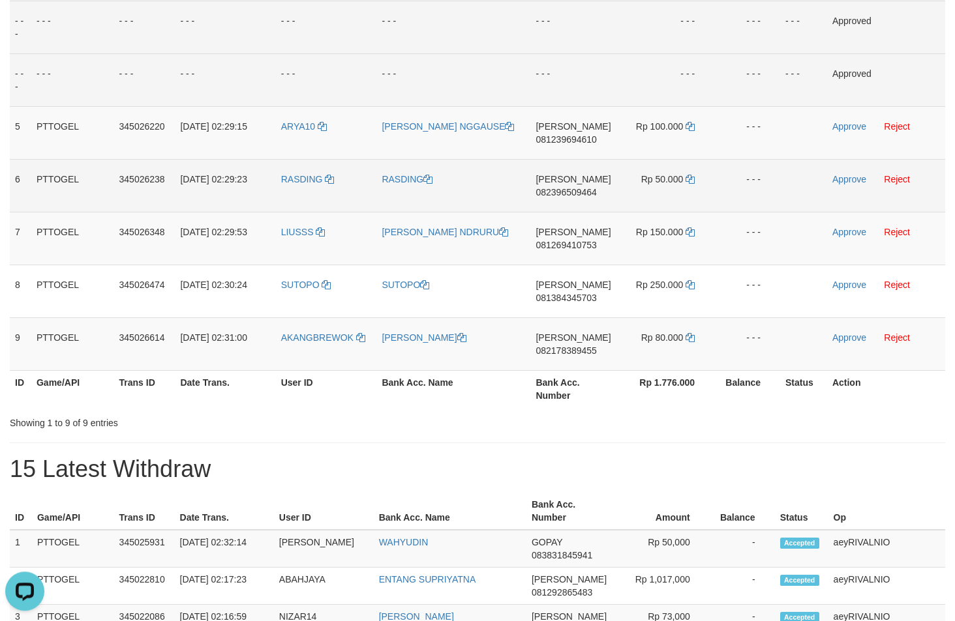
scroll to position [338, 0]
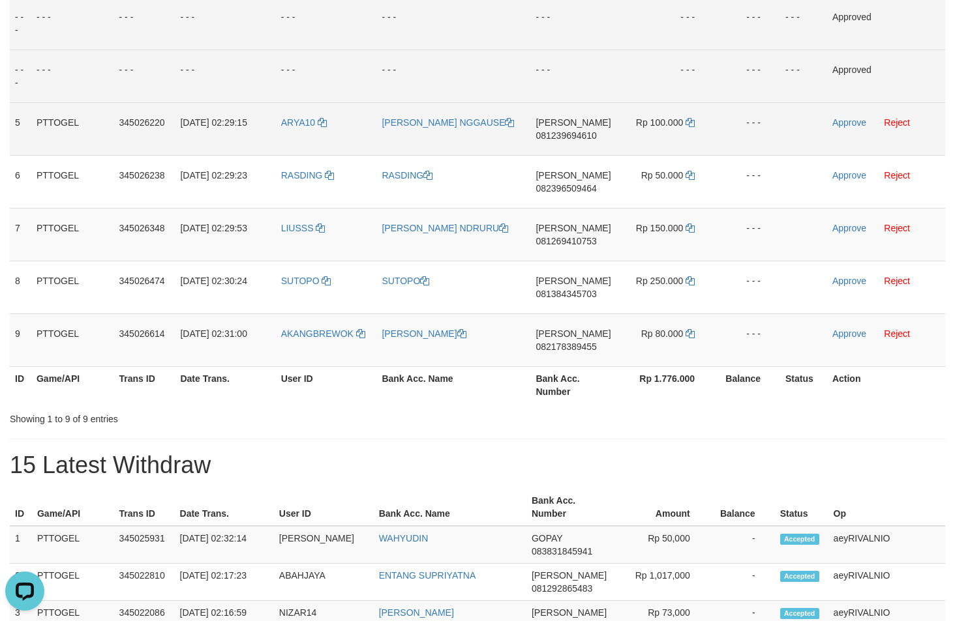
click at [562, 134] on span "081239694610" at bounding box center [565, 135] width 61 height 10
copy span "081239694610"
click at [688, 121] on icon at bounding box center [689, 122] width 9 height 9
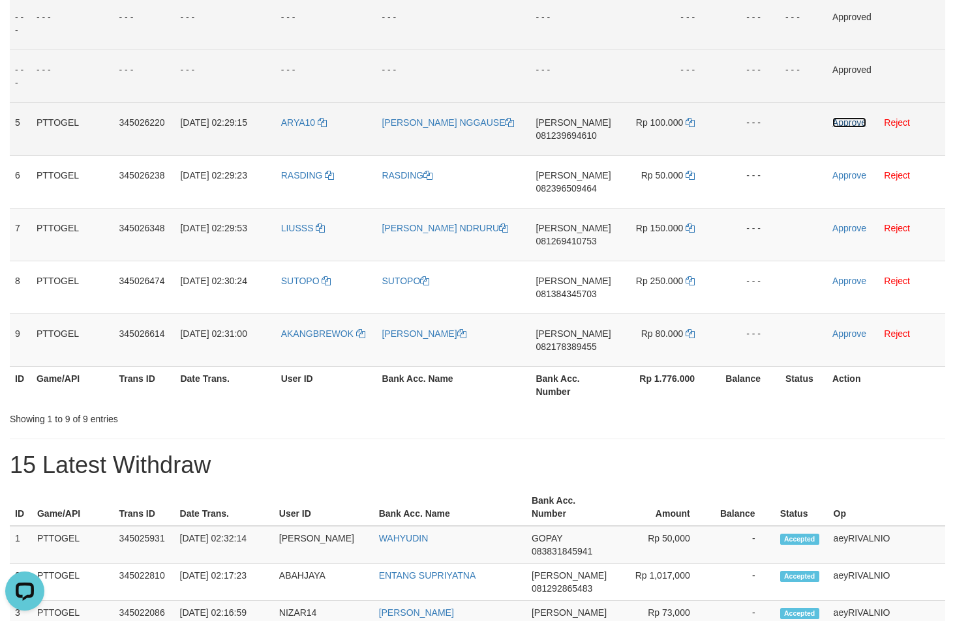
click at [858, 120] on link "Approve" at bounding box center [849, 122] width 34 height 10
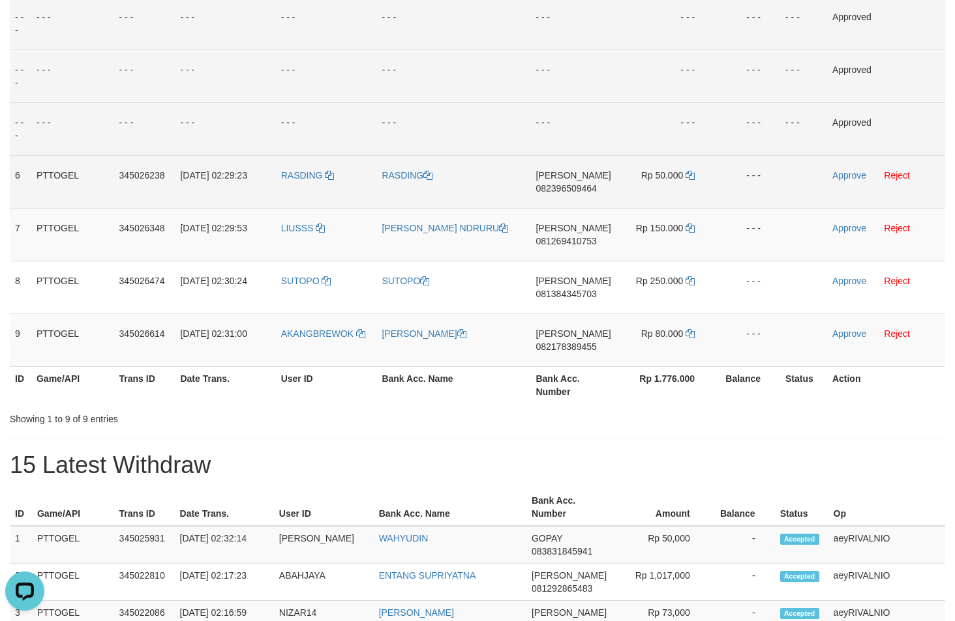
click at [558, 186] on span "082396509464" at bounding box center [565, 188] width 61 height 10
copy span "082396509464"
click at [689, 175] on icon at bounding box center [689, 175] width 9 height 9
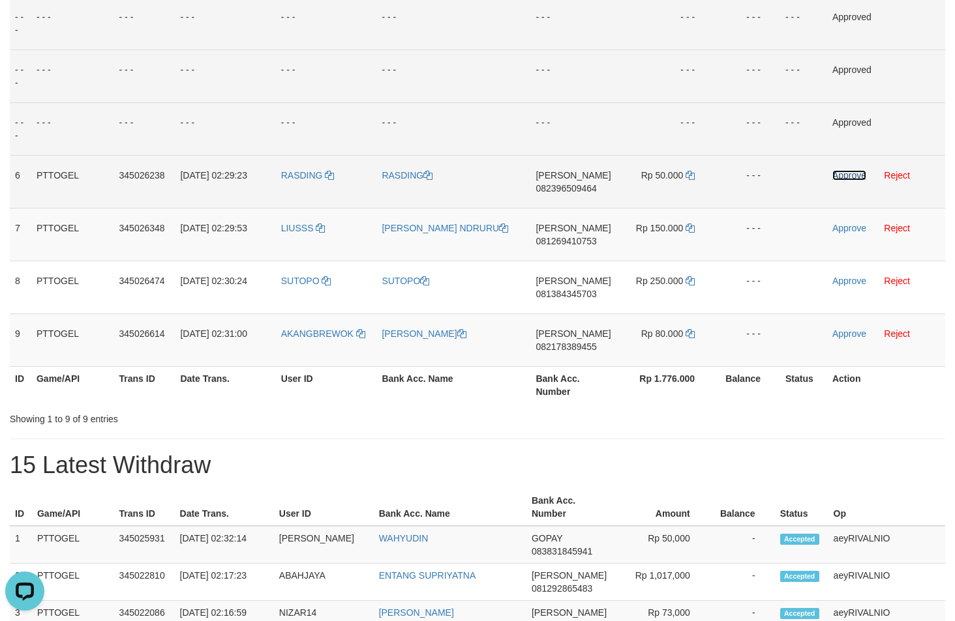
click at [837, 177] on link "Approve" at bounding box center [849, 175] width 34 height 10
click at [571, 245] on span "081269410753" at bounding box center [565, 241] width 61 height 10
copy span "081269410753"
click at [688, 226] on icon at bounding box center [689, 228] width 9 height 9
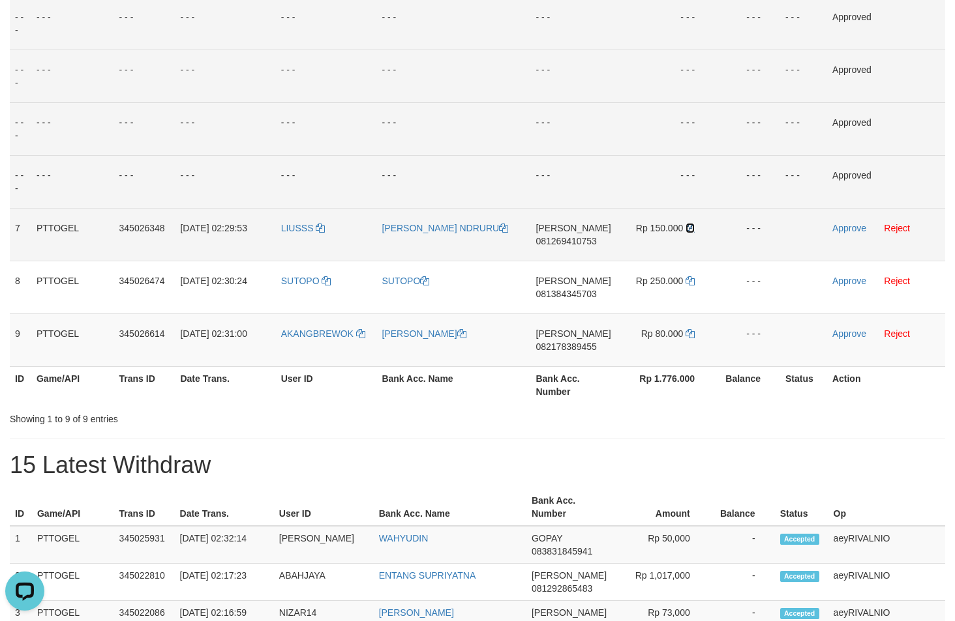
click at [688, 226] on icon at bounding box center [689, 228] width 9 height 9
click at [848, 224] on link "Approve" at bounding box center [849, 228] width 34 height 10
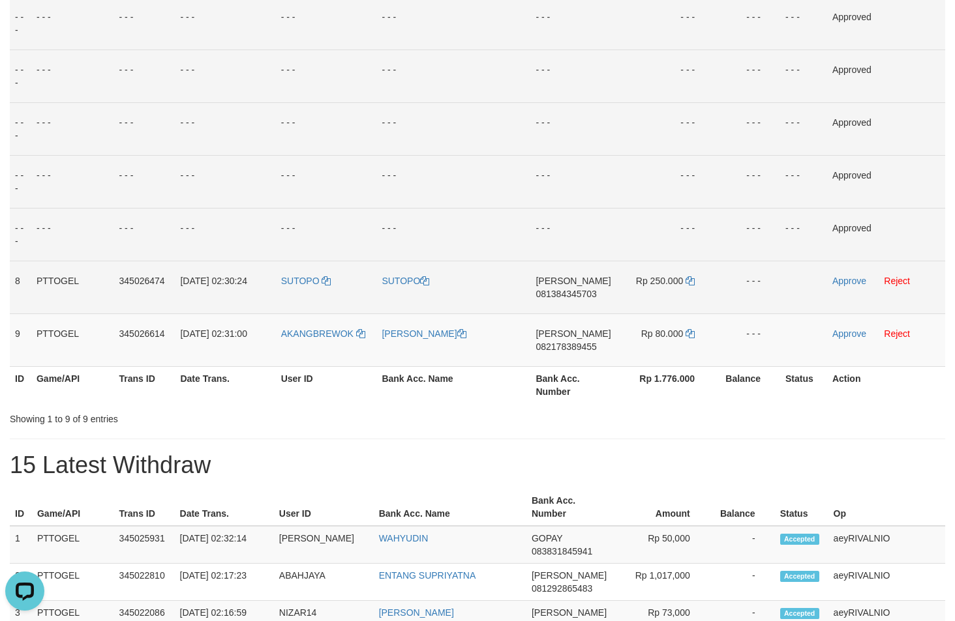
click at [582, 292] on span "081384345703" at bounding box center [565, 294] width 61 height 10
click at [582, 291] on span "081384345703" at bounding box center [565, 294] width 61 height 10
copy span "081384345703"
click at [584, 293] on span "081384345703" at bounding box center [565, 294] width 61 height 10
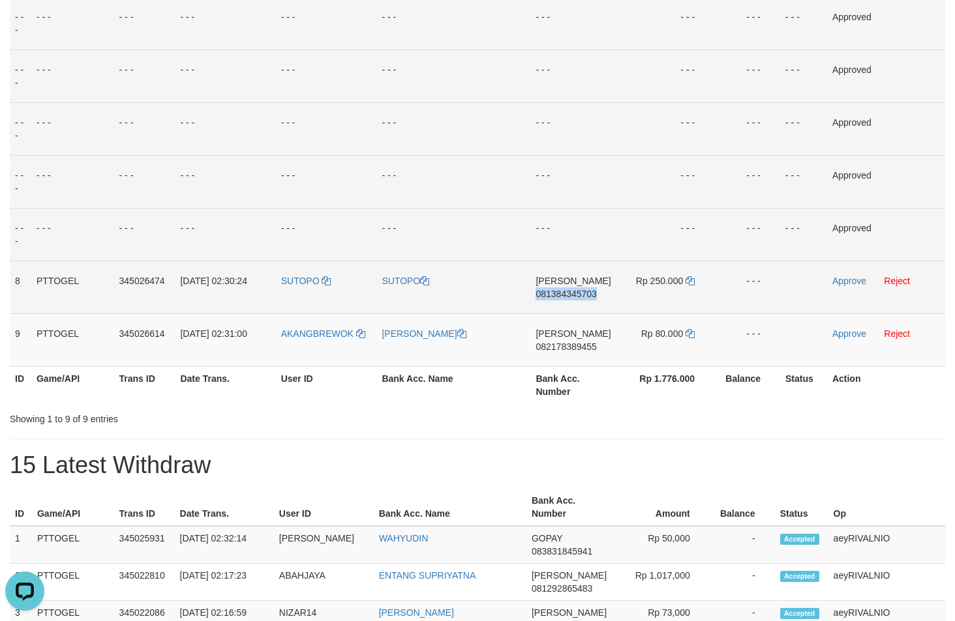
copy span "081384345703"
click at [691, 285] on icon at bounding box center [689, 280] width 9 height 9
click at [839, 278] on link "Approve" at bounding box center [849, 281] width 34 height 10
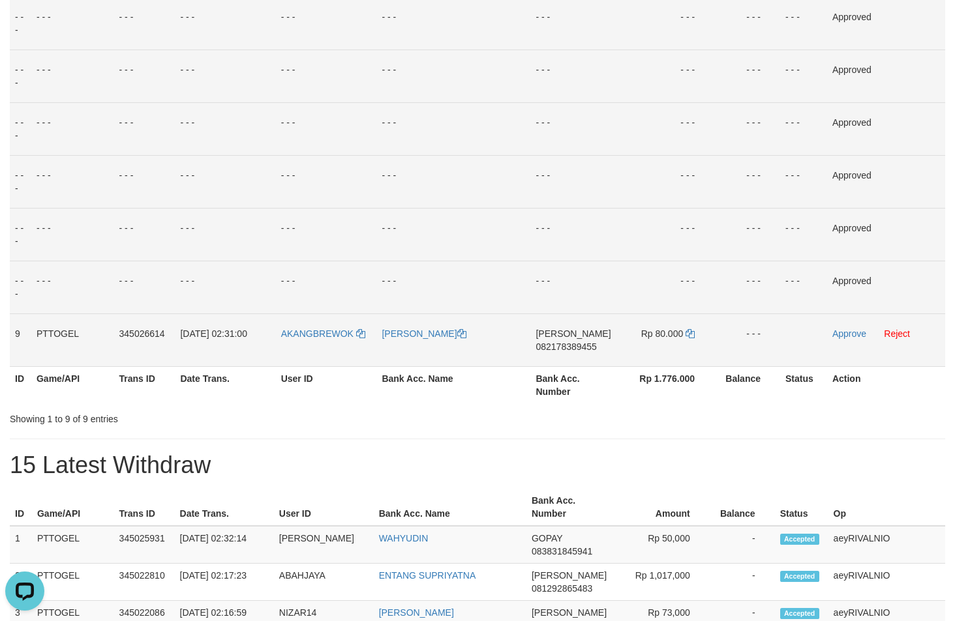
click at [543, 348] on span "082178389455" at bounding box center [565, 347] width 61 height 10
copy span "082178389455"
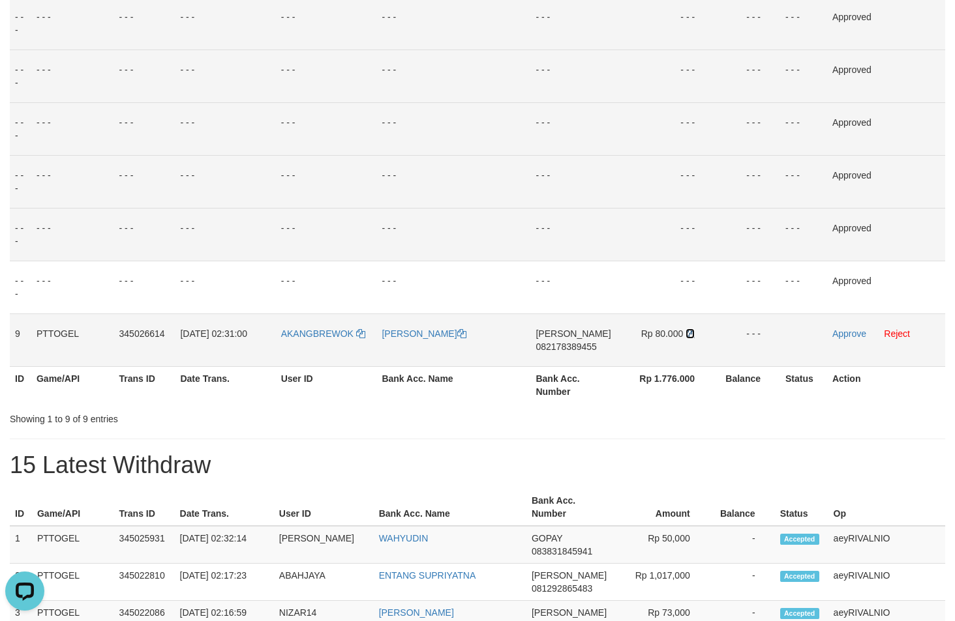
click at [691, 335] on icon at bounding box center [689, 333] width 9 height 9
click at [837, 333] on link "Approve" at bounding box center [849, 334] width 34 height 10
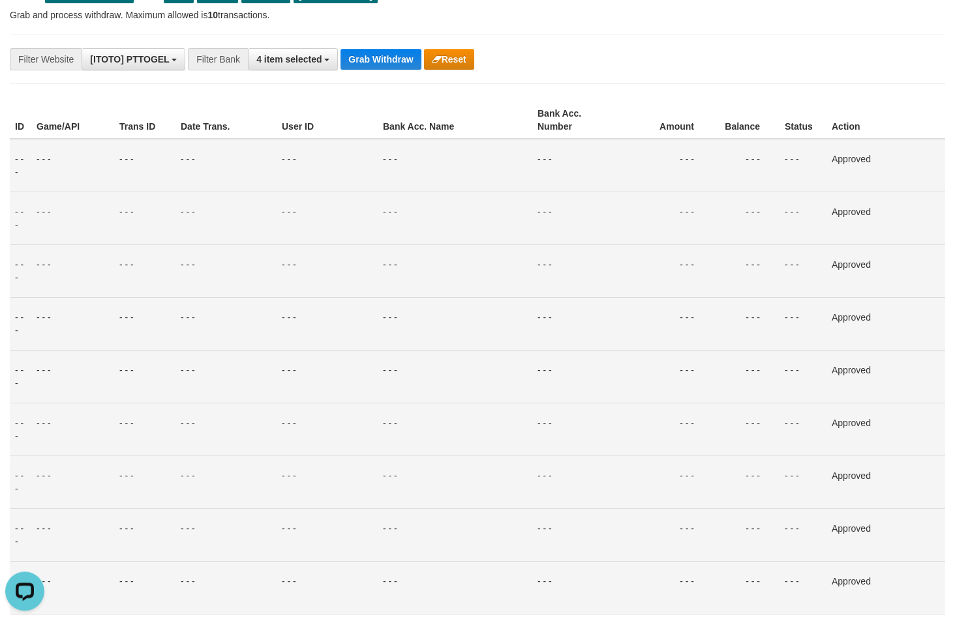
scroll to position [72, 0]
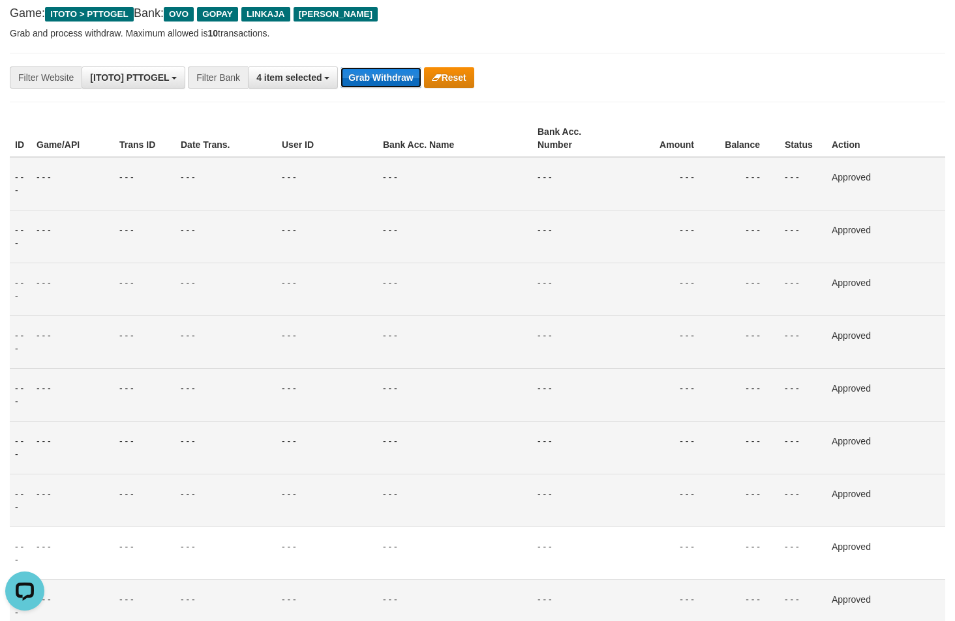
click at [378, 85] on button "Grab Withdraw" at bounding box center [380, 77] width 80 height 21
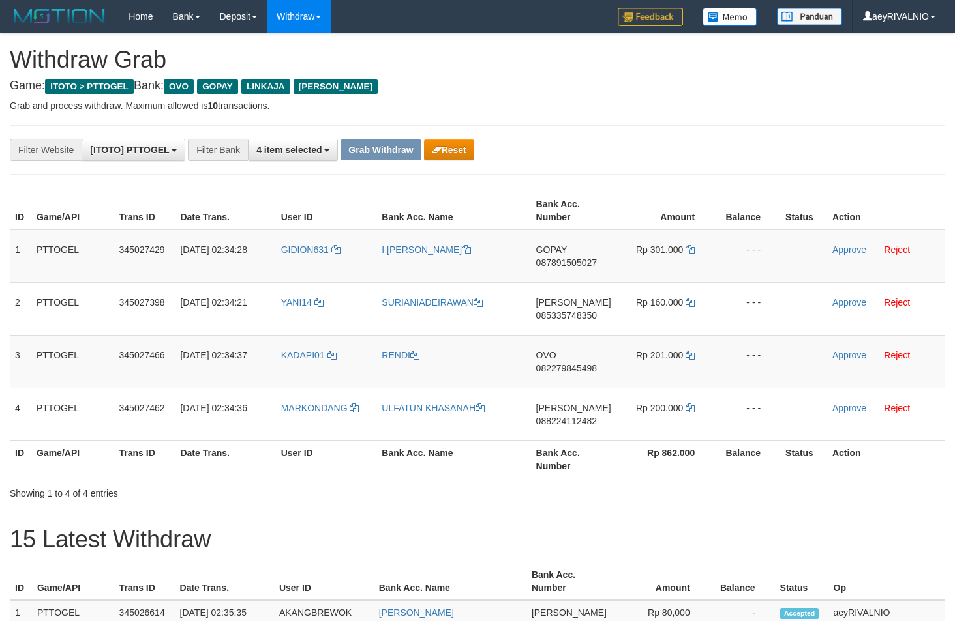
scroll to position [189, 0]
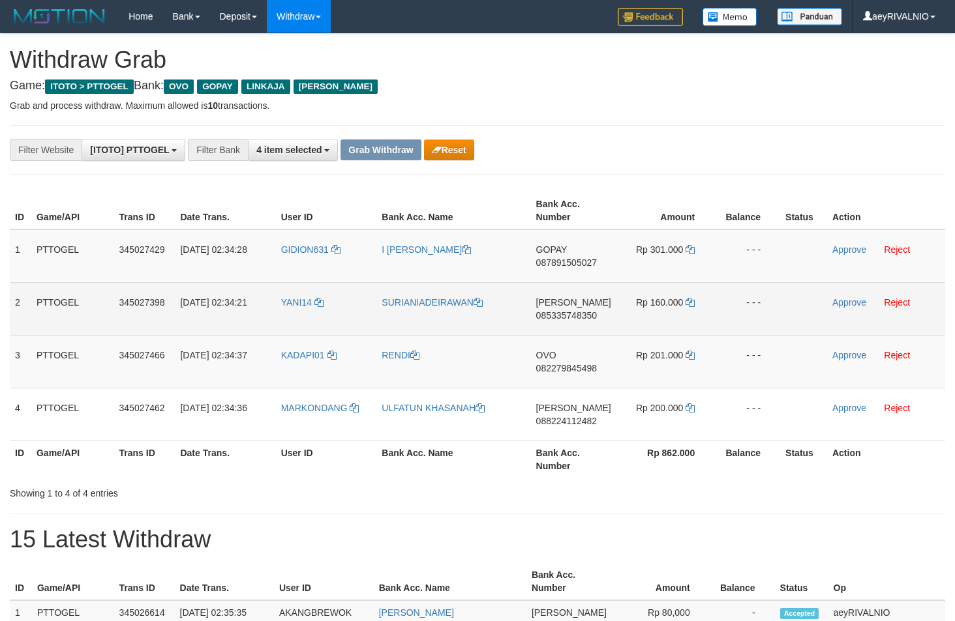
scroll to position [0, 0]
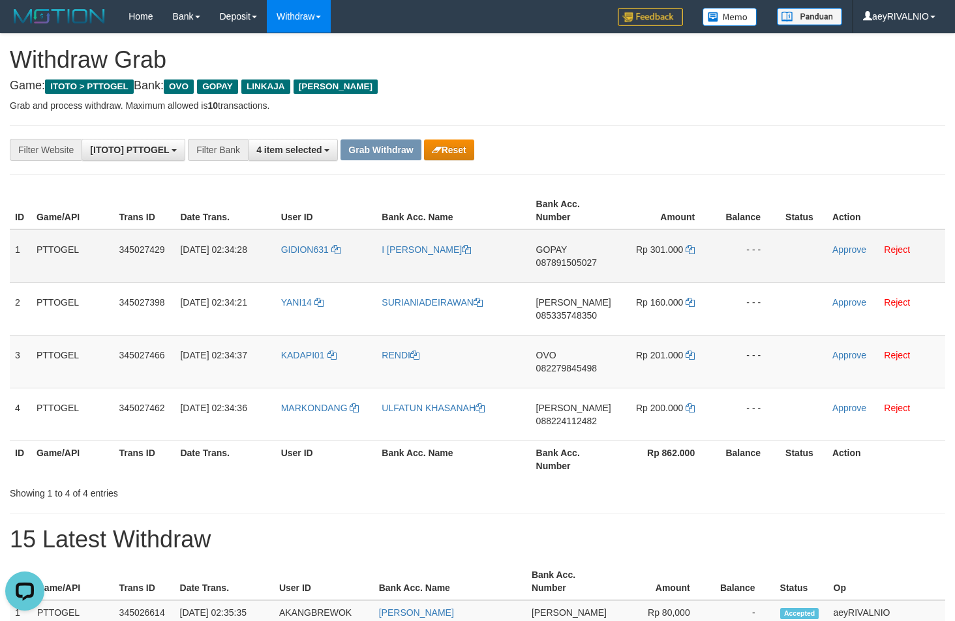
drag, startPoint x: 619, startPoint y: 402, endPoint x: 663, endPoint y: 258, distance: 150.6
click at [663, 258] on tbody "1 PTTOGEL 345027429 [DATE] 02:34:28 GIDION631 I NYOMAN SARI KARIASA GOPAY 08789…" at bounding box center [477, 336] width 935 height 212
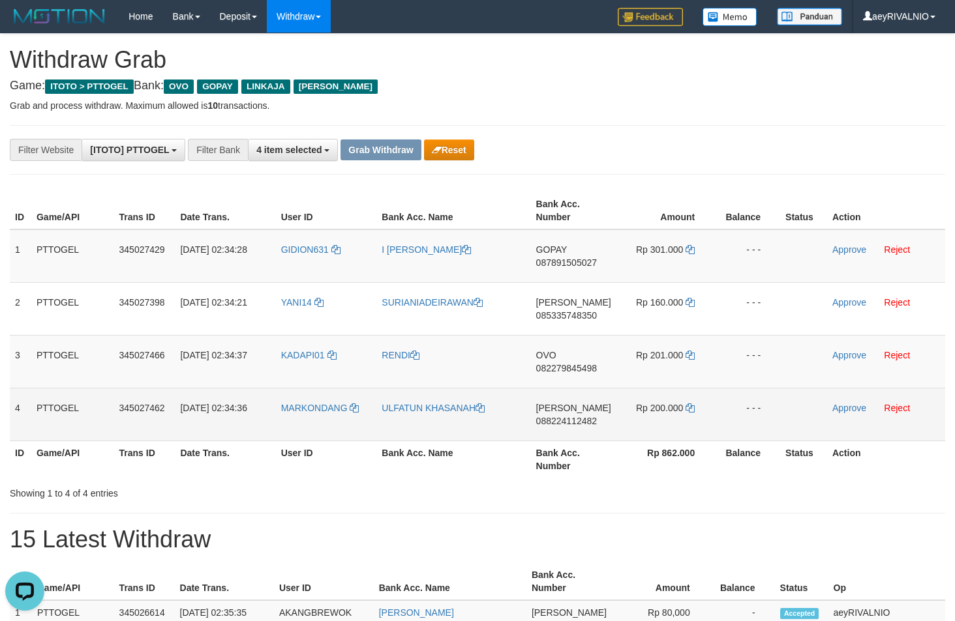
copy tr
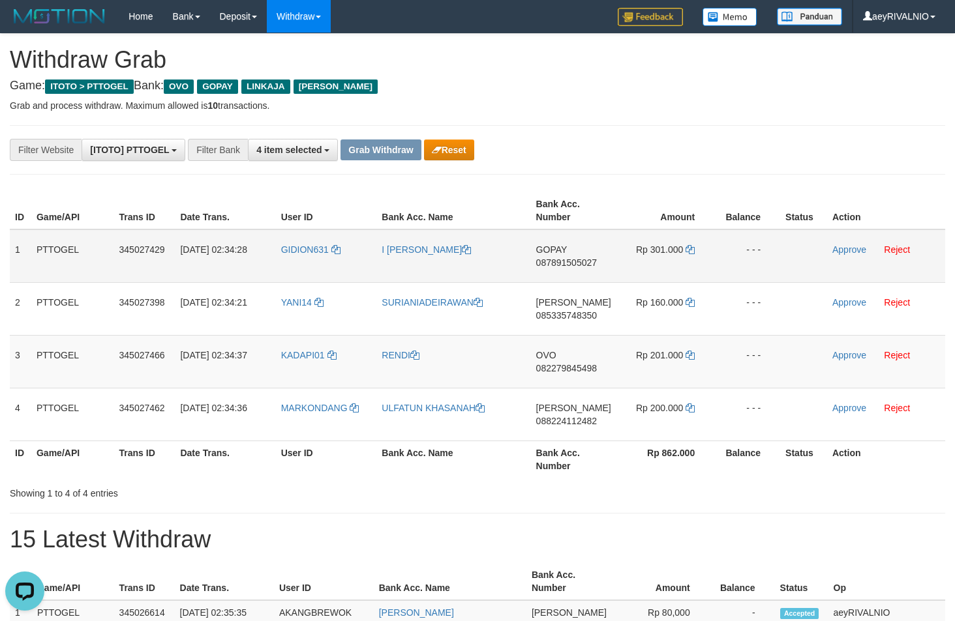
click at [561, 264] on span "087891505027" at bounding box center [566, 263] width 61 height 10
copy tr
click at [561, 264] on span "087891505027" at bounding box center [566, 263] width 61 height 10
copy span "087891505027"
click at [691, 247] on icon at bounding box center [689, 249] width 9 height 9
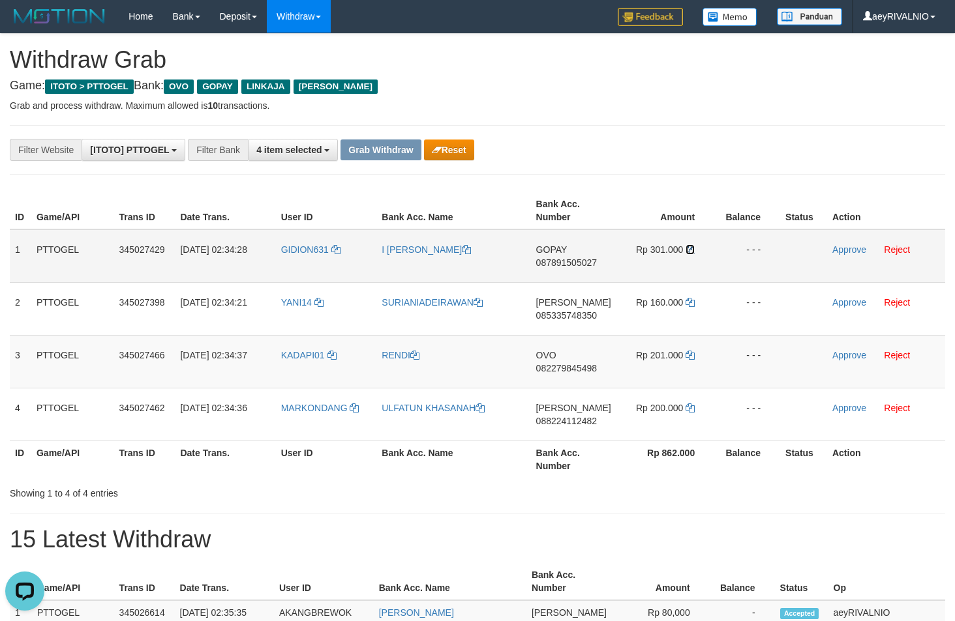
click at [691, 247] on icon at bounding box center [689, 249] width 9 height 9
click at [850, 247] on link "Approve" at bounding box center [849, 250] width 34 height 10
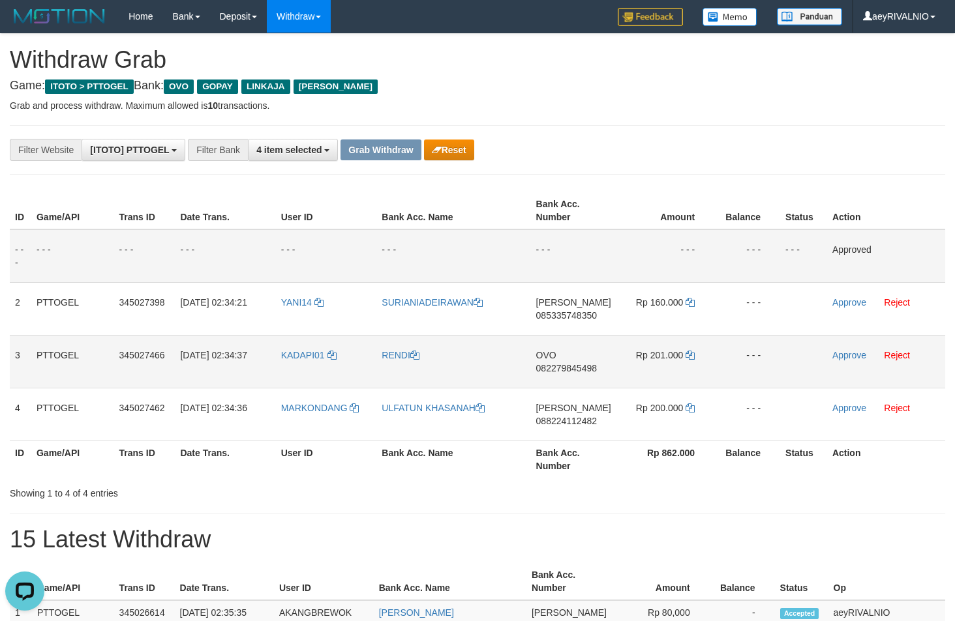
click at [559, 367] on span "082279845498" at bounding box center [566, 368] width 61 height 10
copy span "082279845498"
click at [693, 357] on icon at bounding box center [689, 355] width 9 height 9
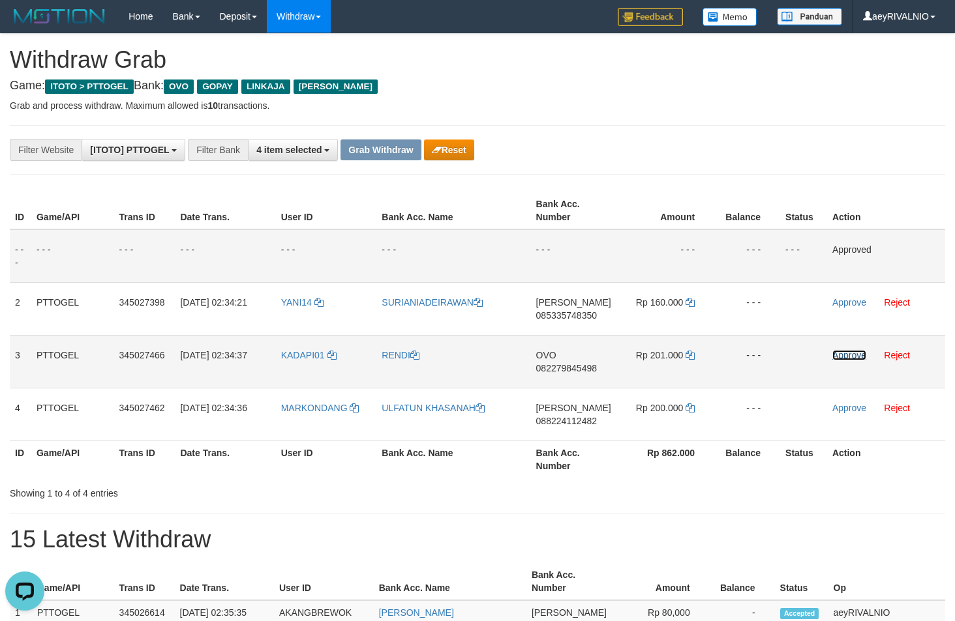
click at [841, 358] on link "Approve" at bounding box center [849, 355] width 34 height 10
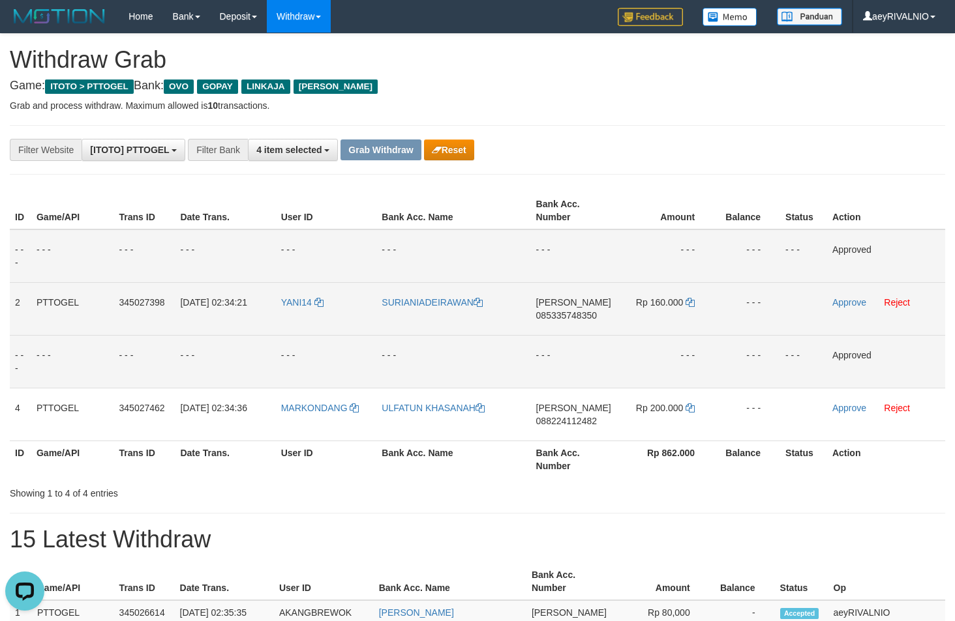
click at [573, 315] on span "085335748350" at bounding box center [566, 315] width 61 height 10
copy span "085335748350"
click at [694, 303] on td "Rp 160.000" at bounding box center [665, 308] width 98 height 53
click at [691, 303] on icon at bounding box center [689, 302] width 9 height 9
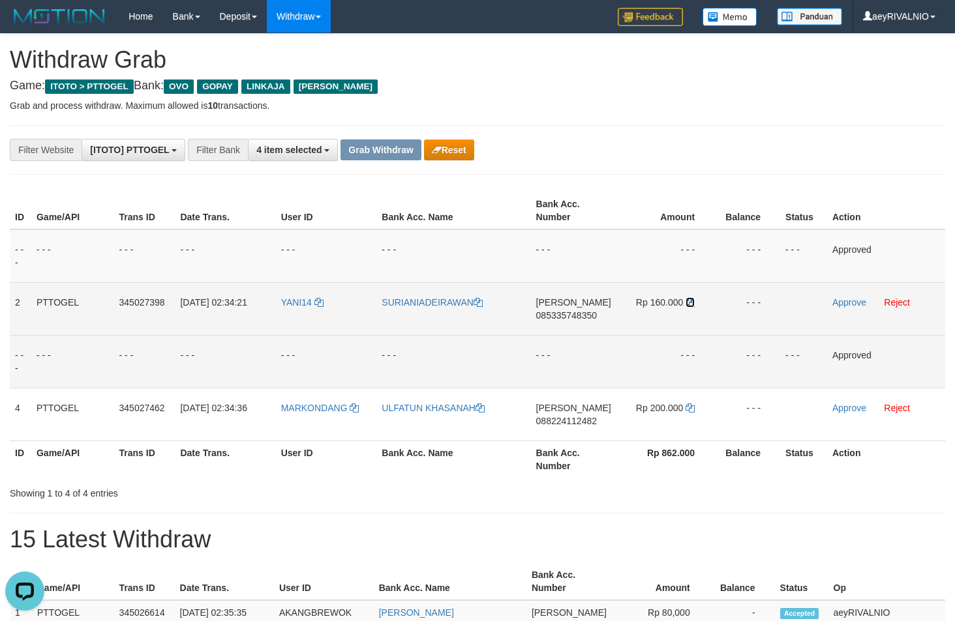
click at [691, 303] on icon at bounding box center [689, 302] width 9 height 9
click at [849, 302] on link "Approve" at bounding box center [849, 302] width 34 height 10
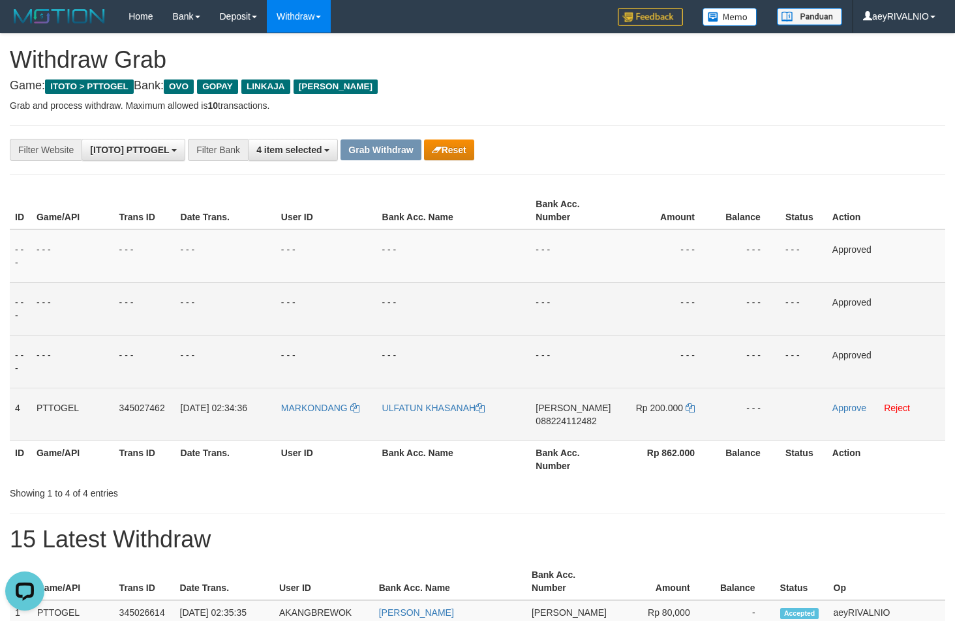
click at [567, 425] on span "088224112482" at bounding box center [565, 421] width 61 height 10
copy span "088224112482"
click at [690, 410] on icon at bounding box center [689, 408] width 9 height 9
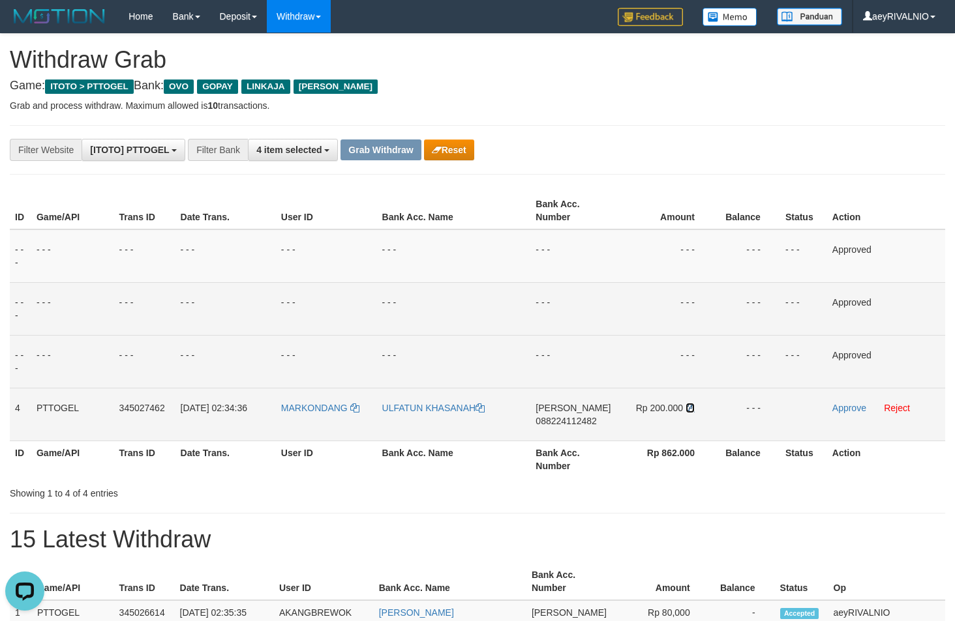
click at [690, 410] on icon at bounding box center [689, 408] width 9 height 9
click at [838, 409] on link "Approve" at bounding box center [849, 408] width 34 height 10
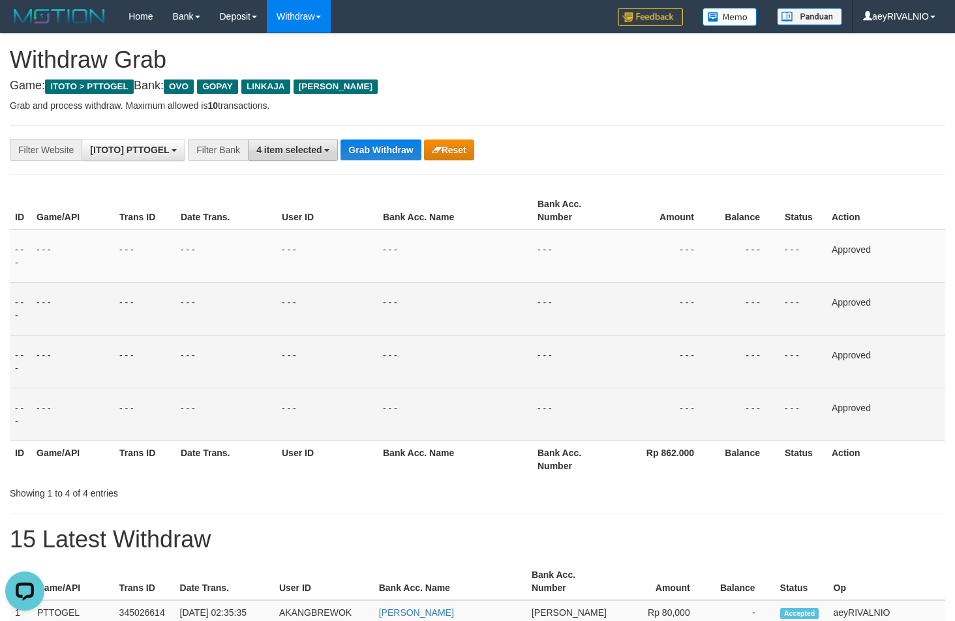
click at [320, 153] on span "4 item selected" at bounding box center [288, 150] width 65 height 10
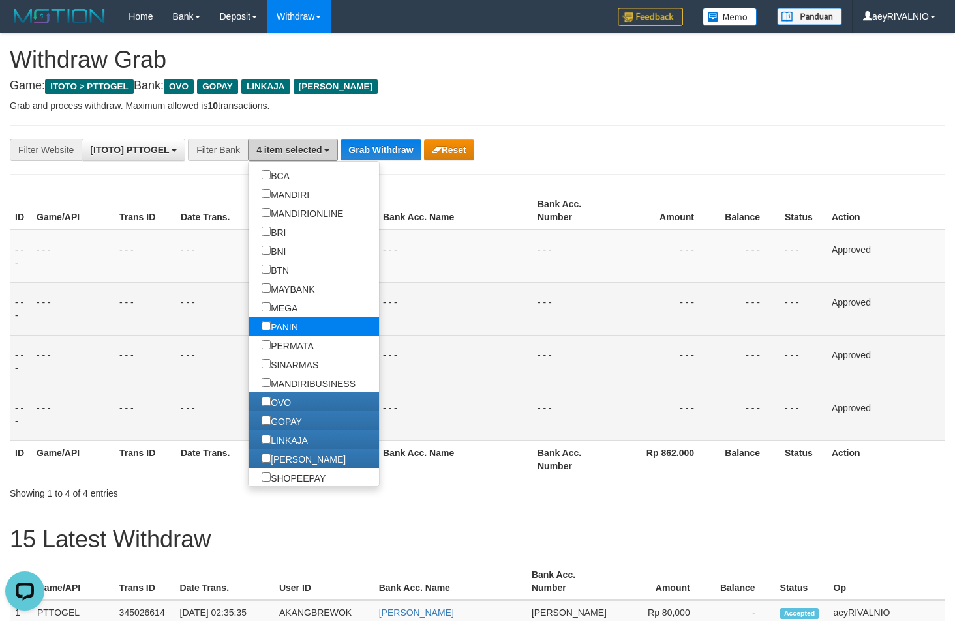
scroll to position [83, 0]
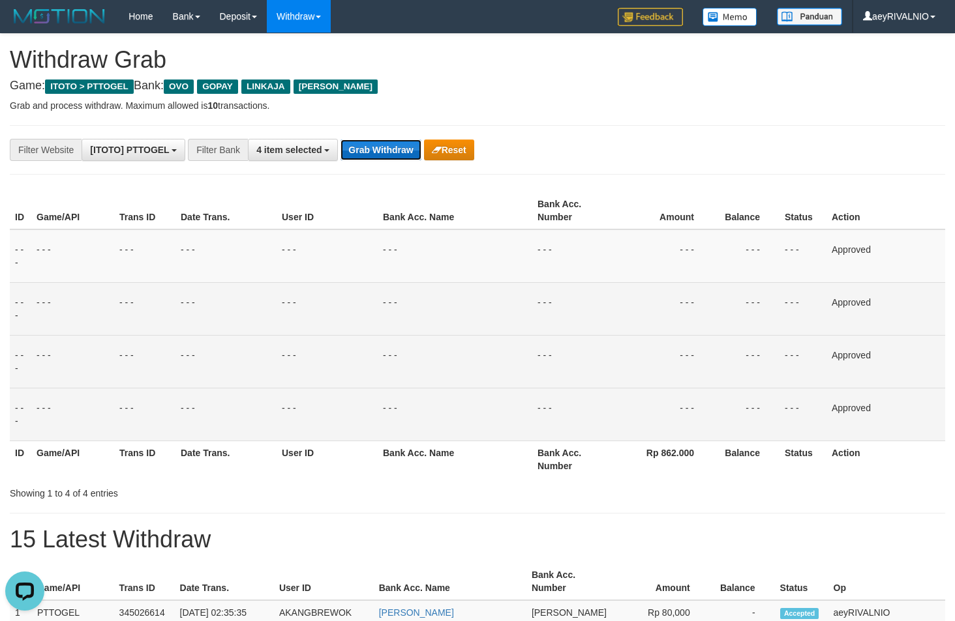
click at [374, 142] on button "Grab Withdraw" at bounding box center [380, 150] width 80 height 21
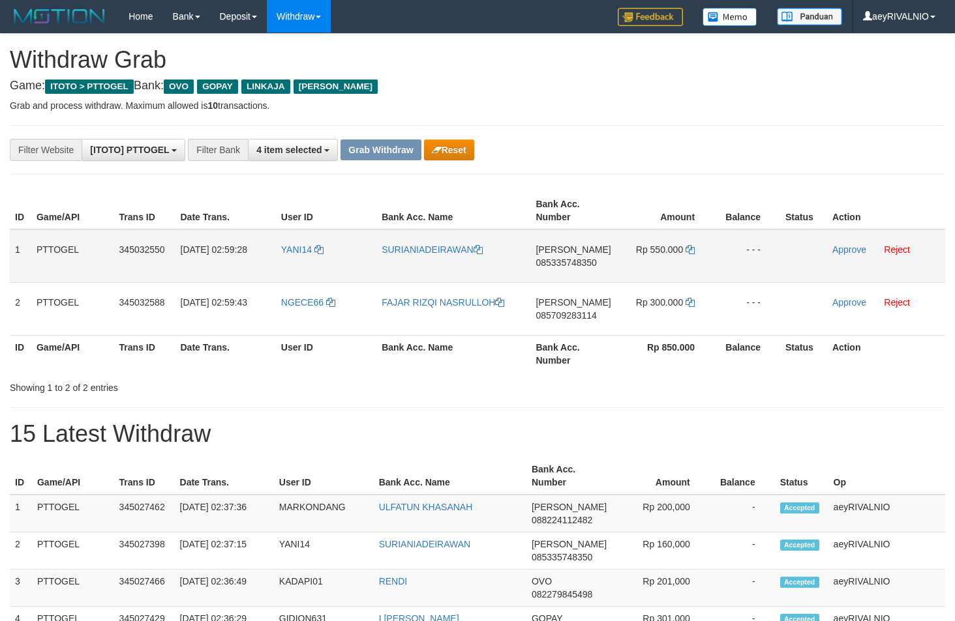
scroll to position [189, 0]
drag, startPoint x: 680, startPoint y: 160, endPoint x: 674, endPoint y: 170, distance: 12.0
click at [575, 361] on th "Bank Acc. Number" at bounding box center [572, 353] width 85 height 37
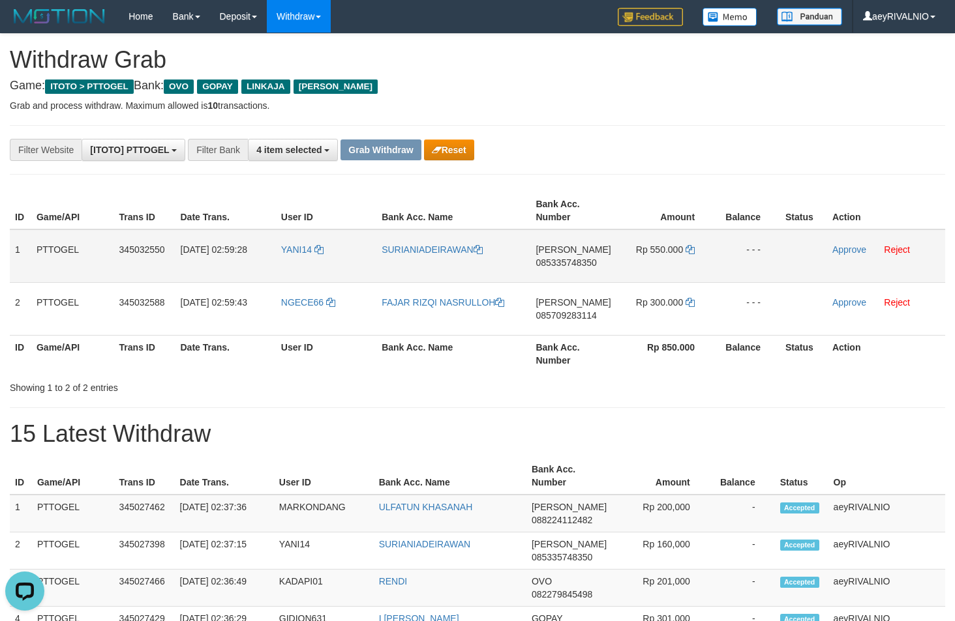
drag, startPoint x: 305, startPoint y: 316, endPoint x: 657, endPoint y: 271, distance: 355.0
click at [657, 271] on tbody "1 PTTOGEL 345032550 [DATE] 02:59:28 YANI14 [GEOGRAPHIC_DATA] [PERSON_NAME] 0853…" at bounding box center [477, 283] width 935 height 106
copy tr
click at [576, 262] on span "085335748350" at bounding box center [565, 263] width 61 height 10
copy tr
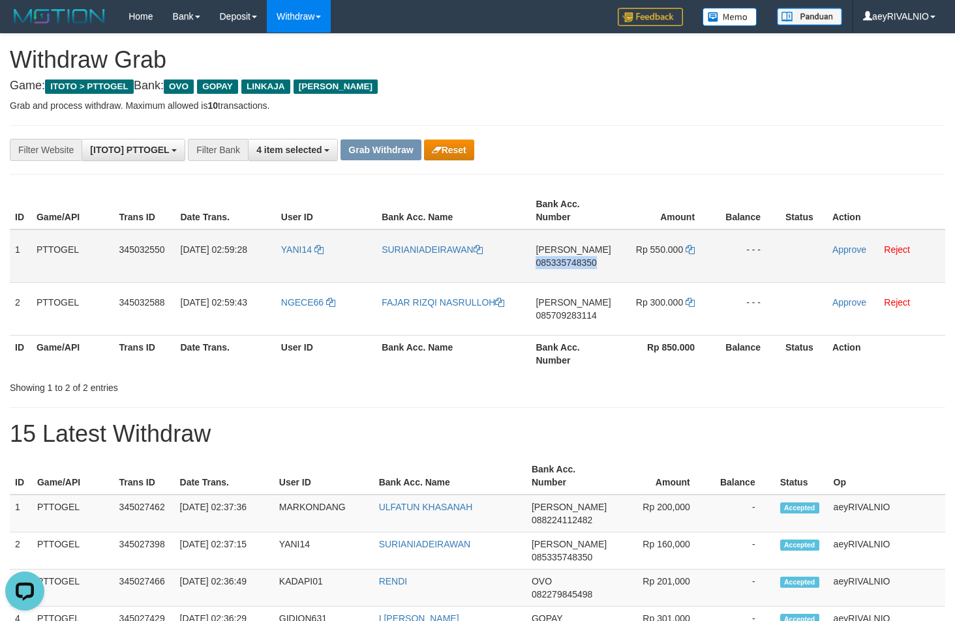
click at [576, 262] on span "085335748350" at bounding box center [565, 263] width 61 height 10
copy span "085335748350"
click at [691, 252] on icon at bounding box center [689, 249] width 9 height 9
click at [850, 251] on link "Approve" at bounding box center [849, 250] width 34 height 10
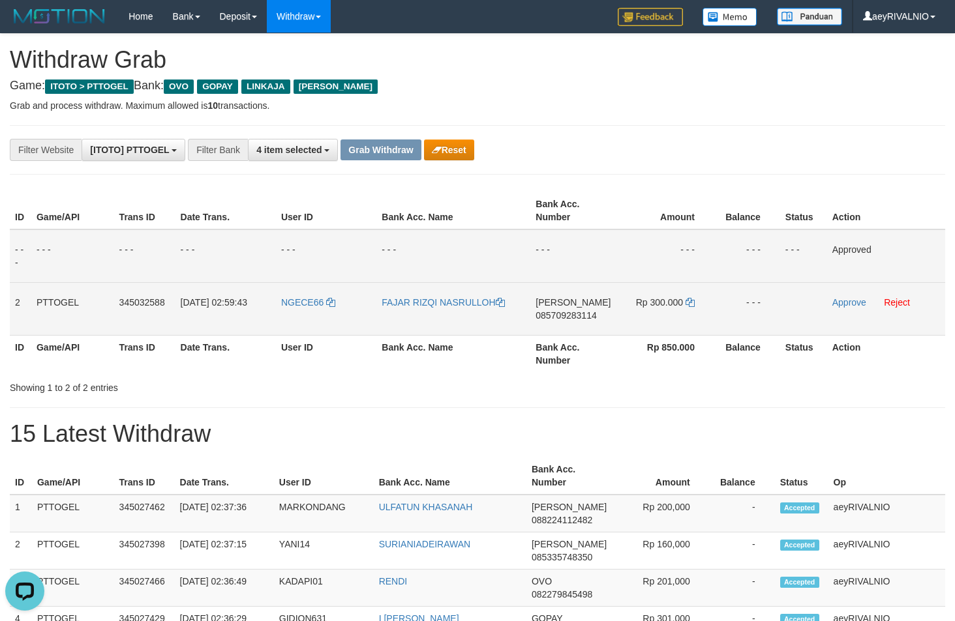
click at [553, 314] on span "085709283114" at bounding box center [565, 315] width 61 height 10
copy span "085709283114"
click at [567, 314] on span "085709283114" at bounding box center [565, 315] width 61 height 10
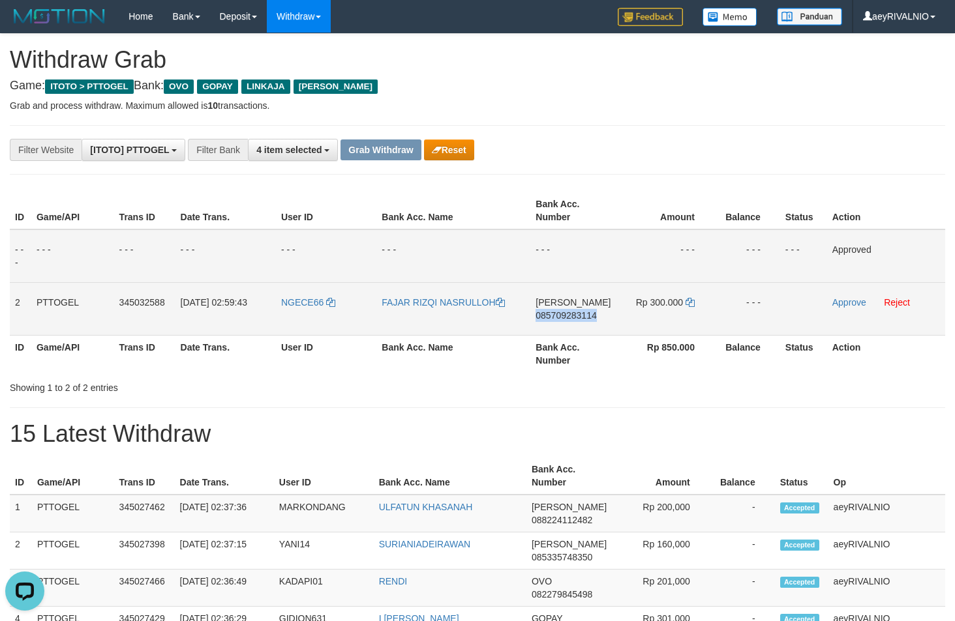
copy span "085709283114"
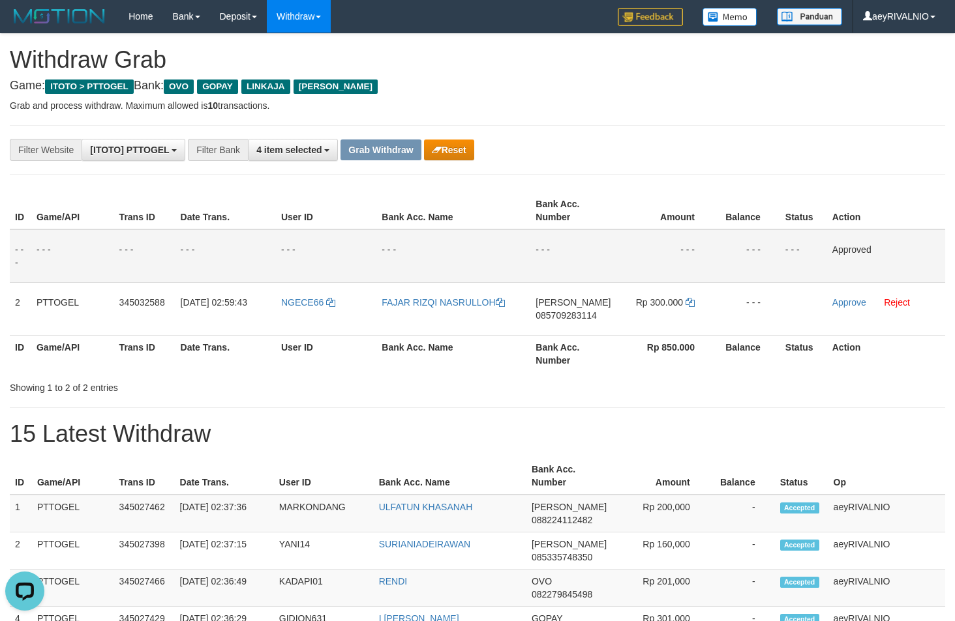
drag, startPoint x: 428, startPoint y: 402, endPoint x: 419, endPoint y: 340, distance: 63.2
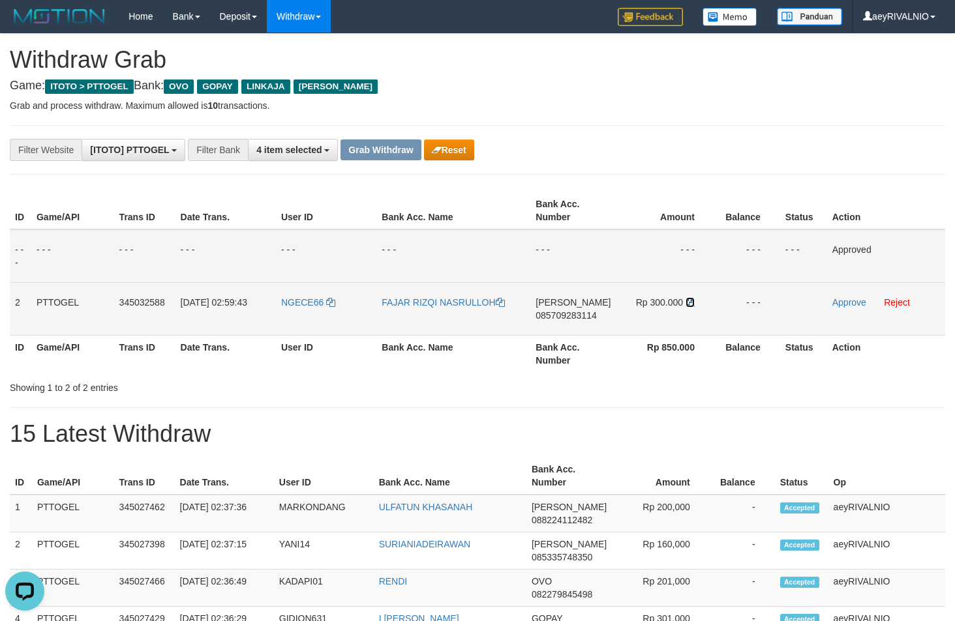
click at [687, 303] on icon at bounding box center [689, 302] width 9 height 9
click at [848, 300] on link "Approve" at bounding box center [849, 302] width 34 height 10
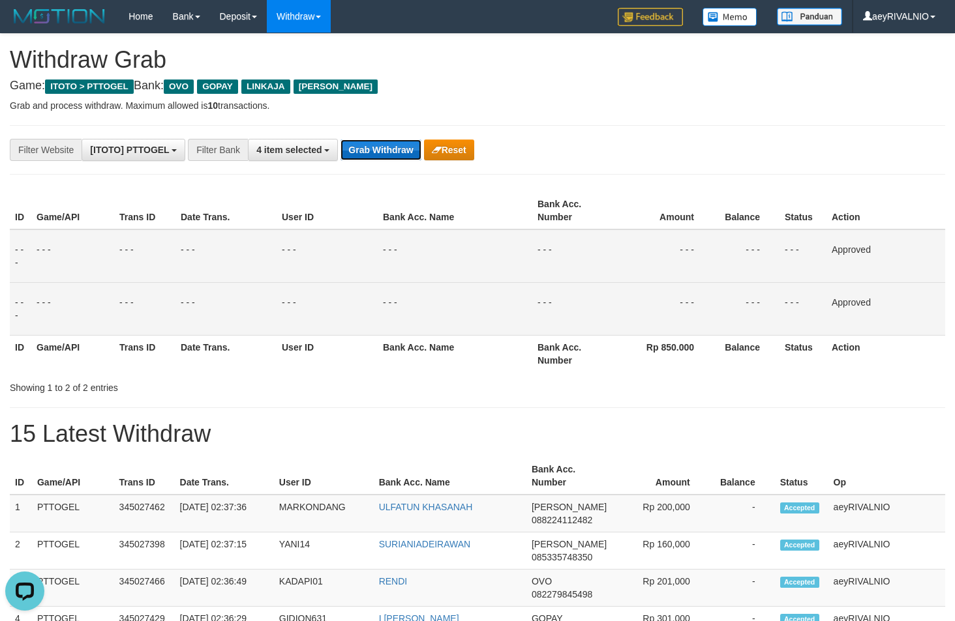
click at [361, 145] on button "Grab Withdraw" at bounding box center [380, 150] width 80 height 21
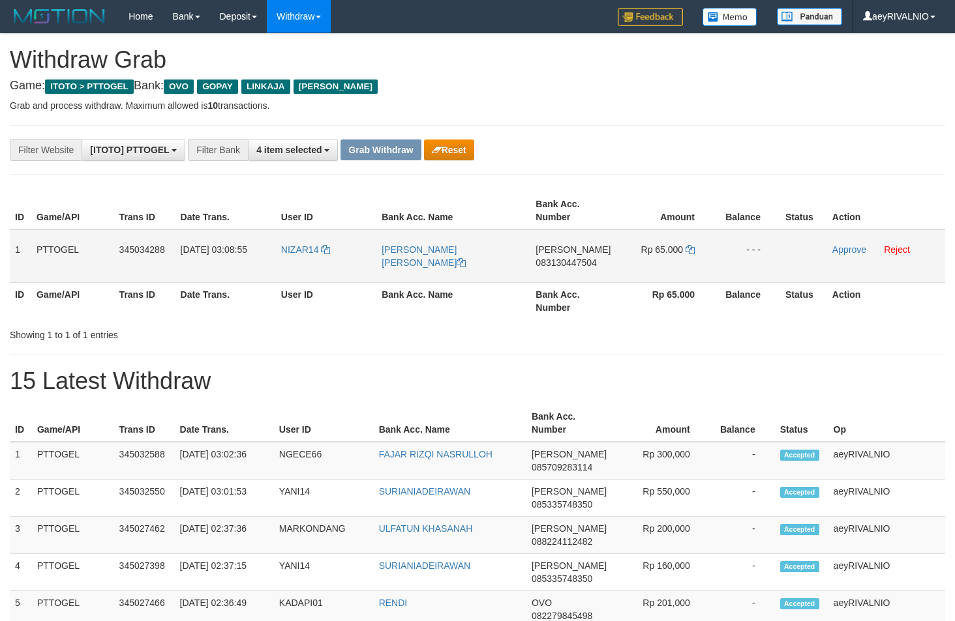
scroll to position [189, 0]
drag, startPoint x: 588, startPoint y: 260, endPoint x: 657, endPoint y: 262, distance: 68.5
click at [657, 262] on tr "1 PTTOGEL 345034288 [DATE] 03:08:55 NIZAR14 [PERSON_NAME] [PERSON_NAME] 0831304…" at bounding box center [477, 256] width 935 height 53
copy tr
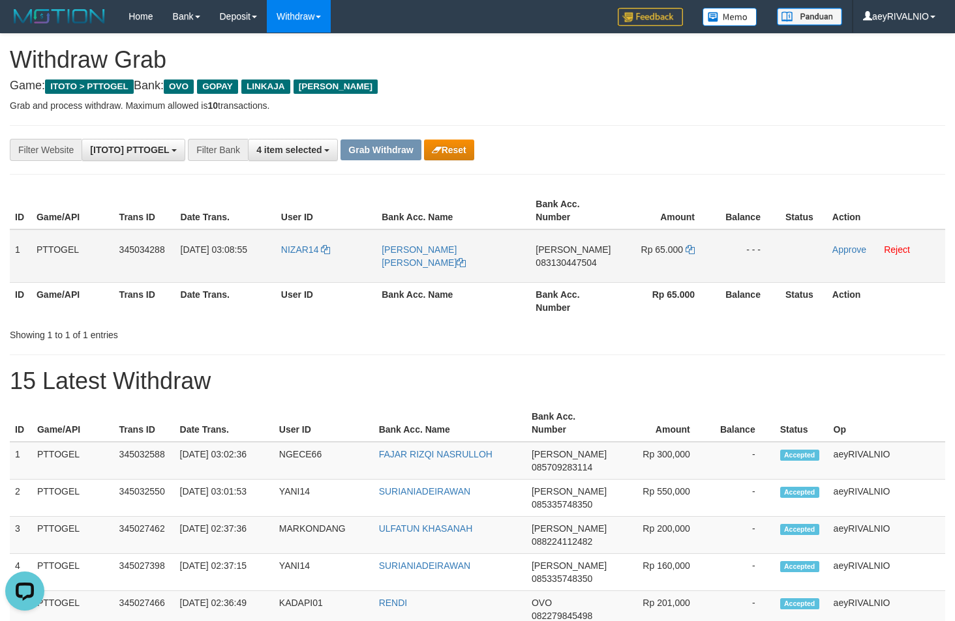
click at [573, 269] on td "DANA 083130447504" at bounding box center [572, 256] width 85 height 53
click at [576, 264] on span "083130447504" at bounding box center [565, 263] width 61 height 10
copy span "083130447504"
click at [687, 252] on icon at bounding box center [689, 249] width 9 height 9
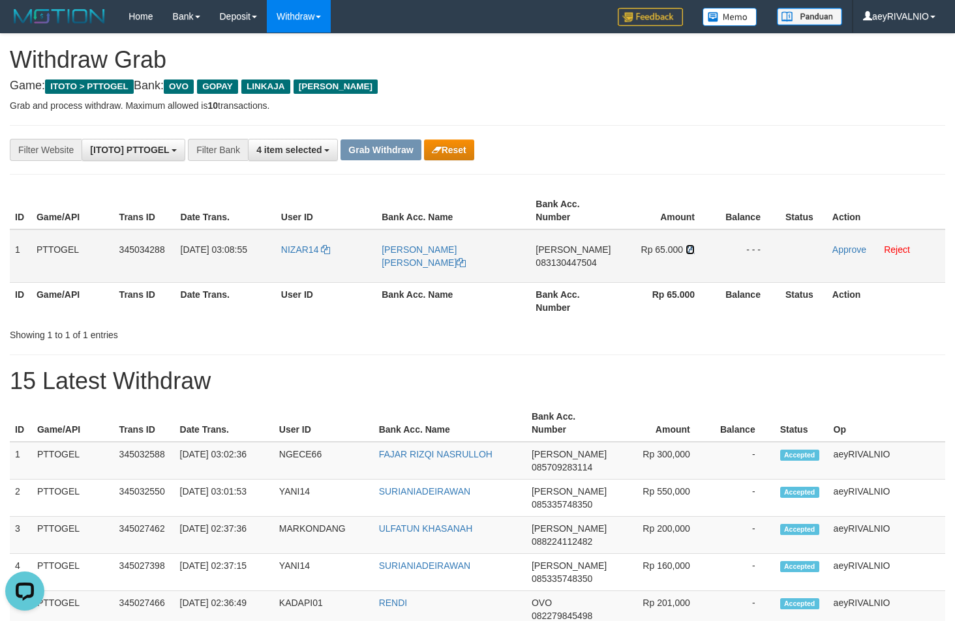
click at [687, 252] on icon at bounding box center [689, 249] width 9 height 9
click at [854, 249] on link "Approve" at bounding box center [849, 250] width 34 height 10
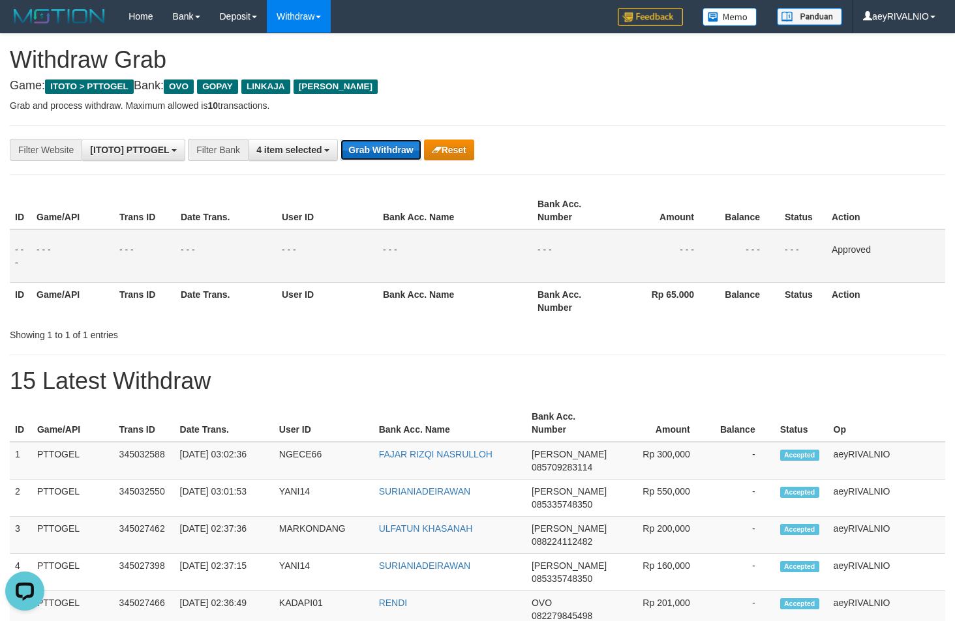
click at [395, 156] on button "Grab Withdraw" at bounding box center [380, 150] width 80 height 21
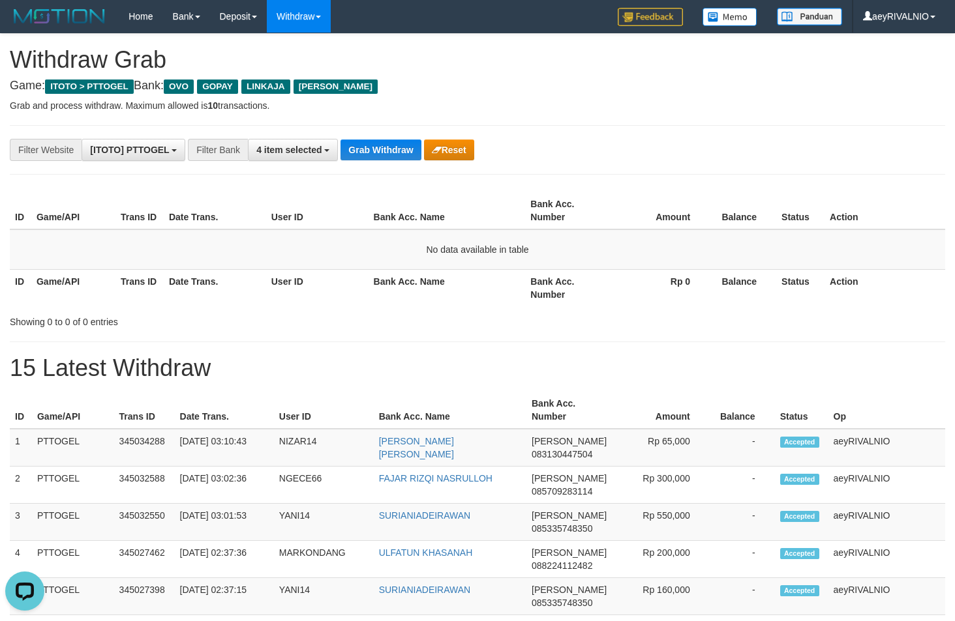
drag, startPoint x: 830, startPoint y: 182, endPoint x: 713, endPoint y: 290, distance: 158.8
click at [316, 146] on span "4 item selected" at bounding box center [288, 150] width 65 height 10
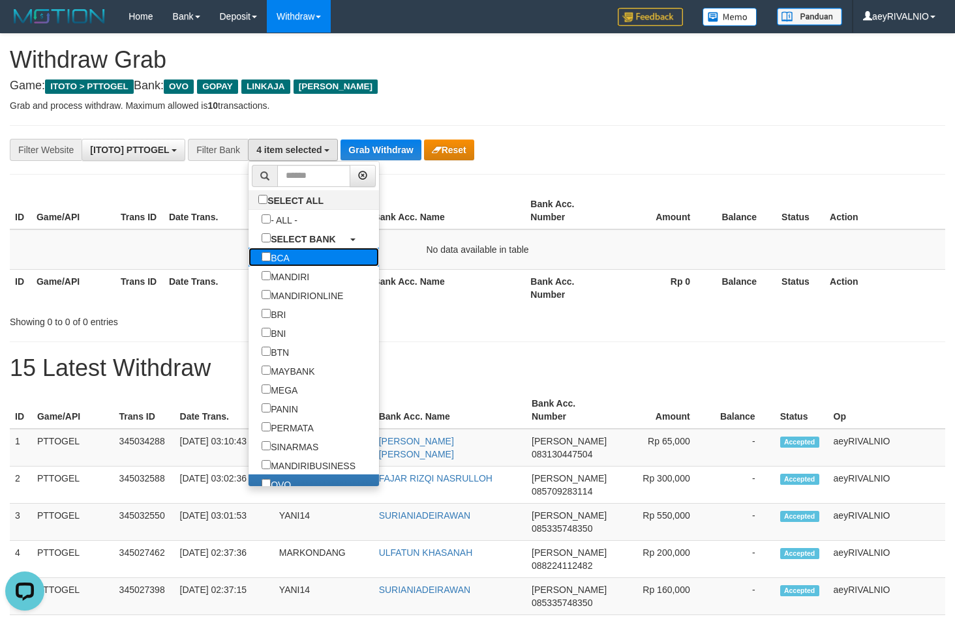
click at [248, 254] on label "BCA" at bounding box center [275, 257] width 54 height 19
select select "***"
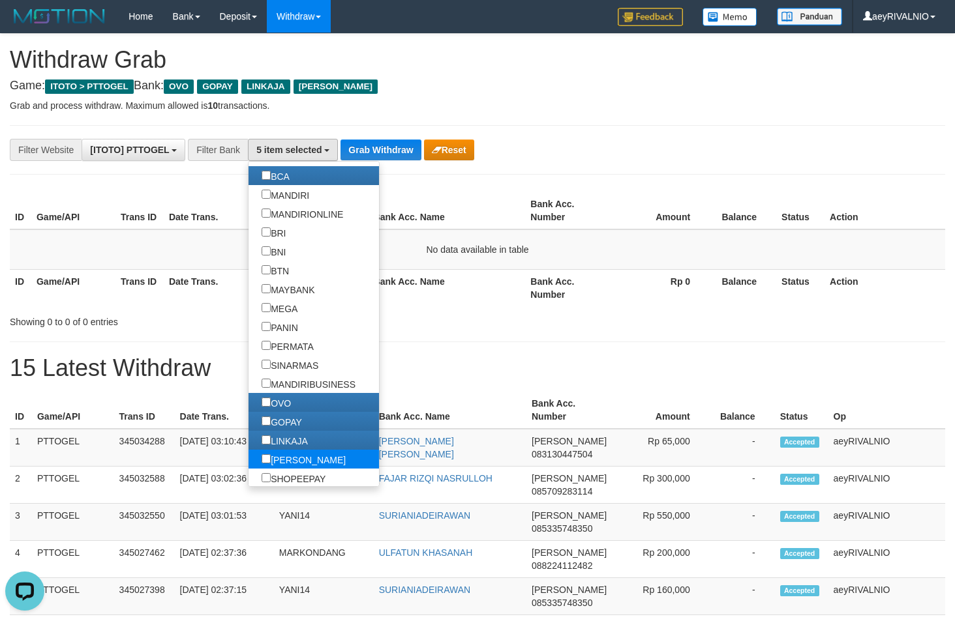
scroll to position [167, 0]
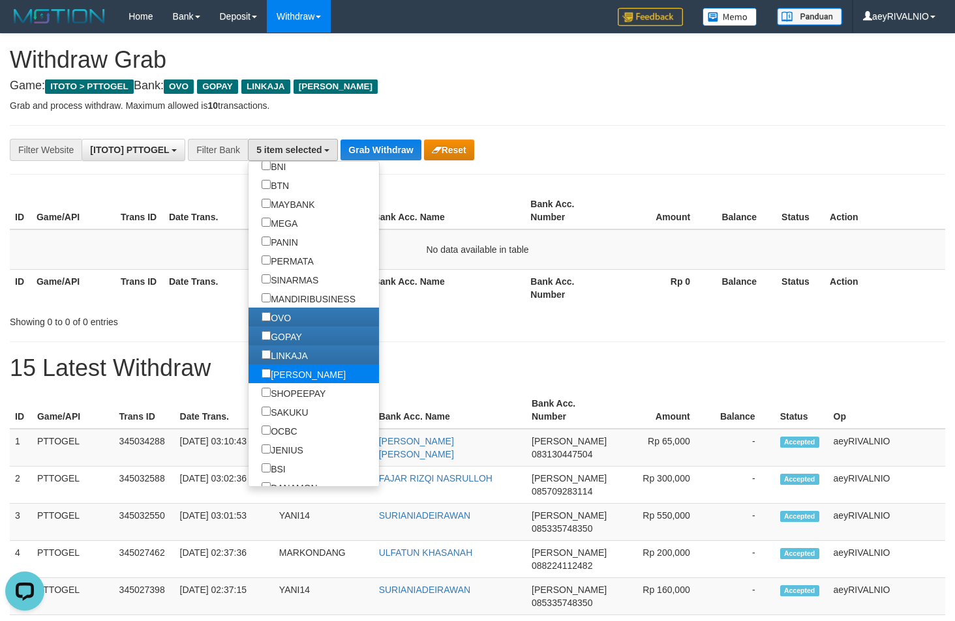
click at [248, 370] on label "[PERSON_NAME]" at bounding box center [303, 374] width 110 height 19
click at [378, 140] on button "Grab Withdraw" at bounding box center [380, 150] width 80 height 21
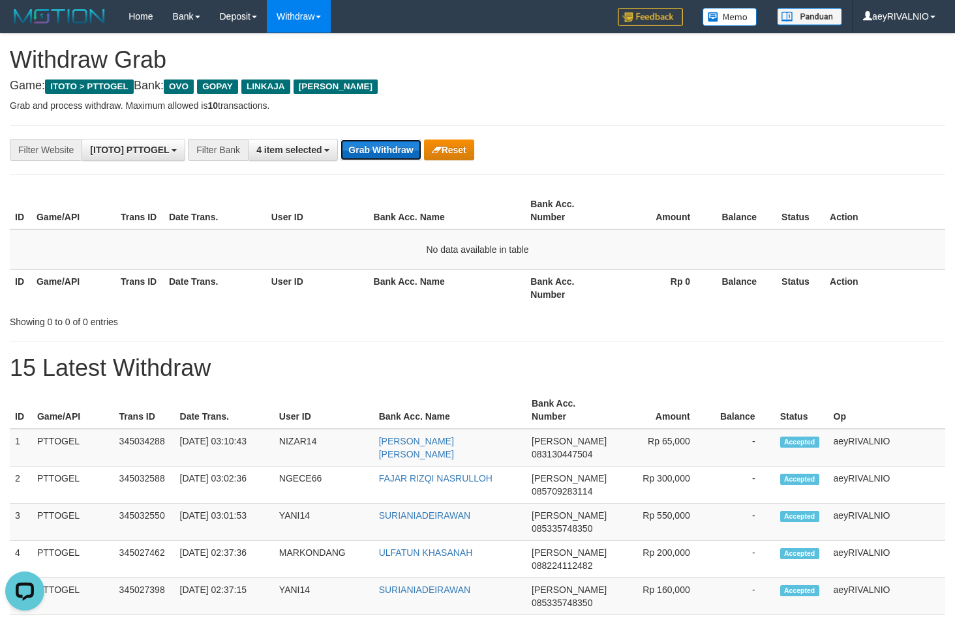
click at [378, 140] on button "Grab Withdraw" at bounding box center [380, 150] width 80 height 21
click at [713, 312] on div "Showing 0 to 0 of 0 entries" at bounding box center [477, 319] width 955 height 18
click at [395, 150] on button "Grab Withdraw" at bounding box center [380, 150] width 80 height 21
drag, startPoint x: 395, startPoint y: 150, endPoint x: 560, endPoint y: 193, distance: 169.9
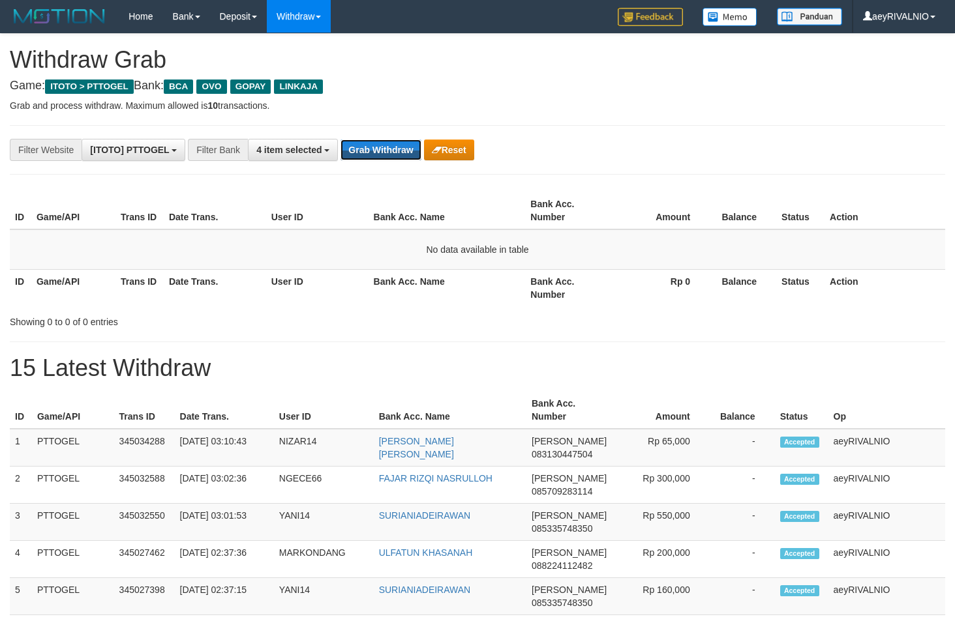
click at [396, 149] on button "Grab Withdraw" at bounding box center [380, 150] width 80 height 21
click at [317, 147] on span "4 item selected" at bounding box center [288, 150] width 65 height 10
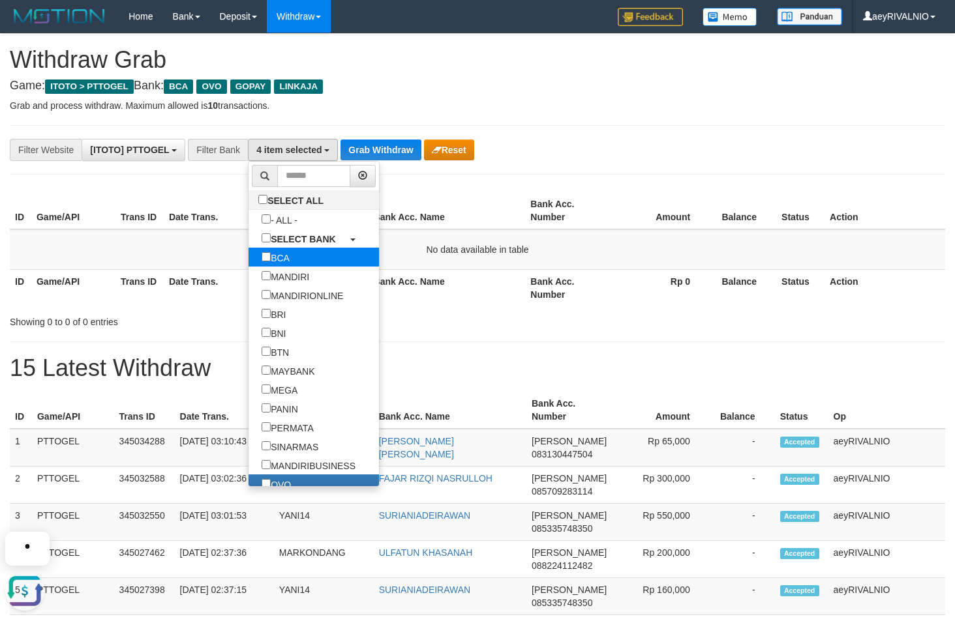
click at [248, 259] on label "BCA" at bounding box center [275, 257] width 54 height 19
select select "***"
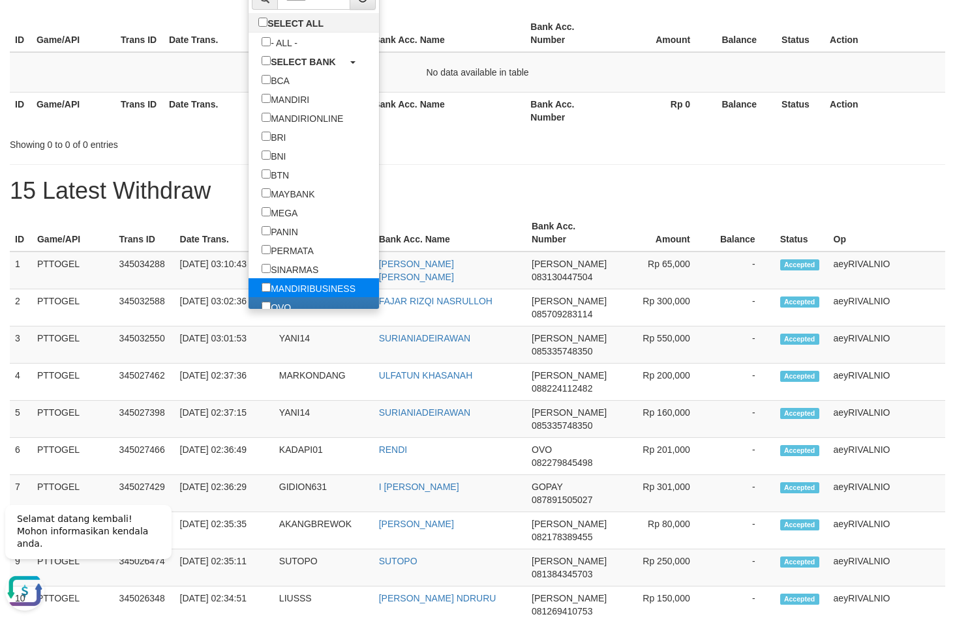
scroll to position [125, 0]
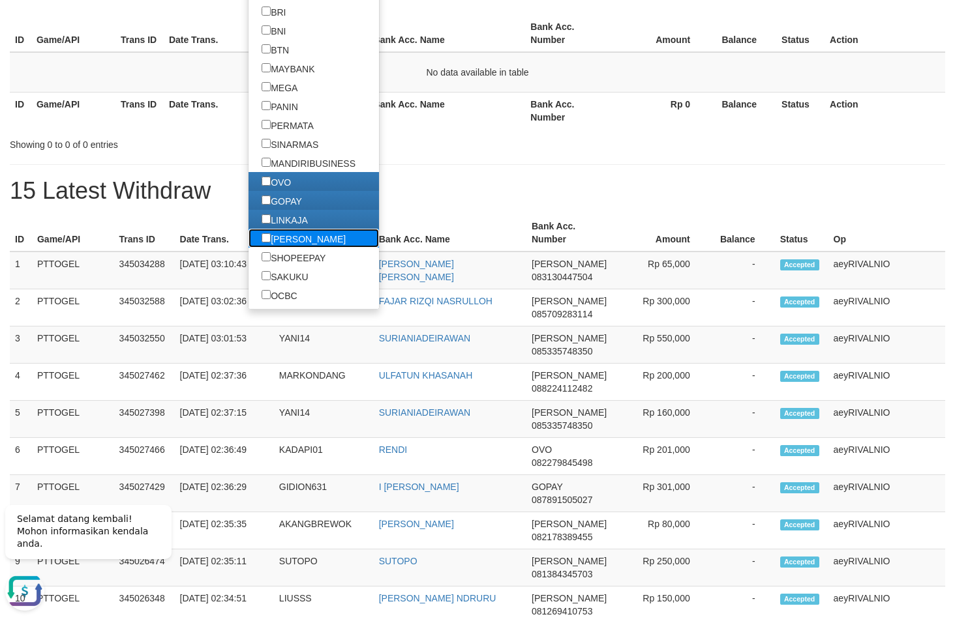
click at [248, 236] on label "[PERSON_NAME]" at bounding box center [303, 238] width 110 height 19
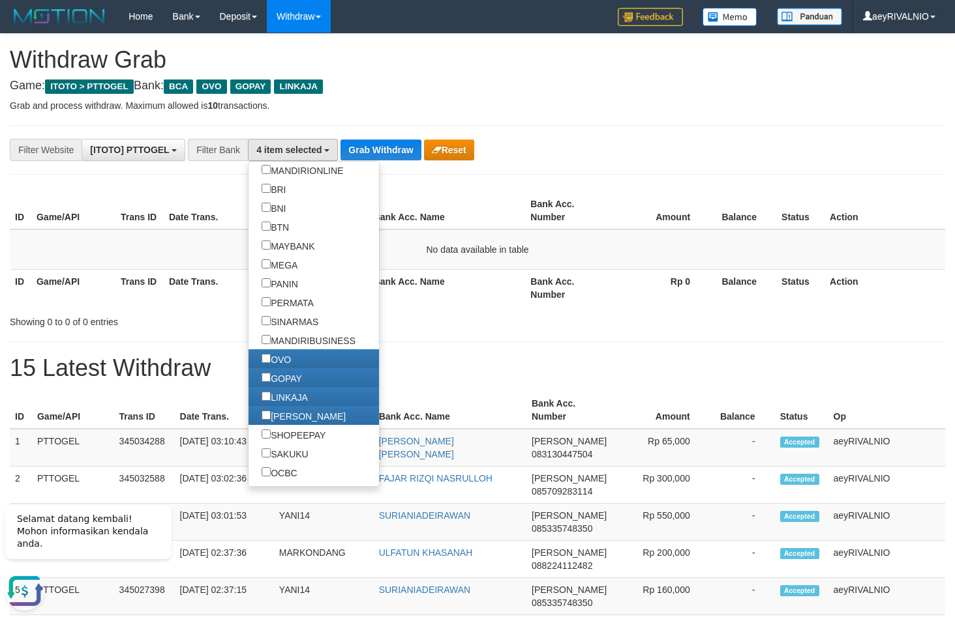
click at [411, 160] on div "**********" at bounding box center [398, 150] width 796 height 22
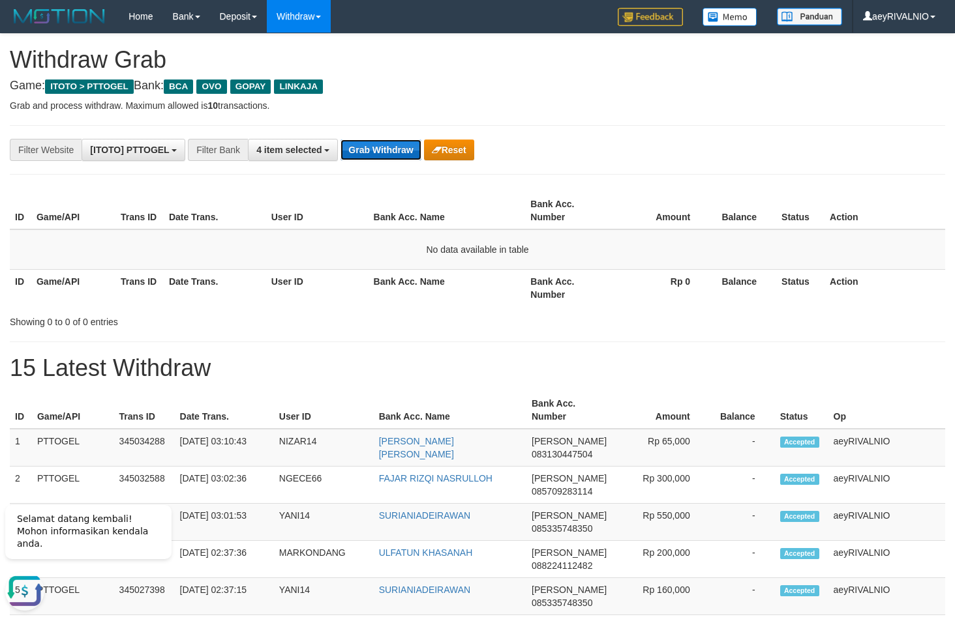
click at [410, 158] on button "Grab Withdraw" at bounding box center [380, 150] width 80 height 21
click at [410, 153] on button "Grab Withdraw" at bounding box center [380, 150] width 80 height 21
click at [410, 152] on button "Grab Withdraw" at bounding box center [380, 150] width 80 height 21
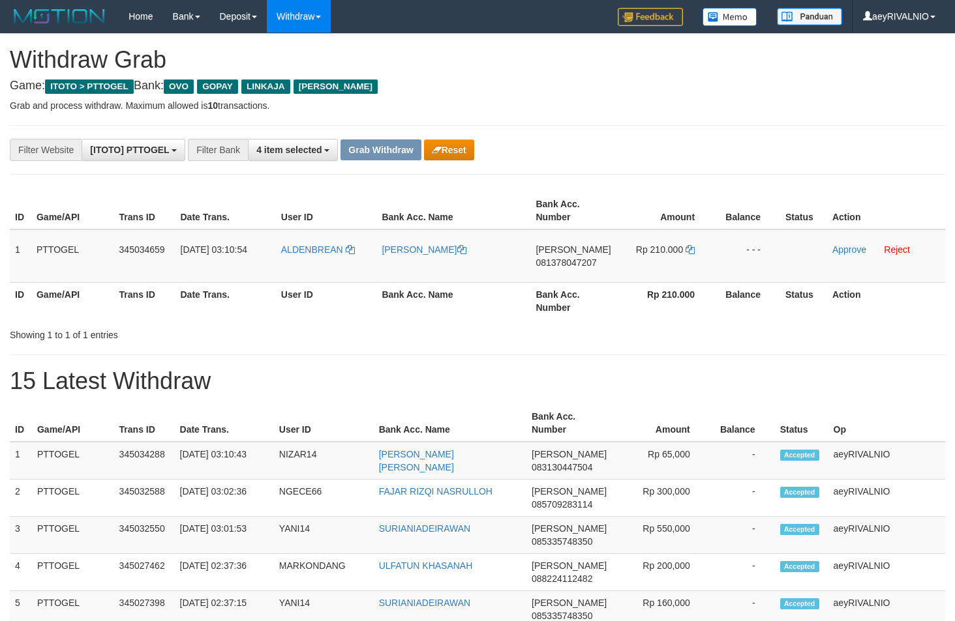
click at [515, 335] on div "Showing 1 to 1 of 1 entries" at bounding box center [477, 332] width 955 height 18
drag, startPoint x: 308, startPoint y: 259, endPoint x: 628, endPoint y: 247, distance: 319.8
click at [628, 247] on tr "1 PTTOGEL 345034659 01/10/2025 03:10:54 ALDENBREAN LETI MARLINA DANA 0813780472…" at bounding box center [477, 256] width 935 height 53
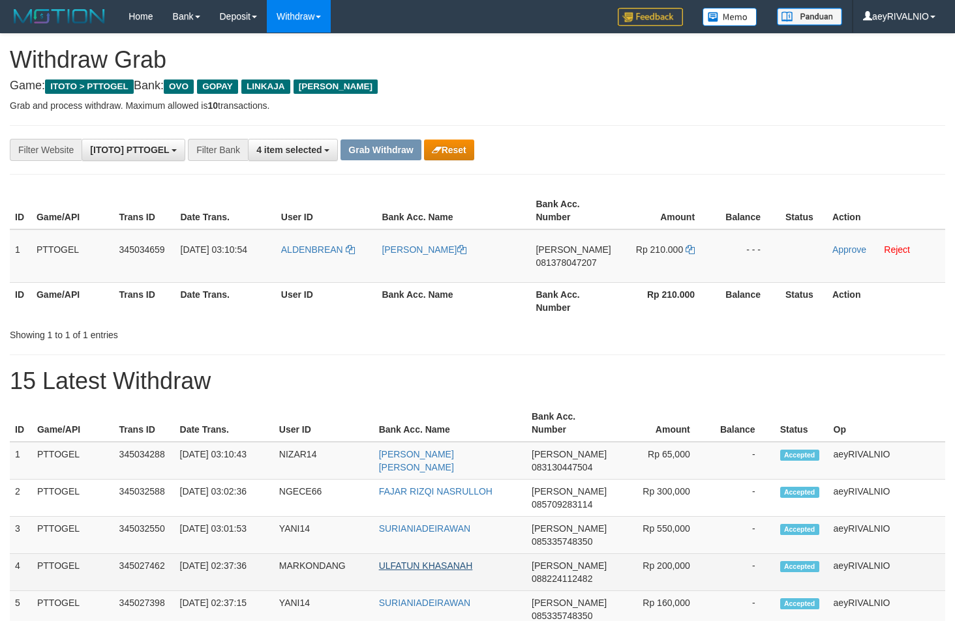
copy tr
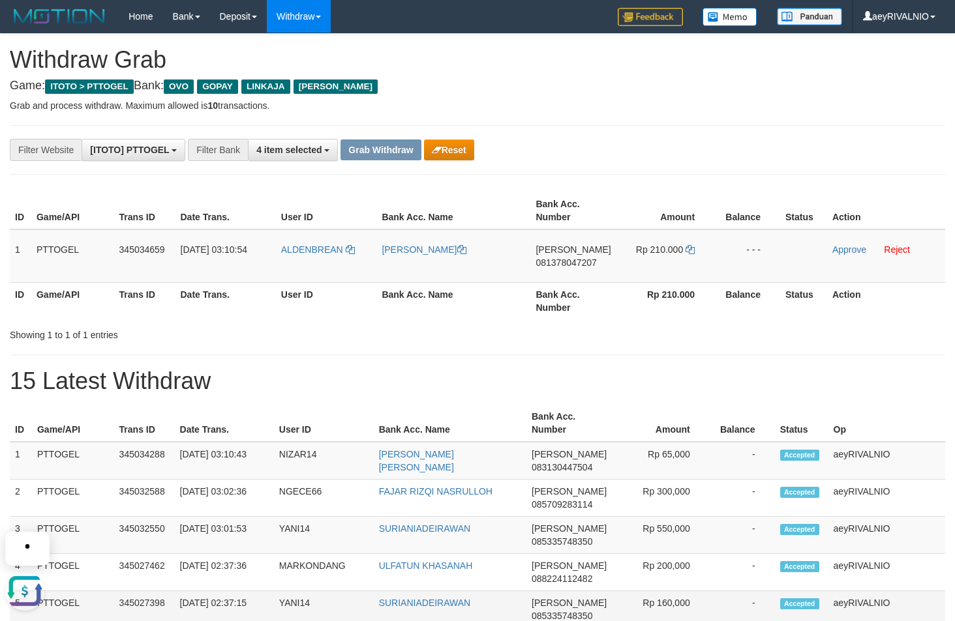
scroll to position [0, 0]
click at [565, 257] on td "DANA 081378047207" at bounding box center [572, 256] width 85 height 53
click at [571, 263] on span "081378047207" at bounding box center [565, 263] width 61 height 10
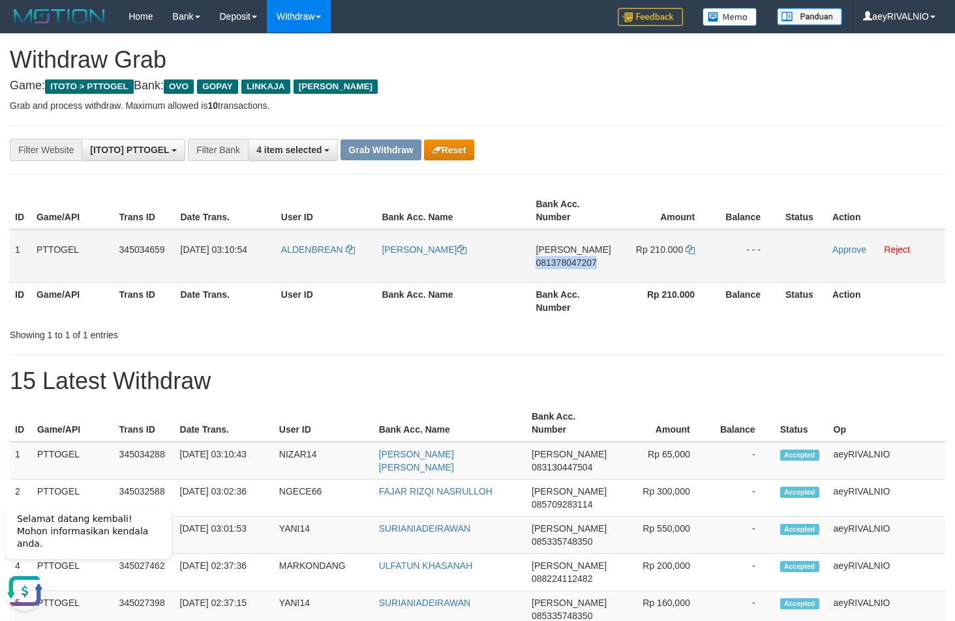
copy span "081378047207"
drag, startPoint x: 571, startPoint y: 263, endPoint x: 578, endPoint y: 260, distance: 8.2
click at [572, 263] on span "081378047207" at bounding box center [565, 263] width 61 height 10
copy span "081378047207"
click at [686, 252] on icon at bounding box center [689, 249] width 9 height 9
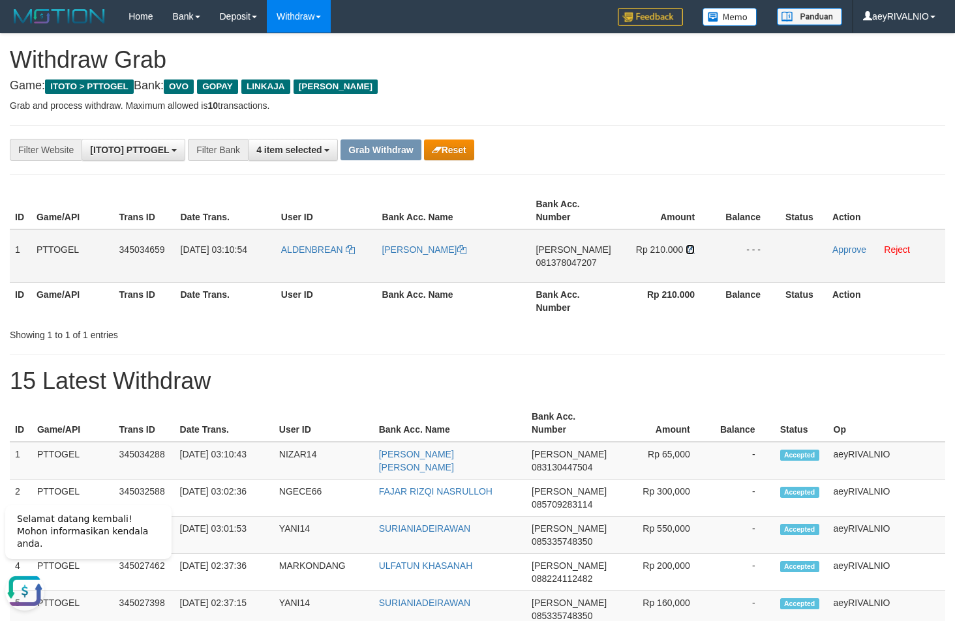
click at [686, 252] on icon at bounding box center [689, 249] width 9 height 9
click at [690, 248] on icon at bounding box center [689, 249] width 9 height 9
click at [849, 250] on link "Approve" at bounding box center [849, 250] width 34 height 10
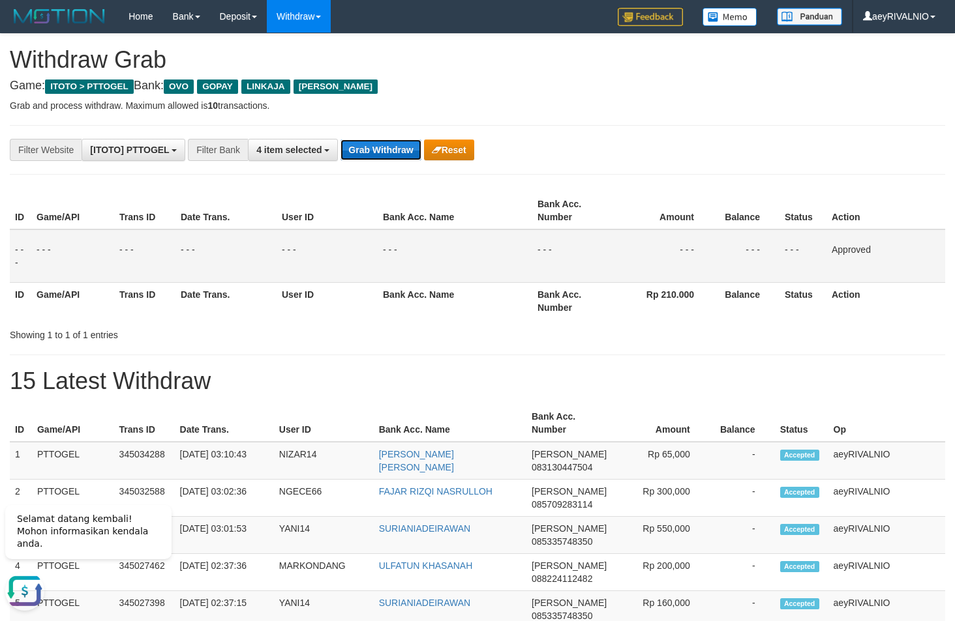
click at [392, 153] on button "Grab Withdraw" at bounding box center [380, 150] width 80 height 21
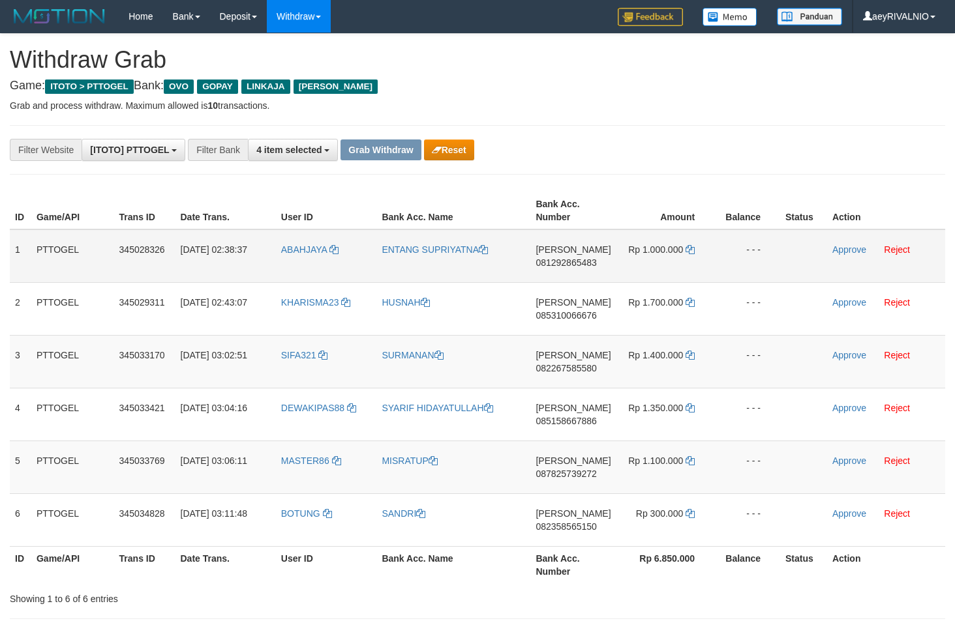
scroll to position [189, 0]
drag, startPoint x: 661, startPoint y: 119, endPoint x: 665, endPoint y: 142, distance: 23.2
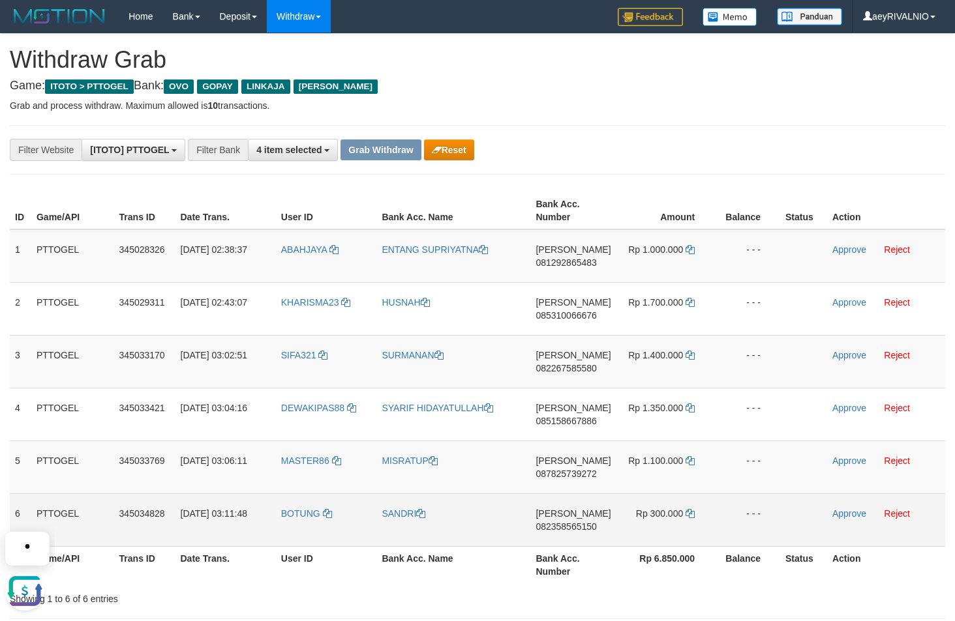
scroll to position [0, 0]
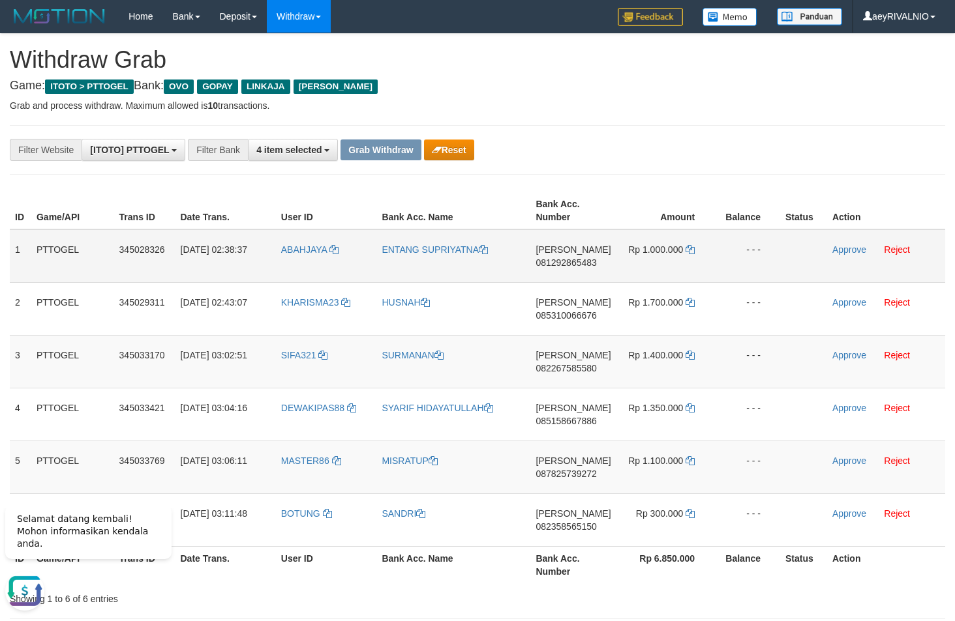
copy tr
drag, startPoint x: 298, startPoint y: 535, endPoint x: 664, endPoint y: 268, distance: 452.7
click at [664, 268] on tbody "1 PTTOGEL 345028326 [DATE] 02:38:37 [GEOGRAPHIC_DATA] ENTANG [PERSON_NAME] 0812…" at bounding box center [477, 389] width 935 height 318
copy tr
click at [560, 265] on span "081292865483" at bounding box center [565, 263] width 61 height 10
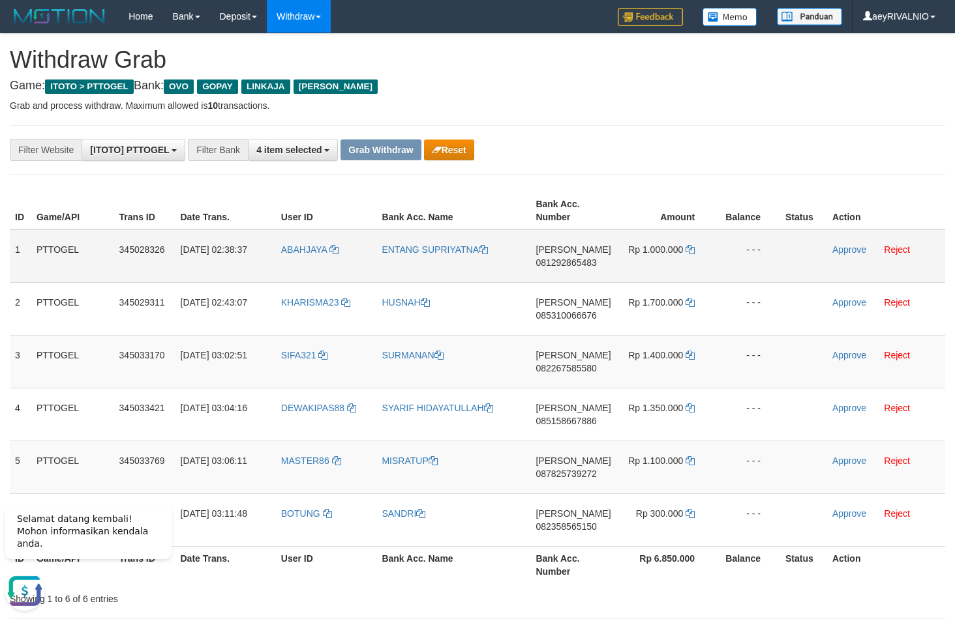
copy tr
click at [560, 265] on span "081292865483" at bounding box center [565, 263] width 61 height 10
copy span "081292865483"
click at [692, 252] on icon at bounding box center [689, 249] width 9 height 9
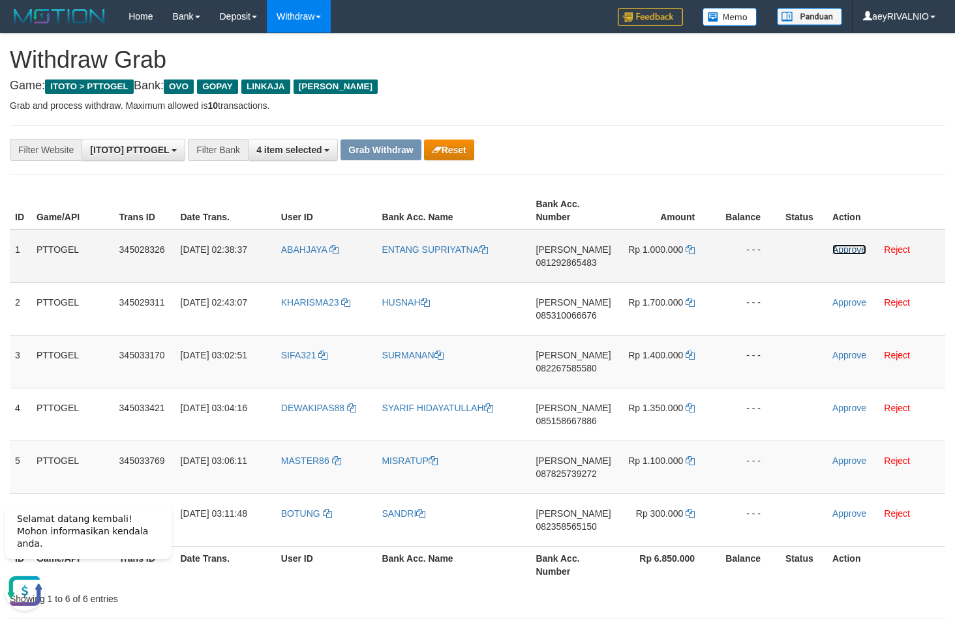
click at [854, 248] on link "Approve" at bounding box center [849, 250] width 34 height 10
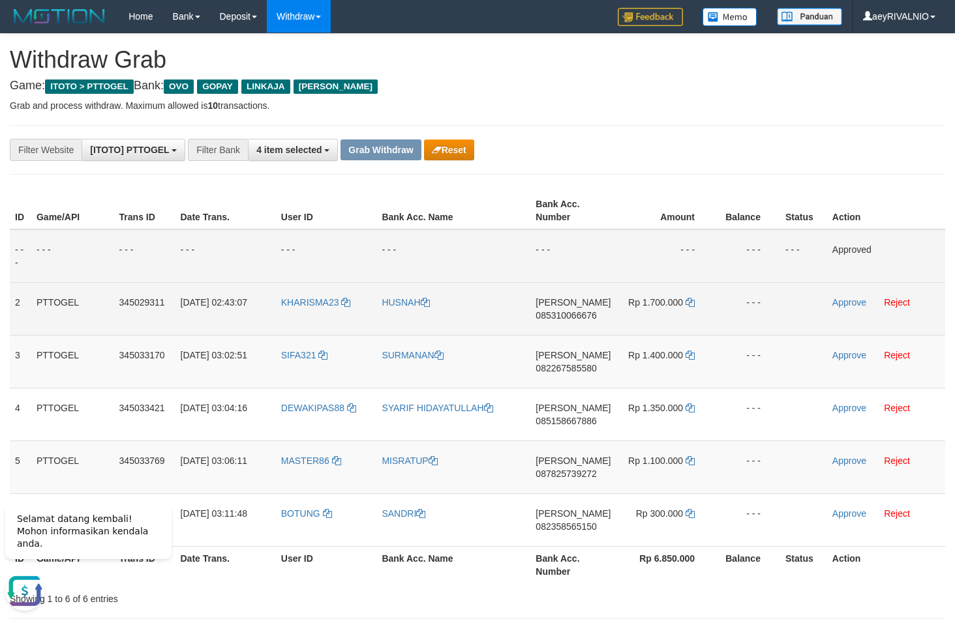
click at [570, 315] on span "085310066676" at bounding box center [565, 315] width 61 height 10
copy span "085310066676"
click at [570, 316] on span "085310066676" at bounding box center [565, 315] width 61 height 10
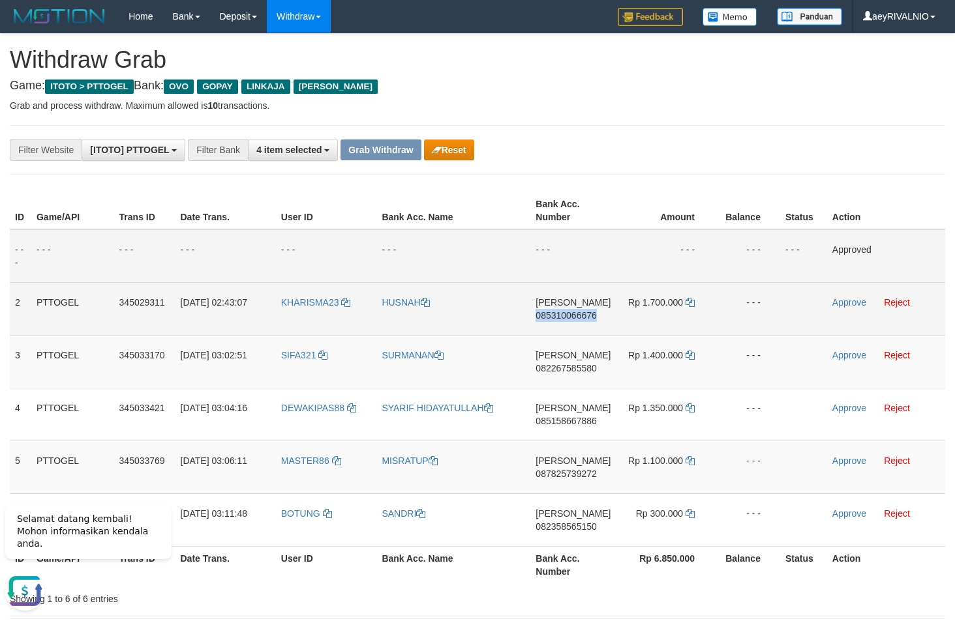
copy span "085310066676"
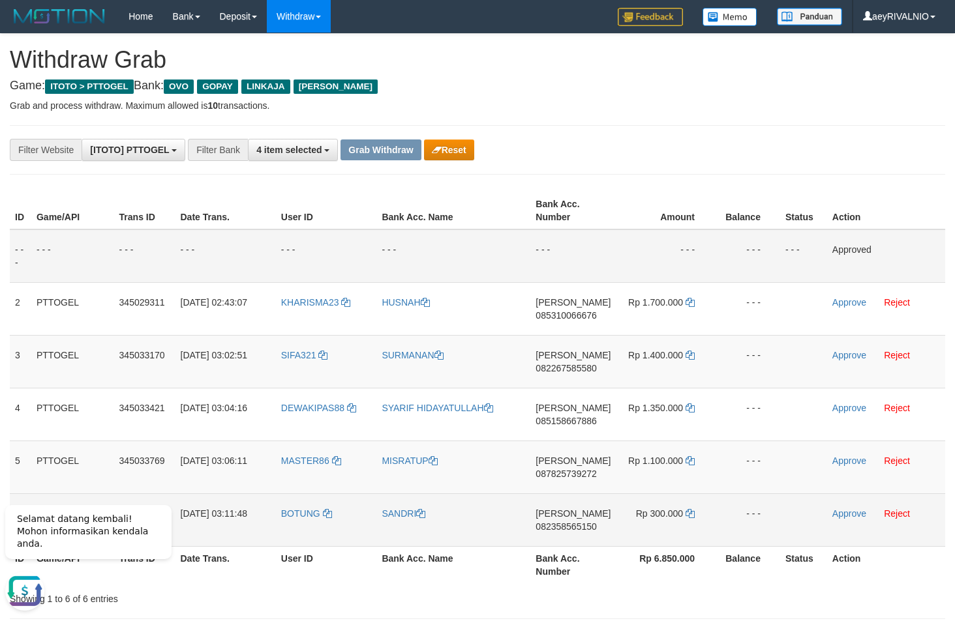
click at [569, 529] on span "082358565150" at bounding box center [565, 527] width 61 height 10
copy span "082358565150"
click at [695, 516] on td "Rp 300.000" at bounding box center [665, 520] width 98 height 53
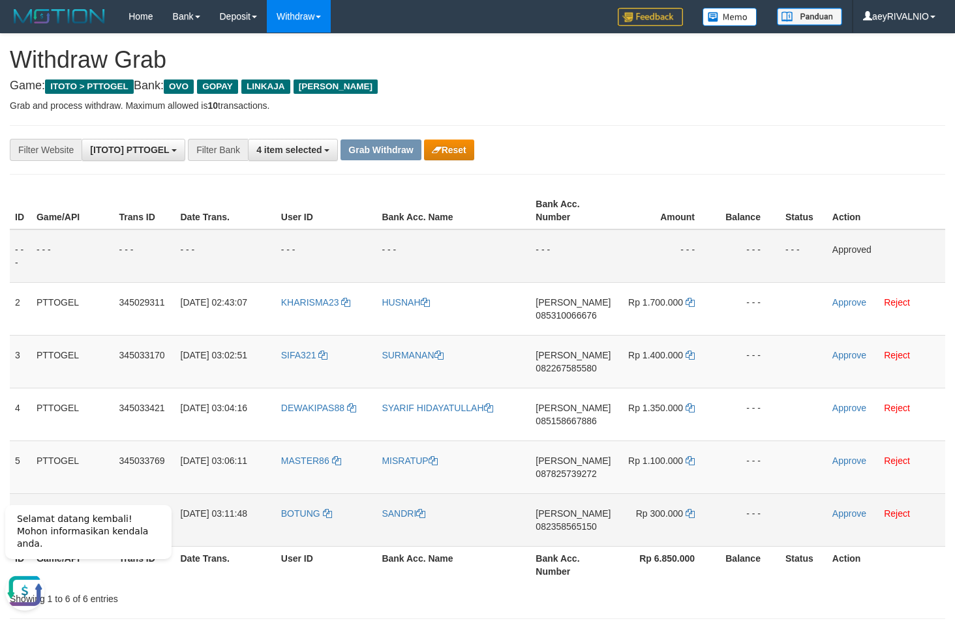
click at [695, 516] on td "Rp 300.000" at bounding box center [665, 520] width 98 height 53
click at [692, 516] on icon at bounding box center [689, 513] width 9 height 9
copy td "Rp 300.000"
click at [692, 516] on icon at bounding box center [689, 513] width 9 height 9
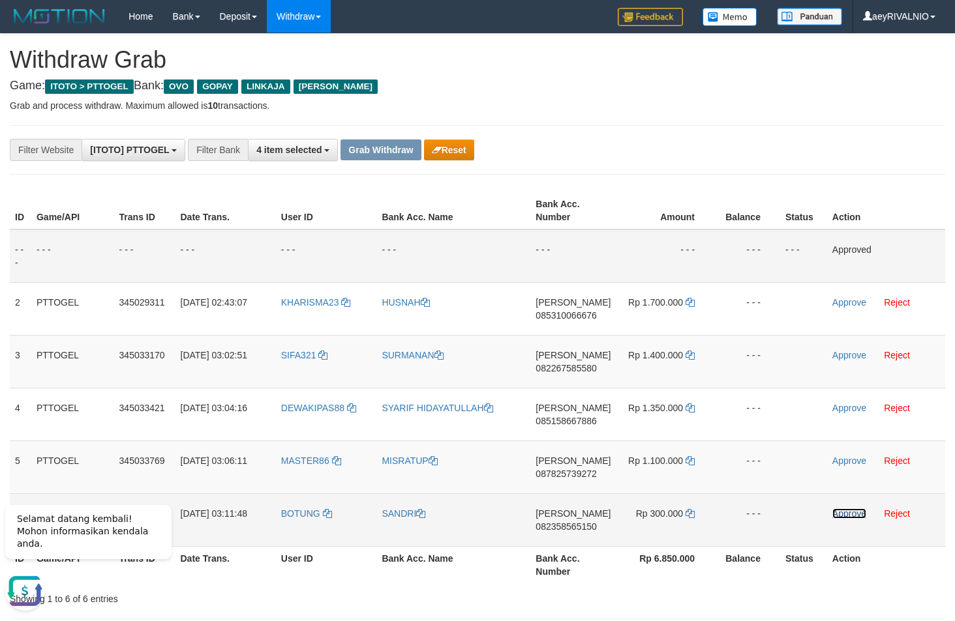
click at [856, 515] on link "Approve" at bounding box center [849, 514] width 34 height 10
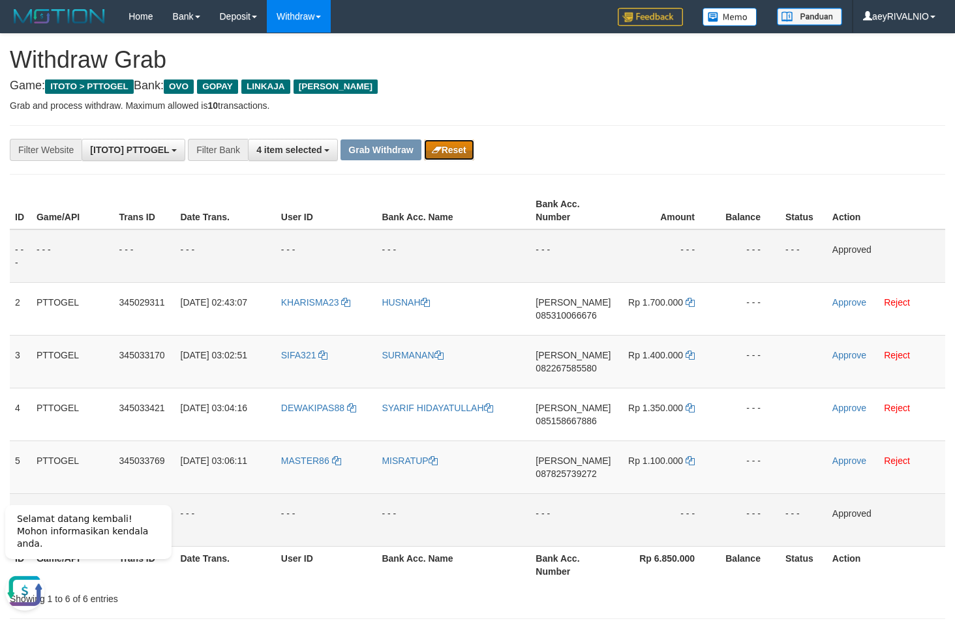
click at [463, 153] on button "Reset" at bounding box center [449, 150] width 50 height 21
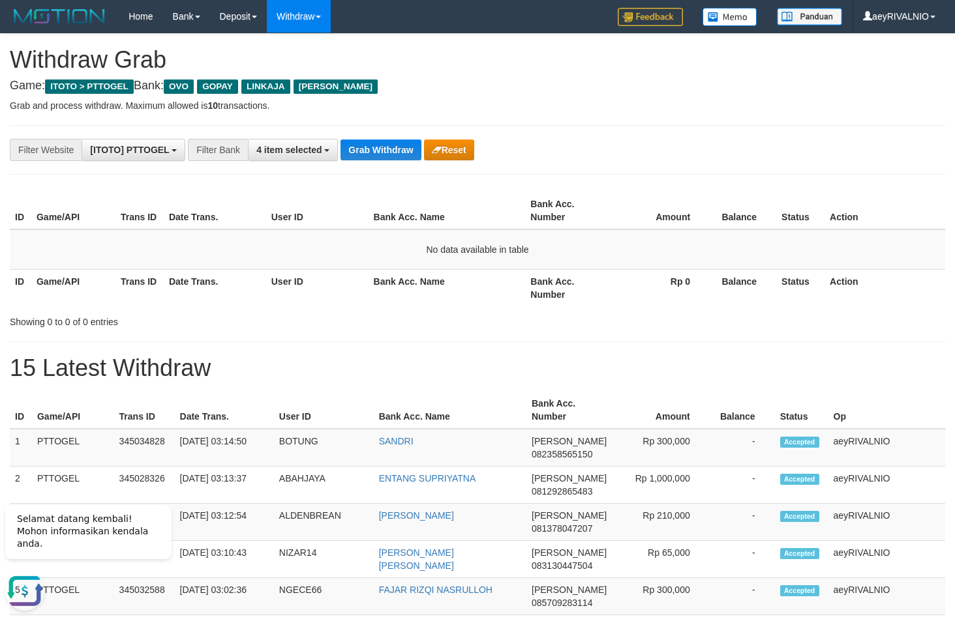
drag, startPoint x: 890, startPoint y: 168, endPoint x: 823, endPoint y: 262, distance: 115.5
click at [289, 145] on span "4 item selected" at bounding box center [288, 150] width 65 height 10
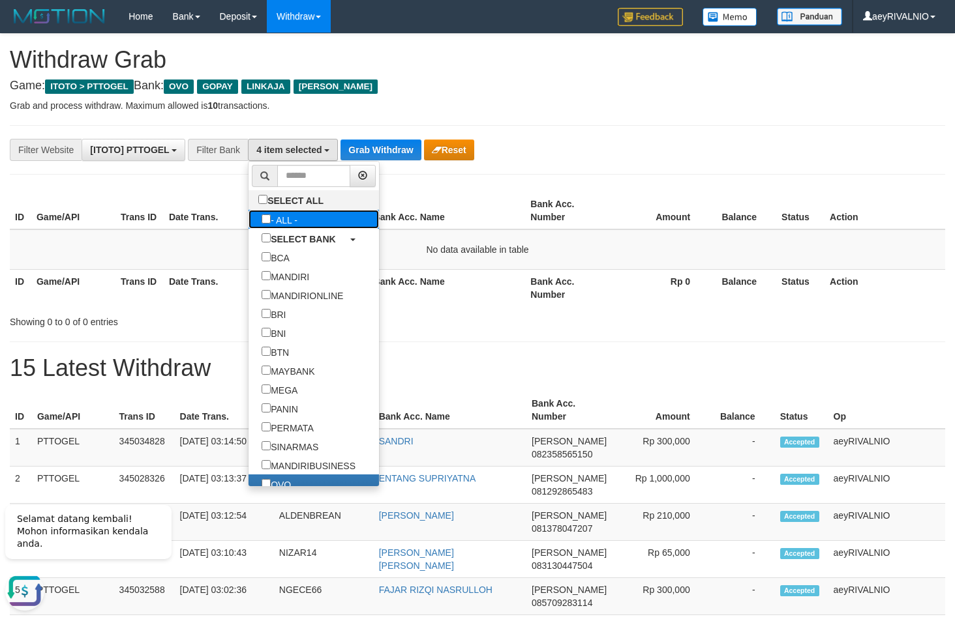
click at [248, 214] on label "- ALL -" at bounding box center [279, 219] width 62 height 19
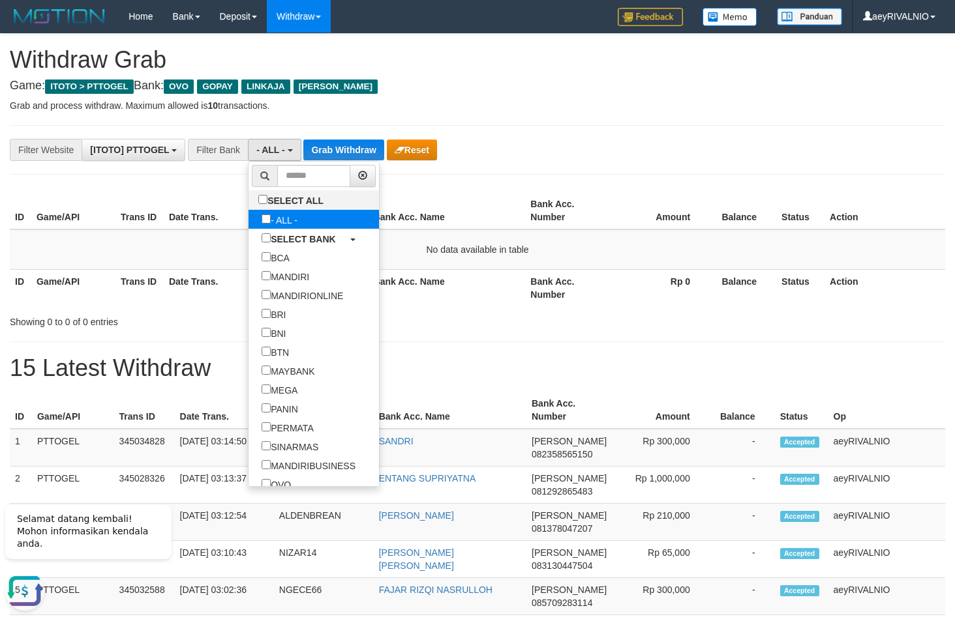
click at [248, 220] on label "- ALL -" at bounding box center [279, 219] width 62 height 19
select select "***"
click at [248, 204] on label "SELECT ALL" at bounding box center [292, 199] width 88 height 19
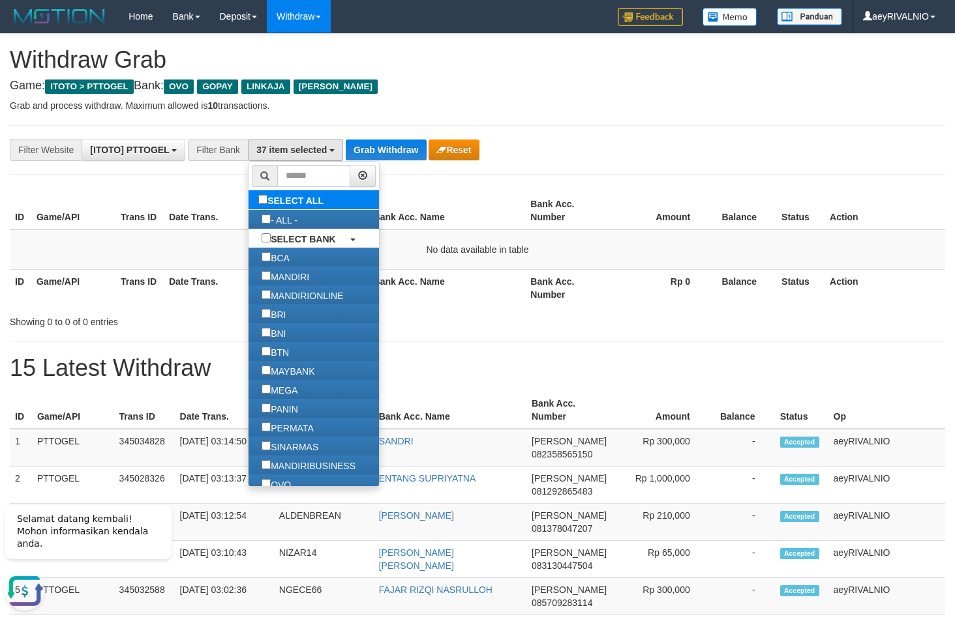
scroll to position [504, 0]
click at [248, 203] on label "SELECT ALL" at bounding box center [292, 199] width 88 height 19
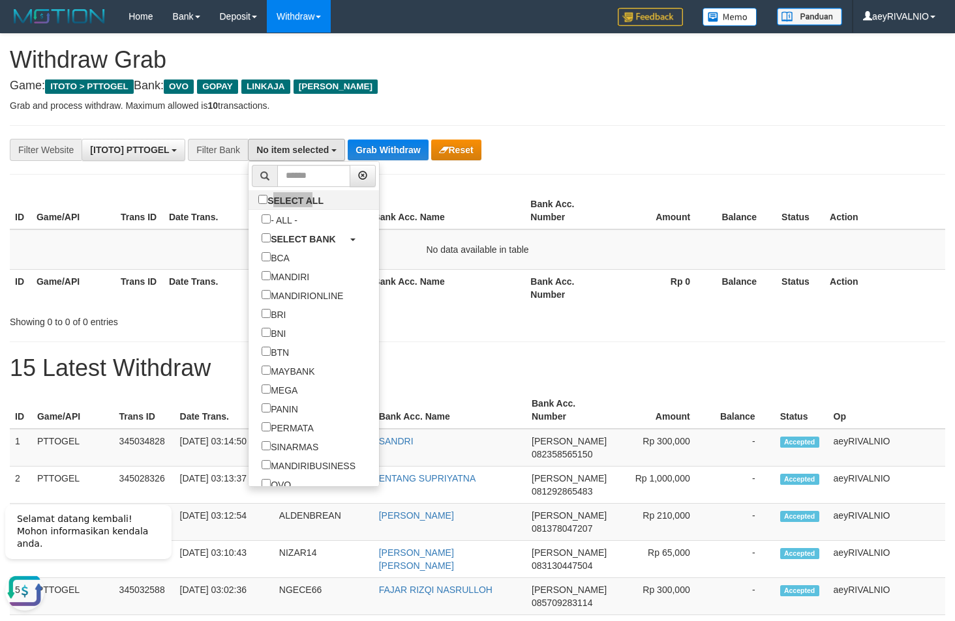
scroll to position [167, 0]
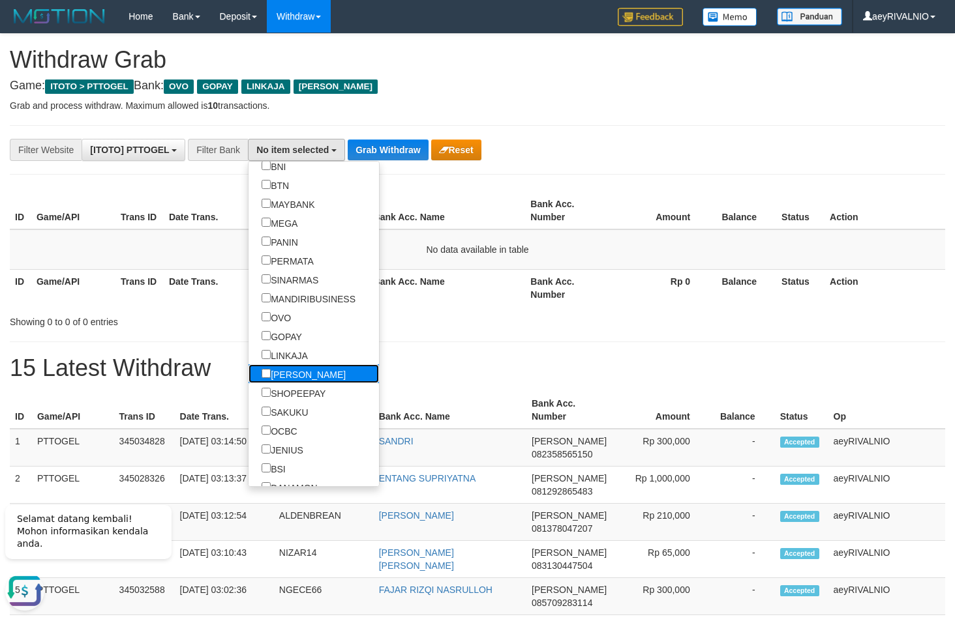
click at [248, 374] on label "[PERSON_NAME]" at bounding box center [303, 374] width 110 height 19
click at [248, 356] on label "LINKAJA" at bounding box center [284, 355] width 72 height 19
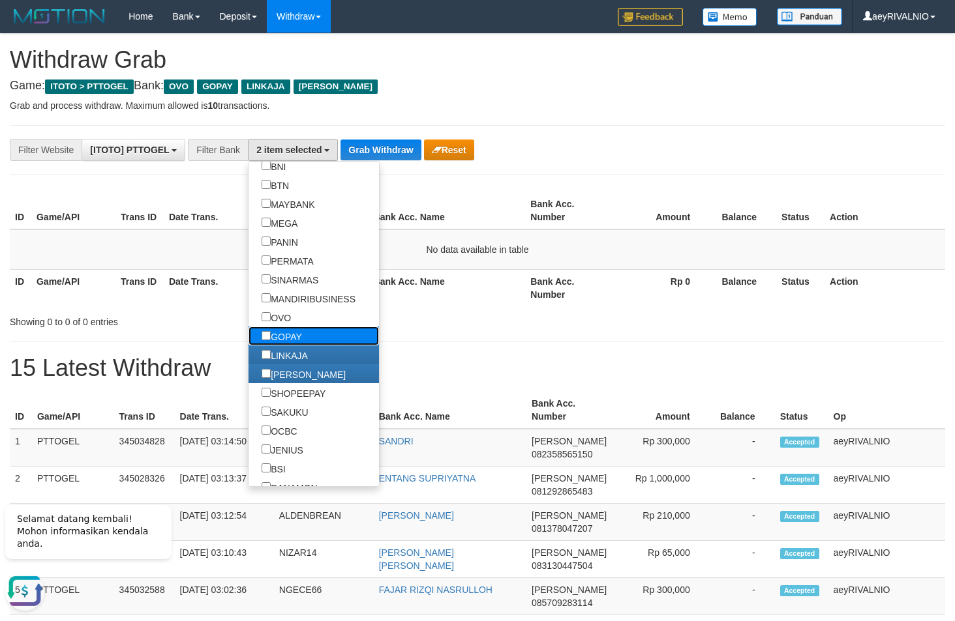
click at [248, 333] on label "GOPAY" at bounding box center [281, 336] width 67 height 19
click at [248, 319] on label "OVO" at bounding box center [275, 317] width 55 height 19
select select "***"
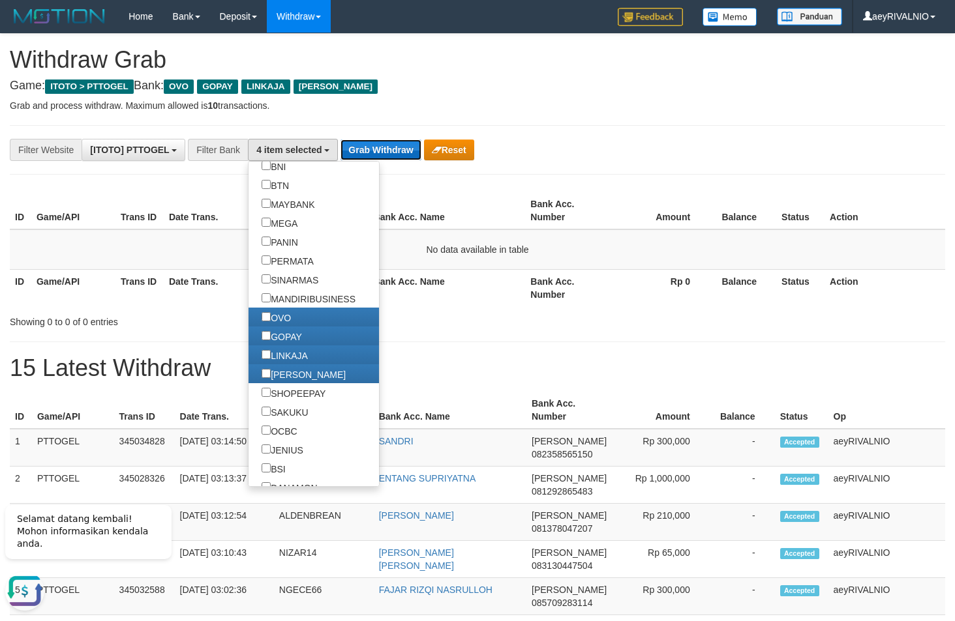
click at [389, 153] on button "Grab Withdraw" at bounding box center [380, 150] width 80 height 21
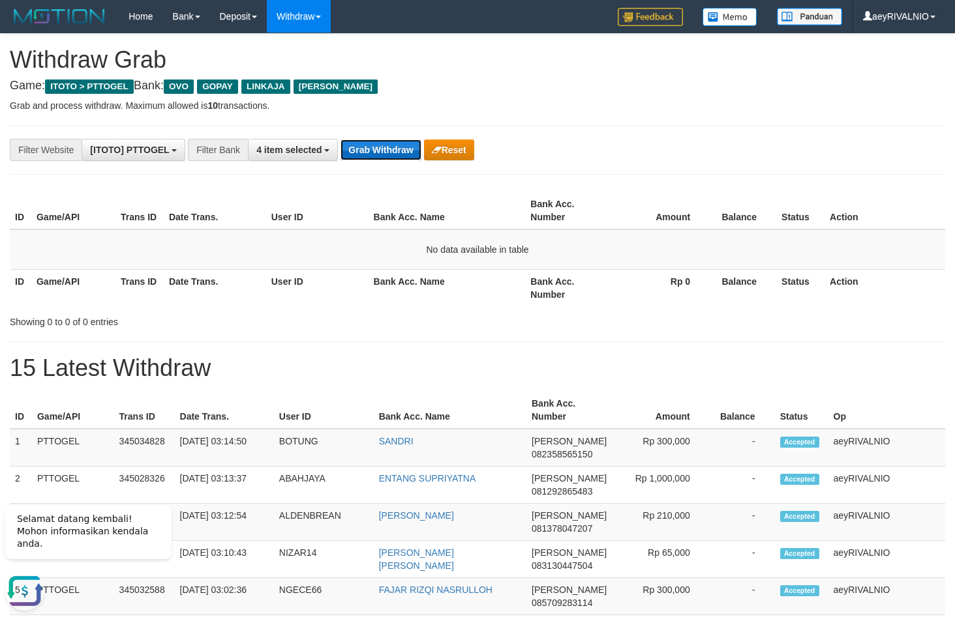
click at [389, 153] on button "Grab Withdraw" at bounding box center [380, 150] width 80 height 21
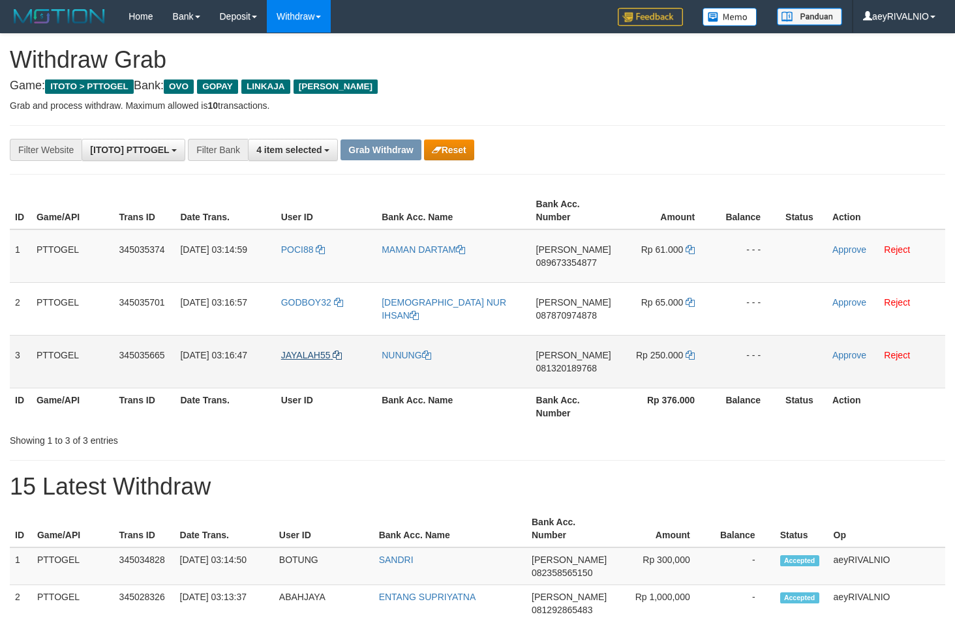
scroll to position [189, 0]
drag, startPoint x: 604, startPoint y: 340, endPoint x: 661, endPoint y: 263, distance: 96.0
click at [661, 263] on tbody "1 PTTOGEL 345035374 [DATE] 03:14:59 POCI88 MAMAN DARTAM [PERSON_NAME] 089673354…" at bounding box center [477, 309] width 935 height 159
copy tr
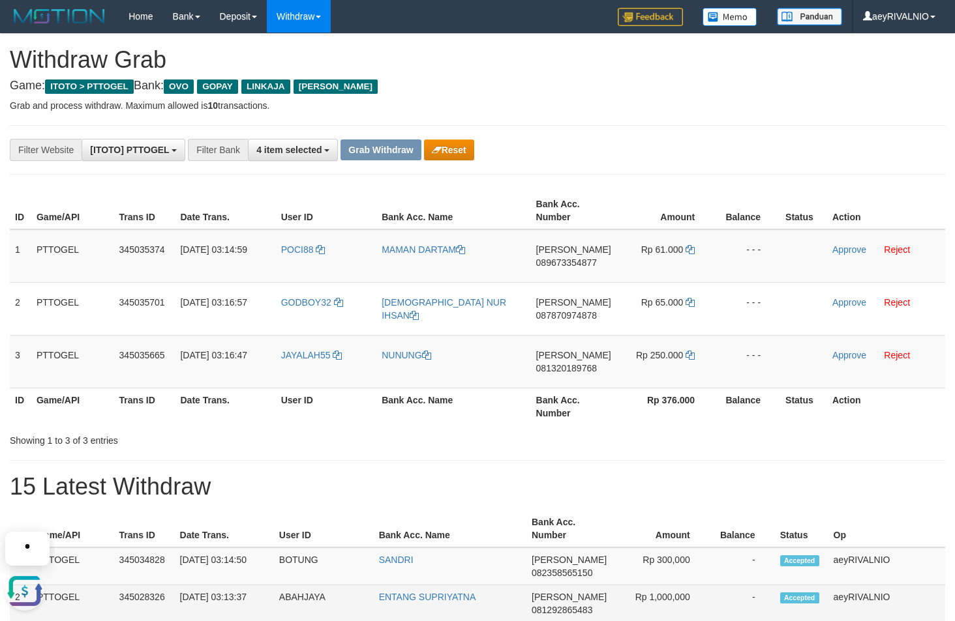
scroll to position [0, 0]
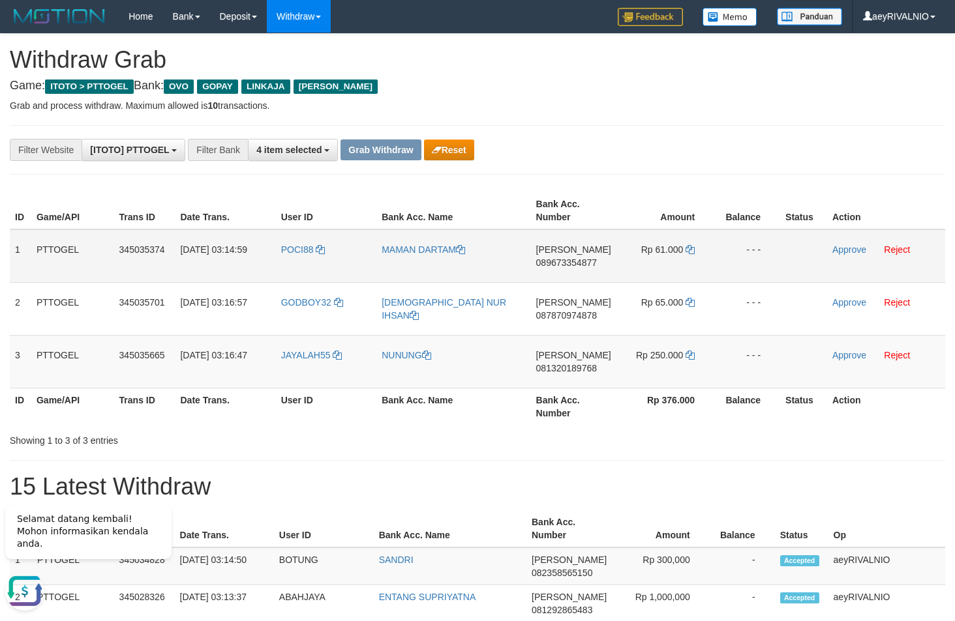
click at [549, 260] on span "089673354877" at bounding box center [566, 263] width 61 height 10
copy tr
drag, startPoint x: 549, startPoint y: 260, endPoint x: 597, endPoint y: 275, distance: 49.7
click at [549, 261] on span "089673354877" at bounding box center [566, 263] width 61 height 10
copy span "089673354877"
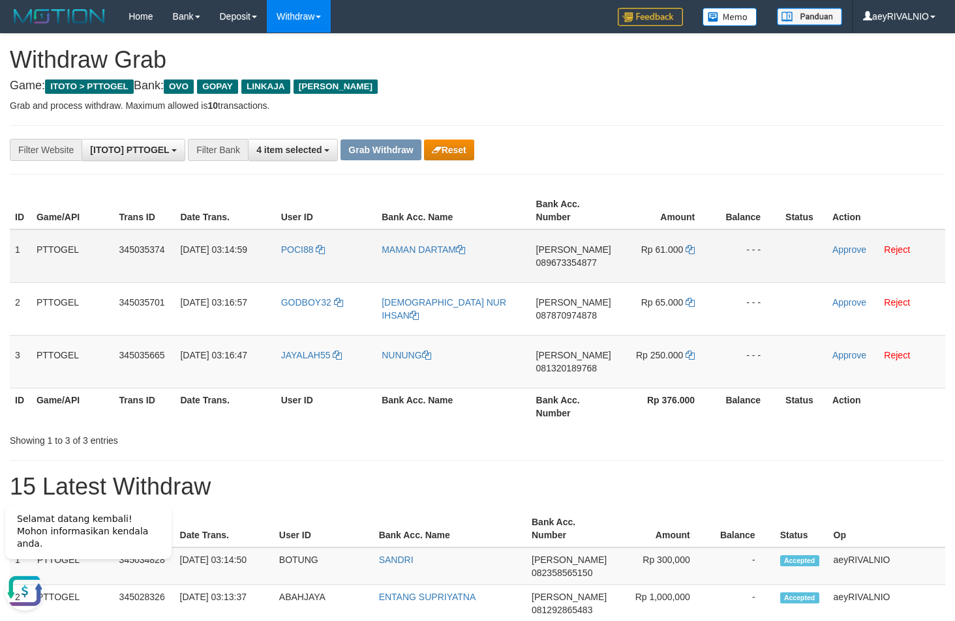
click at [684, 249] on td "Rp 61.000" at bounding box center [665, 256] width 98 height 53
click at [689, 252] on icon at bounding box center [689, 249] width 9 height 9
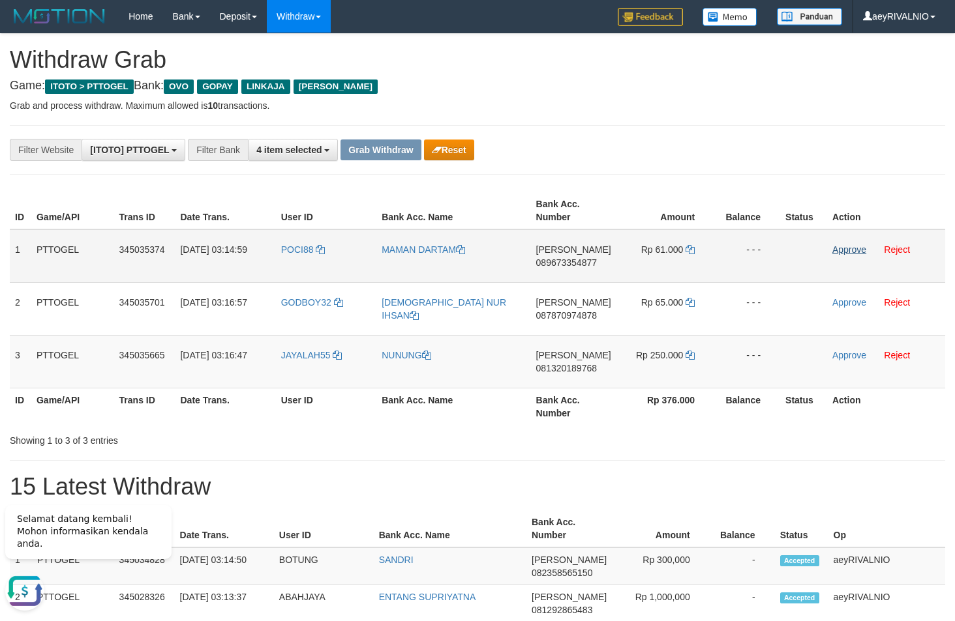
click at [850, 254] on td "Approve Reject" at bounding box center [886, 256] width 118 height 53
click at [850, 248] on link "Approve" at bounding box center [849, 250] width 34 height 10
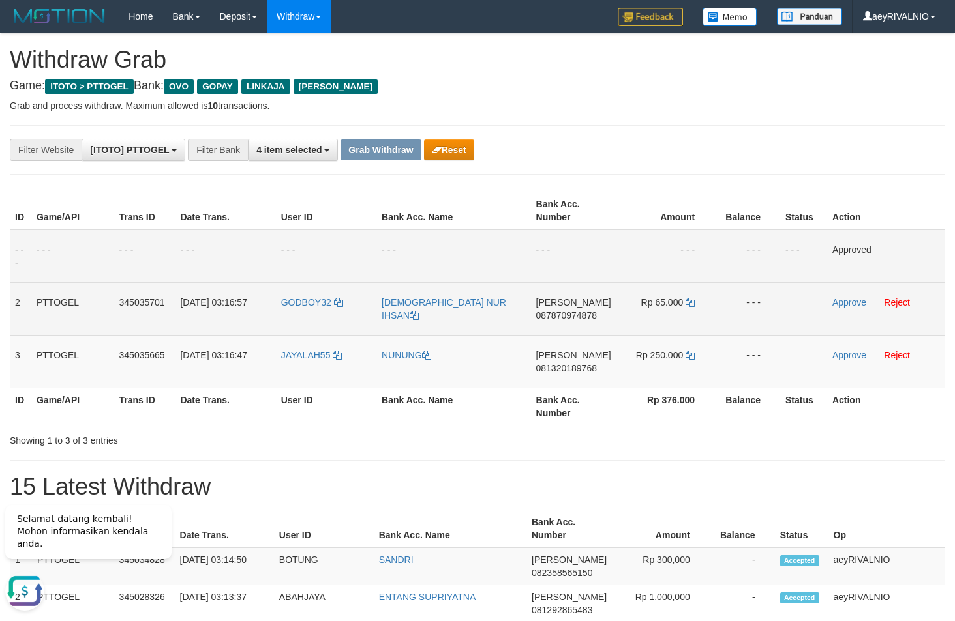
click at [591, 318] on span "087870974878" at bounding box center [566, 315] width 61 height 10
copy span "087870974878"
click at [691, 303] on icon at bounding box center [689, 302] width 9 height 9
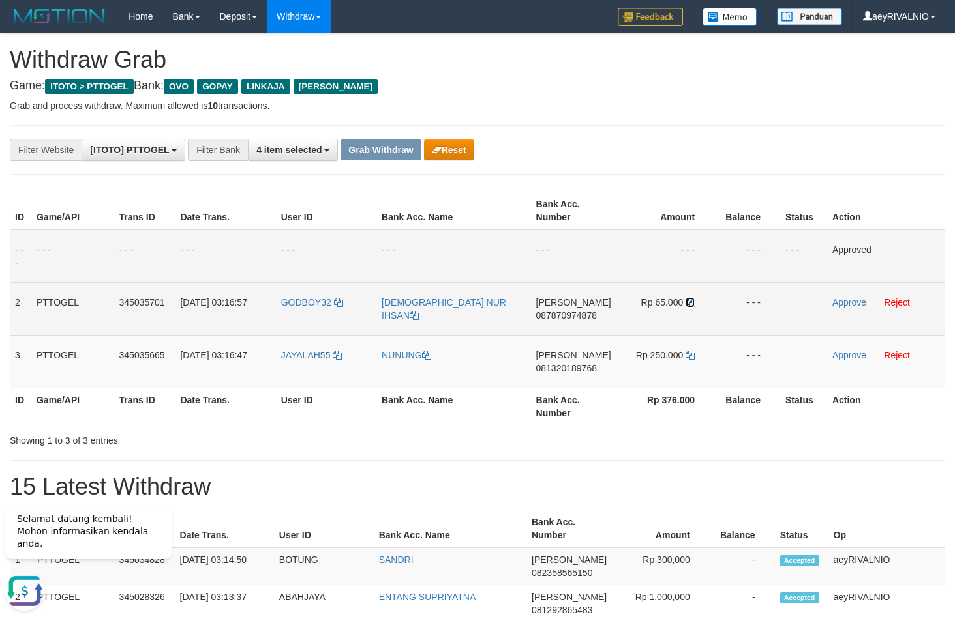
click at [691, 303] on icon at bounding box center [689, 302] width 9 height 9
click at [854, 305] on link "Approve" at bounding box center [849, 302] width 34 height 10
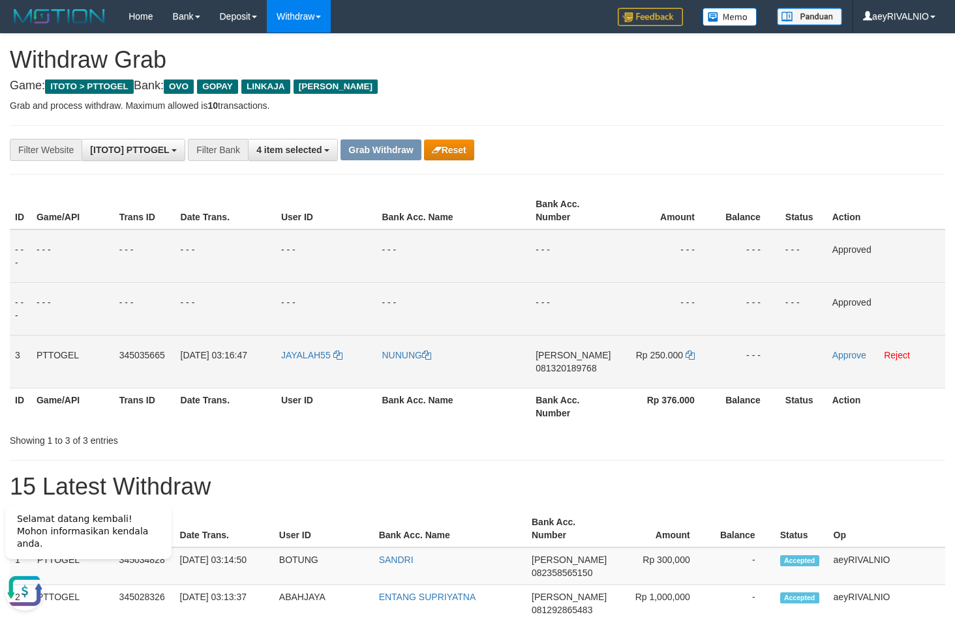
click at [584, 366] on span "081320189768" at bounding box center [565, 368] width 61 height 10
copy span "081320189768"
click at [691, 353] on icon at bounding box center [689, 355] width 9 height 9
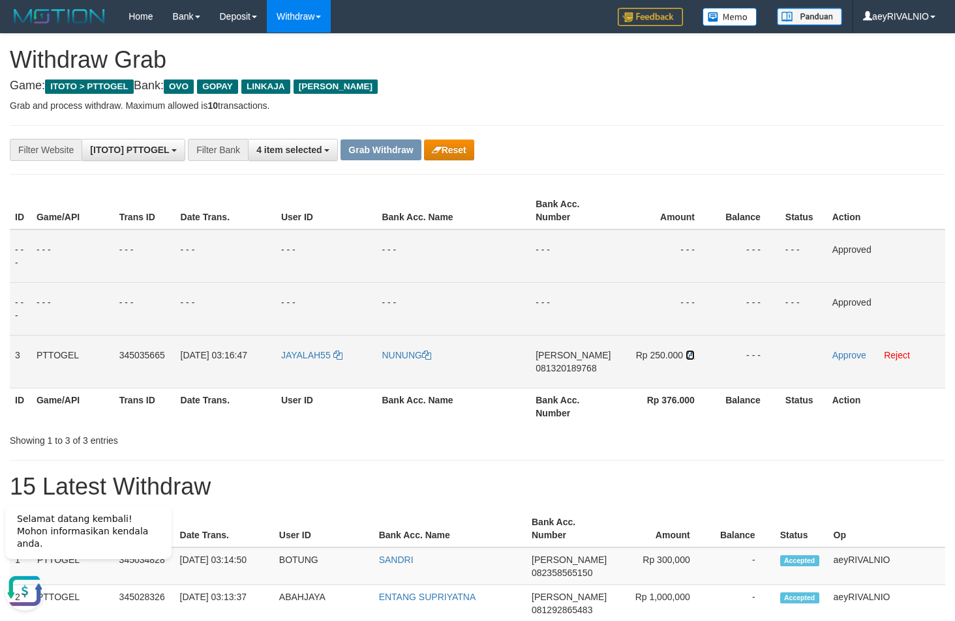
click at [691, 353] on icon at bounding box center [689, 355] width 9 height 9
click at [850, 355] on link "Approve" at bounding box center [849, 355] width 34 height 10
click at [386, 149] on button "Grab Withdraw" at bounding box center [380, 150] width 80 height 21
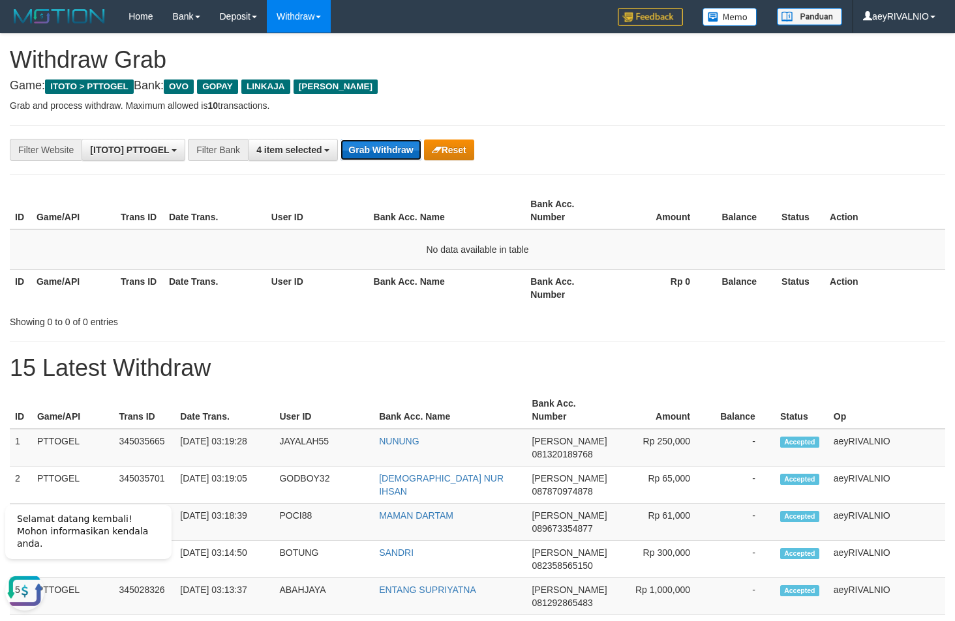
click at [374, 157] on button "Grab Withdraw" at bounding box center [380, 150] width 80 height 21
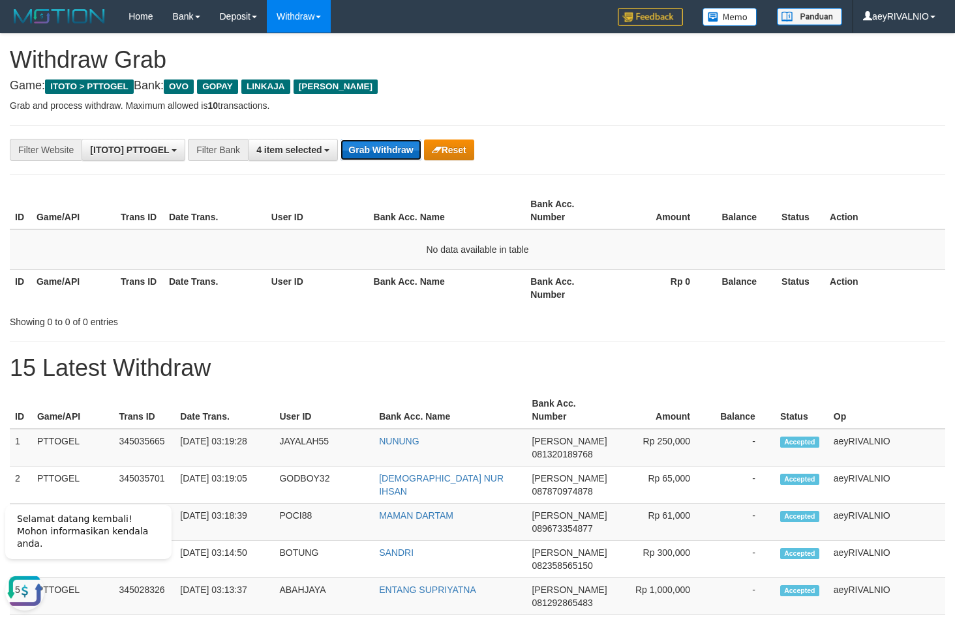
click at [386, 159] on button "Grab Withdraw" at bounding box center [380, 150] width 80 height 21
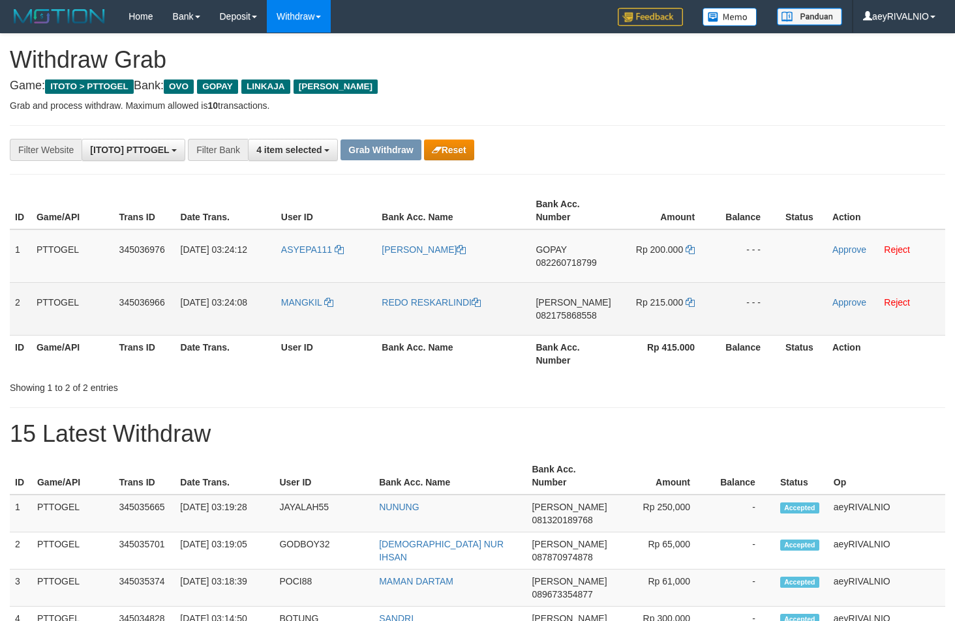
scroll to position [189, 0]
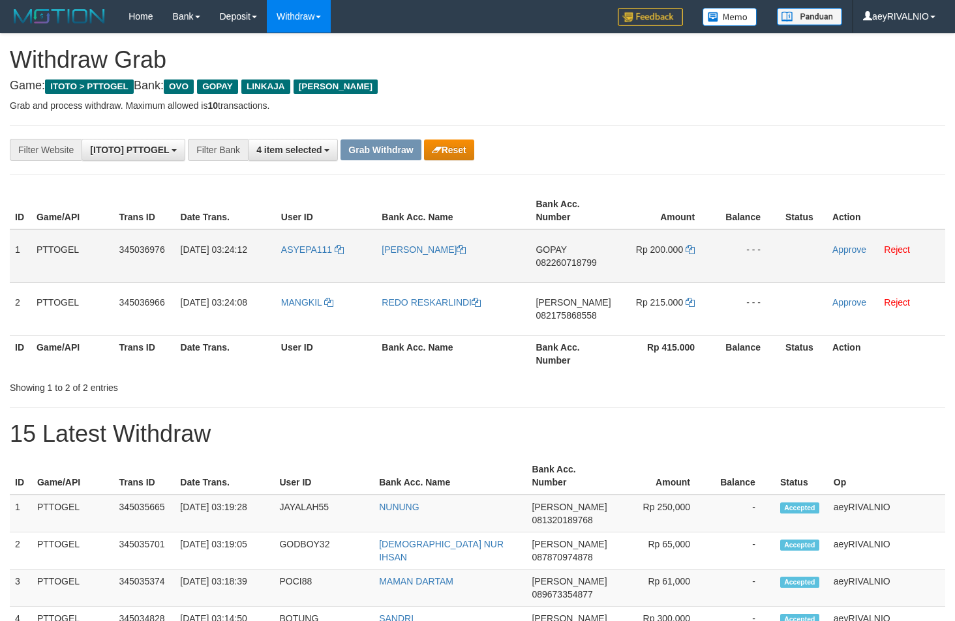
drag, startPoint x: 308, startPoint y: 319, endPoint x: 655, endPoint y: 258, distance: 352.3
click at [655, 258] on tbody "1 PTTOGEL 345036976 [DATE] 03:24:12 ASYEPA111 KOKO KOMARUDIN GOPAY 082260718799…" at bounding box center [477, 283] width 935 height 106
copy tr
click at [572, 263] on span "082260718799" at bounding box center [565, 263] width 61 height 10
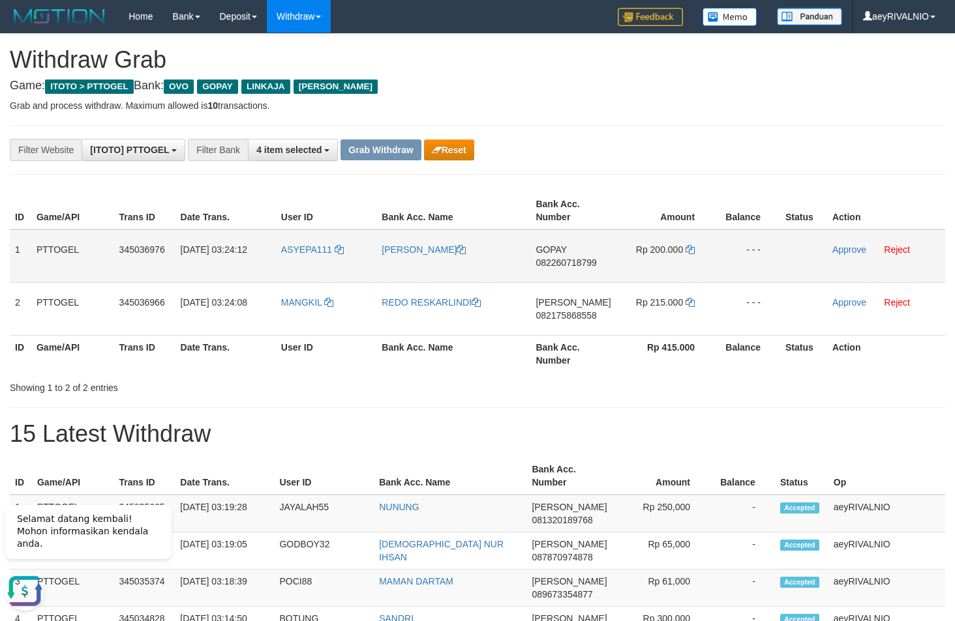
copy tr
click at [572, 263] on span "082260718799" at bounding box center [565, 263] width 61 height 10
copy span "082260718799"
click at [565, 262] on span "082260718799" at bounding box center [565, 263] width 61 height 10
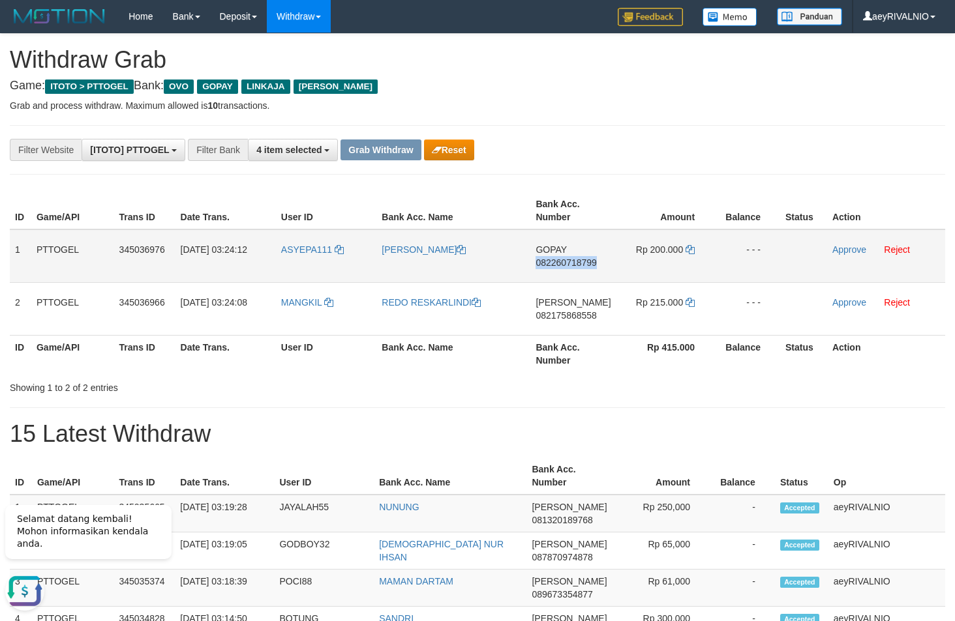
copy span "082260718799"
click at [692, 248] on icon at bounding box center [689, 249] width 9 height 9
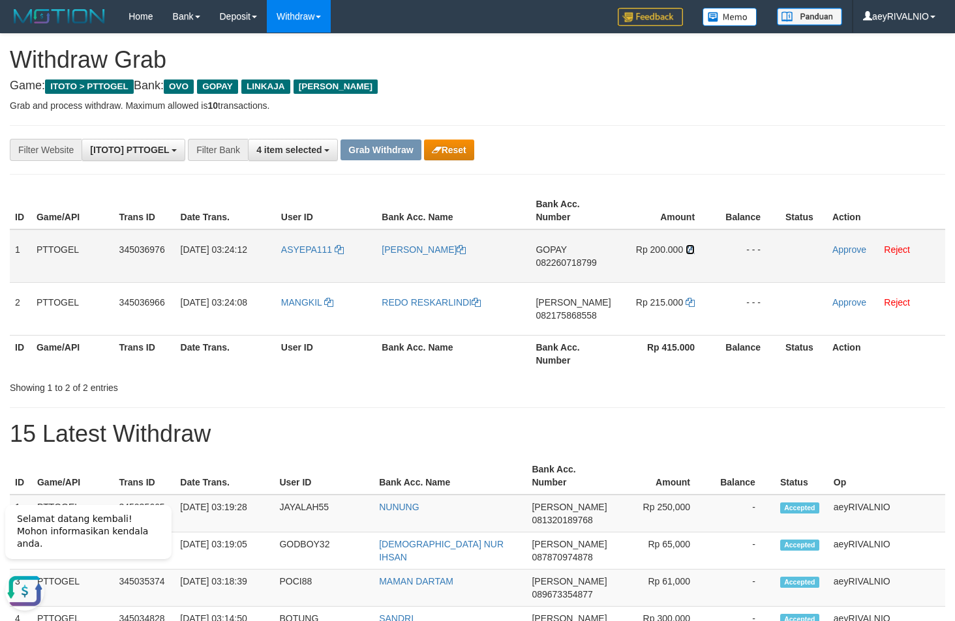
click at [692, 248] on icon at bounding box center [689, 249] width 9 height 9
click at [838, 248] on link "Approve" at bounding box center [849, 250] width 34 height 10
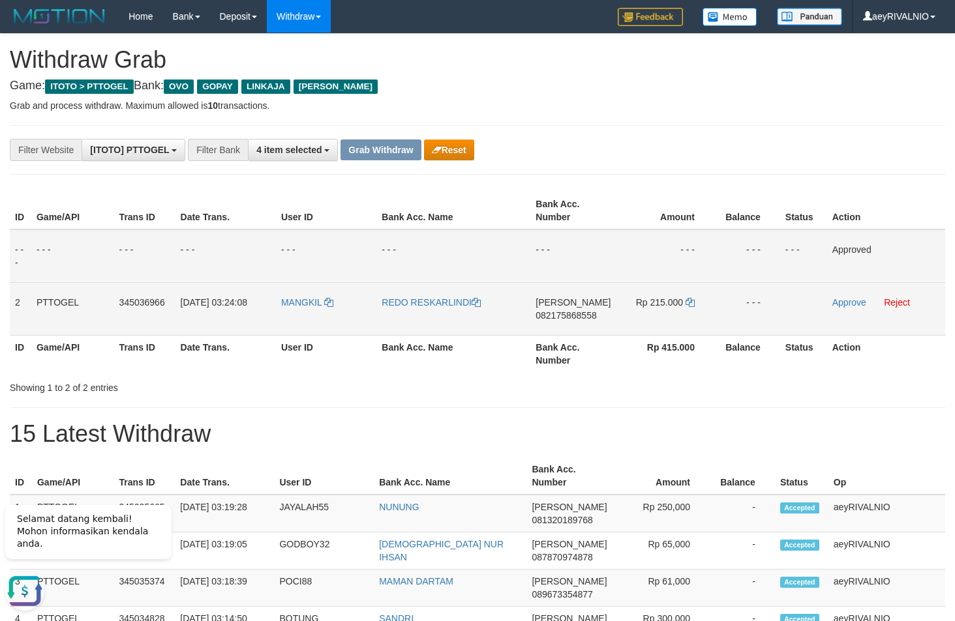
click at [565, 318] on span "082175868558" at bounding box center [565, 315] width 61 height 10
copy span "082175868558"
click at [690, 305] on icon at bounding box center [689, 302] width 9 height 9
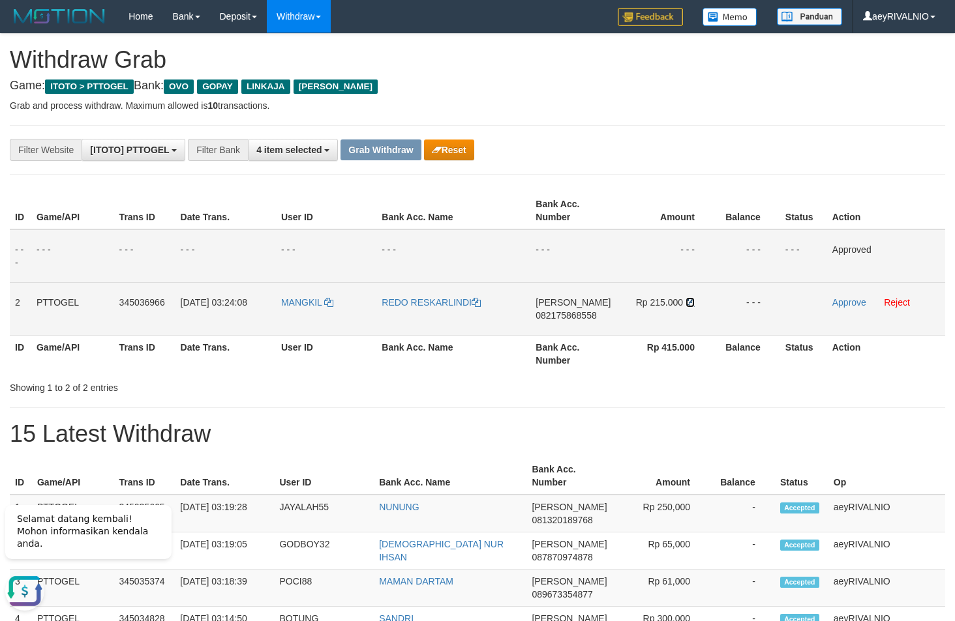
click at [690, 305] on icon at bounding box center [689, 302] width 9 height 9
click at [849, 299] on link "Approve" at bounding box center [849, 302] width 34 height 10
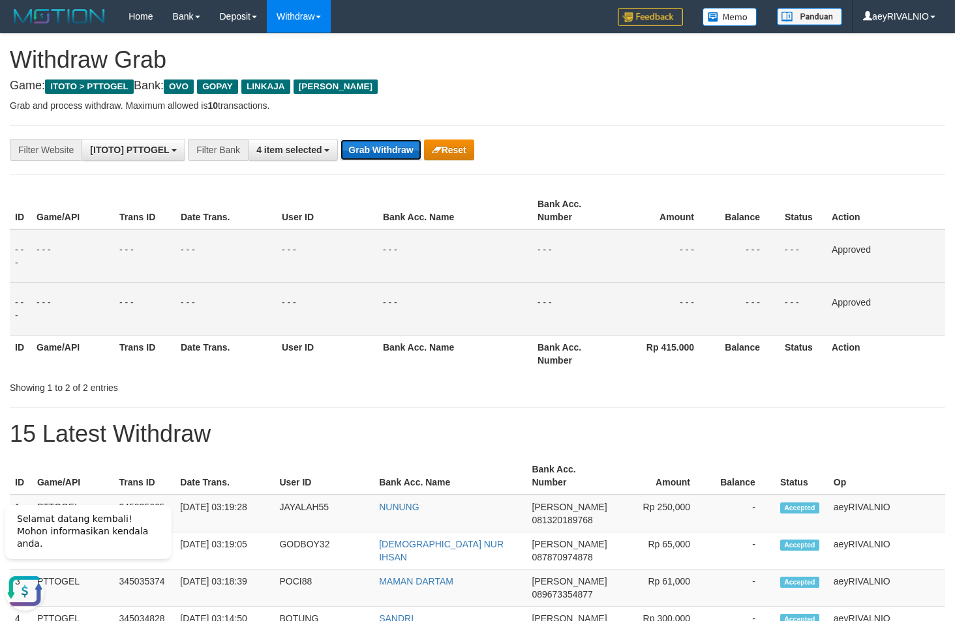
click at [374, 151] on button "Grab Withdraw" at bounding box center [380, 150] width 80 height 21
click at [375, 151] on button "Grab Withdraw" at bounding box center [380, 150] width 80 height 21
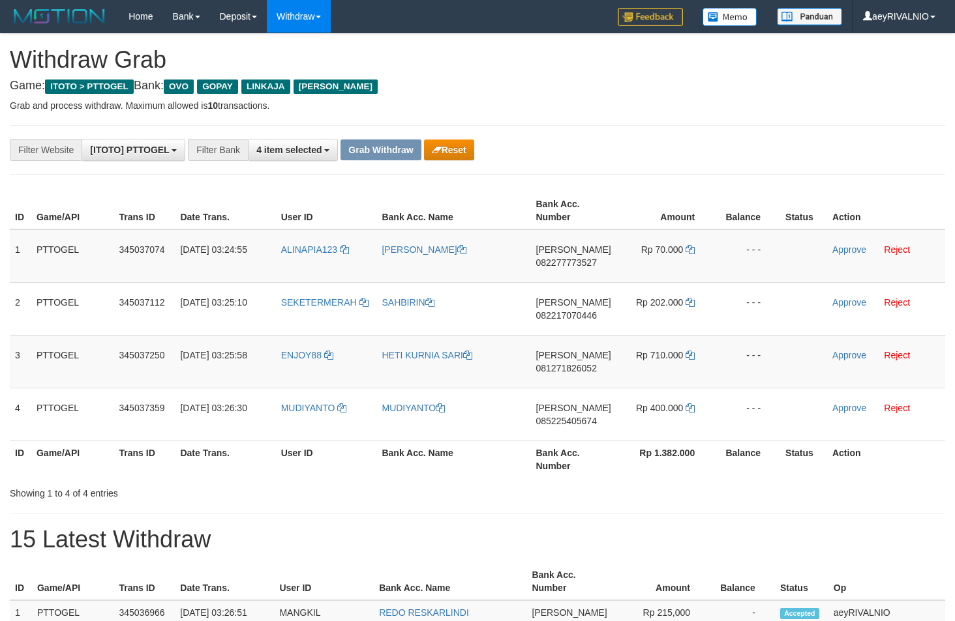
scroll to position [189, 0]
click at [546, 477] on th "Bank Acc. Number" at bounding box center [573, 459] width 85 height 37
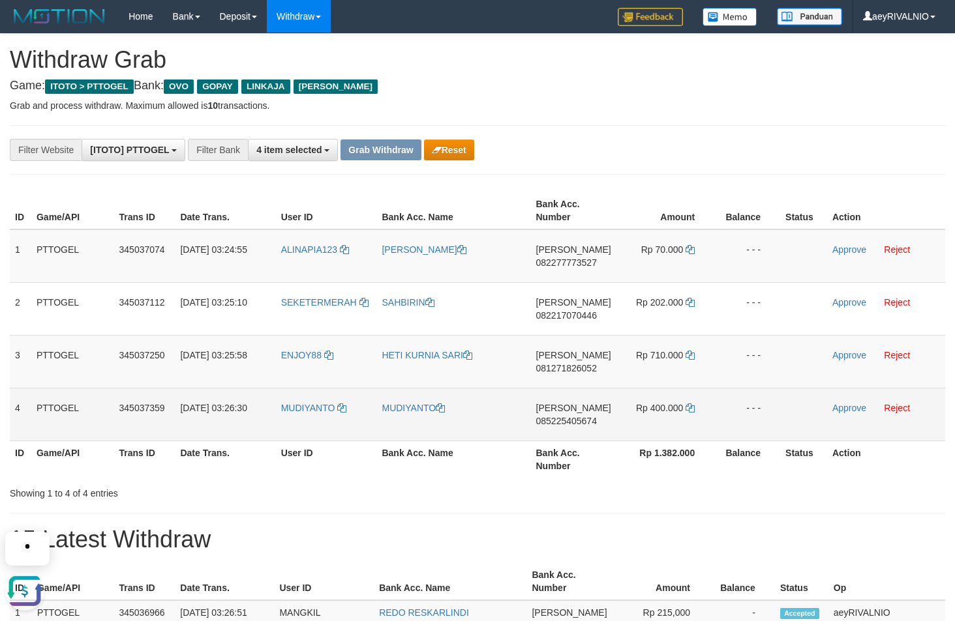
scroll to position [0, 0]
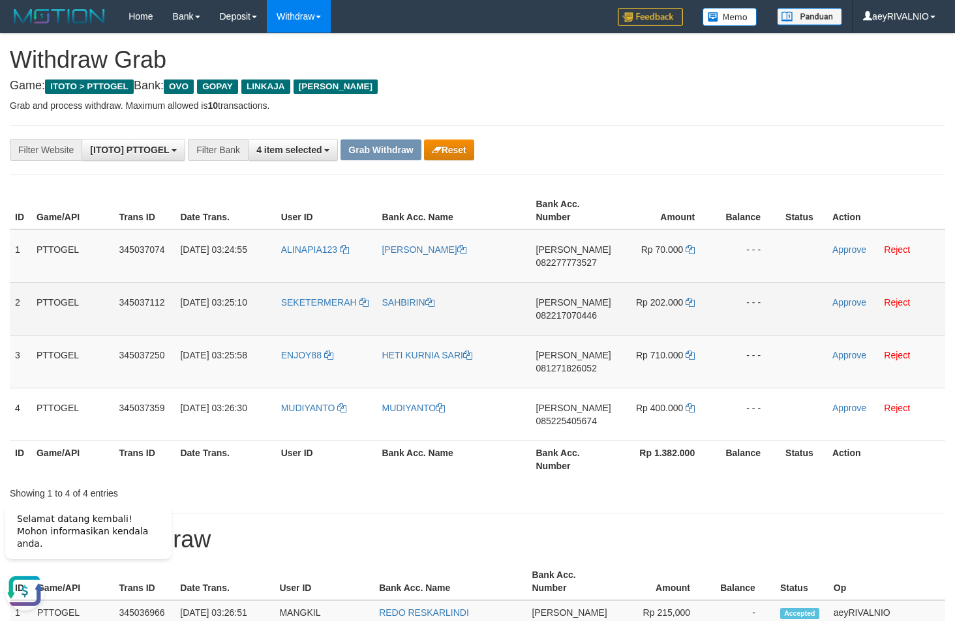
drag, startPoint x: 337, startPoint y: 435, endPoint x: 638, endPoint y: 295, distance: 331.7
click at [642, 269] on tbody "1 PTTOGEL 345037074 01/10/2025 03:24:55 ALINAPIA123 ALI NAPIA DANA 082277773527…" at bounding box center [477, 336] width 935 height 212
copy tr
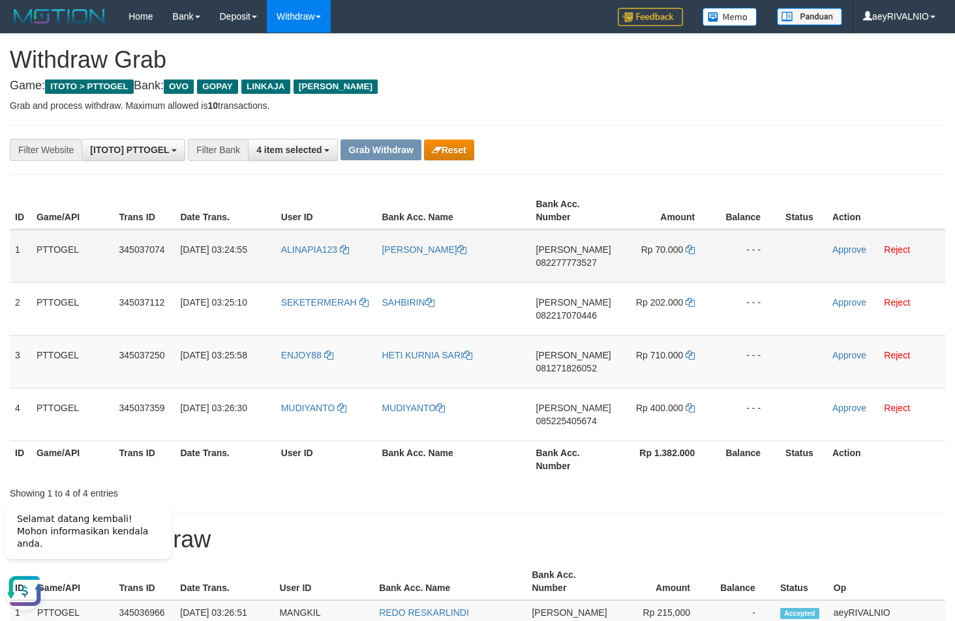
click at [551, 262] on span "082277773527" at bounding box center [566, 263] width 61 height 10
copy tr
click at [551, 262] on span "082277773527" at bounding box center [566, 263] width 61 height 10
copy span "082277773527"
click at [691, 250] on icon at bounding box center [689, 249] width 9 height 9
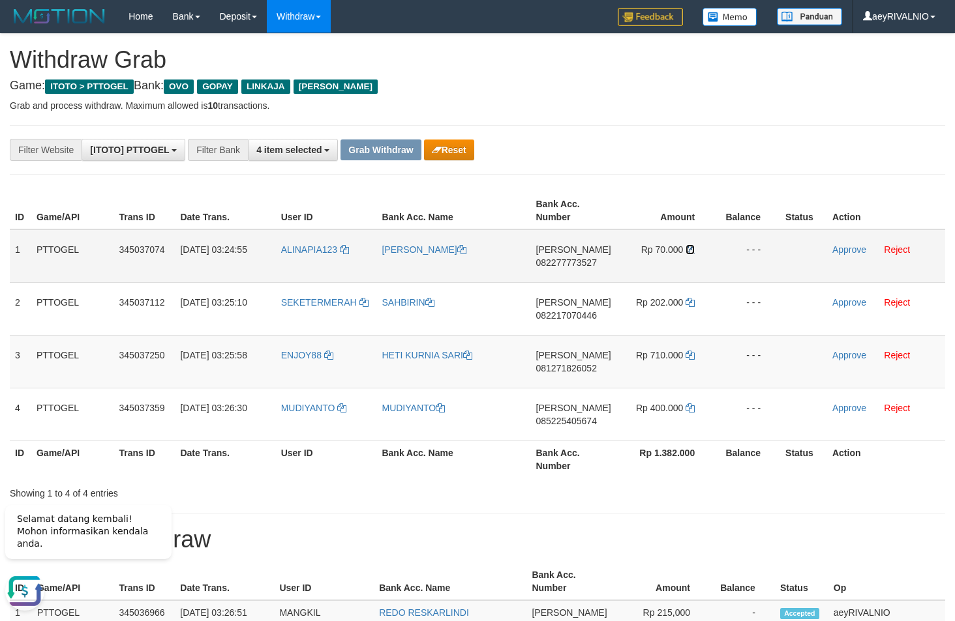
click at [691, 250] on icon at bounding box center [689, 249] width 9 height 9
click at [846, 247] on link "Approve" at bounding box center [849, 250] width 34 height 10
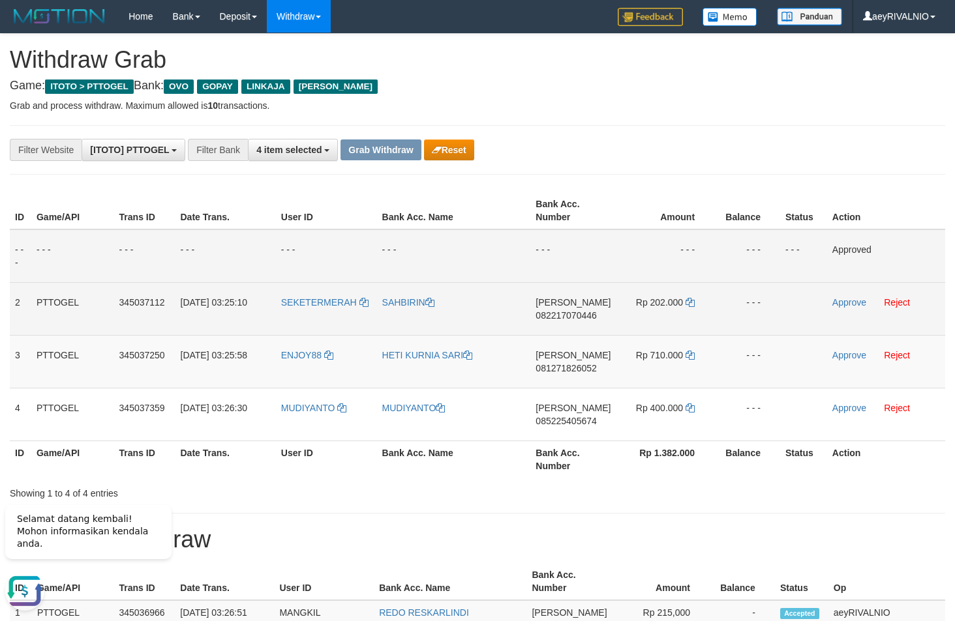
click at [555, 324] on td "DANA 082217070446" at bounding box center [572, 308] width 85 height 53
click at [568, 311] on span "082217070446" at bounding box center [565, 315] width 61 height 10
copy span "082217070446"
click at [690, 304] on icon at bounding box center [689, 302] width 9 height 9
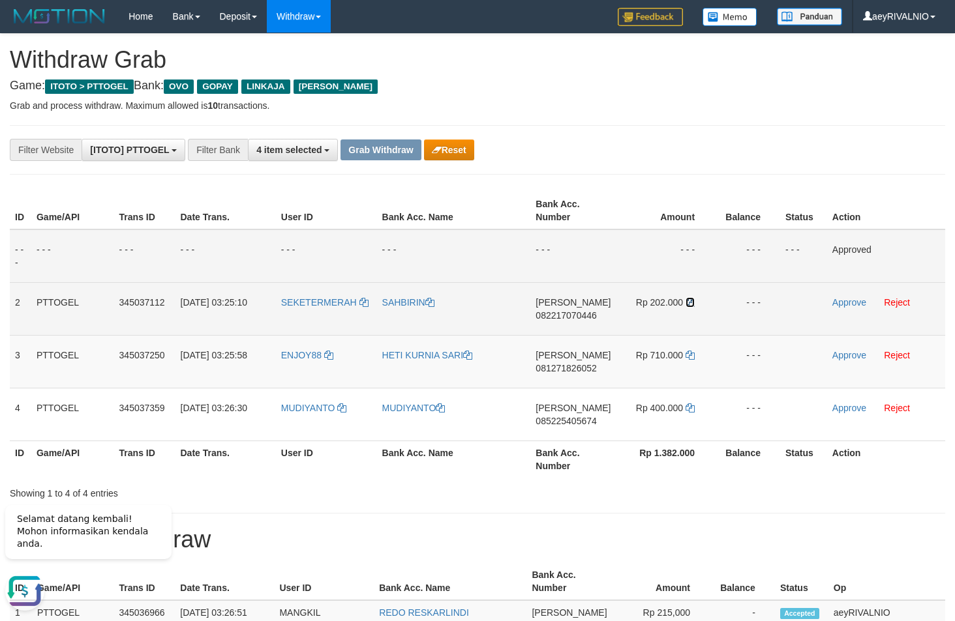
click at [690, 304] on icon at bounding box center [689, 302] width 9 height 9
click at [848, 301] on link "Approve" at bounding box center [849, 302] width 34 height 10
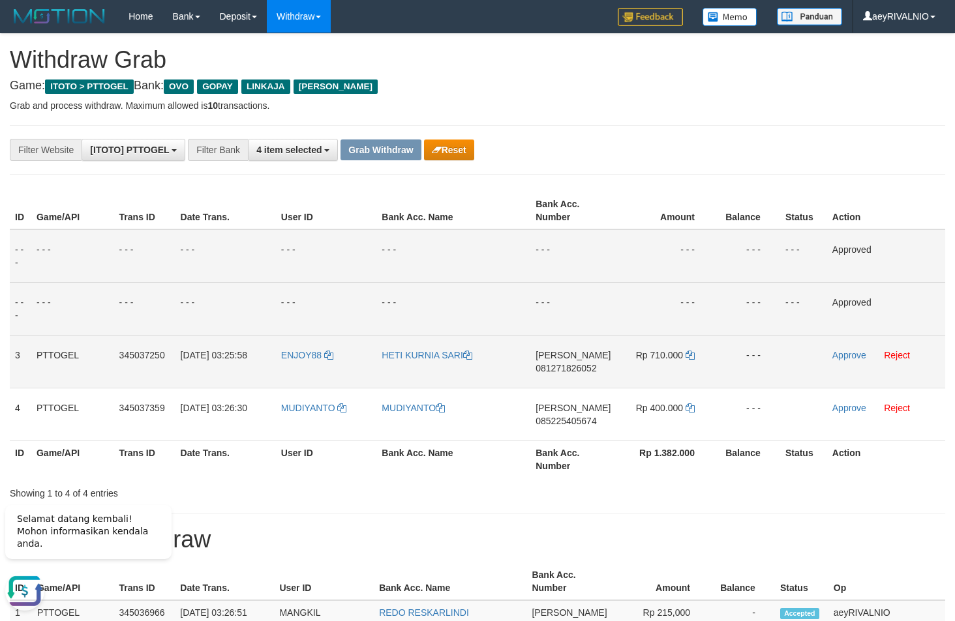
click at [561, 367] on span "081271826052" at bounding box center [565, 368] width 61 height 10
copy span "081271826052"
click at [564, 368] on span "081271826052" at bounding box center [565, 368] width 61 height 10
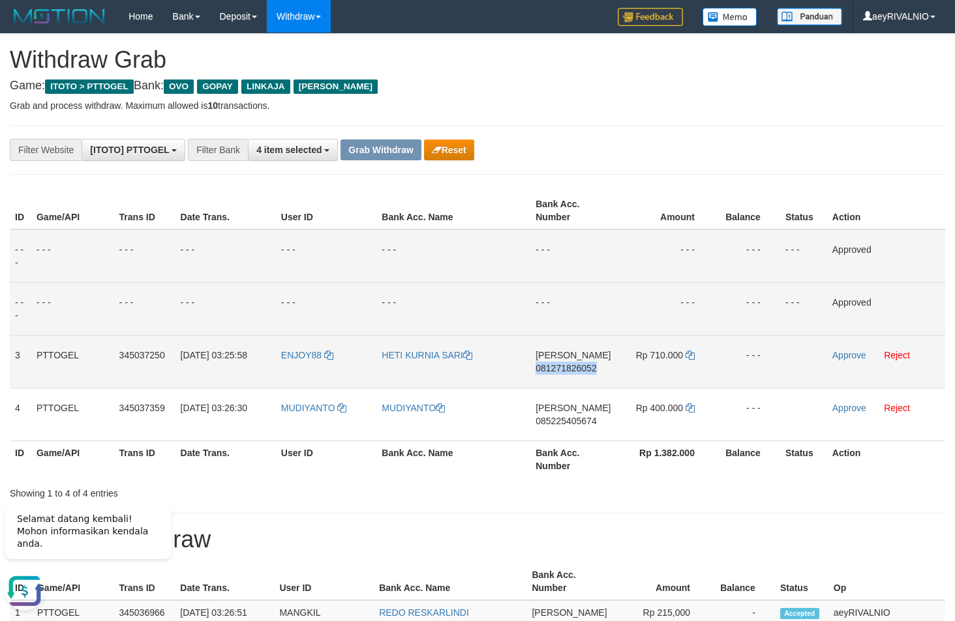
copy span "081271826052"
click at [689, 356] on icon at bounding box center [689, 355] width 9 height 9
click at [853, 354] on link "Approve" at bounding box center [849, 355] width 34 height 10
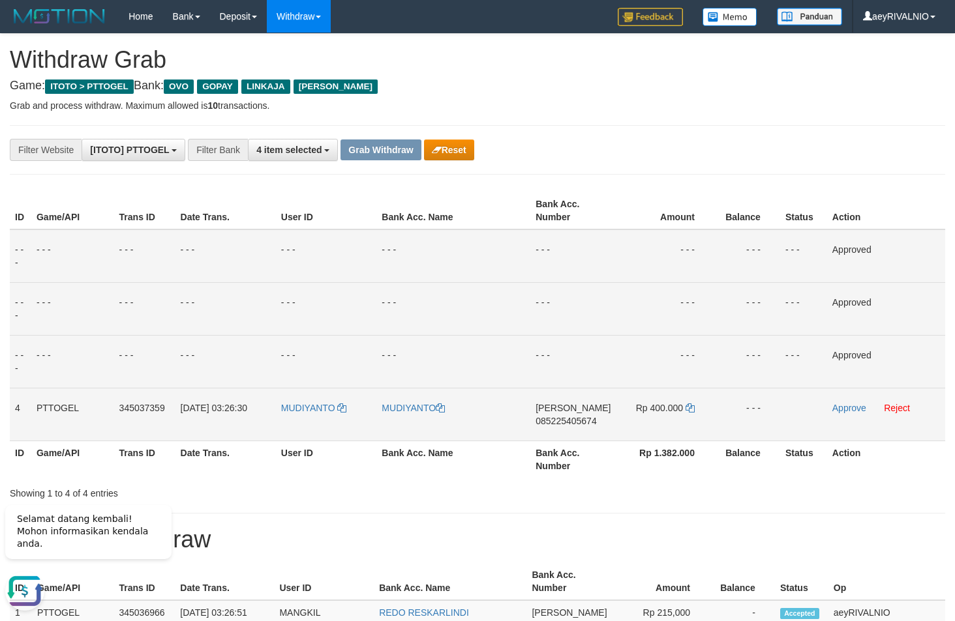
click at [576, 420] on span "085225405674" at bounding box center [565, 421] width 61 height 10
copy span "085225405674"
click at [691, 408] on icon at bounding box center [689, 408] width 9 height 9
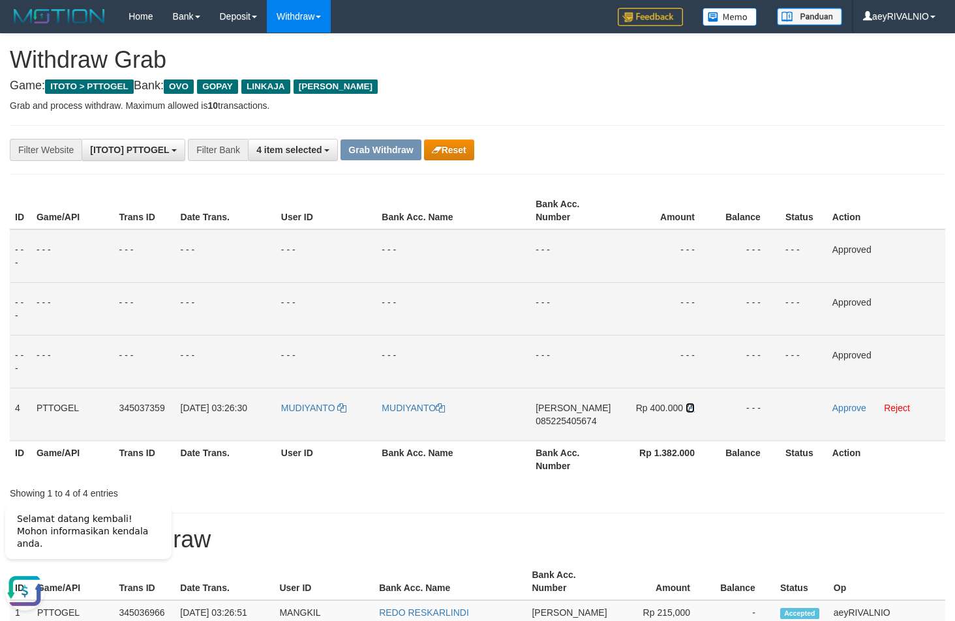
click at [691, 408] on icon at bounding box center [689, 408] width 9 height 9
click at [835, 408] on link "Approve" at bounding box center [849, 408] width 34 height 10
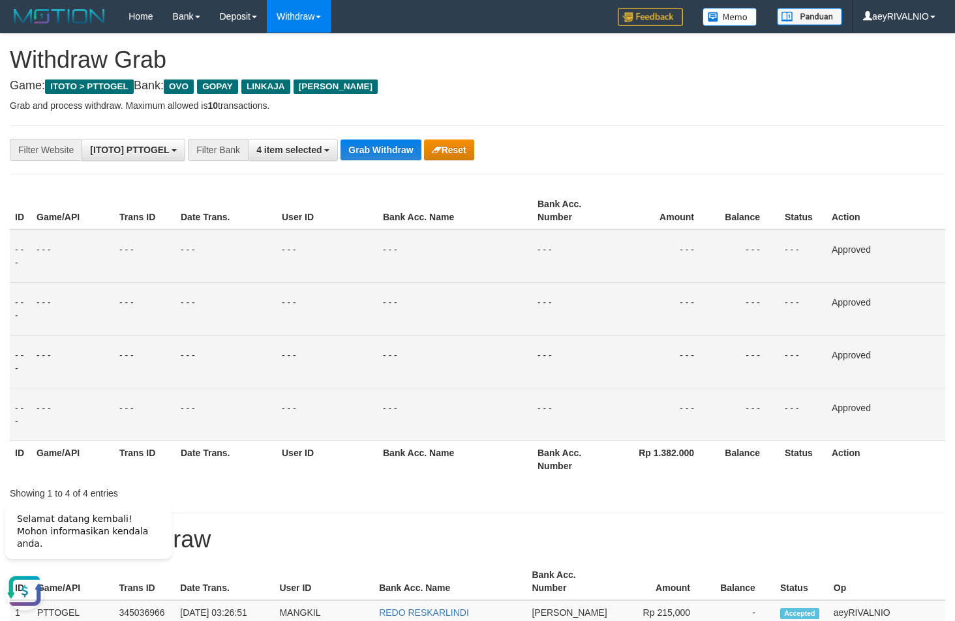
click at [399, 149] on button "Grab Withdraw" at bounding box center [380, 150] width 80 height 21
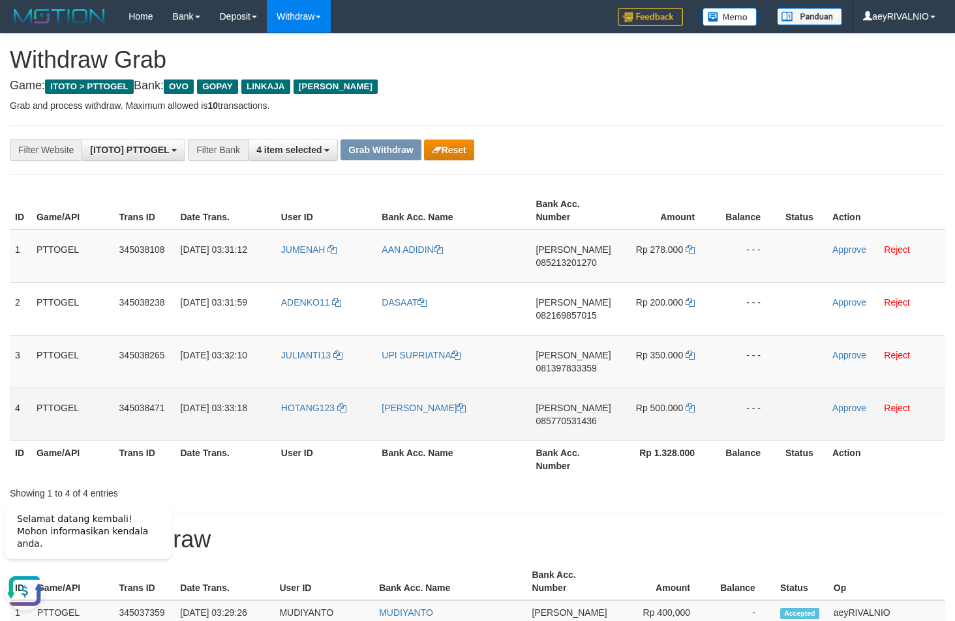
drag, startPoint x: 327, startPoint y: 233, endPoint x: 657, endPoint y: 415, distance: 375.9
click at [657, 415] on tbody "1 PTTOGEL 345038108 [DATE] 03:31:12 [GEOGRAPHIC_DATA] AAN ADIDIN [PERSON_NAME] …" at bounding box center [477, 336] width 935 height 212
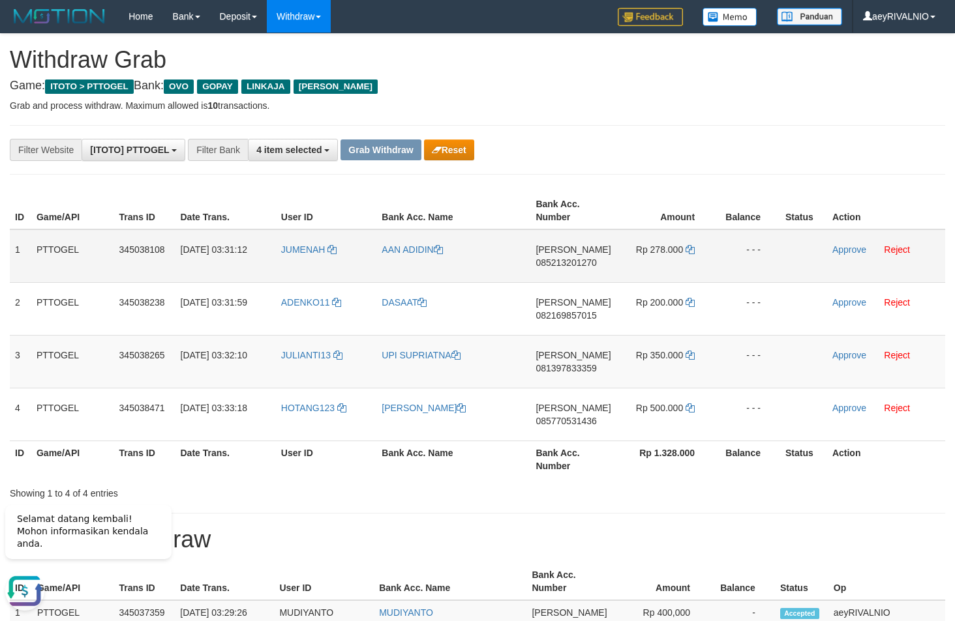
click at [575, 265] on span "085213201270" at bounding box center [565, 263] width 61 height 10
copy span "085213201270"
click at [689, 248] on icon at bounding box center [689, 249] width 9 height 9
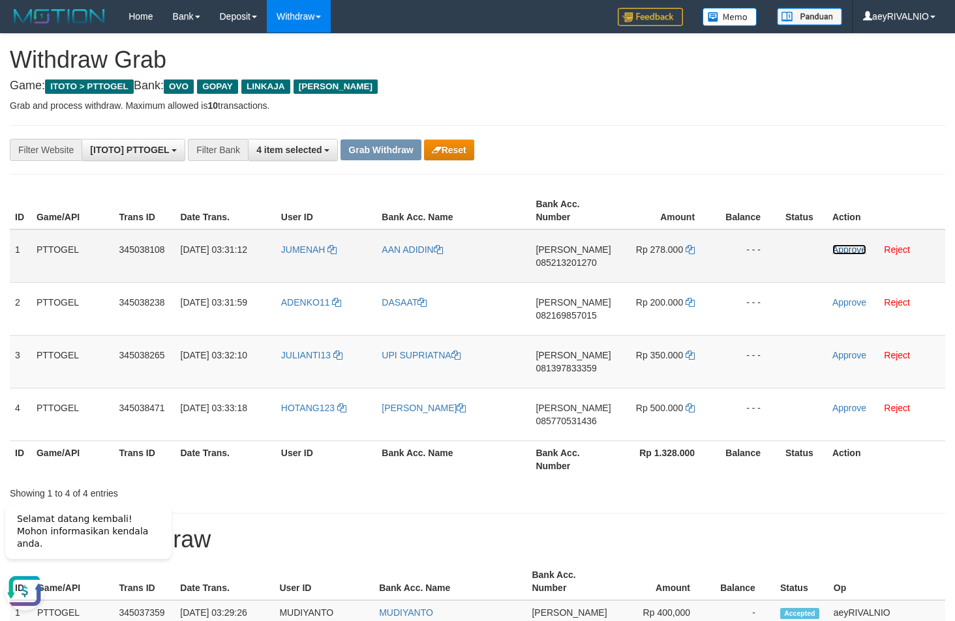
click at [855, 250] on link "Approve" at bounding box center [849, 250] width 34 height 10
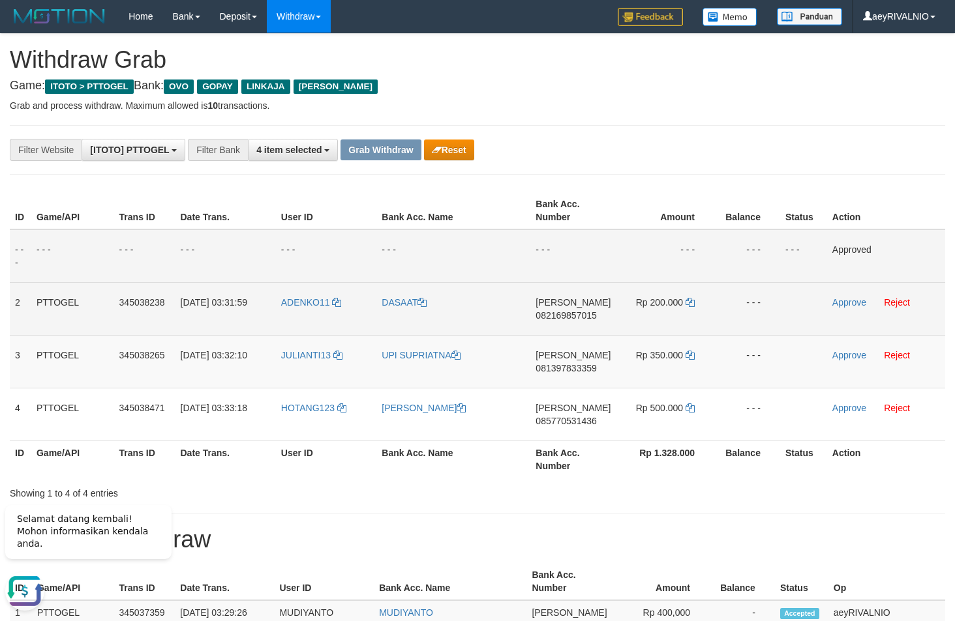
click at [545, 316] on span "082169857015" at bounding box center [565, 315] width 61 height 10
copy span "082169857015"
click at [693, 306] on icon at bounding box center [689, 302] width 9 height 9
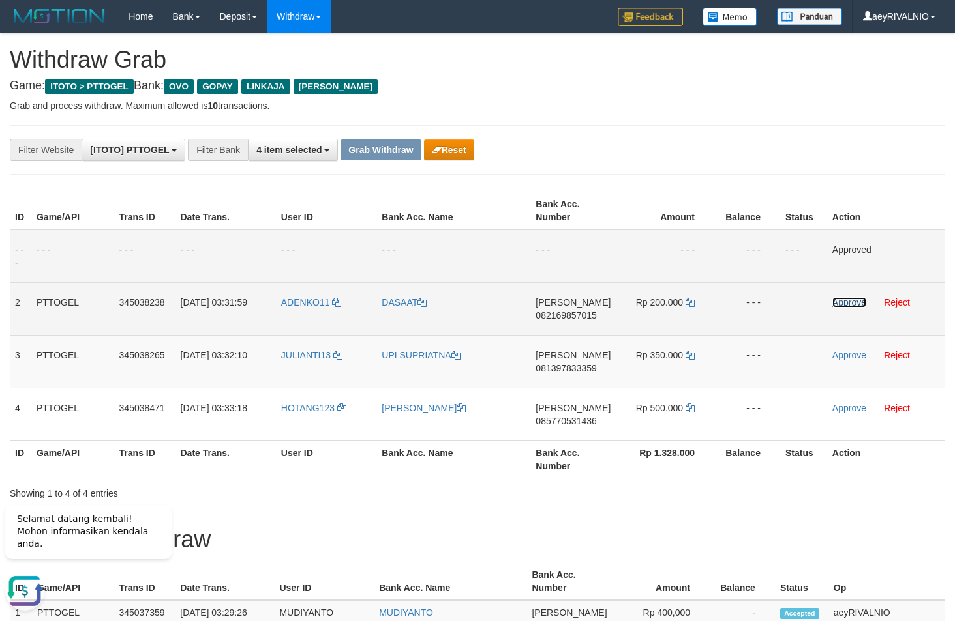
click at [841, 301] on link "Approve" at bounding box center [849, 302] width 34 height 10
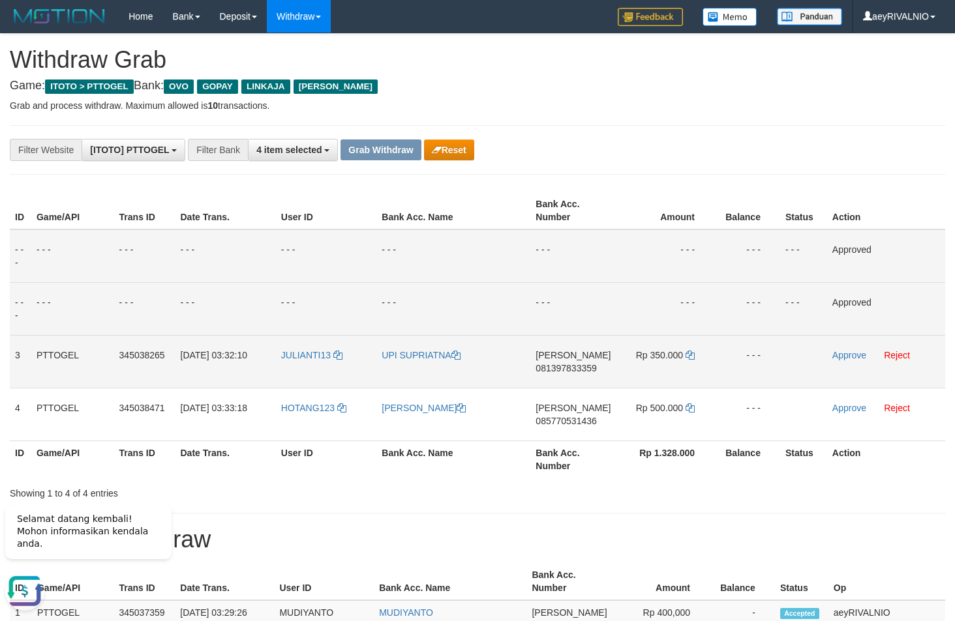
click at [578, 365] on span "081397833359" at bounding box center [565, 368] width 61 height 10
copy span "081397833359"
click at [692, 357] on icon at bounding box center [689, 355] width 9 height 9
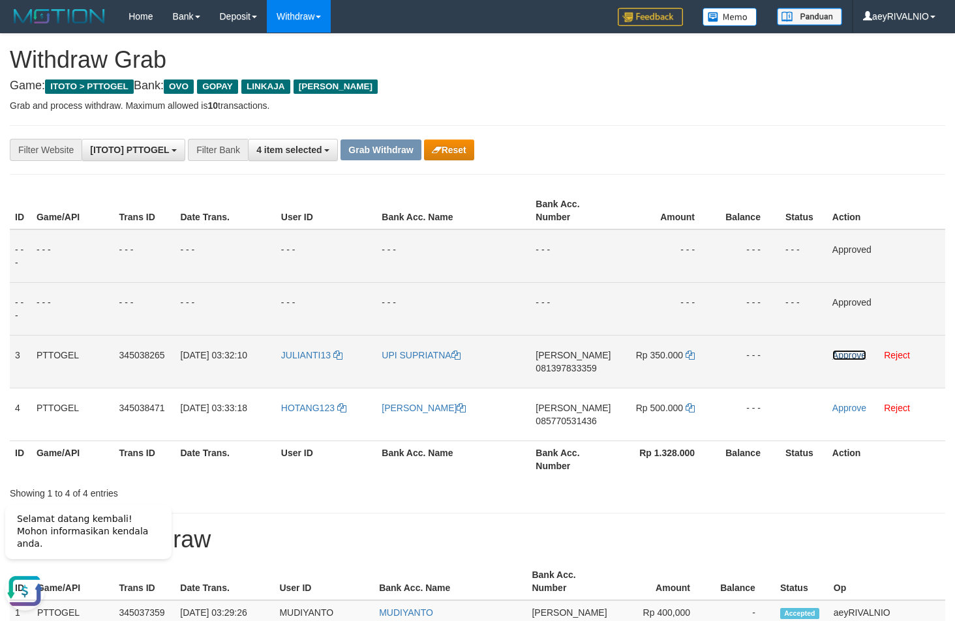
click at [838, 358] on link "Approve" at bounding box center [849, 355] width 34 height 10
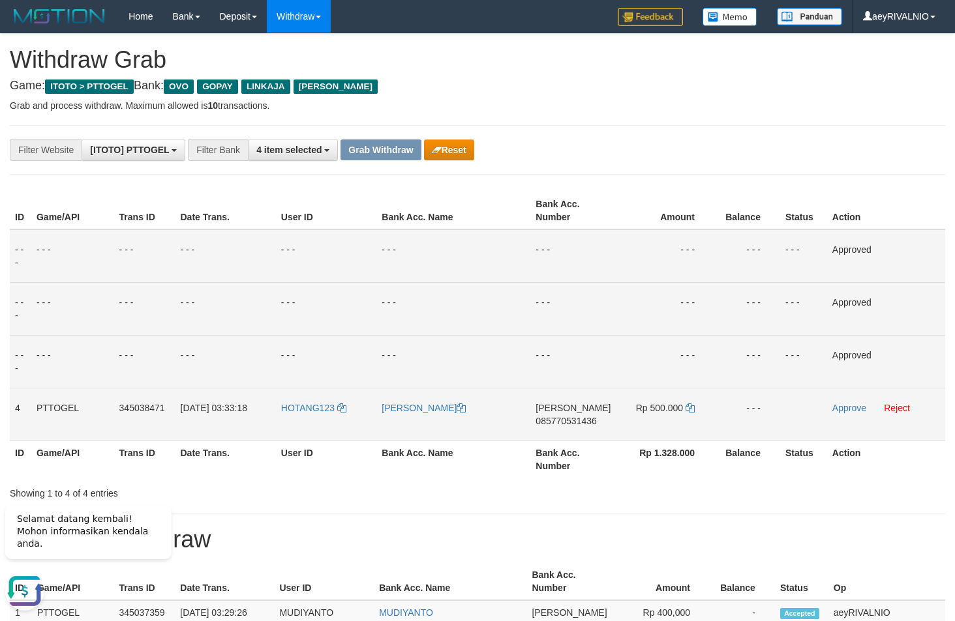
click at [560, 419] on span "085770531436" at bounding box center [565, 421] width 61 height 10
click at [561, 419] on span "085770531436" at bounding box center [565, 421] width 61 height 10
copy span "085770531436"
click at [689, 411] on icon at bounding box center [689, 408] width 9 height 9
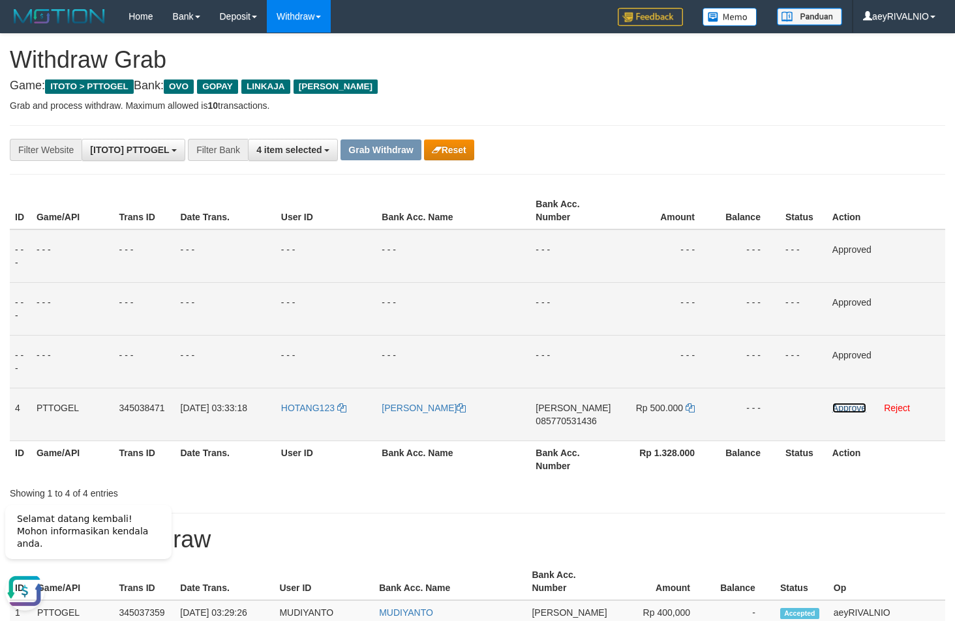
click at [835, 406] on link "Approve" at bounding box center [849, 408] width 34 height 10
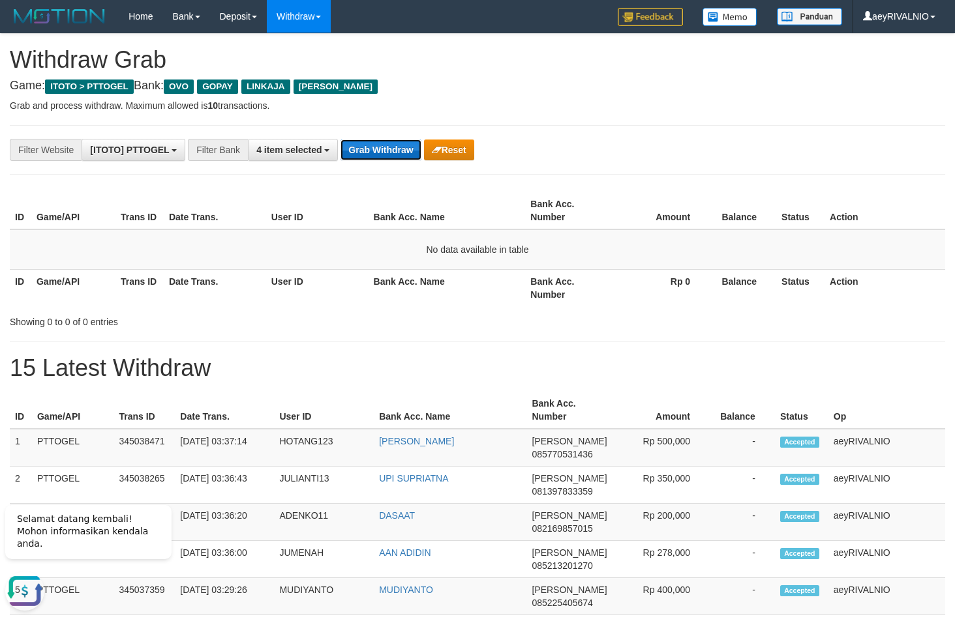
click at [395, 153] on button "Grab Withdraw" at bounding box center [380, 150] width 80 height 21
click at [372, 152] on button "Grab Withdraw" at bounding box center [380, 150] width 80 height 21
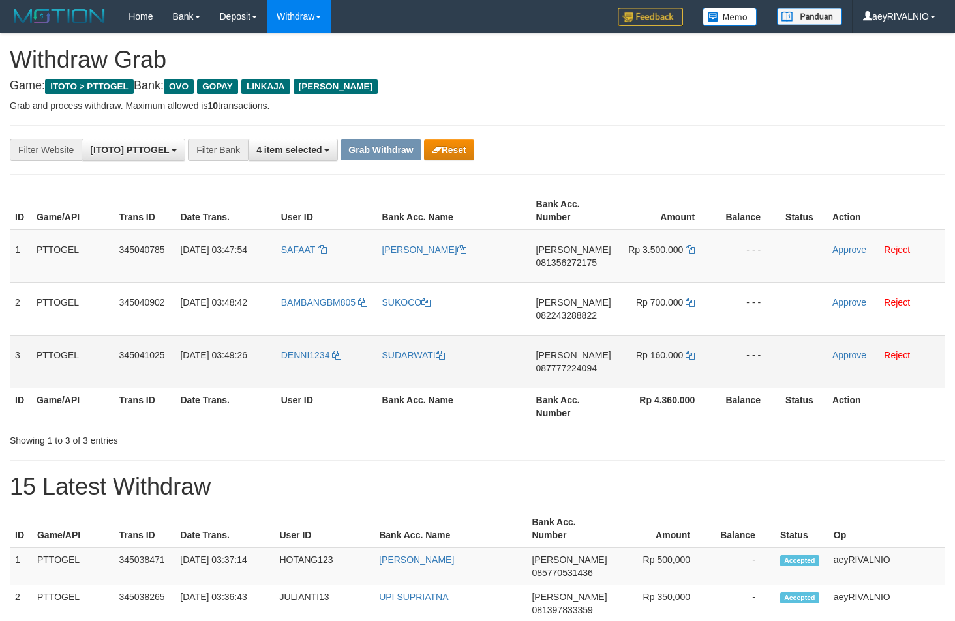
scroll to position [189, 0]
drag, startPoint x: 329, startPoint y: 385, endPoint x: 627, endPoint y: 271, distance: 319.4
click at [627, 271] on tbody "1 PTTOGEL 345040785 [DATE] 03:47:54 SAFAAT [PERSON_NAME] 081356272175 Rp 3.500.…" at bounding box center [477, 309] width 935 height 159
copy tr
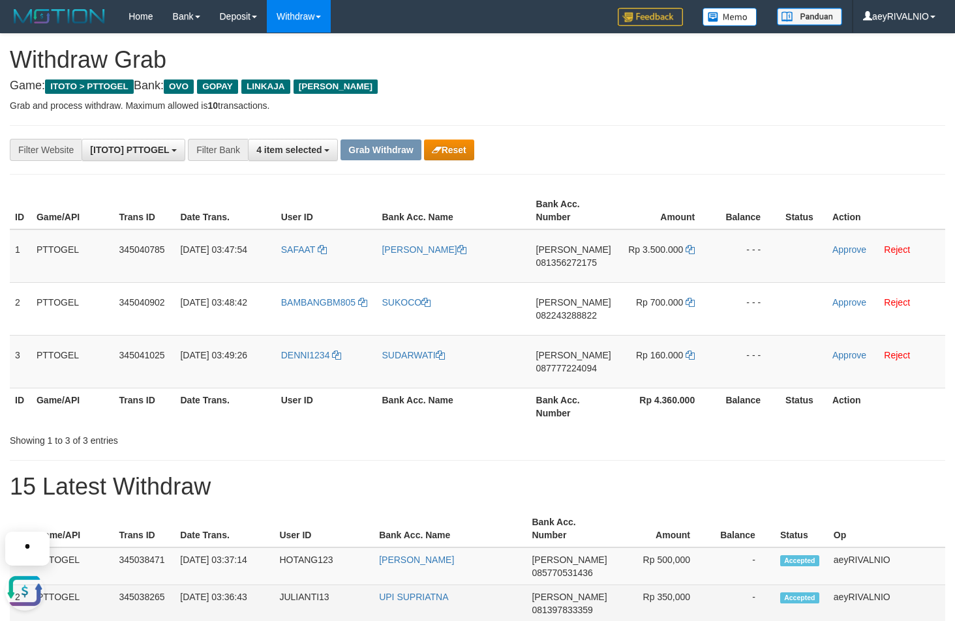
scroll to position [0, 0]
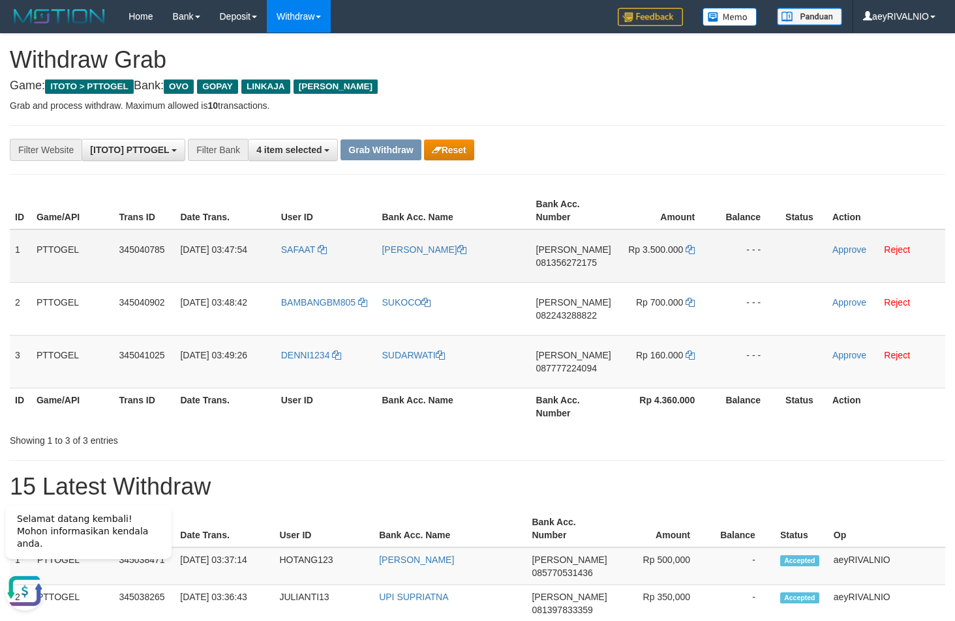
click at [560, 265] on span "081356272175" at bounding box center [566, 263] width 61 height 10
copy tr
click at [560, 265] on span "081356272175" at bounding box center [566, 263] width 61 height 10
copy span "081356272175"
click at [690, 249] on icon at bounding box center [689, 249] width 9 height 9
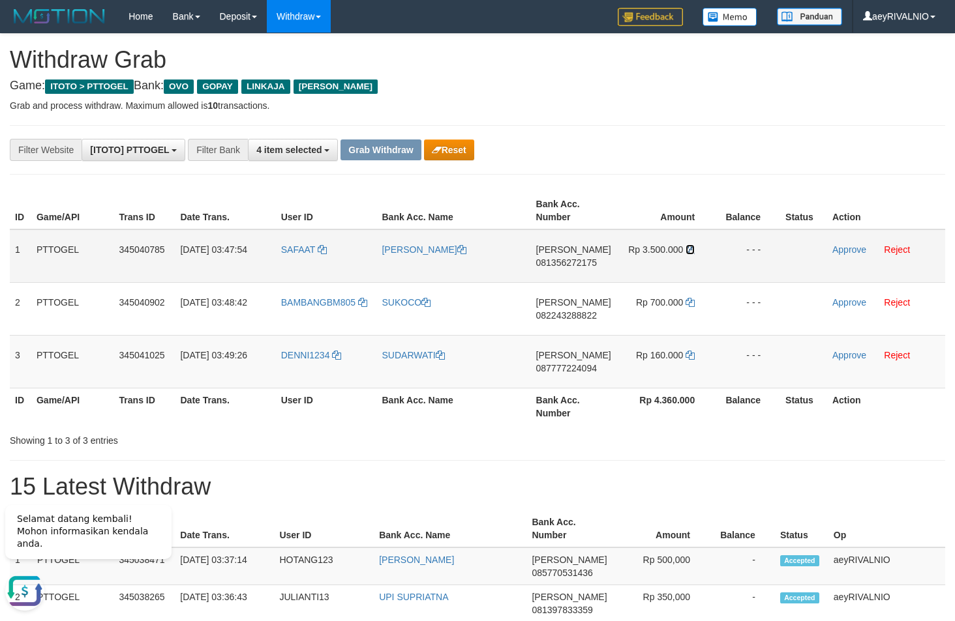
click at [690, 249] on icon at bounding box center [689, 249] width 9 height 9
click at [858, 249] on link "Approve" at bounding box center [849, 250] width 34 height 10
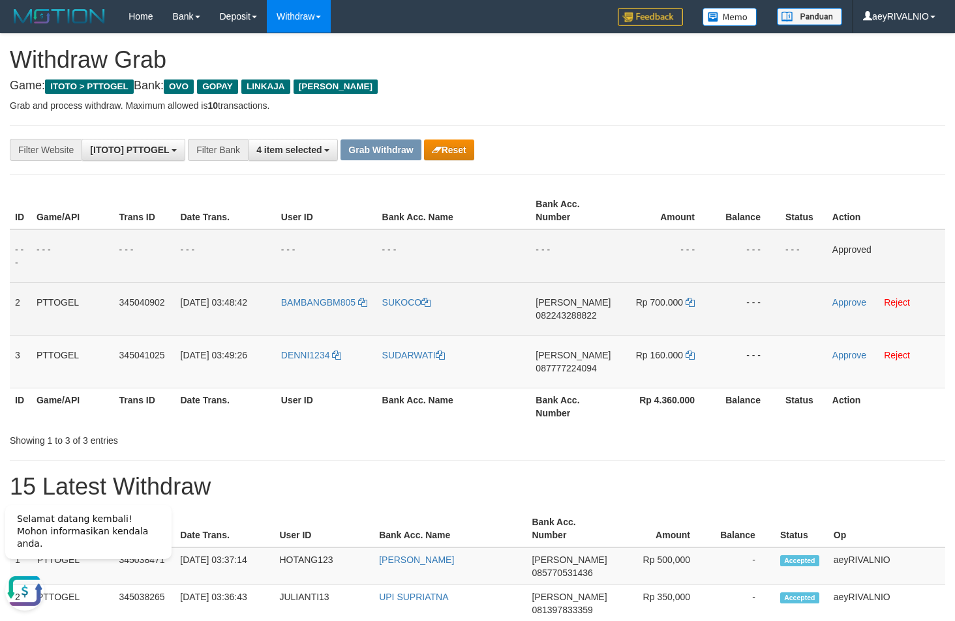
click at [552, 312] on span "082243288822" at bounding box center [565, 315] width 61 height 10
copy span "082243288822"
click at [691, 301] on icon at bounding box center [689, 302] width 9 height 9
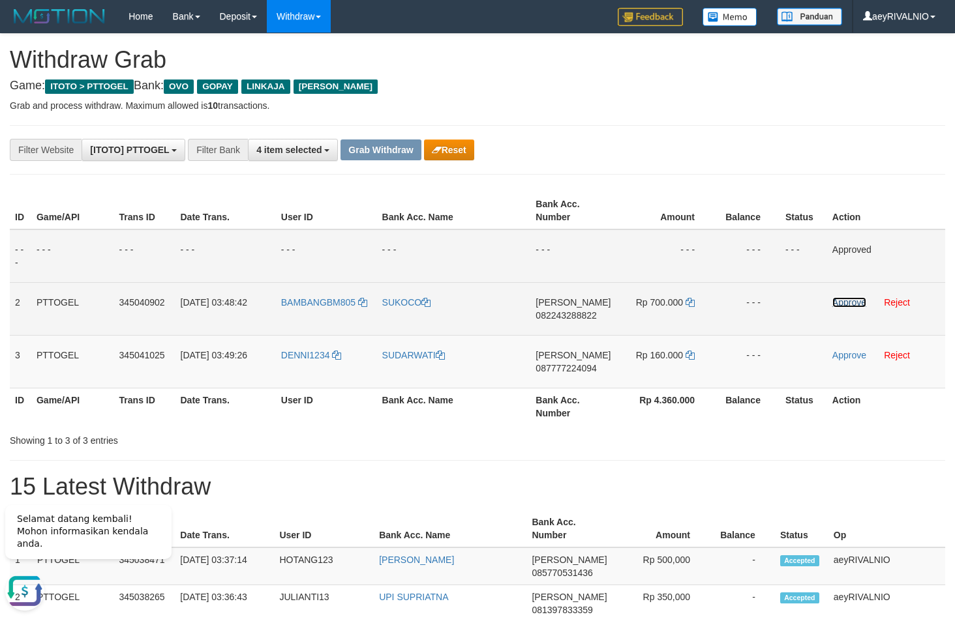
click at [852, 301] on link "Approve" at bounding box center [849, 302] width 34 height 10
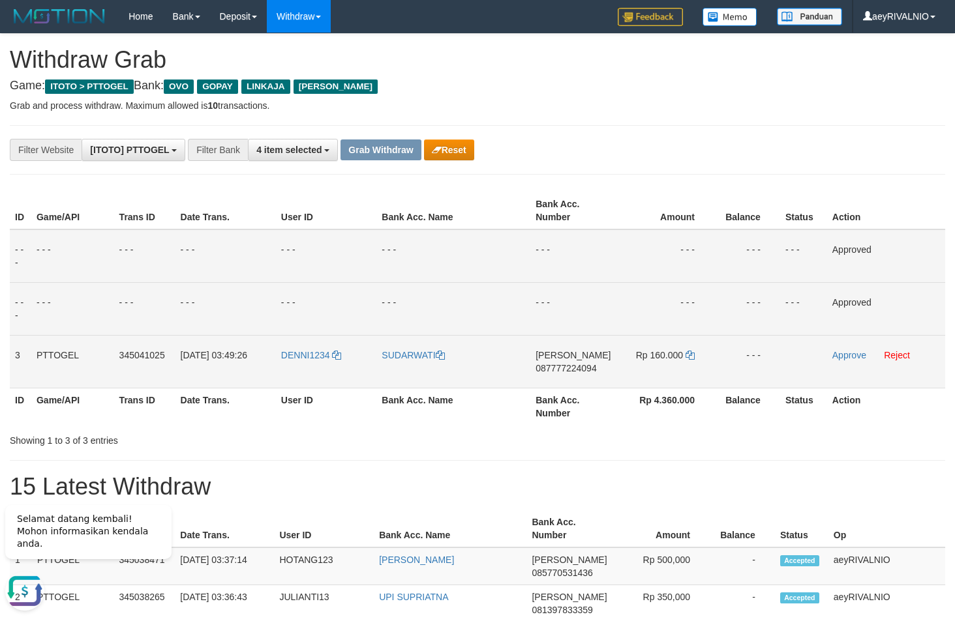
click at [591, 368] on span "087777224094" at bounding box center [565, 368] width 61 height 10
copy span "087777224094"
click at [691, 354] on icon at bounding box center [689, 355] width 9 height 9
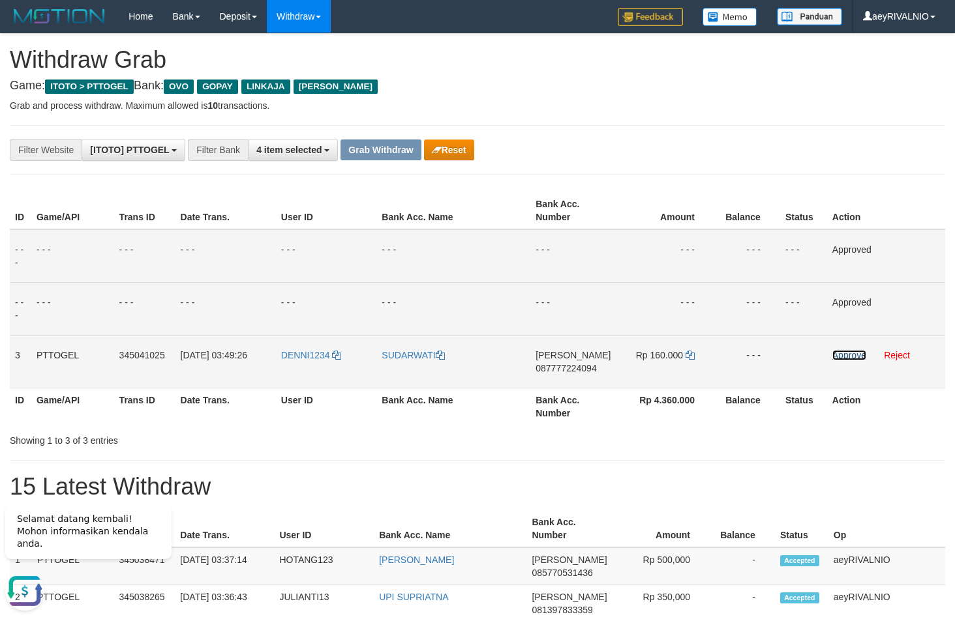
click at [860, 354] on link "Approve" at bounding box center [849, 355] width 34 height 10
click at [365, 156] on button "Grab Withdraw" at bounding box center [380, 150] width 80 height 21
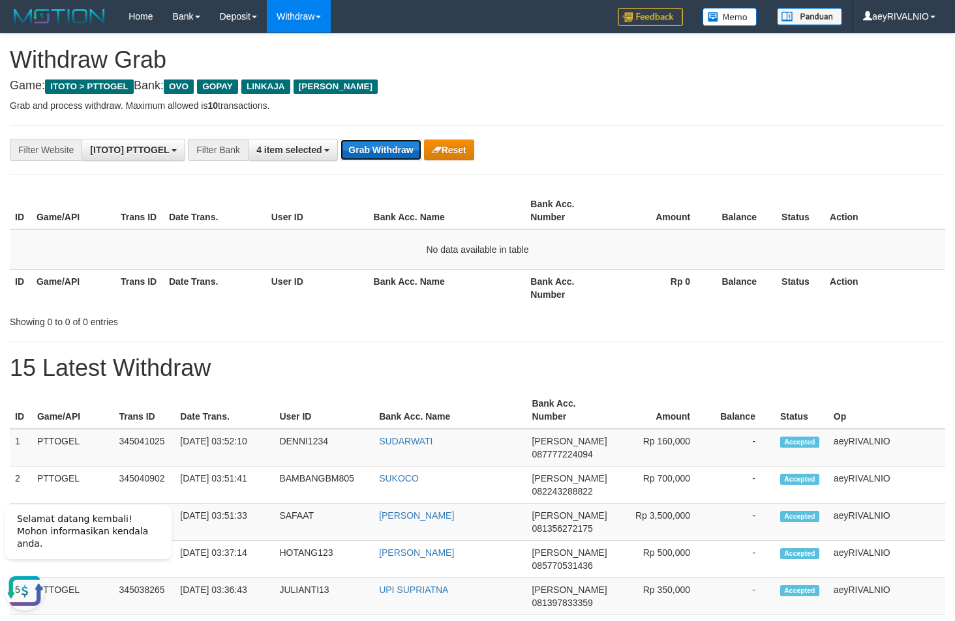
click at [360, 152] on button "Grab Withdraw" at bounding box center [380, 150] width 80 height 21
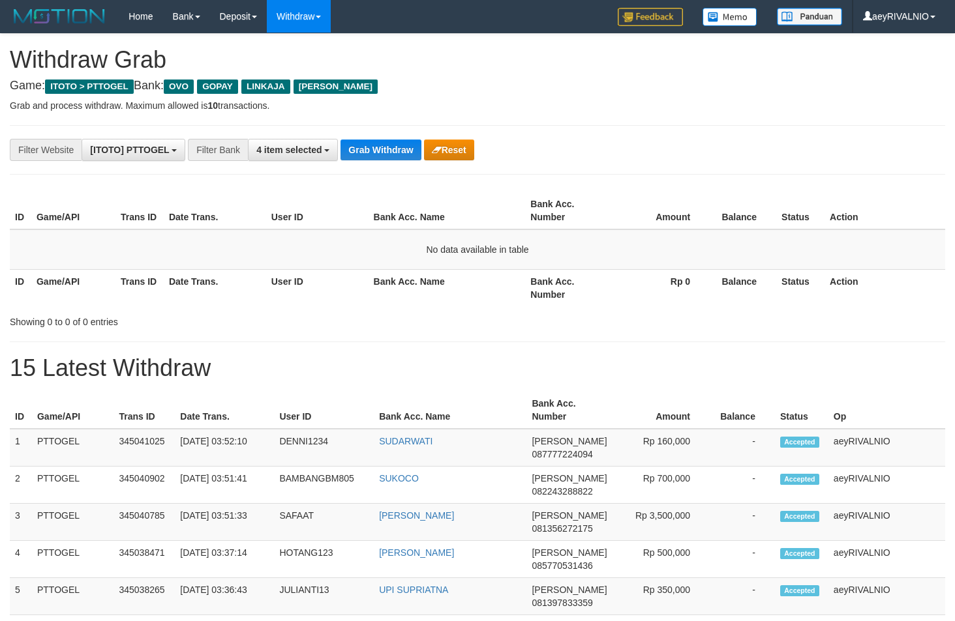
click at [730, 143] on div "**********" at bounding box center [398, 150] width 796 height 22
click at [391, 152] on button "Grab Withdraw" at bounding box center [380, 150] width 80 height 21
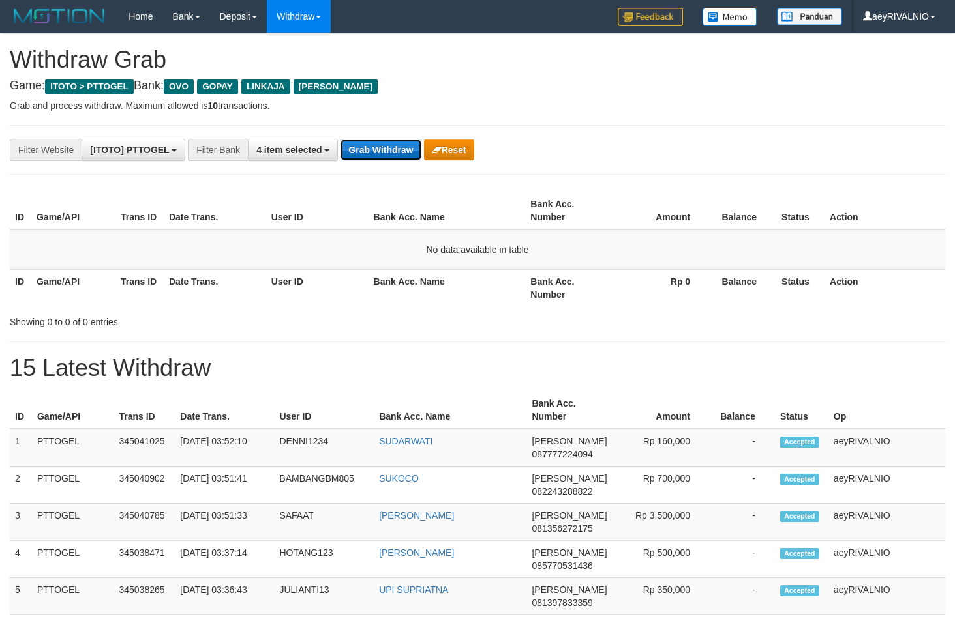
click at [380, 158] on button "Grab Withdraw" at bounding box center [380, 150] width 80 height 21
click at [381, 158] on button "Grab Withdraw" at bounding box center [380, 150] width 80 height 21
click at [385, 150] on button "Grab Withdraw" at bounding box center [380, 150] width 80 height 21
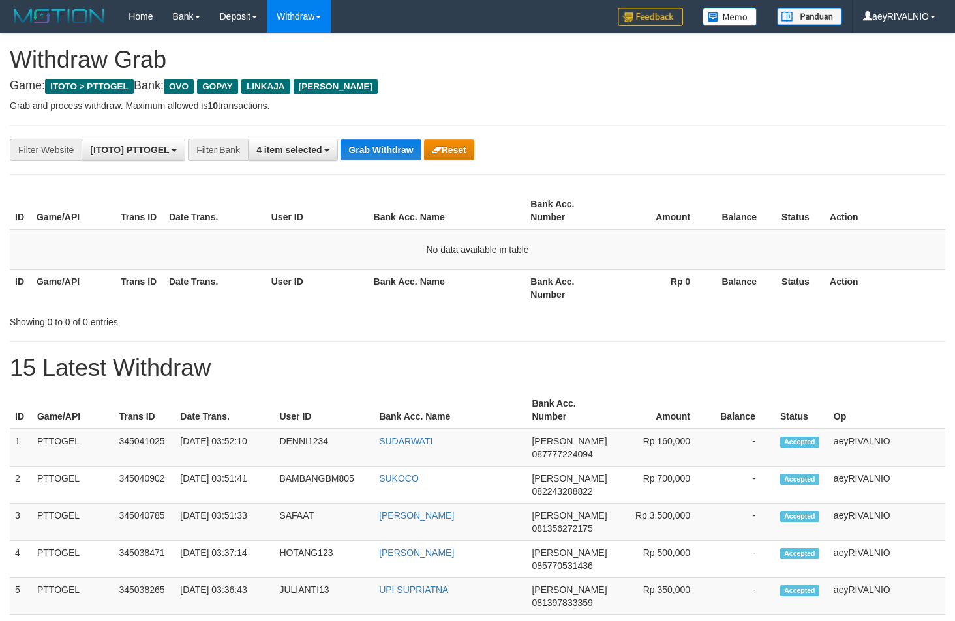
scroll to position [189, 0]
click at [406, 157] on button "Grab Withdraw" at bounding box center [380, 150] width 80 height 21
click at [406, 156] on button "Grab Withdraw" at bounding box center [380, 150] width 80 height 21
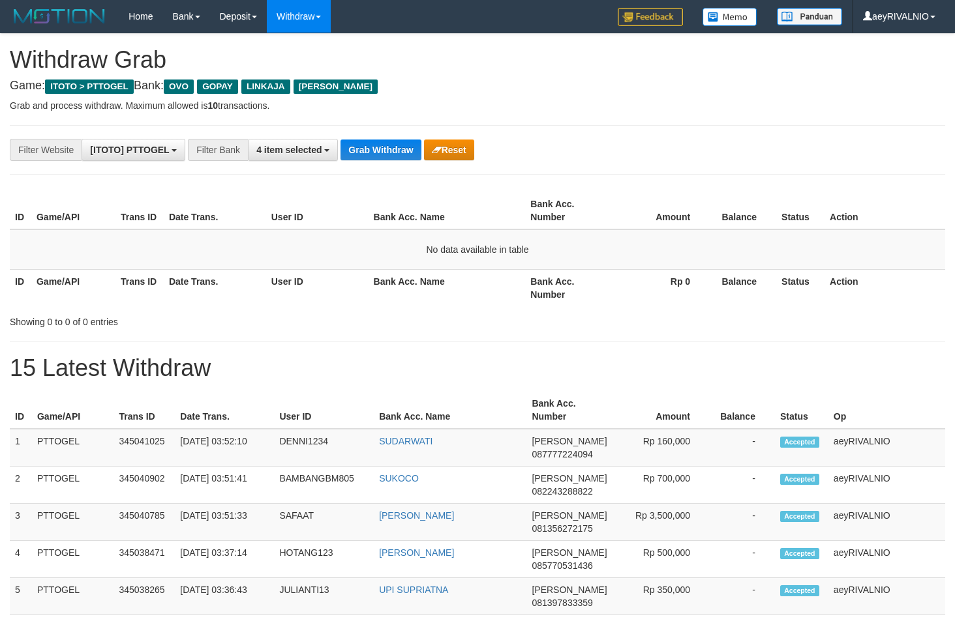
click at [589, 151] on div "**********" at bounding box center [398, 150] width 796 height 22
click at [386, 150] on button "Grab Withdraw" at bounding box center [380, 150] width 80 height 21
click at [604, 158] on div "**********" at bounding box center [398, 150] width 796 height 22
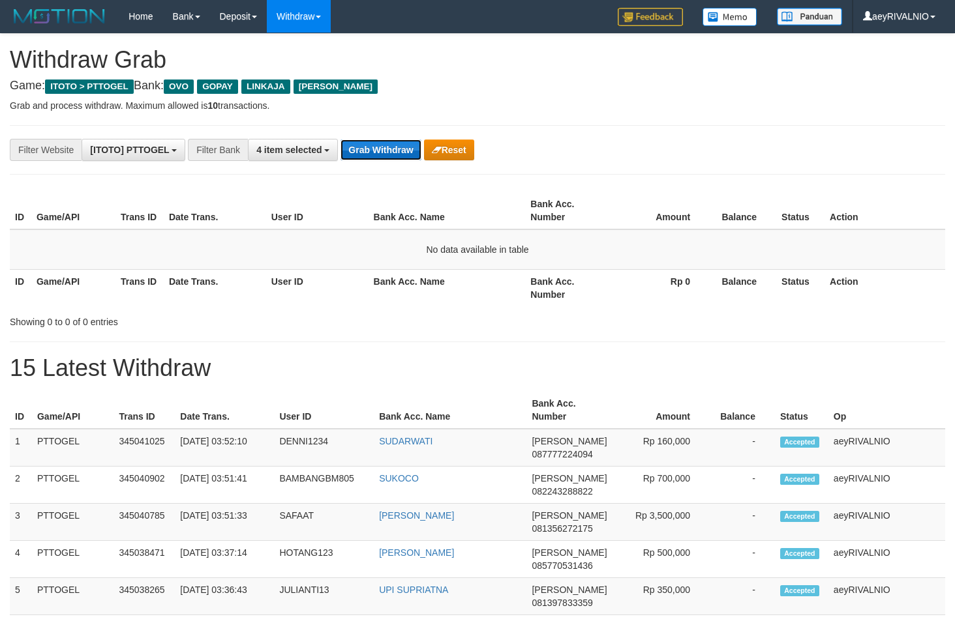
click at [392, 154] on button "Grab Withdraw" at bounding box center [380, 150] width 80 height 21
click at [391, 153] on button "Grab Withdraw" at bounding box center [380, 150] width 80 height 21
click at [368, 152] on button "Grab Withdraw" at bounding box center [380, 150] width 80 height 21
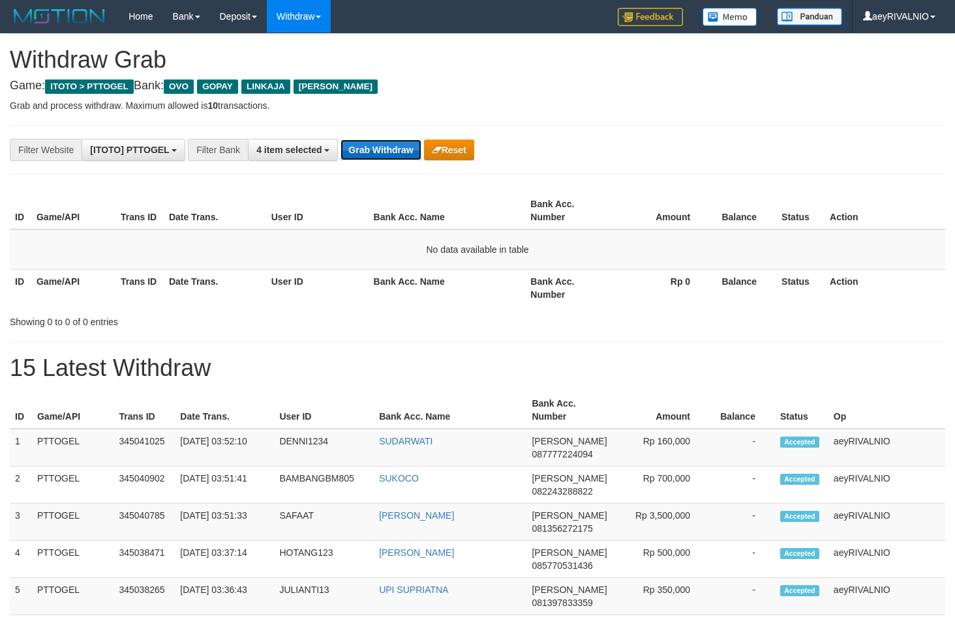
click at [368, 152] on button "Grab Withdraw" at bounding box center [380, 150] width 80 height 21
click at [393, 157] on button "Grab Withdraw" at bounding box center [380, 150] width 80 height 21
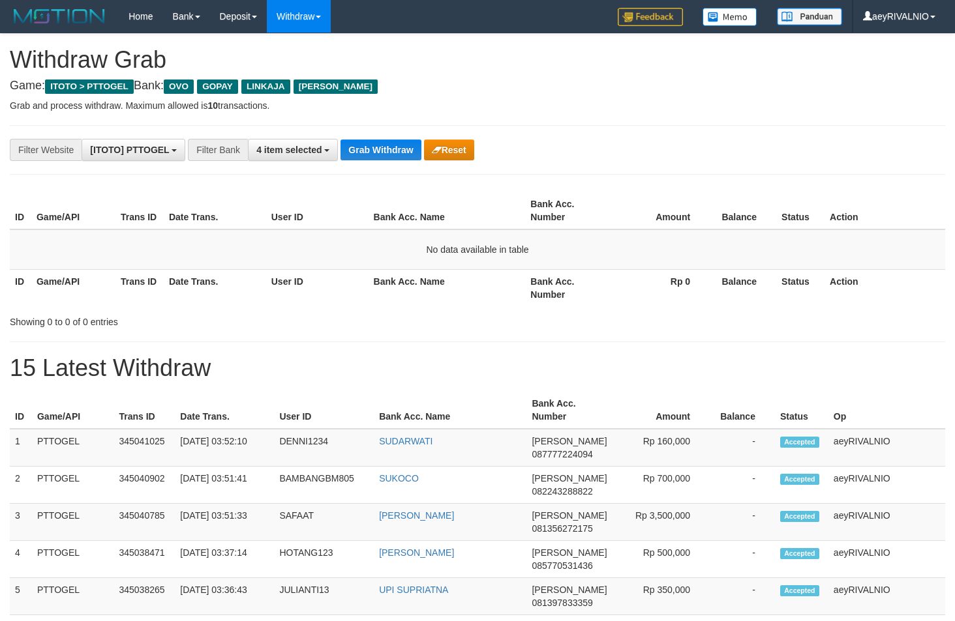
click at [393, 157] on button "Grab Withdraw" at bounding box center [380, 150] width 80 height 21
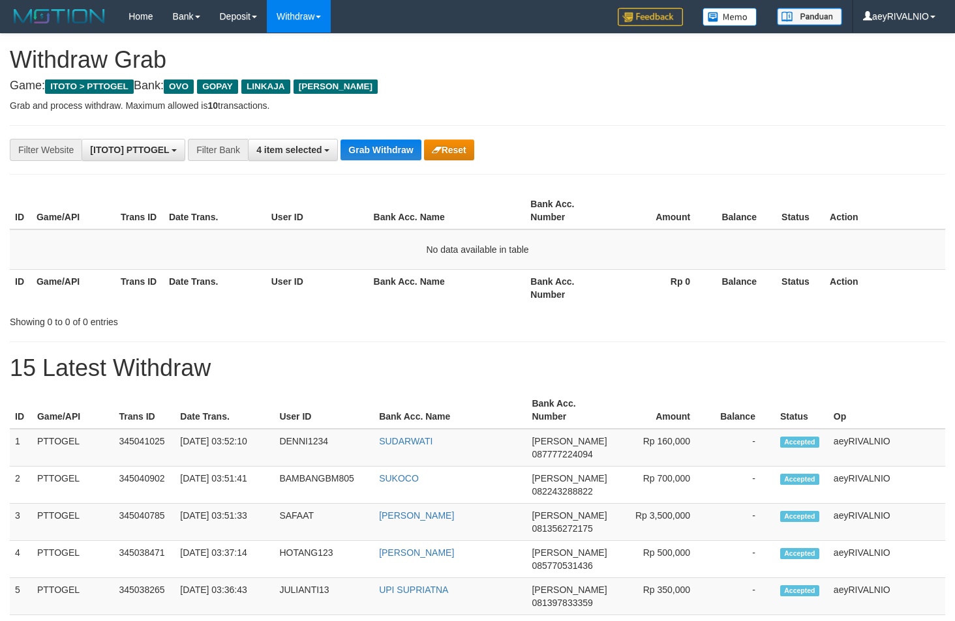
click at [393, 157] on button "Grab Withdraw" at bounding box center [380, 150] width 80 height 21
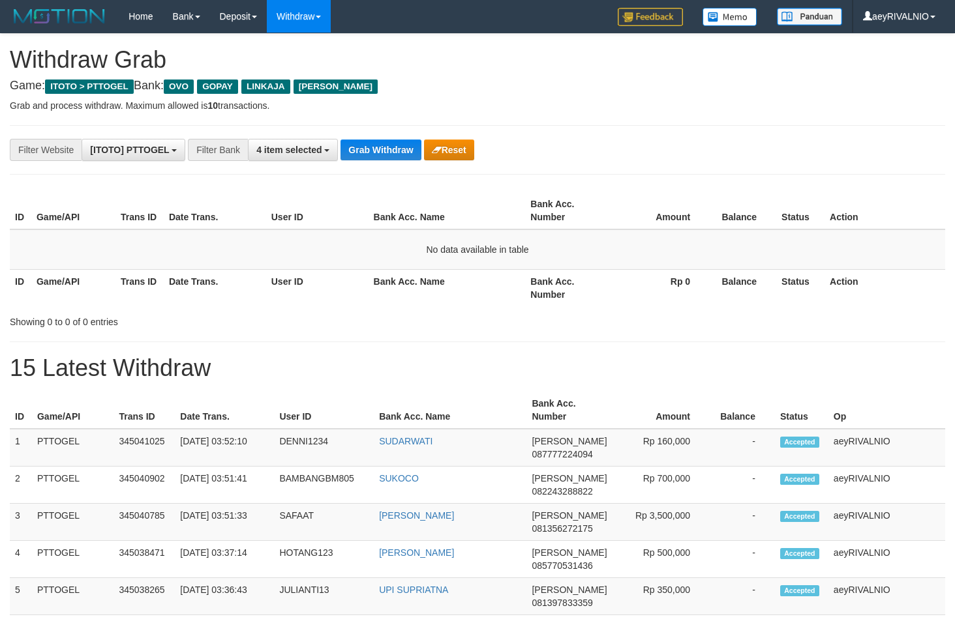
click at [393, 157] on button "Grab Withdraw" at bounding box center [380, 150] width 80 height 21
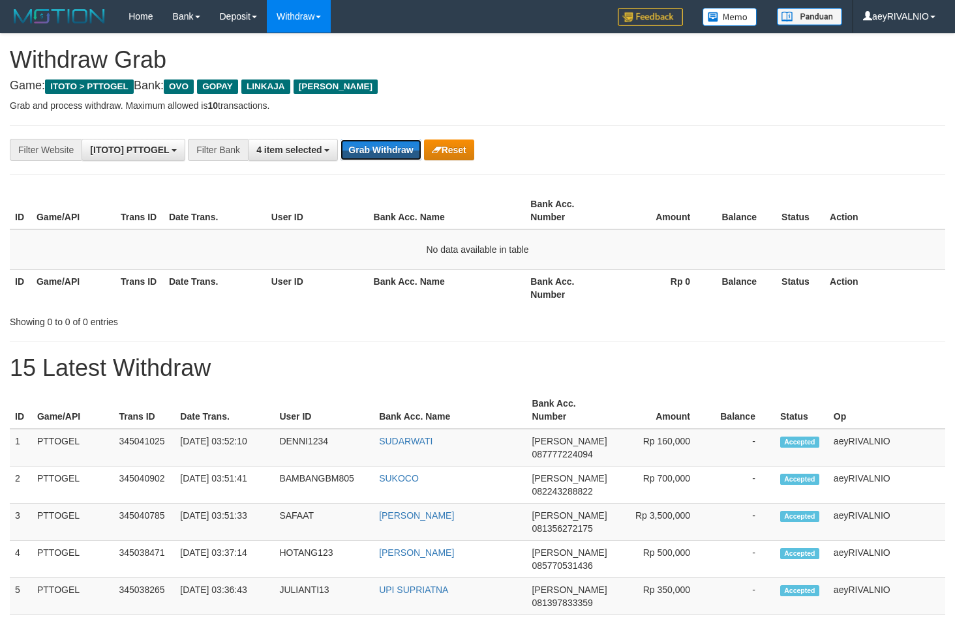
click at [393, 157] on button "Grab Withdraw" at bounding box center [380, 150] width 80 height 21
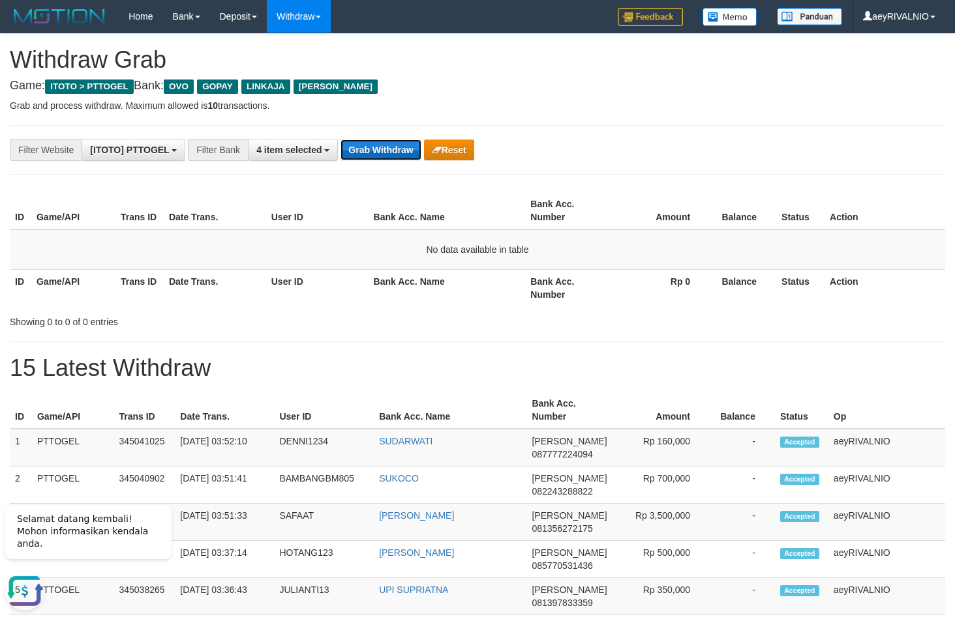
click at [383, 155] on button "Grab Withdraw" at bounding box center [380, 150] width 80 height 21
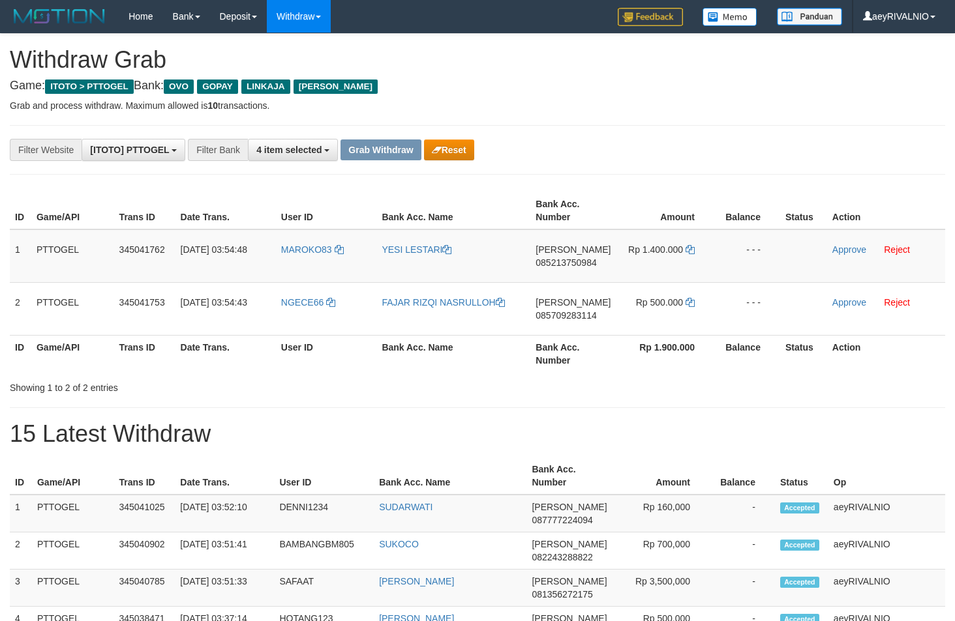
scroll to position [189, 0]
drag, startPoint x: 310, startPoint y: 329, endPoint x: 435, endPoint y: 392, distance: 140.3
click at [674, 271] on tbody "1 PTTOGEL 345041762 [DATE] 03:54:48 [GEOGRAPHIC_DATA] YESI LESTARI [PERSON_NAME…" at bounding box center [477, 283] width 935 height 106
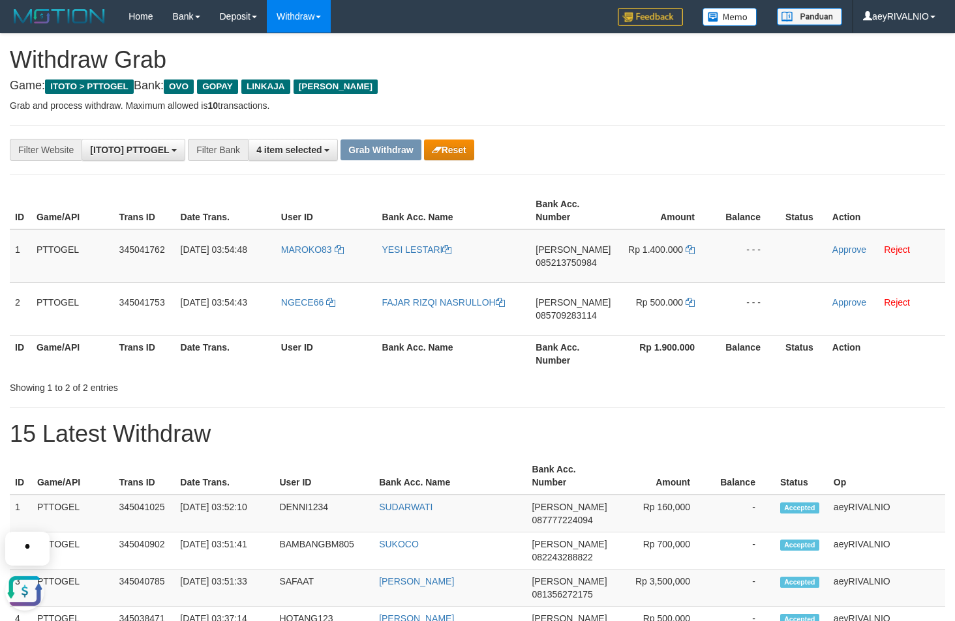
copy tr
click at [566, 265] on span "085213750984" at bounding box center [565, 263] width 61 height 10
copy tr
click at [566, 265] on span "085213750984" at bounding box center [565, 263] width 61 height 10
copy span "085213750984"
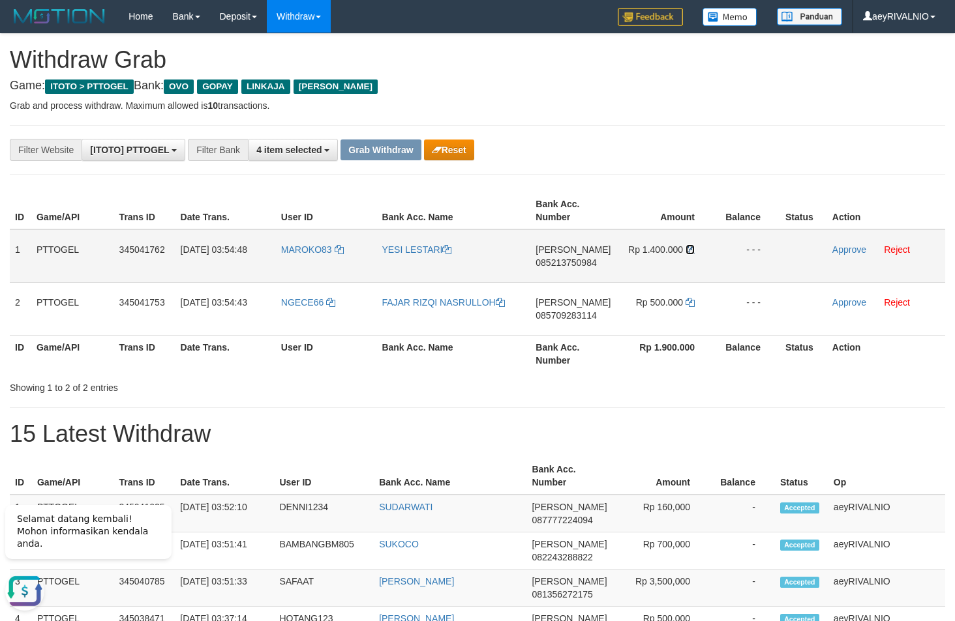
click at [687, 247] on icon at bounding box center [689, 249] width 9 height 9
click at [863, 250] on link "Approve" at bounding box center [849, 250] width 34 height 10
